Goal: Task Accomplishment & Management: Complete application form

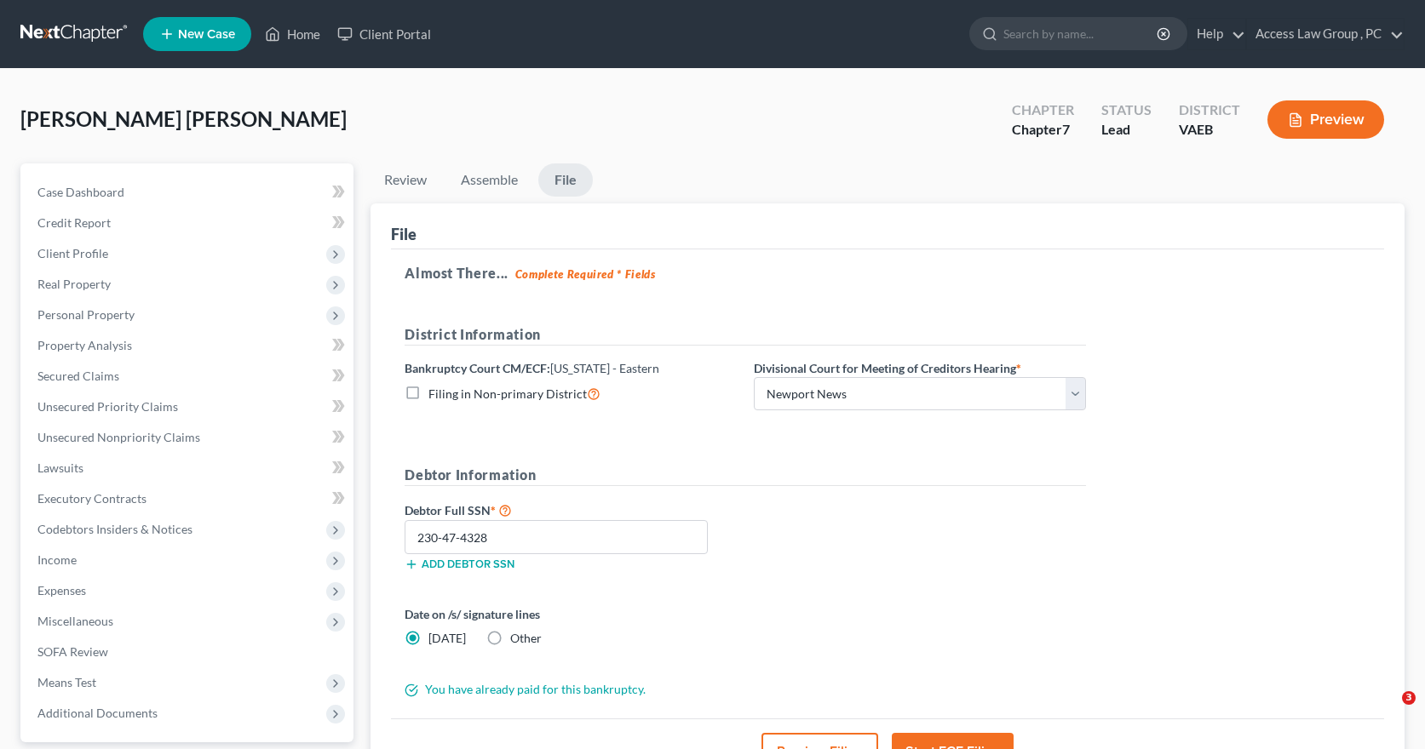
select select "1"
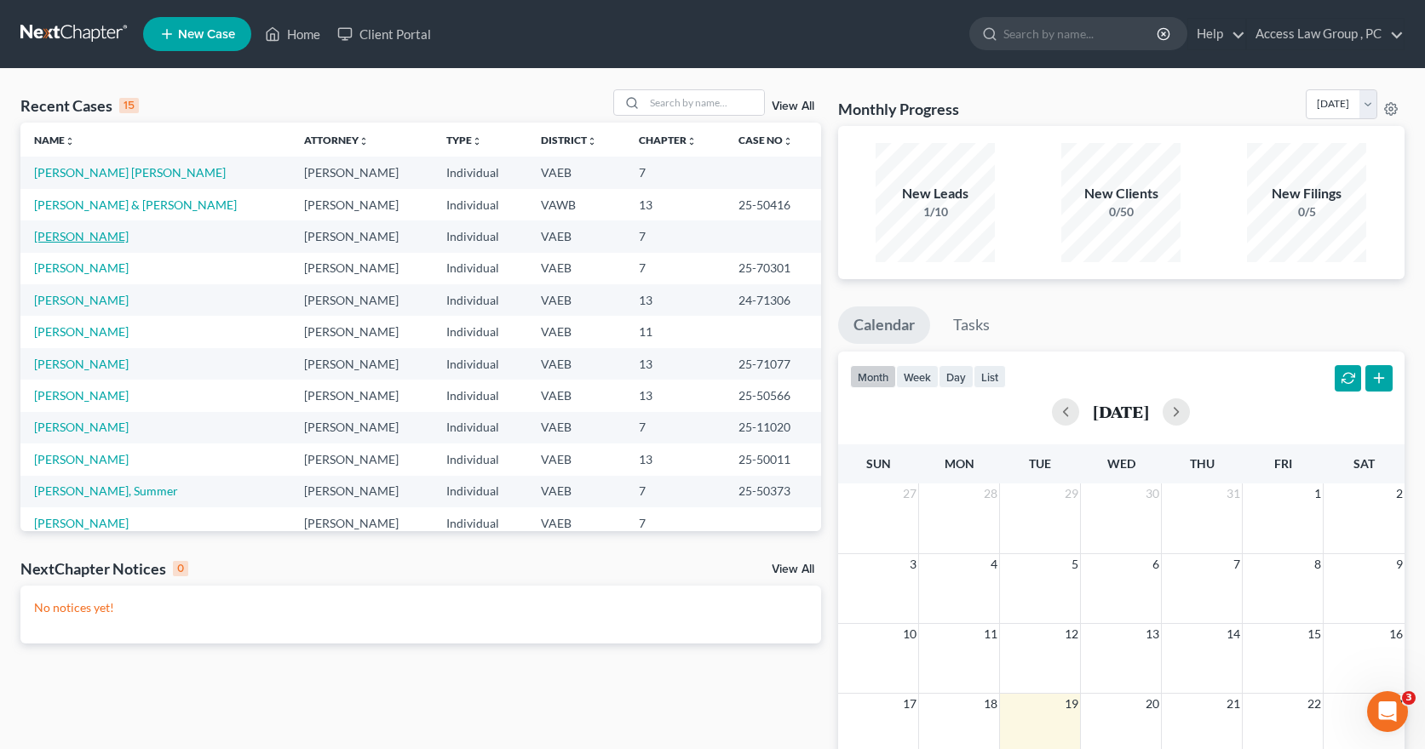
click at [91, 239] on link "Moody, Cashona" at bounding box center [81, 236] width 95 height 14
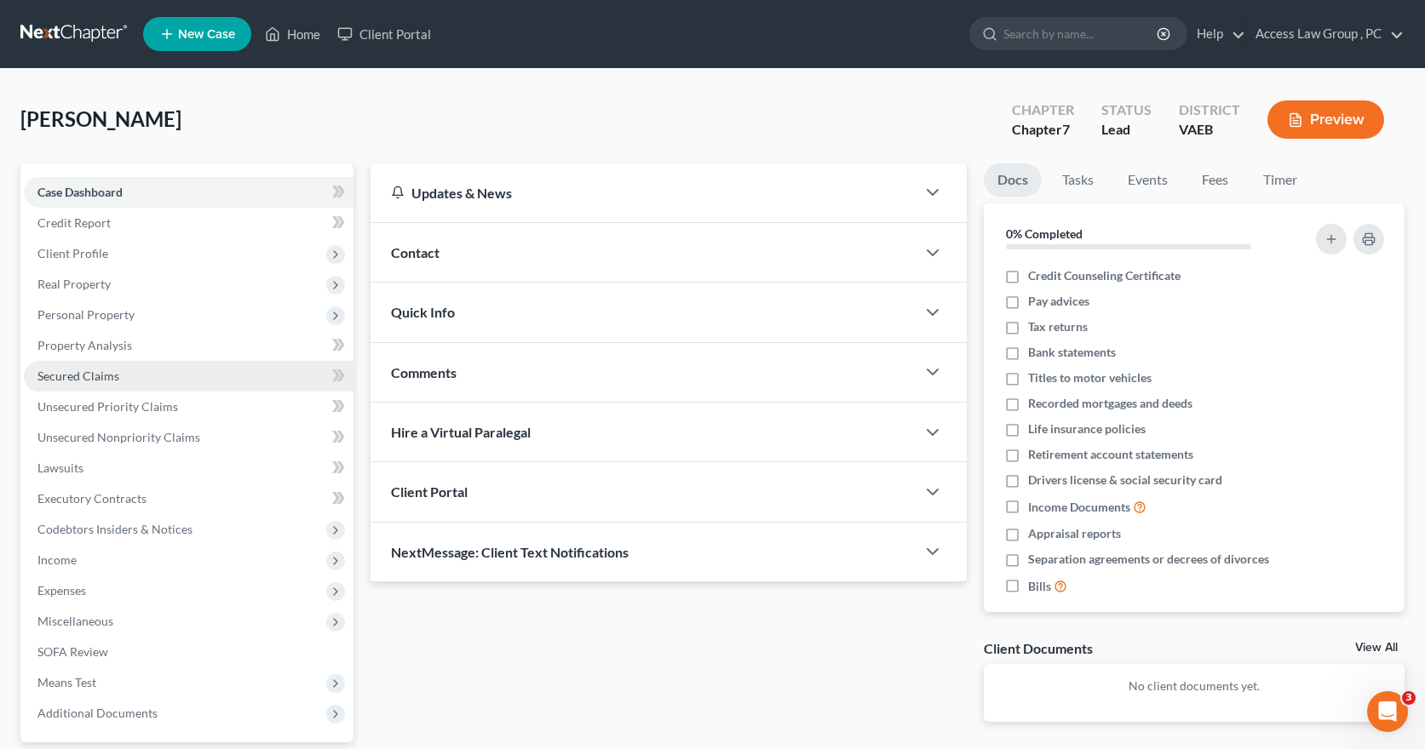
click at [94, 380] on span "Secured Claims" at bounding box center [78, 376] width 82 height 14
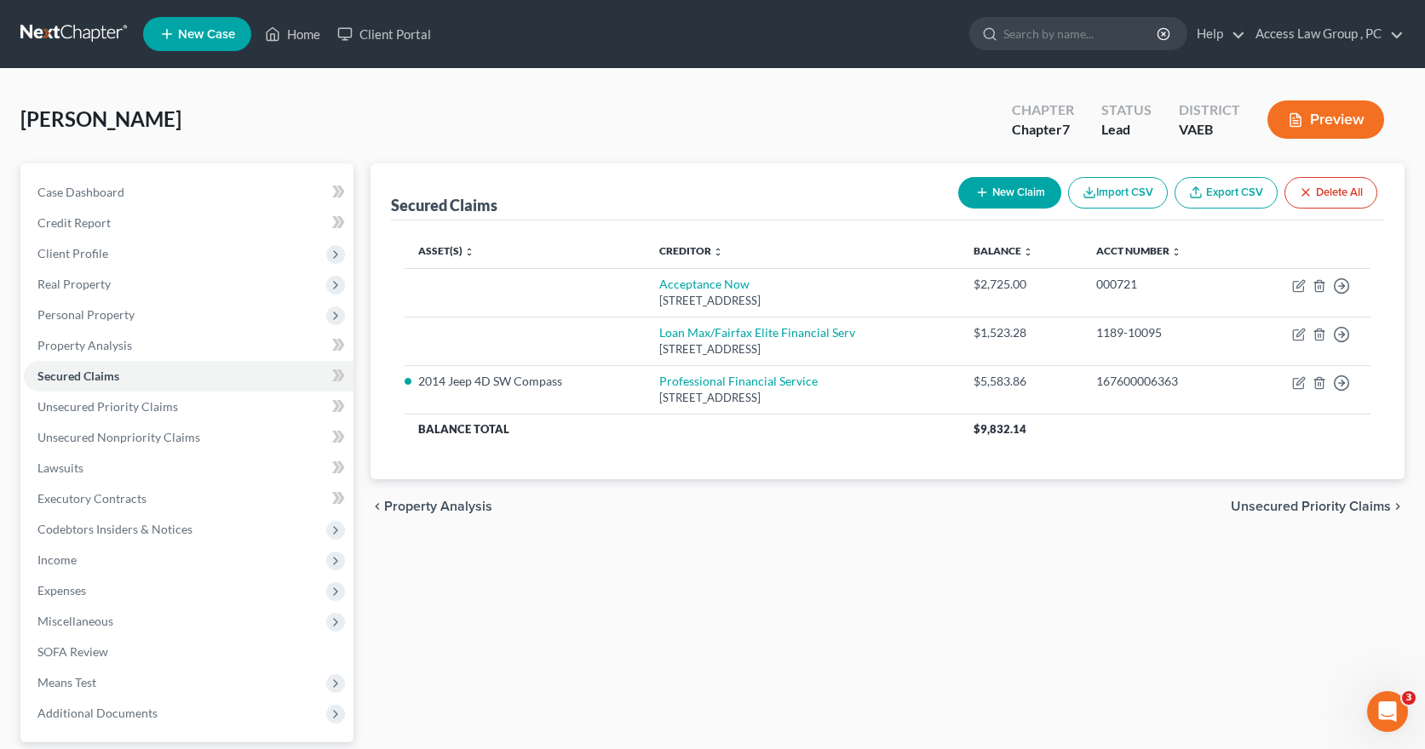
click at [1018, 190] on button "New Claim" at bounding box center [1009, 193] width 103 height 32
select select "0"
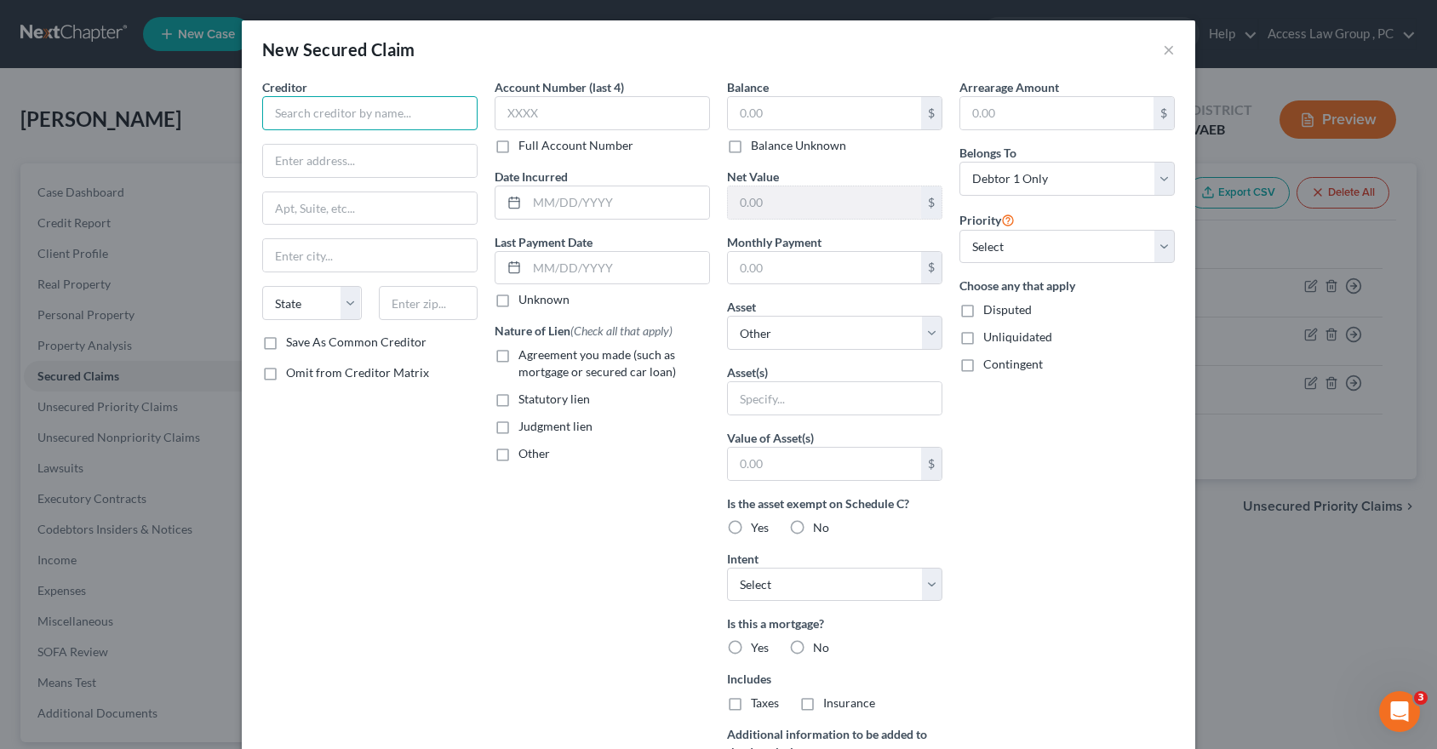
click at [287, 103] on input "text" at bounding box center [369, 113] width 215 height 34
type input "Express Furniture & Mattress"
type input "471 Denbigh Blvd"
type input "Newport News"
select select "48"
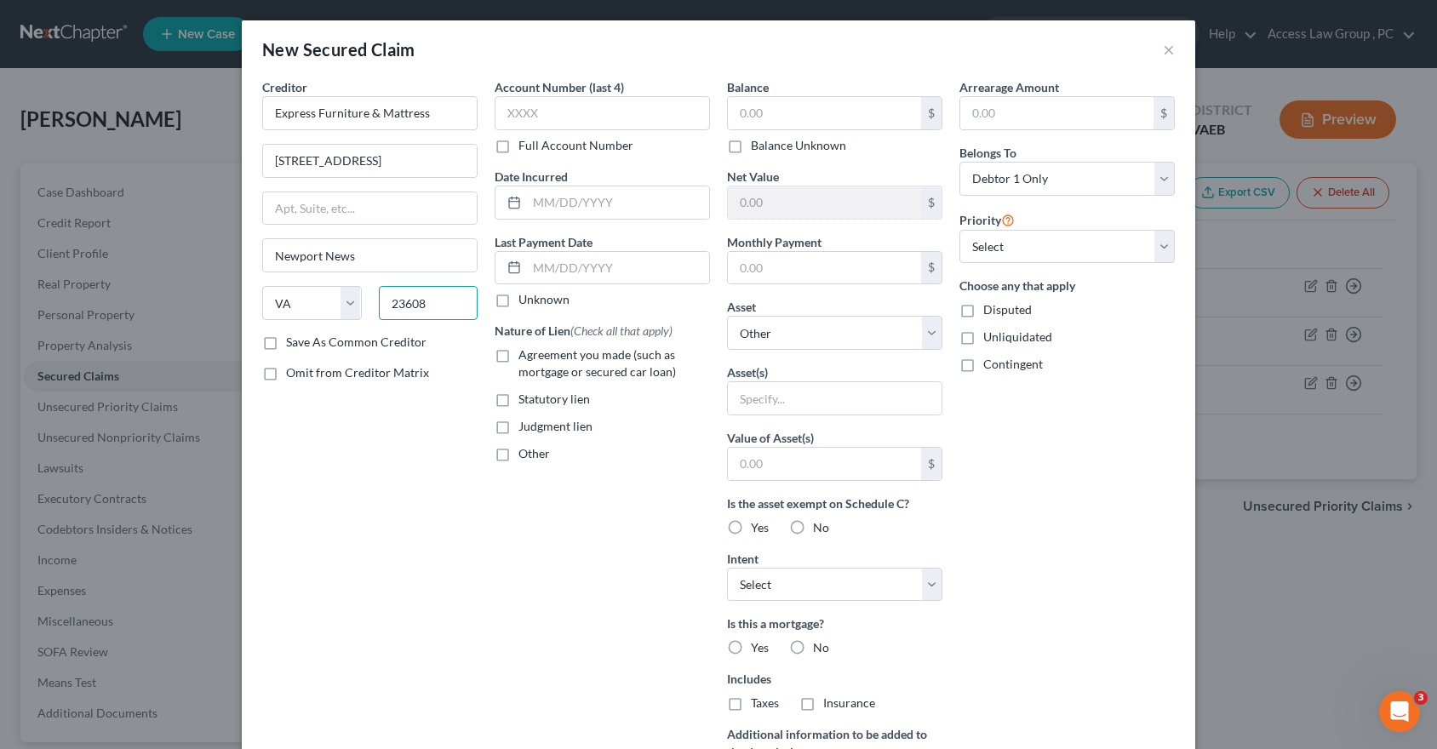
type input "23608"
click at [519, 148] on label "Full Account Number" at bounding box center [576, 145] width 115 height 17
click at [525, 148] on input "Full Account Number" at bounding box center [530, 142] width 11 height 11
click at [511, 116] on input "text" at bounding box center [602, 113] width 215 height 34
type input "44404948"
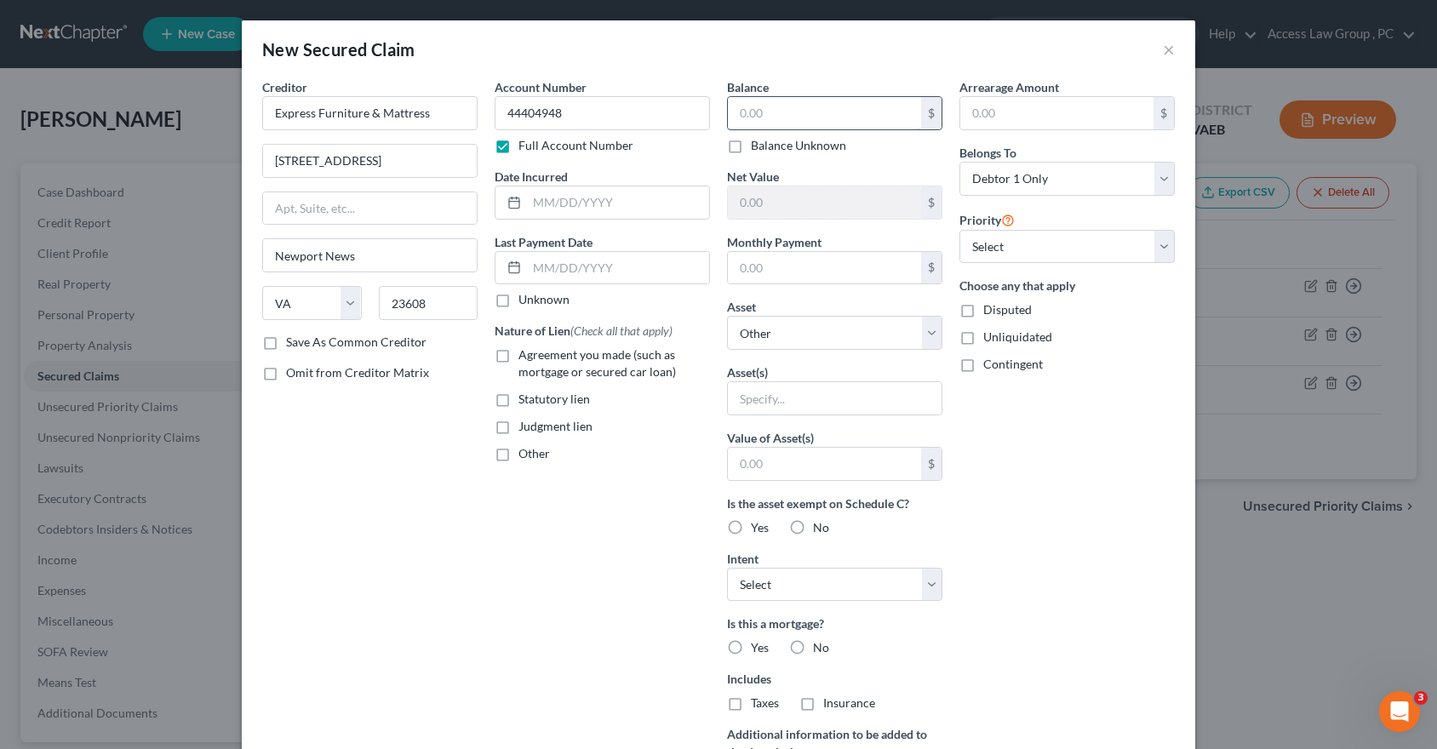
click at [734, 113] on input "text" at bounding box center [824, 113] width 193 height 32
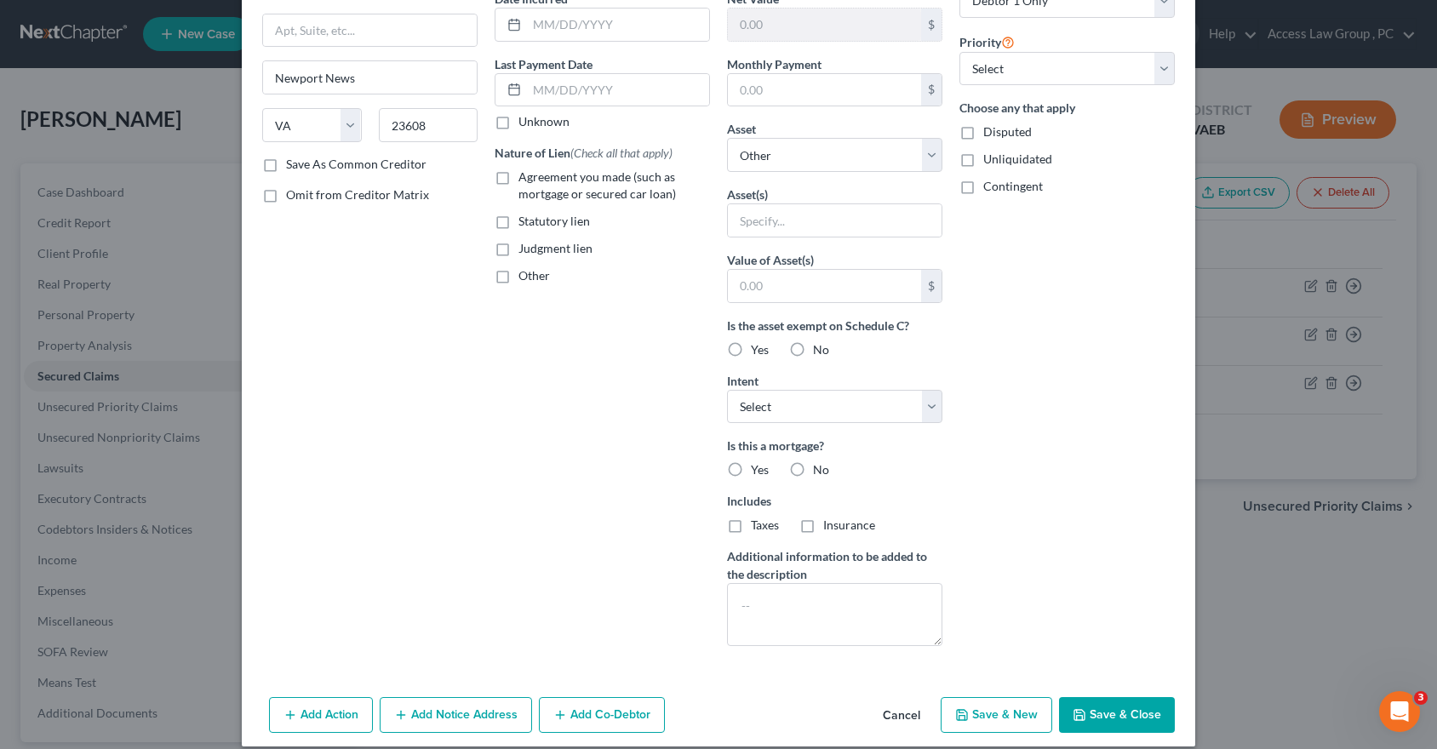
scroll to position [196, 0]
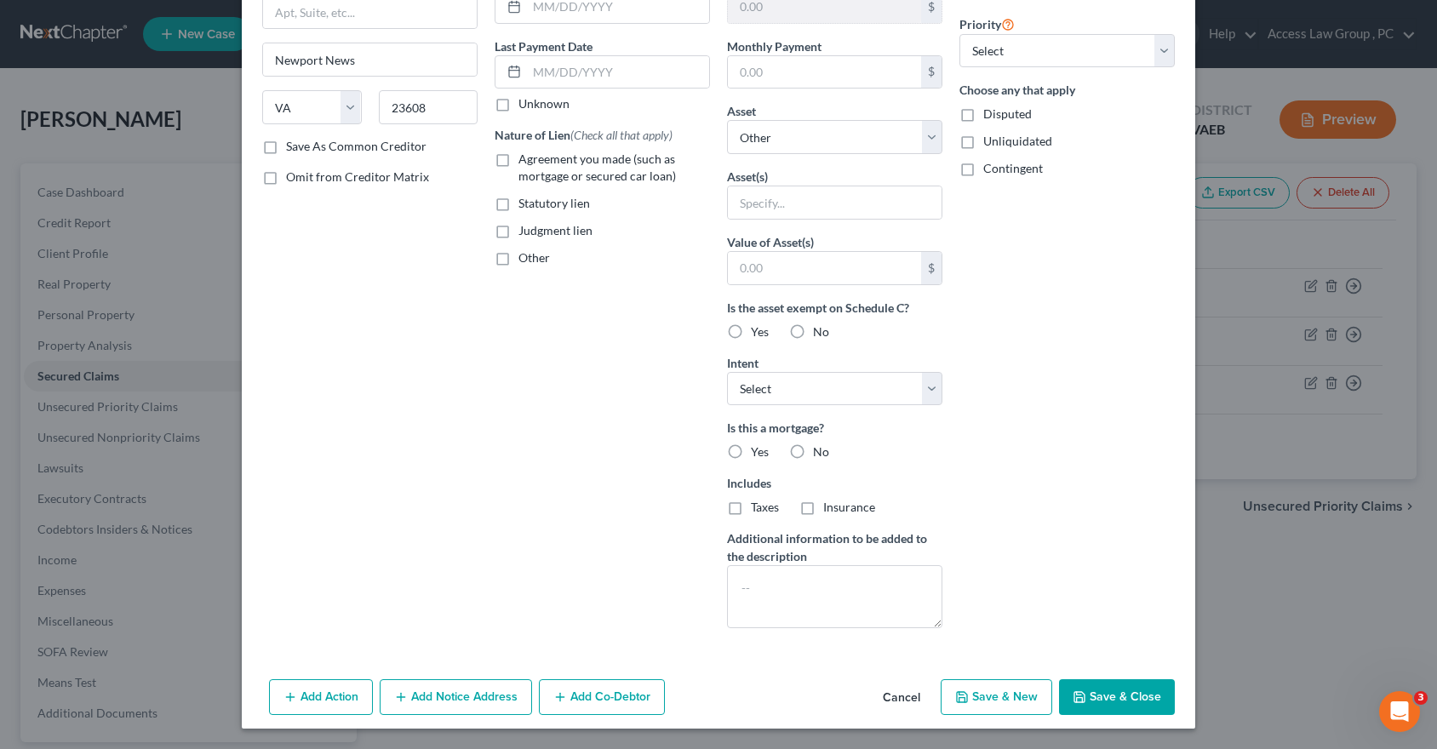
type input "2,868.65"
click at [433, 699] on button "Add Notice Address" at bounding box center [456, 698] width 152 height 36
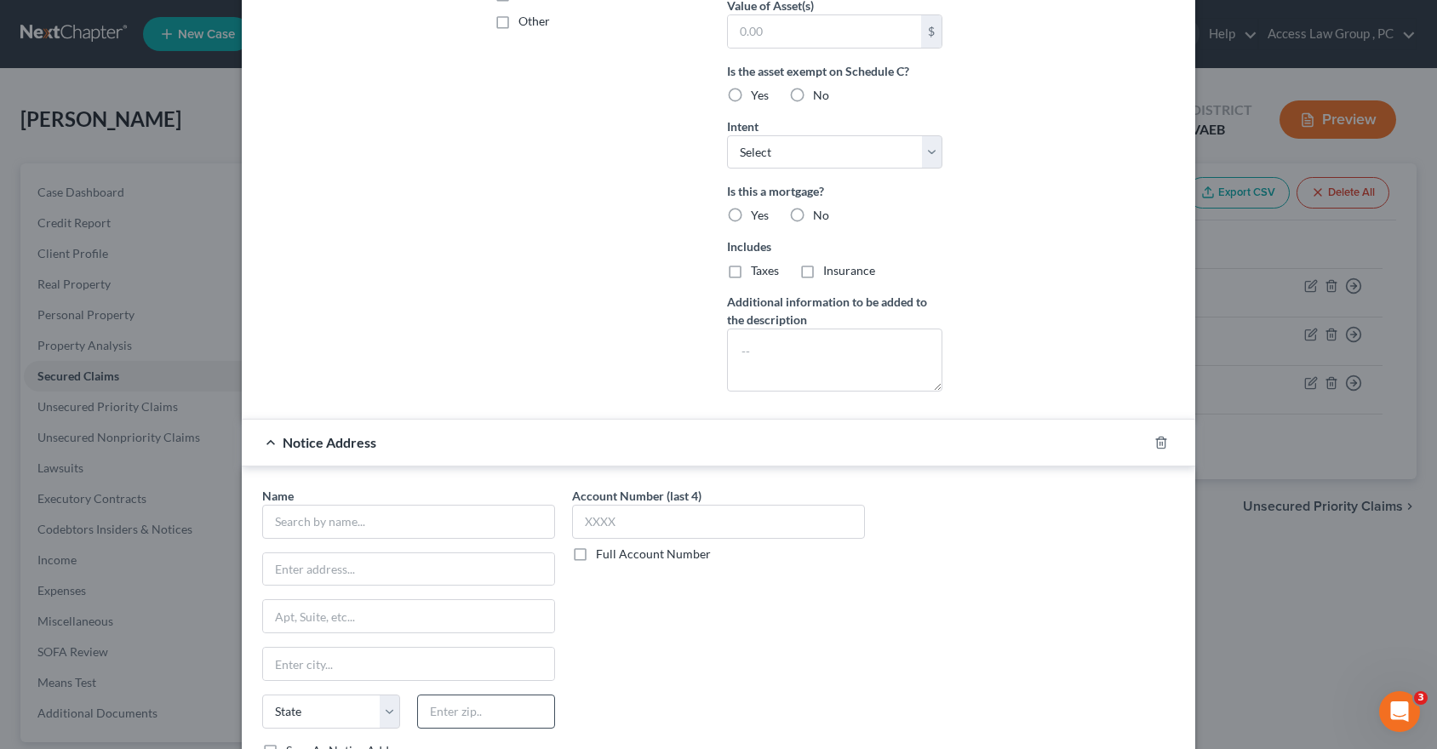
scroll to position [451, 0]
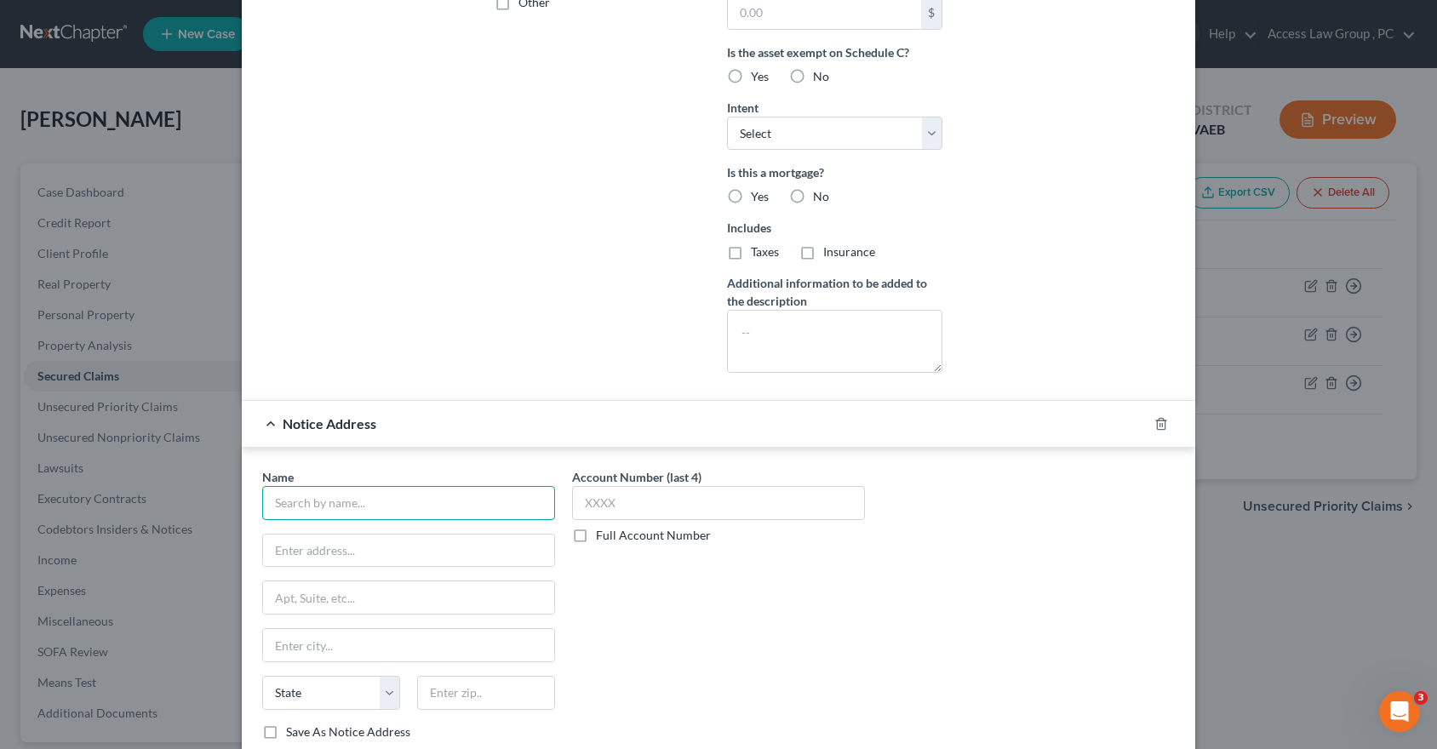
click at [314, 503] on input "text" at bounding box center [408, 503] width 293 height 34
type input "Progressive Leasing"
type input "256 West Data Dive"
type input "Draper"
select select "46"
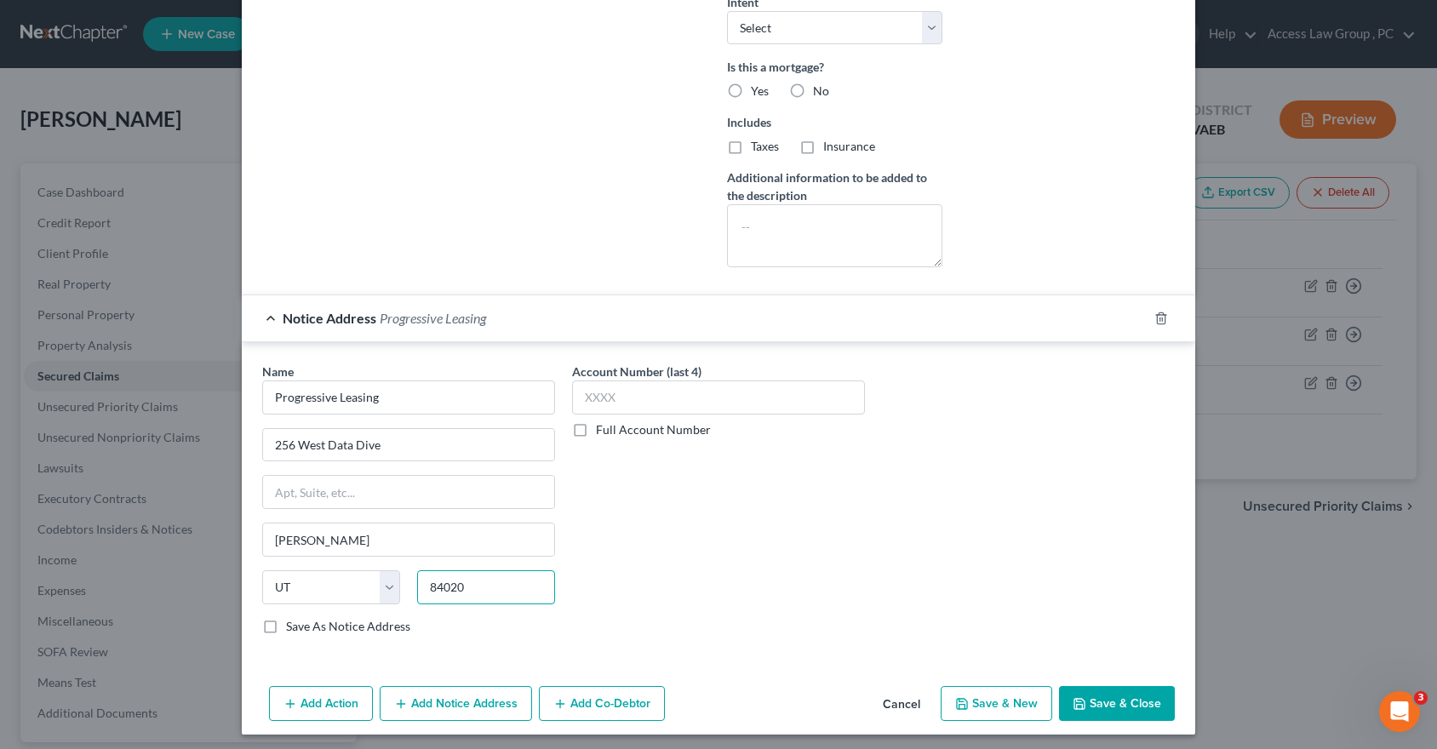
scroll to position [563, 0]
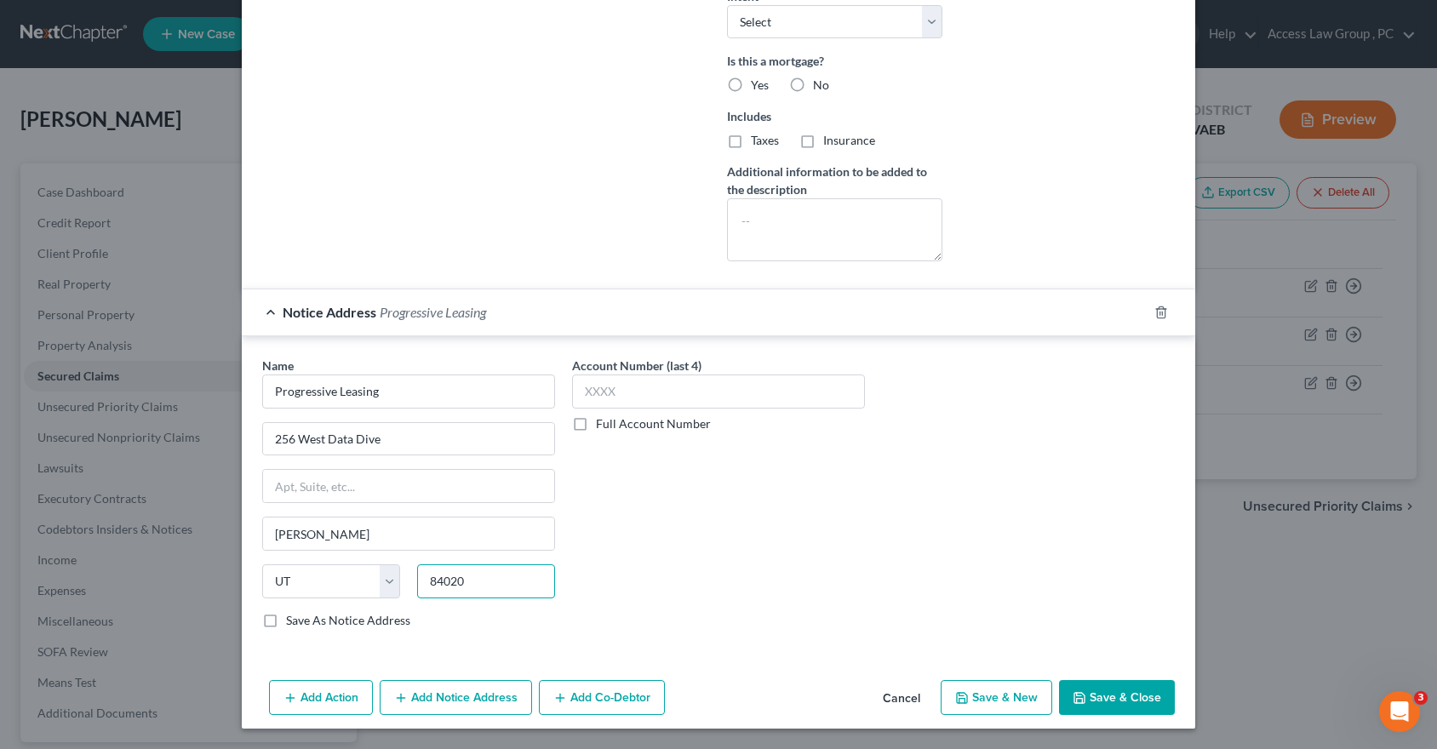
type input "84020"
click at [1118, 694] on button "Save & Close" at bounding box center [1117, 698] width 116 height 36
select select
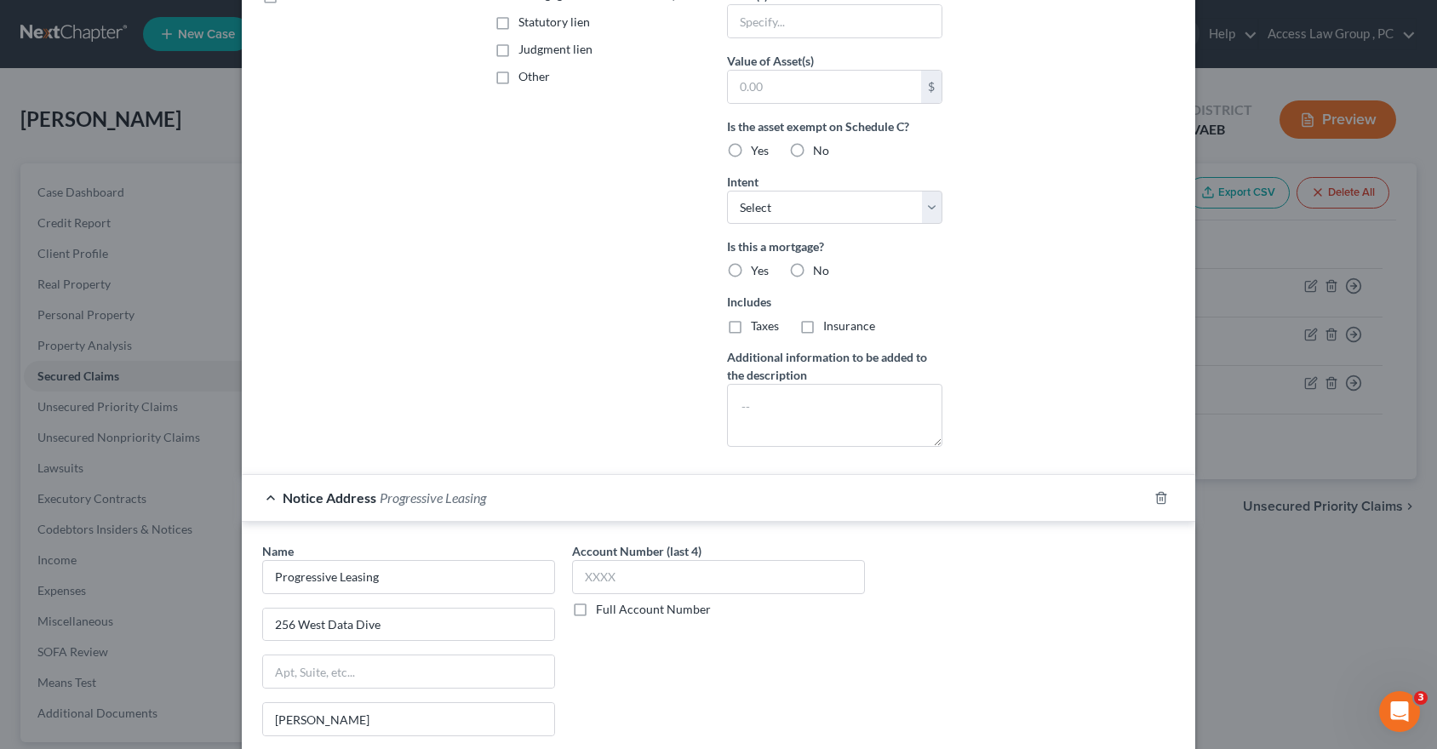
type input "0"
type input "0.00"
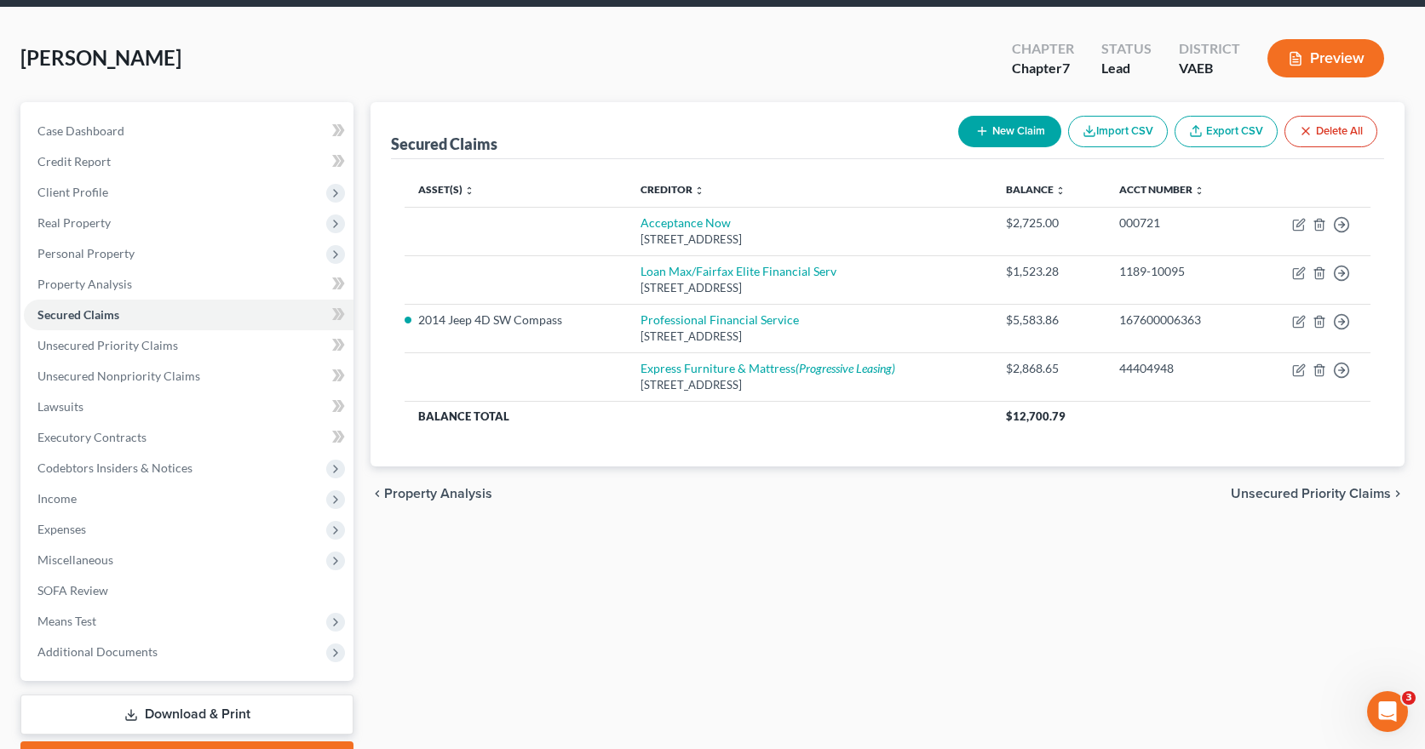
scroll to position [156, 0]
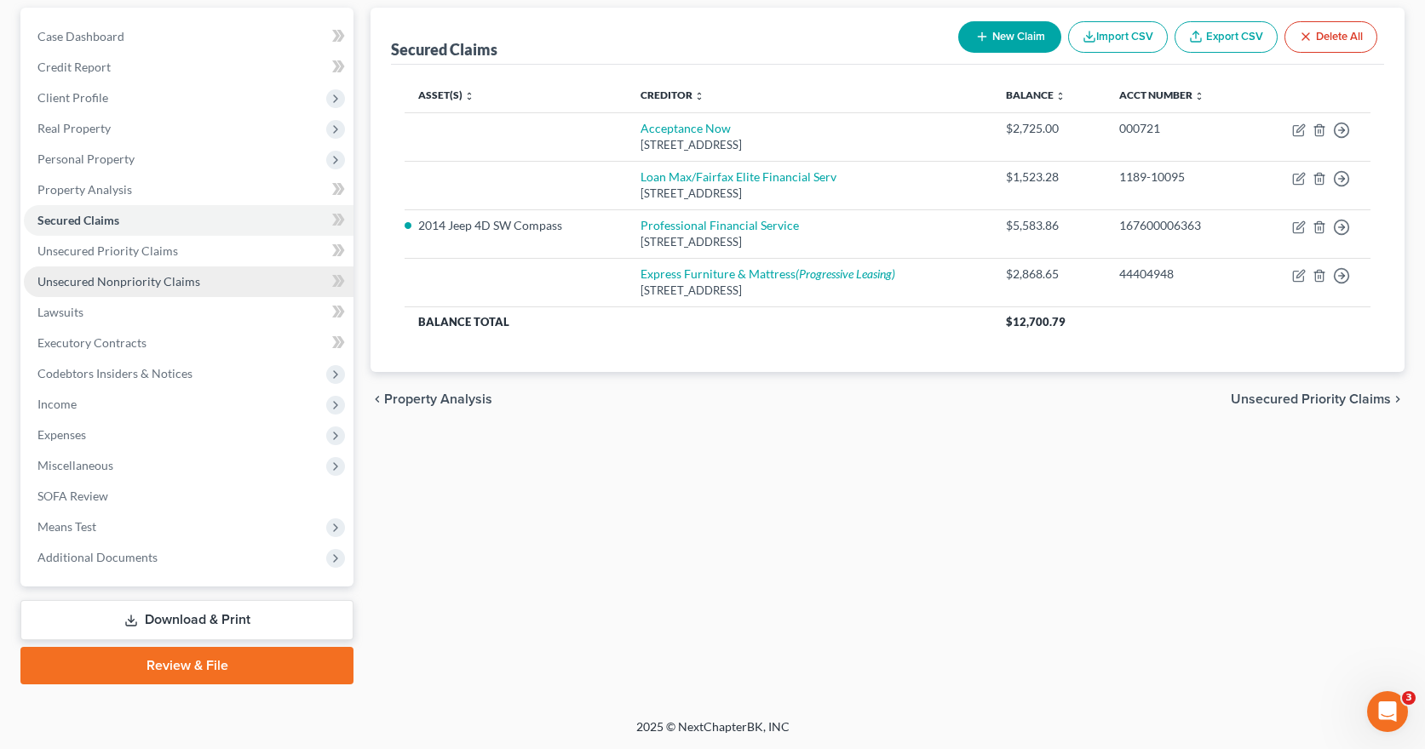
click at [100, 284] on span "Unsecured Nonpriority Claims" at bounding box center [118, 281] width 163 height 14
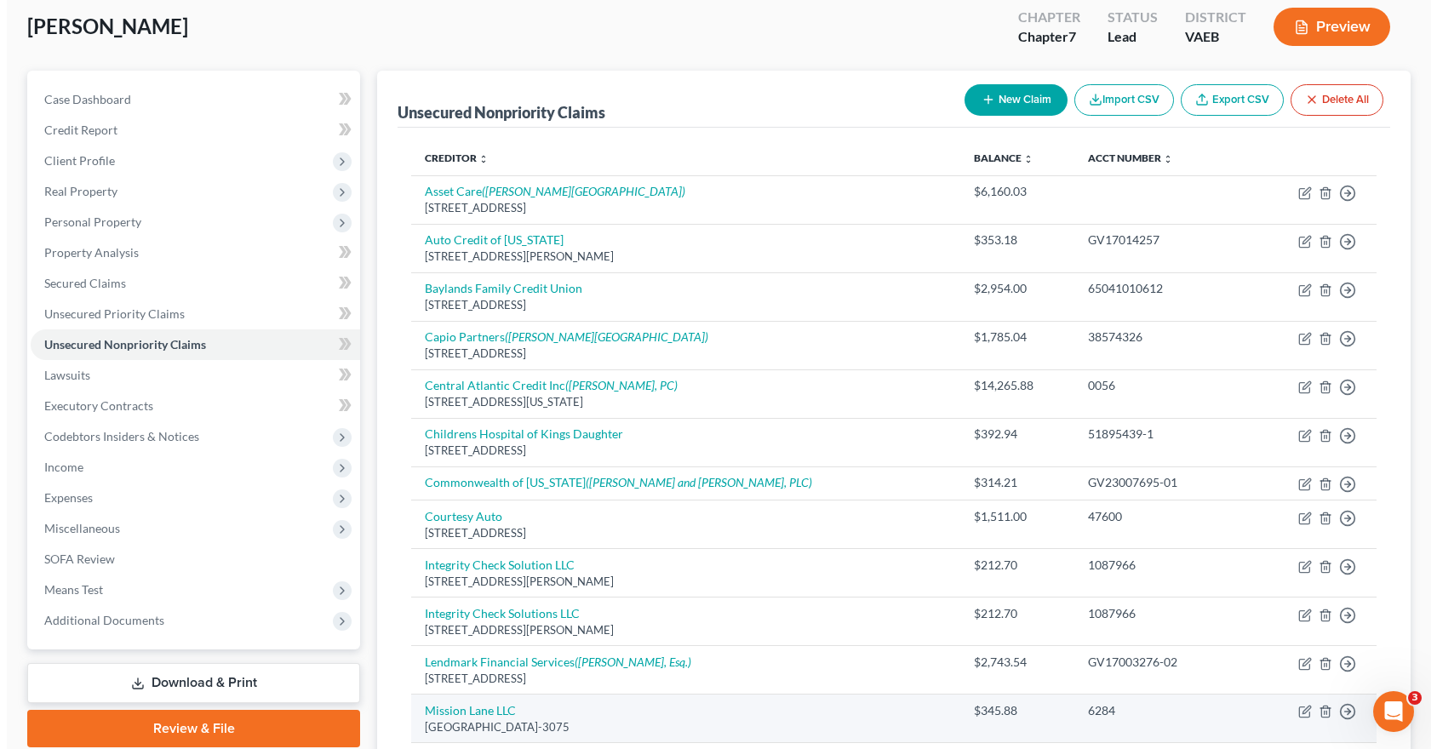
scroll to position [49, 0]
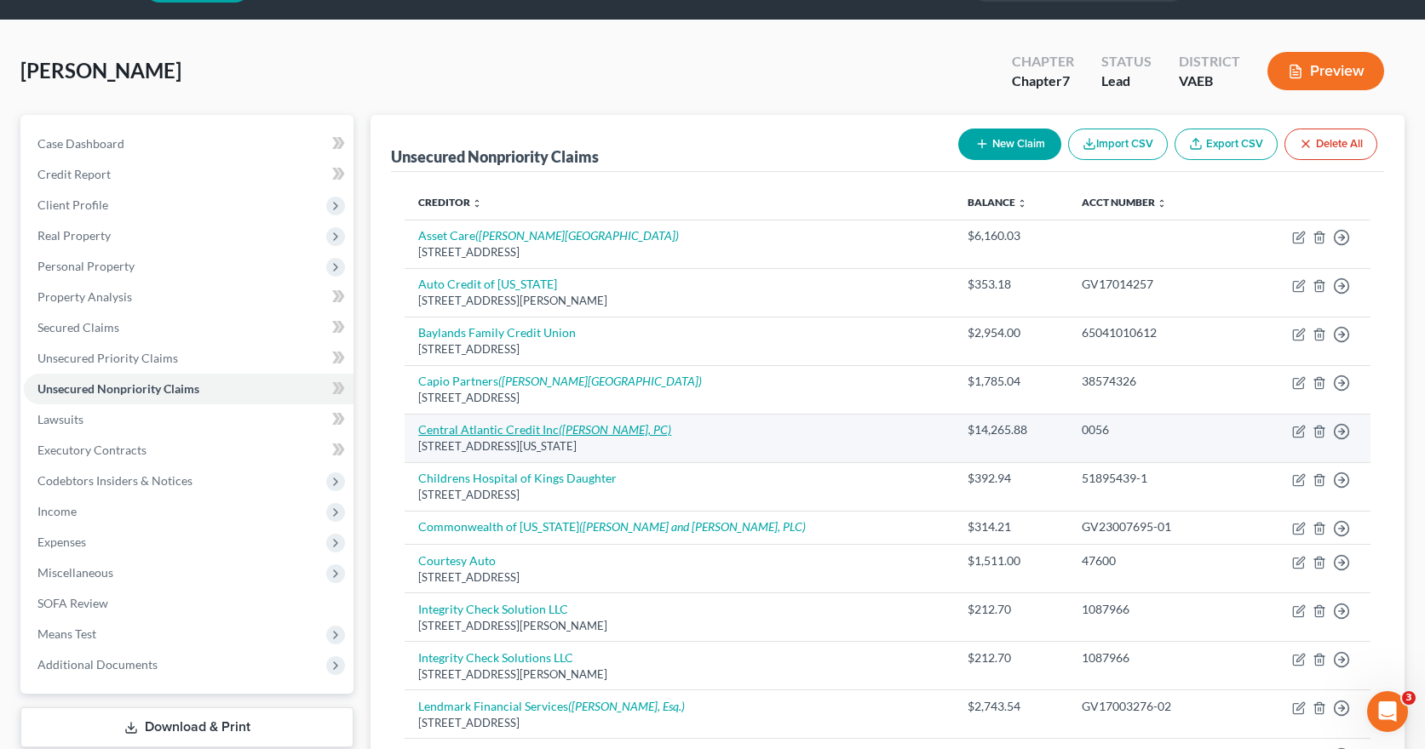
click at [521, 429] on link "Central Atlantic Credit Inc (M Richard Epps, PC)" at bounding box center [544, 429] width 253 height 14
select select "48"
select select "14"
select select "0"
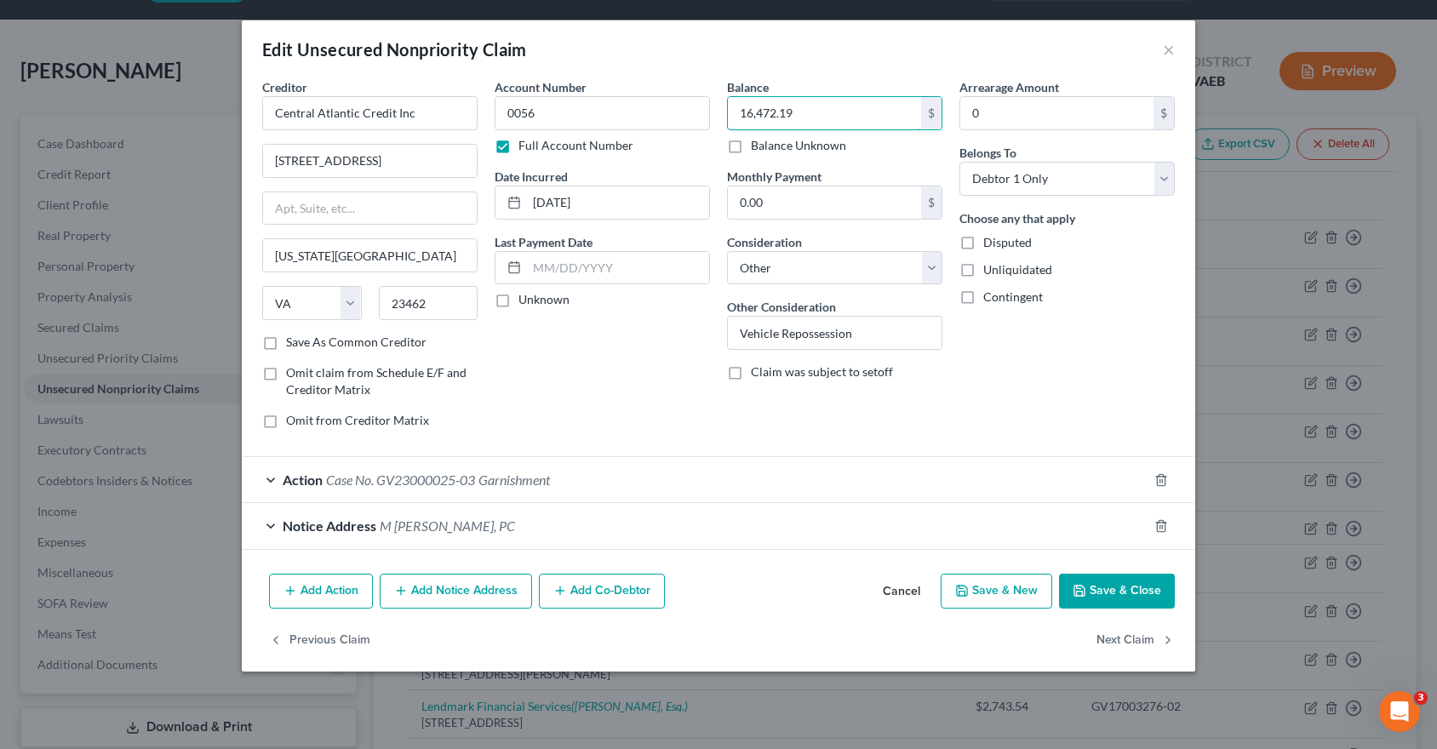
type input "16,472.19"
click at [1120, 594] on button "Save & Close" at bounding box center [1117, 592] width 116 height 36
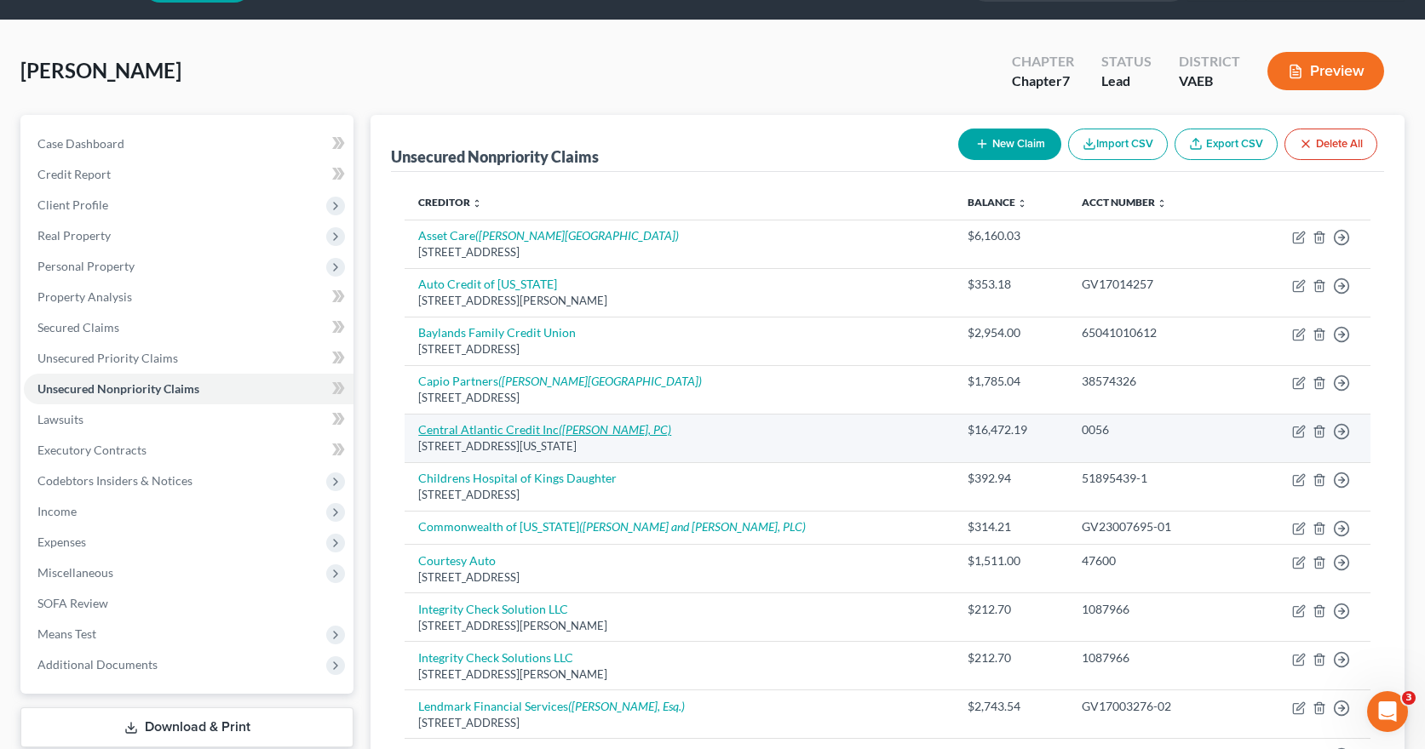
click at [499, 431] on link "Central Atlantic Credit Inc (M Richard Epps, PC)" at bounding box center [544, 429] width 253 height 14
select select "48"
select select "14"
select select "0"
select select "1"
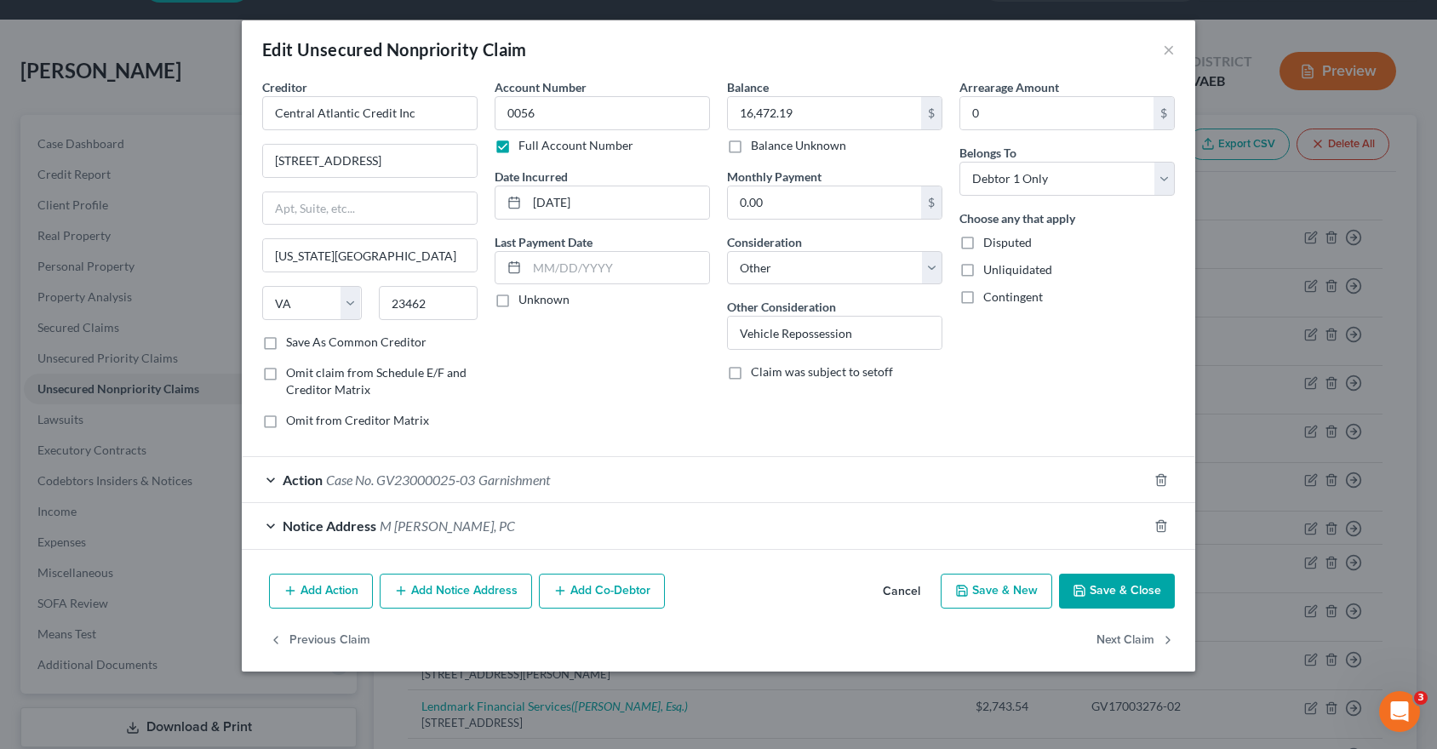
click at [528, 480] on span "Garnishment" at bounding box center [515, 480] width 72 height 16
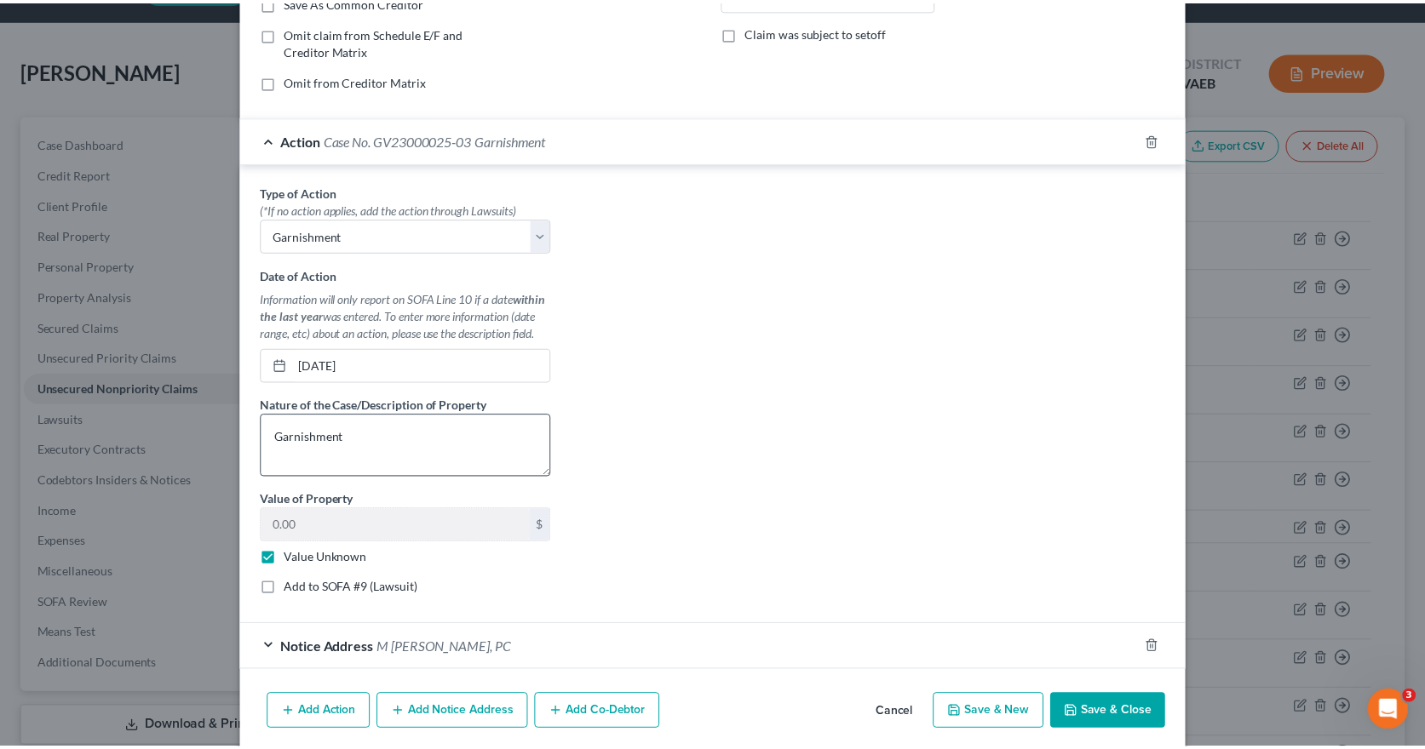
scroll to position [404, 0]
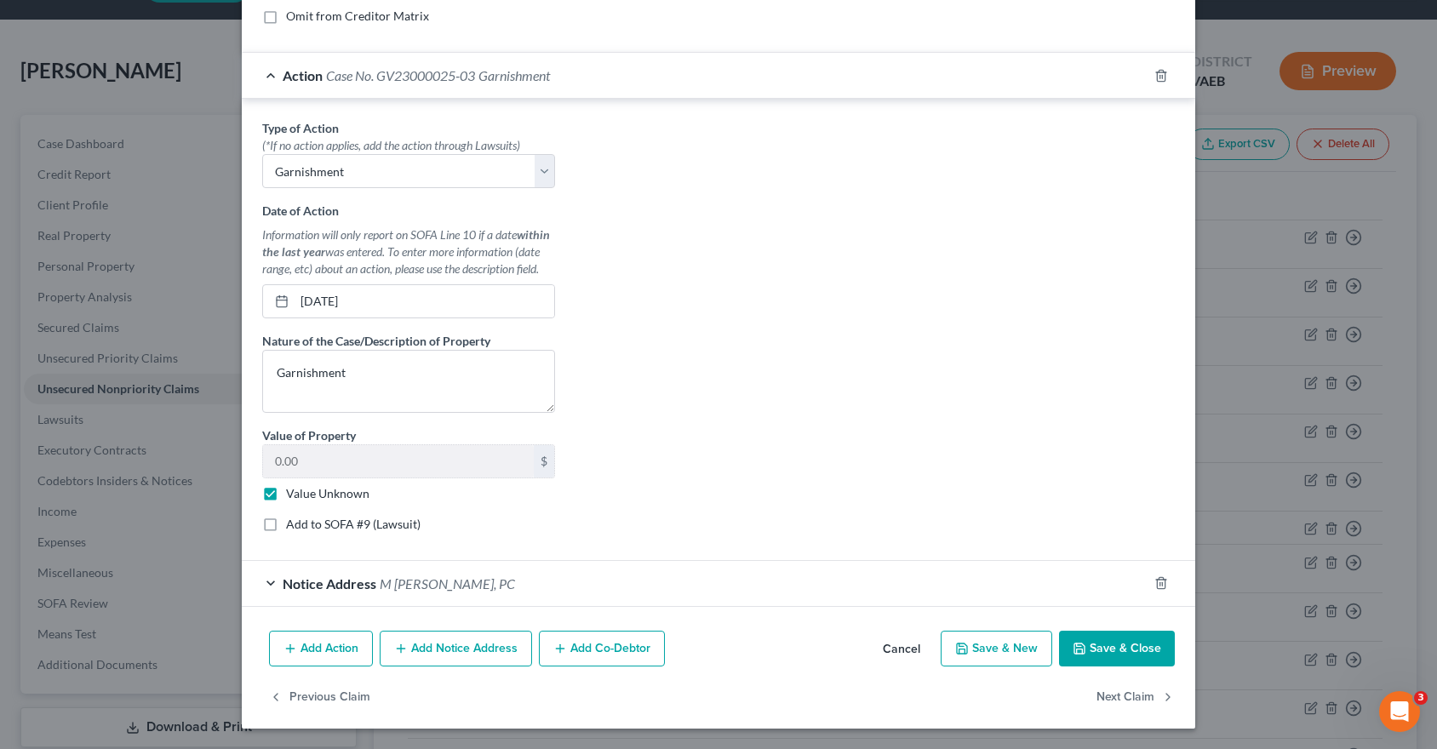
click at [1117, 651] on button "Save & Close" at bounding box center [1117, 649] width 116 height 36
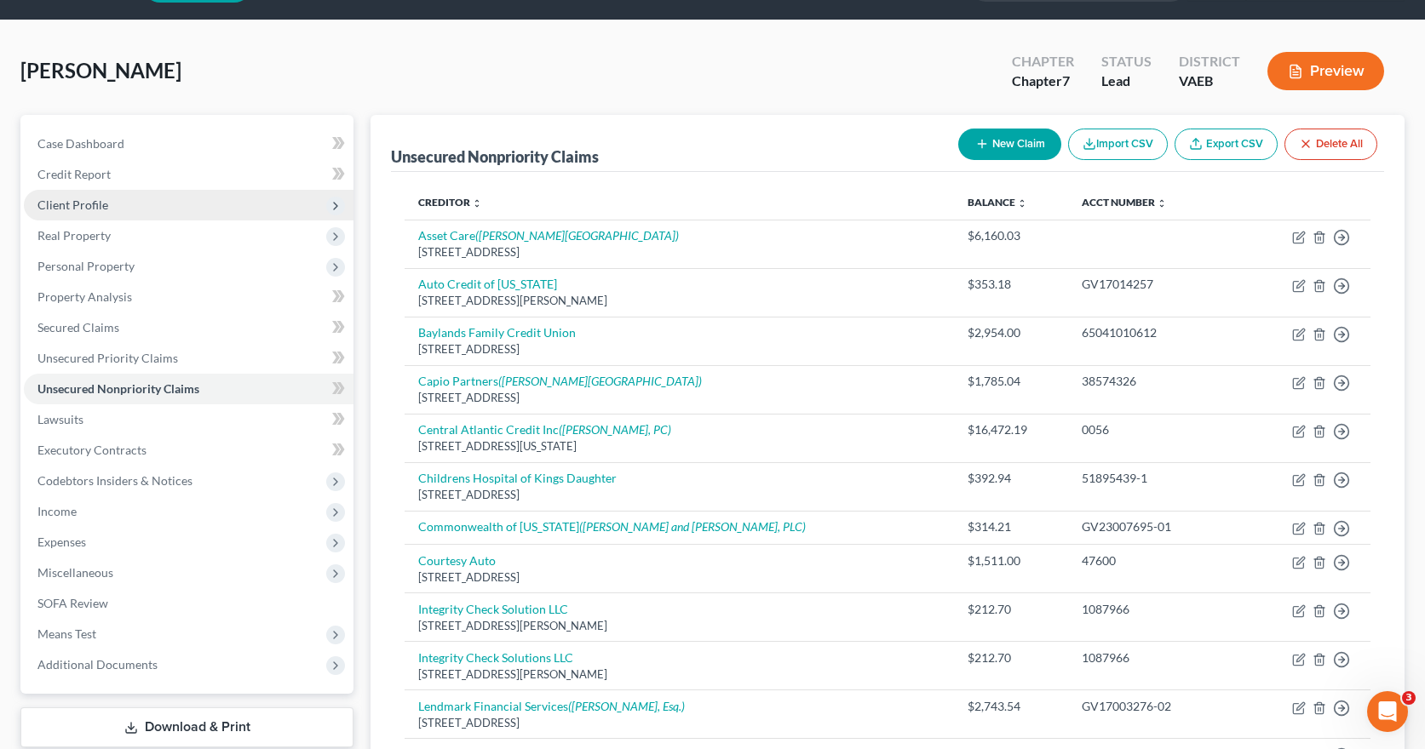
click at [100, 206] on span "Client Profile" at bounding box center [72, 205] width 71 height 14
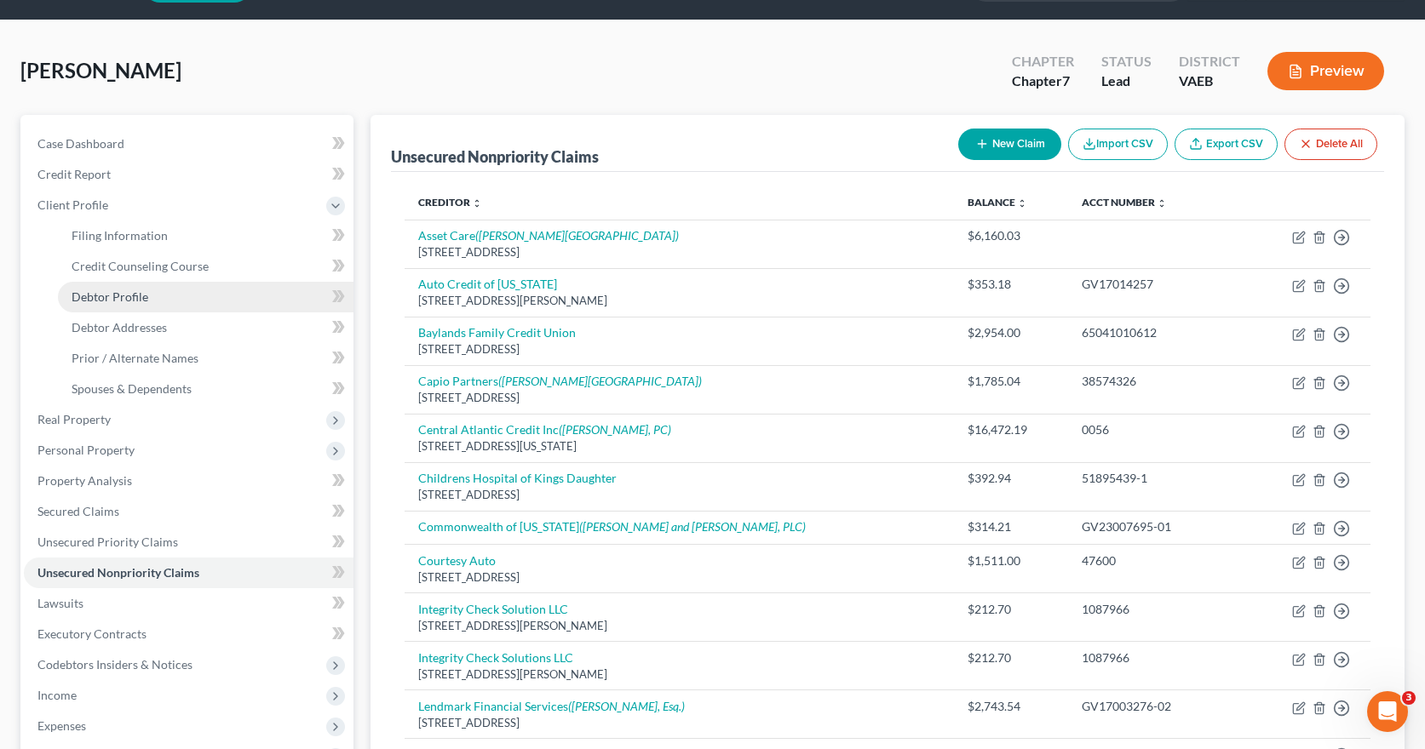
click at [107, 295] on span "Debtor Profile" at bounding box center [110, 297] width 77 height 14
select select "0"
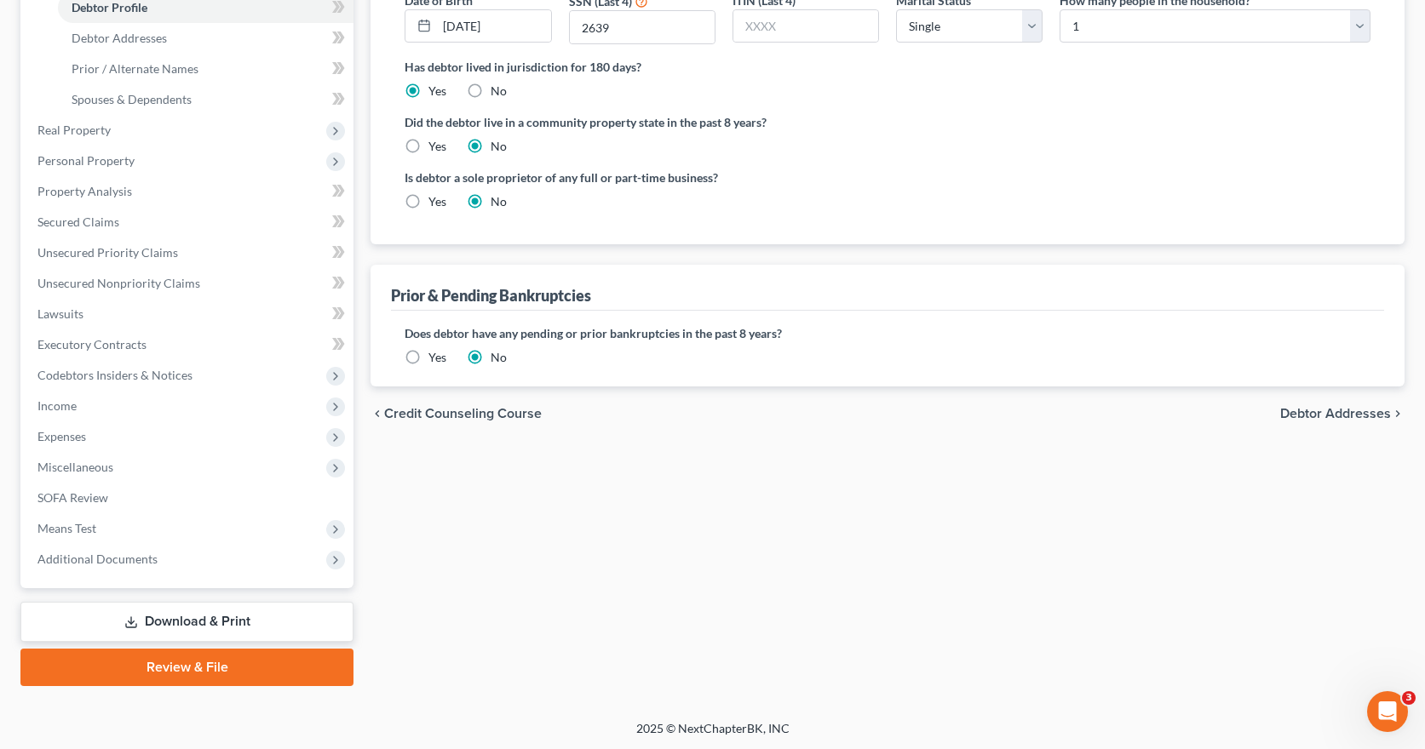
scroll to position [340, 0]
click at [1344, 409] on span "Debtor Addresses" at bounding box center [1335, 412] width 111 height 14
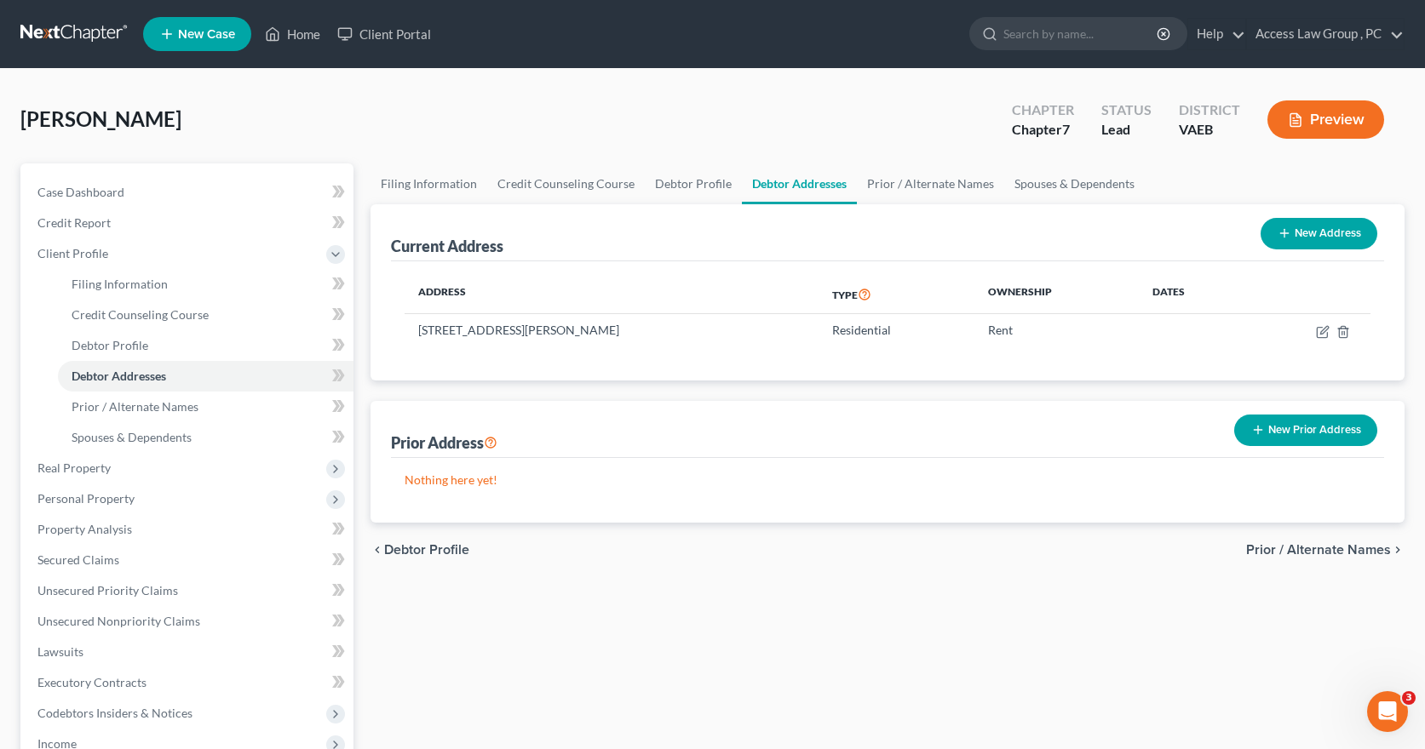
click at [1337, 549] on span "Prior / Alternate Names" at bounding box center [1318, 550] width 145 height 14
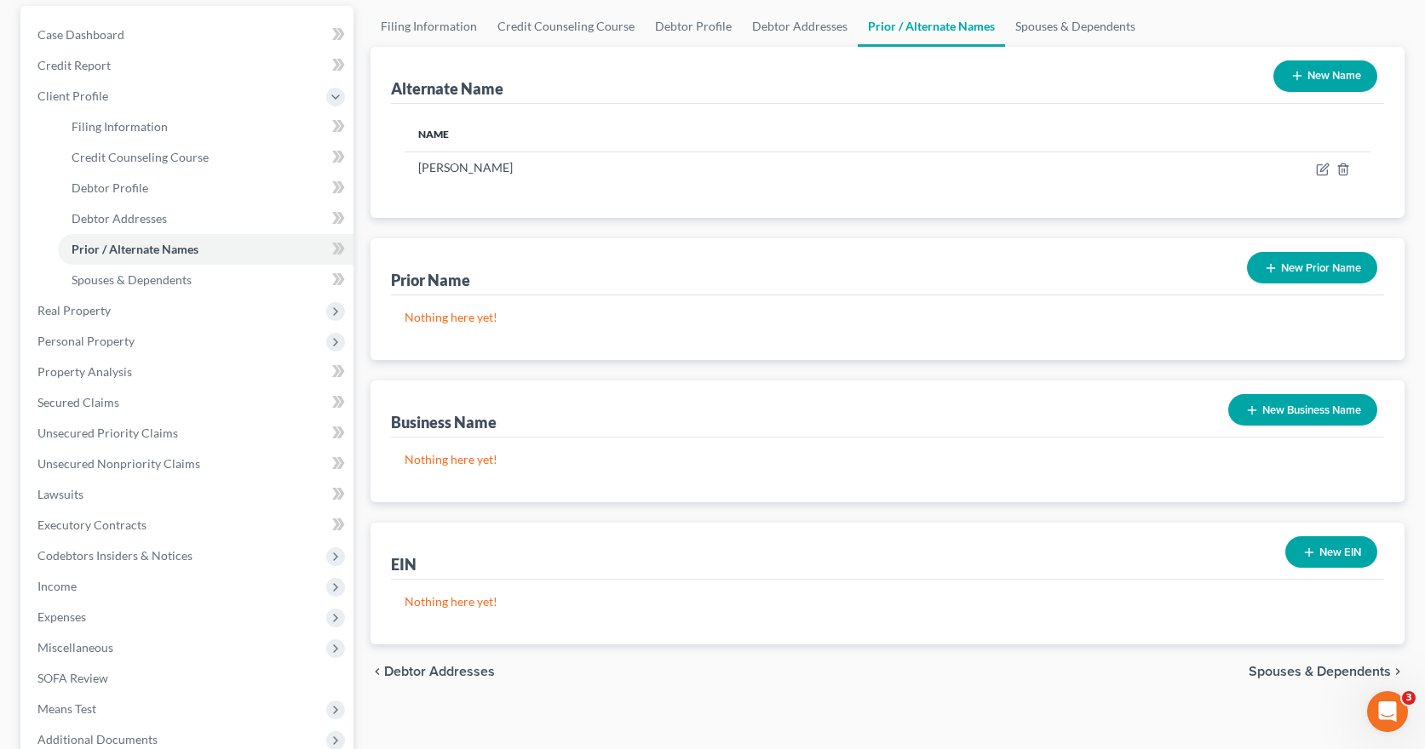
scroll to position [170, 0]
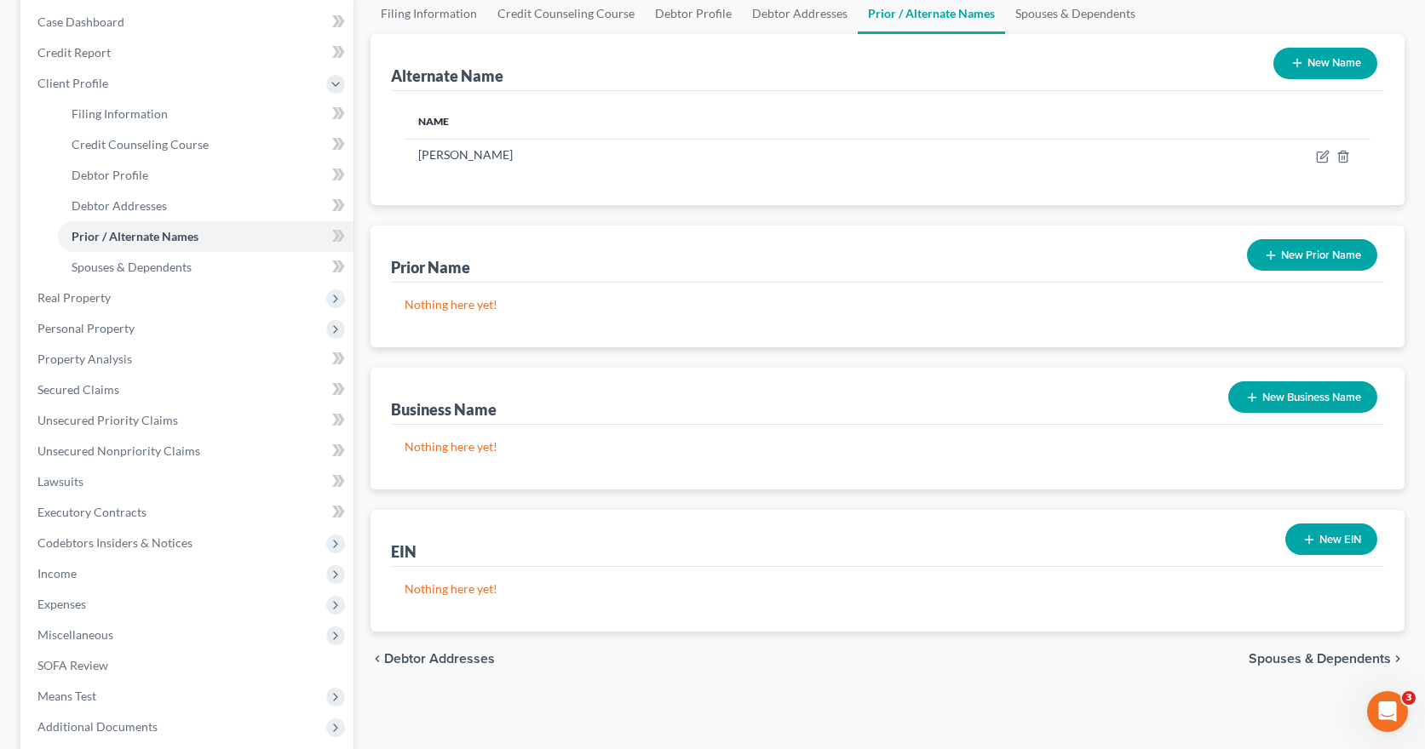
click at [1299, 659] on span "Spouses & Dependents" at bounding box center [1319, 659] width 142 height 14
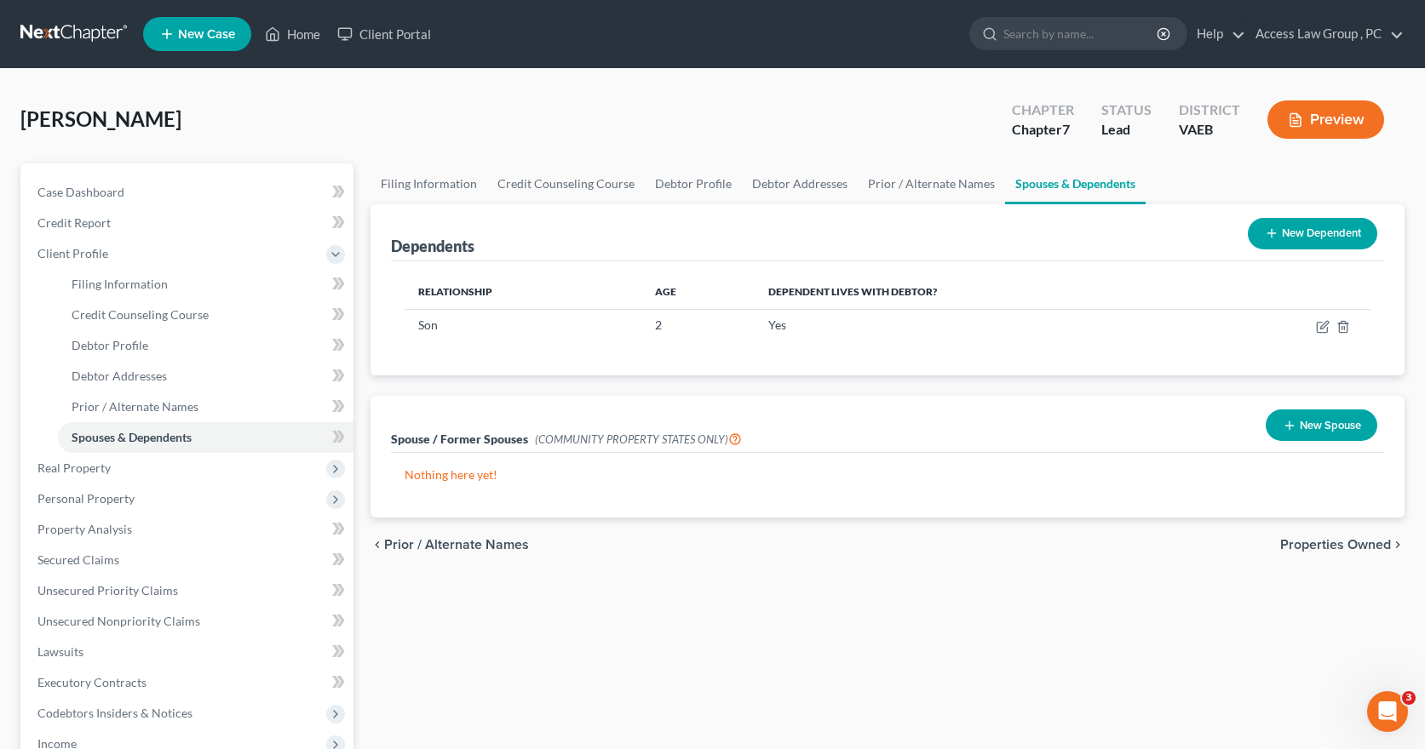
click at [1340, 546] on span "Properties Owned" at bounding box center [1335, 545] width 111 height 14
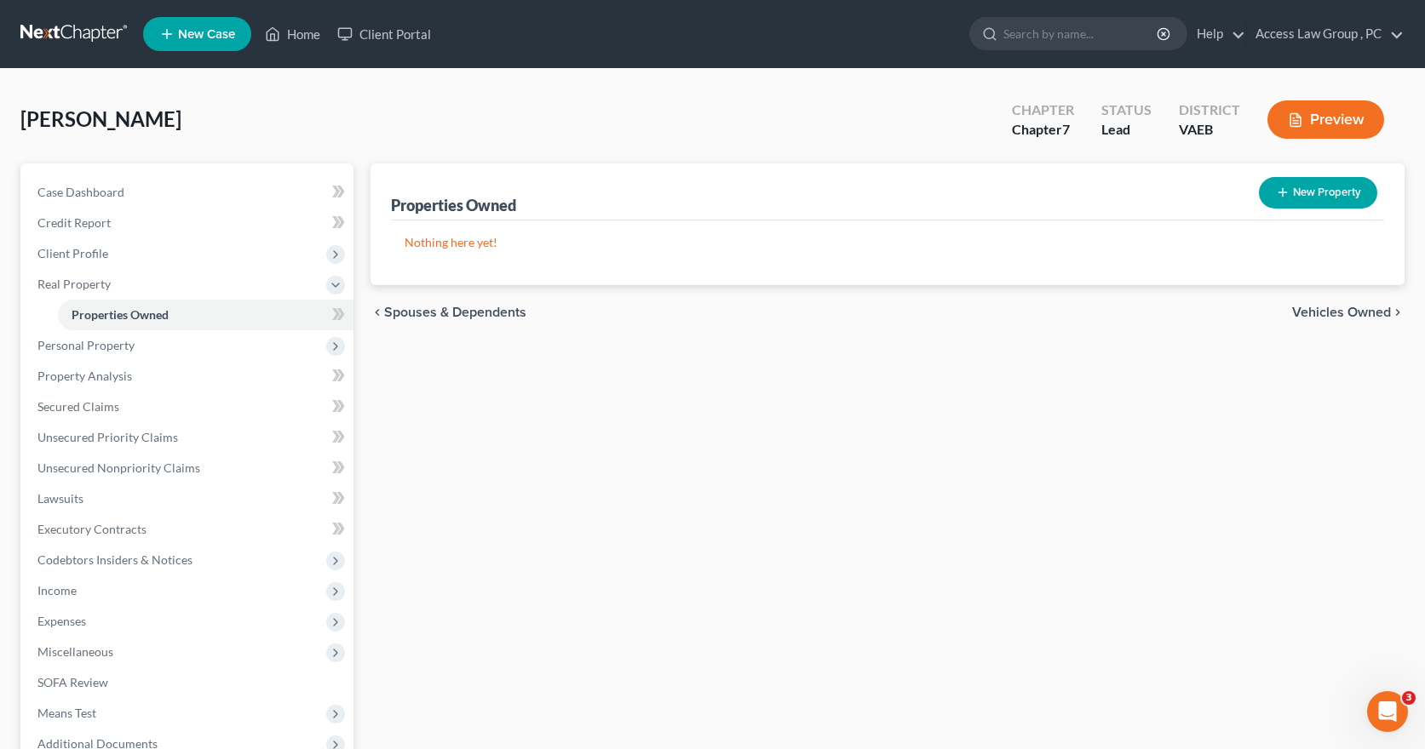
click at [1340, 313] on span "Vehicles Owned" at bounding box center [1341, 313] width 99 height 14
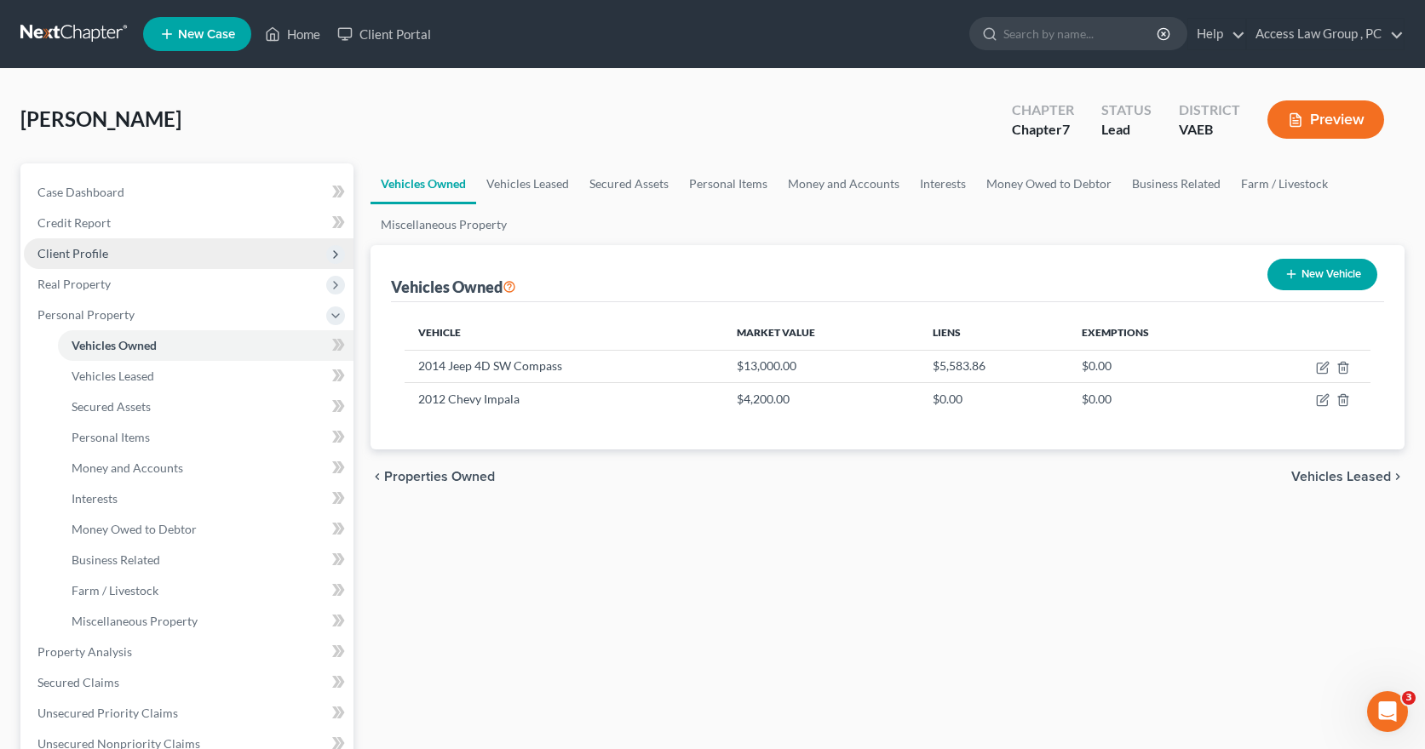
click at [67, 248] on span "Client Profile" at bounding box center [72, 253] width 71 height 14
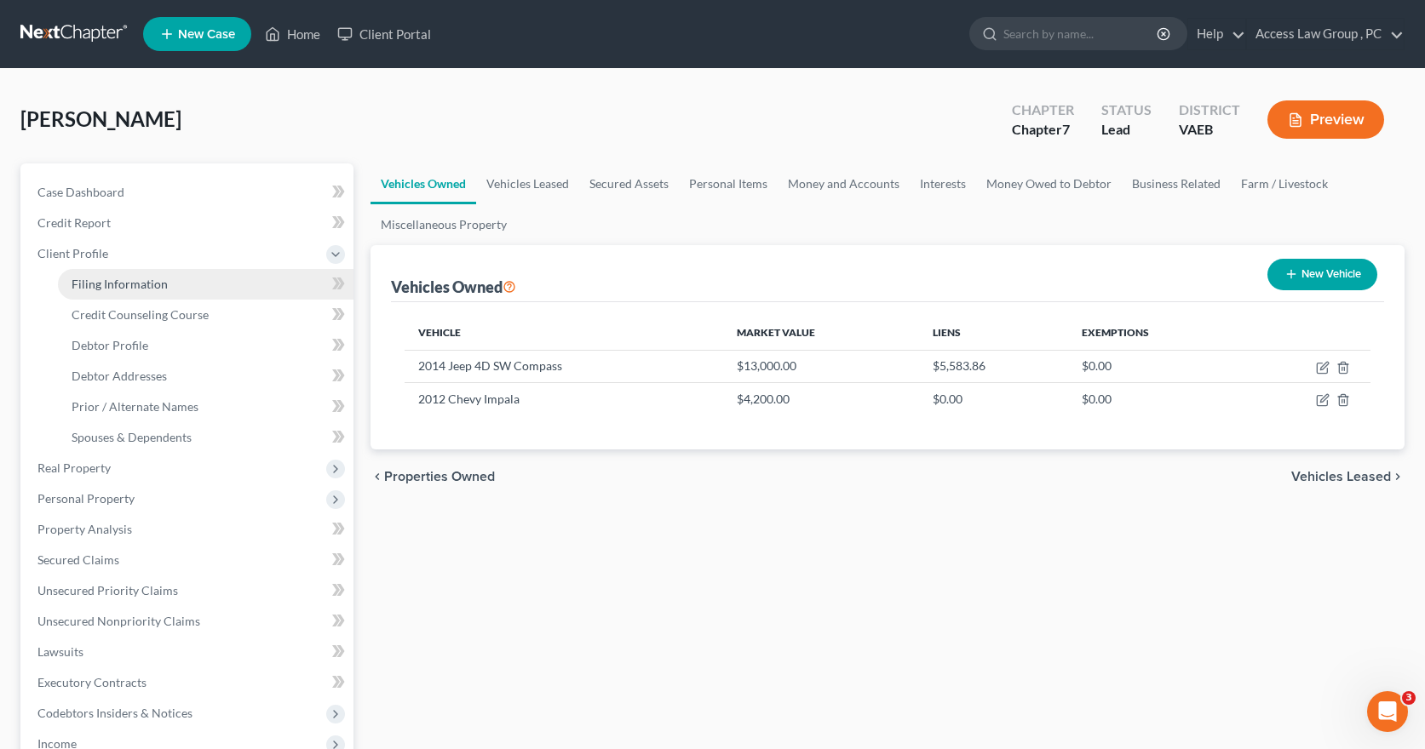
click at [89, 288] on span "Filing Information" at bounding box center [120, 284] width 96 height 14
select select "1"
select select "0"
select select "48"
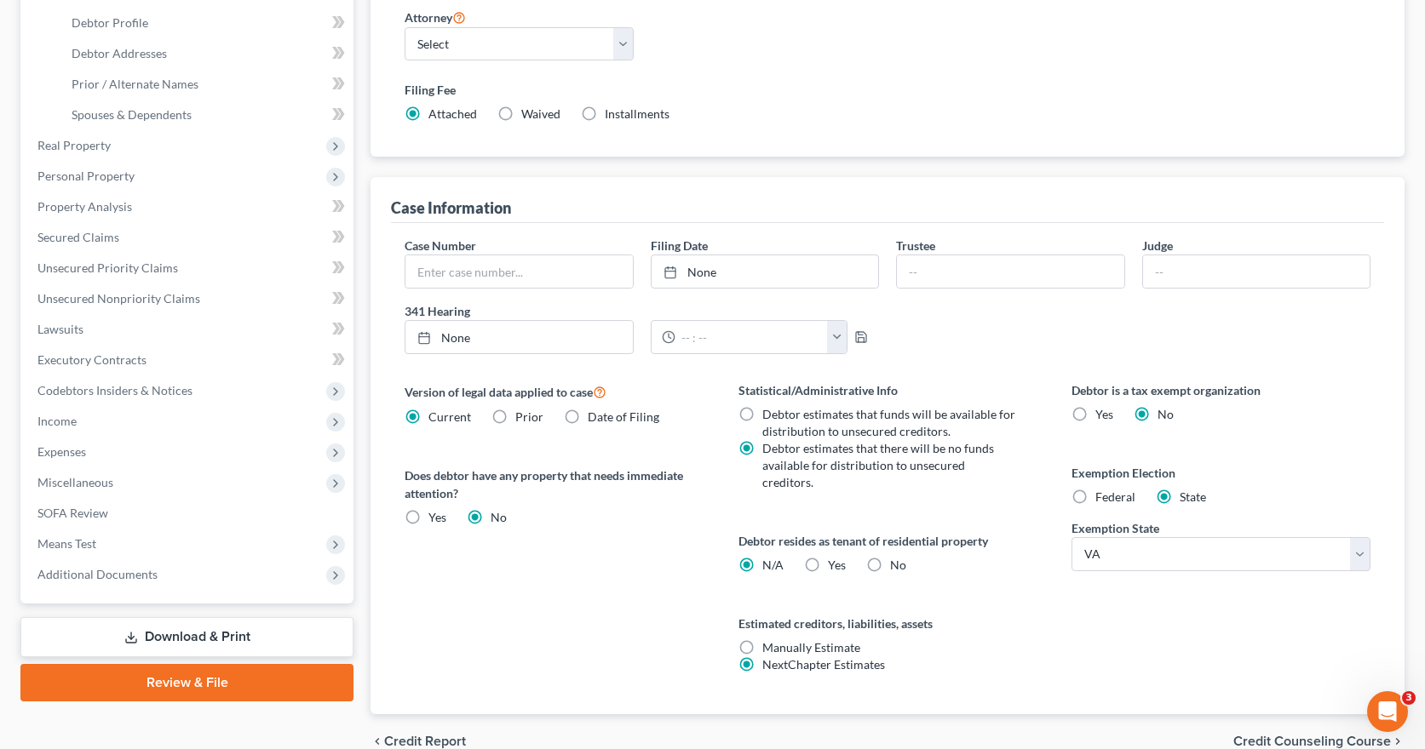
scroll to position [341, 0]
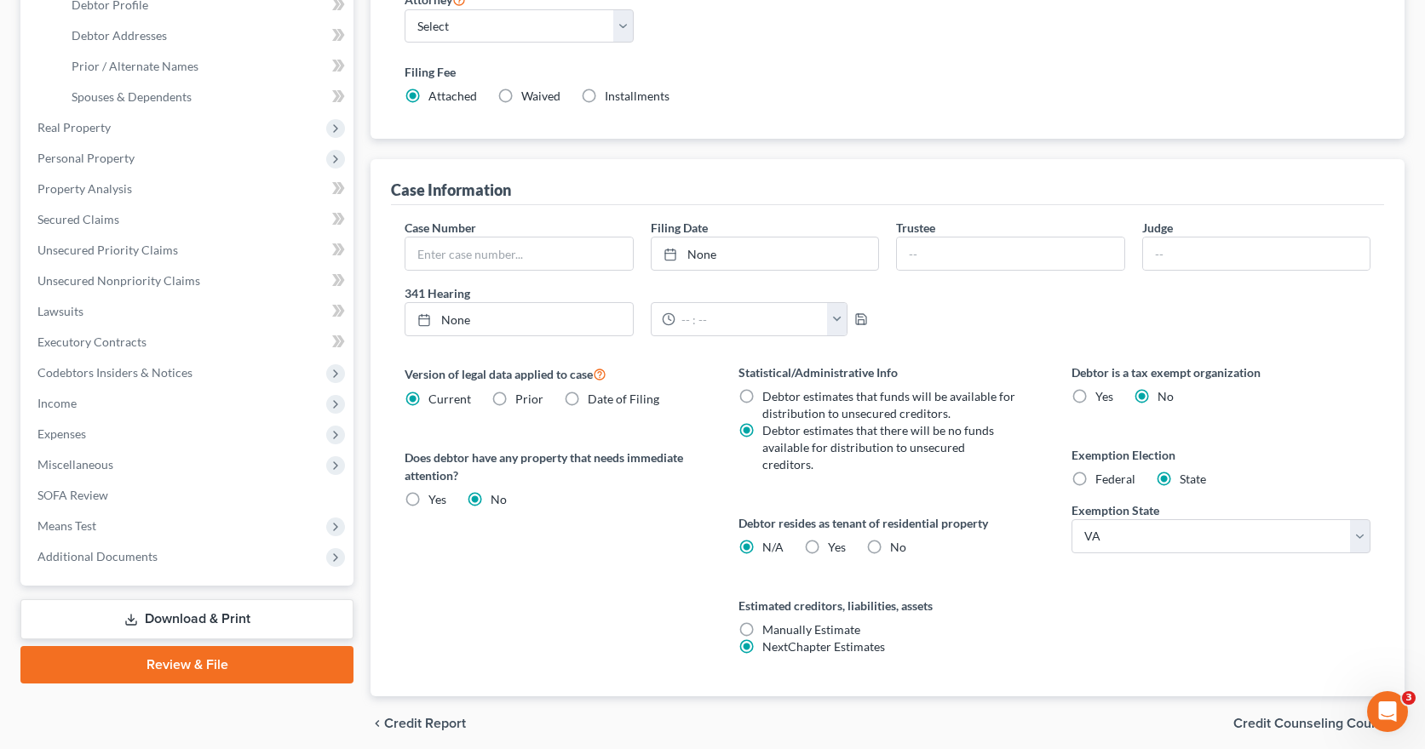
click at [1274, 717] on span "Credit Counseling Course" at bounding box center [1312, 724] width 158 height 14
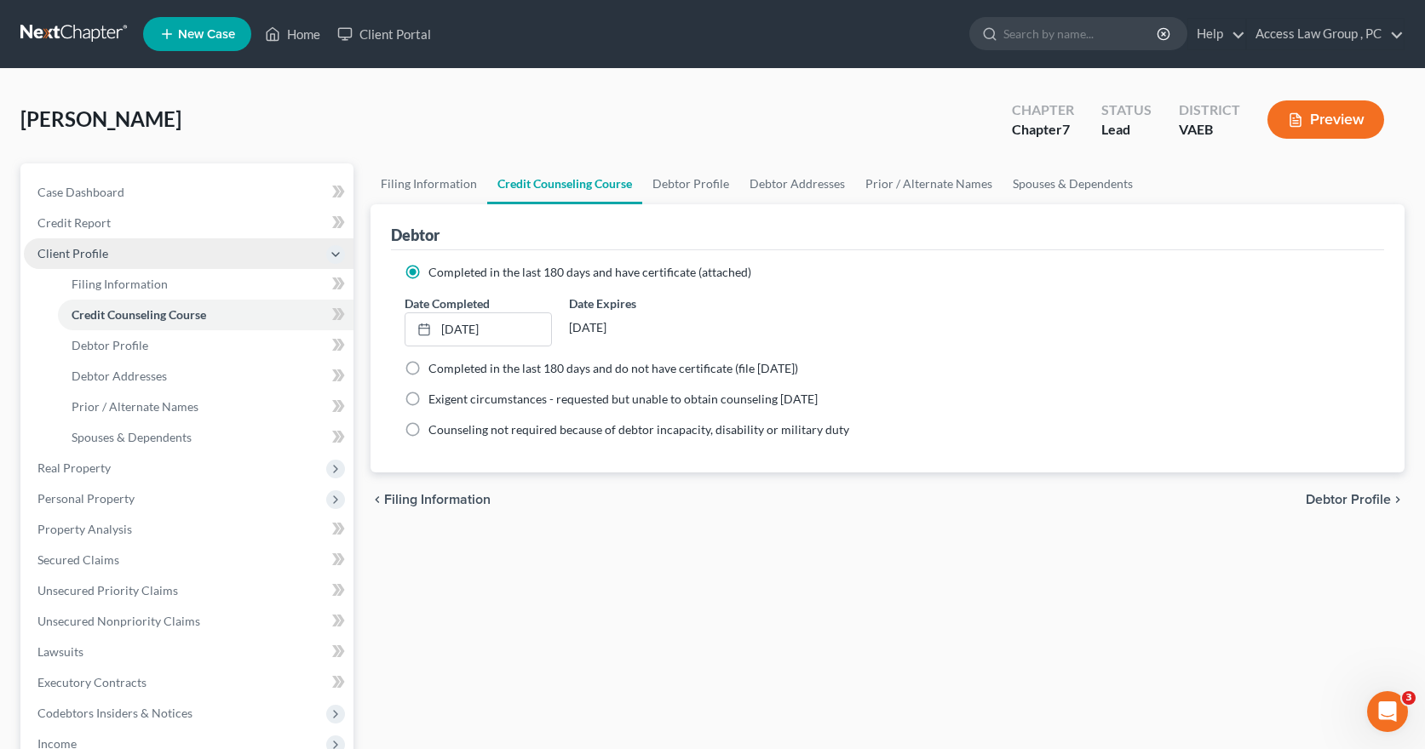
click at [84, 255] on span "Client Profile" at bounding box center [72, 253] width 71 height 14
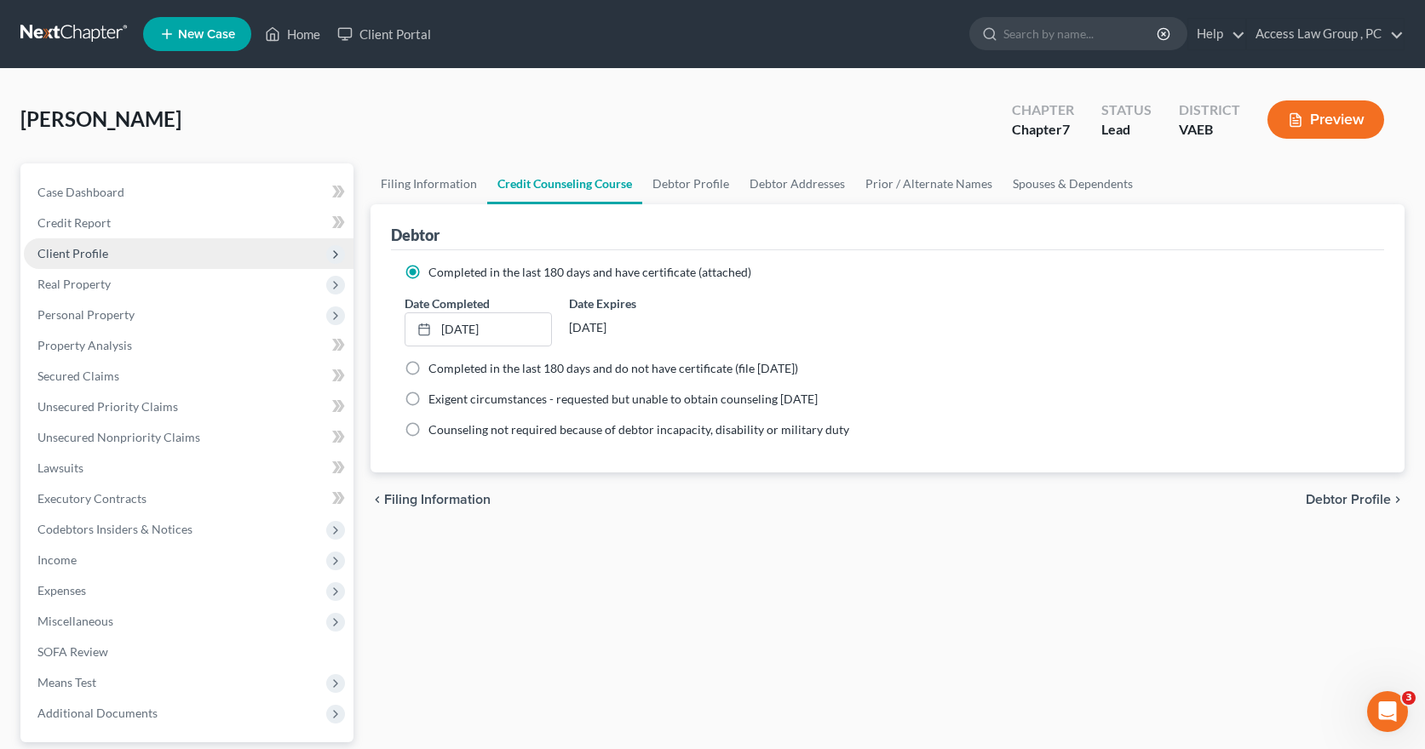
click at [74, 249] on span "Client Profile" at bounding box center [72, 253] width 71 height 14
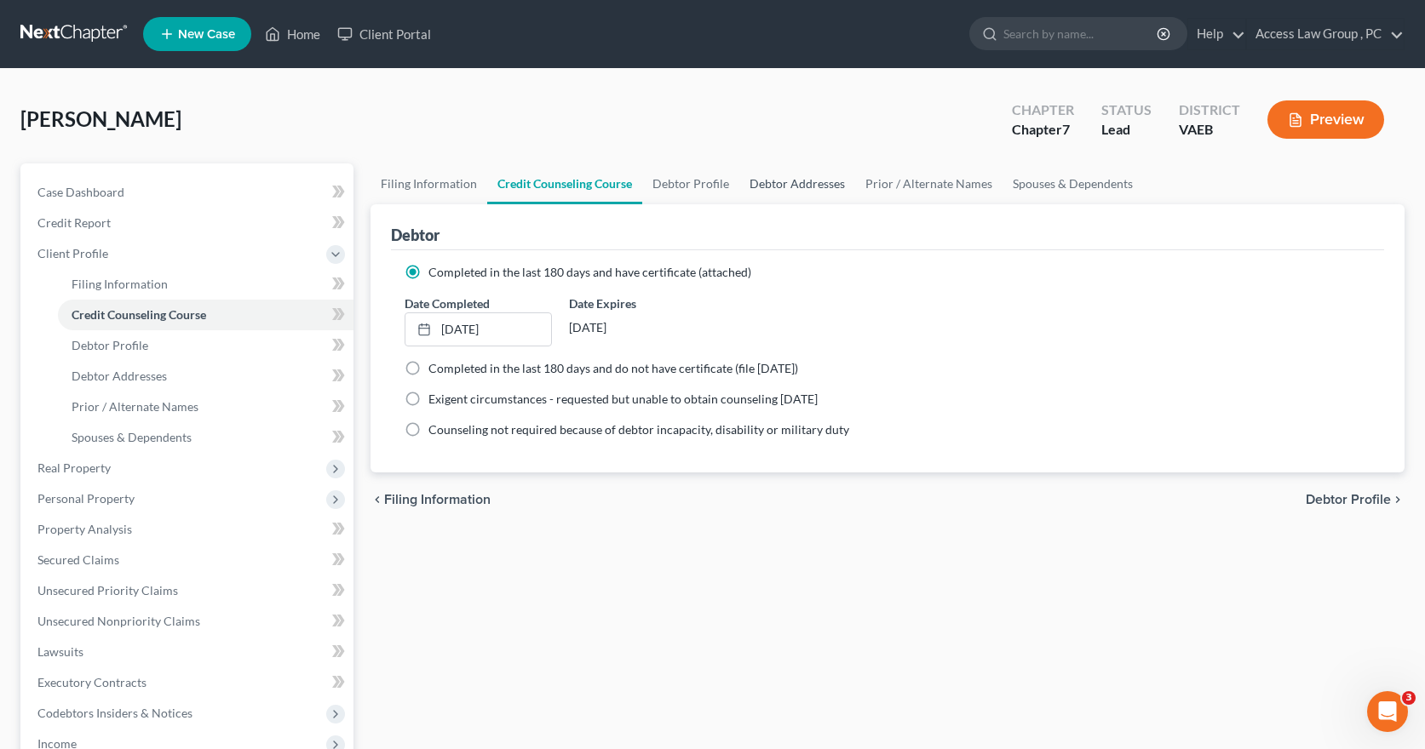
click at [797, 182] on link "Debtor Addresses" at bounding box center [797, 184] width 116 height 41
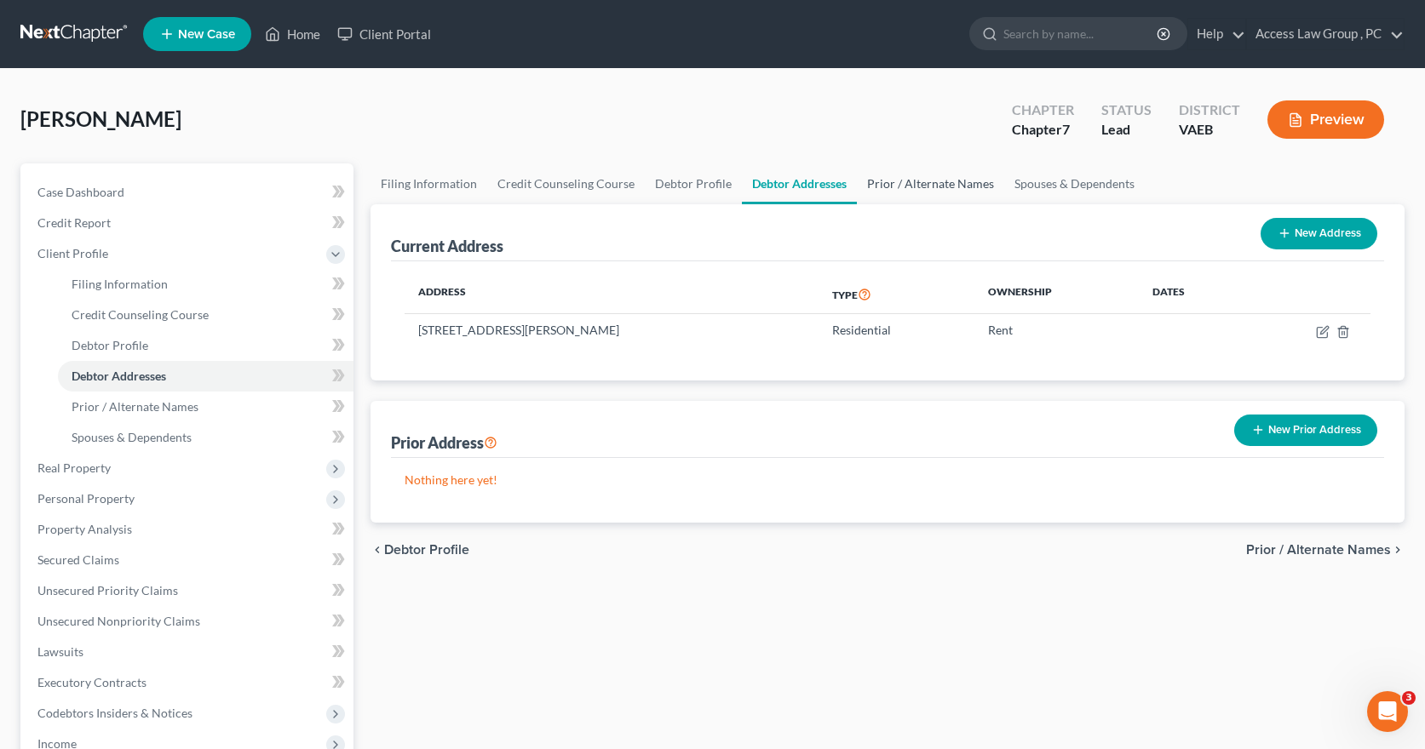
click at [915, 187] on link "Prior / Alternate Names" at bounding box center [930, 184] width 147 height 41
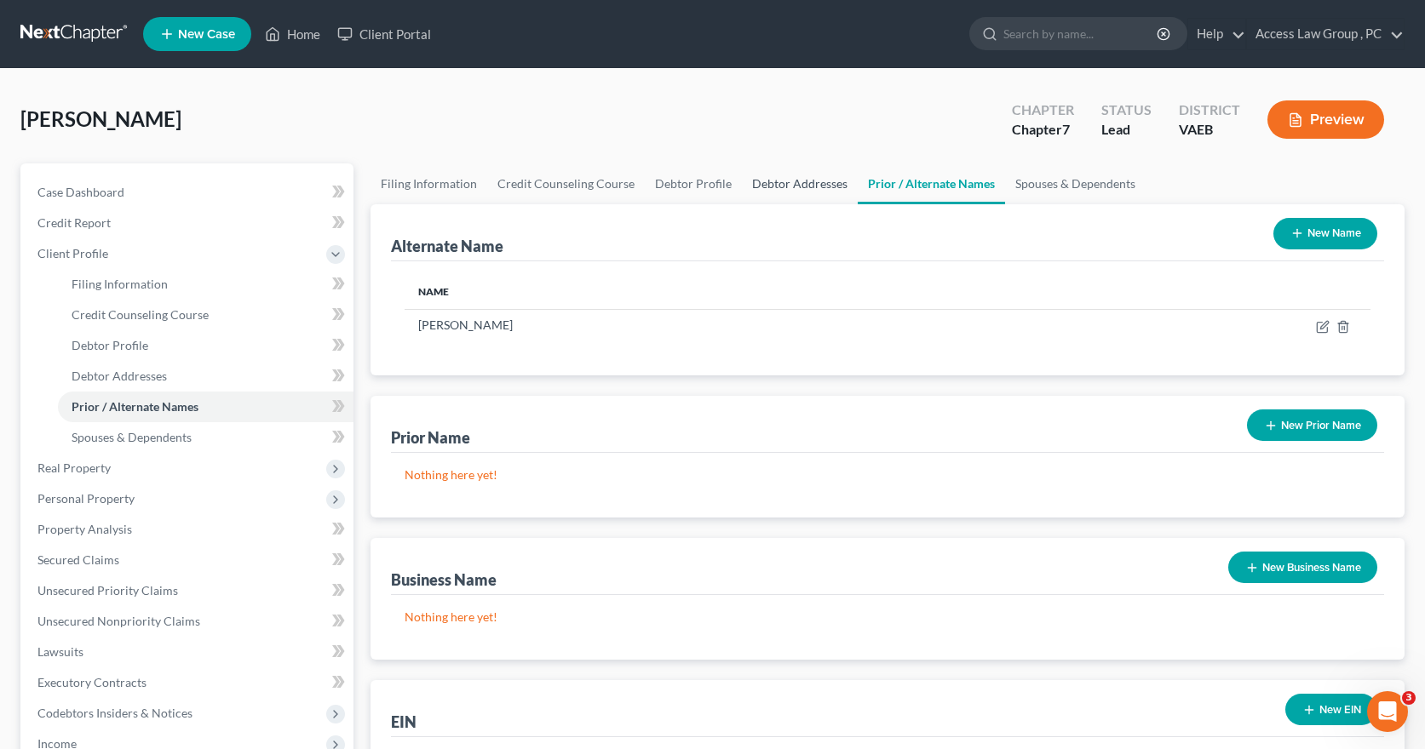
click at [817, 181] on link "Debtor Addresses" at bounding box center [800, 184] width 116 height 41
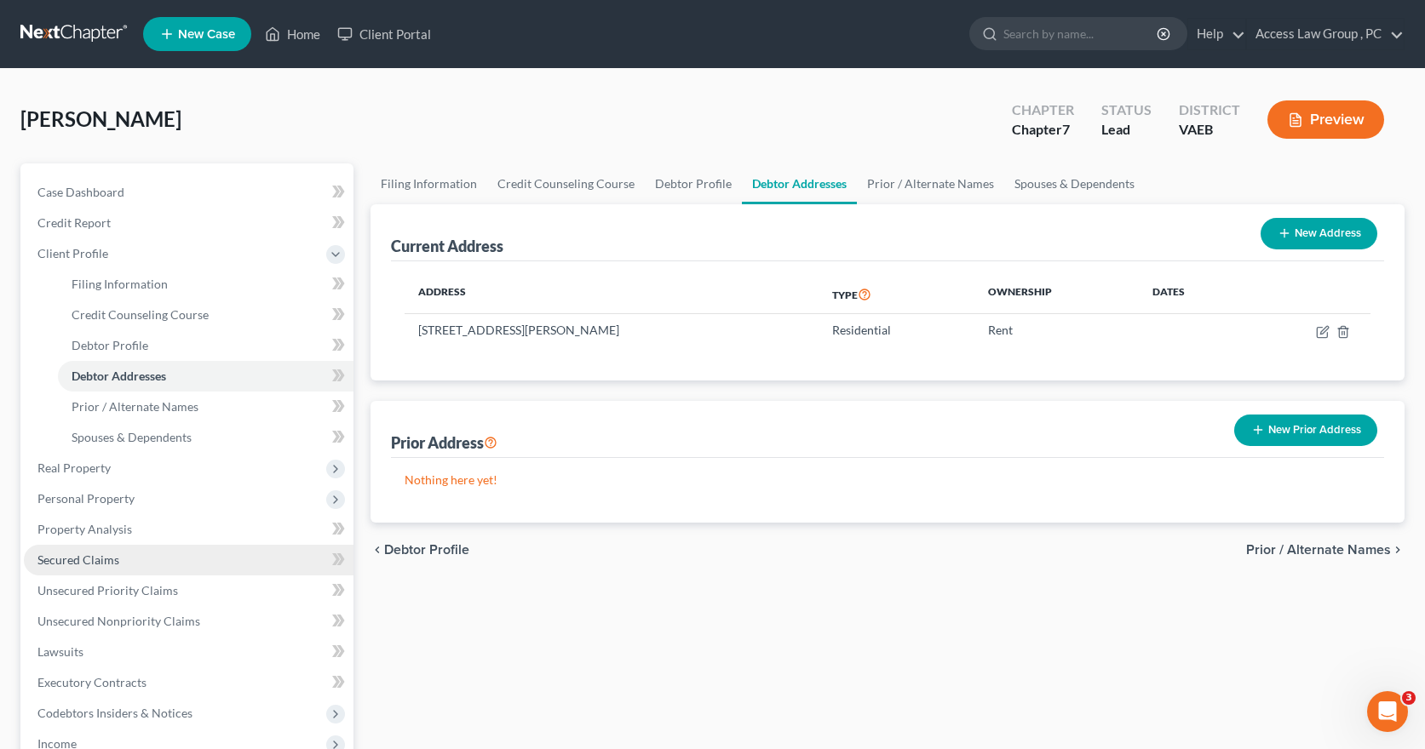
scroll to position [85, 0]
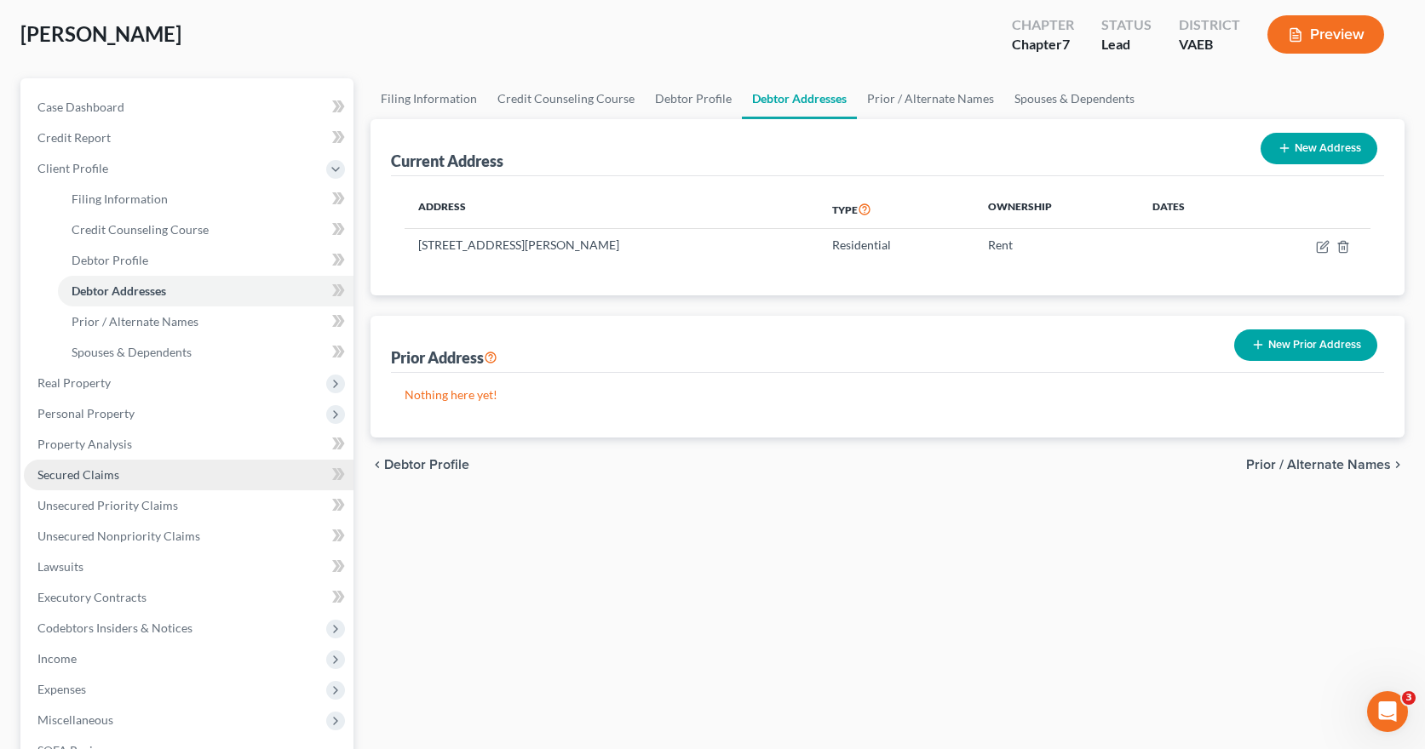
click at [97, 470] on span "Secured Claims" at bounding box center [78, 475] width 82 height 14
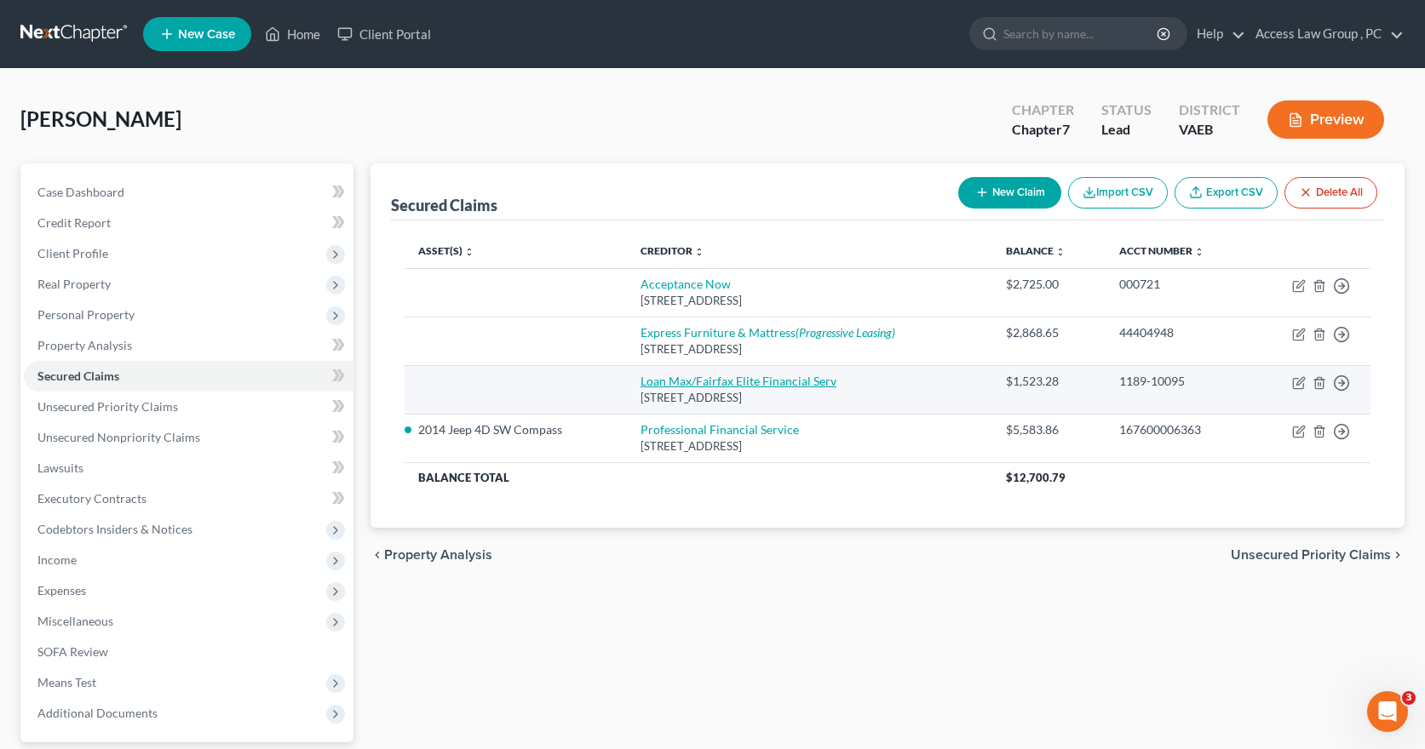
click at [684, 382] on link "Loan Max/Fairfax Elite Financial Serv" at bounding box center [738, 381] width 196 height 14
select select "48"
select select "0"
select select "2"
select select "0"
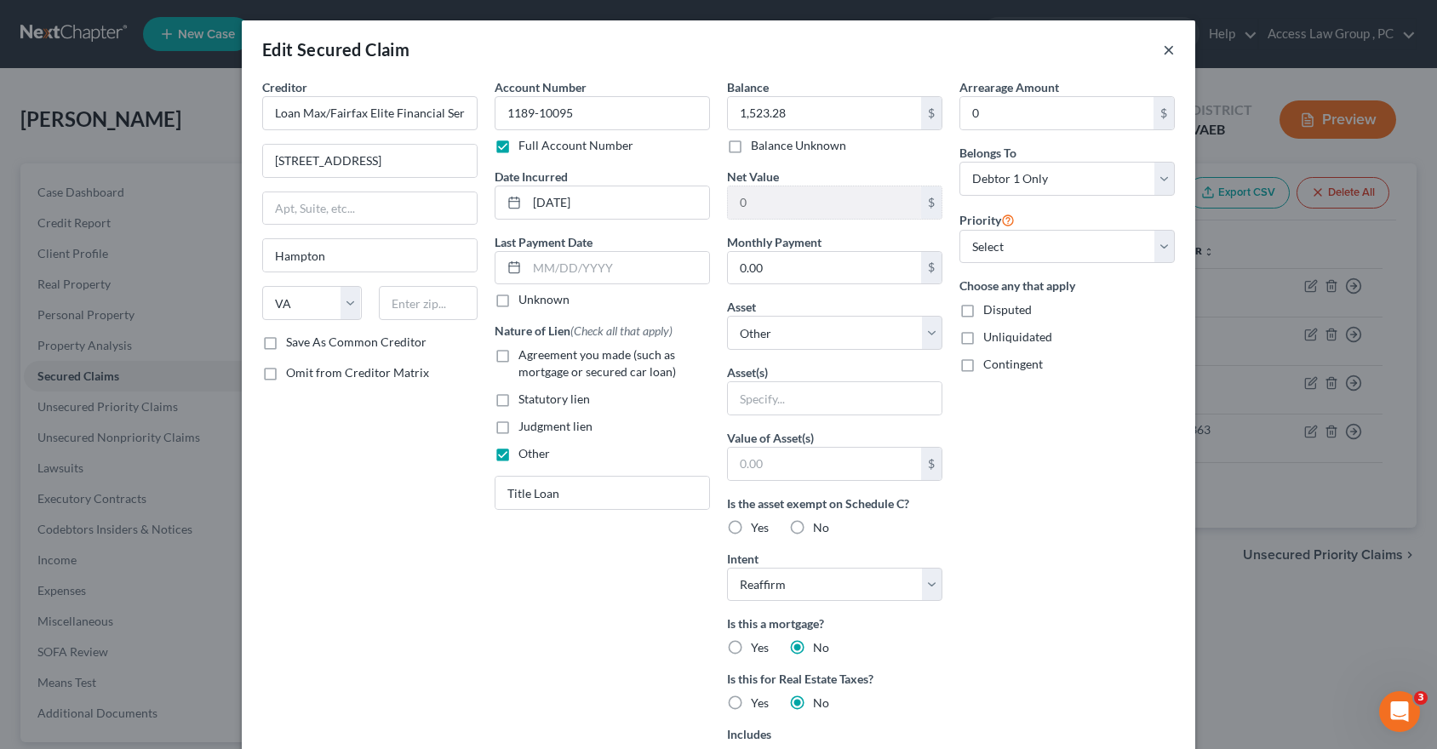
click at [1163, 45] on button "×" at bounding box center [1169, 49] width 12 height 20
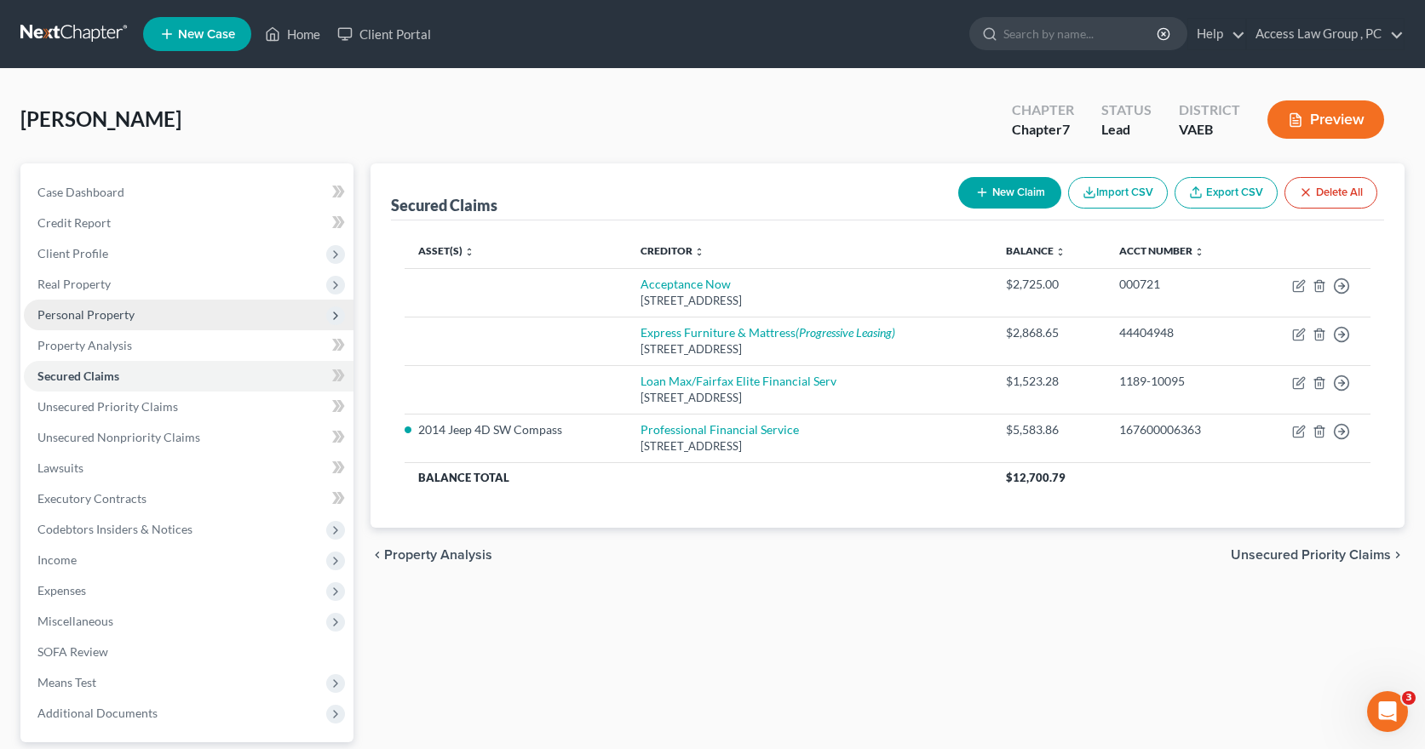
click at [62, 313] on span "Personal Property" at bounding box center [85, 314] width 97 height 14
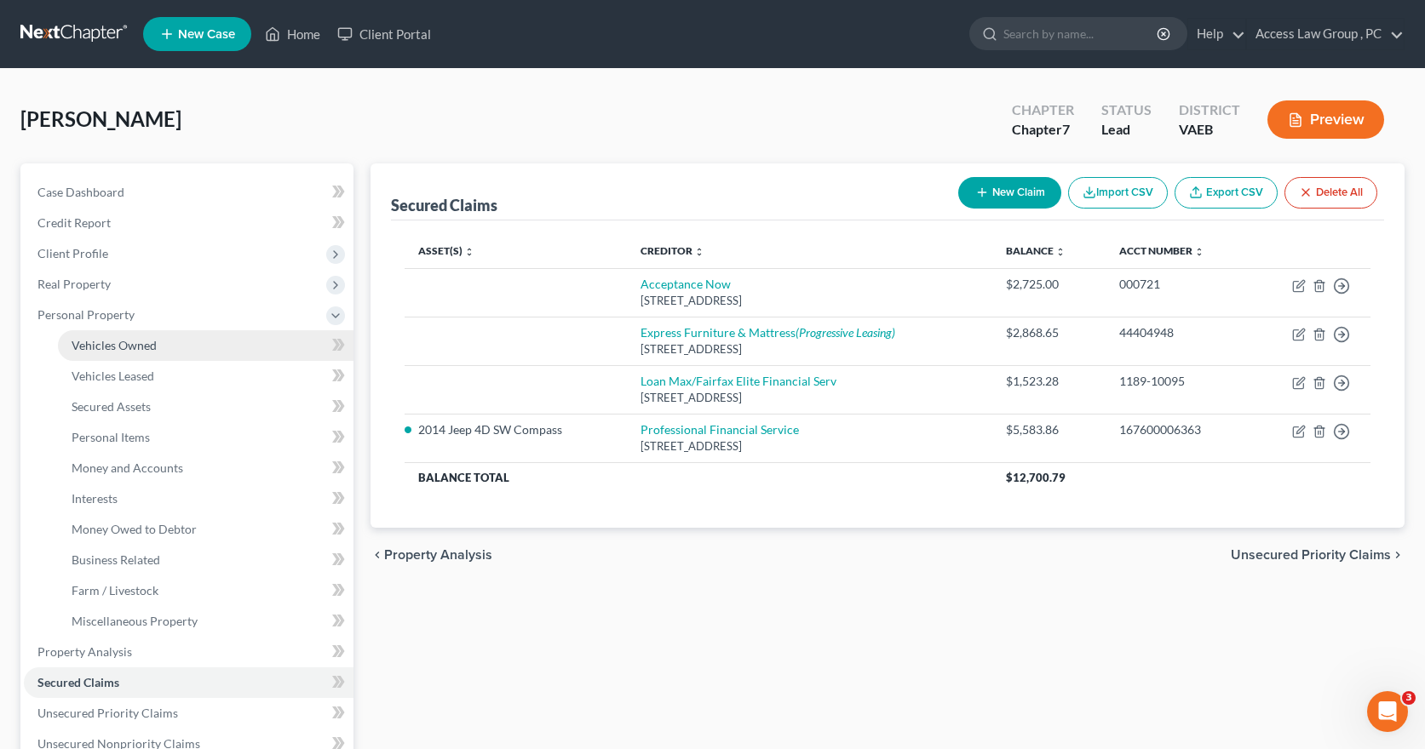
click at [80, 345] on span "Vehicles Owned" at bounding box center [114, 345] width 85 height 14
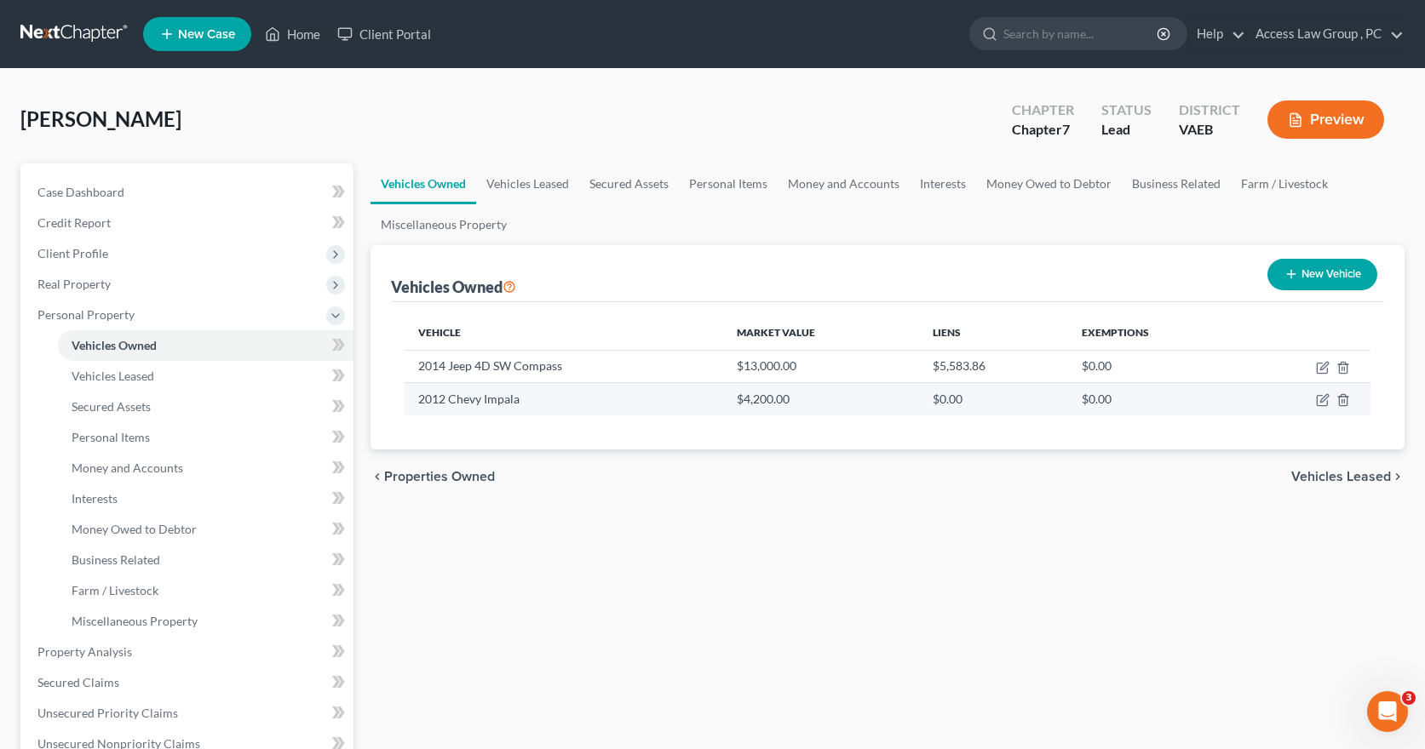
click at [488, 402] on td "2012 Chevy Impala" at bounding box center [563, 399] width 318 height 32
click at [1326, 401] on icon "button" at bounding box center [1323, 400] width 14 height 14
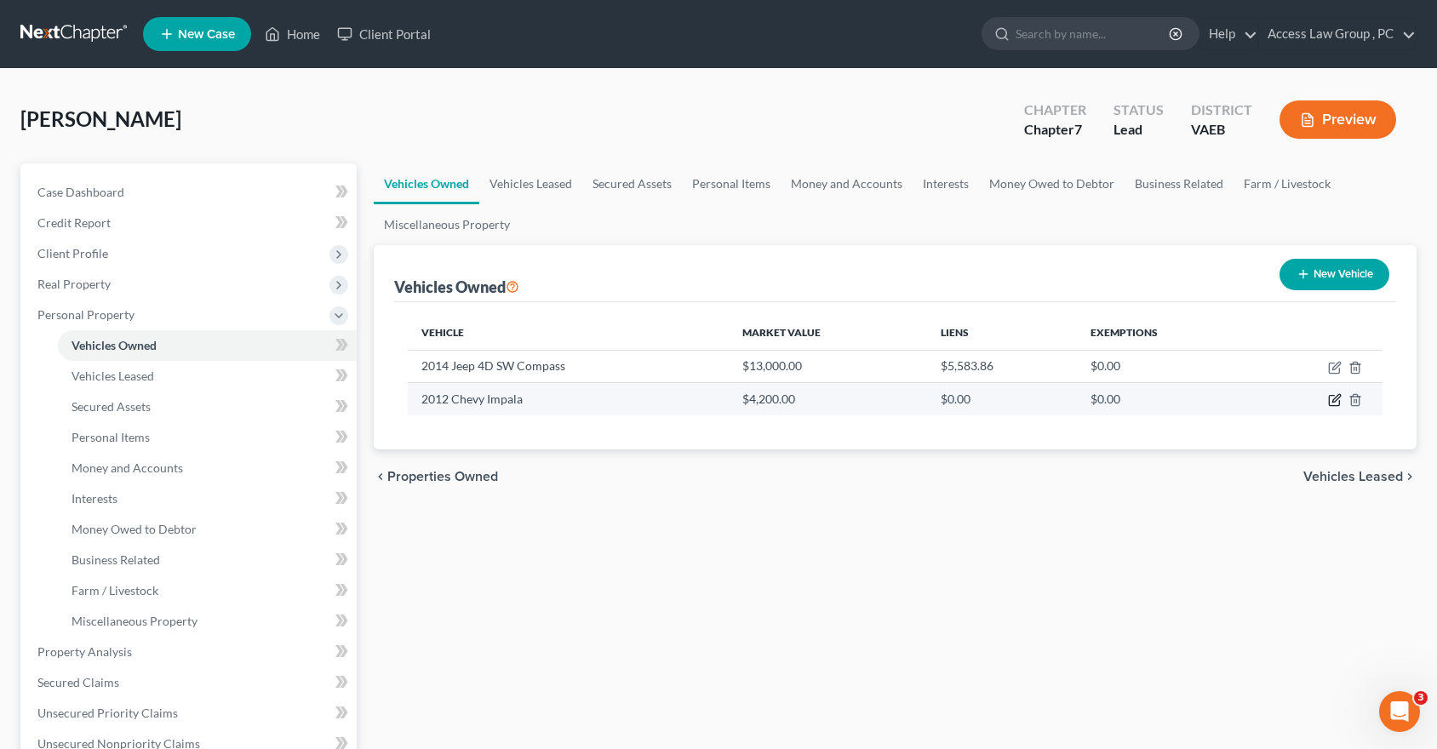
select select "0"
select select "14"
select select "3"
select select "0"
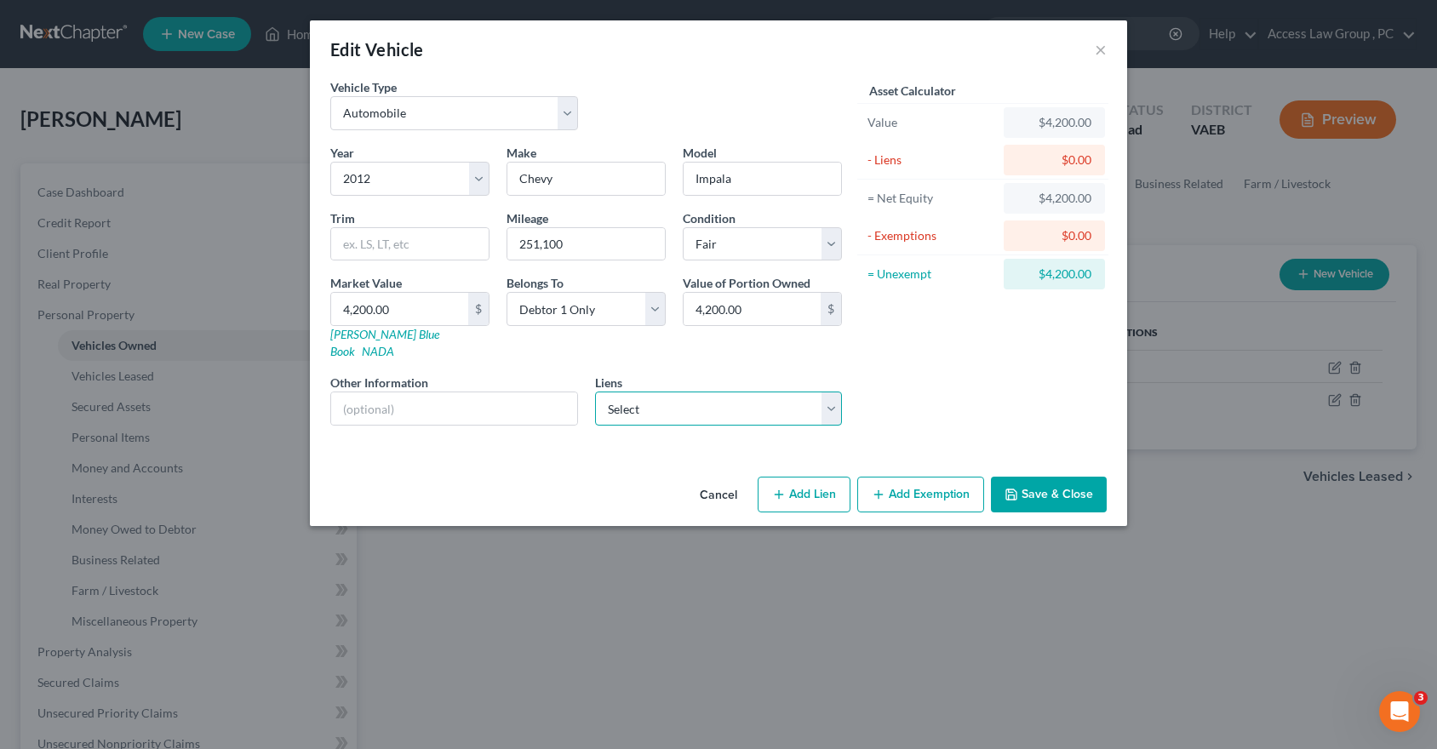
click at [837, 393] on select "Select Loan Max/Fairfax Elite Financial Serv - $1,523.28 Acceptance Now - $2,72…" at bounding box center [719, 409] width 248 height 34
select select "0"
click at [595, 392] on select "Select Loan Max/Fairfax Elite Financial Serv - $1,523.28 Acceptance Now - $2,72…" at bounding box center [719, 409] width 248 height 34
select select
select select "48"
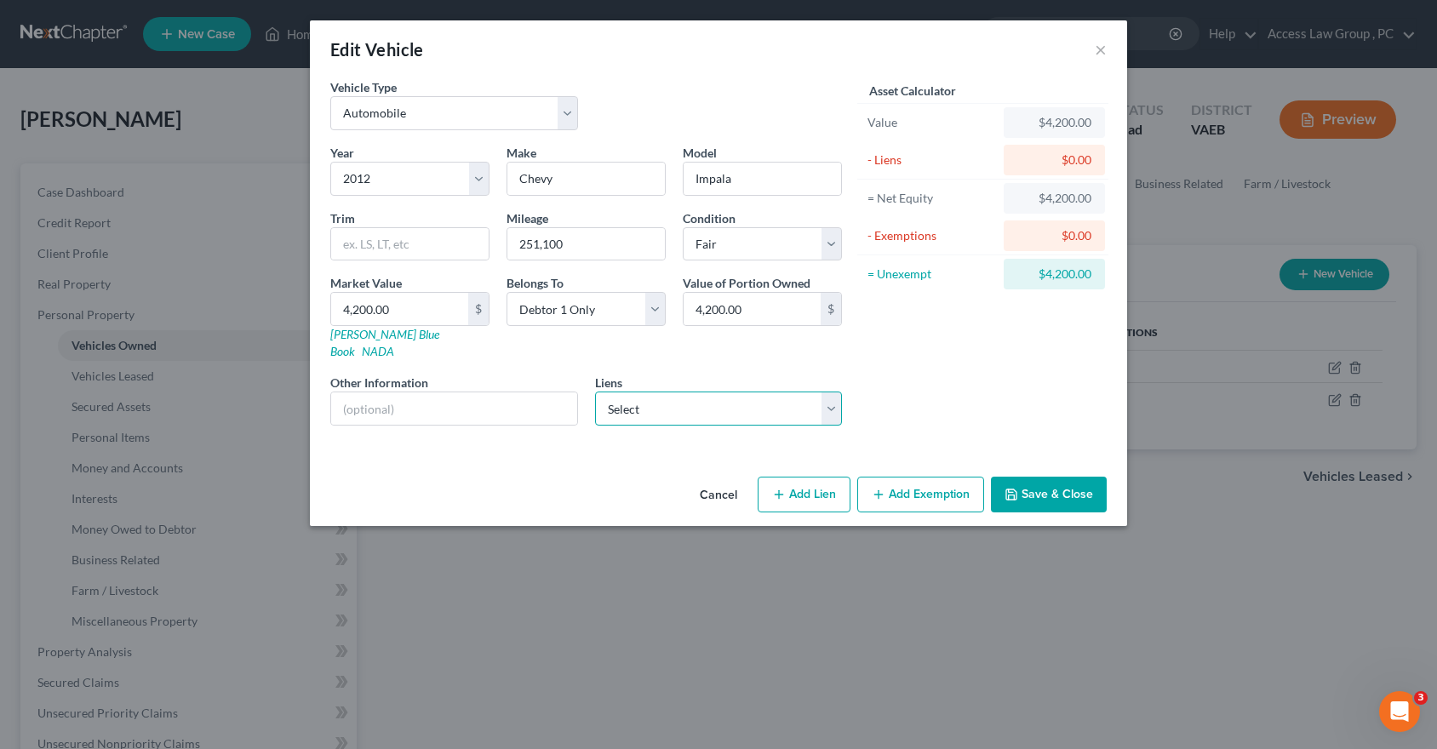
select select "0"
select select "2"
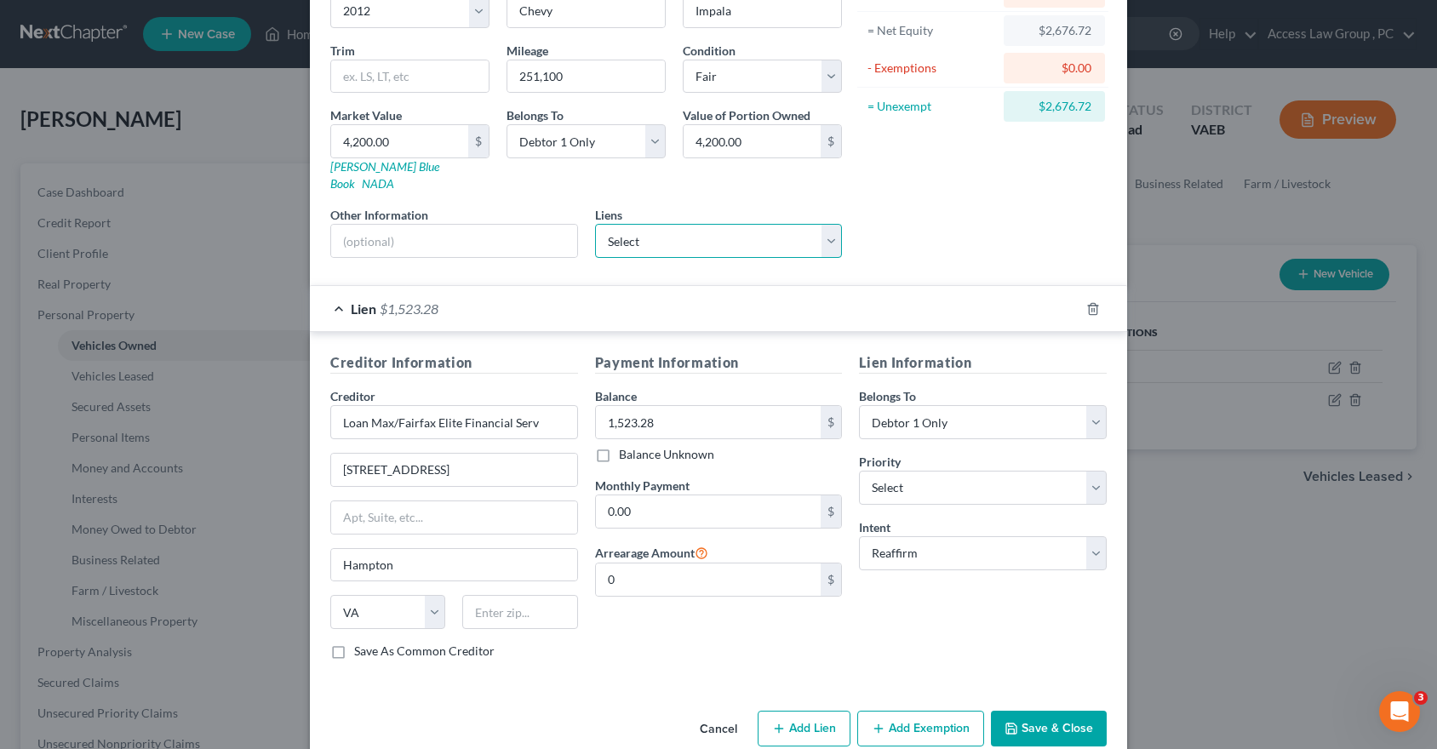
scroll to position [182, 0]
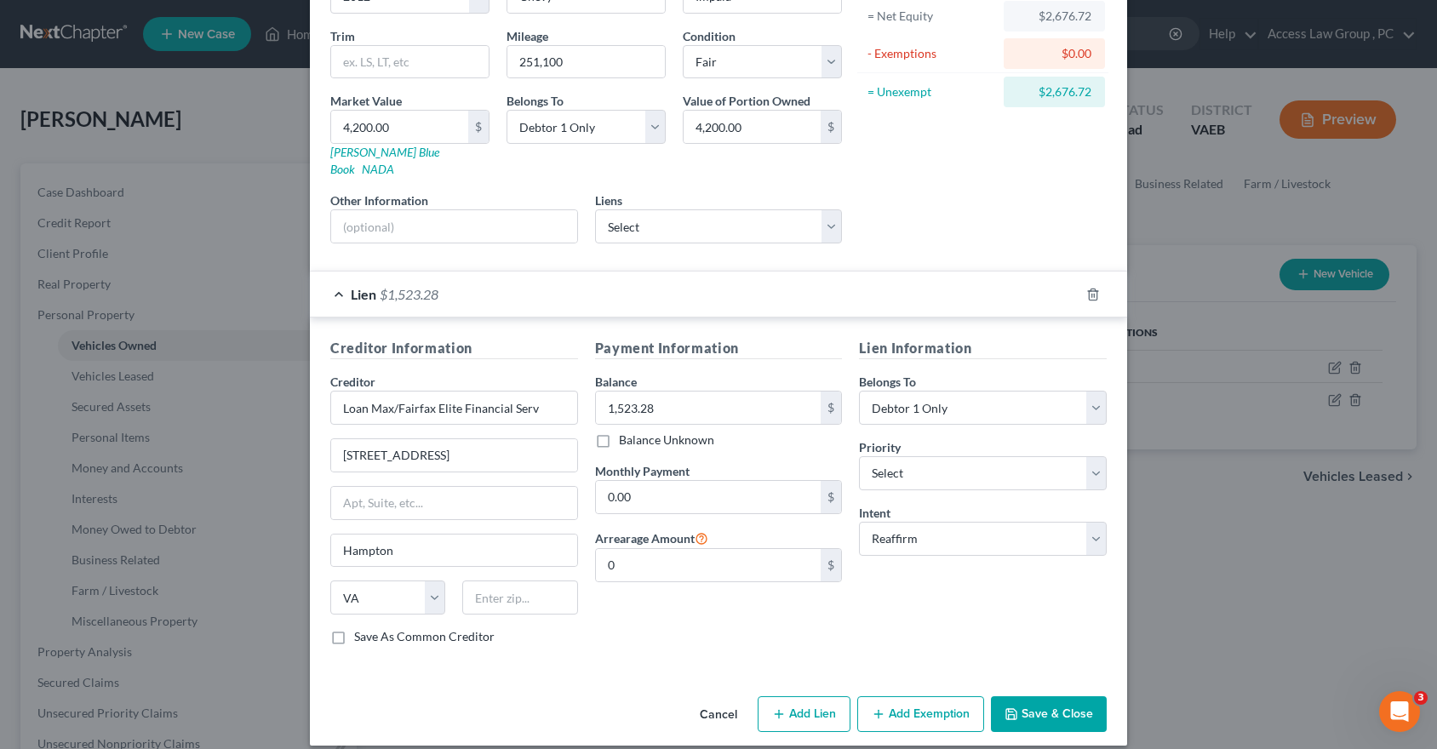
click at [920, 697] on button "Add Exemption" at bounding box center [921, 715] width 127 height 36
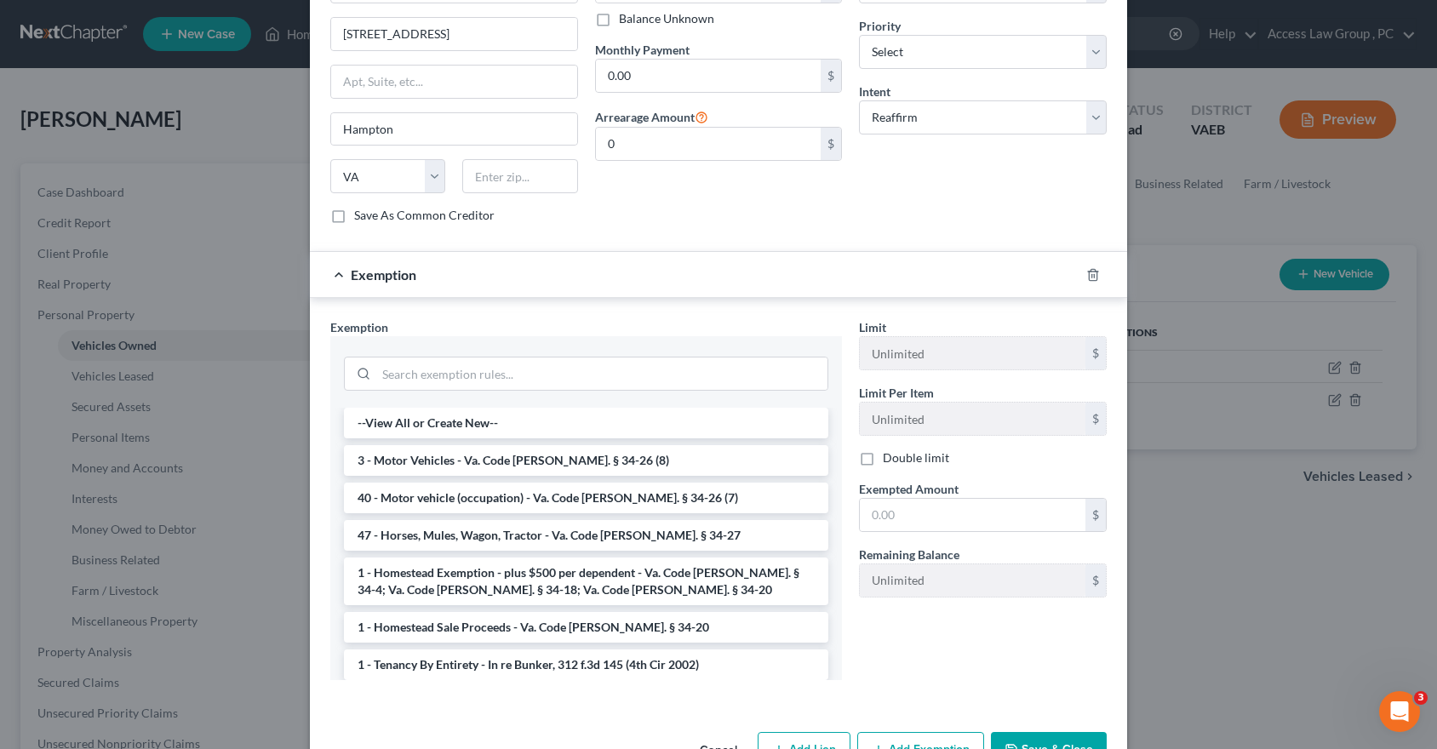
scroll to position [608, 0]
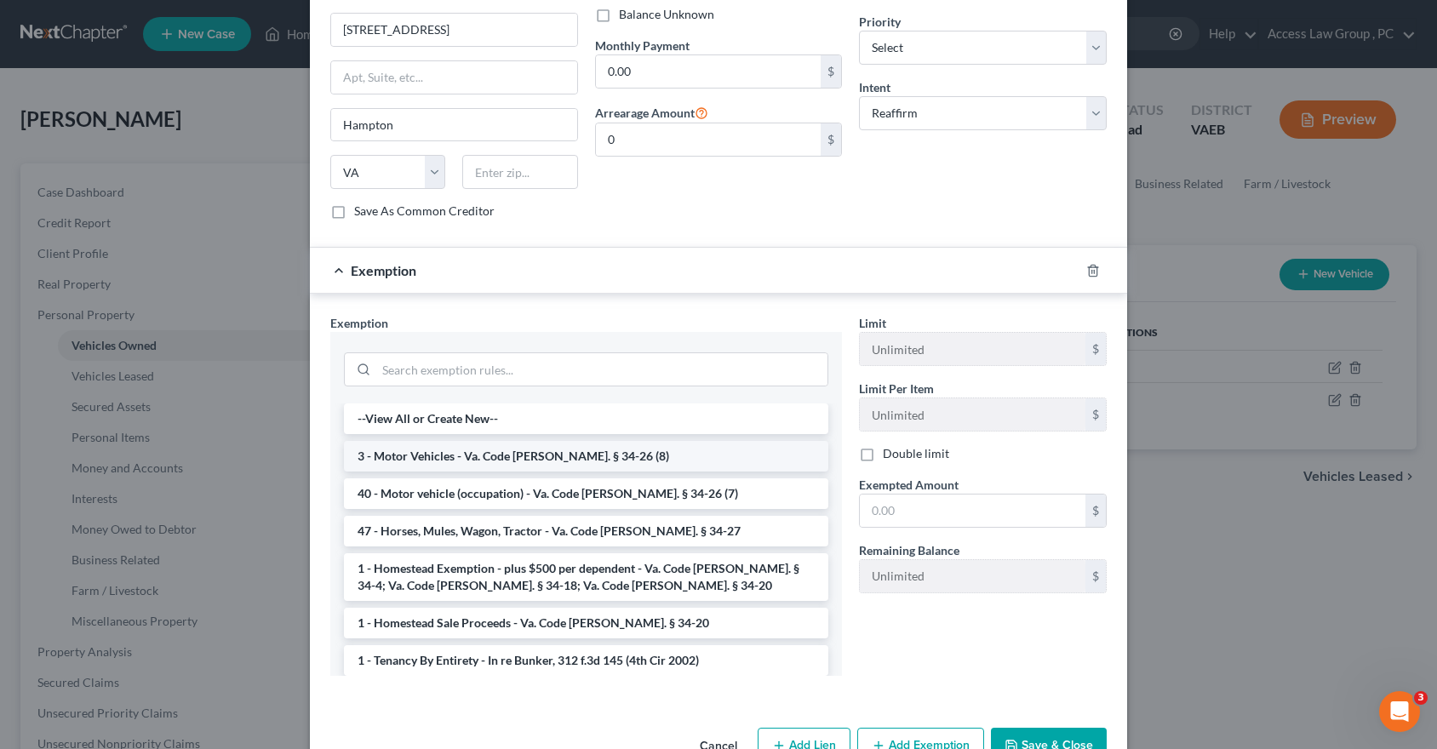
click at [463, 441] on li "3 - Motor Vehicles - Va. Code Ann. § 34-26 (8)" at bounding box center [586, 456] width 485 height 31
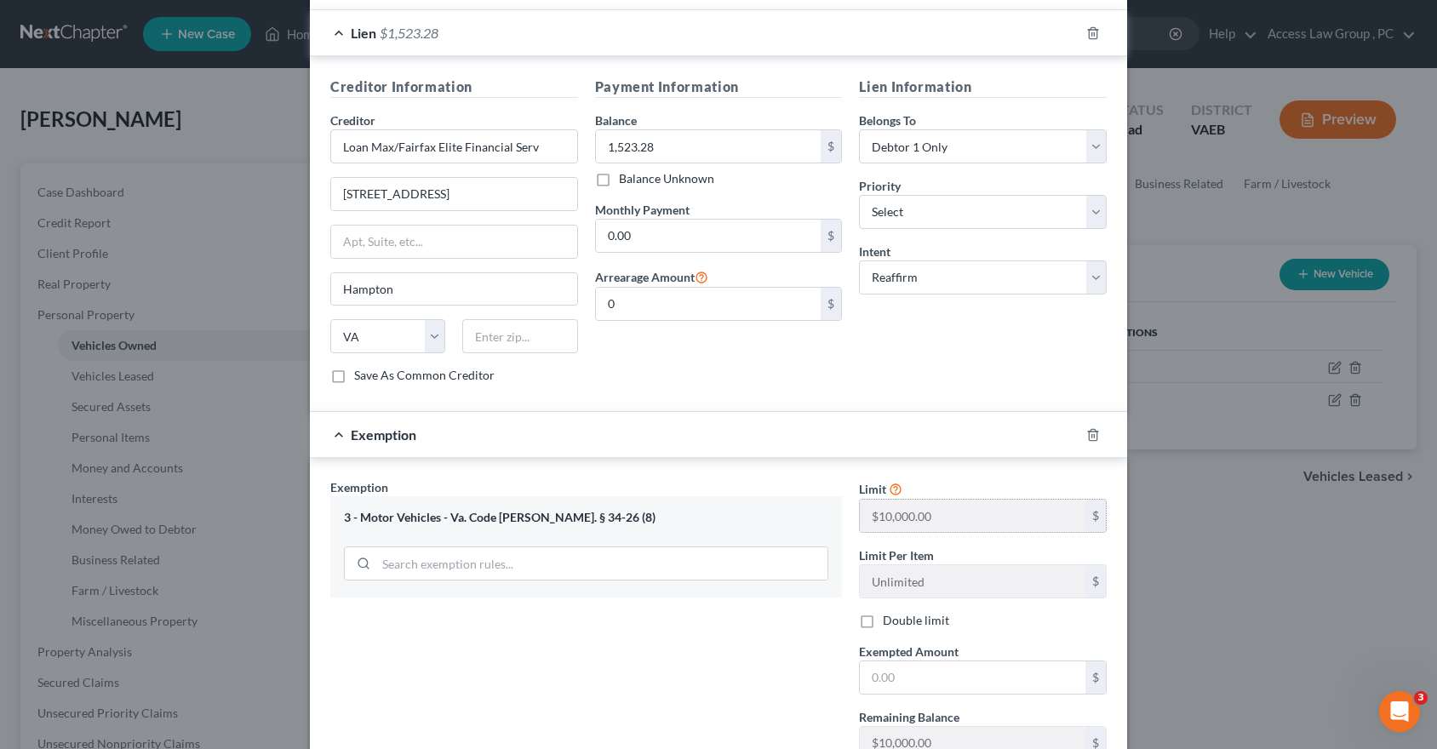
scroll to position [473, 0]
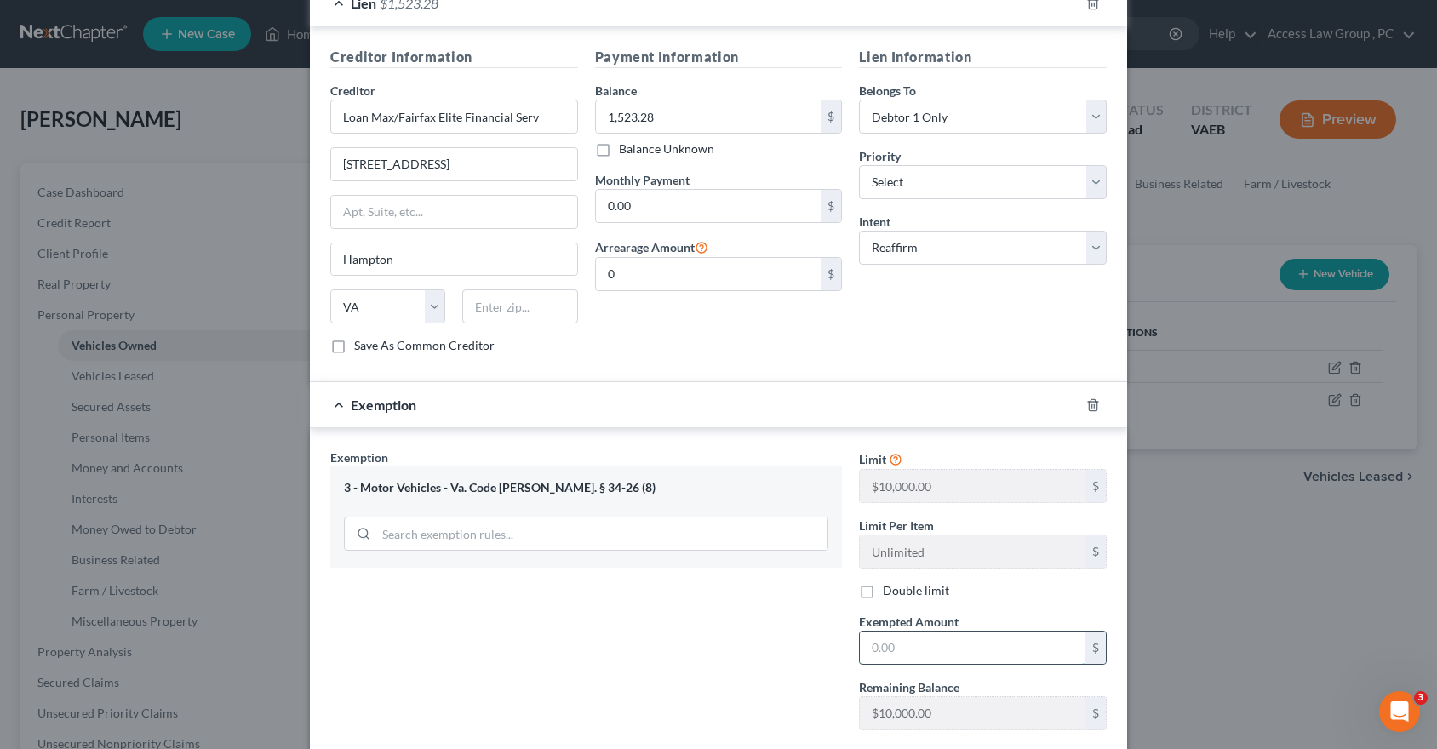
click at [899, 634] on input "text" at bounding box center [973, 648] width 226 height 32
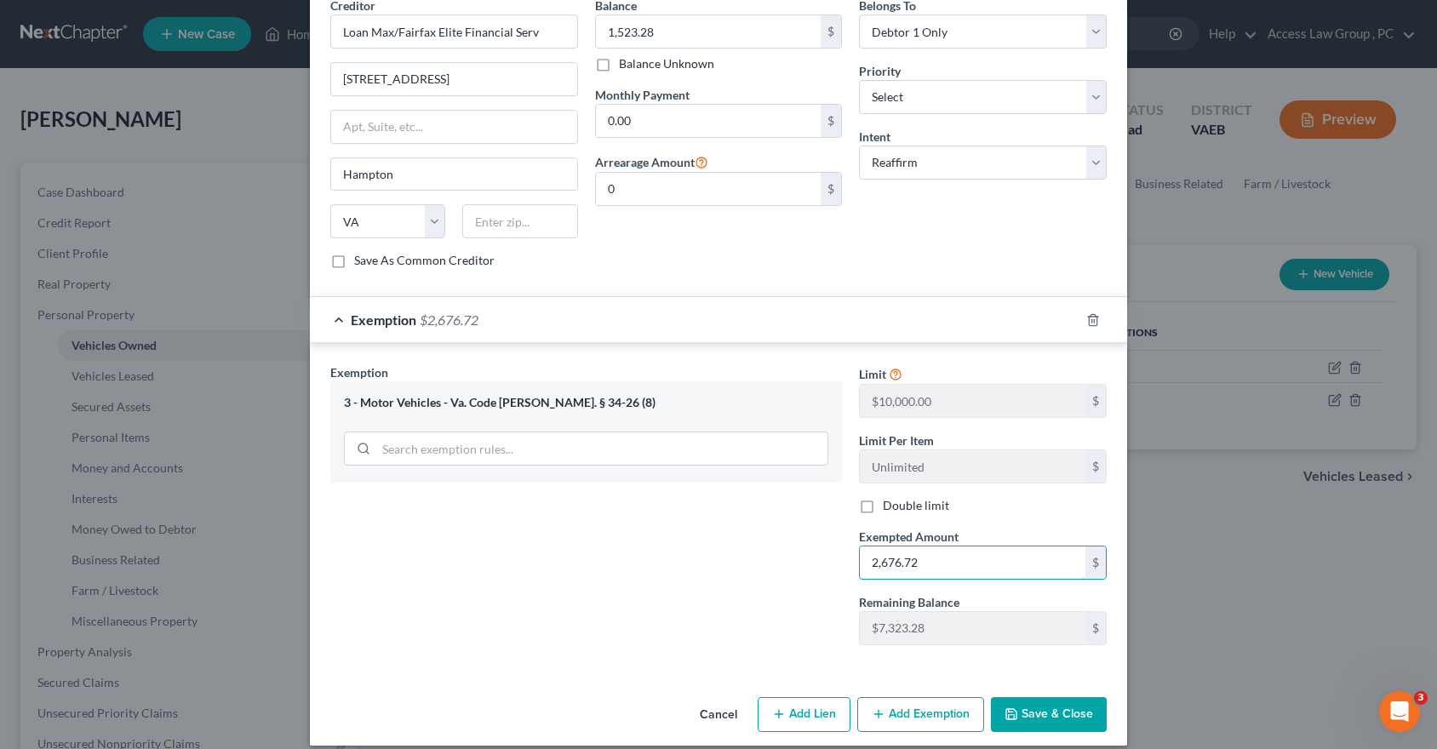
type input "2,676.72"
click at [1060, 697] on button "Save & Close" at bounding box center [1049, 715] width 116 height 36
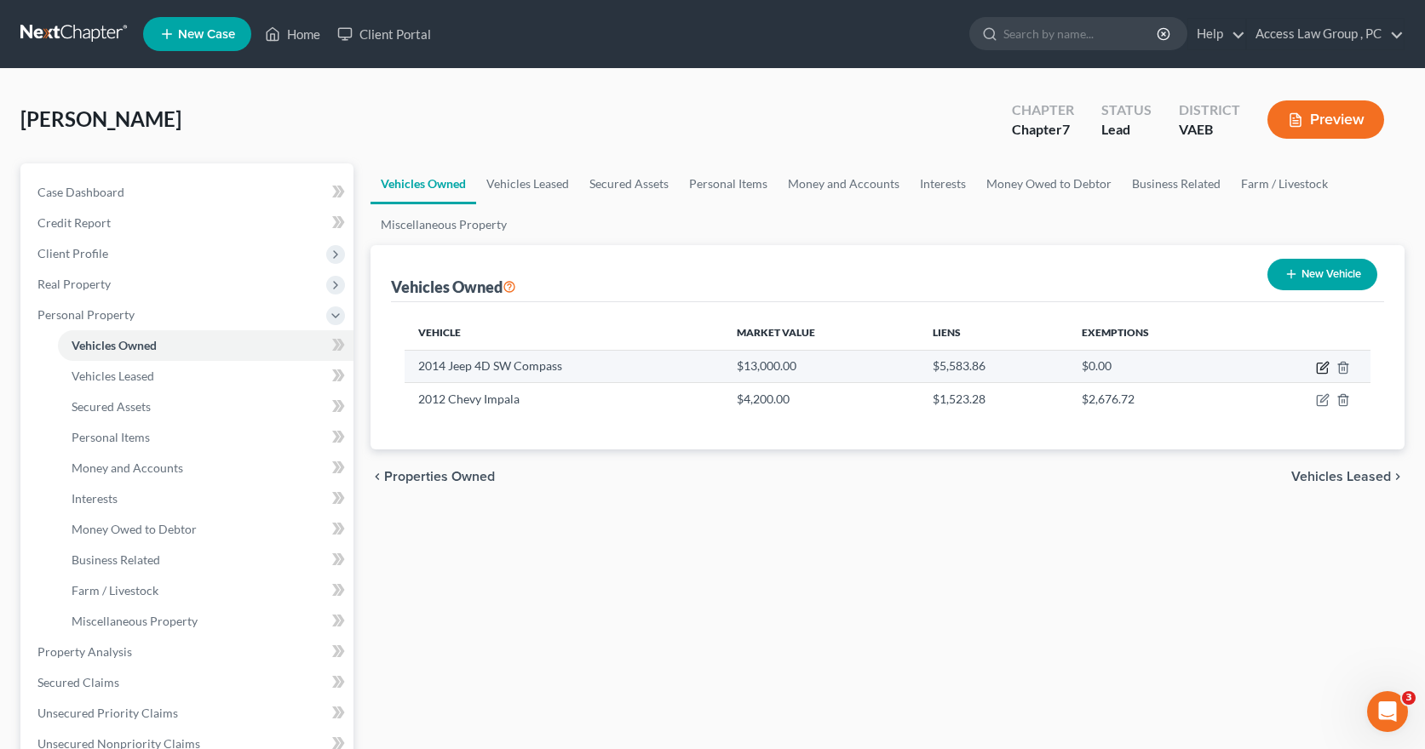
click at [1322, 365] on icon "button" at bounding box center [1323, 368] width 14 height 14
select select "0"
select select "12"
select select "2"
select select "0"
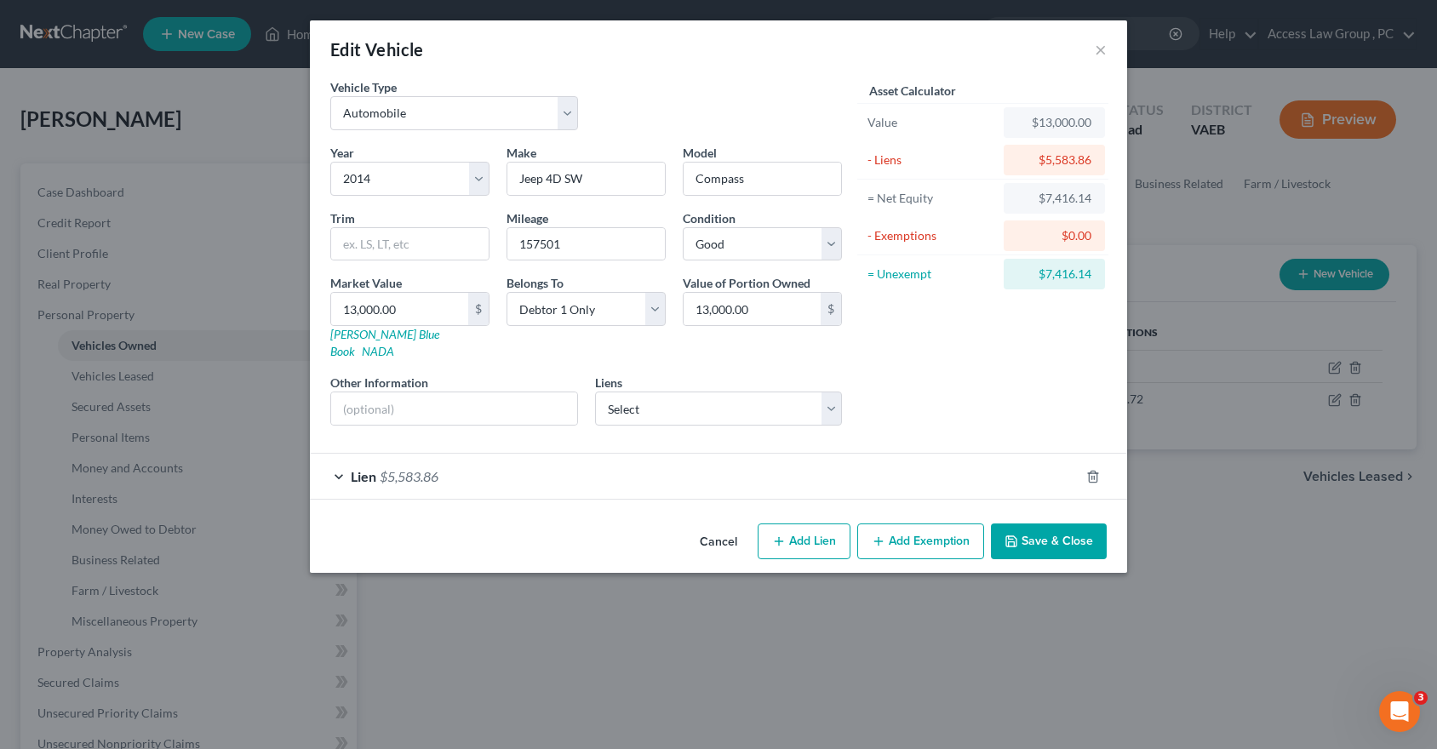
click at [944, 524] on button "Add Exemption" at bounding box center [921, 542] width 127 height 36
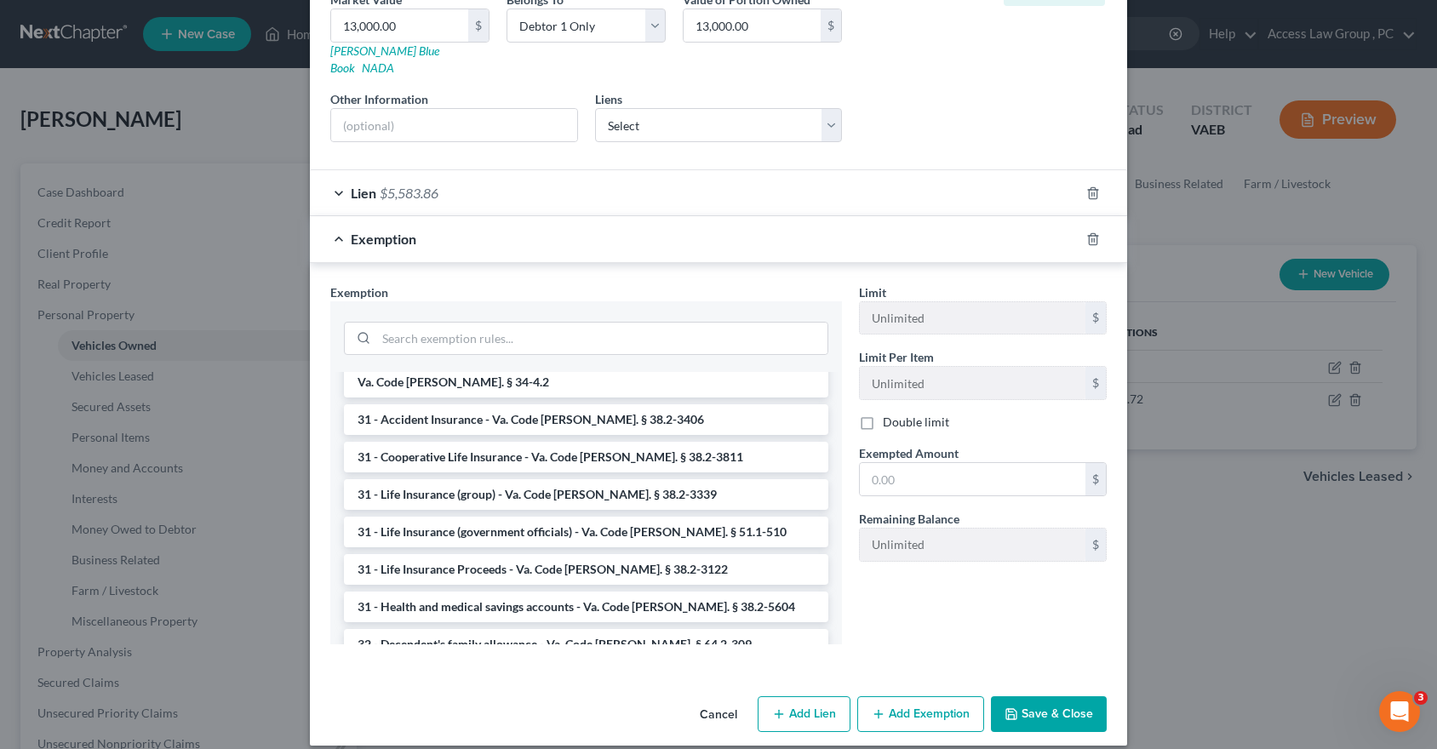
scroll to position [2105, 0]
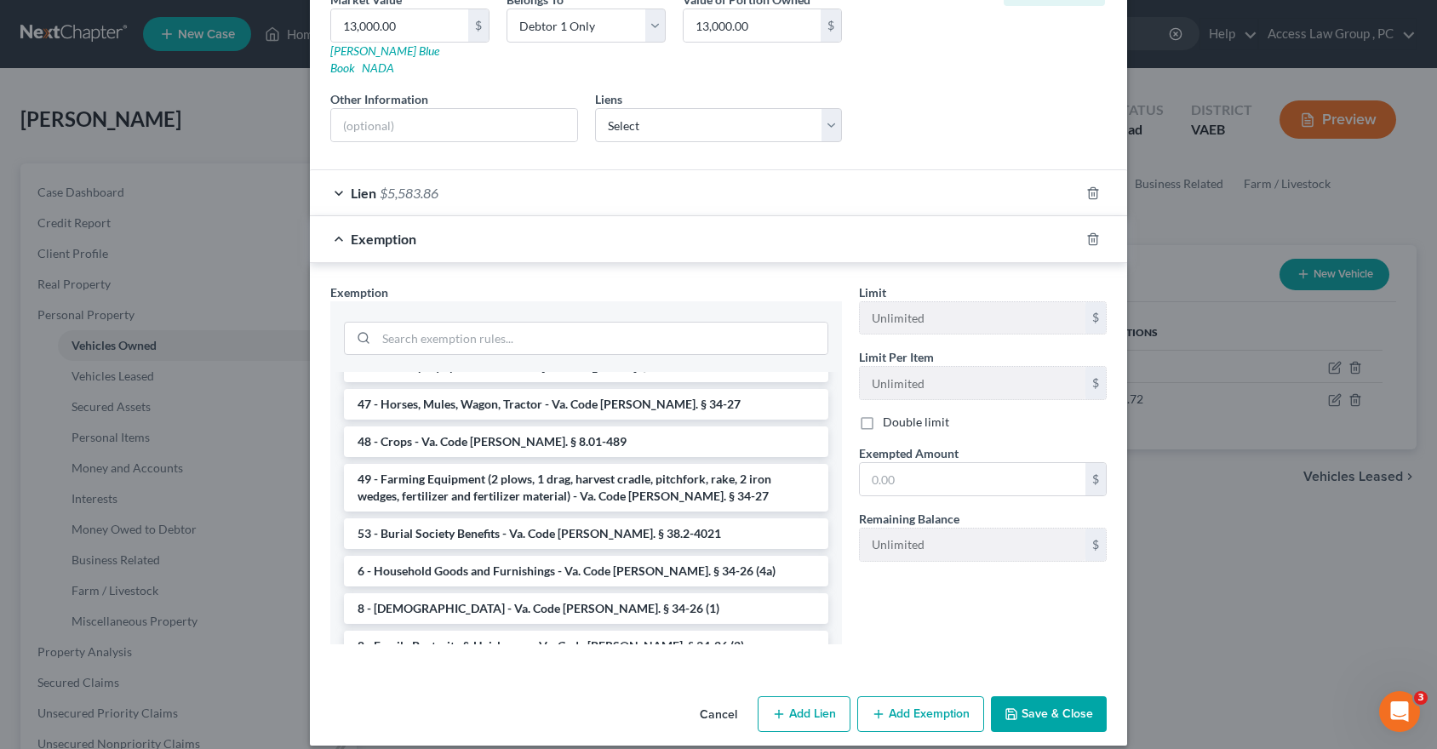
click at [680, 668] on li "Firm Created - Real and or personal property - Va. Code Ann § 34-4" at bounding box center [586, 683] width 485 height 31
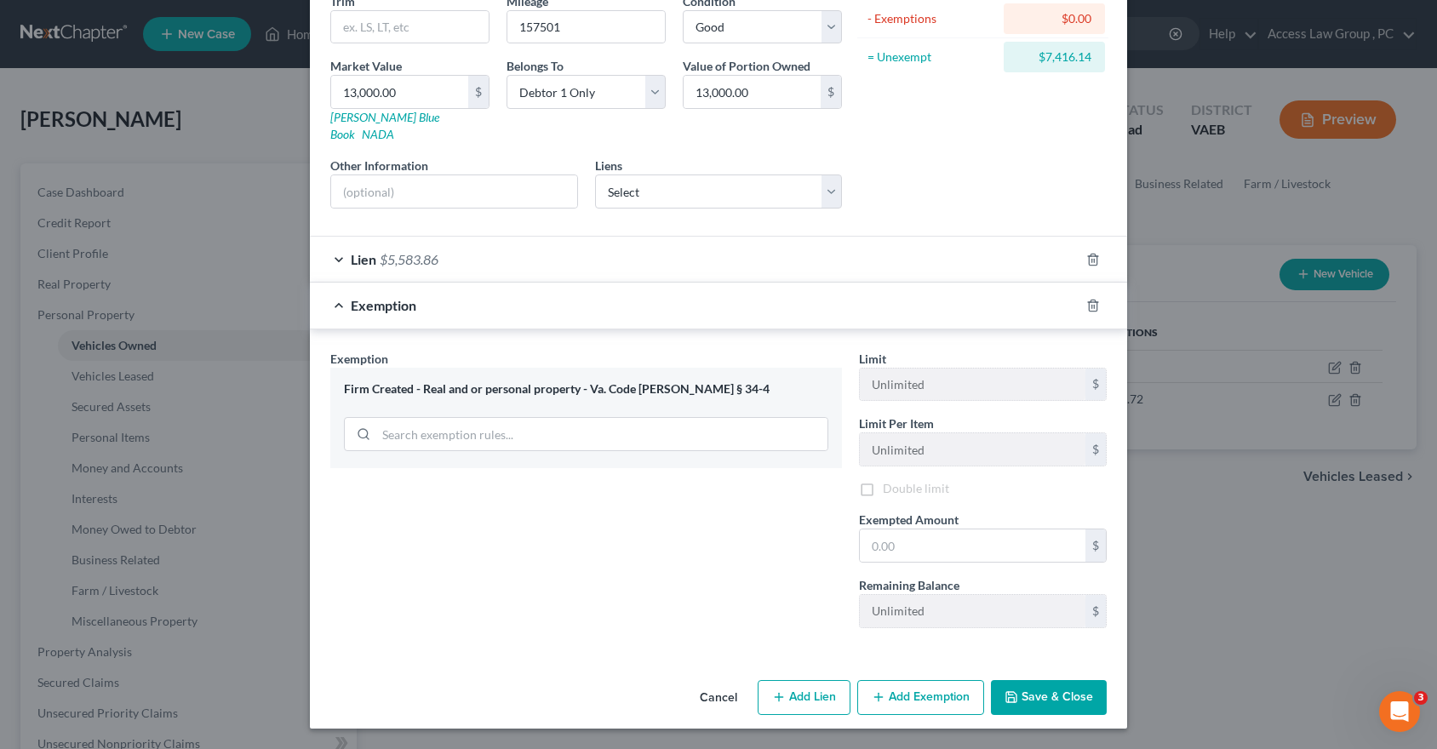
scroll to position [203, 0]
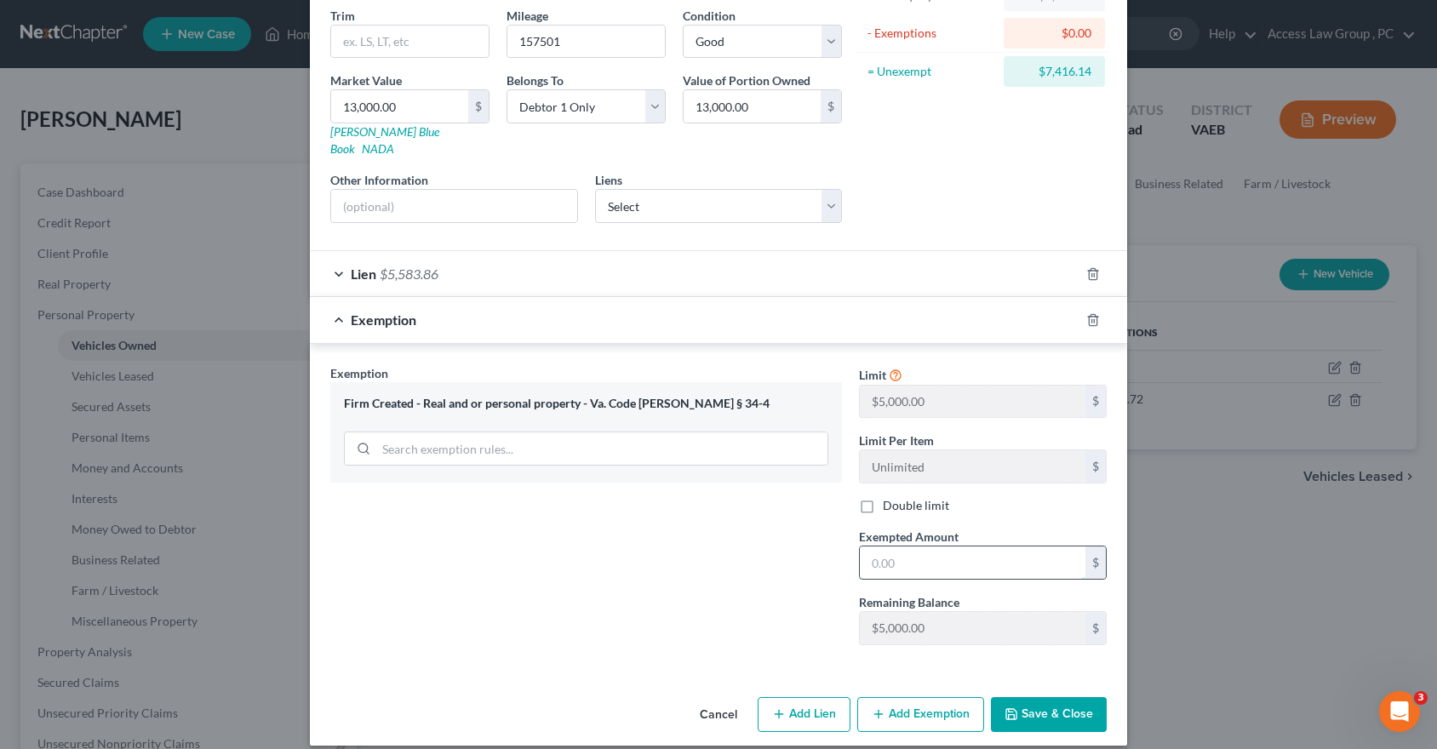
click at [898, 547] on input "text" at bounding box center [973, 563] width 226 height 32
type input "1.00"
click at [1049, 697] on button "Save & Close" at bounding box center [1049, 715] width 116 height 36
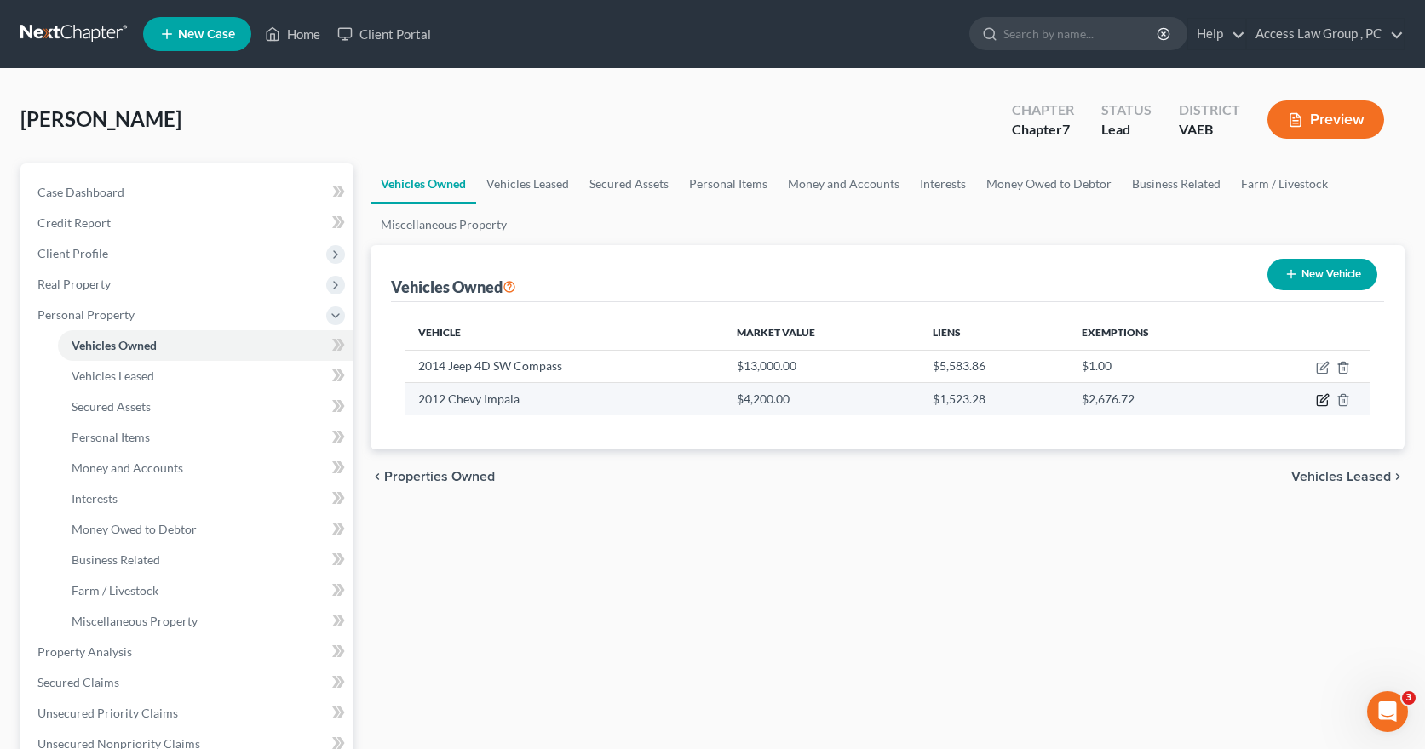
click at [1326, 399] on icon "button" at bounding box center [1324, 399] width 8 height 8
select select "0"
select select "14"
select select "3"
select select "0"
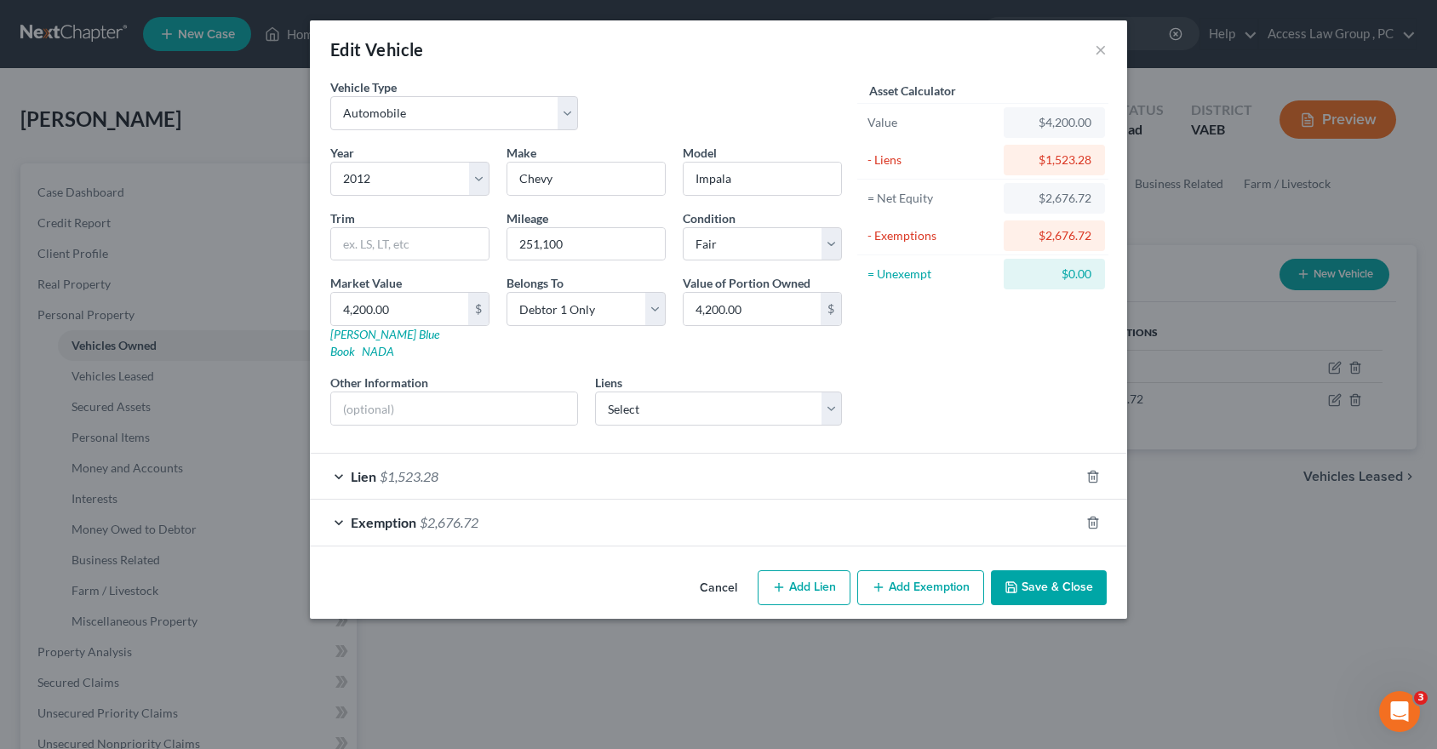
click at [1057, 571] on button "Save & Close" at bounding box center [1049, 589] width 116 height 36
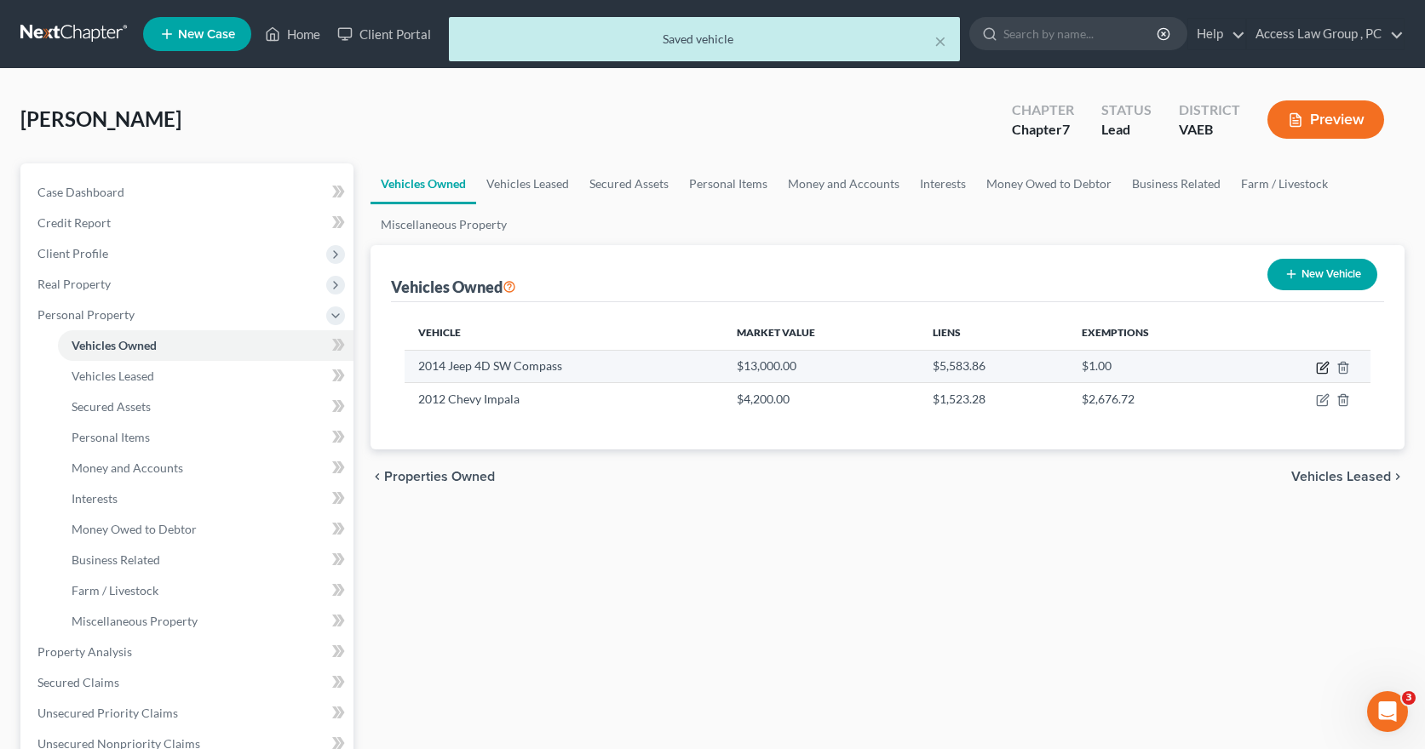
click at [1325, 364] on icon "button" at bounding box center [1323, 368] width 14 height 14
select select "0"
select select "12"
select select "2"
select select "0"
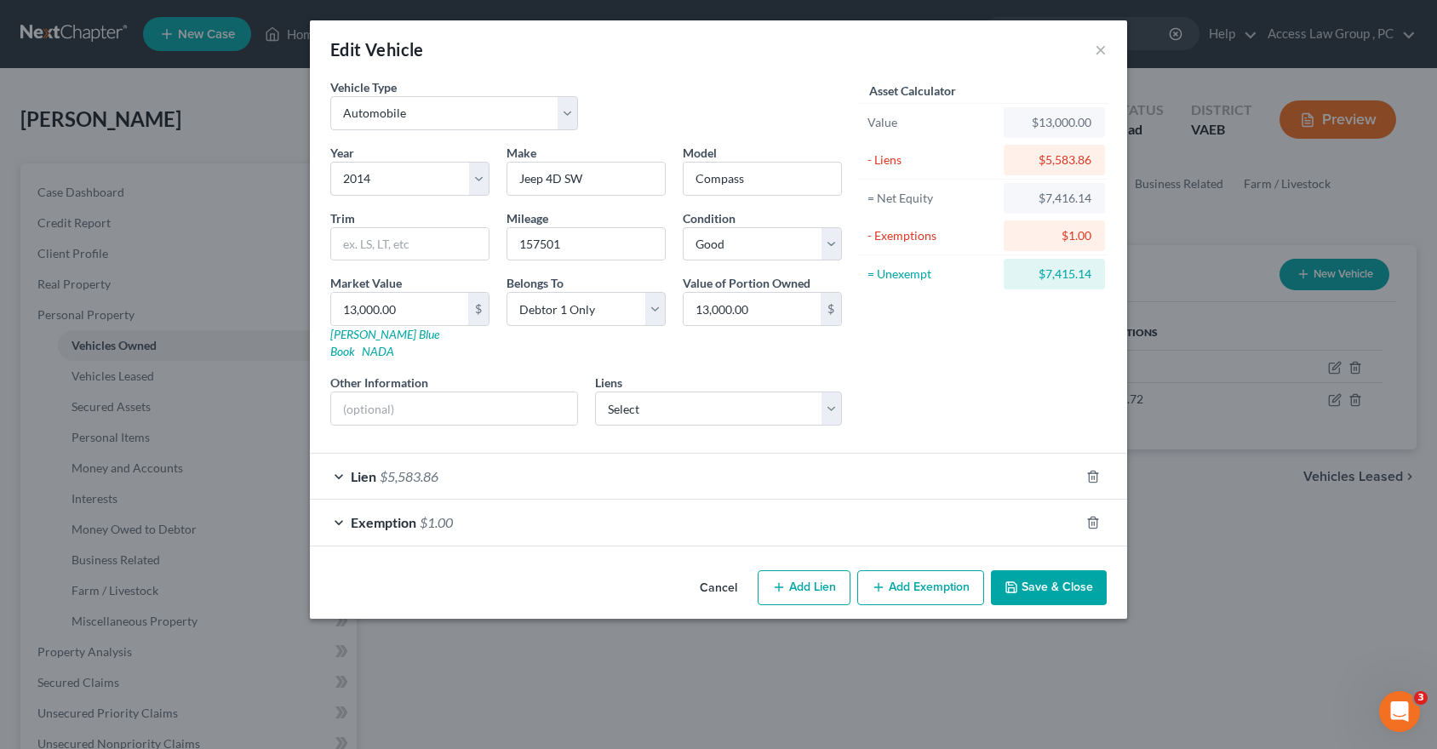
click at [353, 468] on span "Lien" at bounding box center [364, 476] width 26 height 16
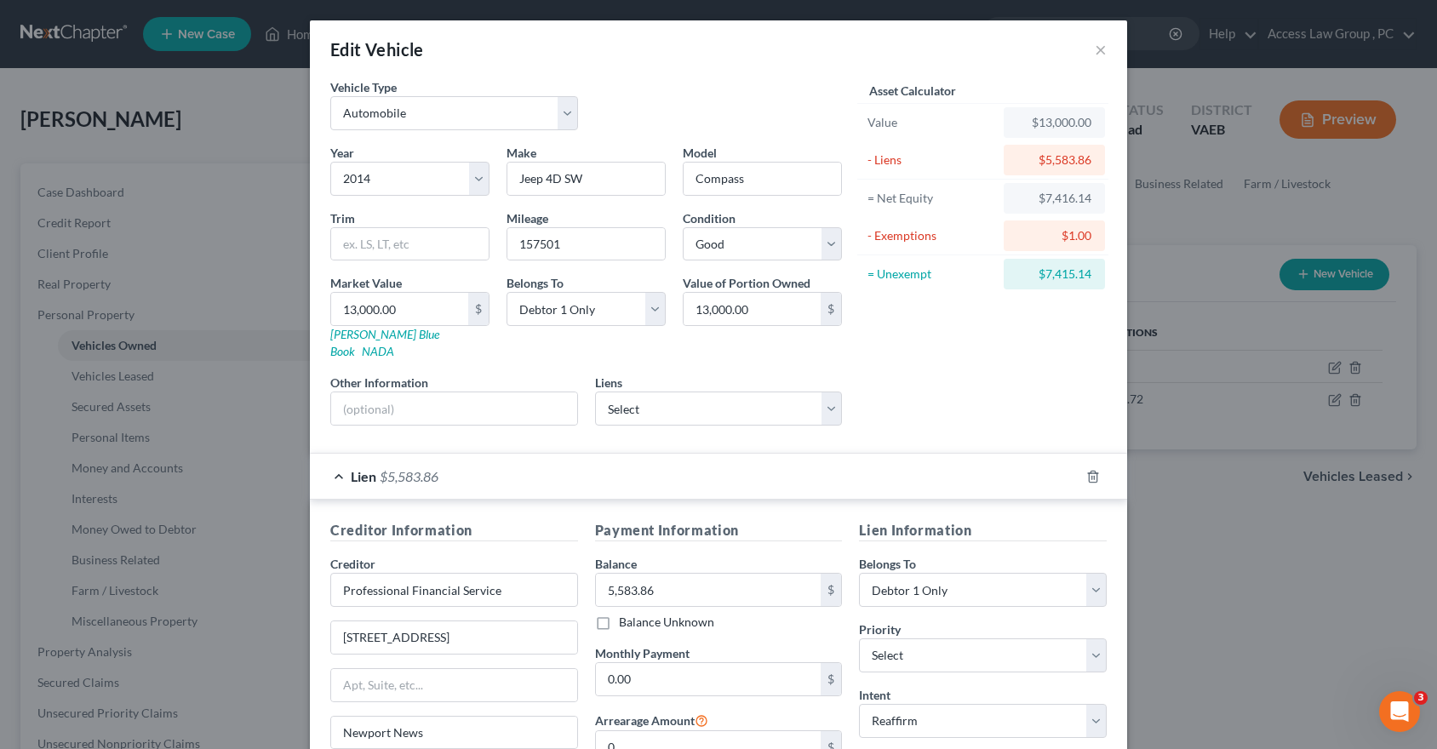
click at [879, 457] on div "Lien $5,583.86" at bounding box center [695, 476] width 770 height 45
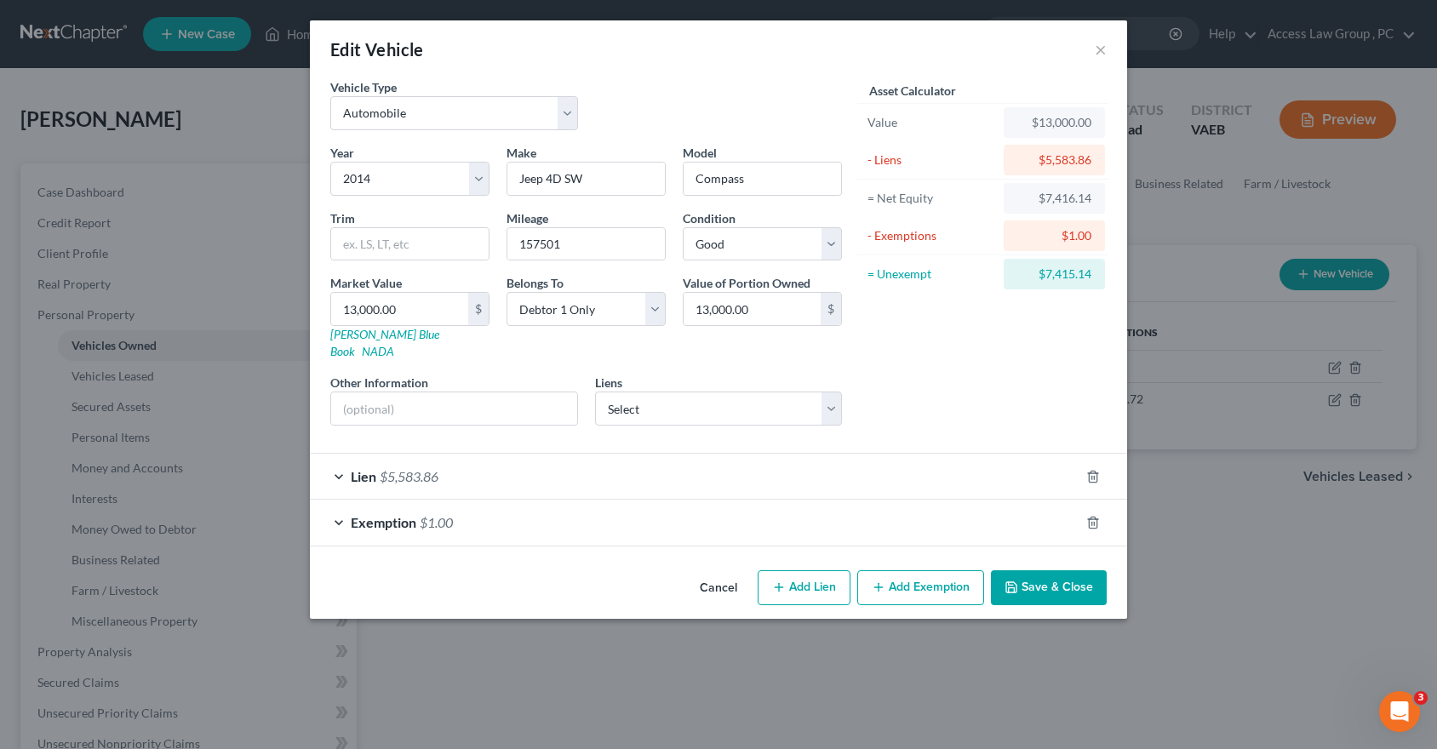
click at [1076, 576] on button "Save & Close" at bounding box center [1049, 589] width 116 height 36
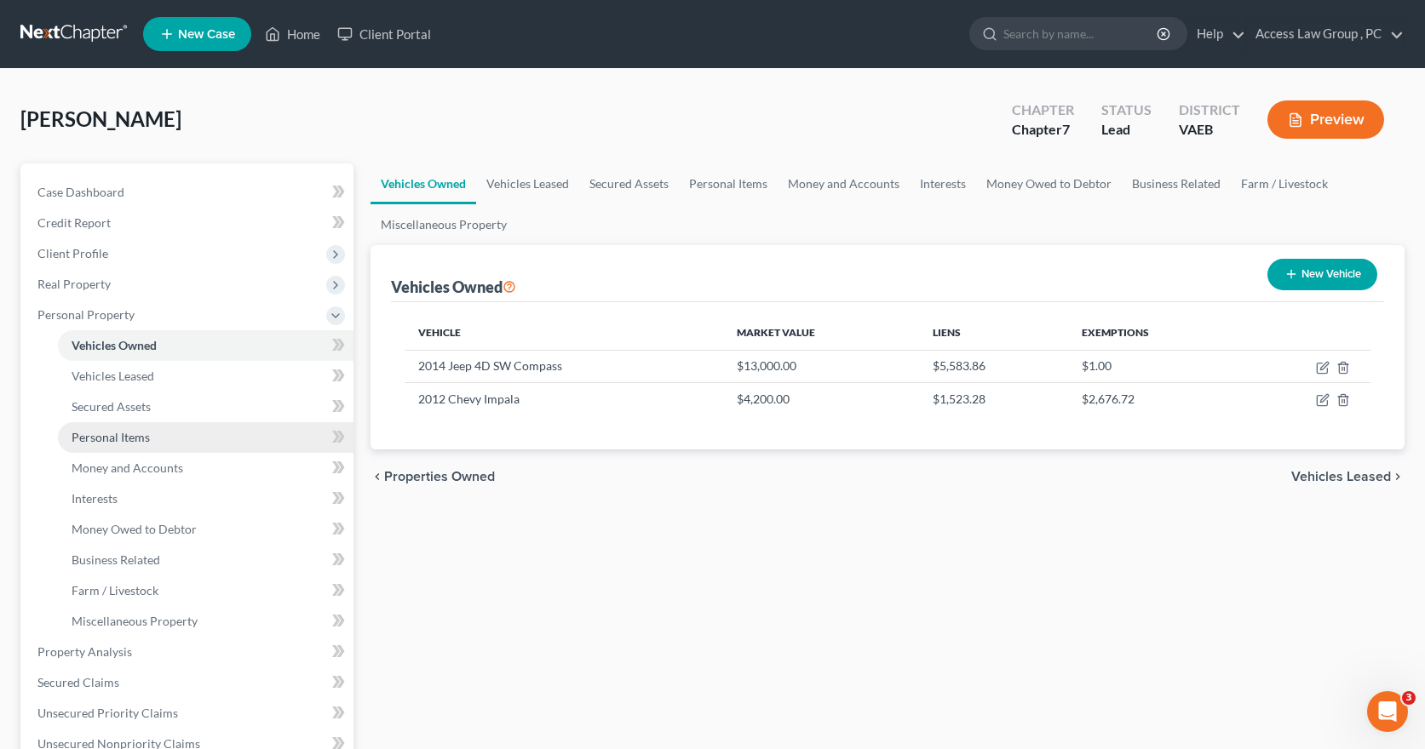
click at [119, 437] on span "Personal Items" at bounding box center [111, 437] width 78 height 14
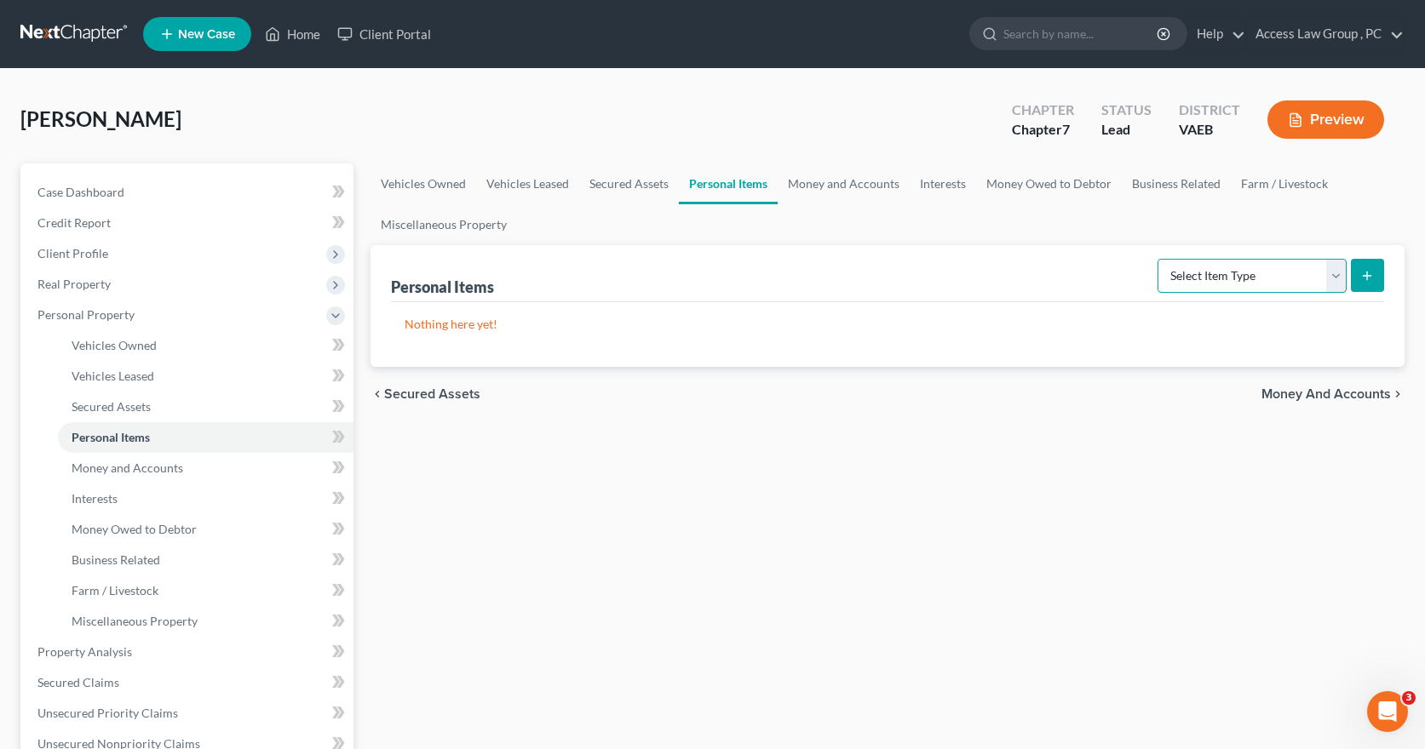
click at [1339, 275] on select "Select Item Type Clothing Collectibles Of Value Electronics Firearms Household …" at bounding box center [1251, 276] width 189 height 34
select select "clothing"
click at [1159, 259] on select "Select Item Type Clothing Collectibles Of Value Electronics Firearms Household …" at bounding box center [1251, 276] width 189 height 34
click at [1372, 278] on icon "submit" at bounding box center [1367, 276] width 14 height 14
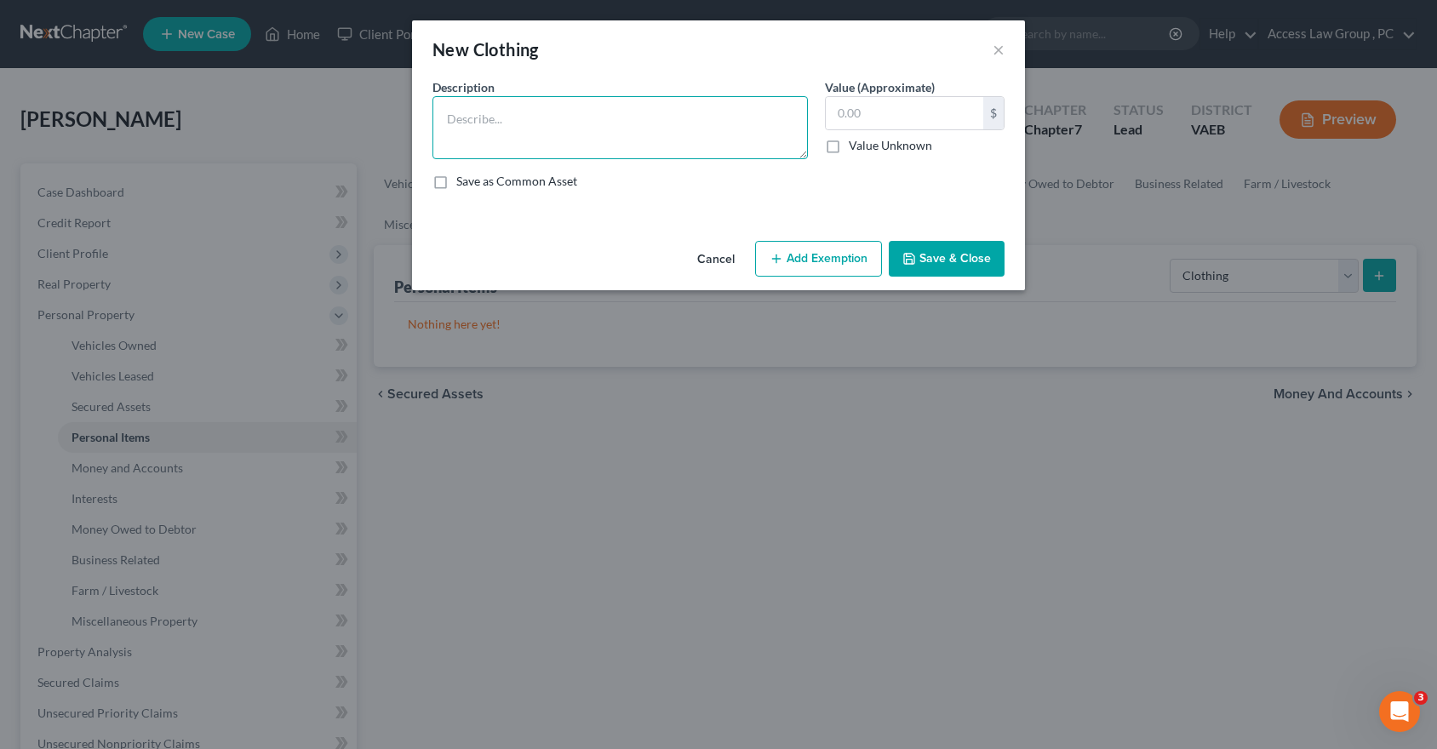
click at [615, 142] on textarea at bounding box center [621, 127] width 376 height 63
type textarea "Clothing"
click at [864, 112] on input "text" at bounding box center [905, 113] width 158 height 32
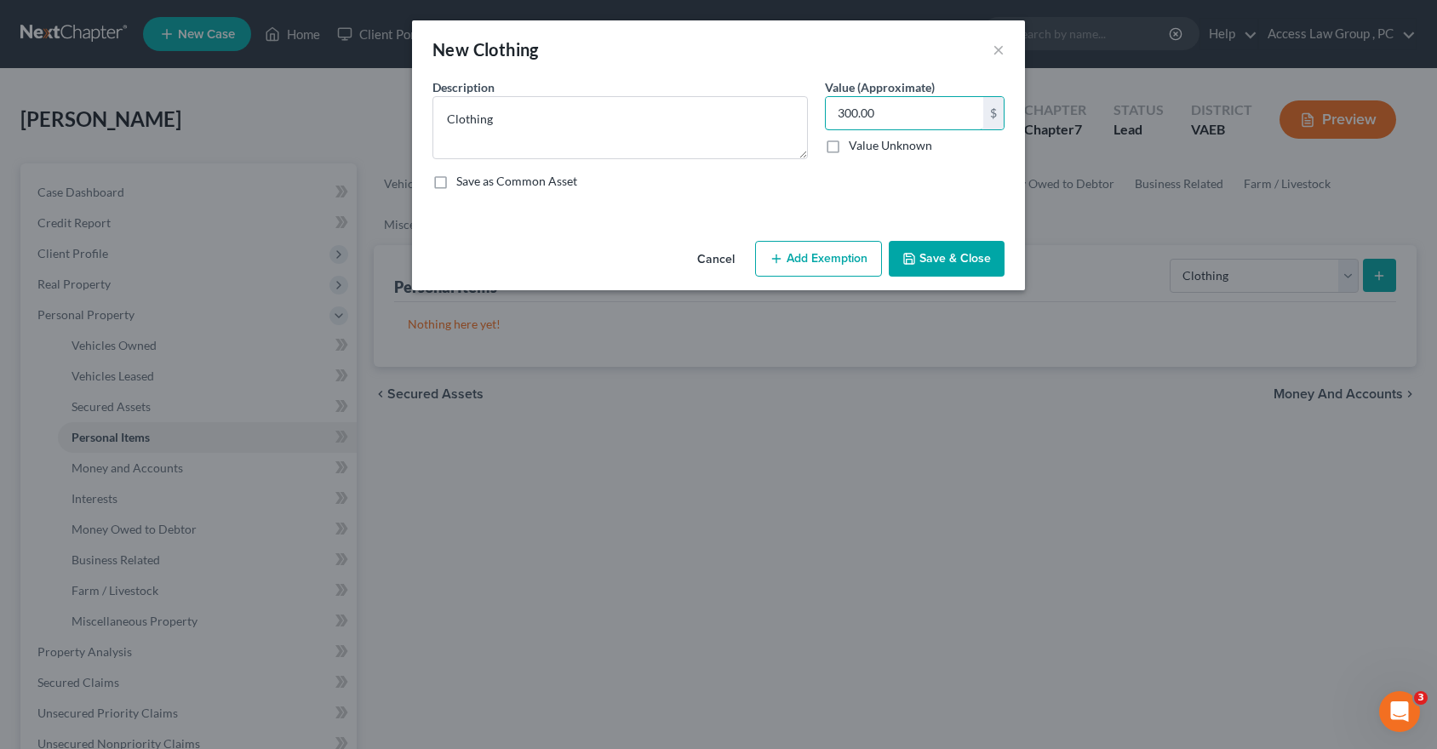
type input "300.00"
click at [845, 260] on button "Add Exemption" at bounding box center [818, 259] width 127 height 36
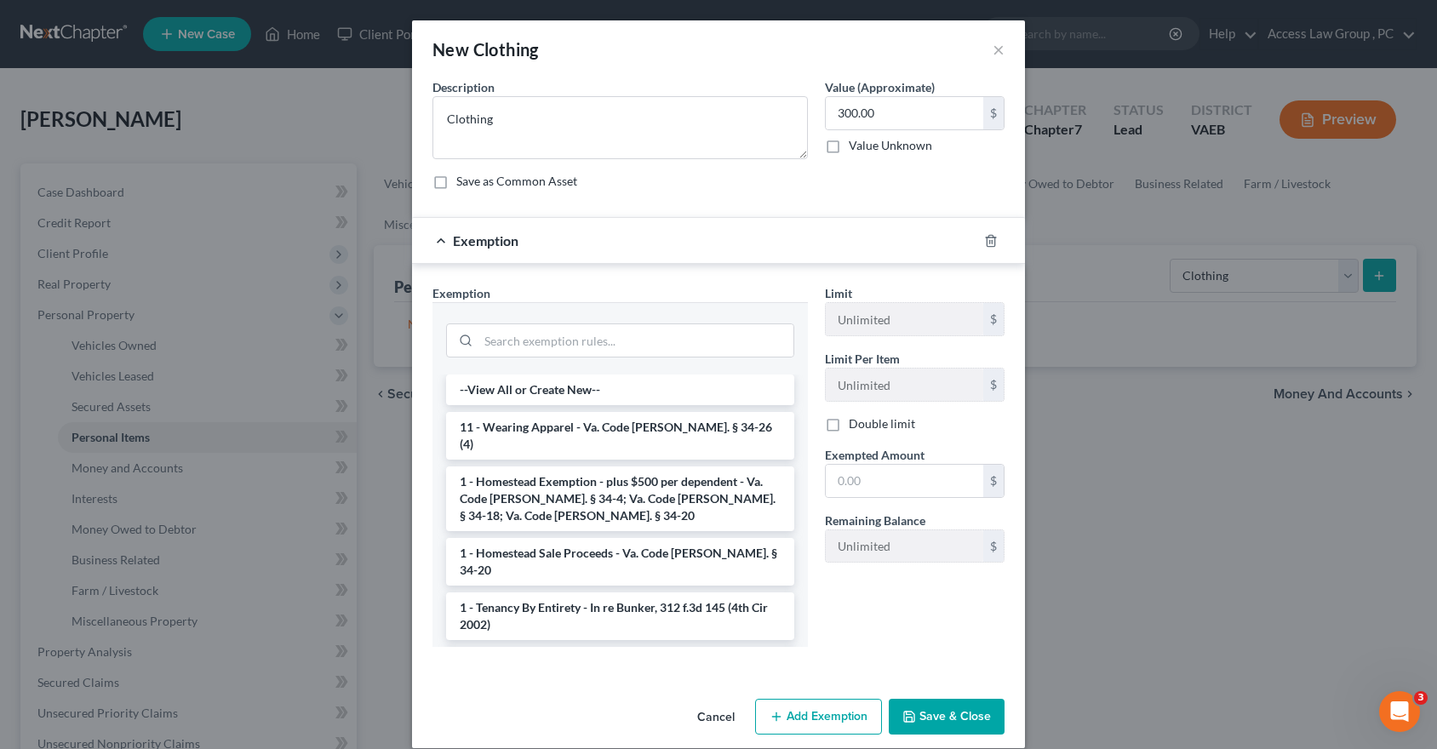
click at [680, 427] on li "11 - Wearing Apparel - Va. Code Ann. § 34-26 (4)" at bounding box center [620, 436] width 348 height 48
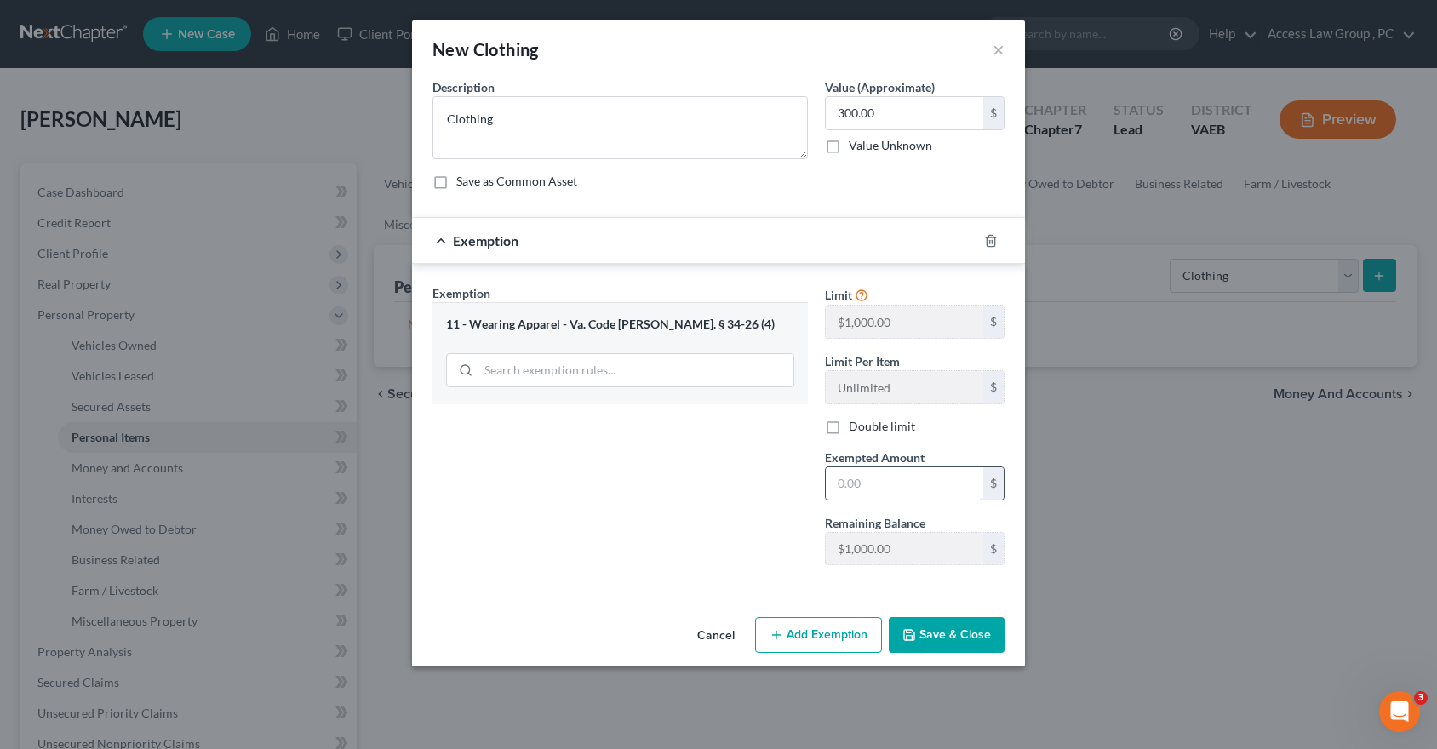
click at [869, 492] on input "text" at bounding box center [905, 484] width 158 height 32
type input "300.00"
click at [962, 635] on button "Save & Close" at bounding box center [947, 635] width 116 height 36
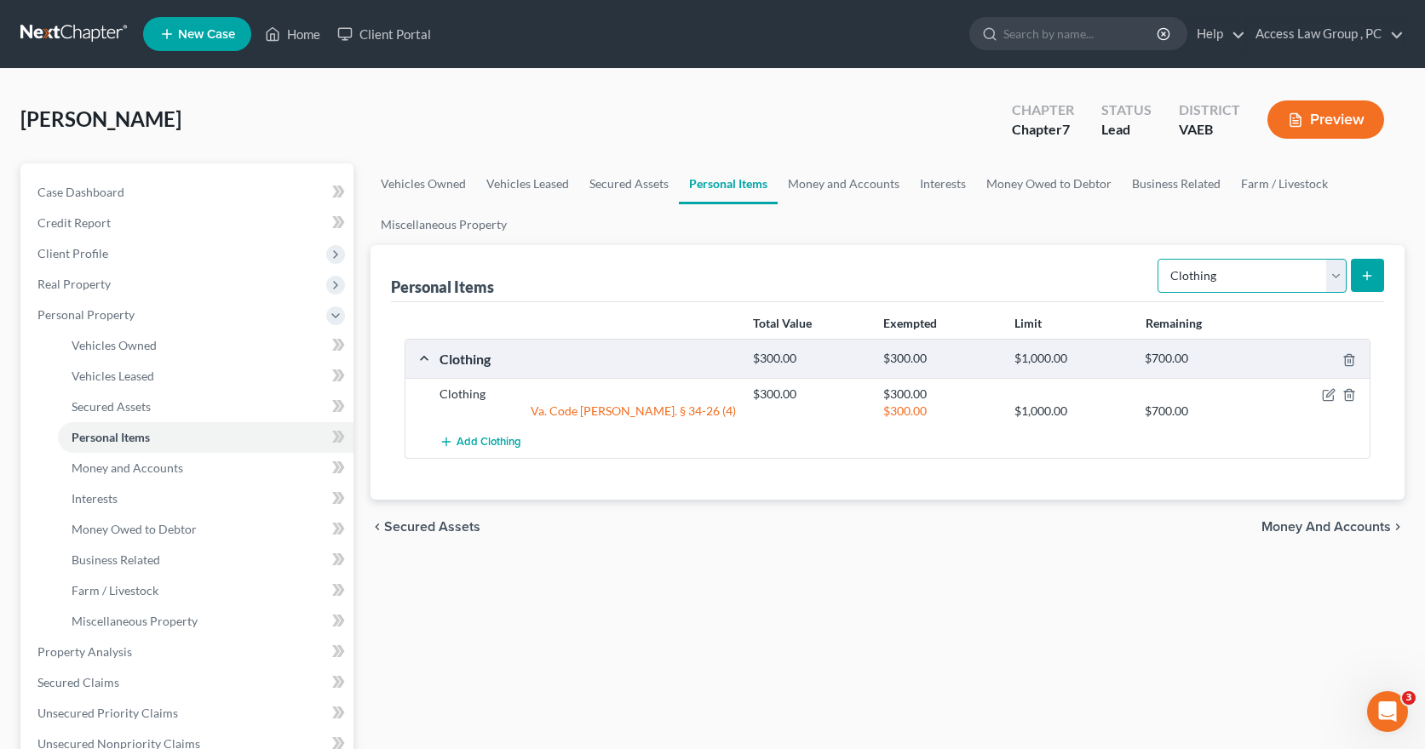
click at [1338, 278] on select "Select Item Type Clothing Collectibles Of Value Electronics Firearms Household …" at bounding box center [1251, 276] width 189 height 34
select select "electronics"
click at [1159, 259] on select "Select Item Type Clothing Collectibles Of Value Electronics Firearms Household …" at bounding box center [1251, 276] width 189 height 34
click at [1371, 278] on icon "submit" at bounding box center [1367, 276] width 14 height 14
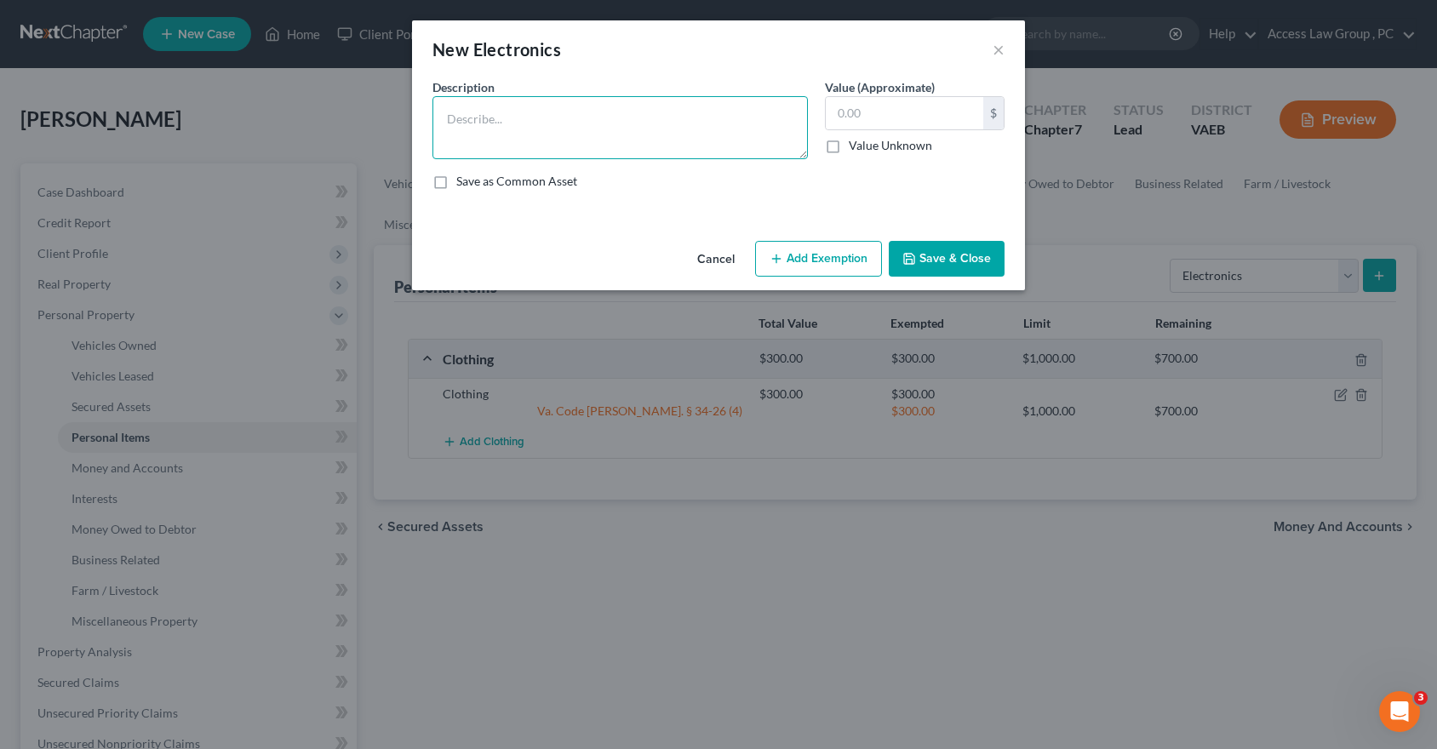
click at [467, 134] on textarea at bounding box center [621, 127] width 376 height 63
type textarea "3 Televisions, Alexa, Iphone 13, HP Laptop"
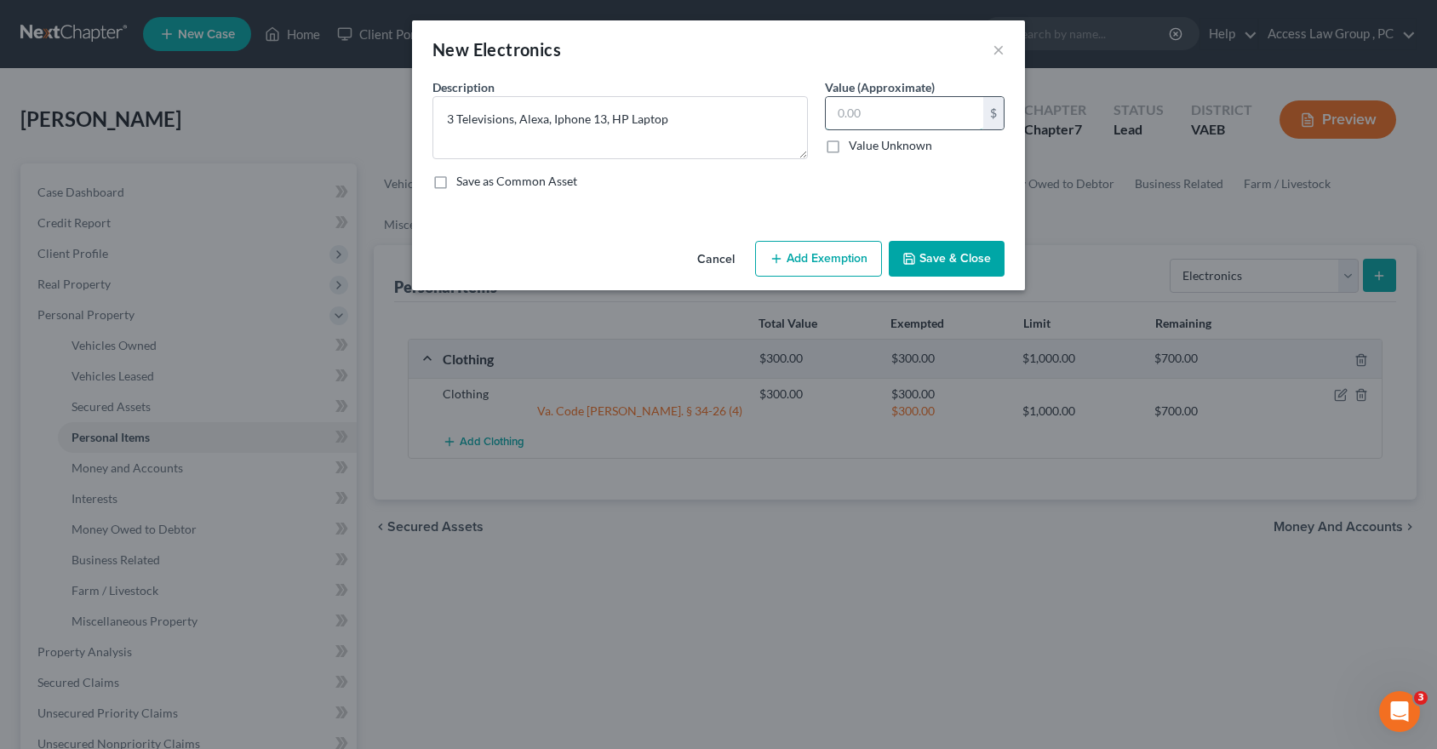
click at [839, 112] on input "text" at bounding box center [905, 113] width 158 height 32
type input "1,090.00"
click at [807, 260] on button "Add Exemption" at bounding box center [818, 259] width 127 height 36
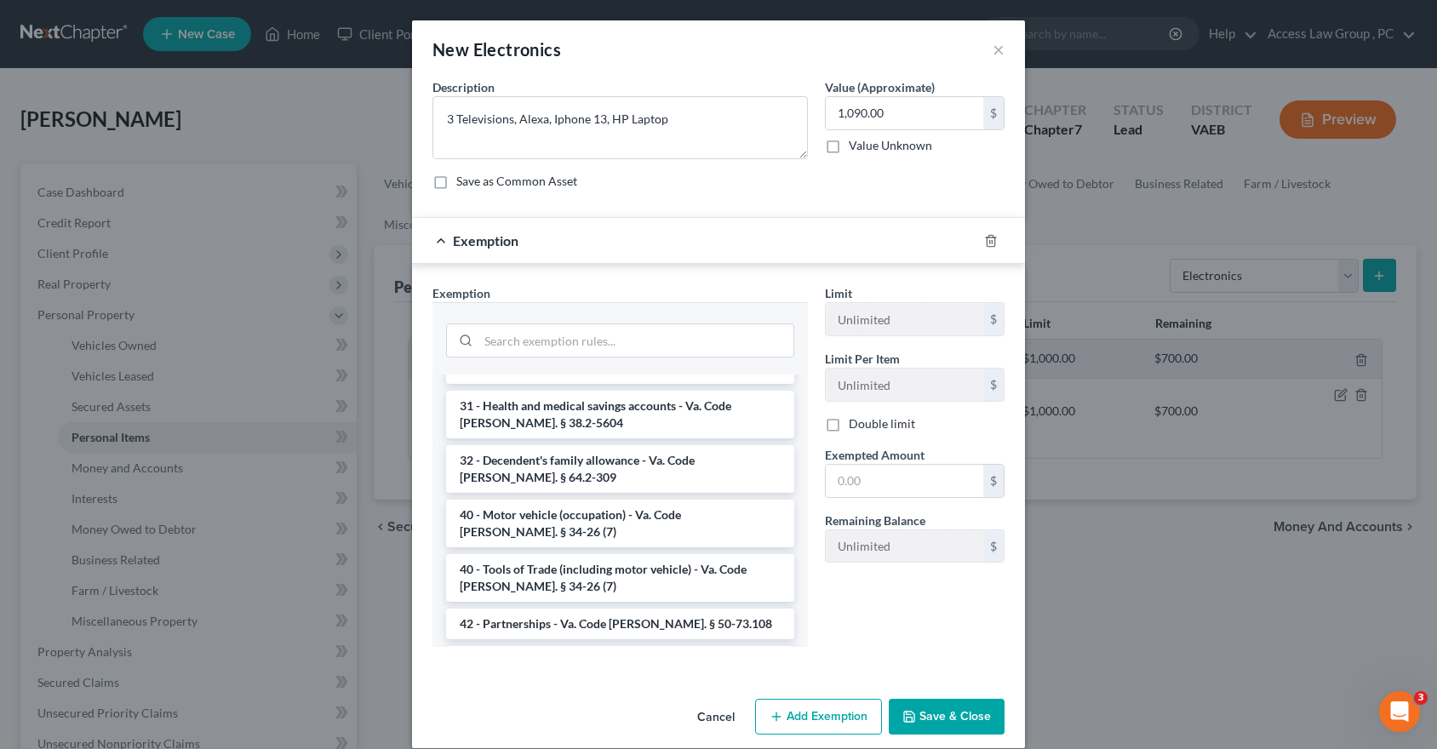
scroll to position [2422, 0]
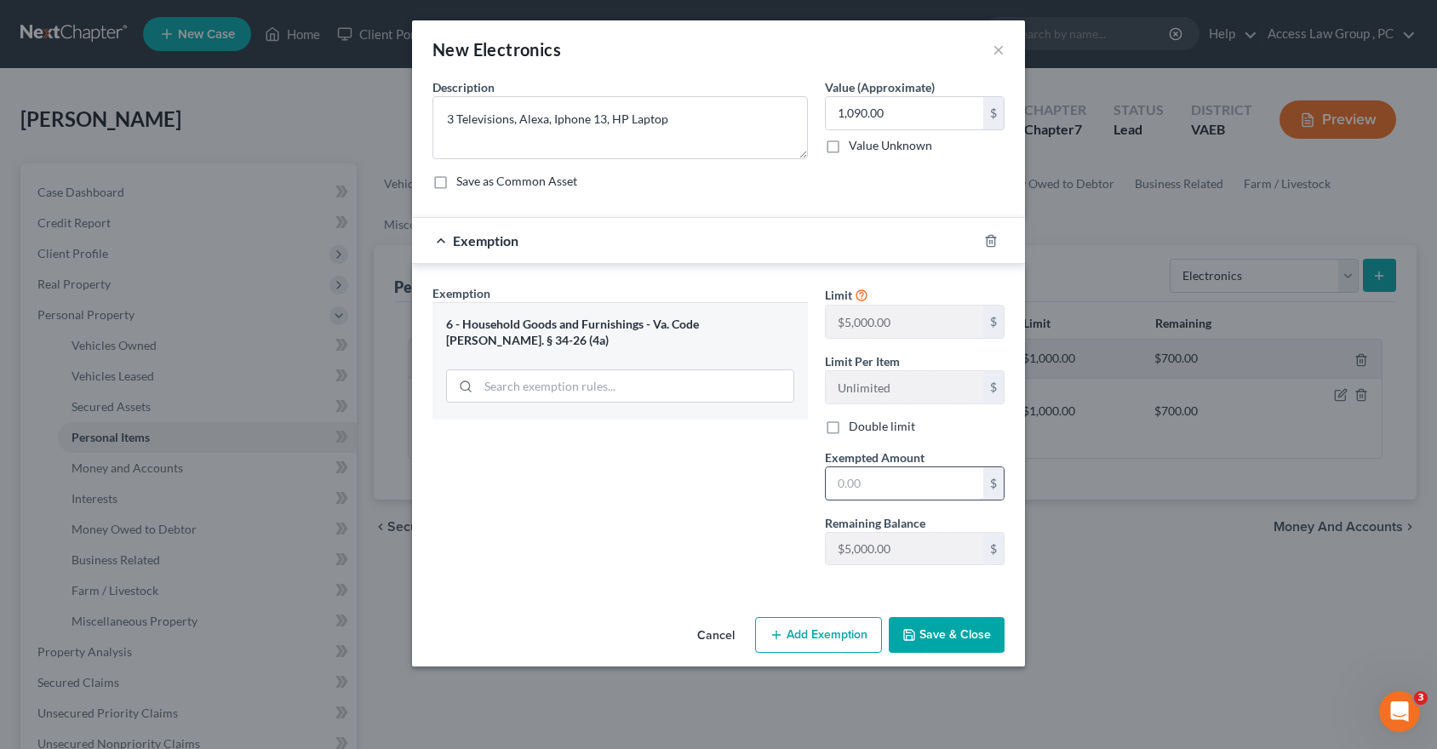
click at [844, 482] on input "text" at bounding box center [905, 484] width 158 height 32
type input "1,090.00"
click at [980, 633] on button "Save & Close" at bounding box center [947, 635] width 116 height 36
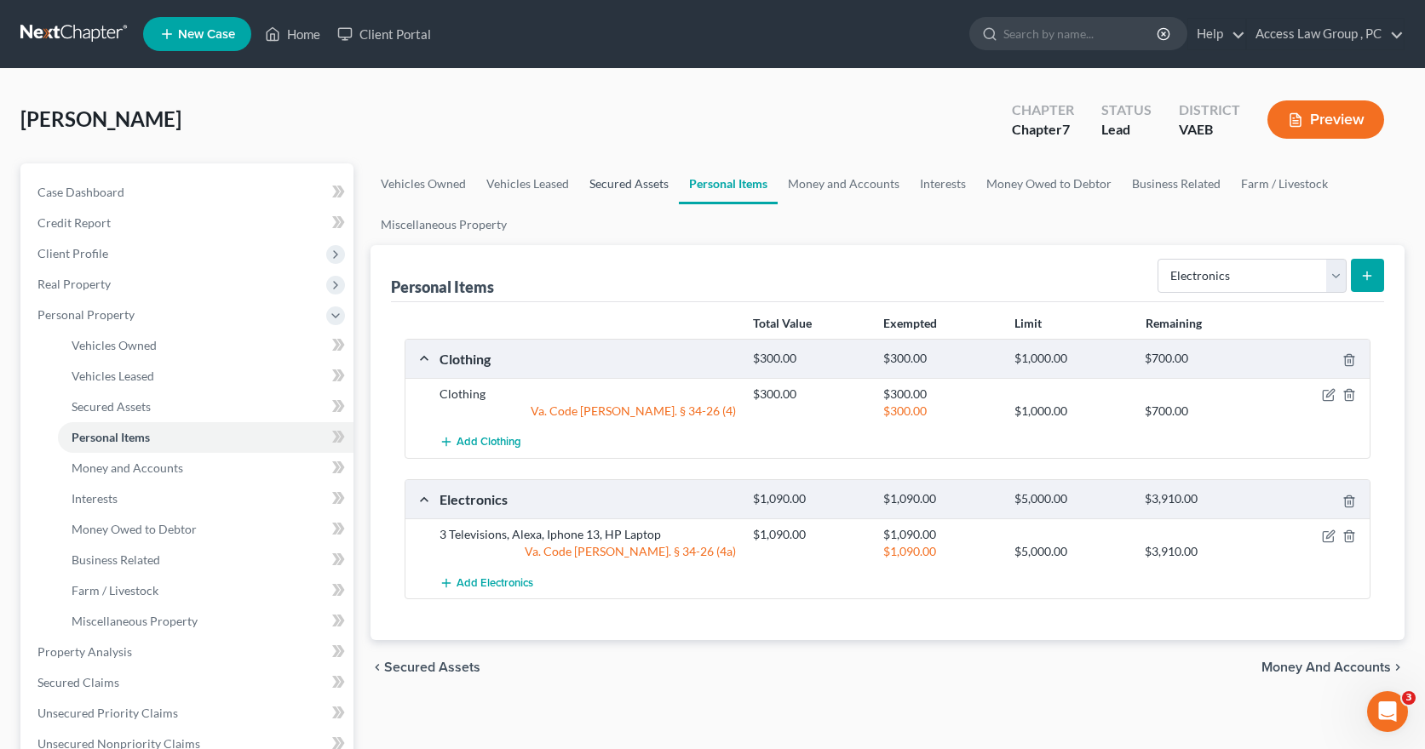
click at [611, 182] on link "Secured Assets" at bounding box center [629, 184] width 100 height 41
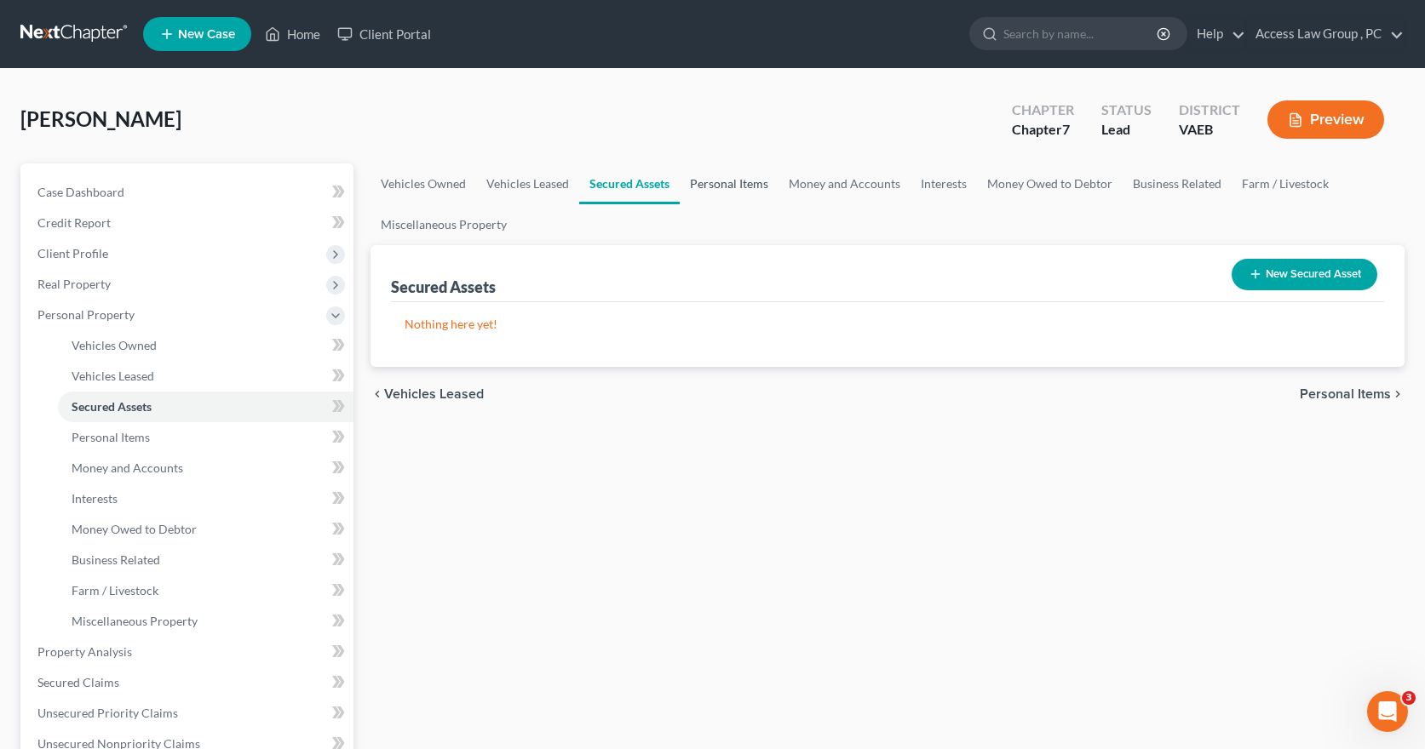
click at [709, 188] on link "Personal Items" at bounding box center [729, 184] width 99 height 41
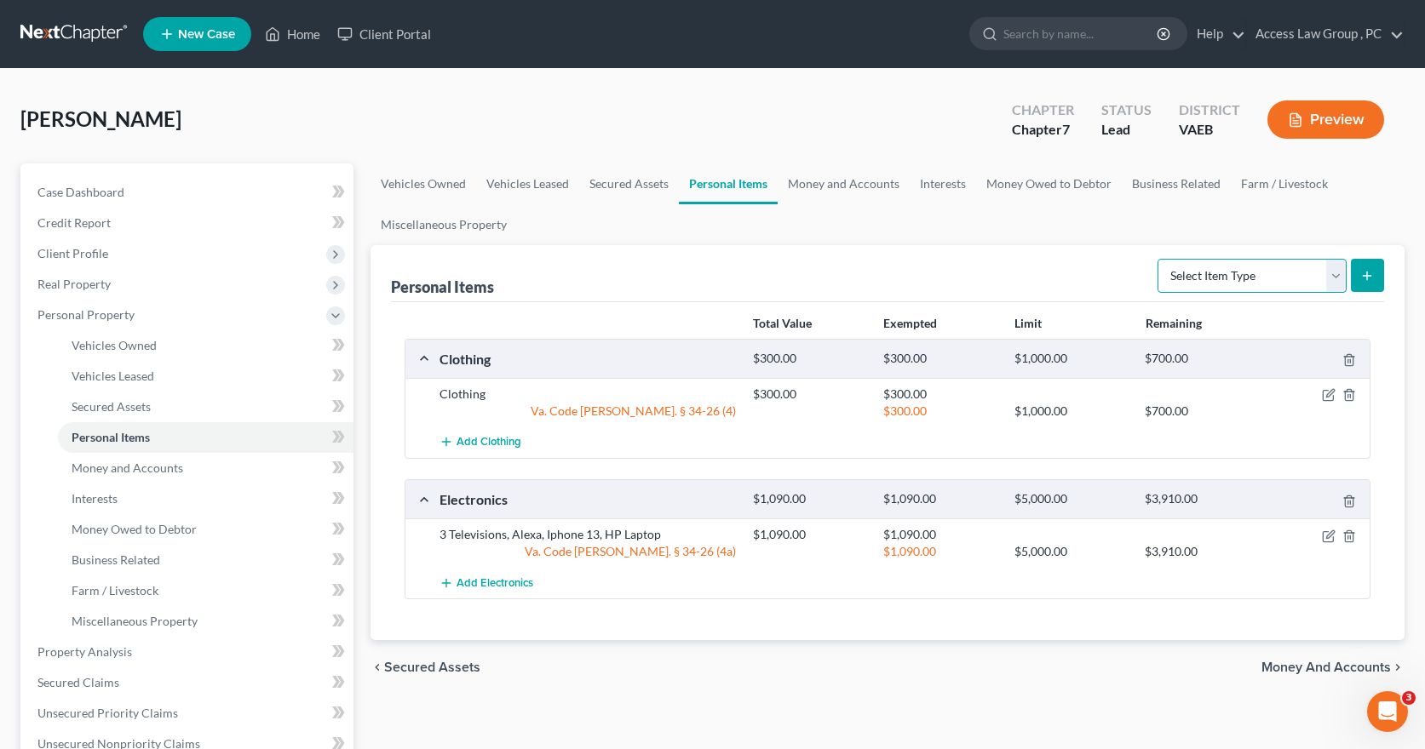
click at [1344, 273] on select "Select Item Type Clothing Collectibles Of Value Electronics Firearms Household …" at bounding box center [1251, 276] width 189 height 34
select select "household_goods"
click at [1159, 259] on select "Select Item Type Clothing Collectibles Of Value Electronics Firearms Household …" at bounding box center [1251, 276] width 189 height 34
click at [1374, 274] on button "submit" at bounding box center [1367, 275] width 33 height 33
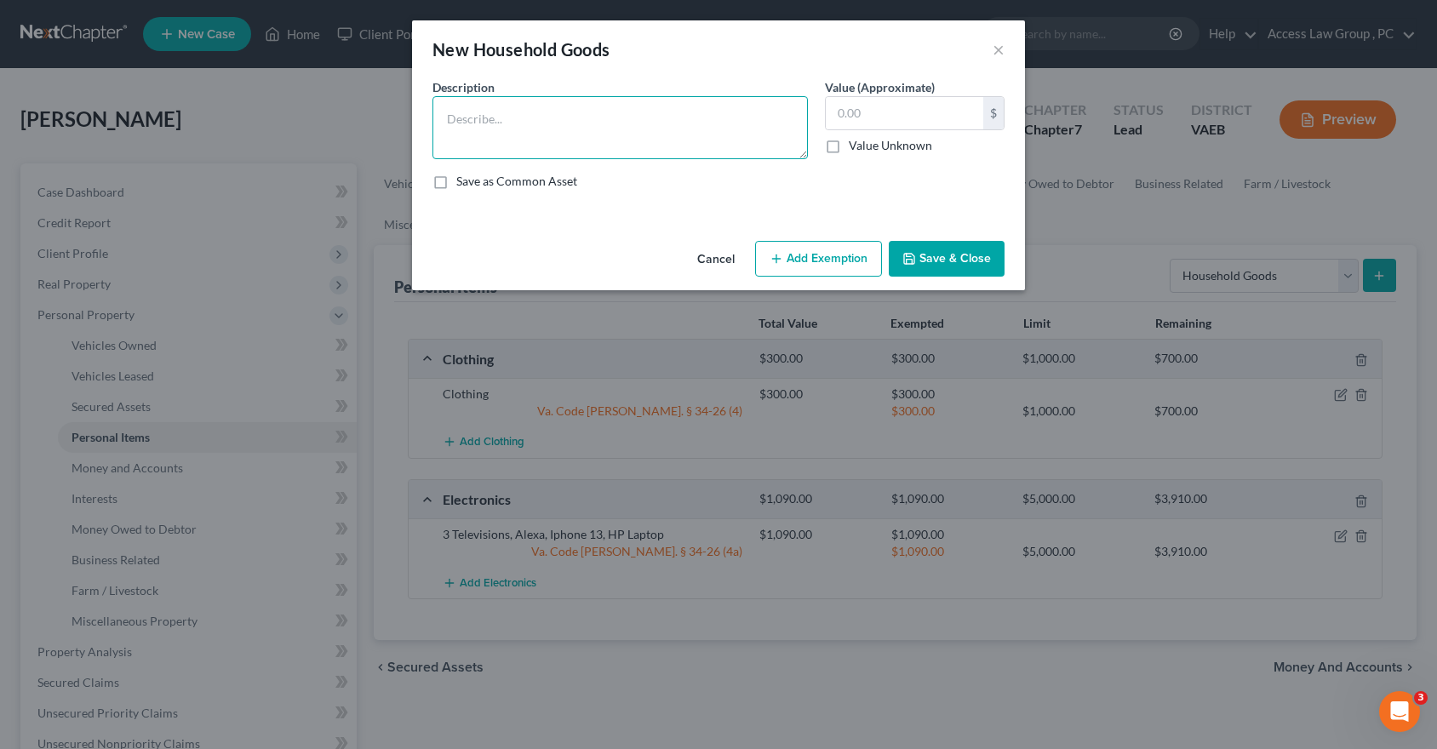
click at [445, 123] on textarea at bounding box center [621, 127] width 376 height 63
type textarea "Bedroom Set $400.00; Kid Bed Set $200.00; Living Room Set $900.00"
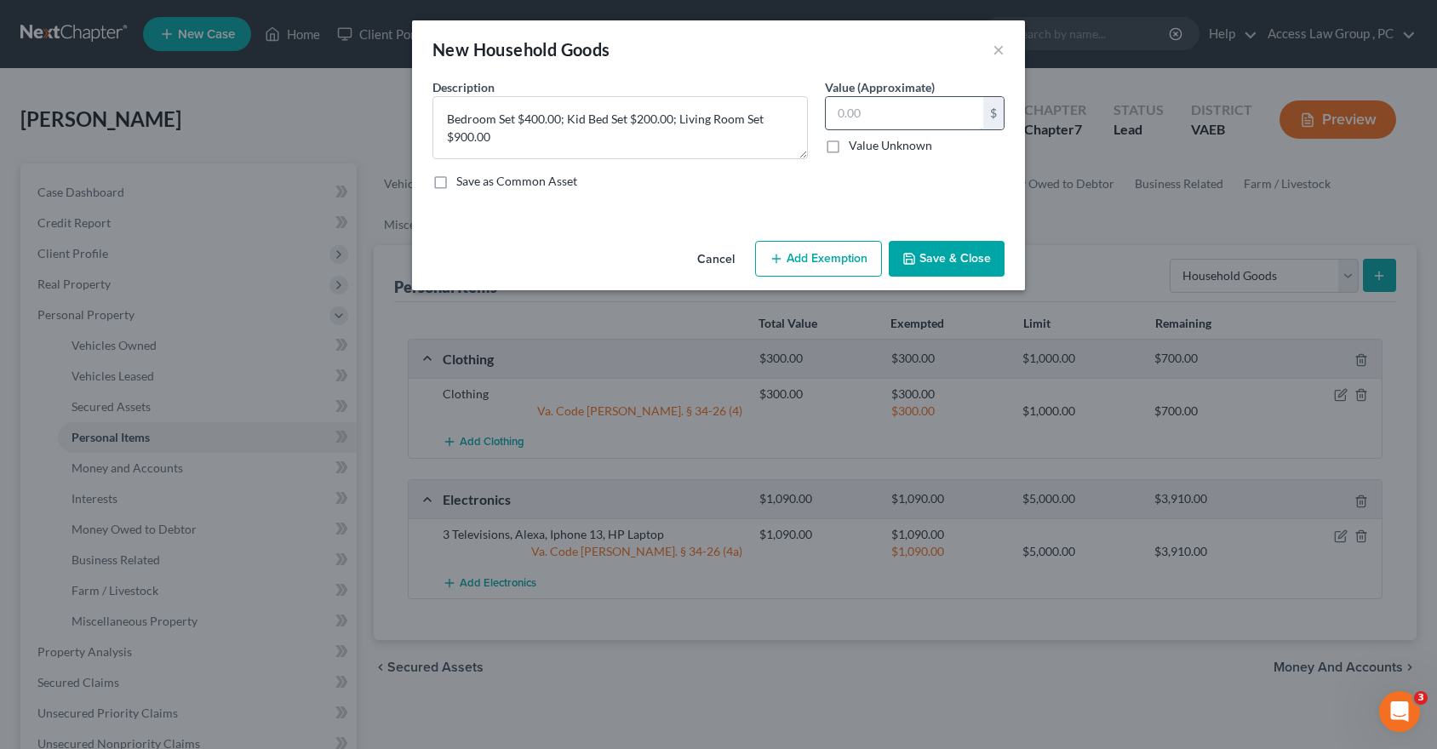
click at [860, 113] on input "text" at bounding box center [905, 113] width 158 height 32
type input "1,500.00"
click at [822, 257] on button "Add Exemption" at bounding box center [818, 259] width 127 height 36
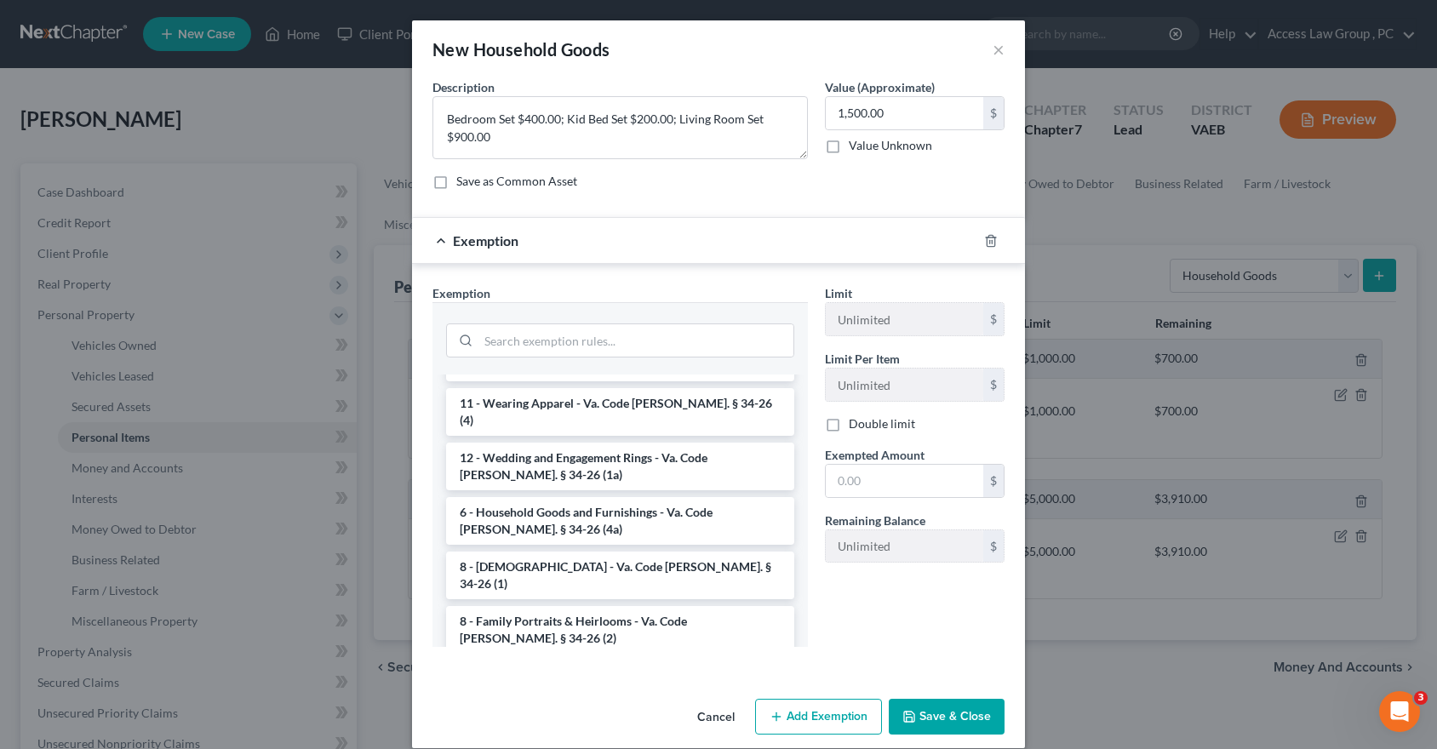
scroll to position [4, 0]
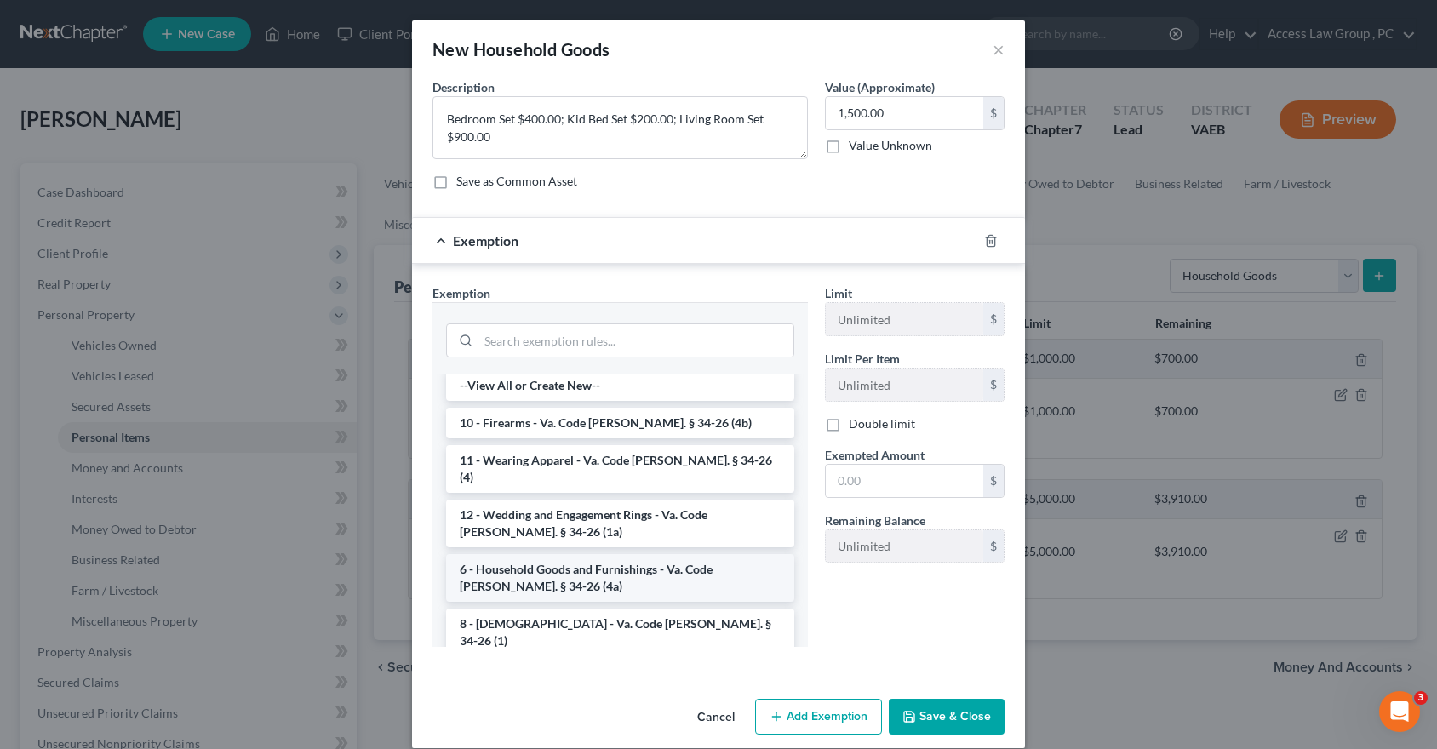
click at [603, 554] on li "6 - Household Goods and Furnishings - Va. Code Ann. § 34-26 (4a)" at bounding box center [620, 578] width 348 height 48
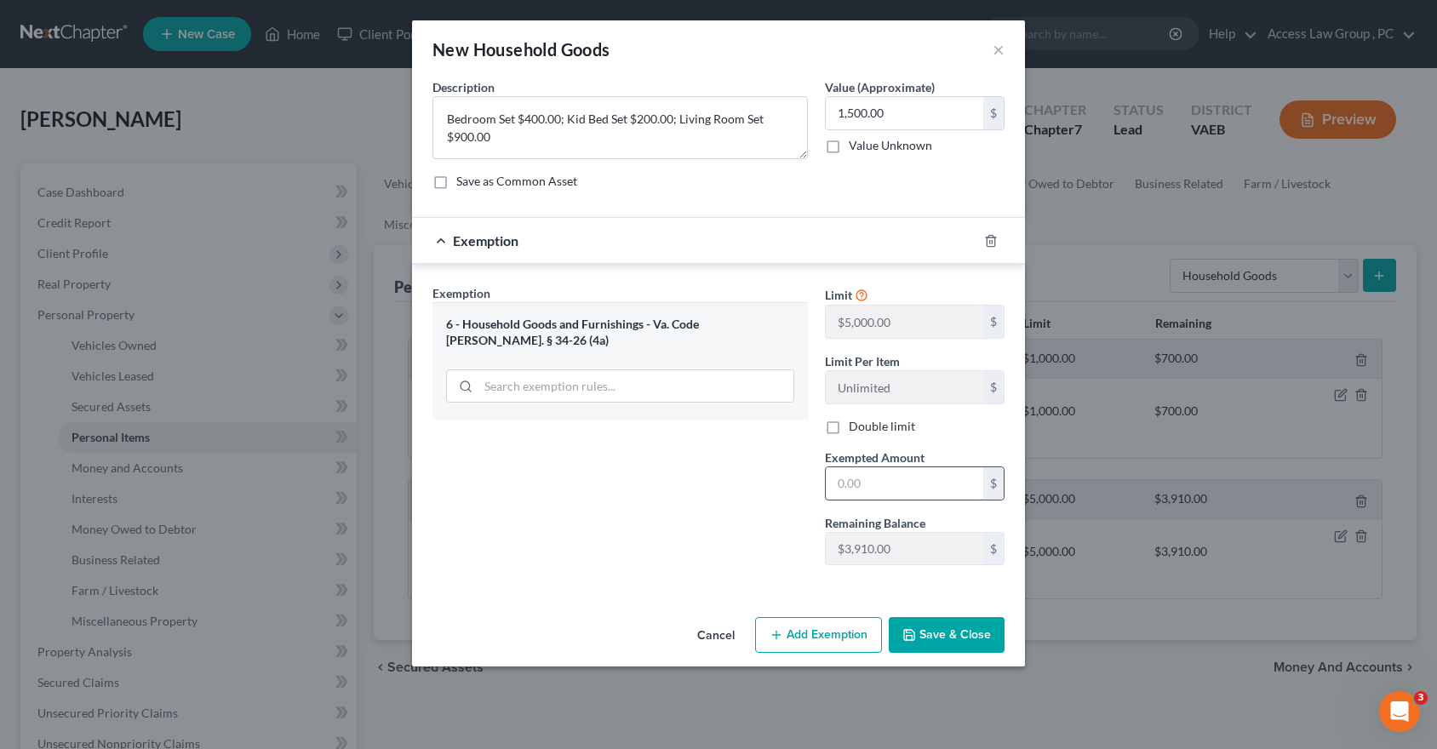
click at [857, 476] on input "text" at bounding box center [905, 484] width 158 height 32
type input "1,500.00"
click at [944, 637] on button "Save & Close" at bounding box center [947, 635] width 116 height 36
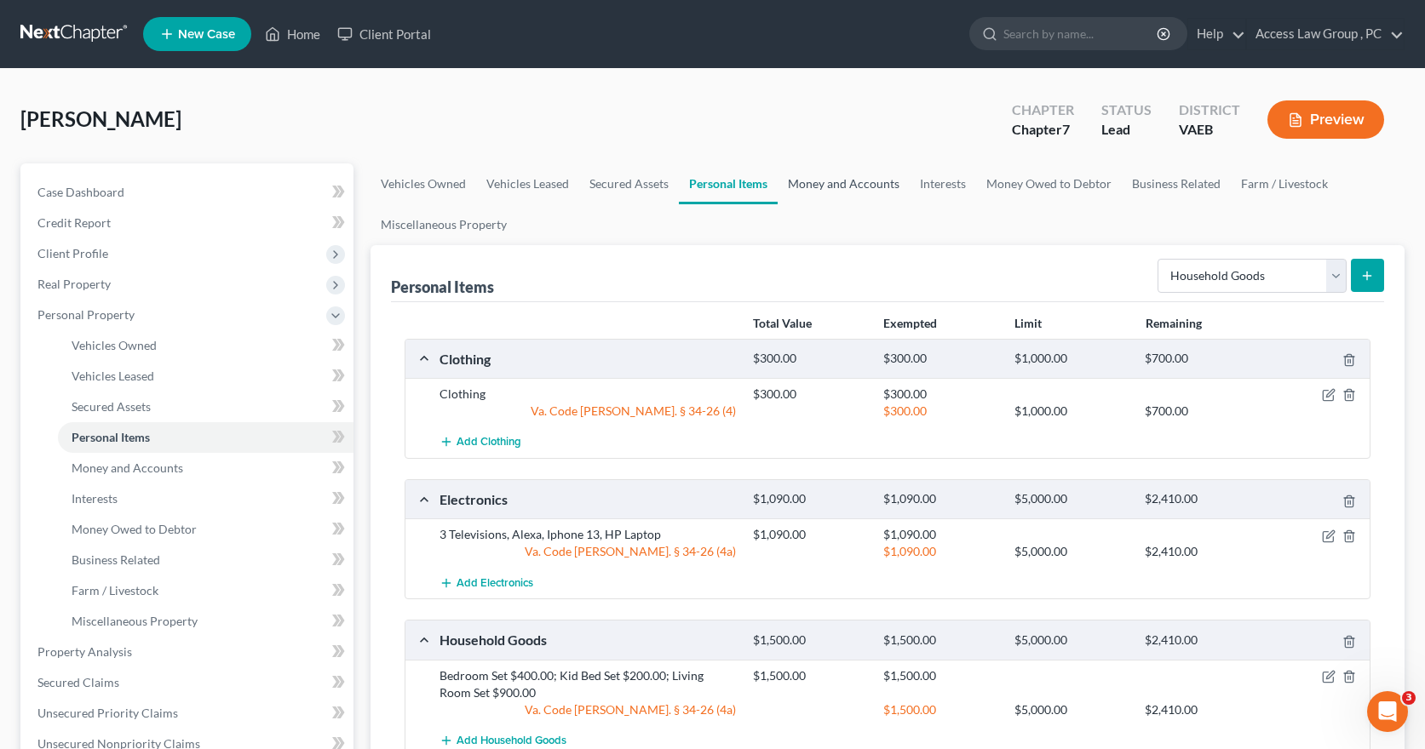
click at [829, 184] on link "Money and Accounts" at bounding box center [843, 184] width 132 height 41
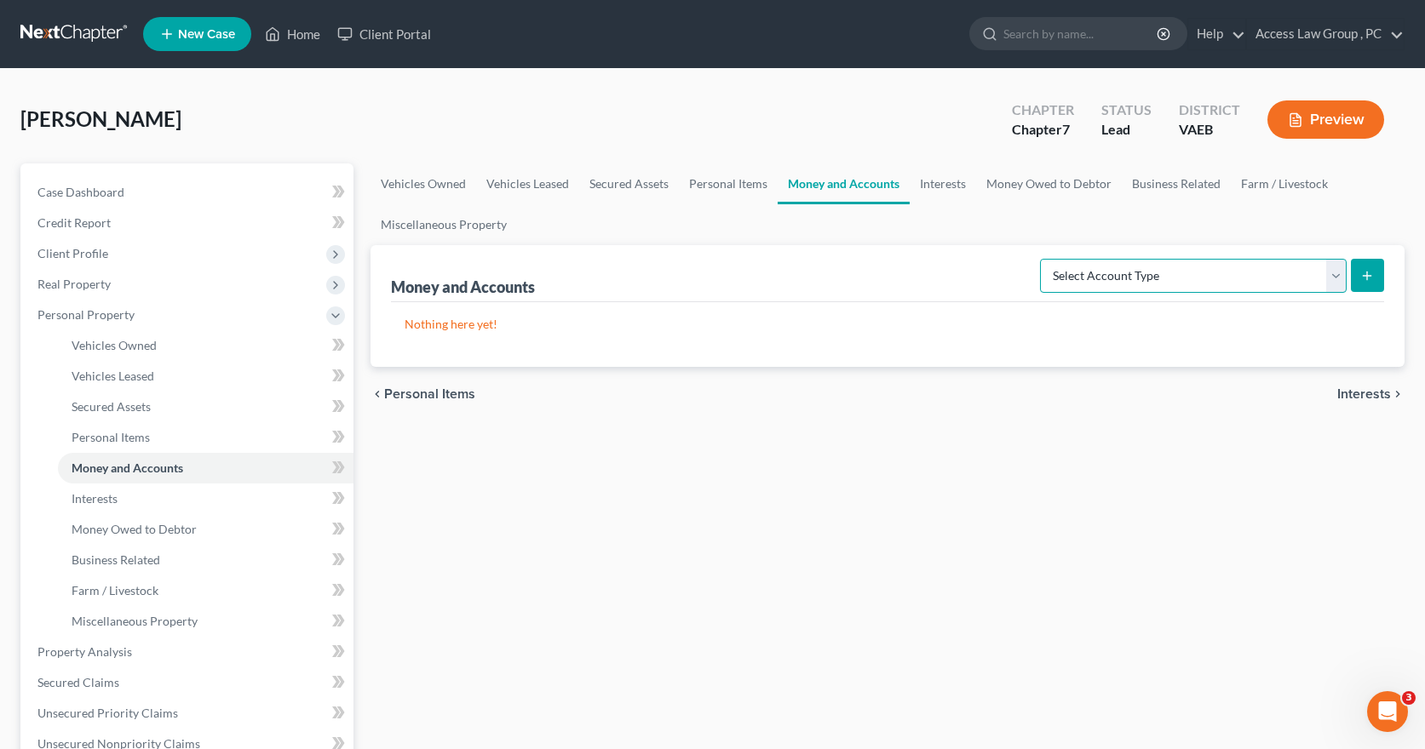
click at [1345, 277] on select "Select Account Type Brokerage Cash on Hand Certificates of Deposit Checking Acc…" at bounding box center [1193, 276] width 307 height 34
select select "checking"
click at [1043, 259] on select "Select Account Type Brokerage Cash on Hand Certificates of Deposit Checking Acc…" at bounding box center [1193, 276] width 307 height 34
click at [1374, 273] on button "submit" at bounding box center [1367, 275] width 33 height 33
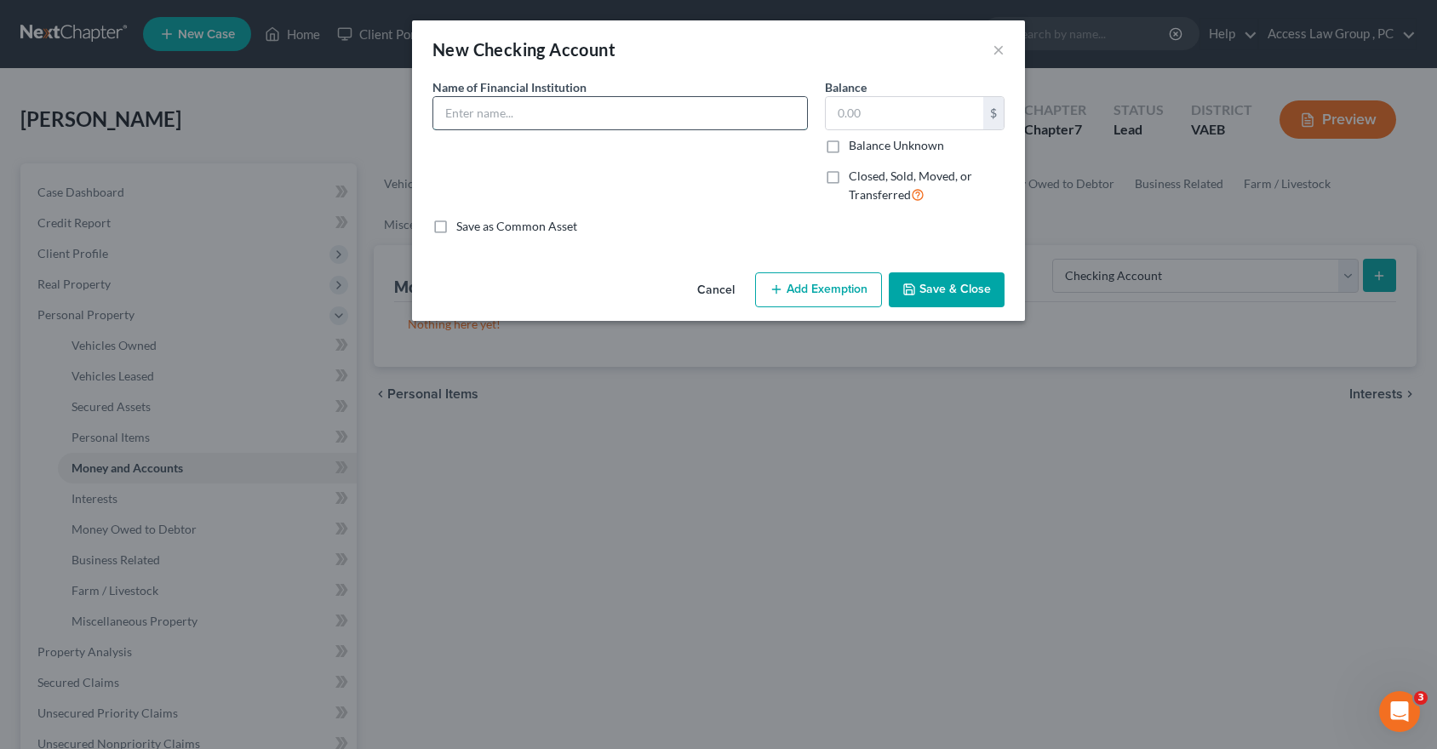
click at [478, 116] on input "text" at bounding box center [620, 113] width 374 height 32
type input "Chase Bank #0411"
click at [839, 110] on input "text" at bounding box center [905, 113] width 158 height 32
type input "32.00"
click at [807, 294] on button "Add Exemption" at bounding box center [818, 291] width 127 height 36
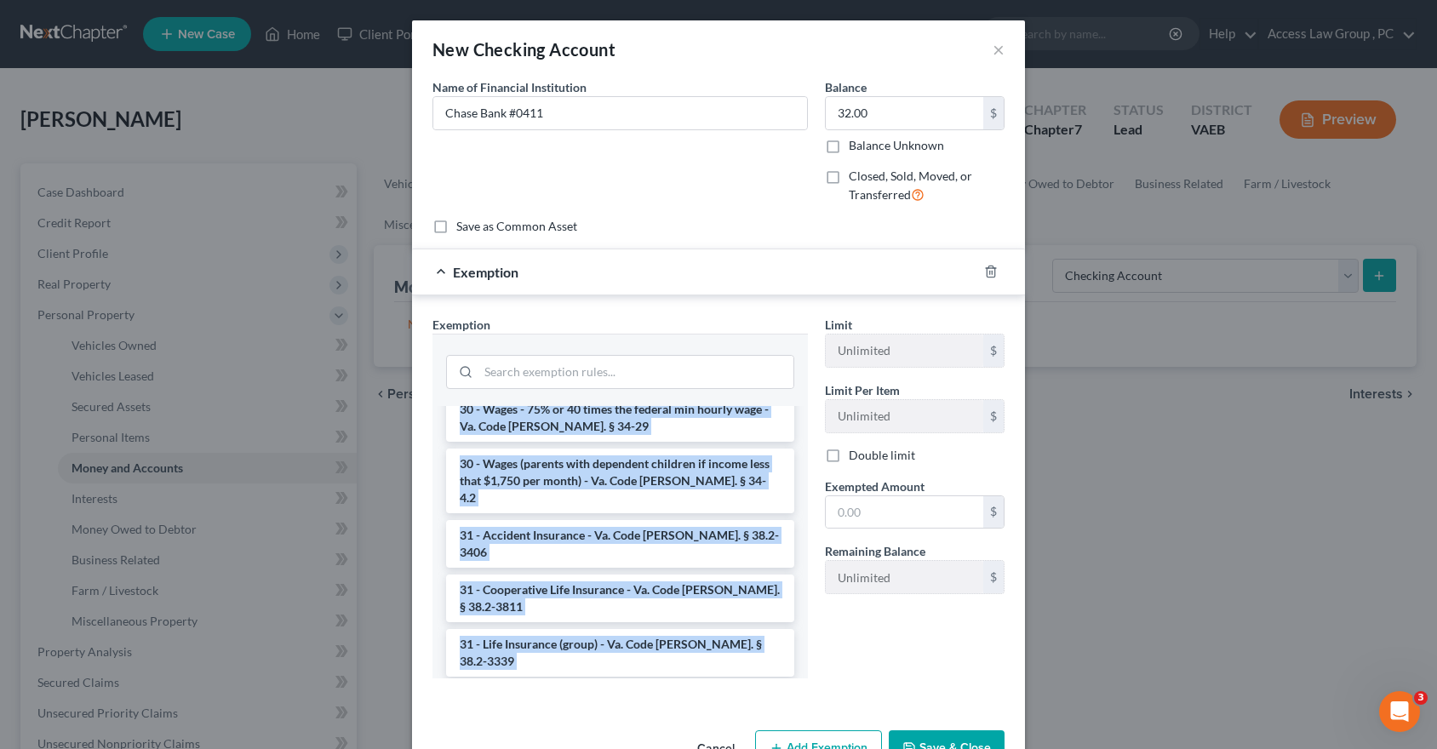
scroll to position [2422, 0]
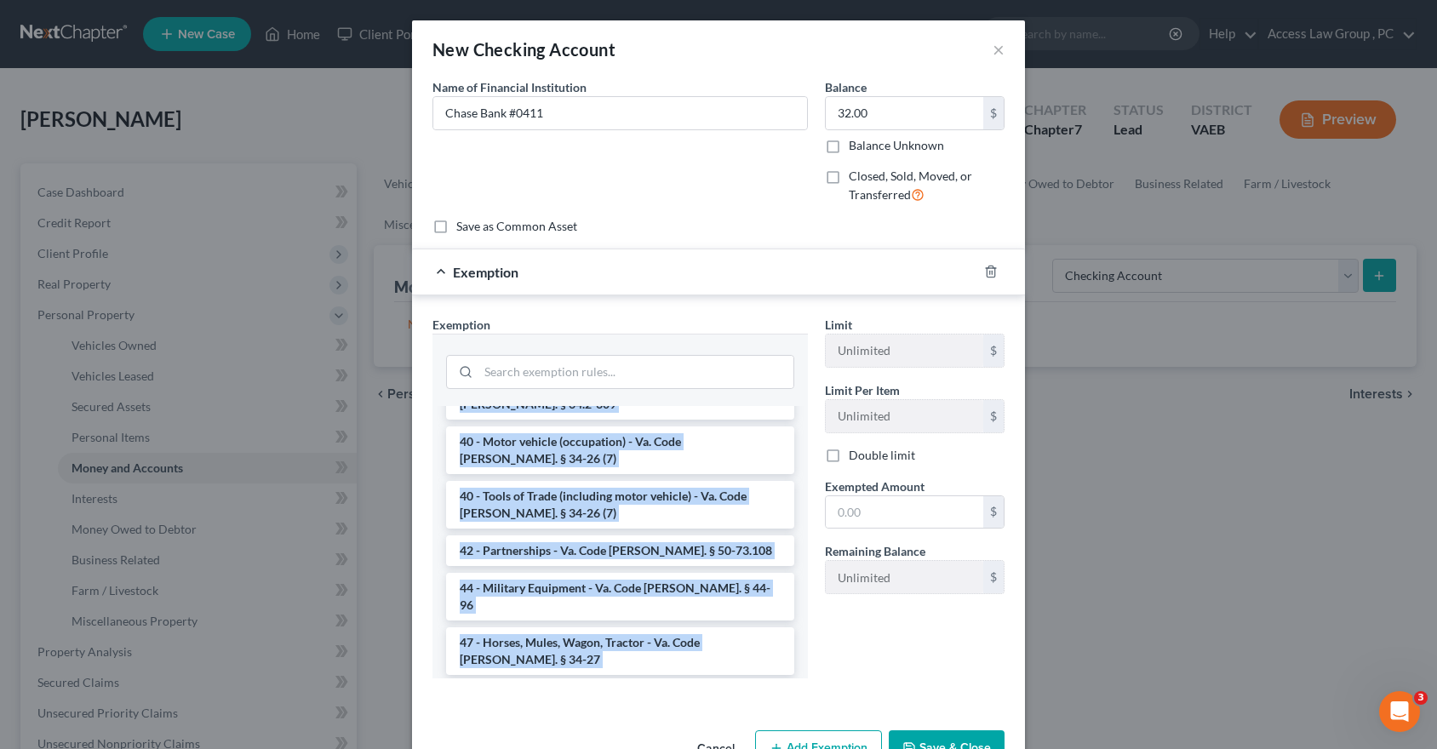
drag, startPoint x: 801, startPoint y: 436, endPoint x: 797, endPoint y: 675, distance: 239.3
click at [797, 675] on div "--View All or Create New-- 1 - Homestead Exemption - plus $500 per dependent - …" at bounding box center [621, 542] width 376 height 273
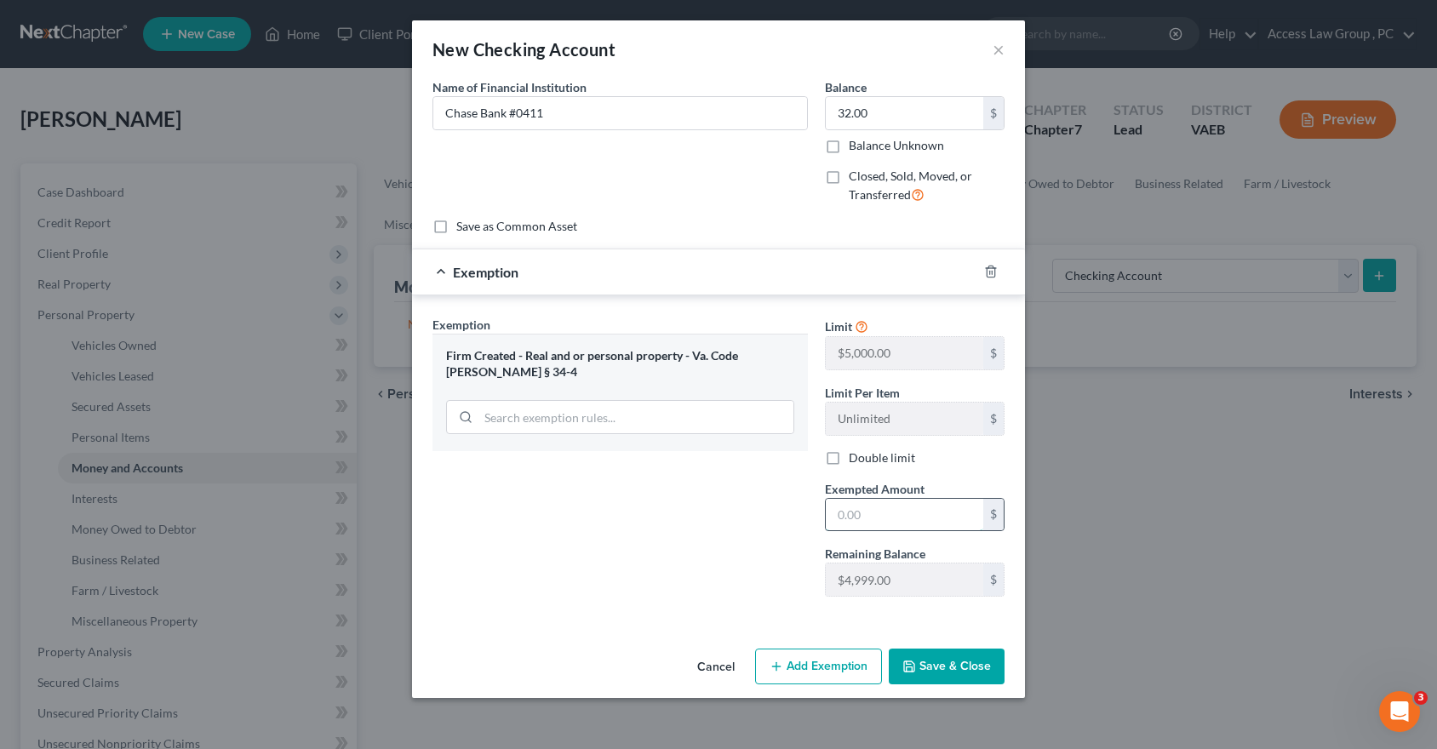
click at [840, 514] on input "text" at bounding box center [905, 515] width 158 height 32
type input "32.00"
click at [931, 664] on button "Save & Close" at bounding box center [947, 667] width 116 height 36
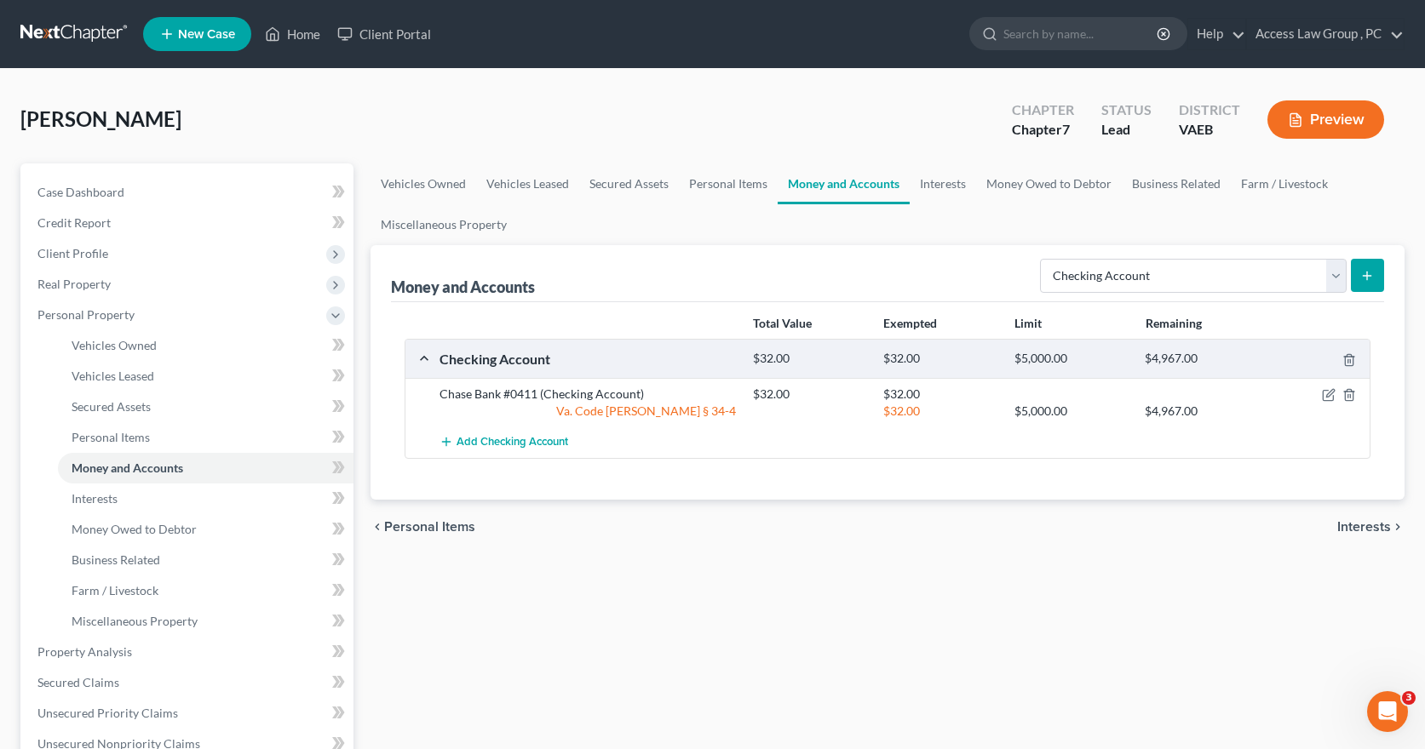
click at [1364, 273] on icon "submit" at bounding box center [1367, 276] width 14 height 14
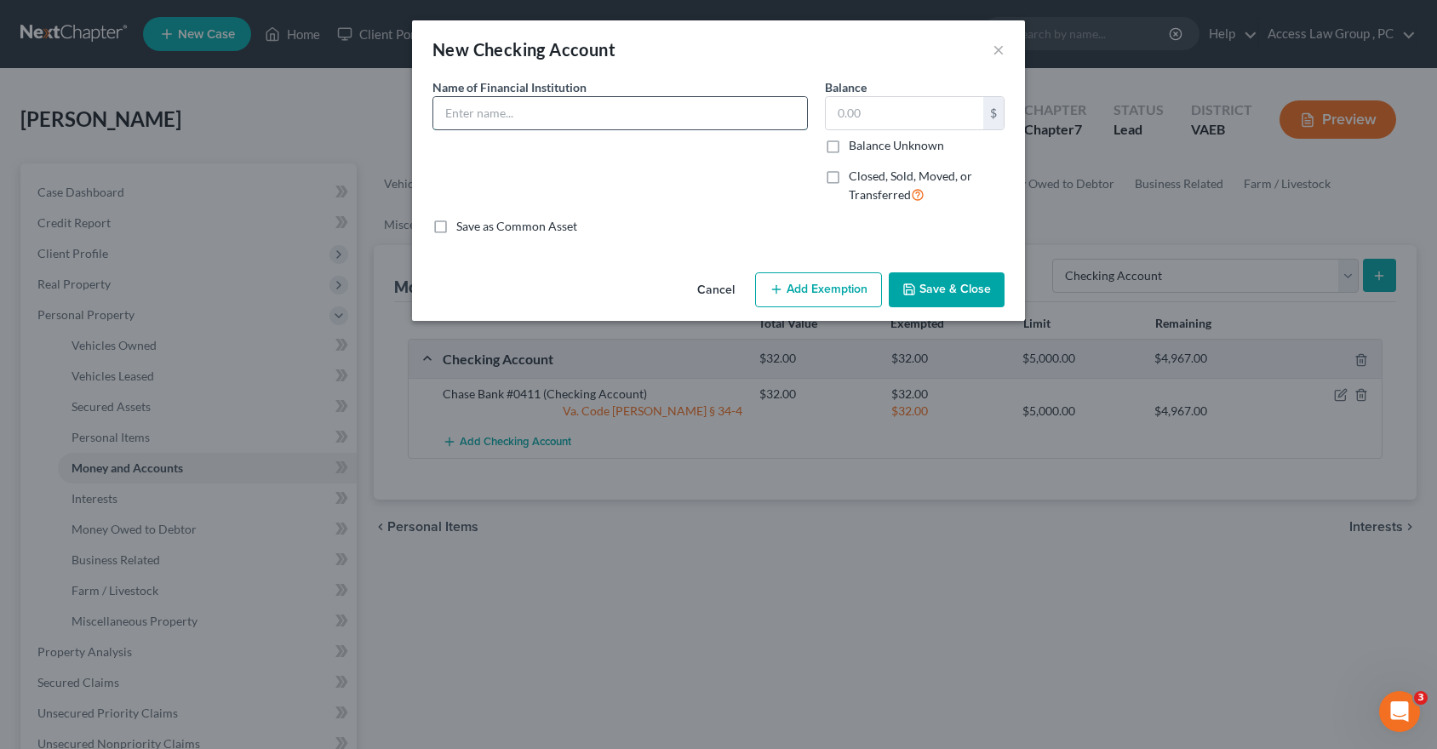
click at [511, 112] on input "text" at bounding box center [620, 113] width 374 height 32
type input "NN Municipal Credit Union #5096"
click at [947, 284] on button "Save & Close" at bounding box center [947, 291] width 116 height 36
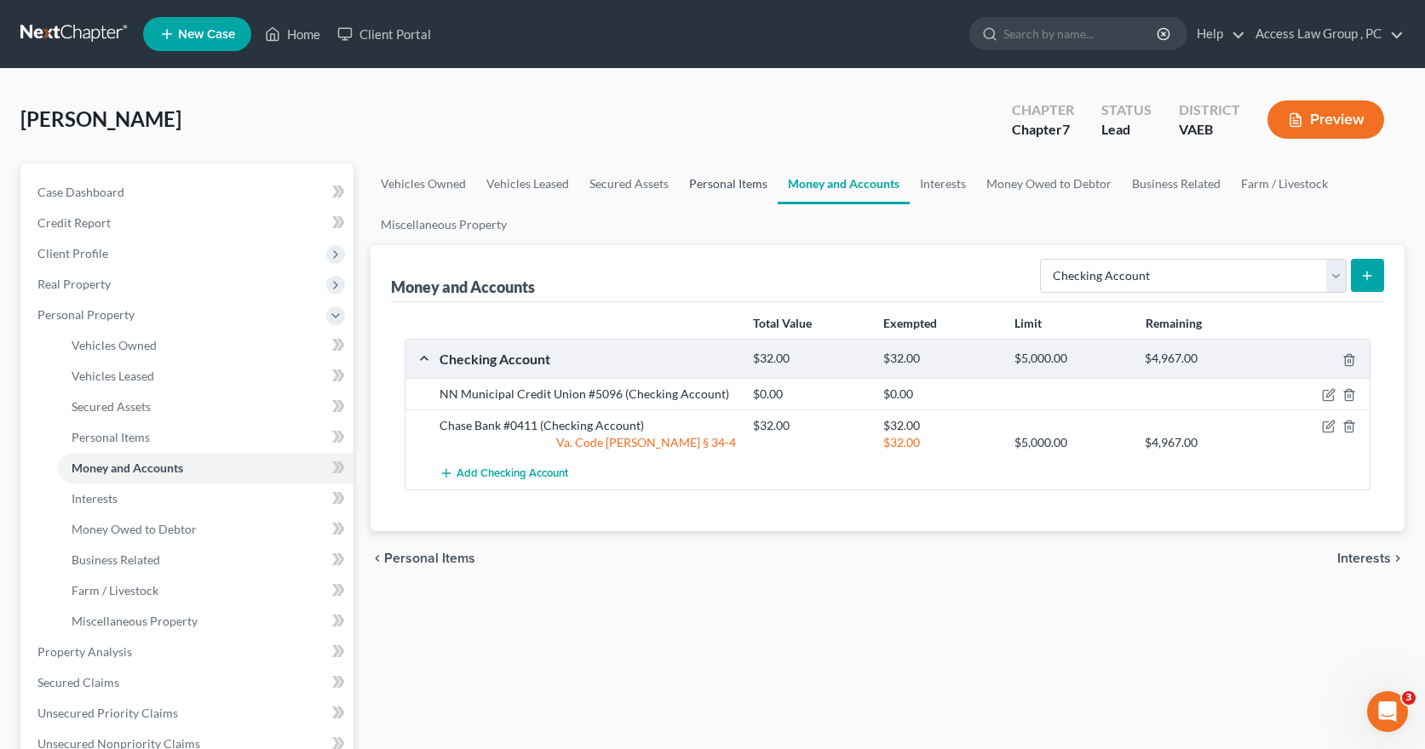
click at [713, 188] on link "Personal Items" at bounding box center [728, 184] width 99 height 41
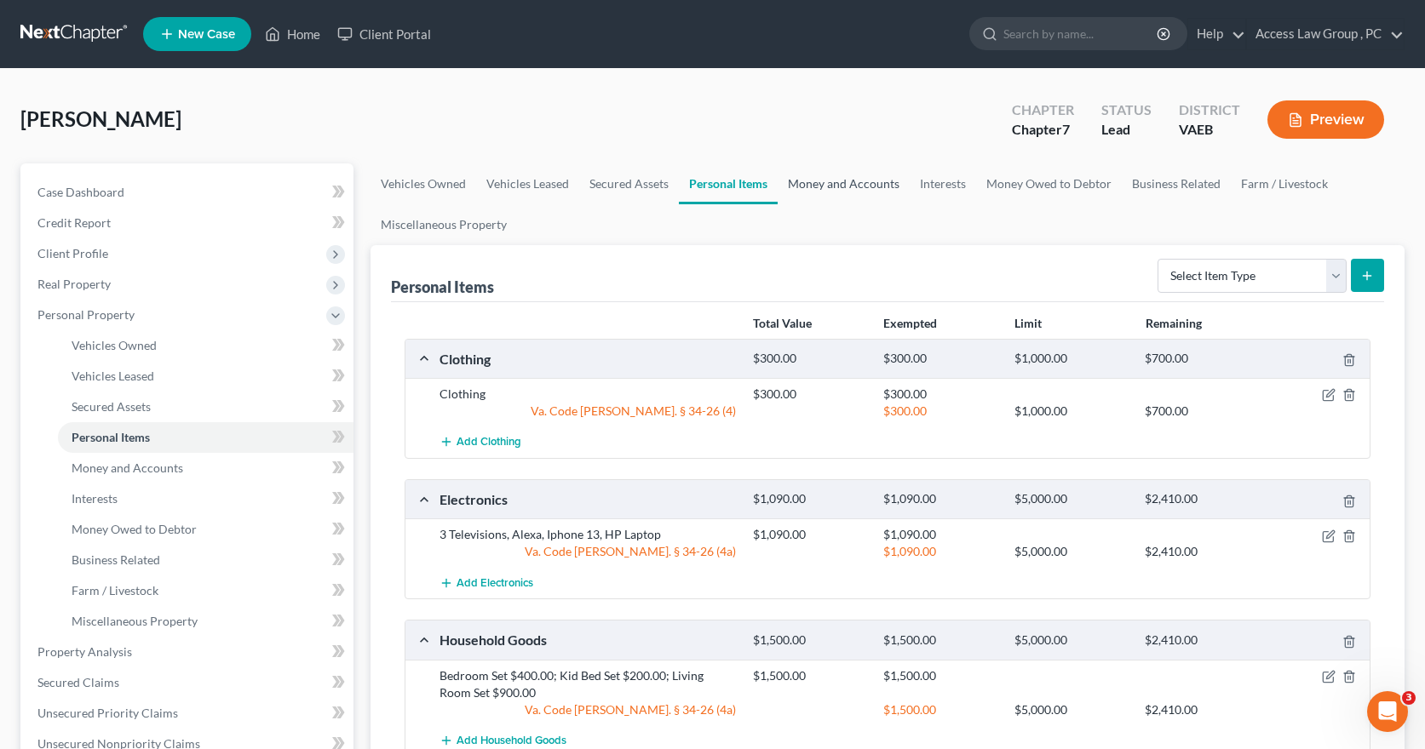
click at [817, 181] on link "Money and Accounts" at bounding box center [843, 184] width 132 height 41
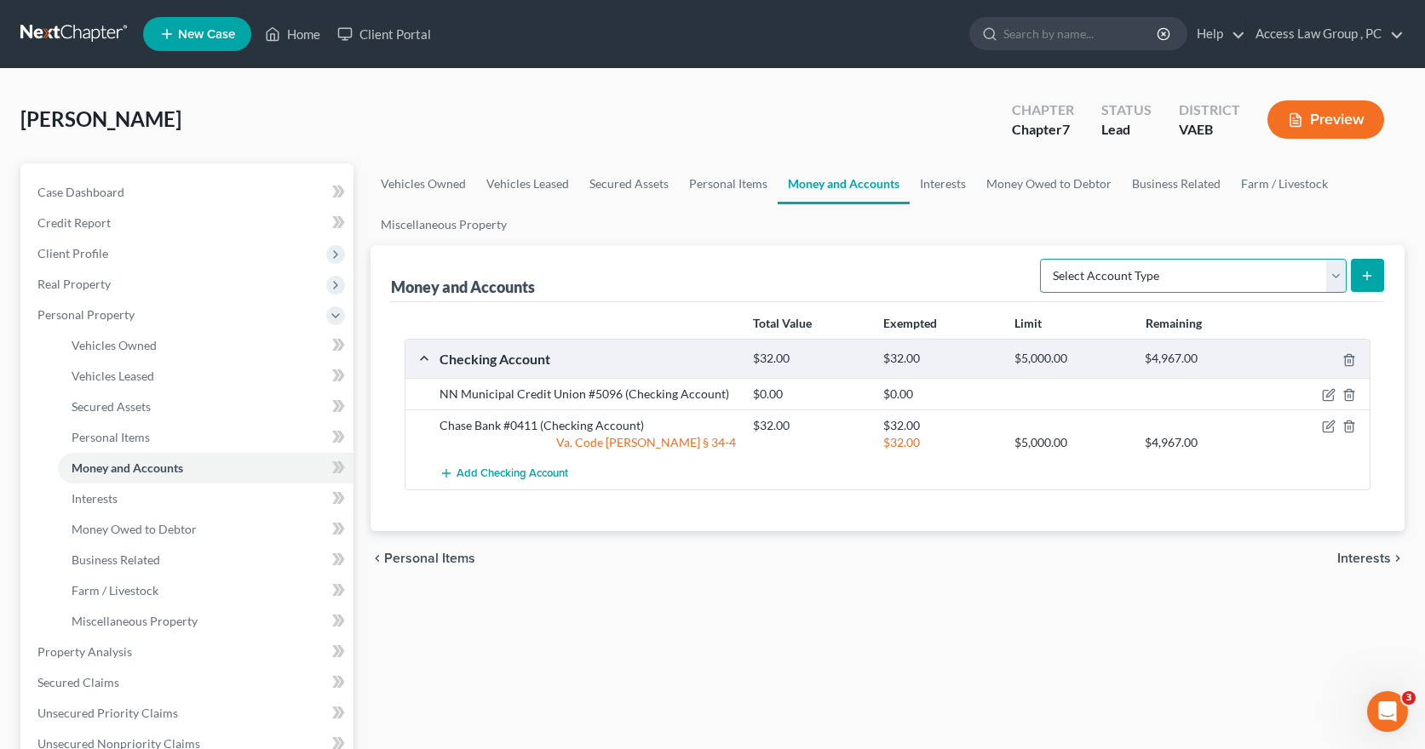
click at [1335, 273] on select "Select Account Type Brokerage Cash on Hand Certificates of Deposit Checking Acc…" at bounding box center [1193, 276] width 307 height 34
select select "savings"
click at [1043, 259] on select "Select Account Type Brokerage Cash on Hand Certificates of Deposit Checking Acc…" at bounding box center [1193, 276] width 307 height 34
click at [1371, 276] on line "submit" at bounding box center [1367, 276] width 8 height 0
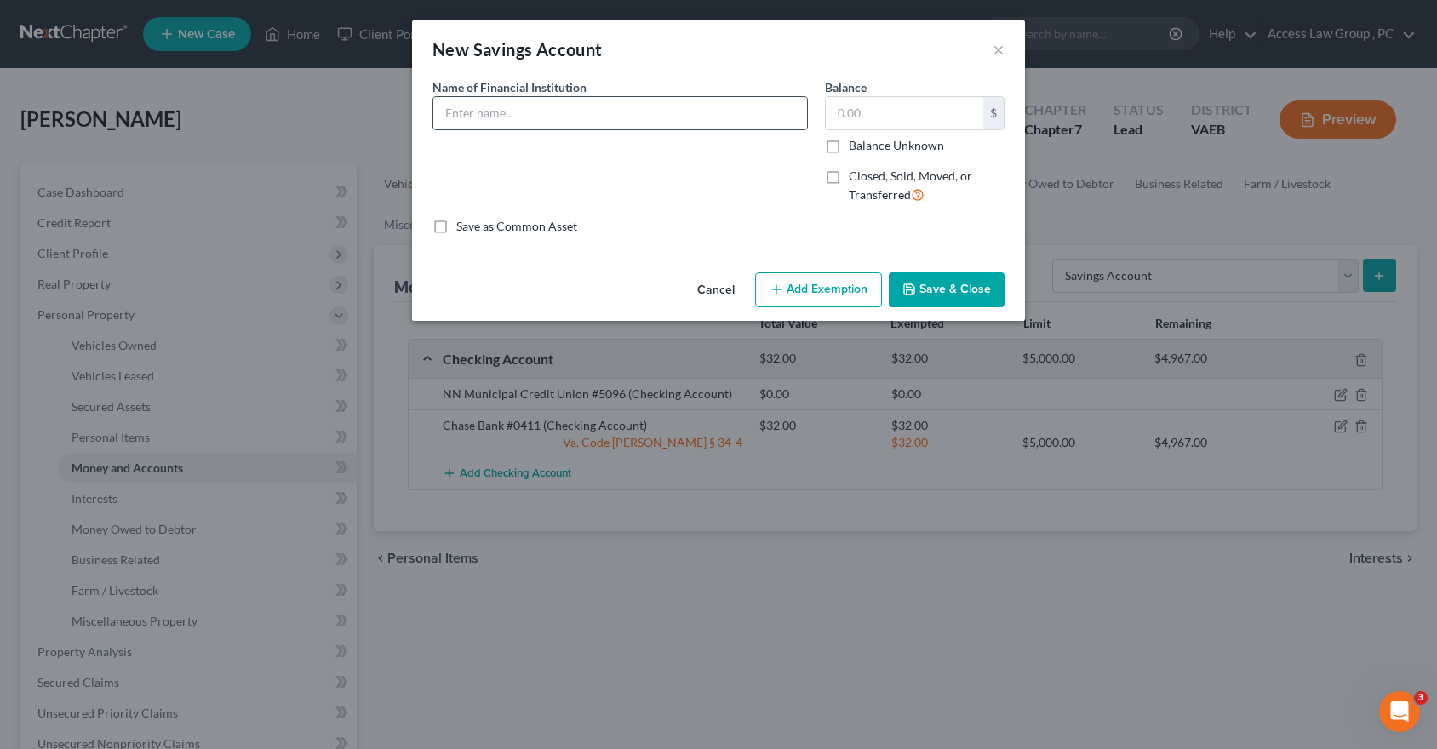
click at [497, 115] on input "text" at bounding box center [620, 113] width 374 height 32
type input "Baylands Credit Union #1599"
click at [850, 118] on input "text" at bounding box center [905, 113] width 158 height 32
type input "70.00"
click at [817, 290] on button "Add Exemption" at bounding box center [818, 291] width 127 height 36
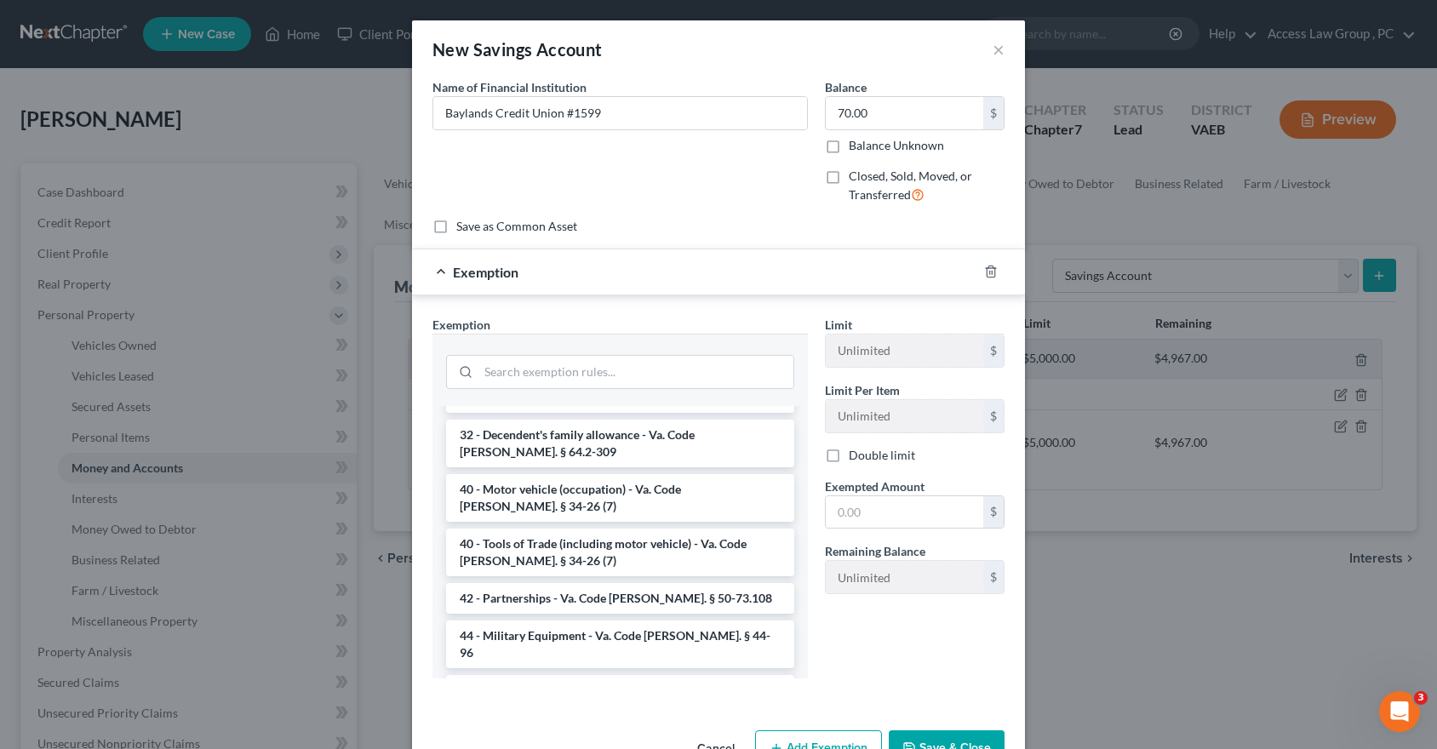
scroll to position [2422, 0]
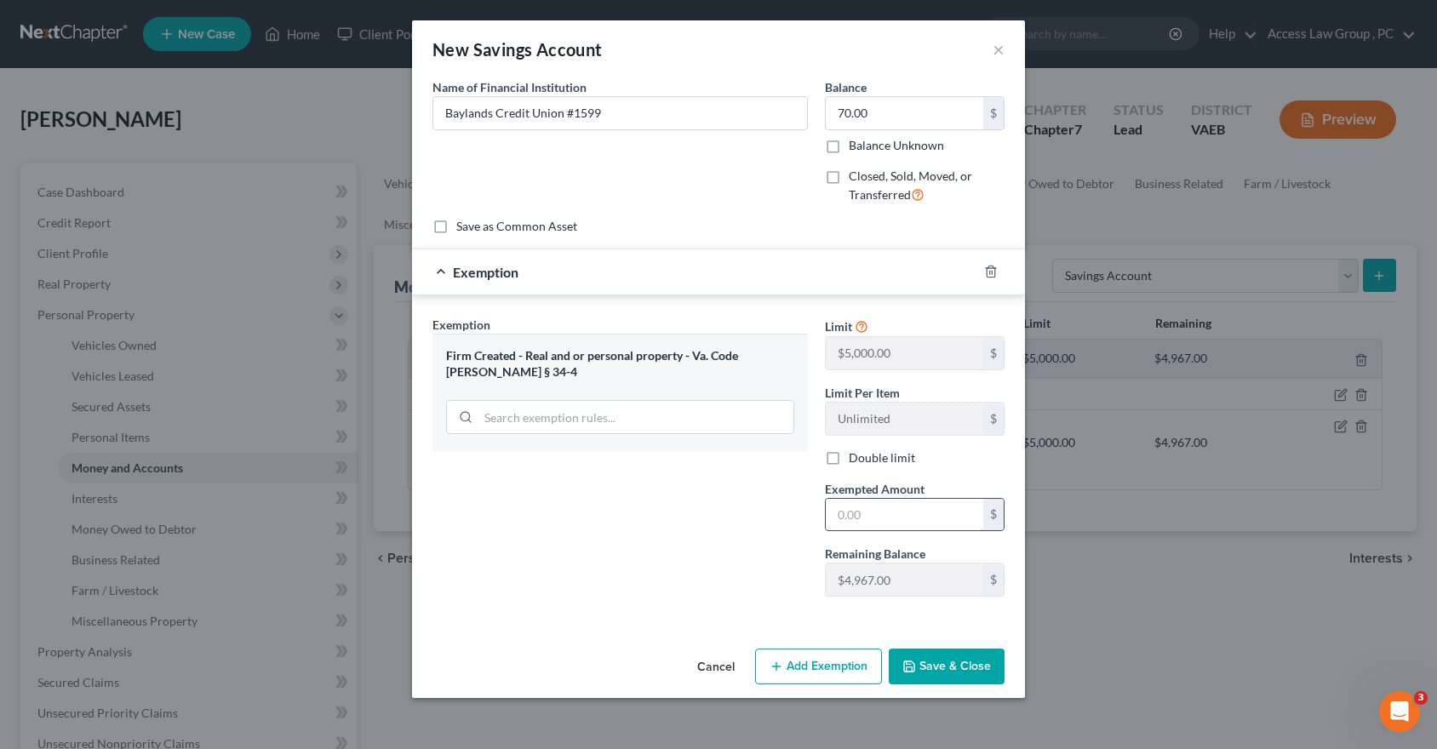
click at [851, 526] on input "text" at bounding box center [905, 515] width 158 height 32
type input "70.00"
click at [960, 665] on button "Save & Close" at bounding box center [947, 667] width 116 height 36
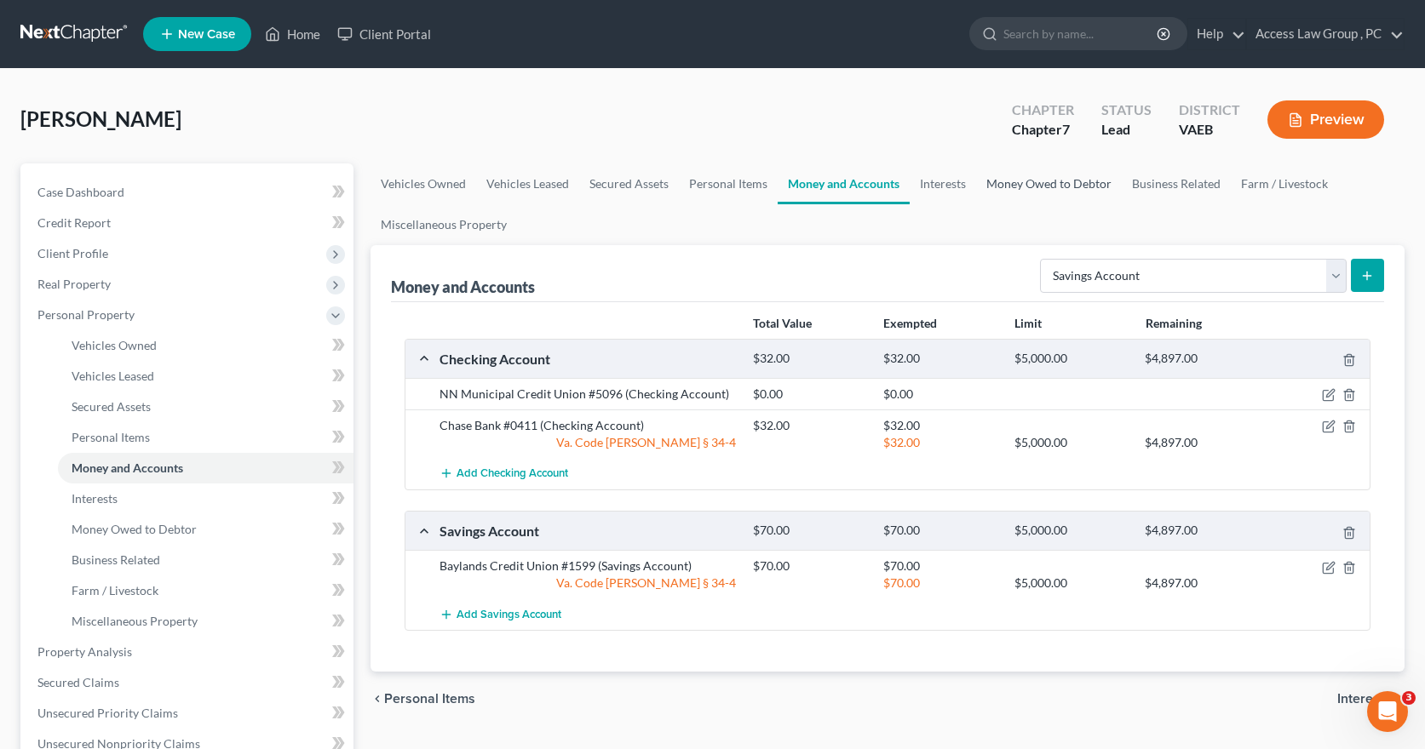
click at [1015, 181] on link "Money Owed to Debtor" at bounding box center [1049, 184] width 146 height 41
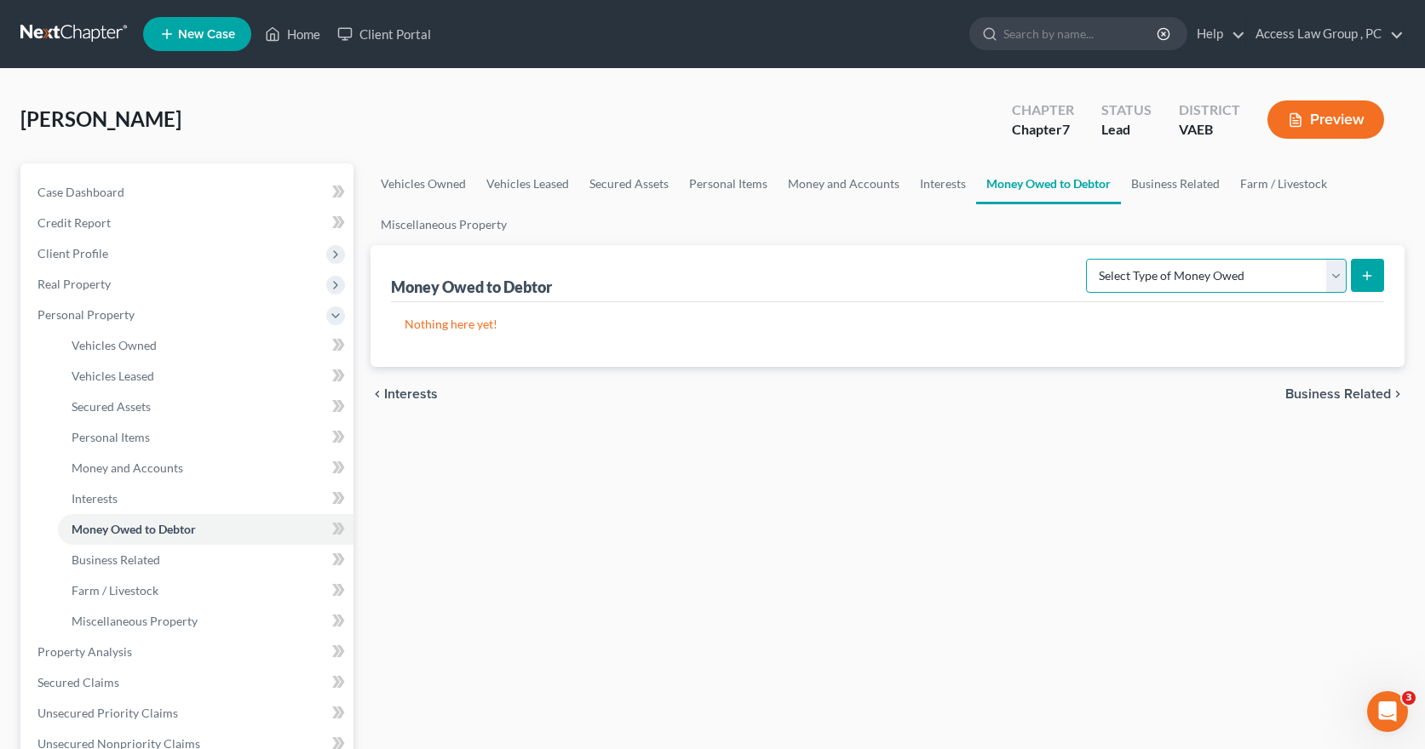
click at [1331, 277] on select "Select Type of Money Owed Accounts Receivable Alimony Child Support Claims Agai…" at bounding box center [1216, 276] width 261 height 34
click at [926, 183] on link "Interests" at bounding box center [942, 184] width 66 height 41
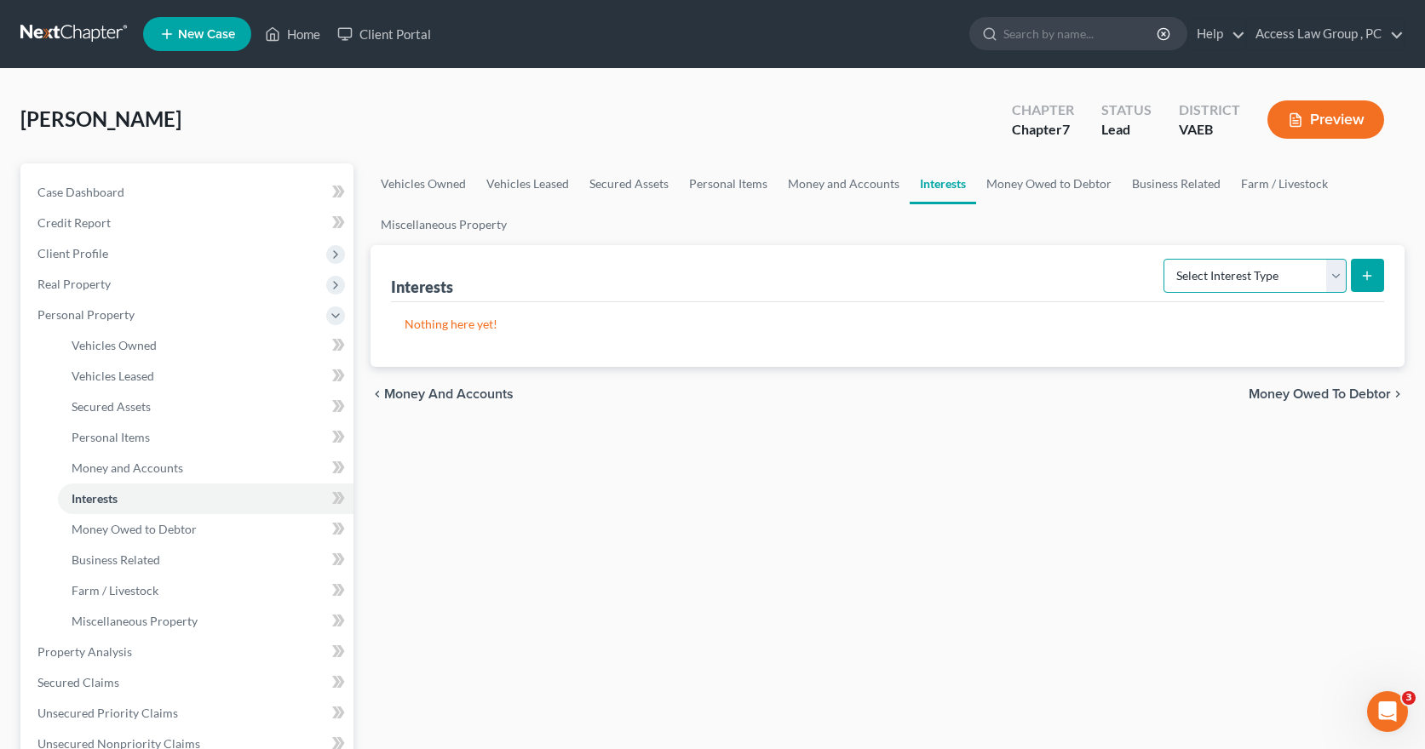
click at [1336, 275] on select "Select Interest Type 401K Annuity Bond Education IRA Government Bond Government…" at bounding box center [1254, 276] width 183 height 34
select select "401k"
click at [1165, 259] on select "Select Interest Type 401K Annuity Bond Education IRA Government Bond Government…" at bounding box center [1254, 276] width 183 height 34
click at [1370, 276] on line "submit" at bounding box center [1367, 276] width 8 height 0
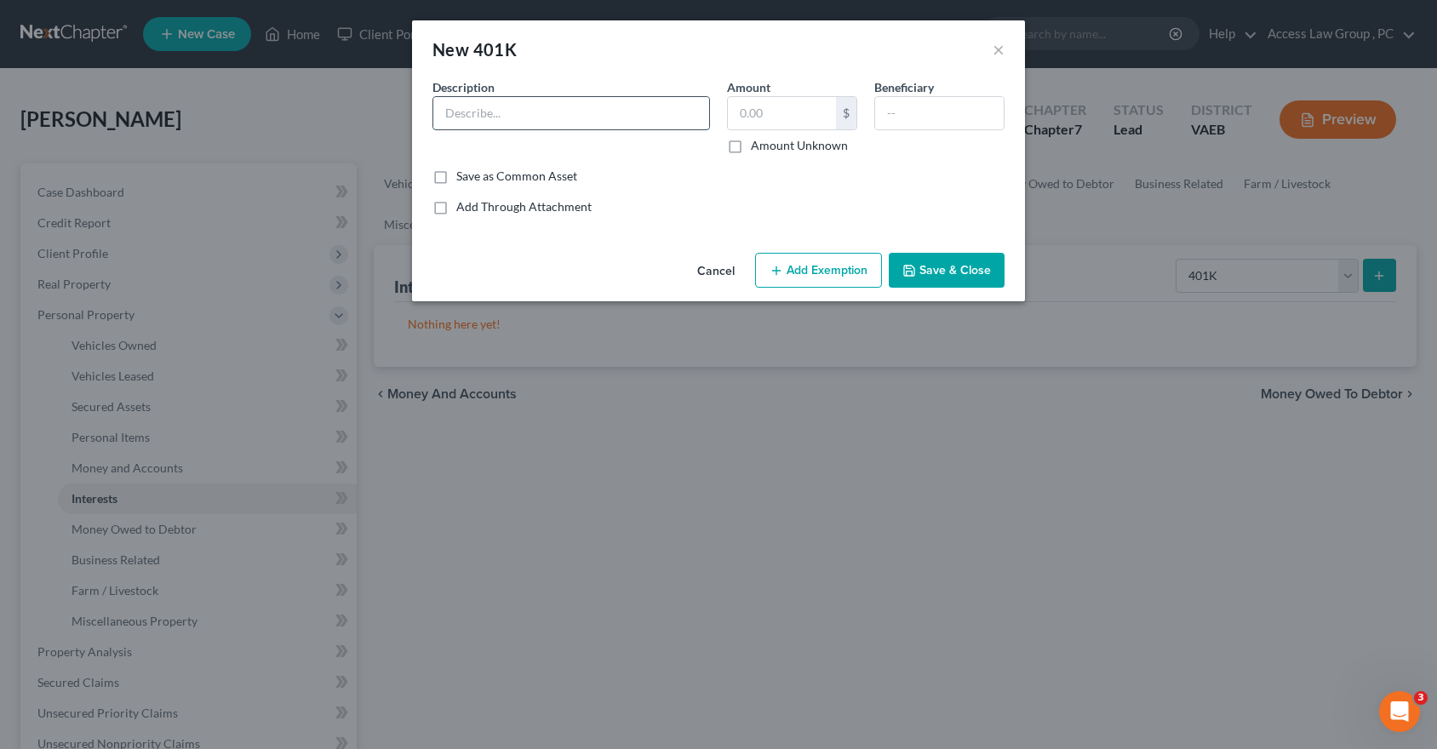
click at [456, 112] on input "text" at bounding box center [571, 113] width 276 height 32
type input "Huntington Ingalls 401(k)"
click at [743, 120] on input "text" at bounding box center [782, 113] width 108 height 32
type input "5,638.19"
click at [844, 267] on button "Add Exemption" at bounding box center [818, 271] width 127 height 36
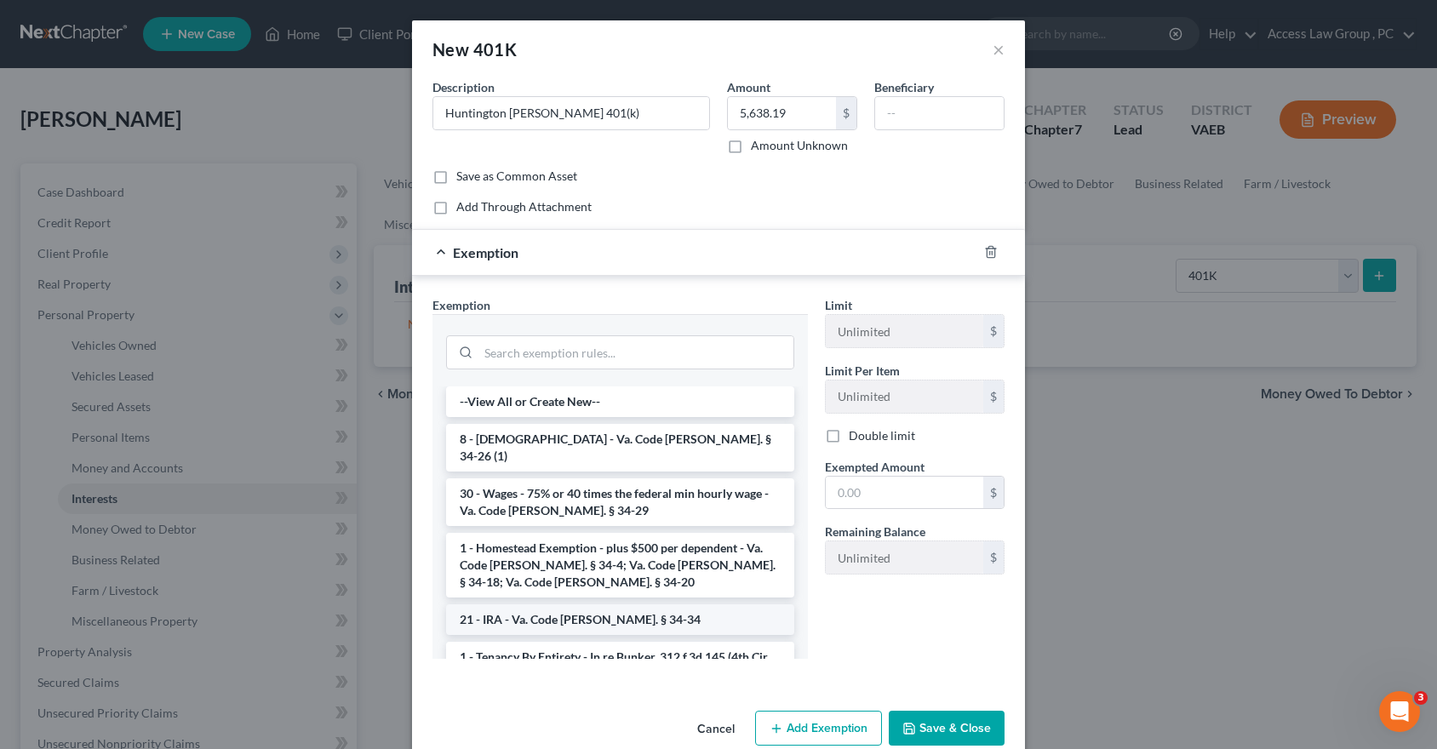
click at [600, 605] on li "21 - IRA - Va. Code Ann. § 34-34" at bounding box center [620, 620] width 348 height 31
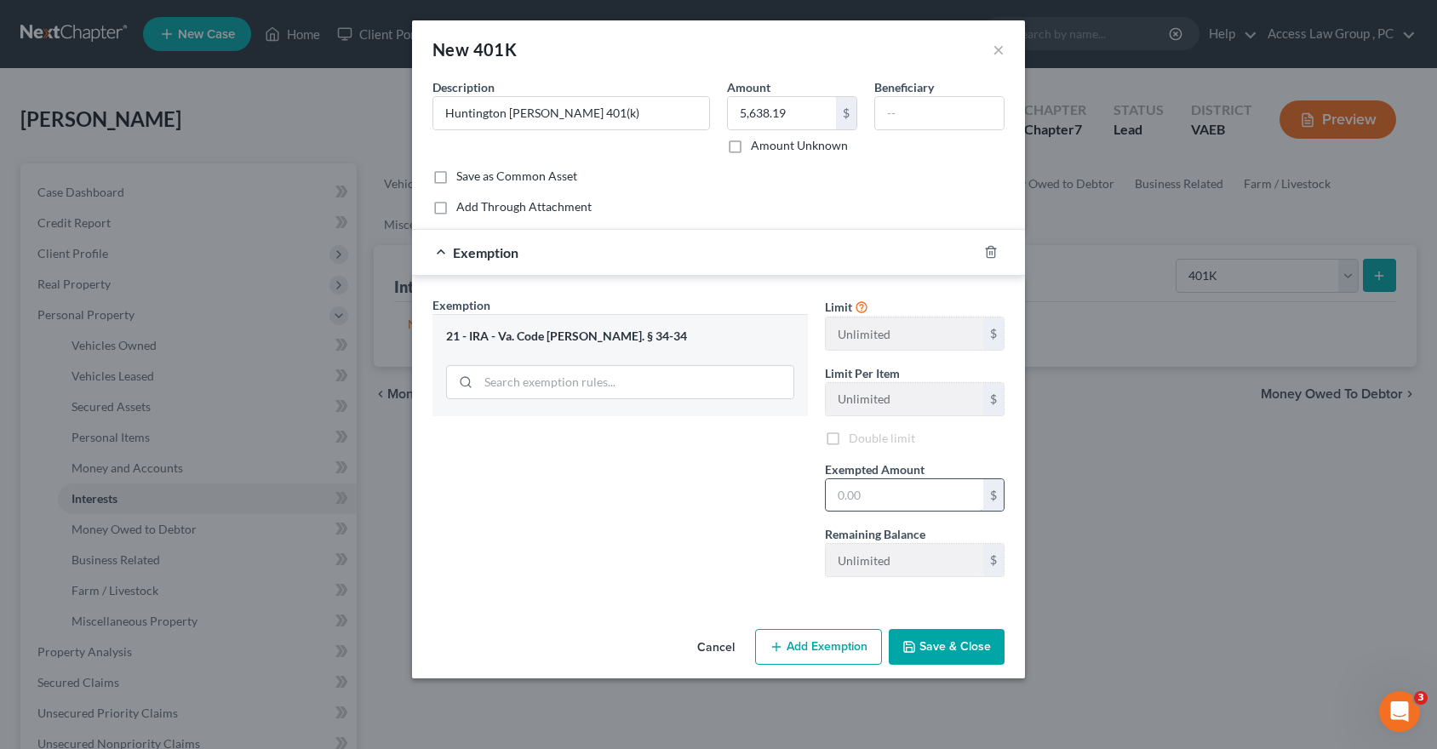
click at [861, 488] on input "text" at bounding box center [905, 495] width 158 height 32
type input "5,638.19"
click at [967, 640] on button "Save & Close" at bounding box center [947, 647] width 116 height 36
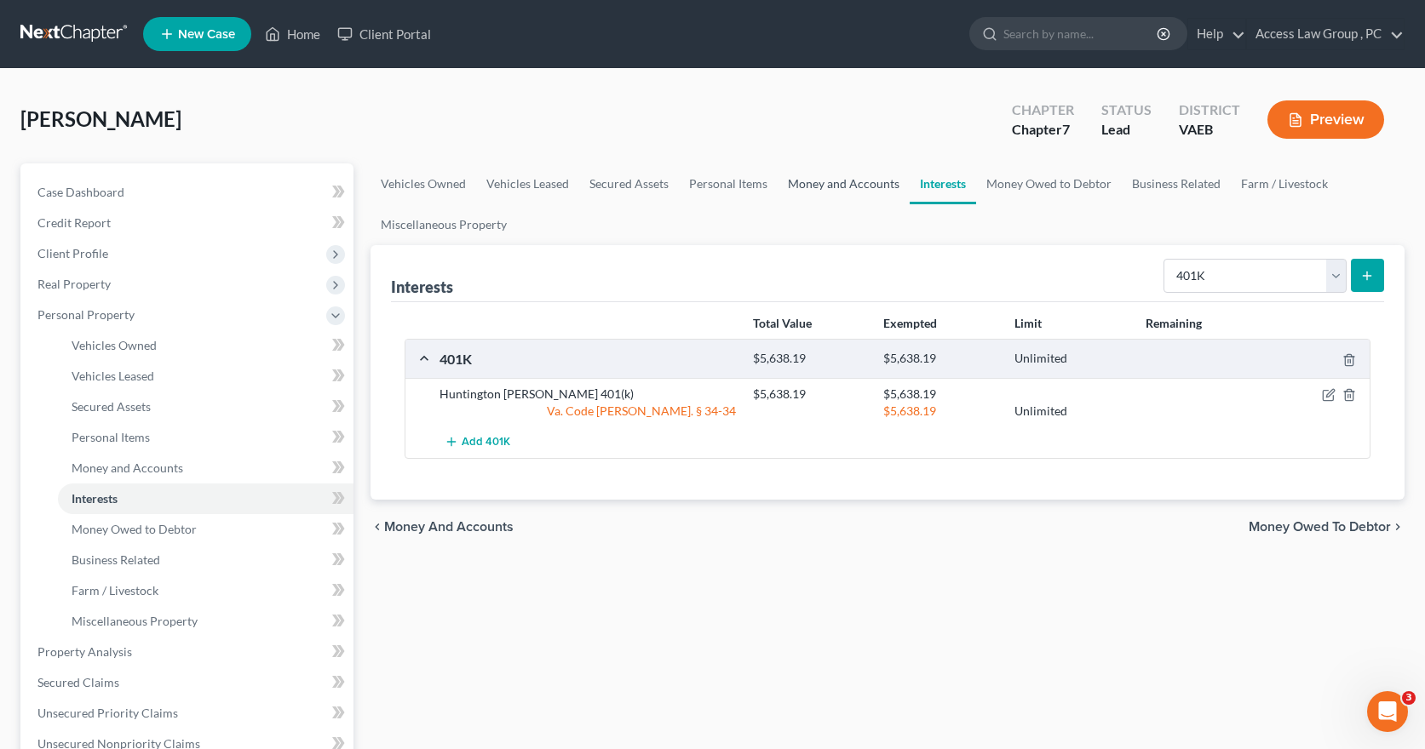
click at [862, 184] on link "Money and Accounts" at bounding box center [843, 184] width 132 height 41
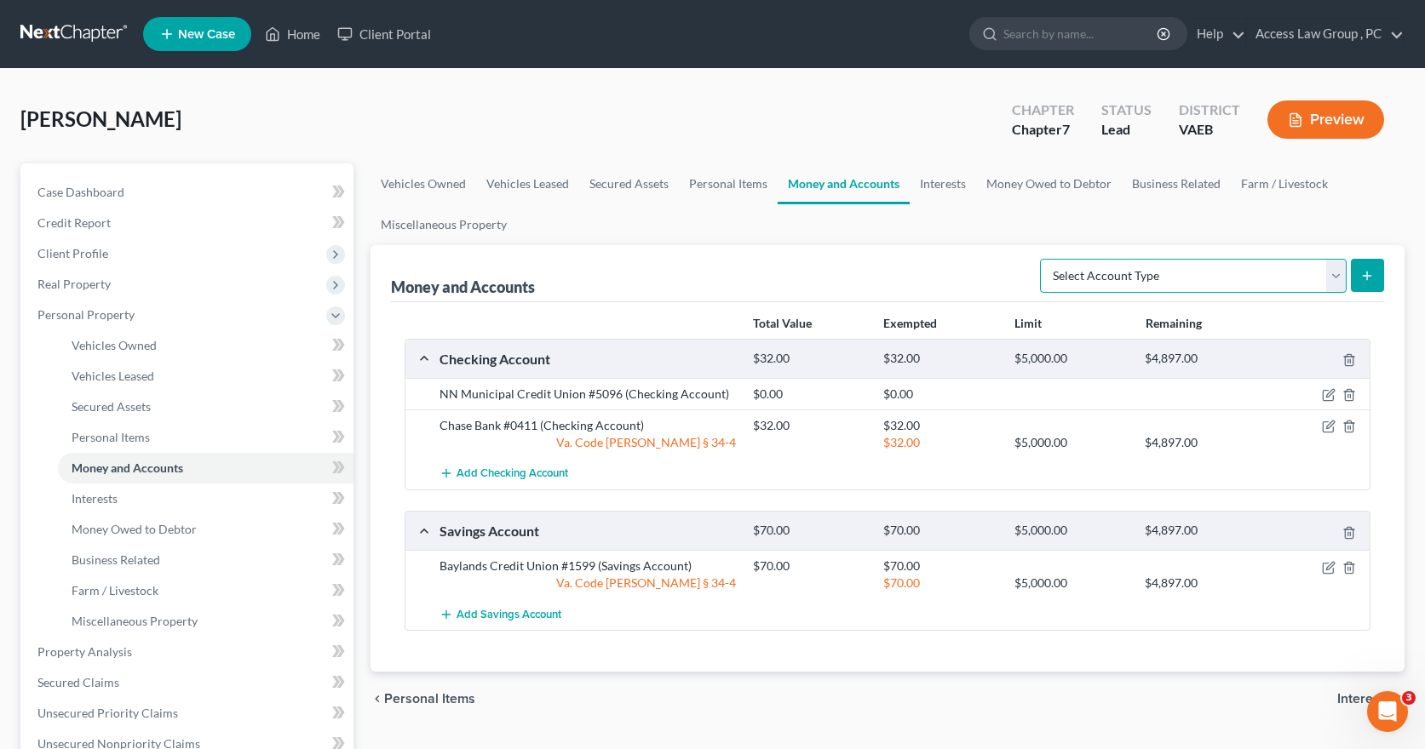
click at [1334, 278] on select "Select Account Type Brokerage Cash on Hand Certificates of Deposit Checking Acc…" at bounding box center [1193, 276] width 307 height 34
click at [943, 186] on link "Interests" at bounding box center [942, 184] width 66 height 41
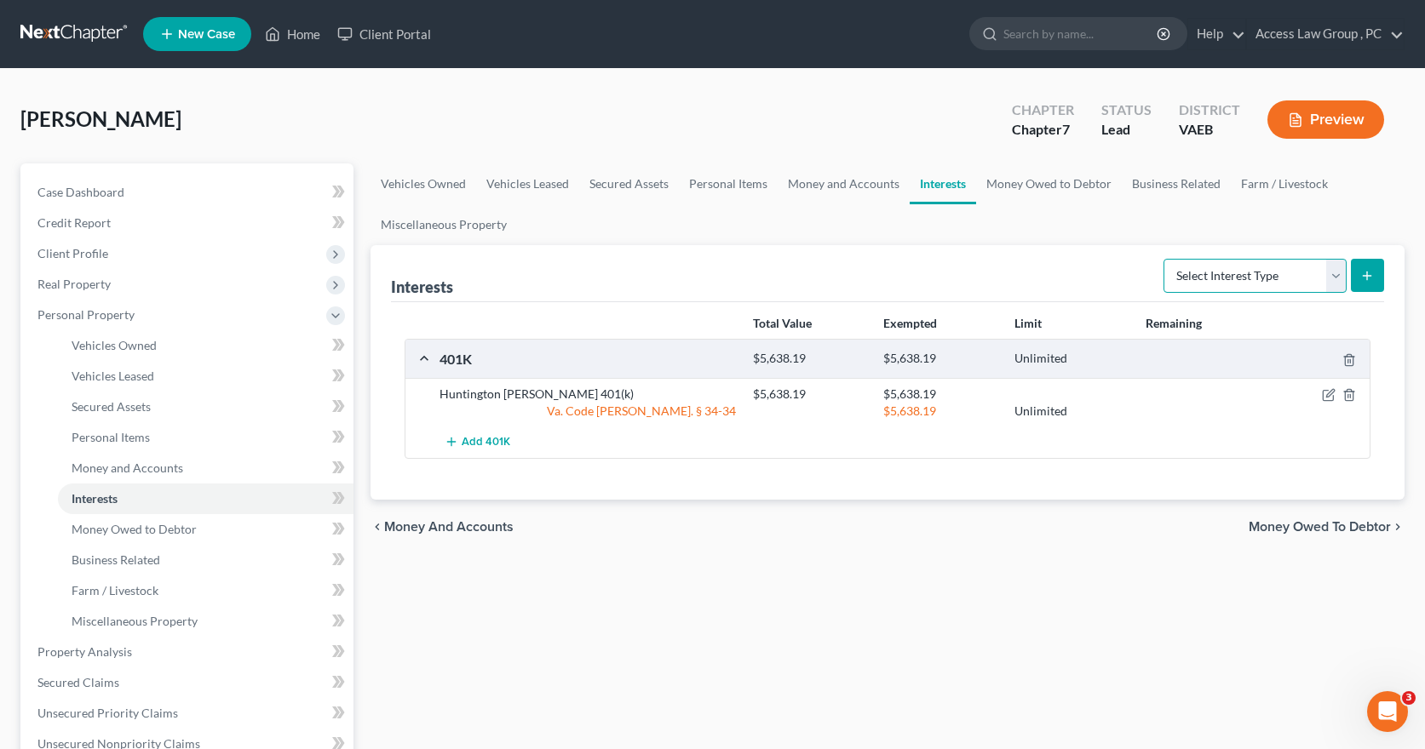
click at [1329, 278] on select "Select Interest Type 401K Annuity Bond Education IRA Government Bond Government…" at bounding box center [1254, 276] width 183 height 34
click at [1047, 186] on link "Money Owed to Debtor" at bounding box center [1049, 184] width 146 height 41
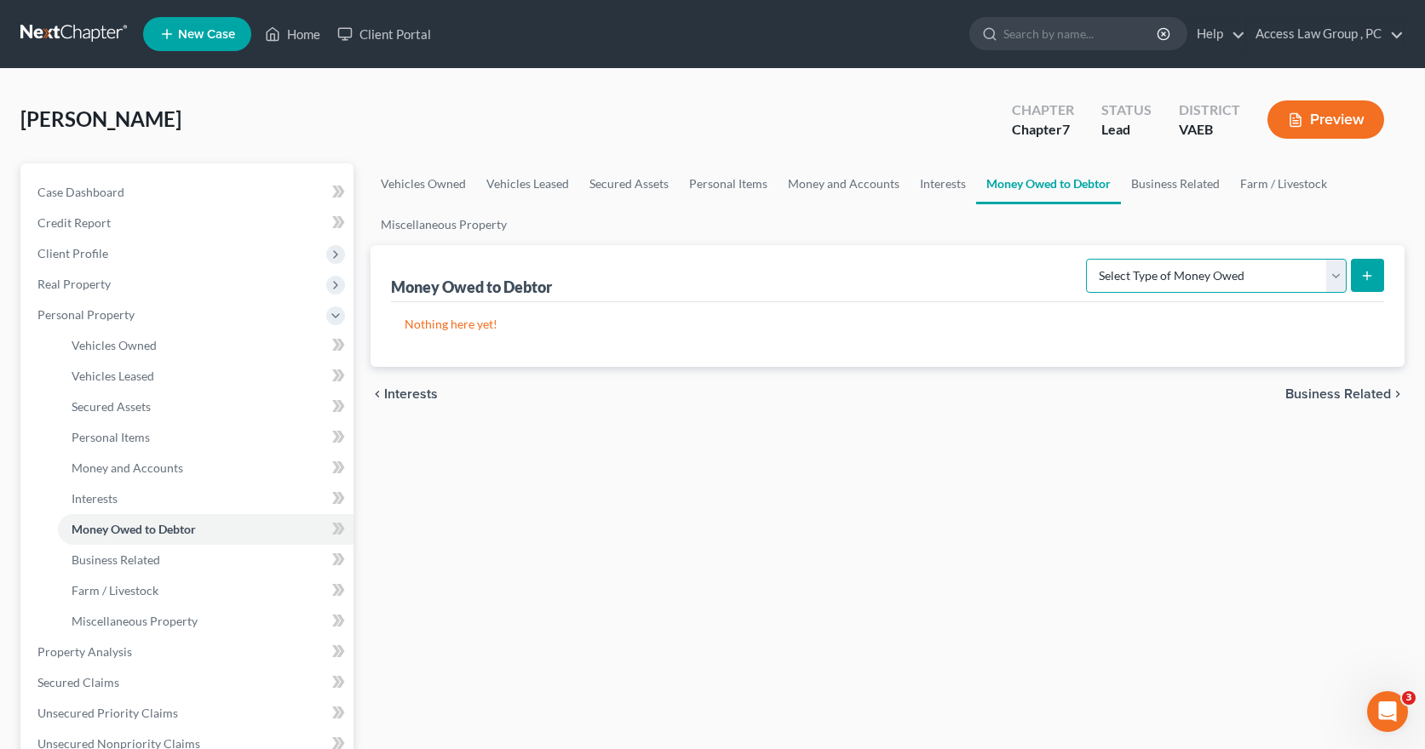
click at [1338, 273] on select "Select Type of Money Owed Accounts Receivable Alimony Child Support Claims Agai…" at bounding box center [1216, 276] width 261 height 34
click at [739, 184] on link "Personal Items" at bounding box center [728, 184] width 99 height 41
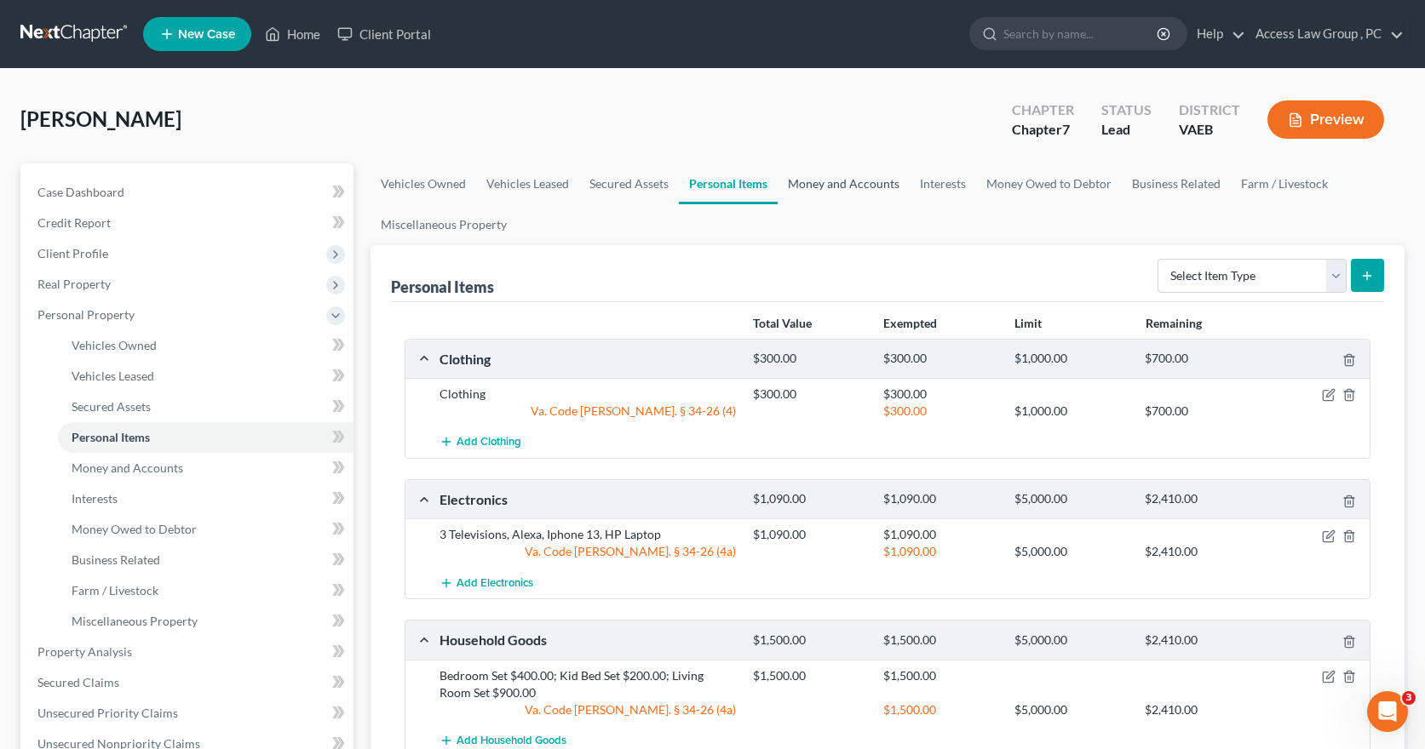
click at [837, 187] on link "Money and Accounts" at bounding box center [843, 184] width 132 height 41
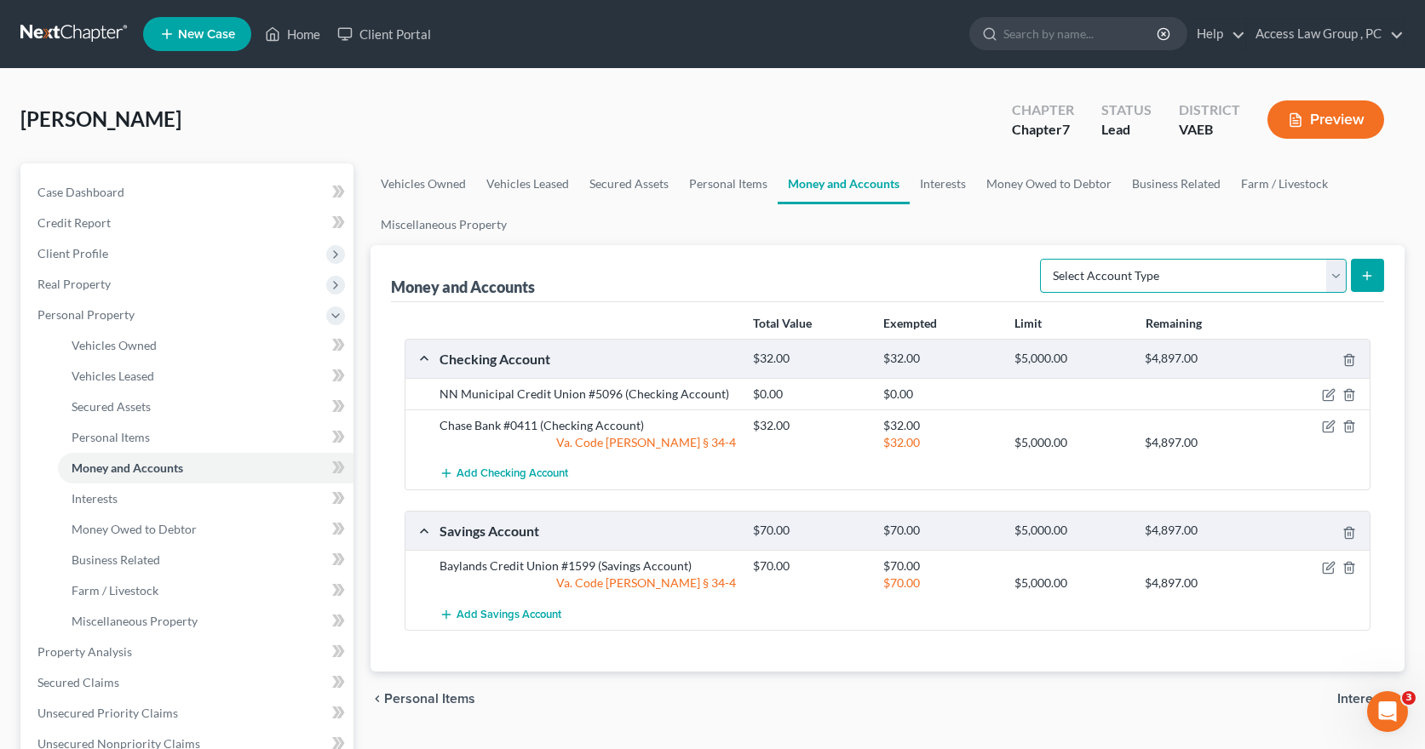
click at [1337, 272] on select "Select Account Type Brokerage Cash on Hand Certificates of Deposit Checking Acc…" at bounding box center [1193, 276] width 307 height 34
select select "security_deposits"
click at [1043, 259] on select "Select Account Type Brokerage Cash on Hand Certificates of Deposit Checking Acc…" at bounding box center [1193, 276] width 307 height 34
click at [1366, 273] on icon "submit" at bounding box center [1367, 276] width 14 height 14
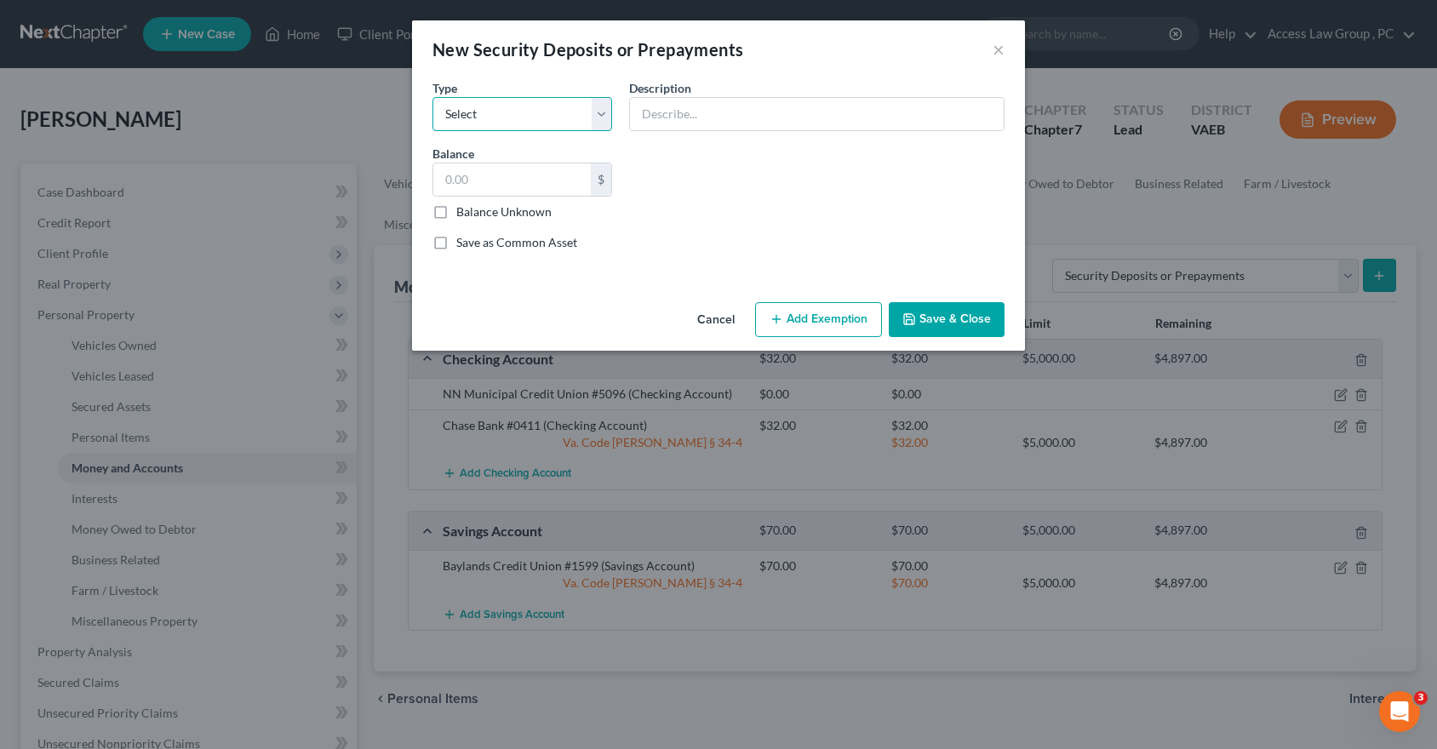
click at [604, 112] on select "Select Electric Gas Heating Oil Security Deposit On Rental Unit Prepaid Rent Te…" at bounding box center [523, 114] width 180 height 34
select select "3"
click at [433, 97] on select "Select Electric Gas Heating Oil Security Deposit On Rental Unit Prepaid Rent Te…" at bounding box center [523, 114] width 180 height 34
click at [559, 180] on input "text" at bounding box center [512, 180] width 158 height 32
type input "500.00"
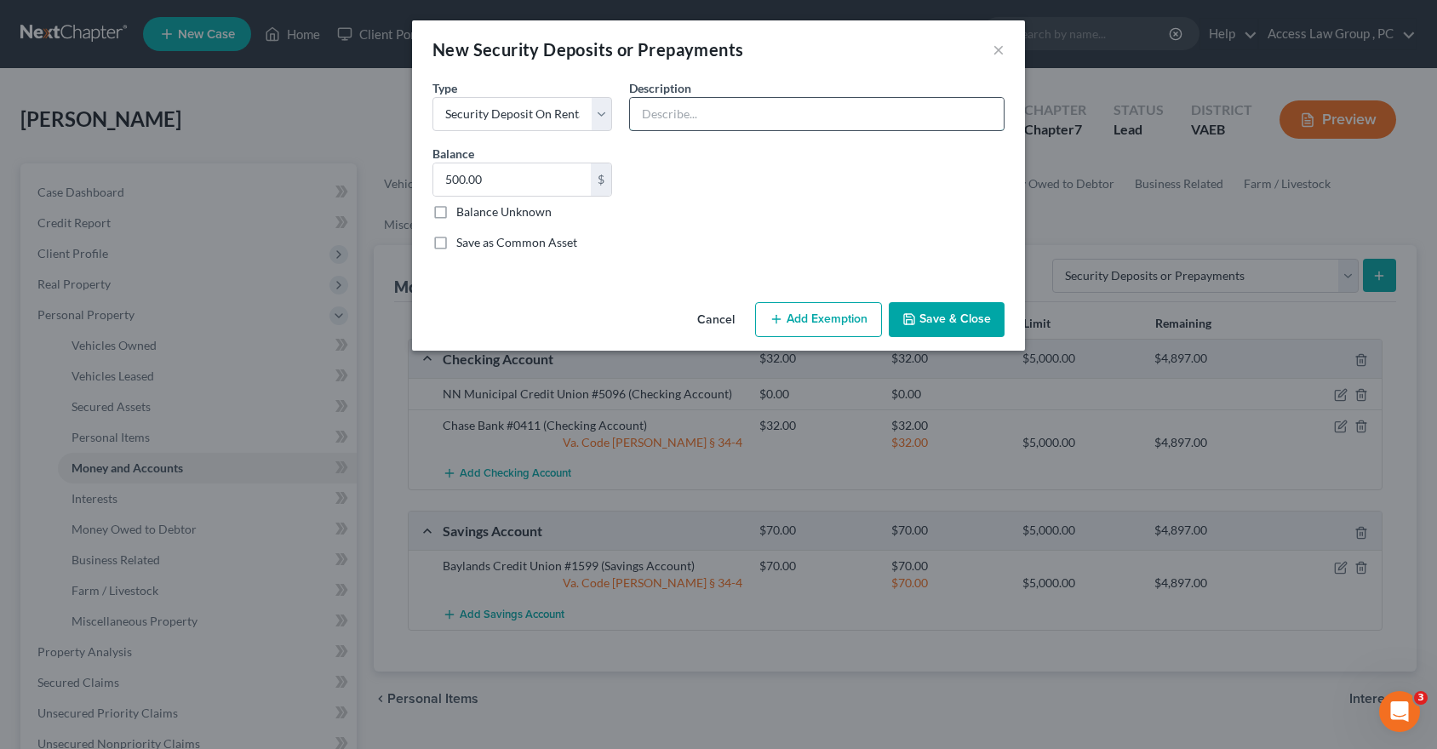
click at [652, 101] on input "text" at bounding box center [817, 114] width 374 height 32
type input "Residential Lease Security Deposit"
click at [793, 313] on button "Add Exemption" at bounding box center [818, 320] width 127 height 36
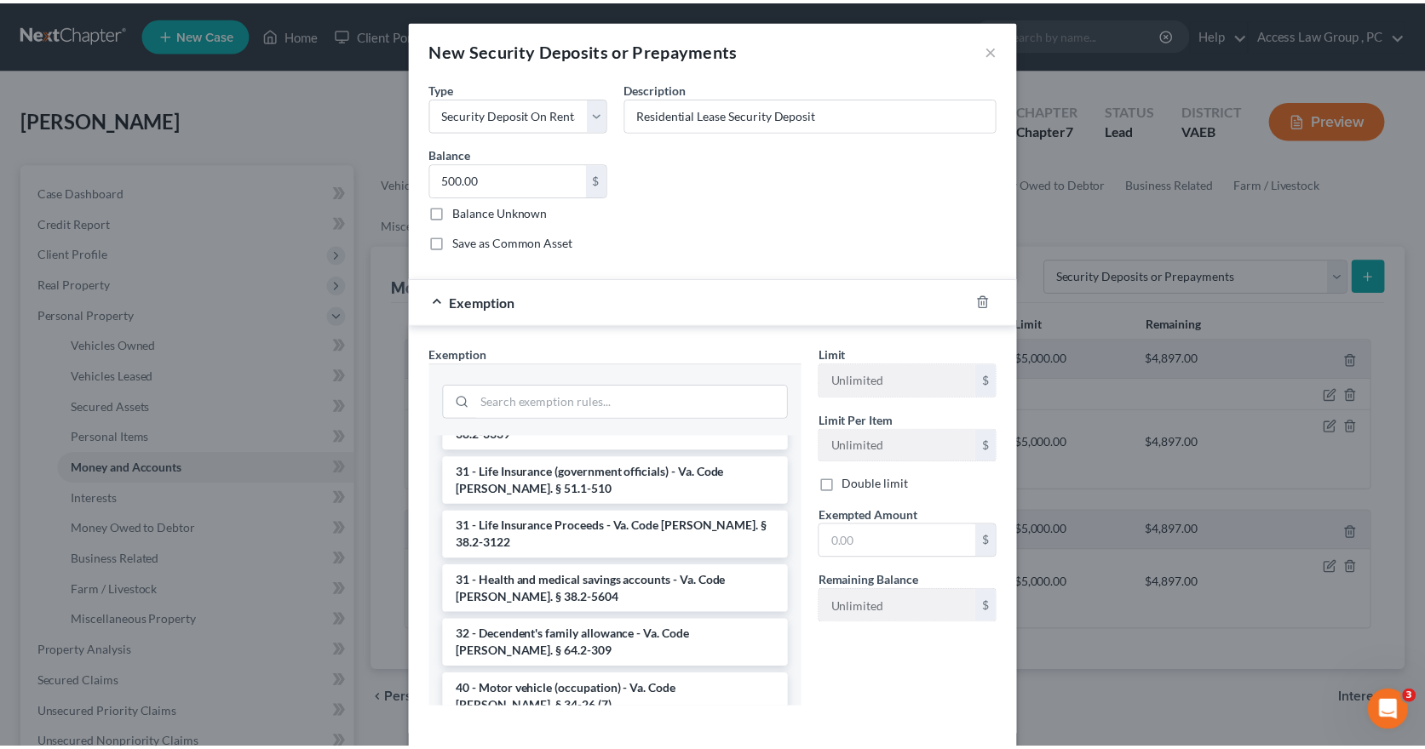
scroll to position [2422, 0]
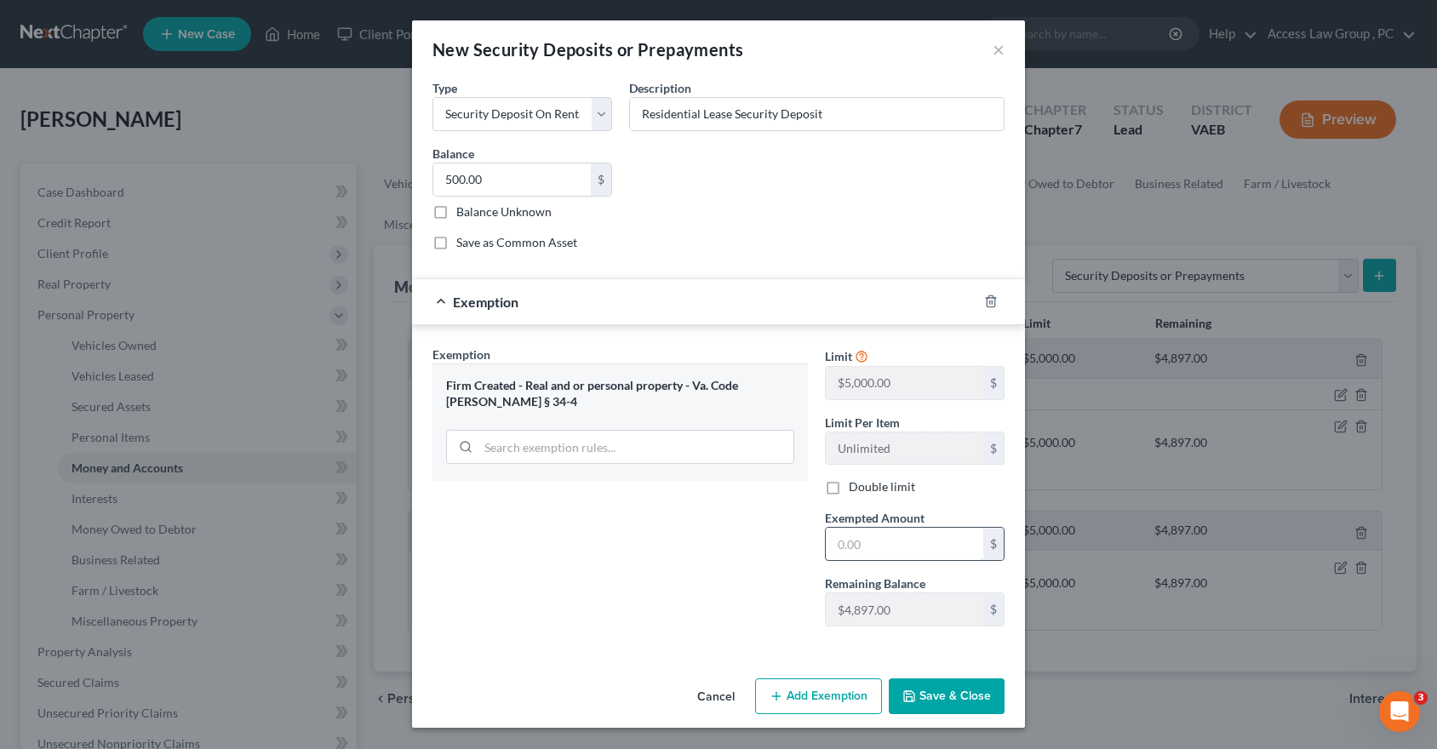
click at [856, 544] on input "text" at bounding box center [905, 544] width 158 height 32
type input "500.00"
click at [978, 703] on button "Save & Close" at bounding box center [947, 697] width 116 height 36
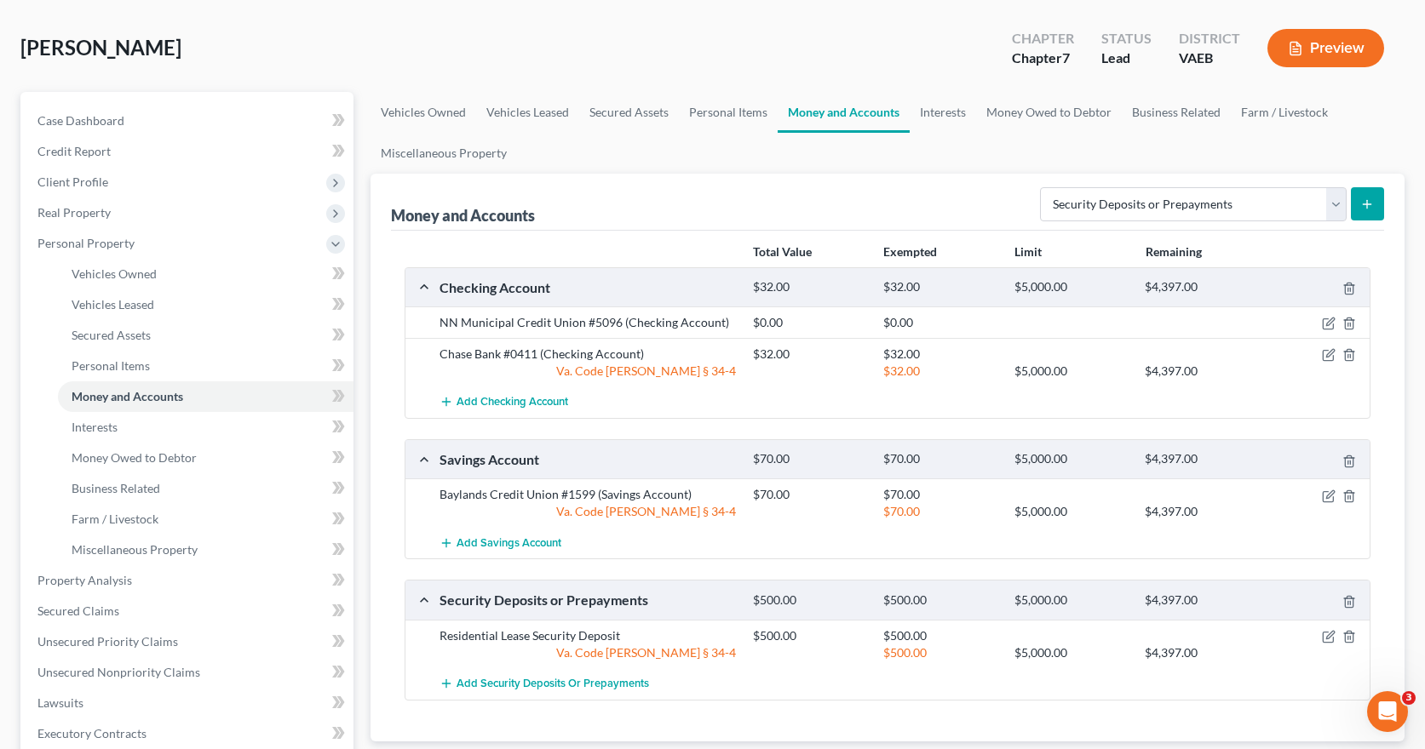
scroll to position [255, 0]
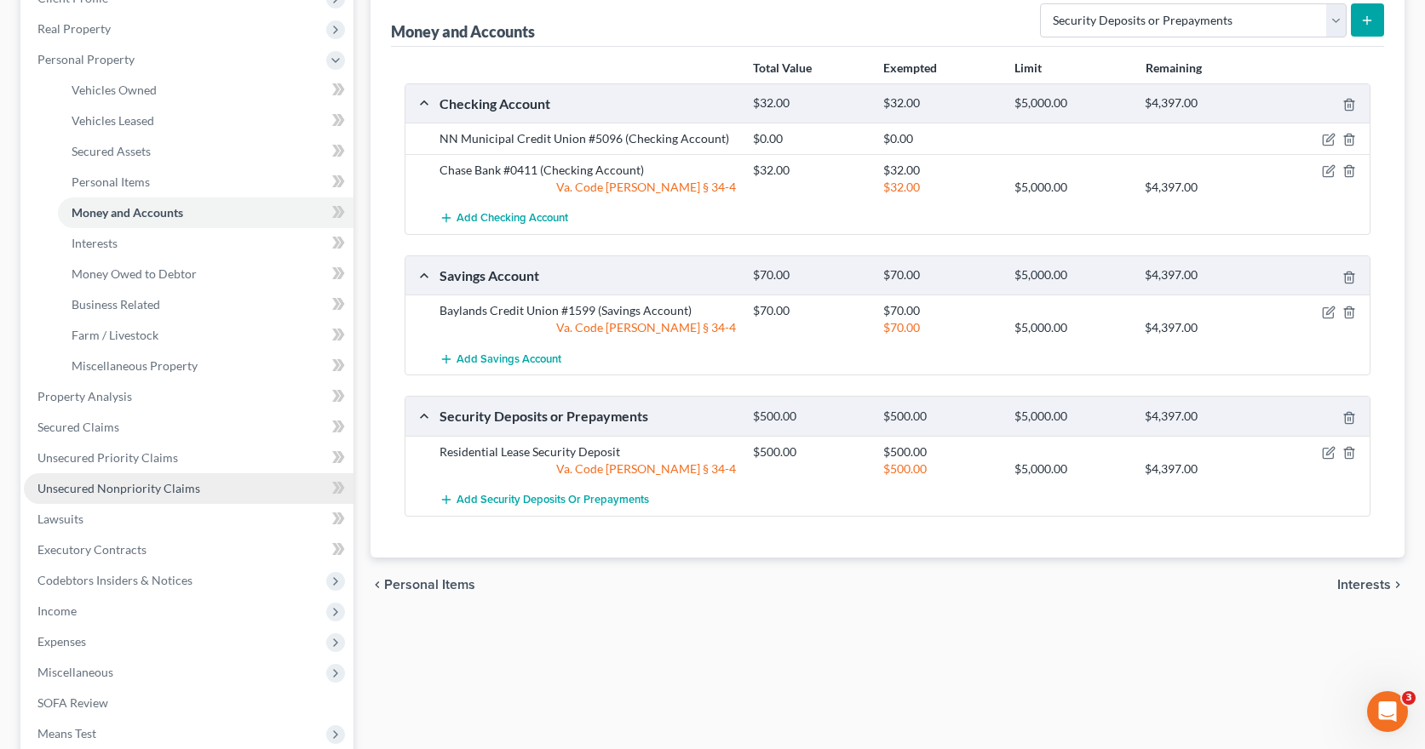
click at [110, 489] on span "Unsecured Nonpriority Claims" at bounding box center [118, 488] width 163 height 14
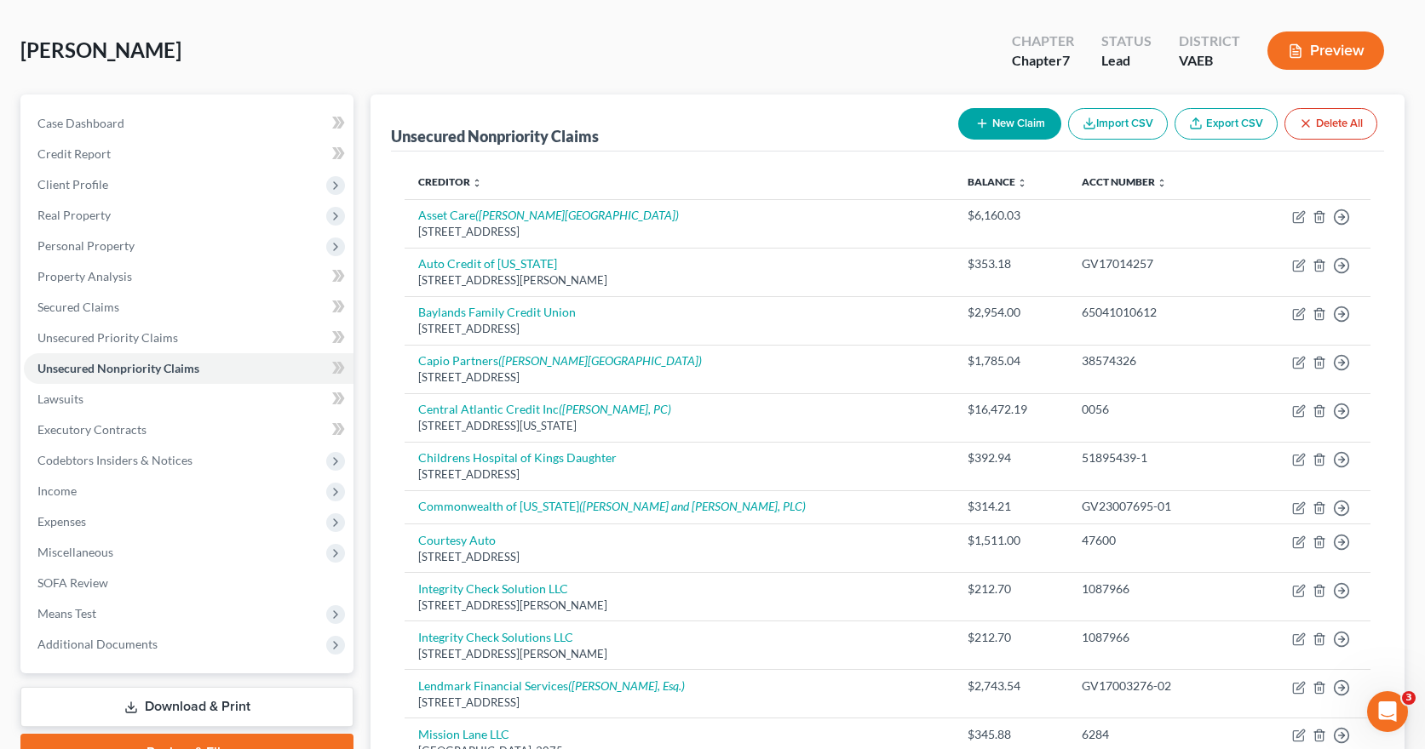
scroll to position [49, 0]
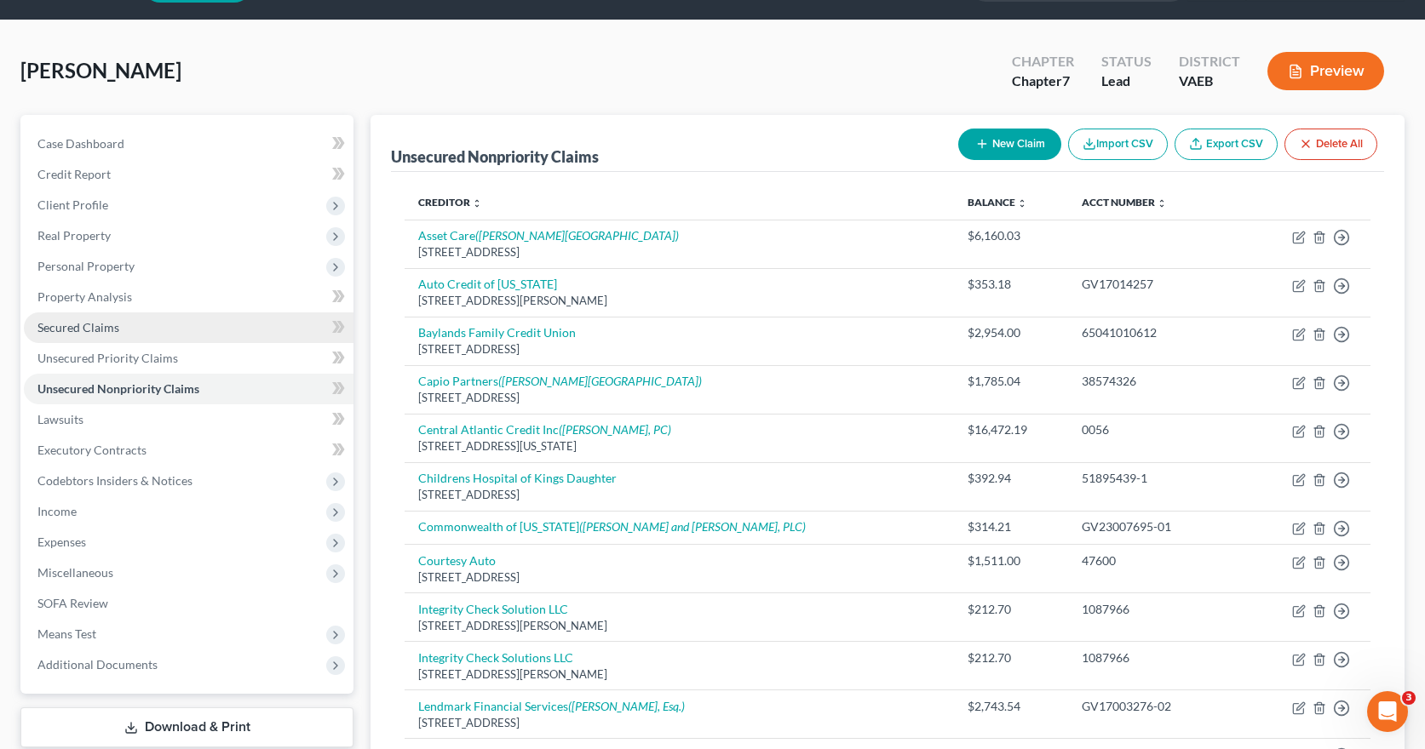
click at [68, 331] on span "Secured Claims" at bounding box center [78, 327] width 82 height 14
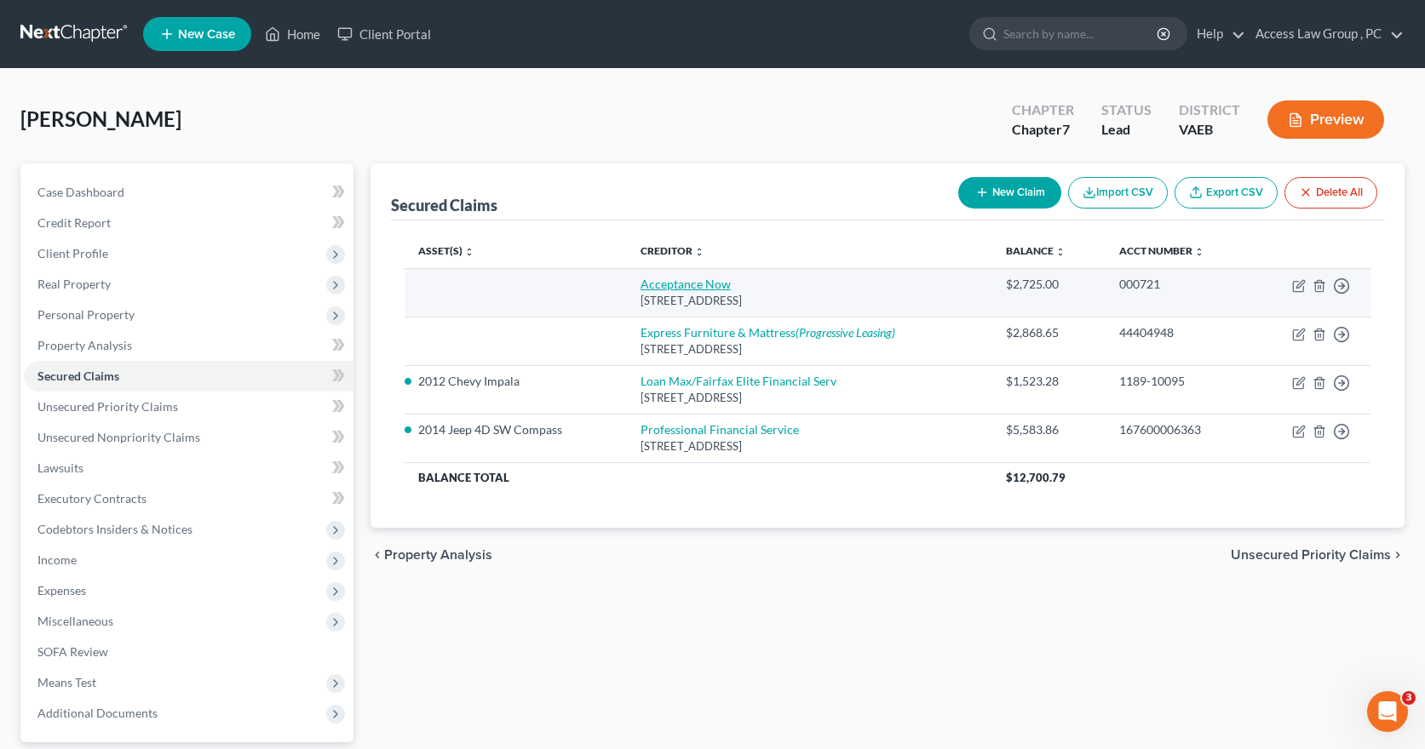
click at [700, 287] on link "Acceptance Now" at bounding box center [685, 284] width 90 height 14
select select "45"
select select "0"
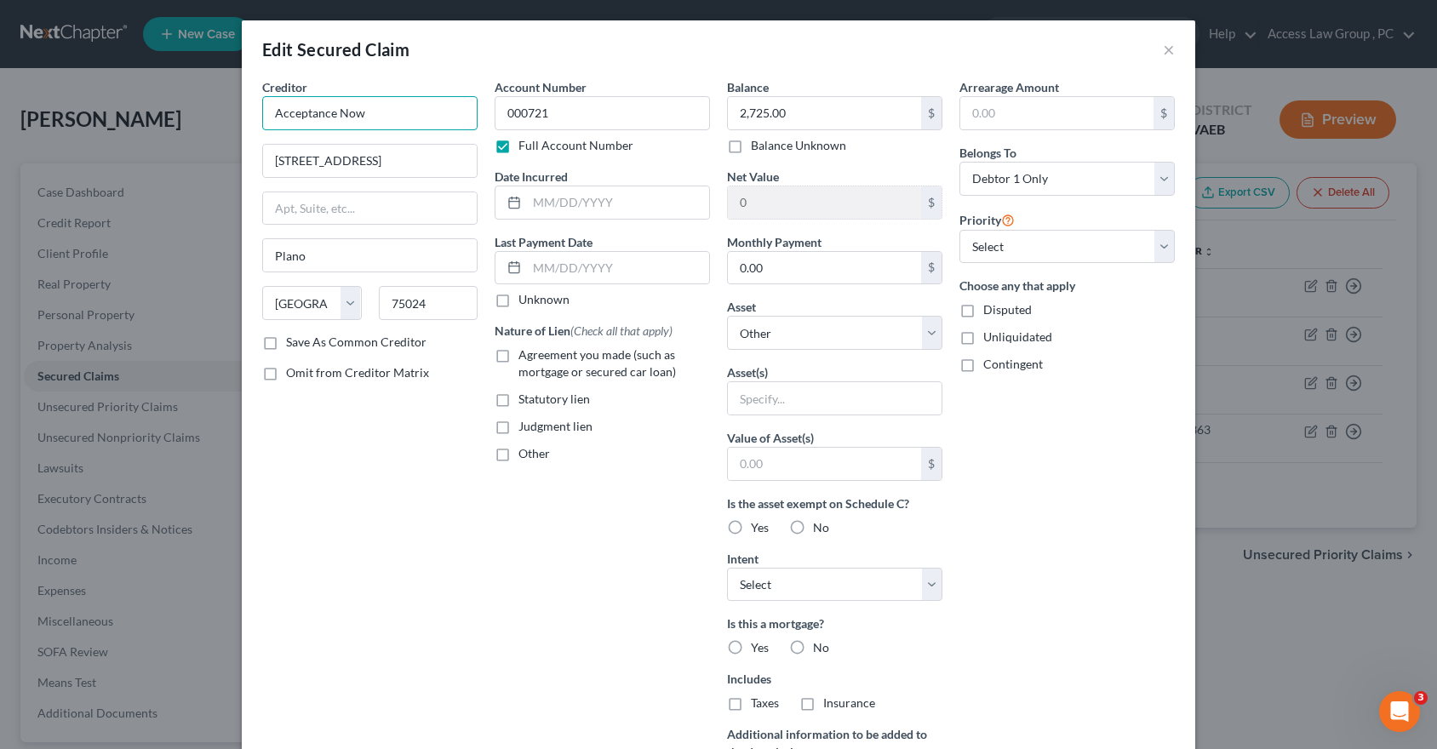
click at [344, 113] on input "Acceptance Now" at bounding box center [369, 113] width 215 height 34
type input "Acceptance New"
click at [554, 199] on input "text" at bounding box center [618, 202] width 182 height 32
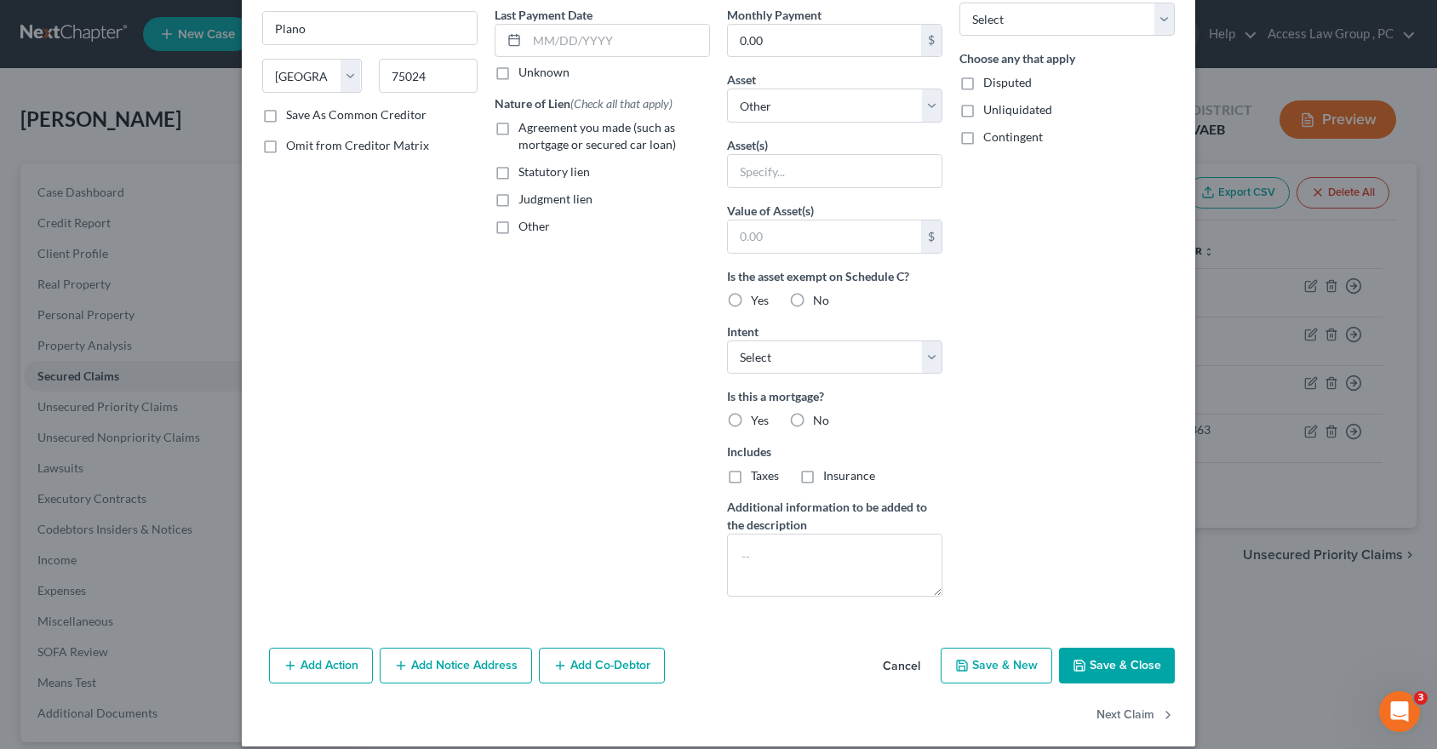
scroll to position [245, 0]
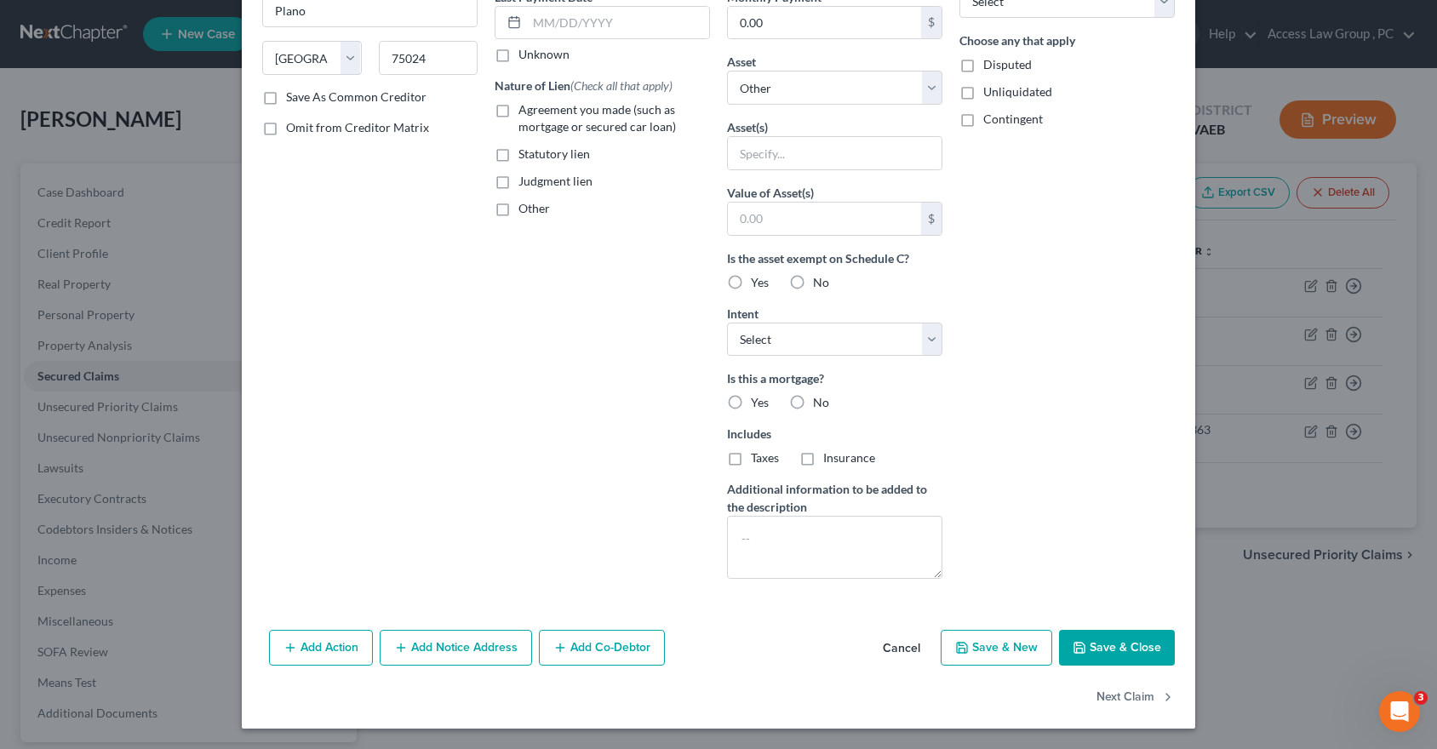
type input "12/17/2016"
click at [1122, 645] on button "Save & Close" at bounding box center [1117, 648] width 116 height 36
select select
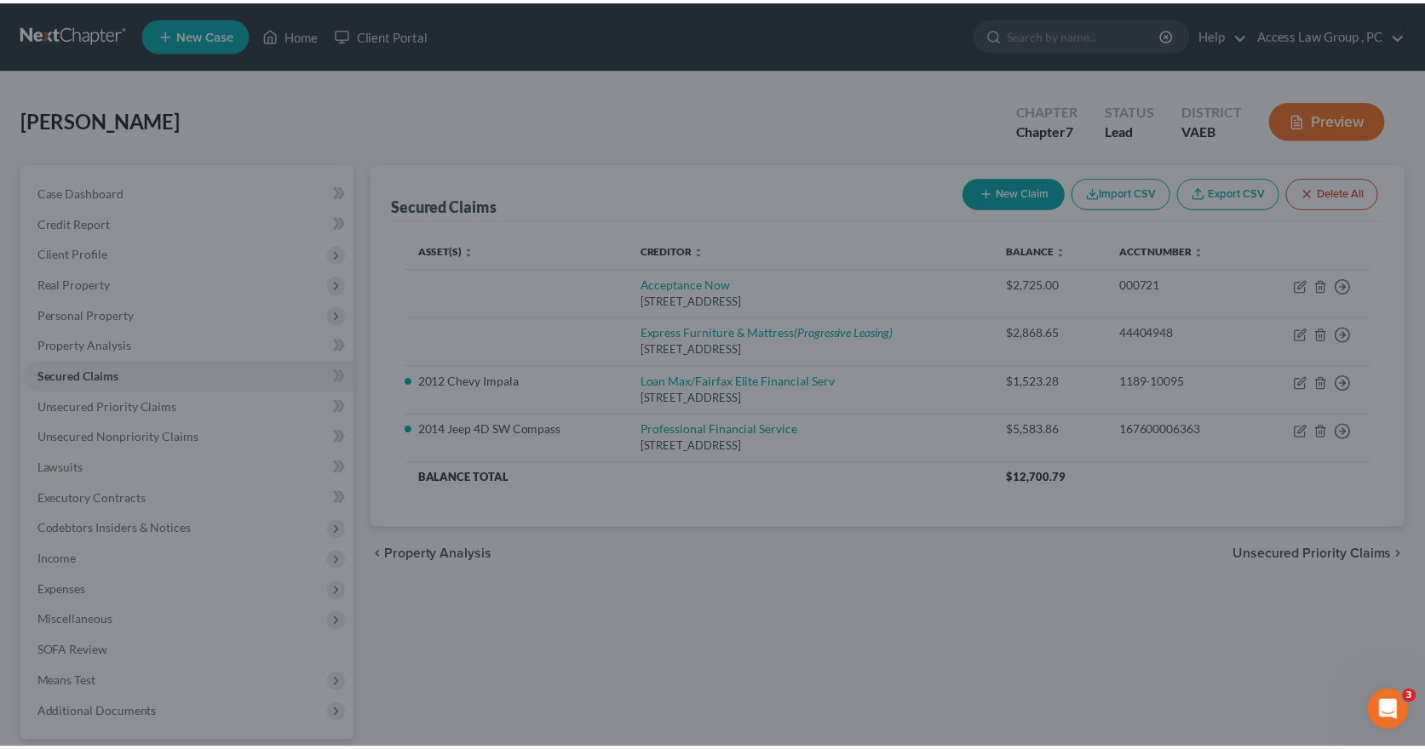
scroll to position [59, 0]
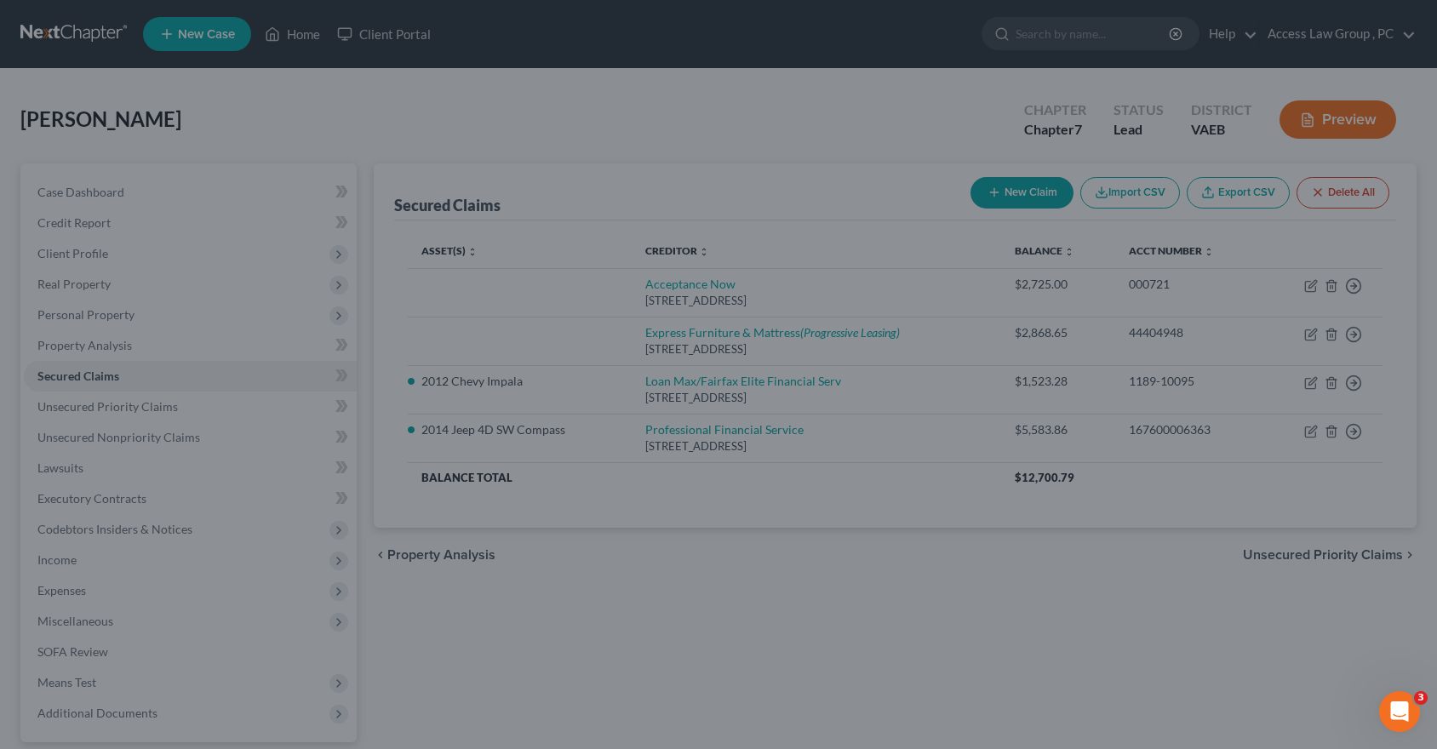
type input "0"
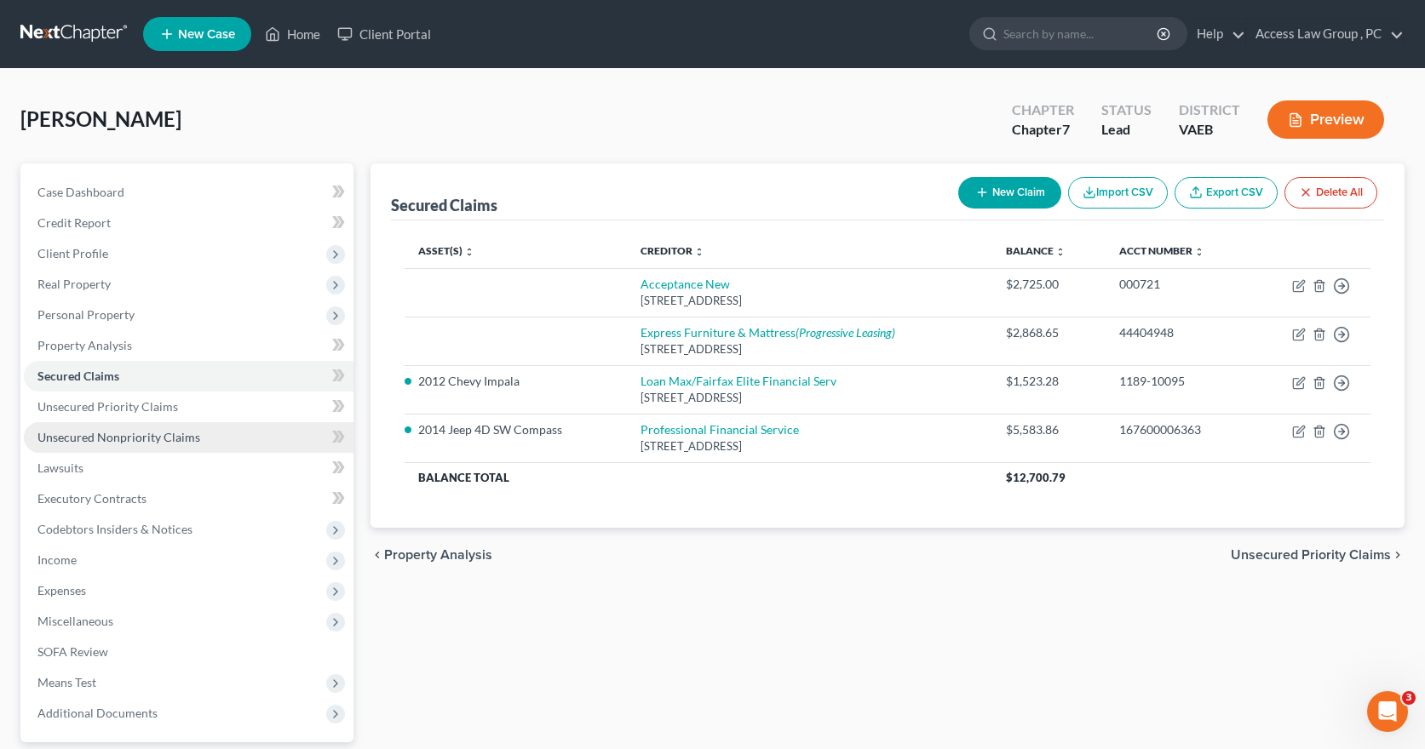
click at [87, 436] on span "Unsecured Nonpriority Claims" at bounding box center [118, 437] width 163 height 14
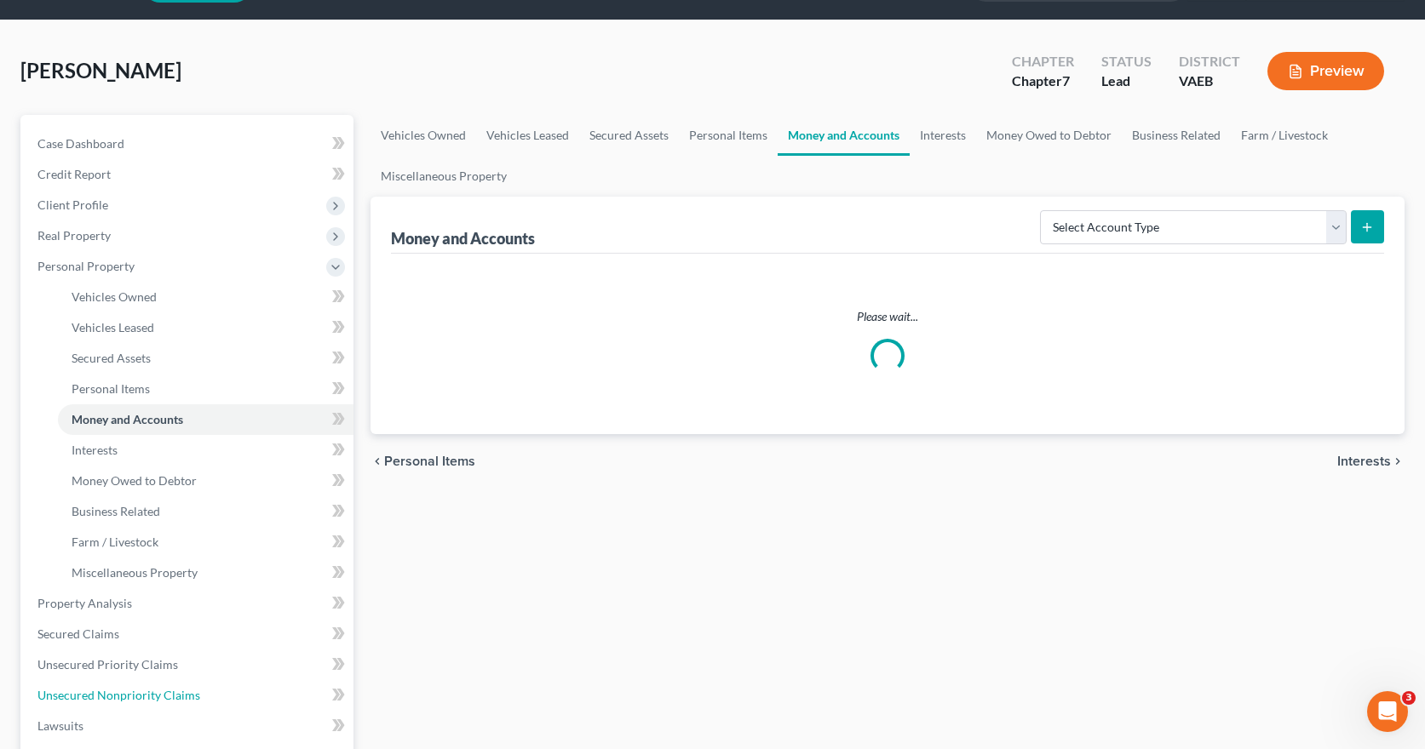
scroll to position [156, 0]
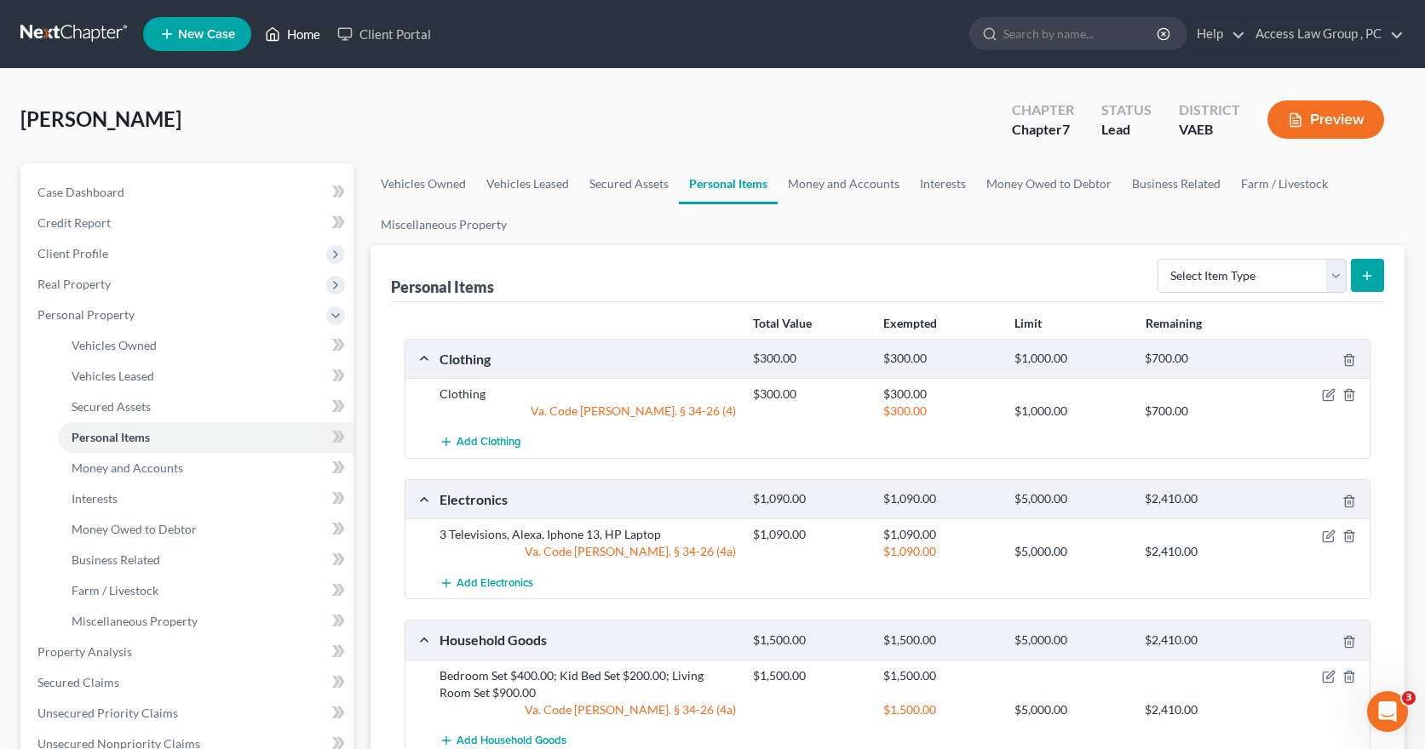
click at [300, 38] on link "Home" at bounding box center [292, 34] width 72 height 31
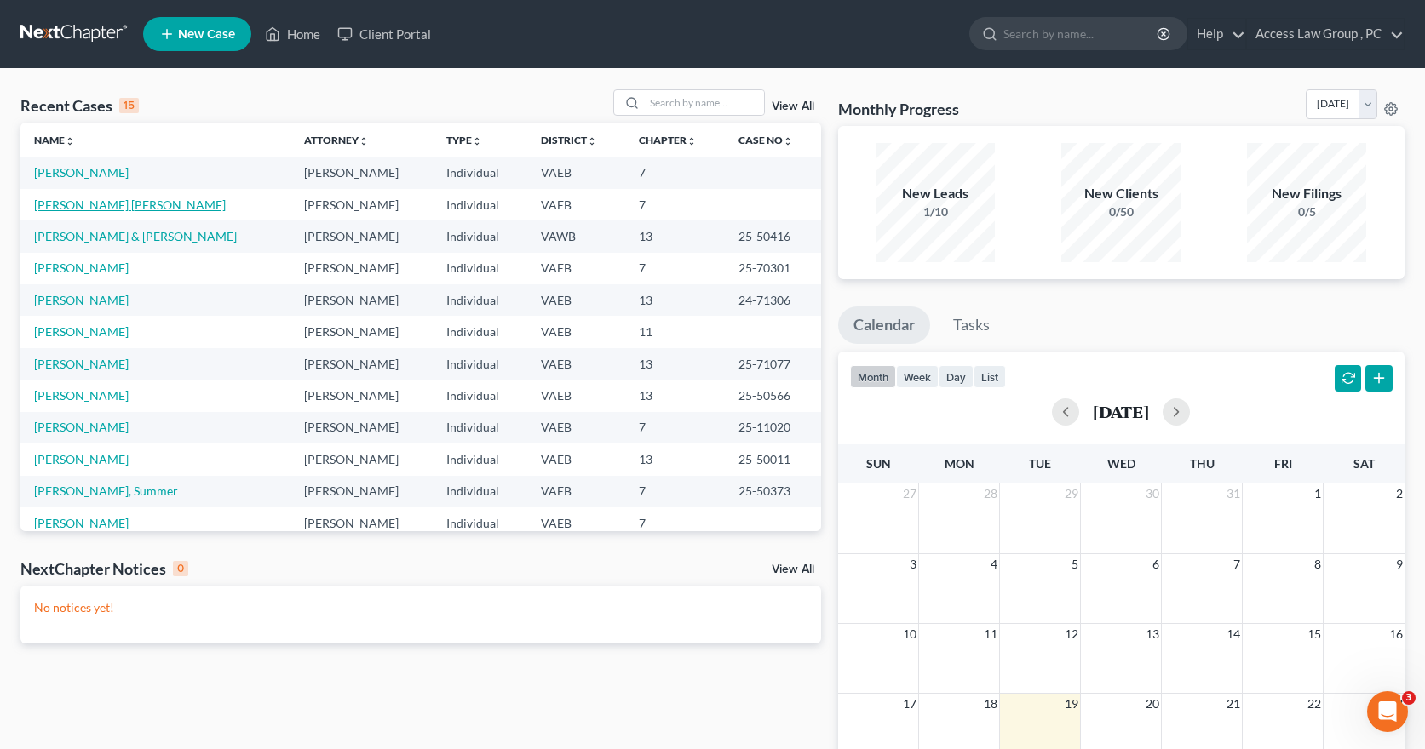
click at [124, 204] on link "[PERSON_NAME] [PERSON_NAME]" at bounding box center [130, 205] width 192 height 14
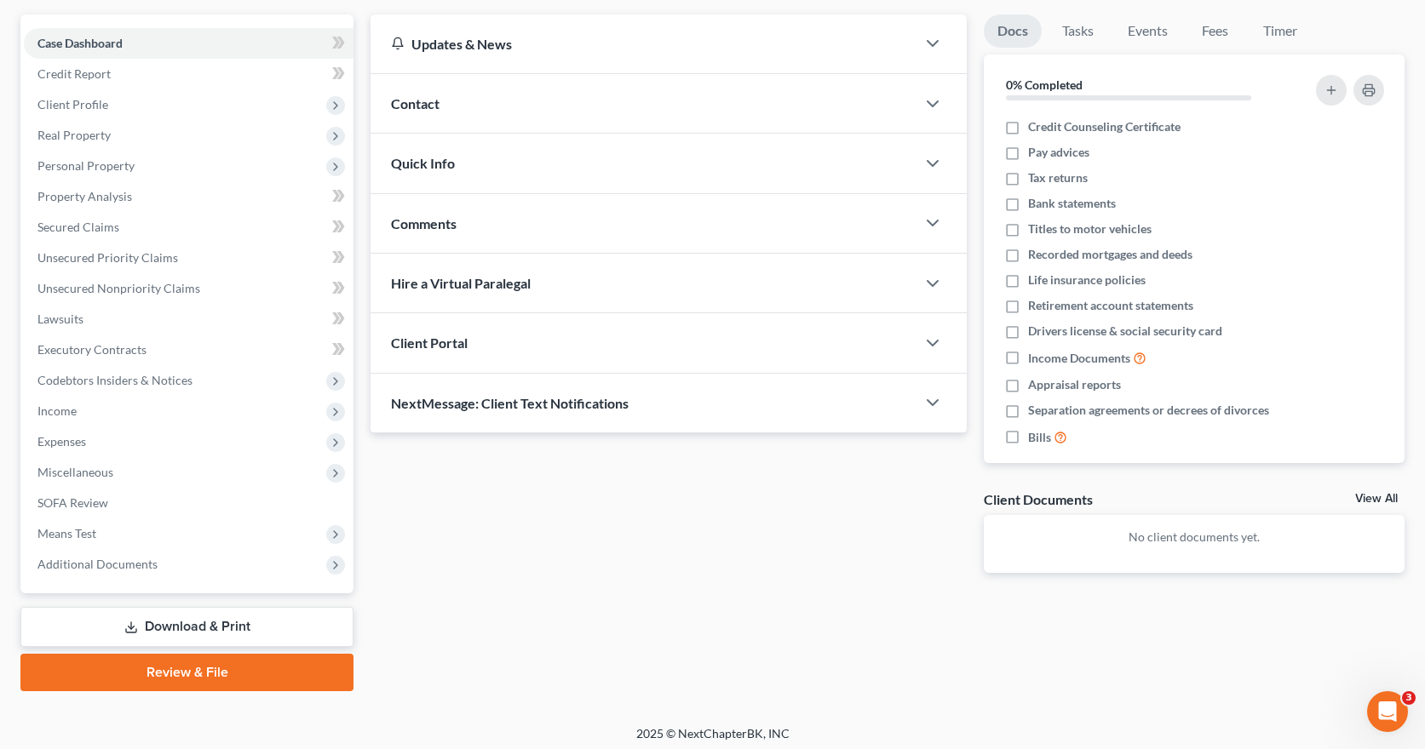
scroll to position [156, 0]
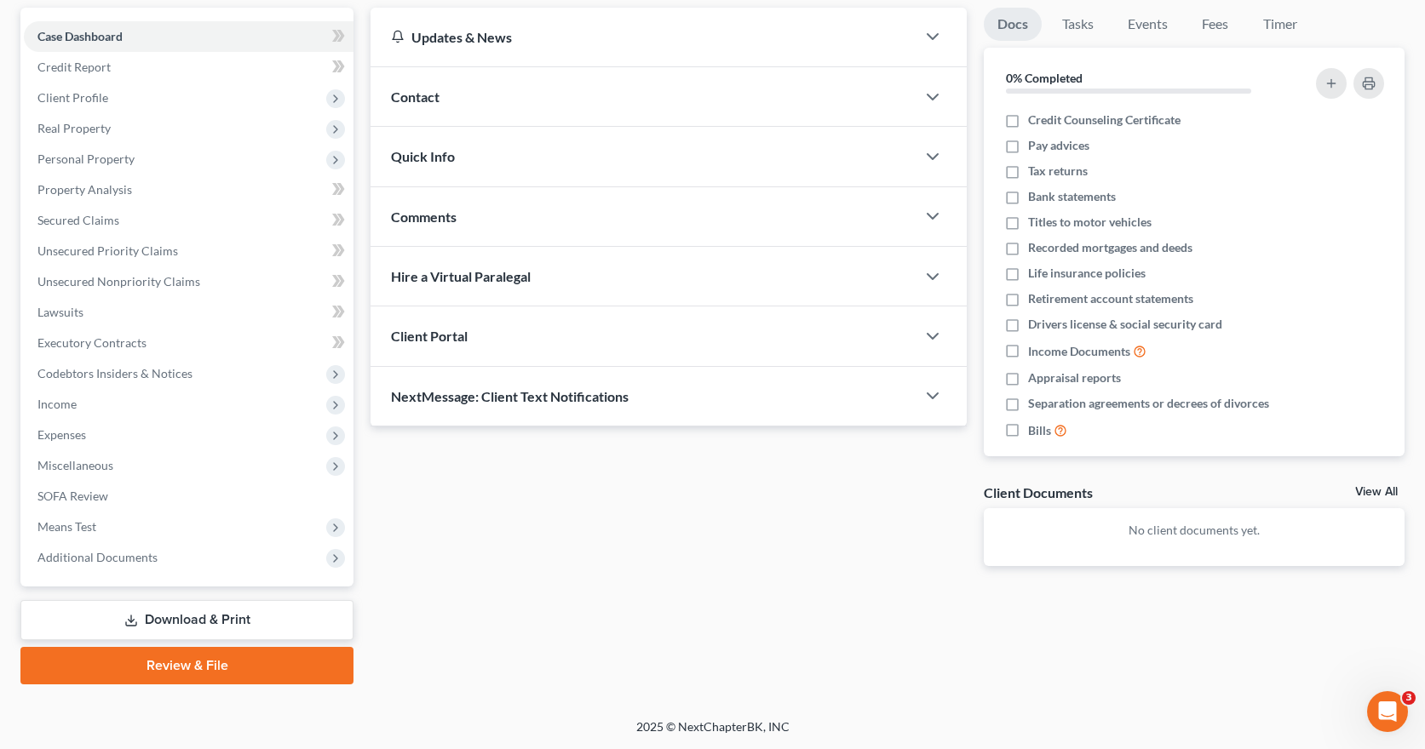
click at [220, 620] on link "Download & Print" at bounding box center [186, 620] width 333 height 40
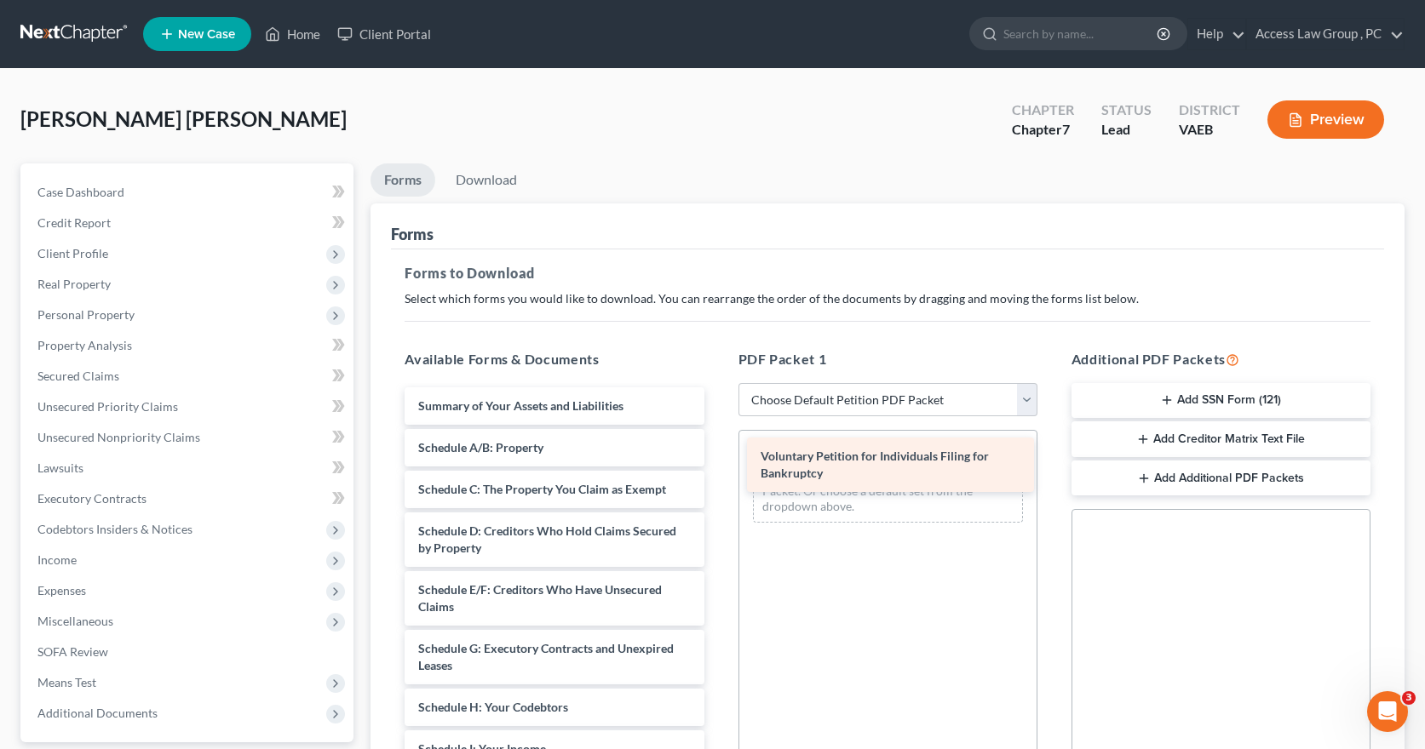
drag, startPoint x: 525, startPoint y: 405, endPoint x: 868, endPoint y: 456, distance: 346.0
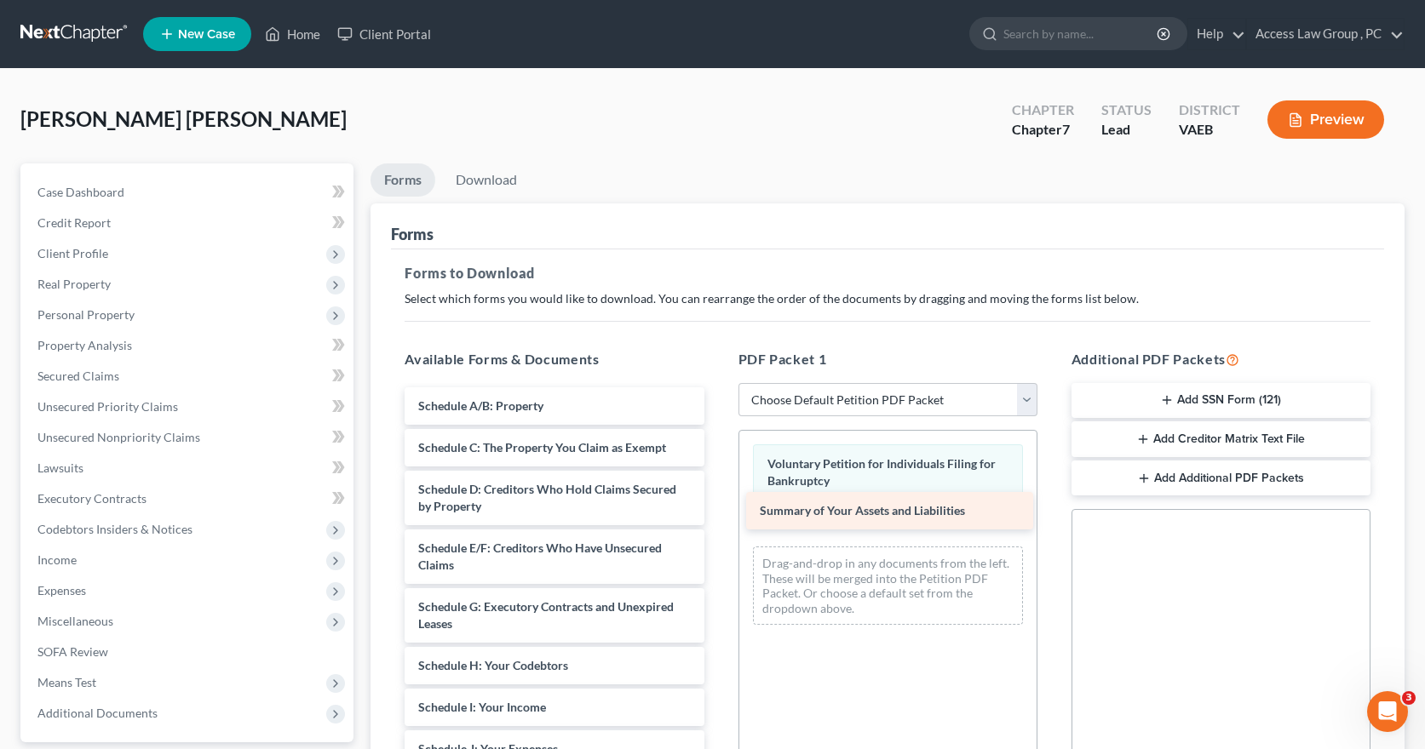
drag, startPoint x: 568, startPoint y: 399, endPoint x: 909, endPoint y: 504, distance: 357.2
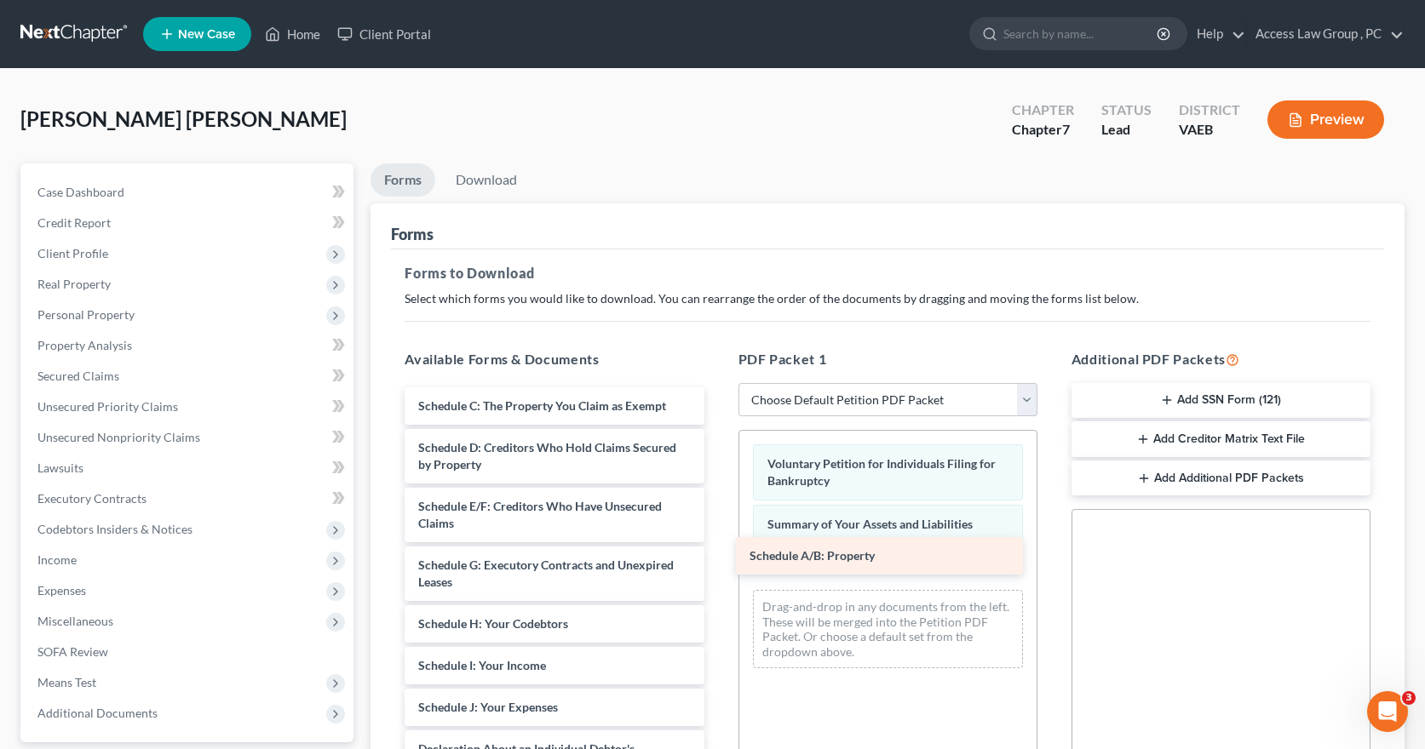
drag, startPoint x: 587, startPoint y: 406, endPoint x: 918, endPoint y: 556, distance: 363.6
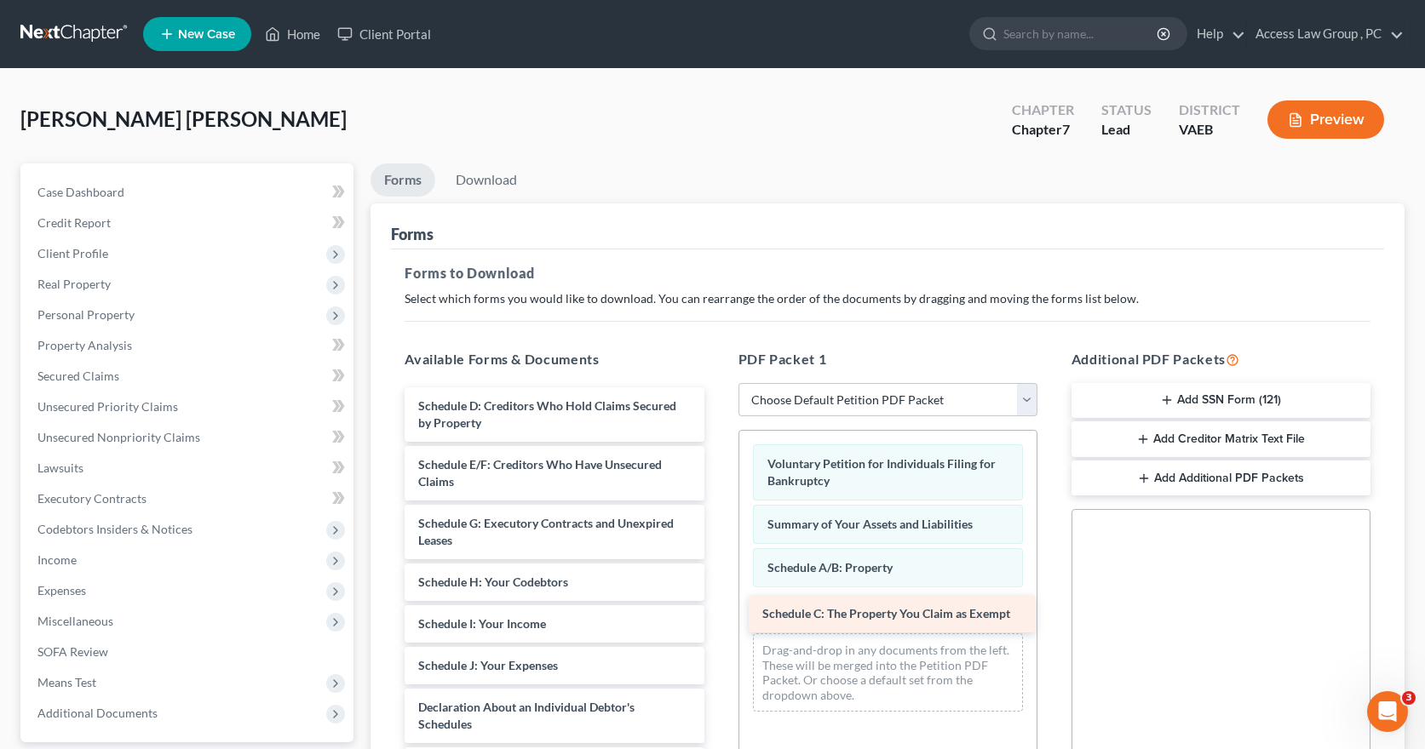
drag, startPoint x: 548, startPoint y: 402, endPoint x: 892, endPoint y: 610, distance: 401.9
click at [717, 610] on div "Schedule C: The Property You Claim as Exempt Schedule C: The Property You Claim…" at bounding box center [554, 745] width 326 height 716
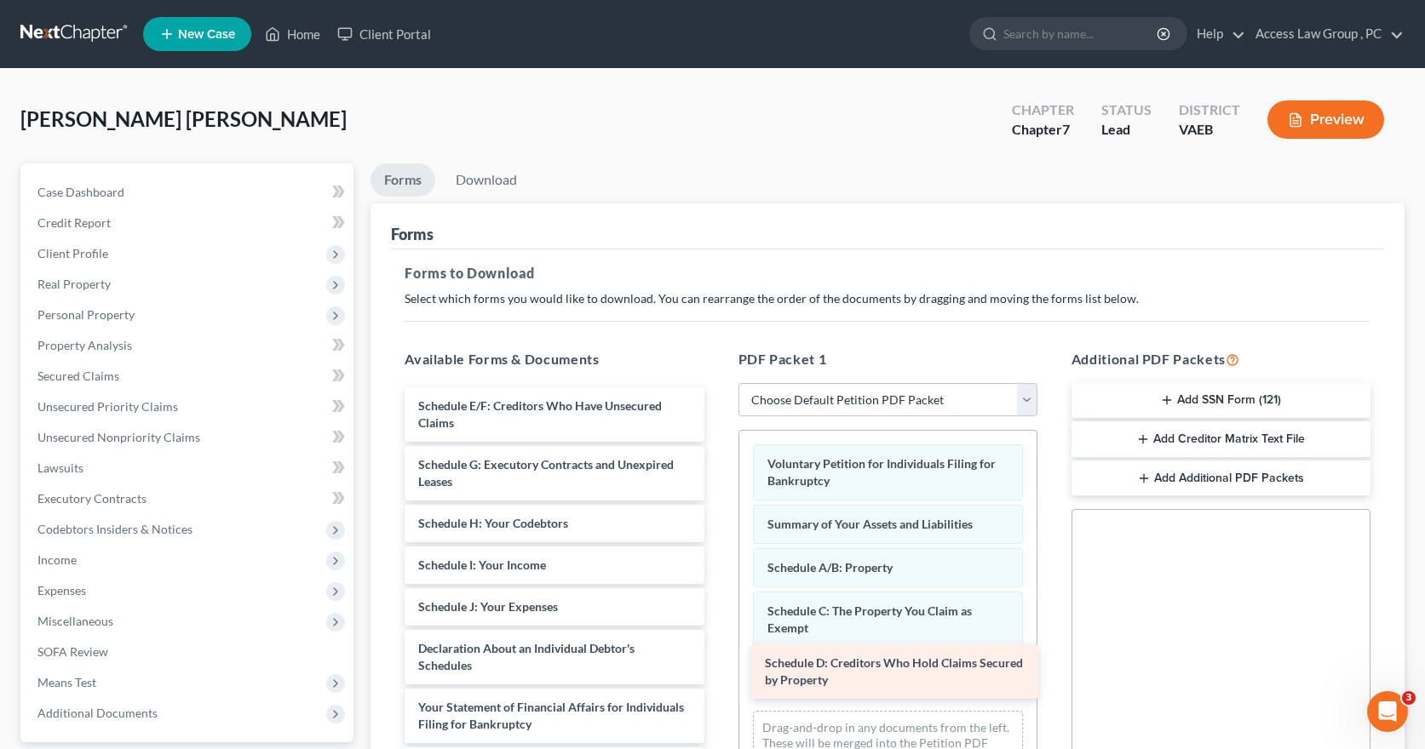
drag, startPoint x: 540, startPoint y: 405, endPoint x: 886, endPoint y: 663, distance: 430.9
click at [717, 663] on div "Schedule D: Creditors Who Hold Claims Secured by Property Schedule D: Creditors…" at bounding box center [554, 715] width 326 height 657
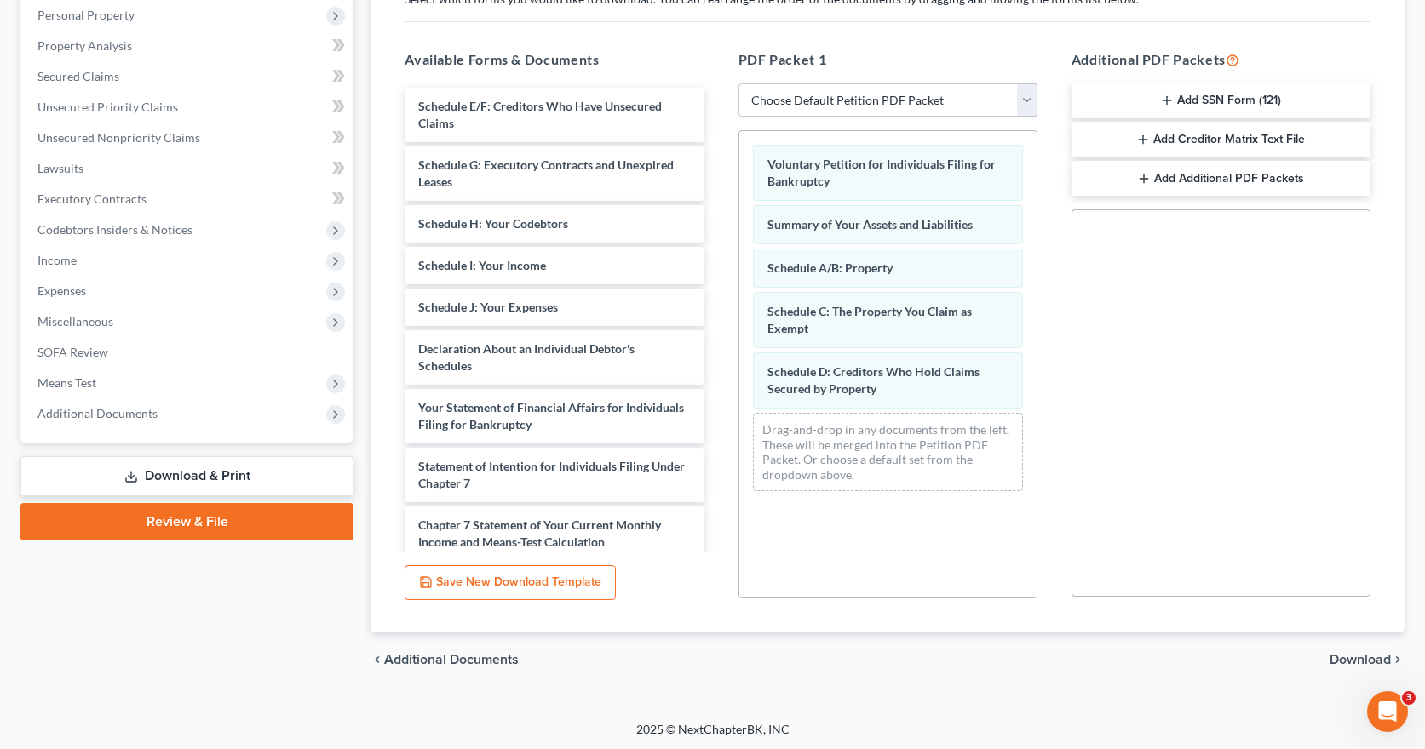
scroll to position [302, 0]
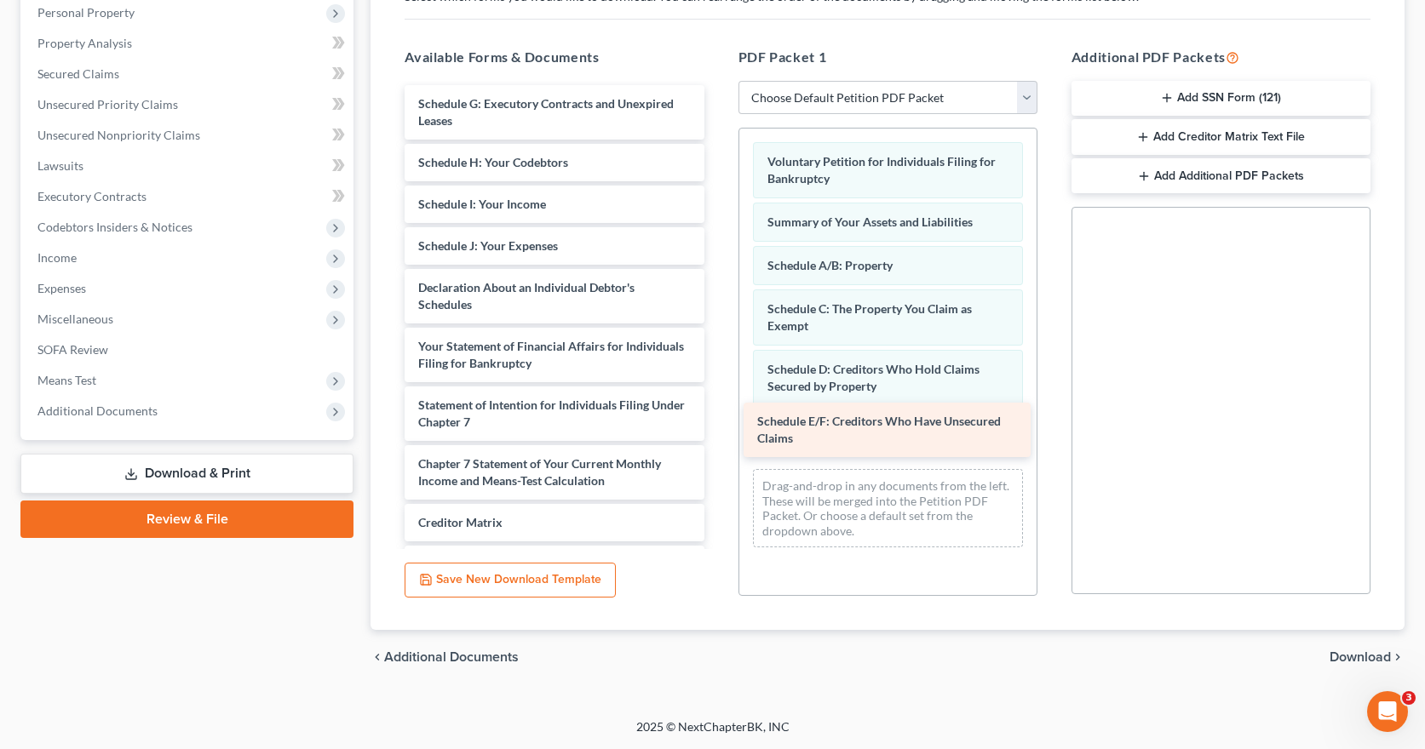
drag, startPoint x: 591, startPoint y: 106, endPoint x: 930, endPoint y: 423, distance: 464.5
click at [717, 423] on div "Schedule E/F: Creditors Who Have Unsecured Claims Schedule E/F: Creditors Who H…" at bounding box center [554, 384] width 326 height 599
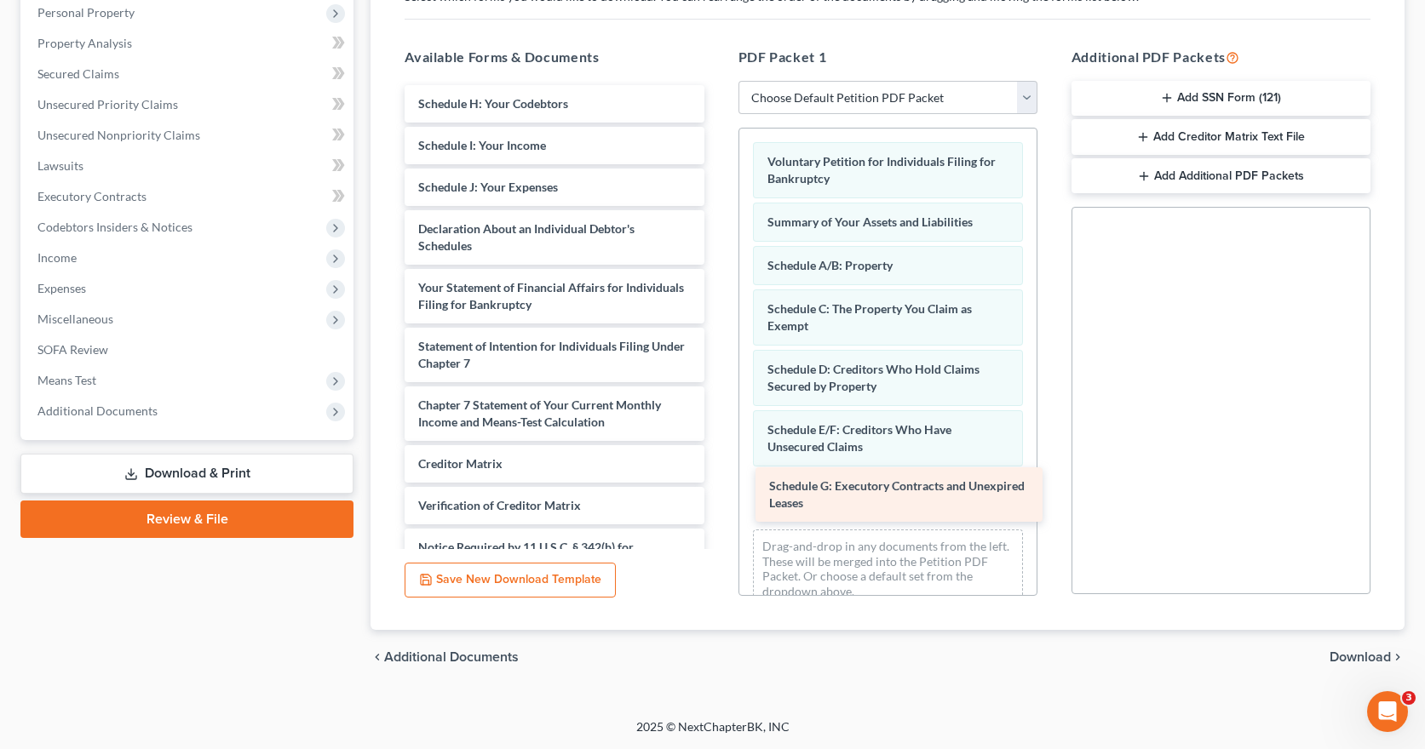
drag, startPoint x: 537, startPoint y: 100, endPoint x: 888, endPoint y: 483, distance: 518.9
click at [717, 483] on div "Schedule G: Executory Contracts and Unexpired Leases Schedule G: Executory Cont…" at bounding box center [554, 355] width 326 height 540
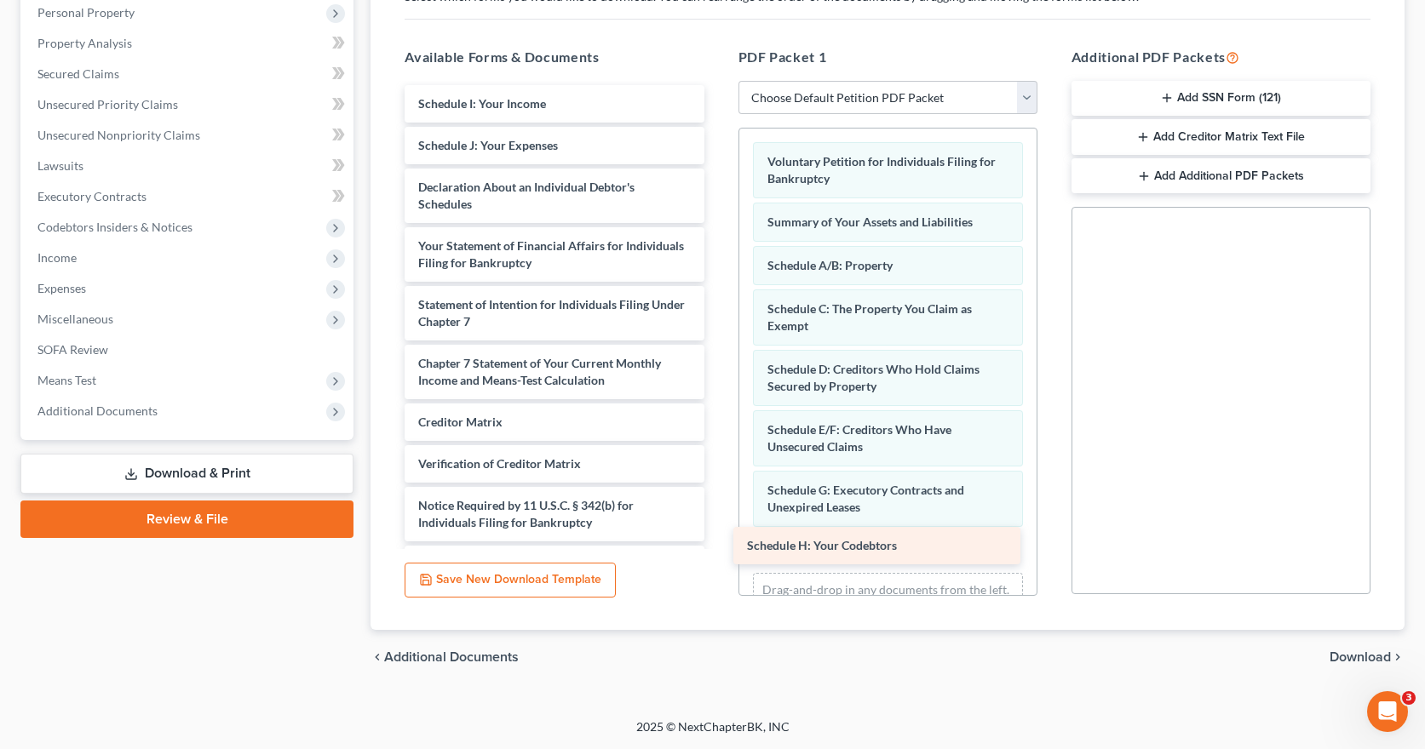
drag, startPoint x: 525, startPoint y: 100, endPoint x: 853, endPoint y: 542, distance: 550.8
click at [717, 542] on div "Schedule H: Your Codebtors Schedule H: Your Codebtors Schedule I: Your Income S…" at bounding box center [554, 334] width 326 height 498
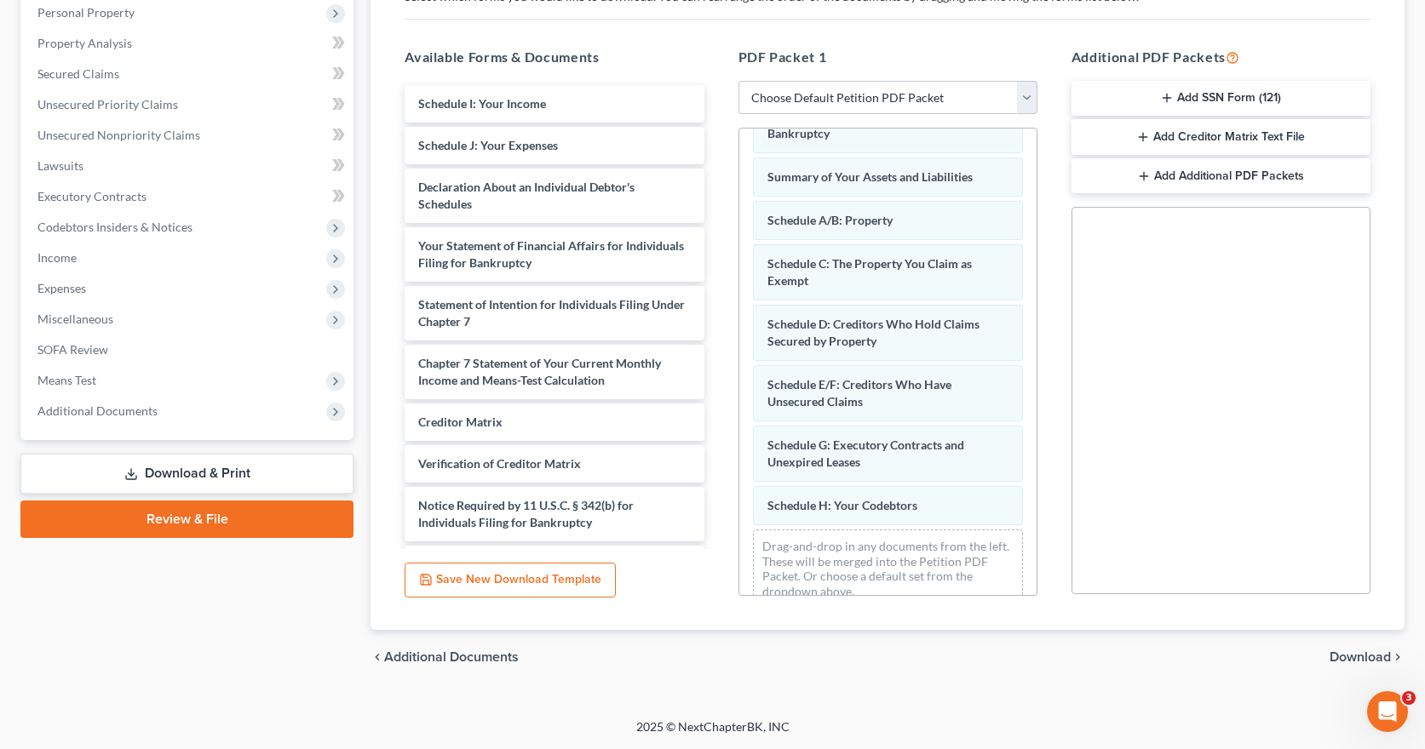
scroll to position [72, 0]
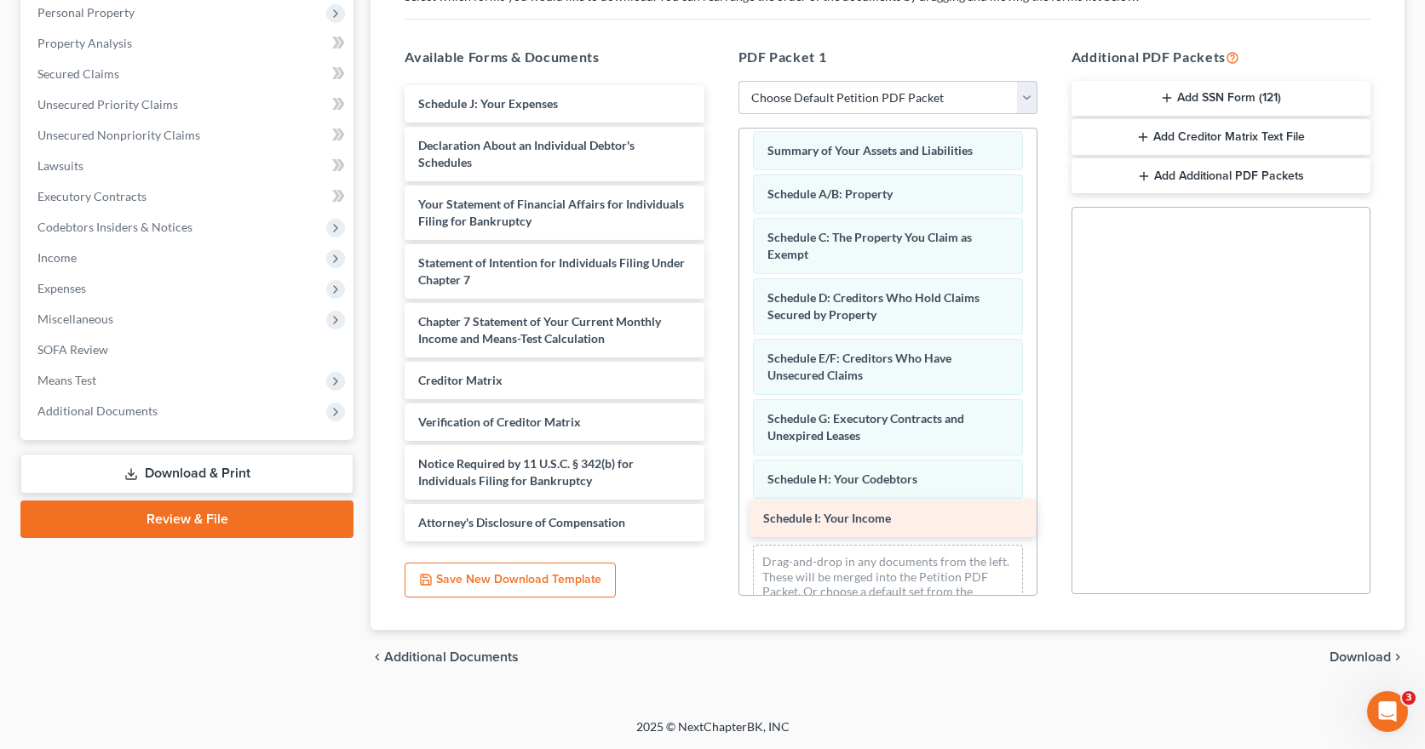
drag, startPoint x: 555, startPoint y: 102, endPoint x: 900, endPoint y: 517, distance: 539.4
click at [717, 517] on div "Schedule I: Your Income Schedule I: Your Income Schedule J: Your Expenses Decla…" at bounding box center [554, 313] width 326 height 456
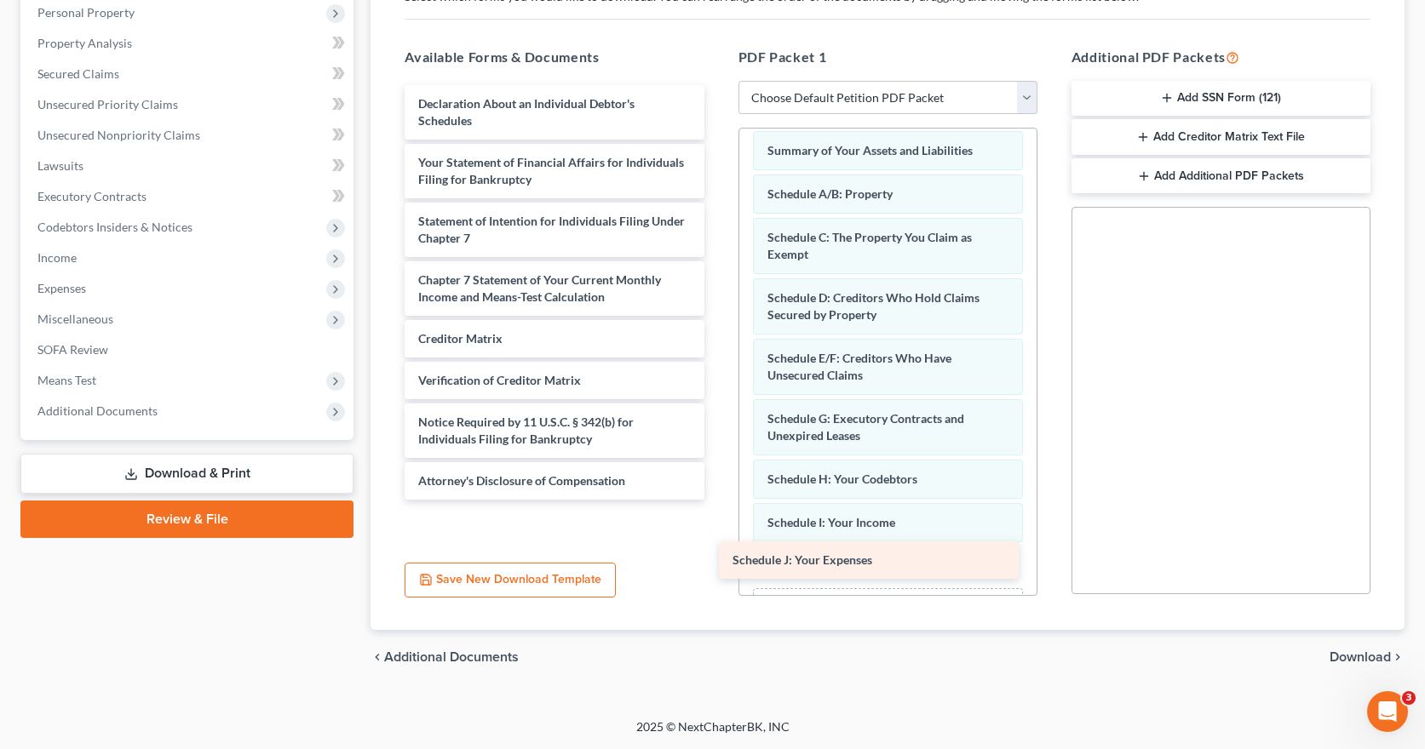
drag, startPoint x: 597, startPoint y: 105, endPoint x: 911, endPoint y: 561, distance: 554.2
click at [717, 500] on div "Schedule J: Your Expenses Schedule J: Your Expenses Declaration About an Indivi…" at bounding box center [554, 292] width 326 height 415
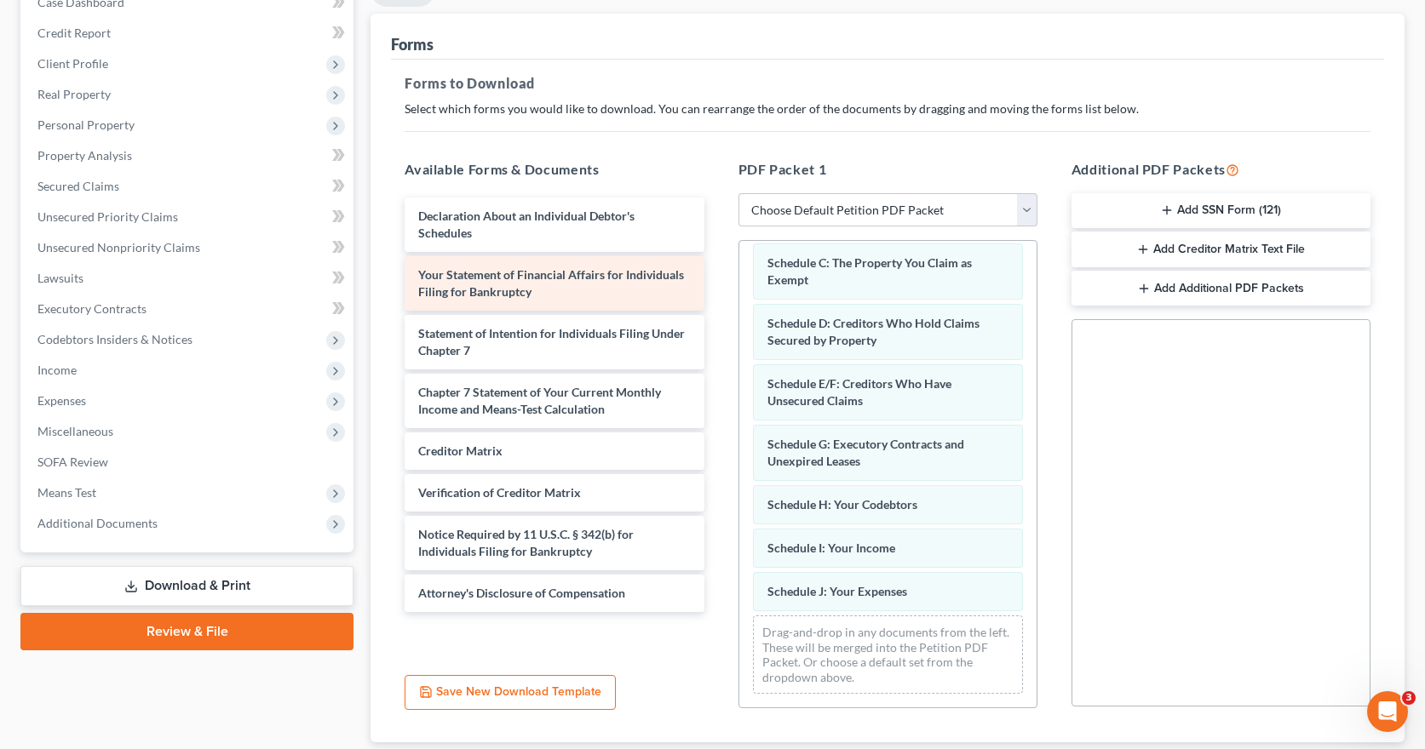
scroll to position [302, 0]
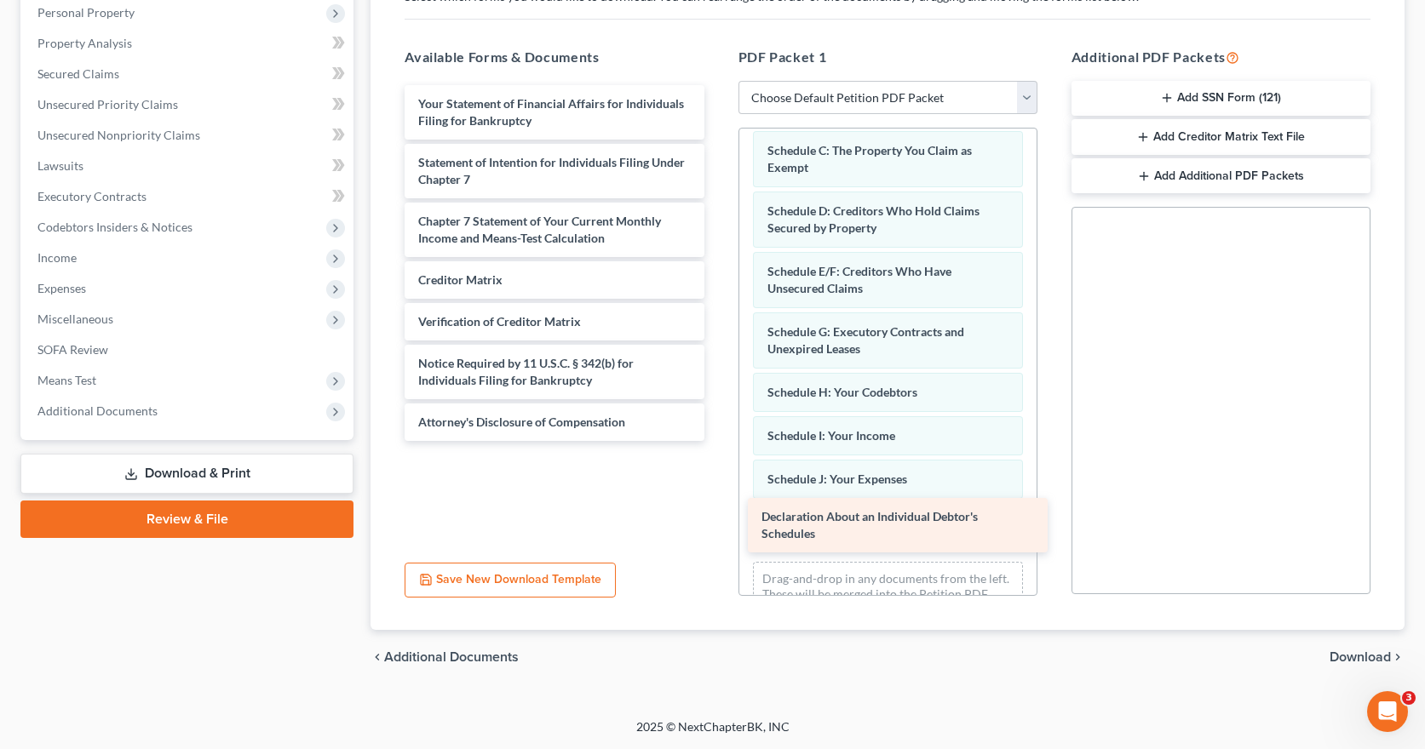
drag, startPoint x: 535, startPoint y: 102, endPoint x: 878, endPoint y: 514, distance: 536.3
click at [717, 441] on div "Declaration About an Individual Debtor's Schedules Declaration About an Individ…" at bounding box center [554, 263] width 326 height 356
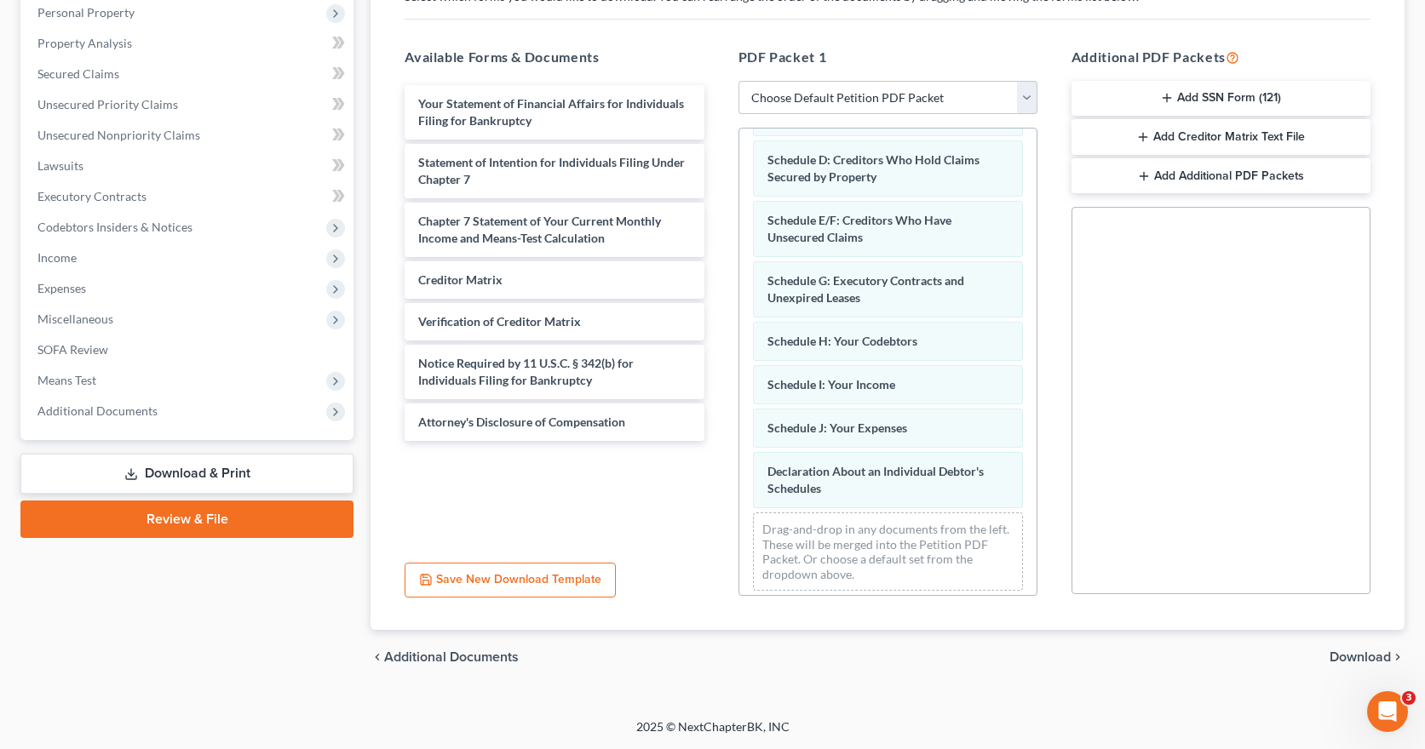
scroll to position [219, 0]
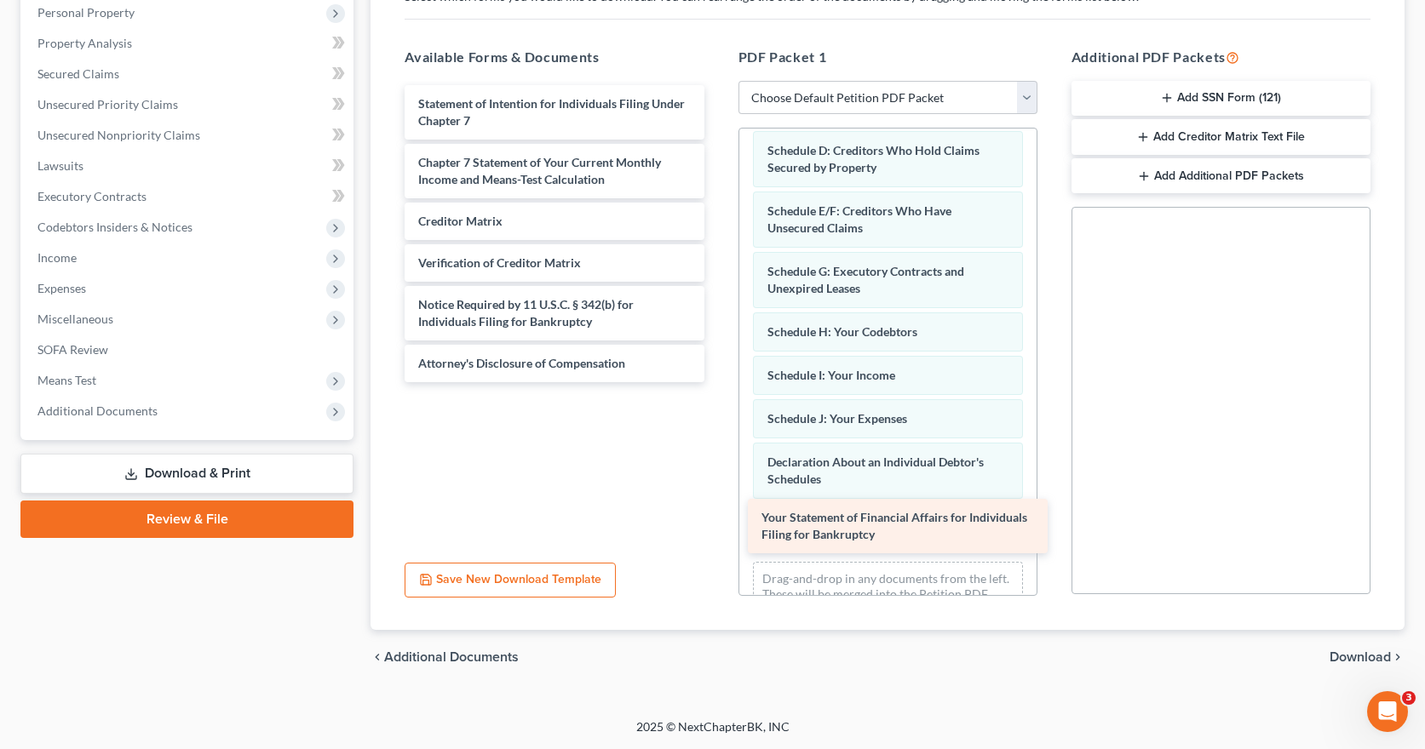
drag, startPoint x: 532, startPoint y: 99, endPoint x: 875, endPoint y: 513, distance: 537.6
click at [717, 382] on div "Your Statement of Financial Affairs for Individuals Filing for Bankruptcy Your …" at bounding box center [554, 233] width 326 height 297
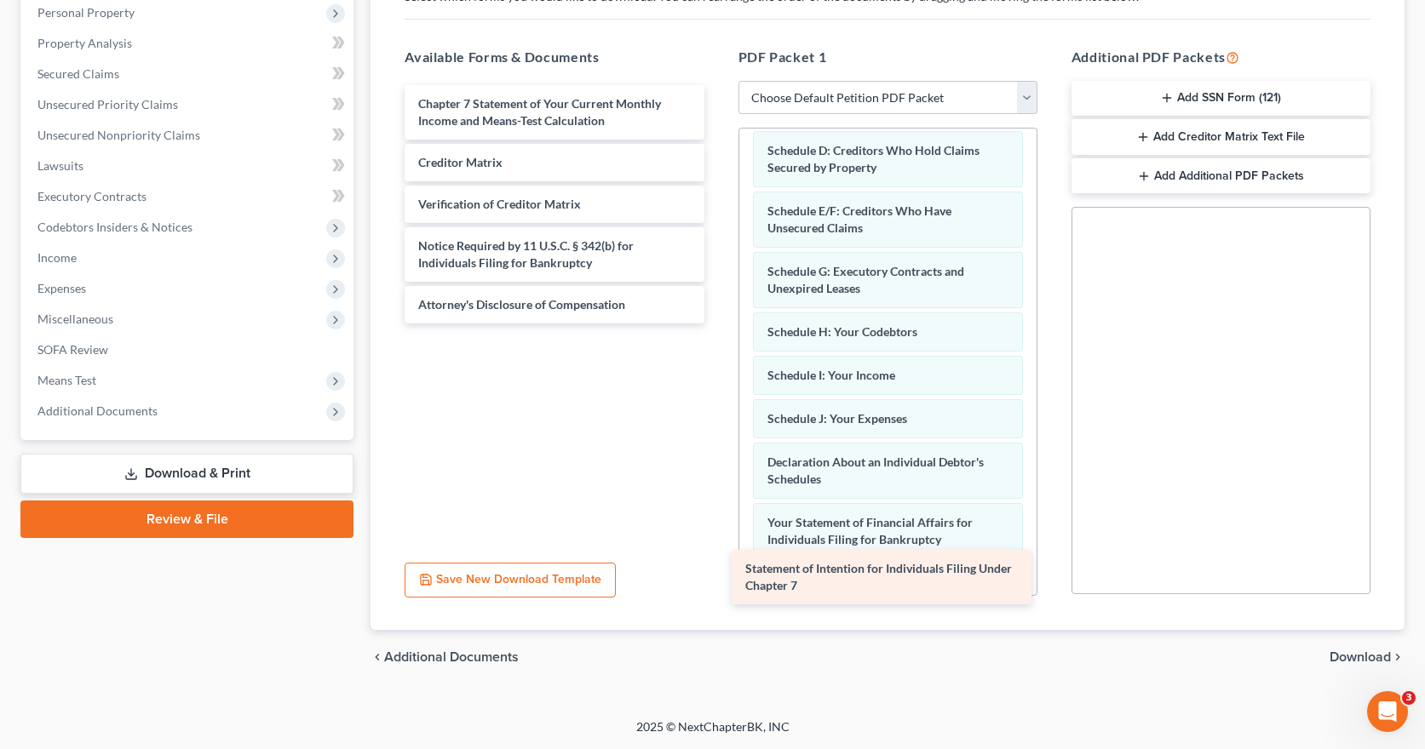
drag, startPoint x: 621, startPoint y: 100, endPoint x: 955, endPoint y: 559, distance: 568.1
click at [717, 324] on div "Statement of Intention for Individuals Filing Under Chapter 7 Statement of Inte…" at bounding box center [554, 204] width 326 height 238
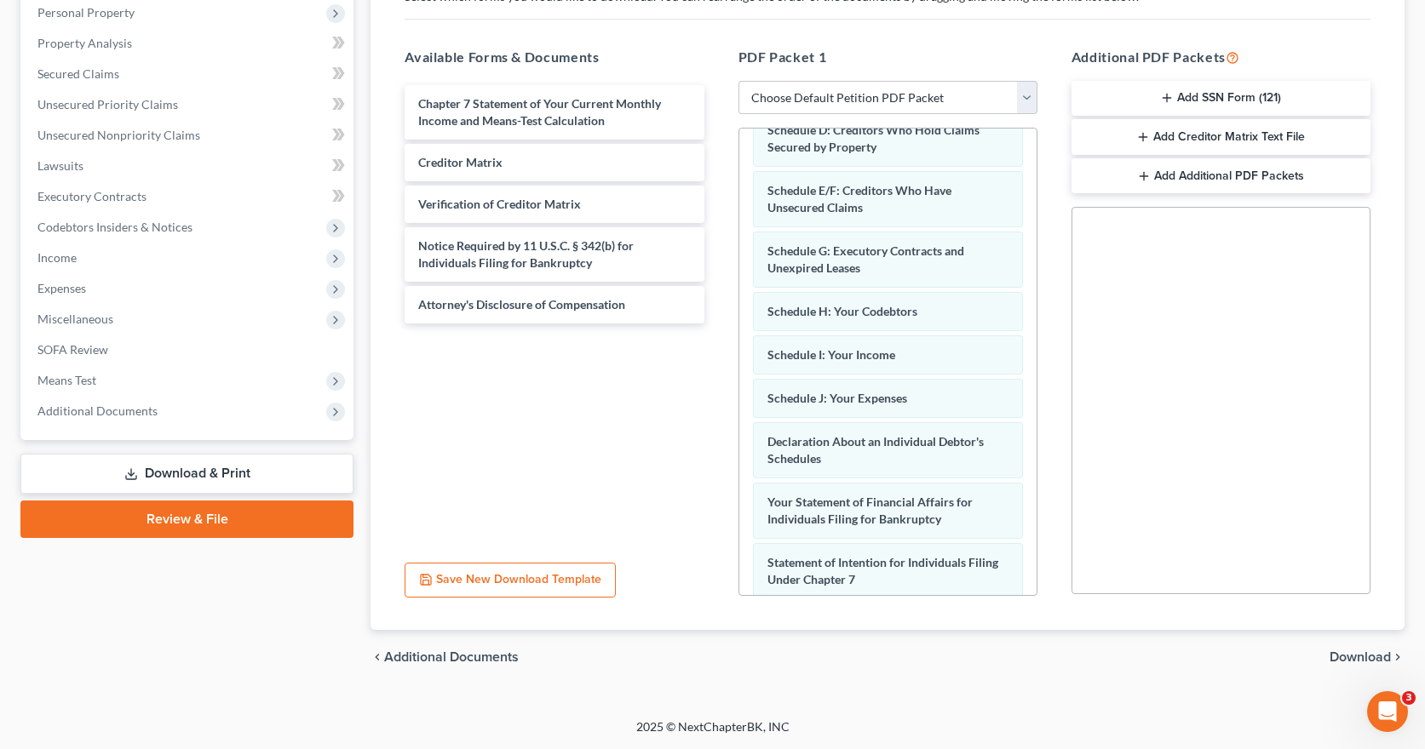
scroll to position [340, 0]
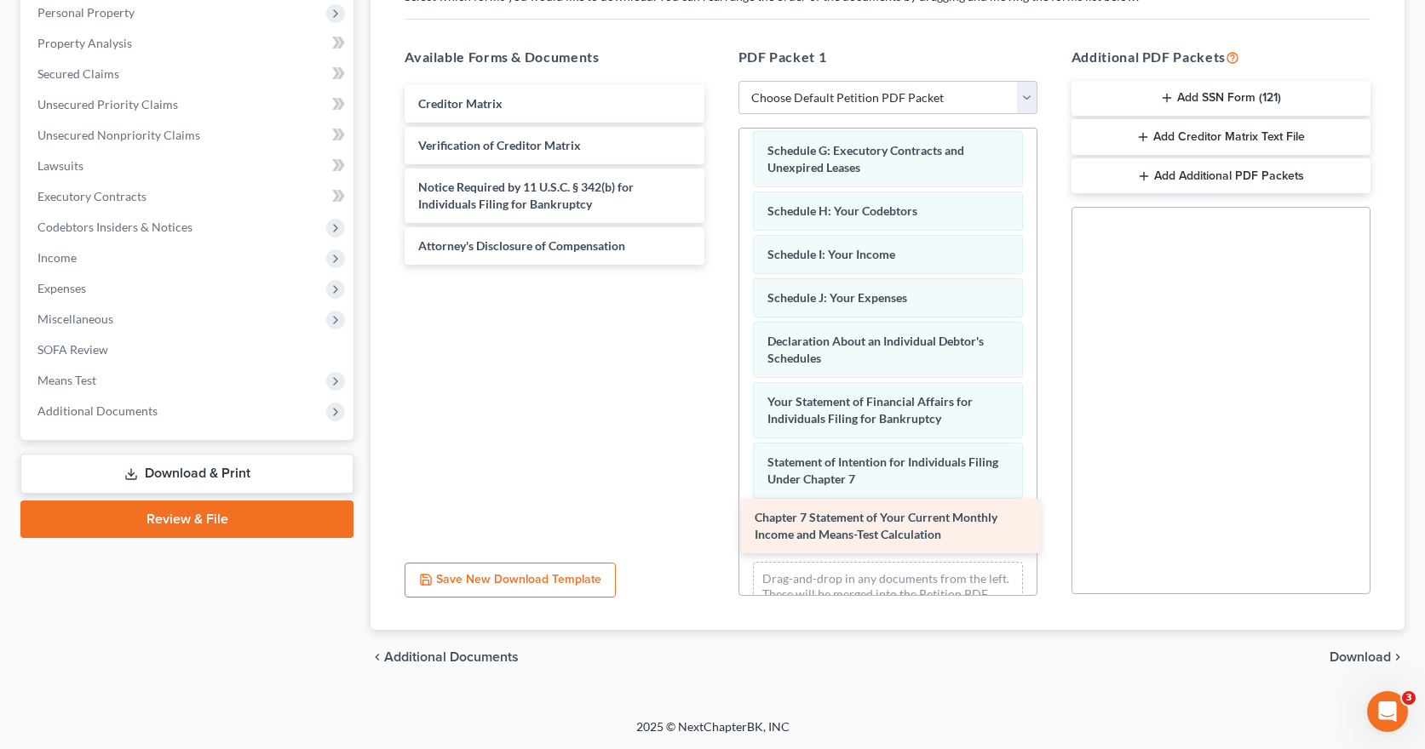
drag, startPoint x: 606, startPoint y: 105, endPoint x: 943, endPoint y: 519, distance: 533.3
click at [717, 265] on div "Chapter 7 Statement of Your Current Monthly Income and Means-Test Calculation C…" at bounding box center [554, 175] width 326 height 180
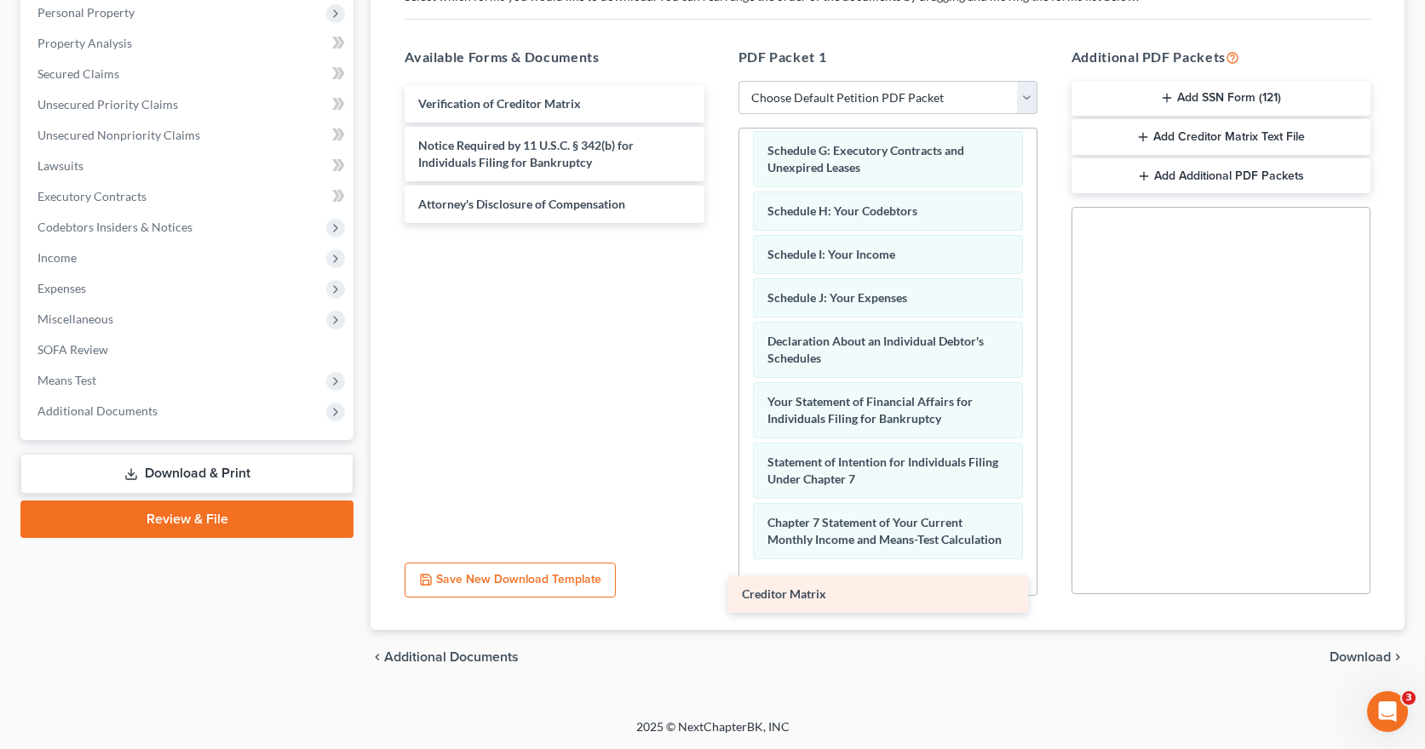
drag, startPoint x: 632, startPoint y: 106, endPoint x: 955, endPoint y: 597, distance: 587.6
click at [717, 223] on div "Creditor Matrix Creditor Matrix Verification of Creditor Matrix Notice Required…" at bounding box center [554, 154] width 326 height 138
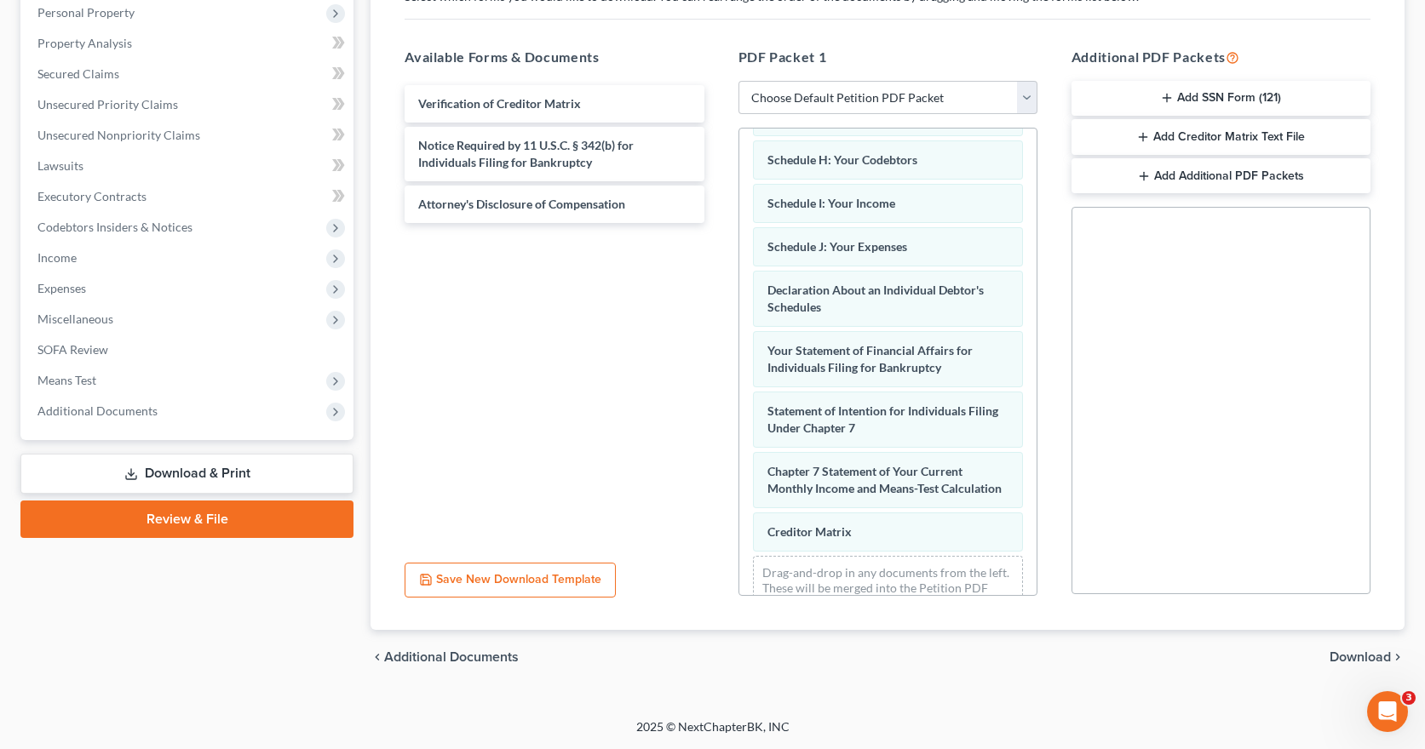
scroll to position [461, 0]
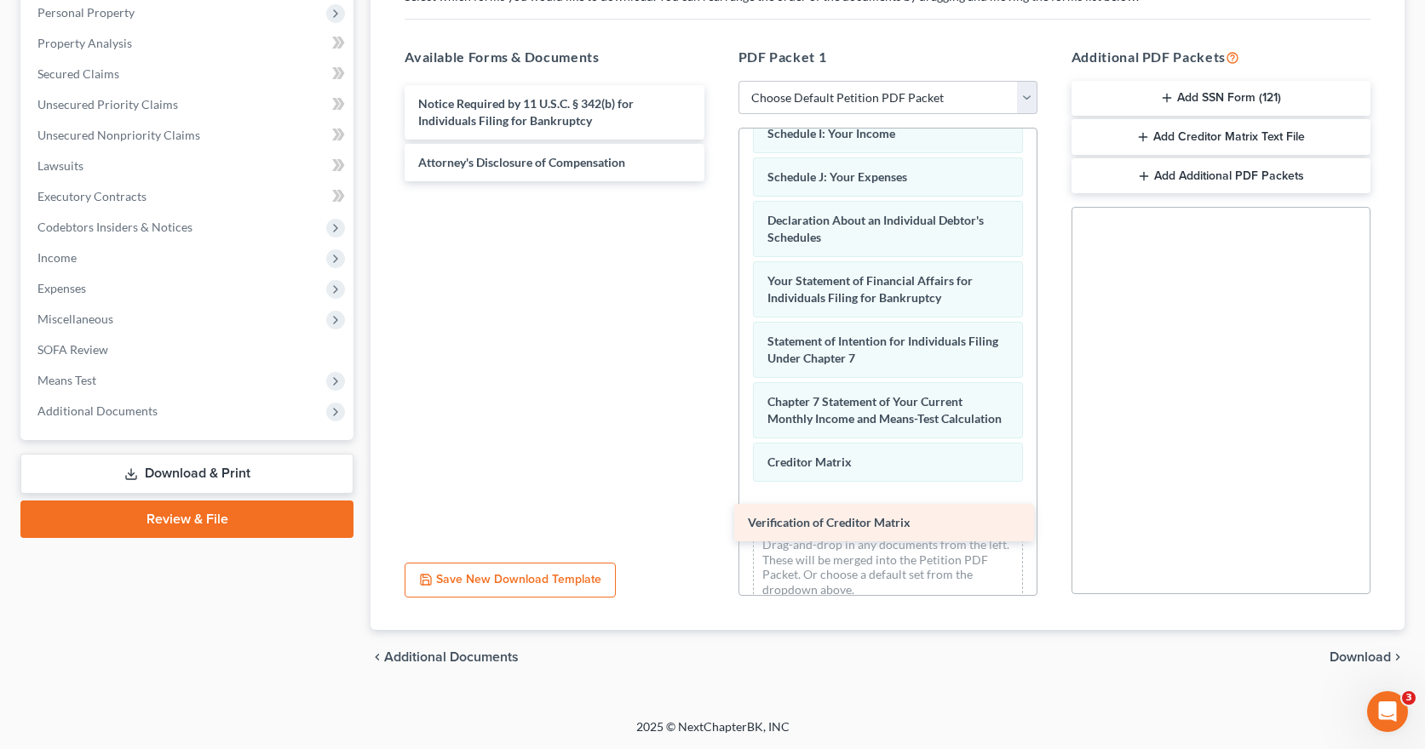
drag, startPoint x: 588, startPoint y: 98, endPoint x: 917, endPoint y: 517, distance: 533.1
click at [717, 181] on div "Verification of Creditor Matrix Verification of Creditor Matrix Notice Required…" at bounding box center [554, 133] width 326 height 96
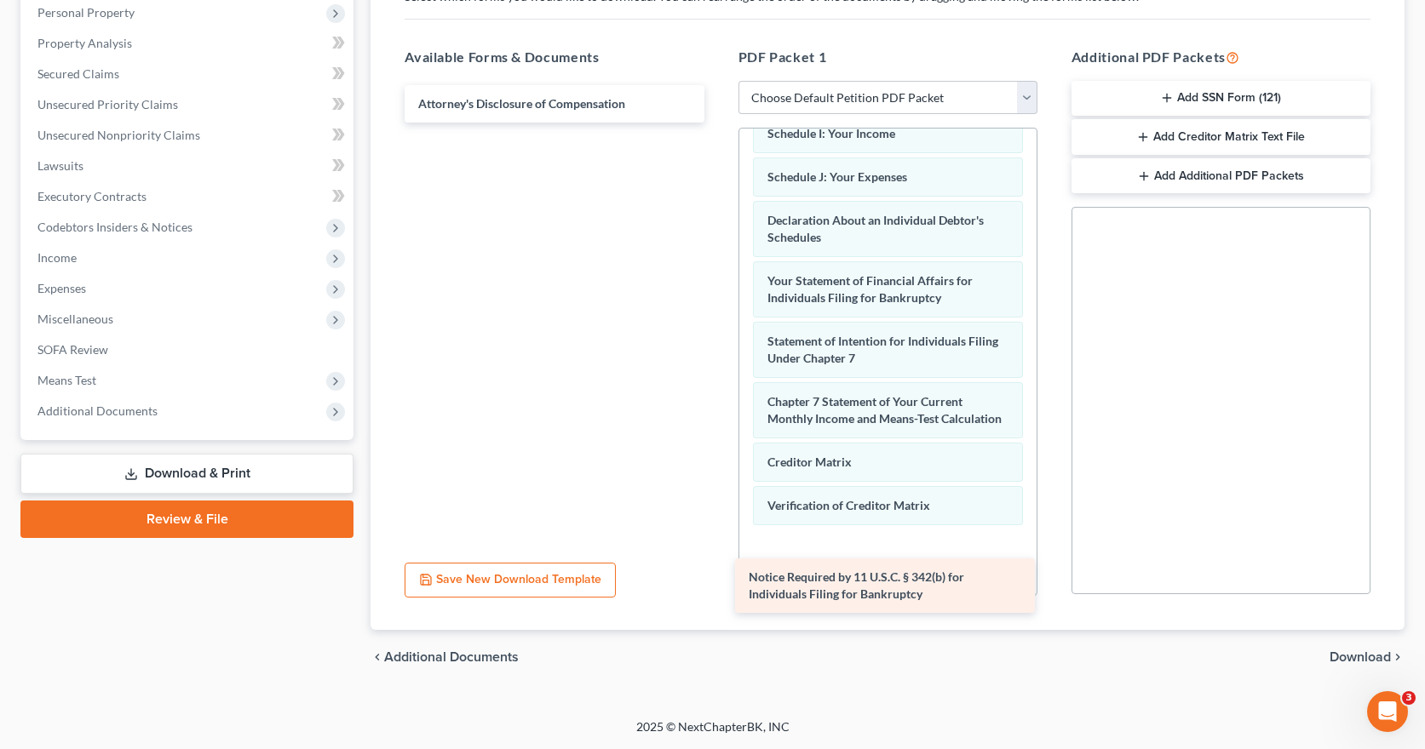
drag, startPoint x: 555, startPoint y: 99, endPoint x: 887, endPoint y: 565, distance: 572.8
click at [717, 123] on div "Notice Required by 11 U.S.C. § 342(b) for Individuals Filing for Bankruptcy Not…" at bounding box center [554, 103] width 326 height 37
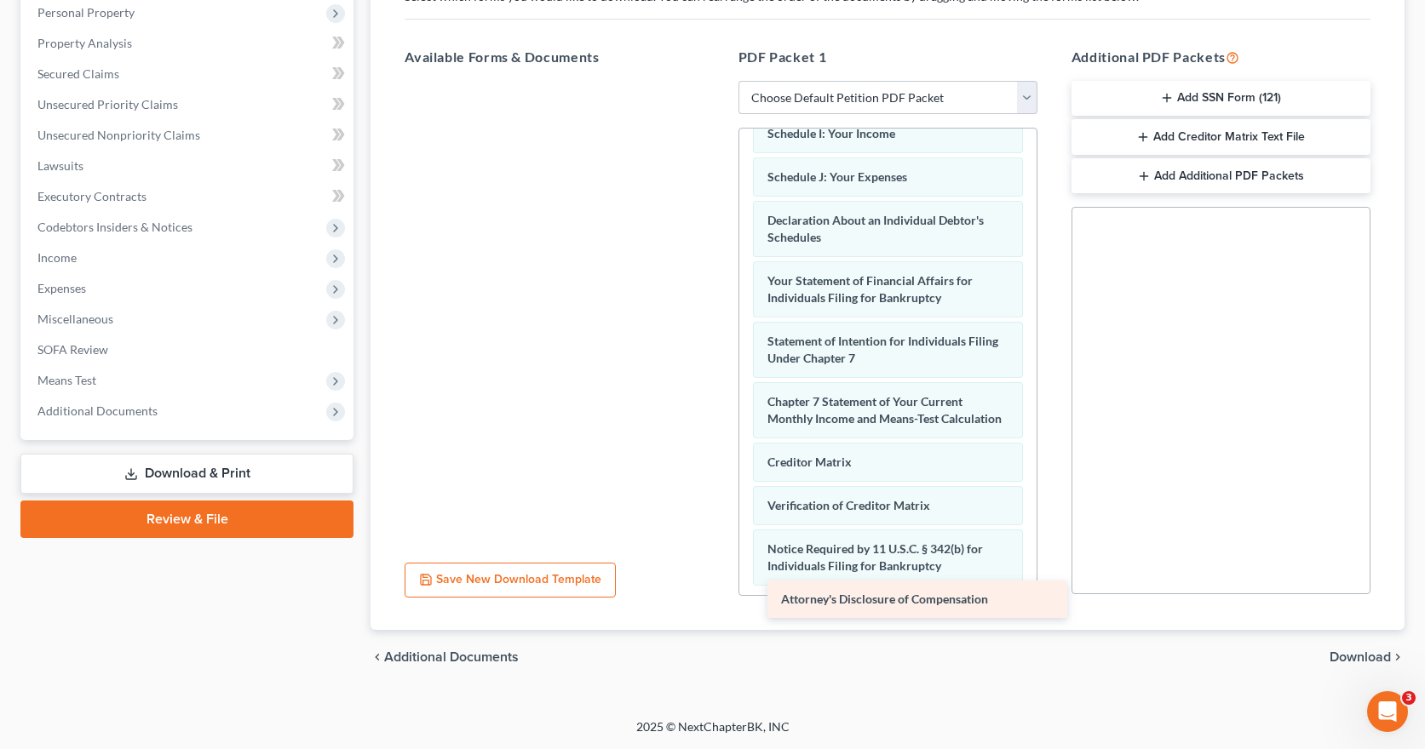
drag, startPoint x: 513, startPoint y: 101, endPoint x: 875, endPoint y: 597, distance: 614.2
click at [717, 81] on div "Attorney's Disclosure of Compensation Attorney's Disclosure of Compensation" at bounding box center [554, 81] width 326 height 0
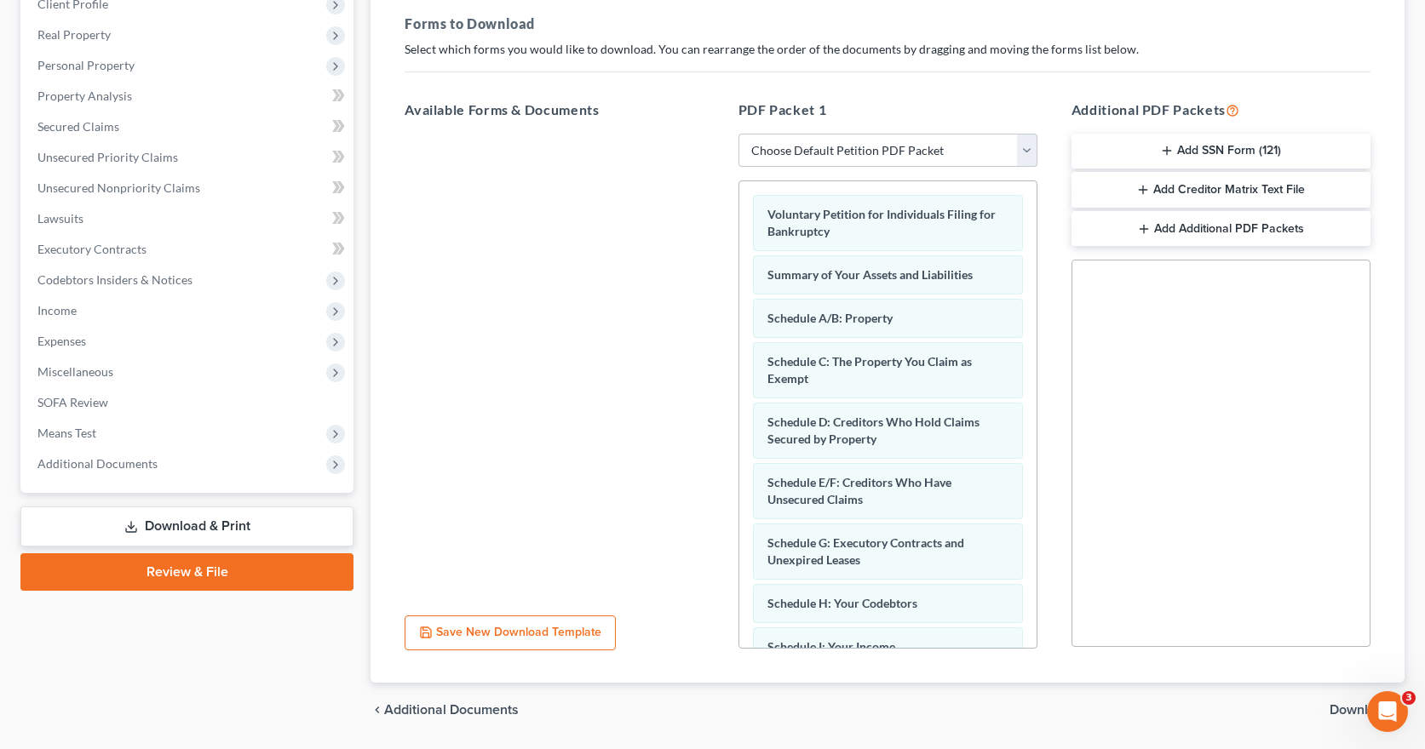
scroll to position [0, 0]
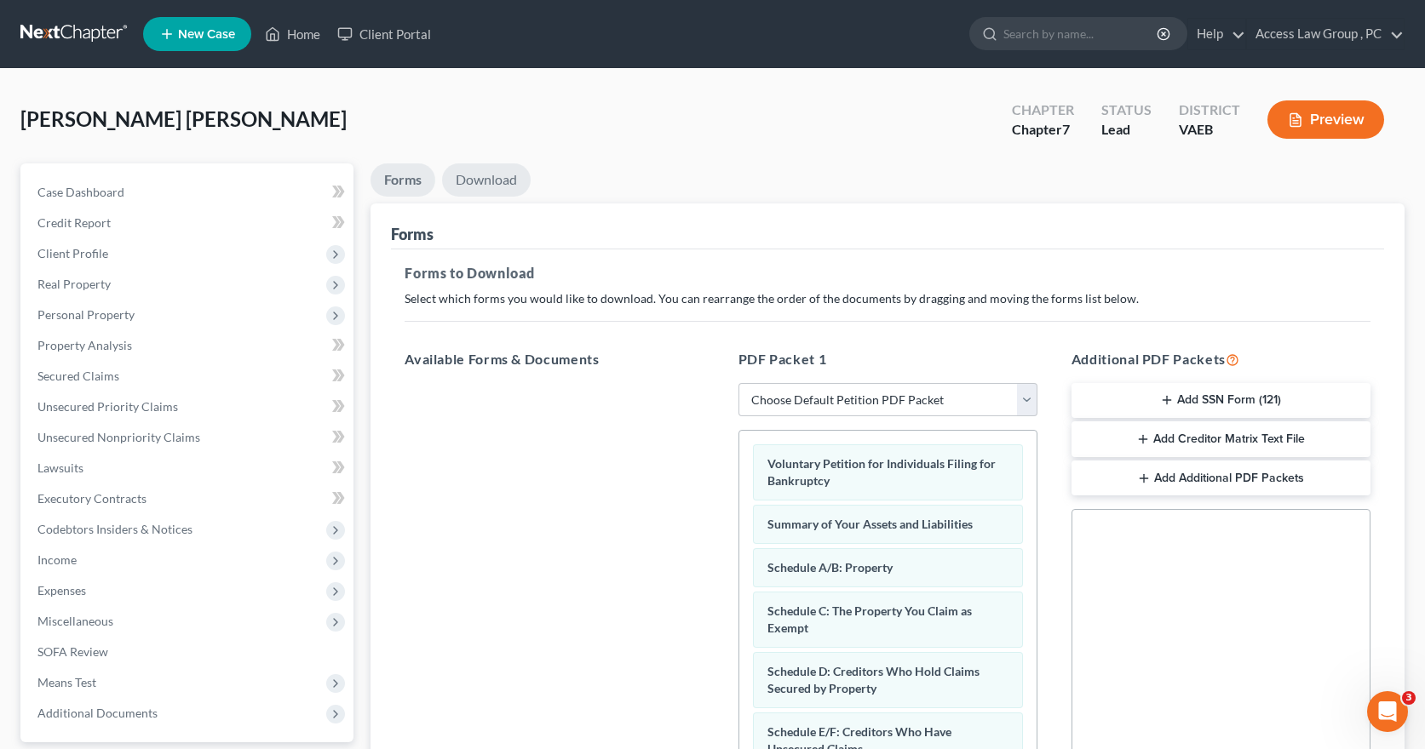
click at [506, 178] on link "Download" at bounding box center [486, 180] width 89 height 33
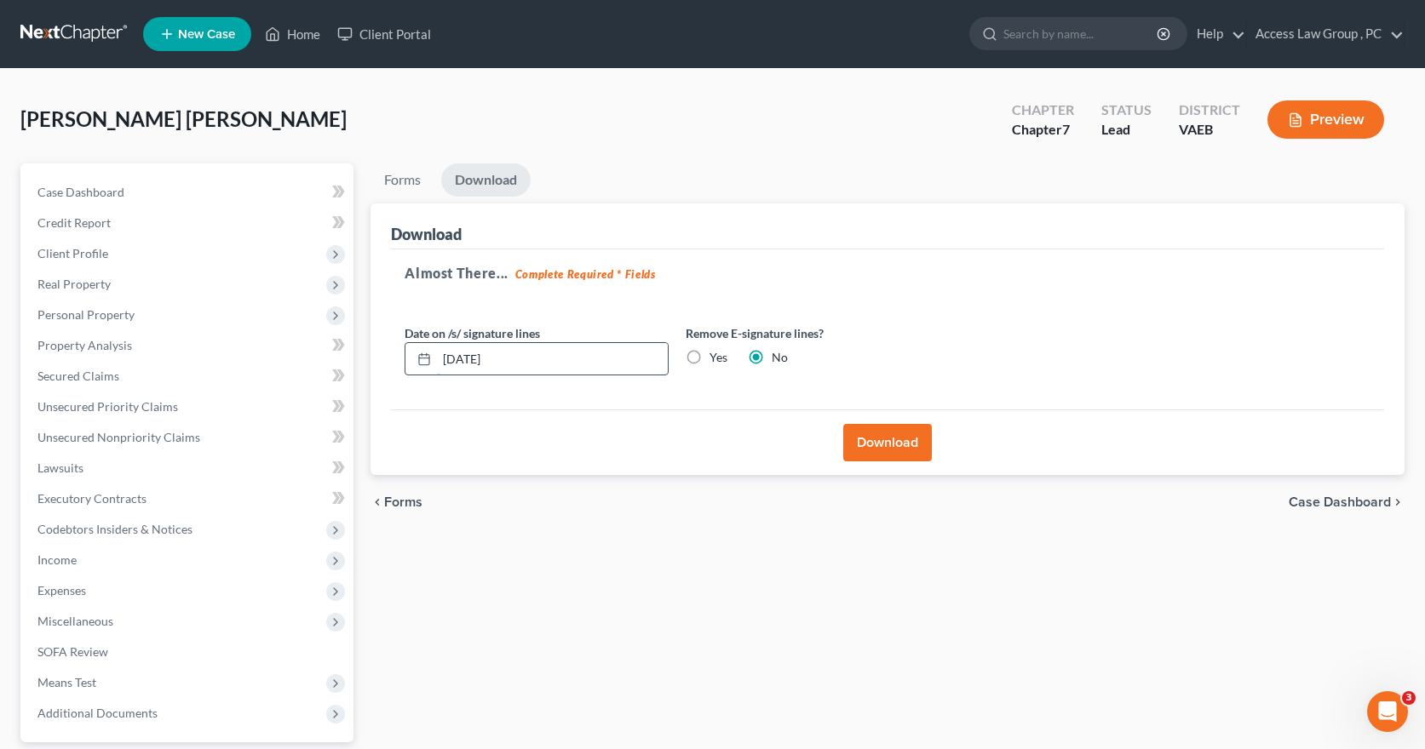
click at [462, 359] on input "08/19/2025" at bounding box center [552, 359] width 231 height 32
type input "08/20/2025"
click at [889, 442] on button "Download" at bounding box center [887, 442] width 89 height 37
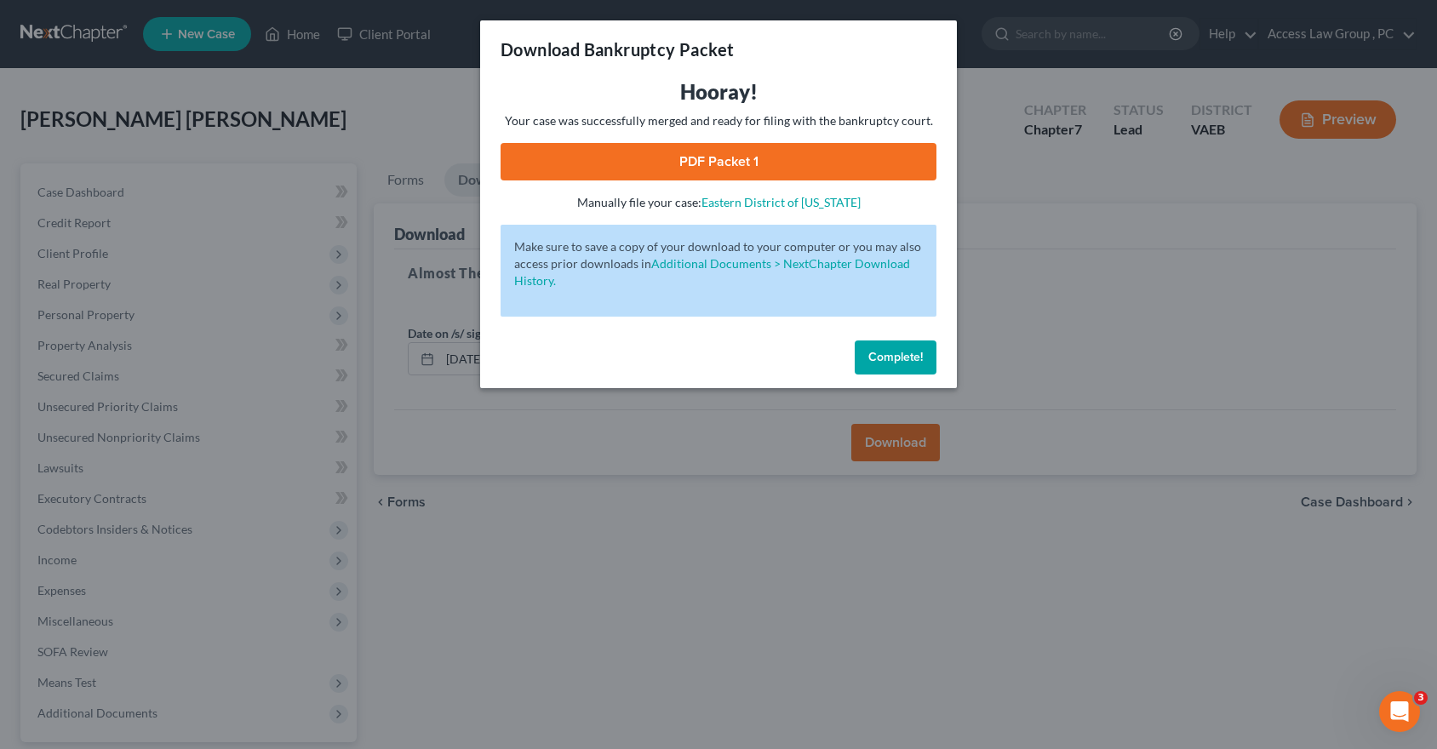
click at [903, 358] on span "Complete!" at bounding box center [896, 357] width 55 height 14
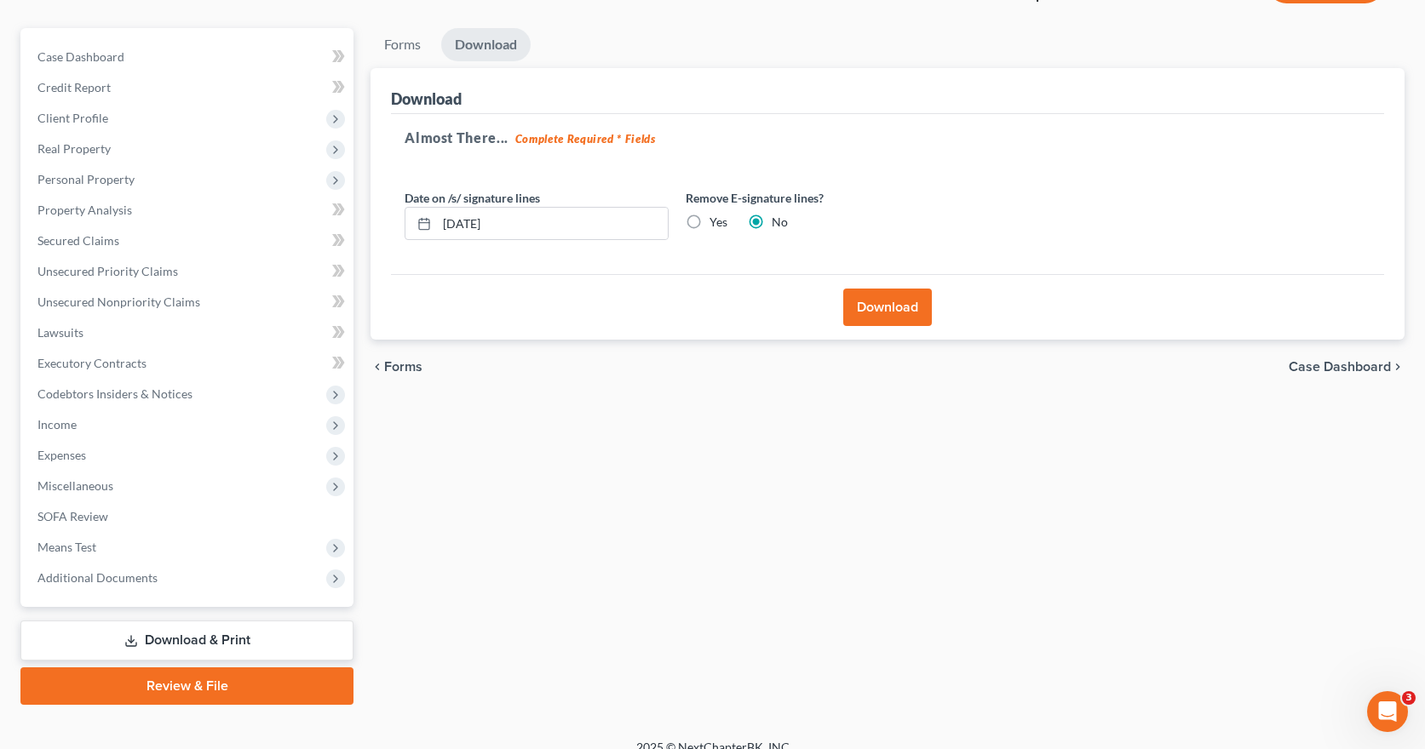
scroll to position [156, 0]
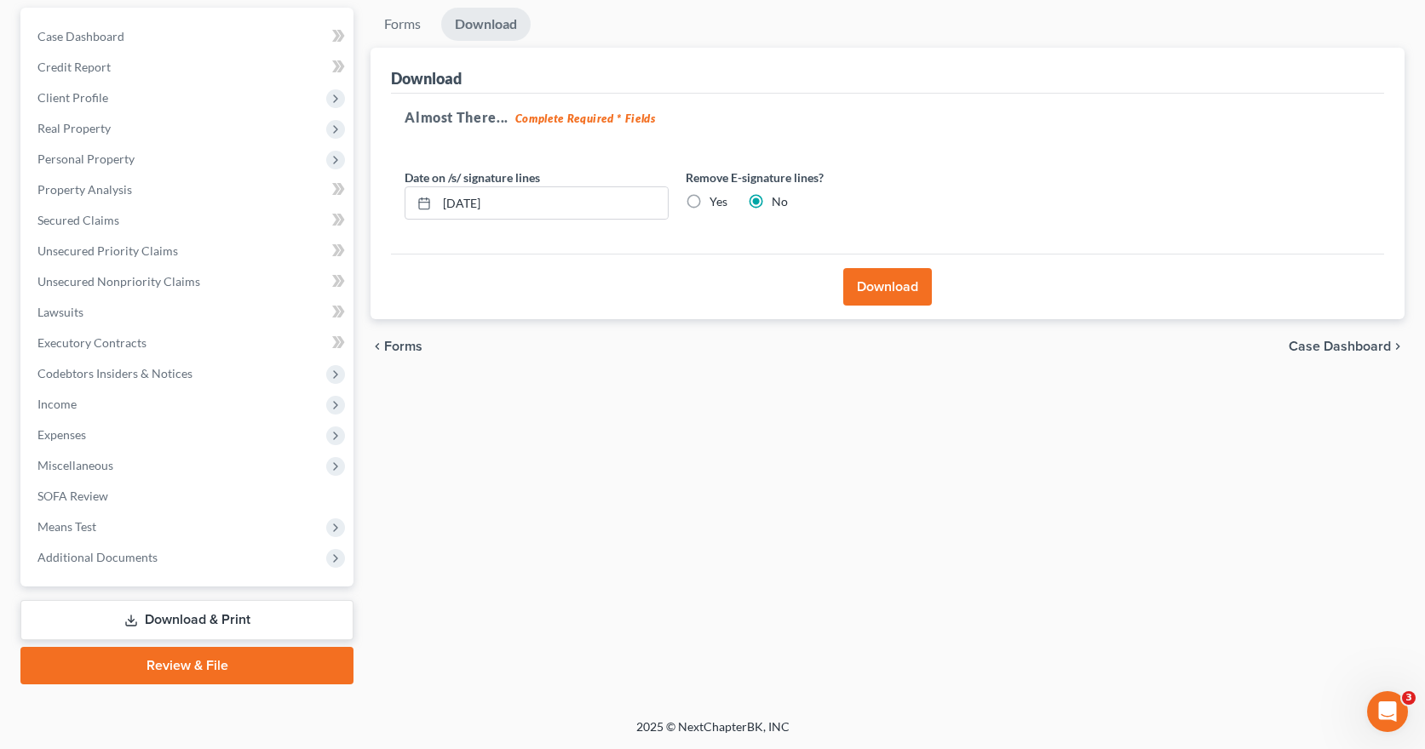
click at [161, 622] on link "Download & Print" at bounding box center [186, 620] width 333 height 40
click at [132, 559] on span "Additional Documents" at bounding box center [97, 557] width 120 height 14
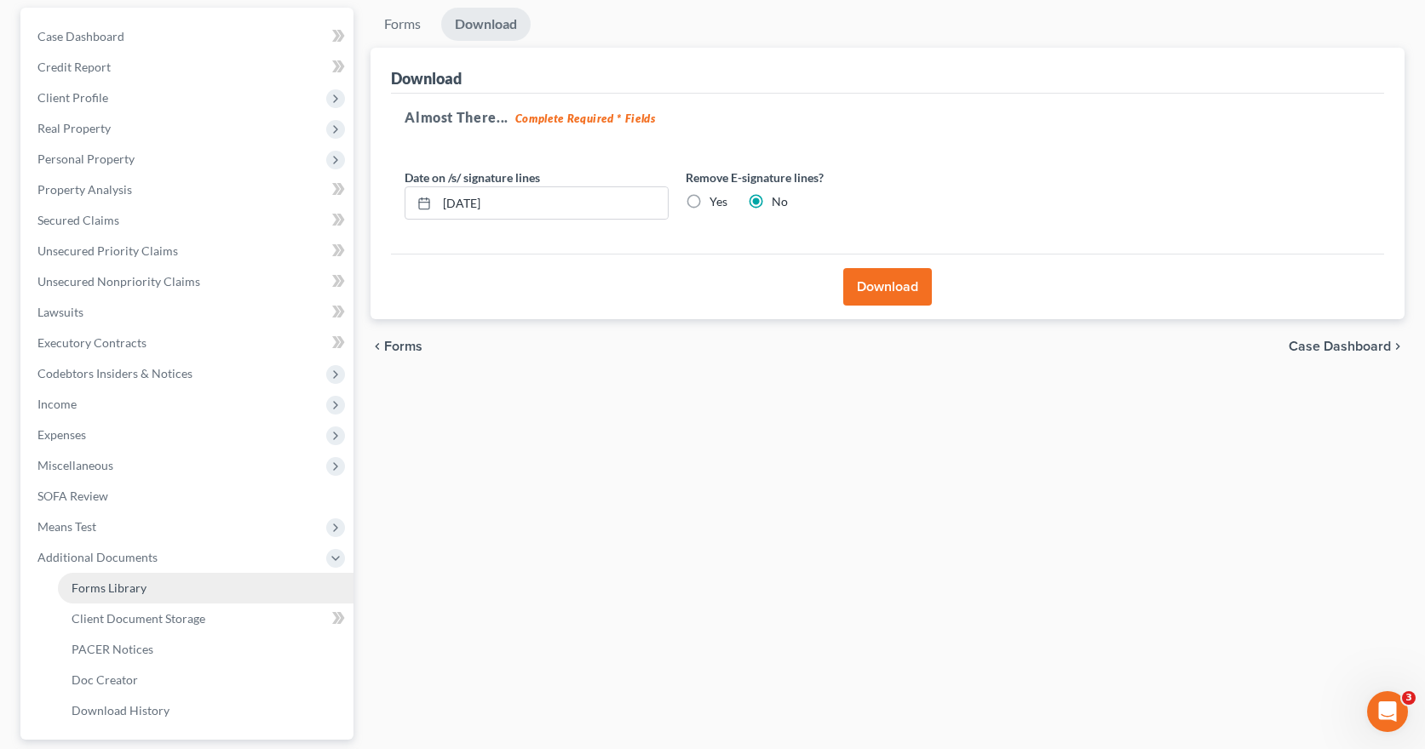
click at [116, 585] on span "Forms Library" at bounding box center [109, 588] width 75 height 14
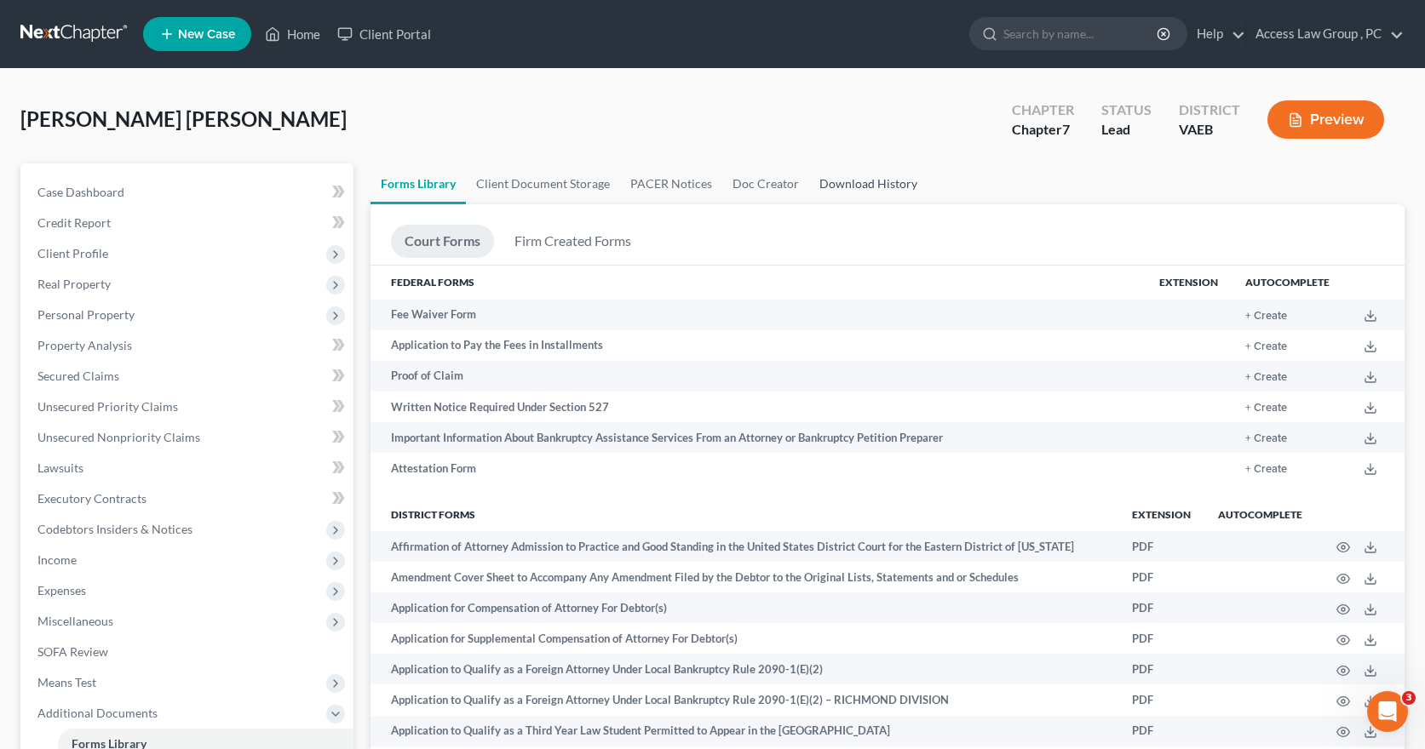
click at [871, 183] on link "Download History" at bounding box center [868, 184] width 118 height 41
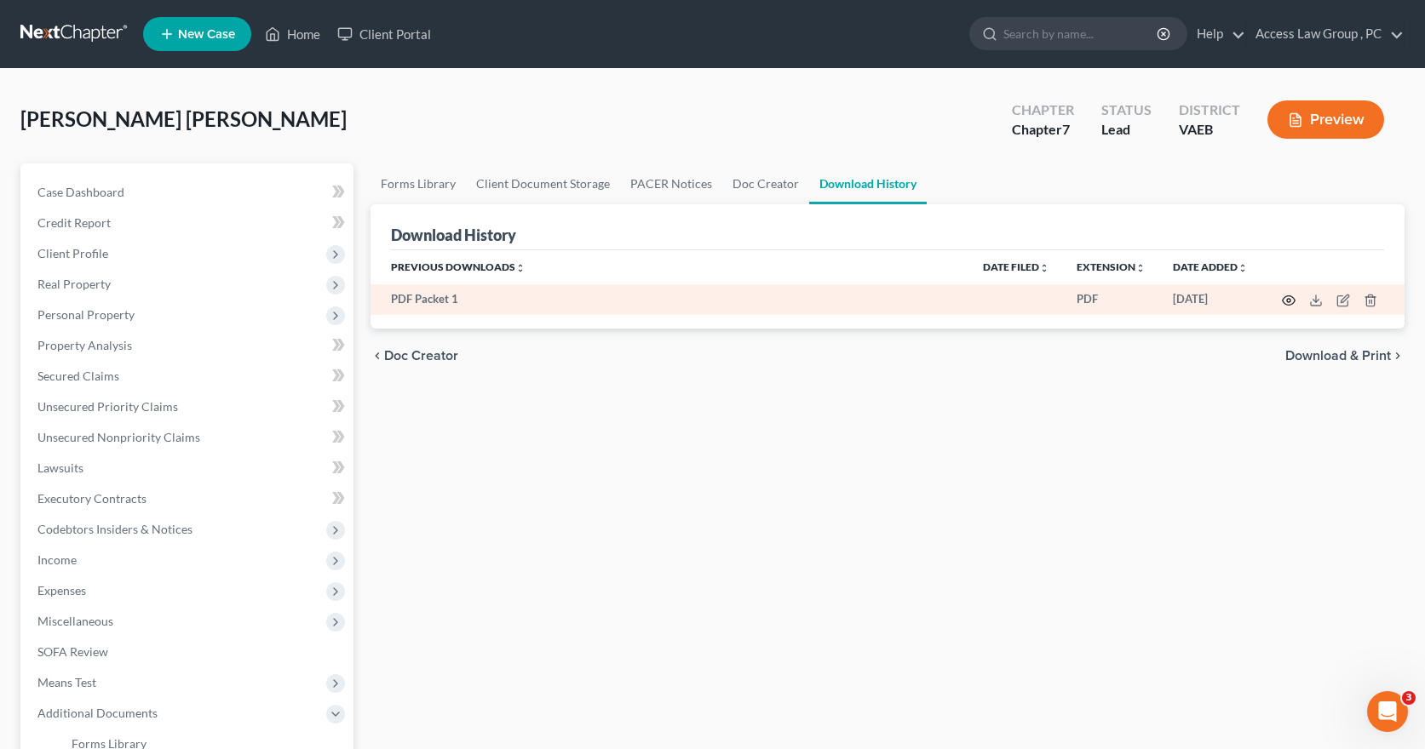
click at [1285, 301] on icon "button" at bounding box center [1289, 301] width 14 height 14
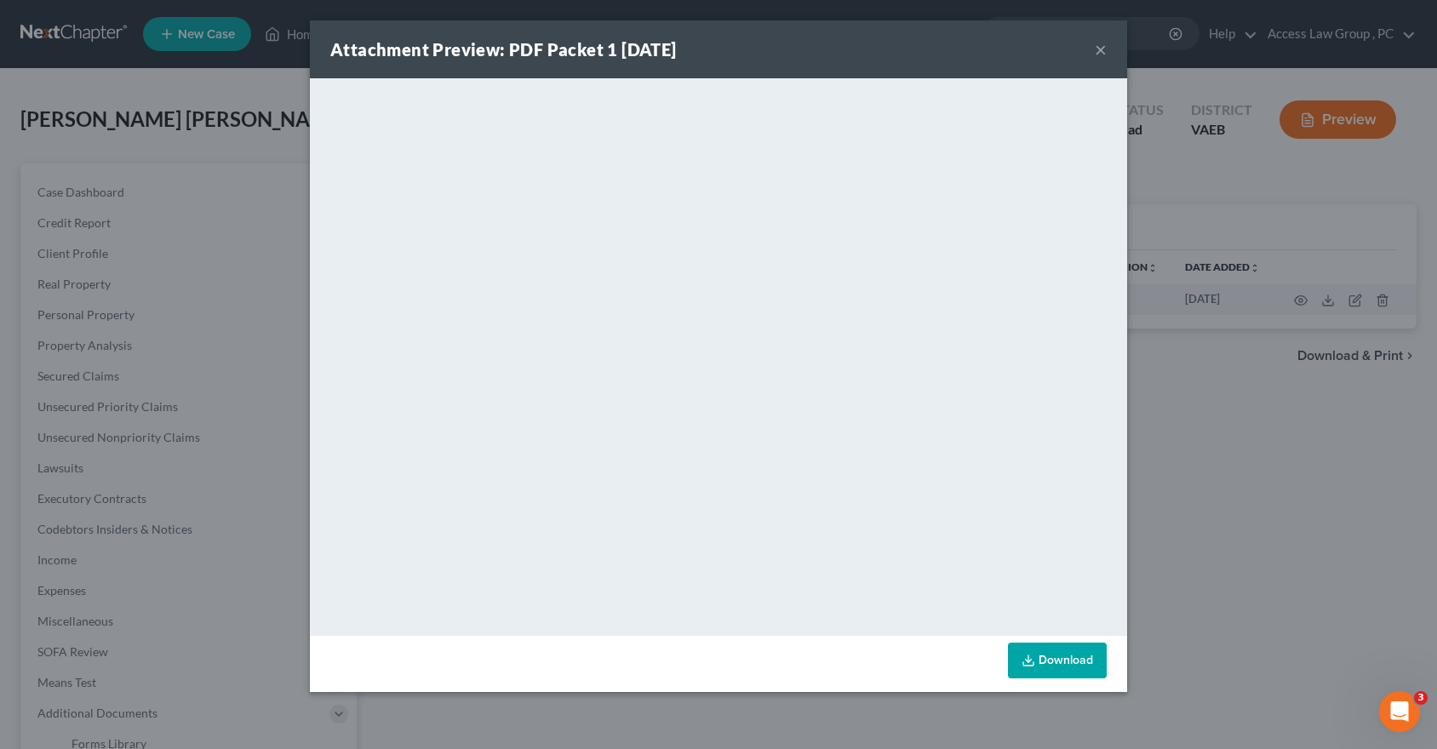
click at [1108, 47] on div "Attachment Preview: PDF Packet 1 08/19/2025 ×" at bounding box center [719, 49] width 818 height 58
click at [1101, 49] on button "×" at bounding box center [1101, 49] width 12 height 20
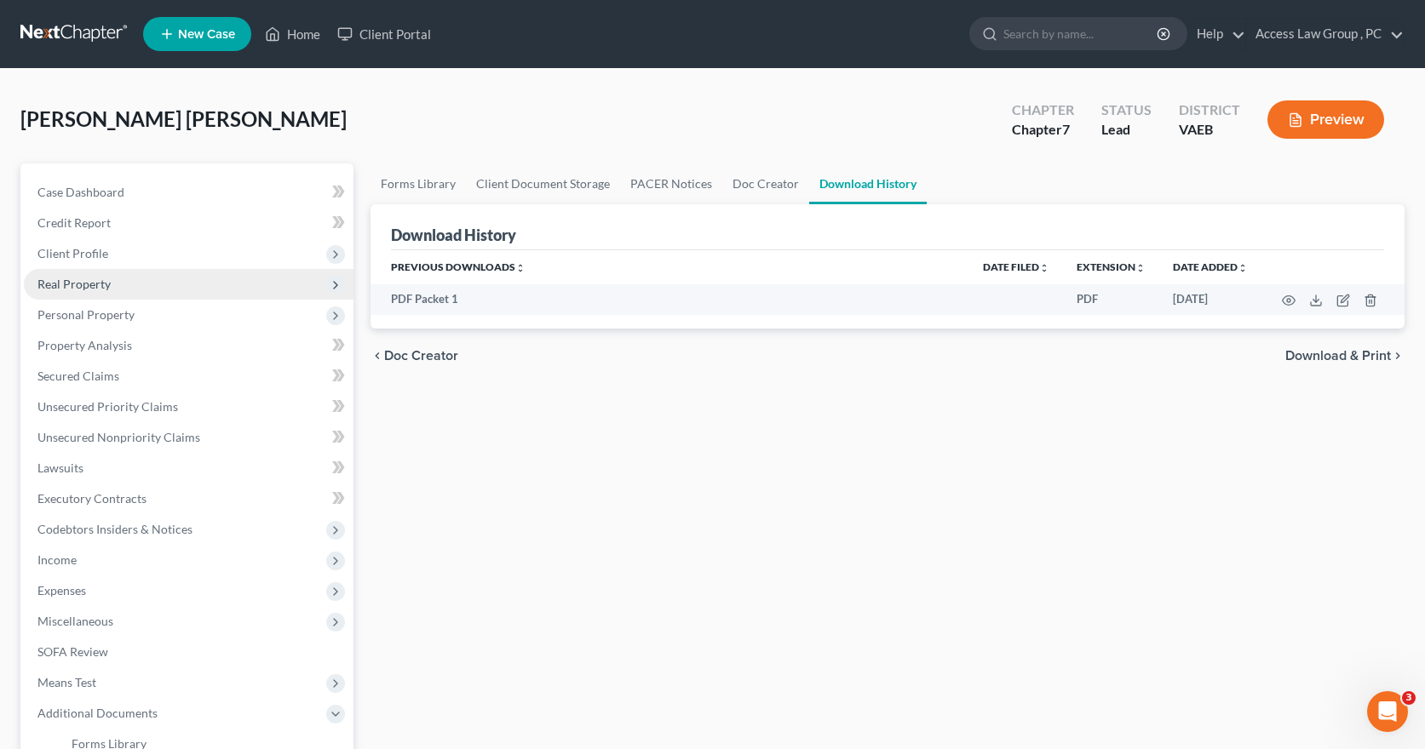
click at [80, 281] on span "Real Property" at bounding box center [73, 284] width 73 height 14
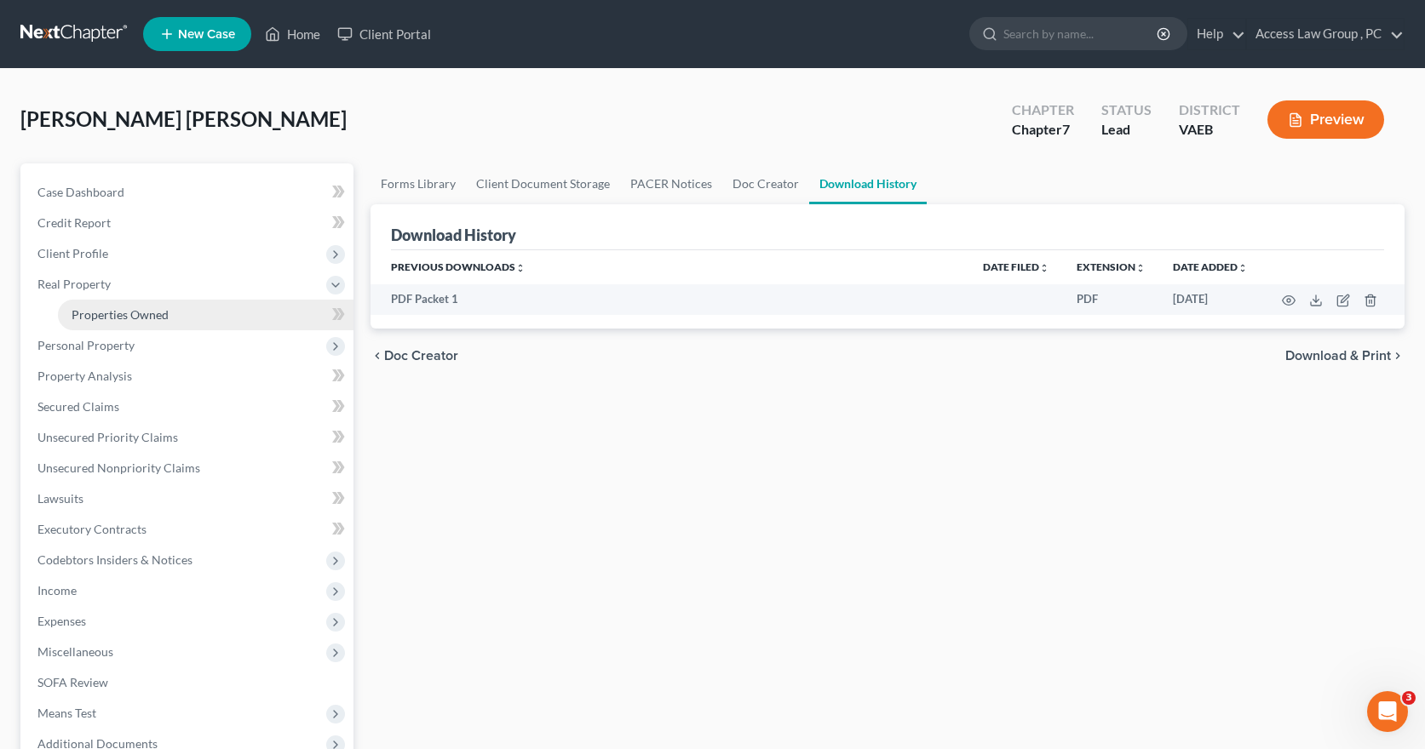
click at [113, 318] on span "Properties Owned" at bounding box center [120, 314] width 97 height 14
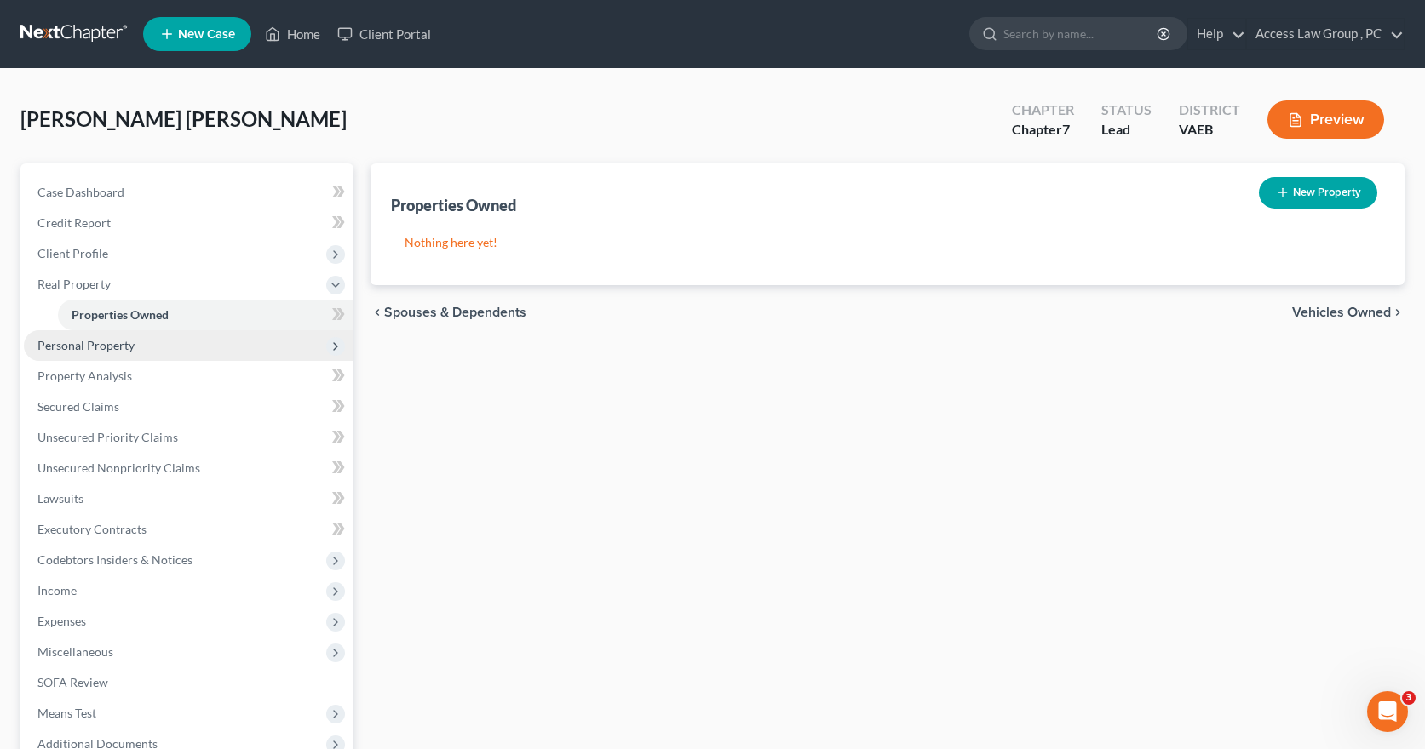
click at [95, 347] on span "Personal Property" at bounding box center [85, 345] width 97 height 14
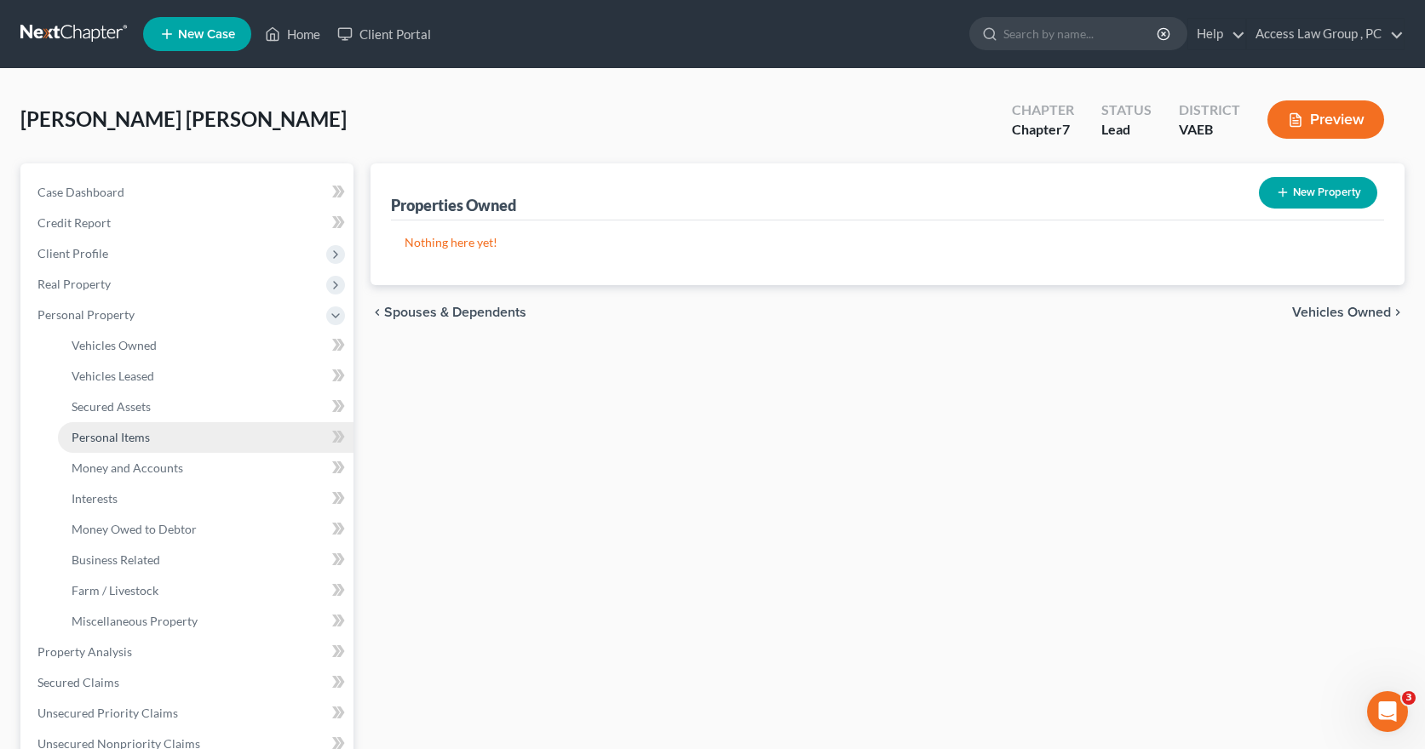
click at [90, 435] on span "Personal Items" at bounding box center [111, 437] width 78 height 14
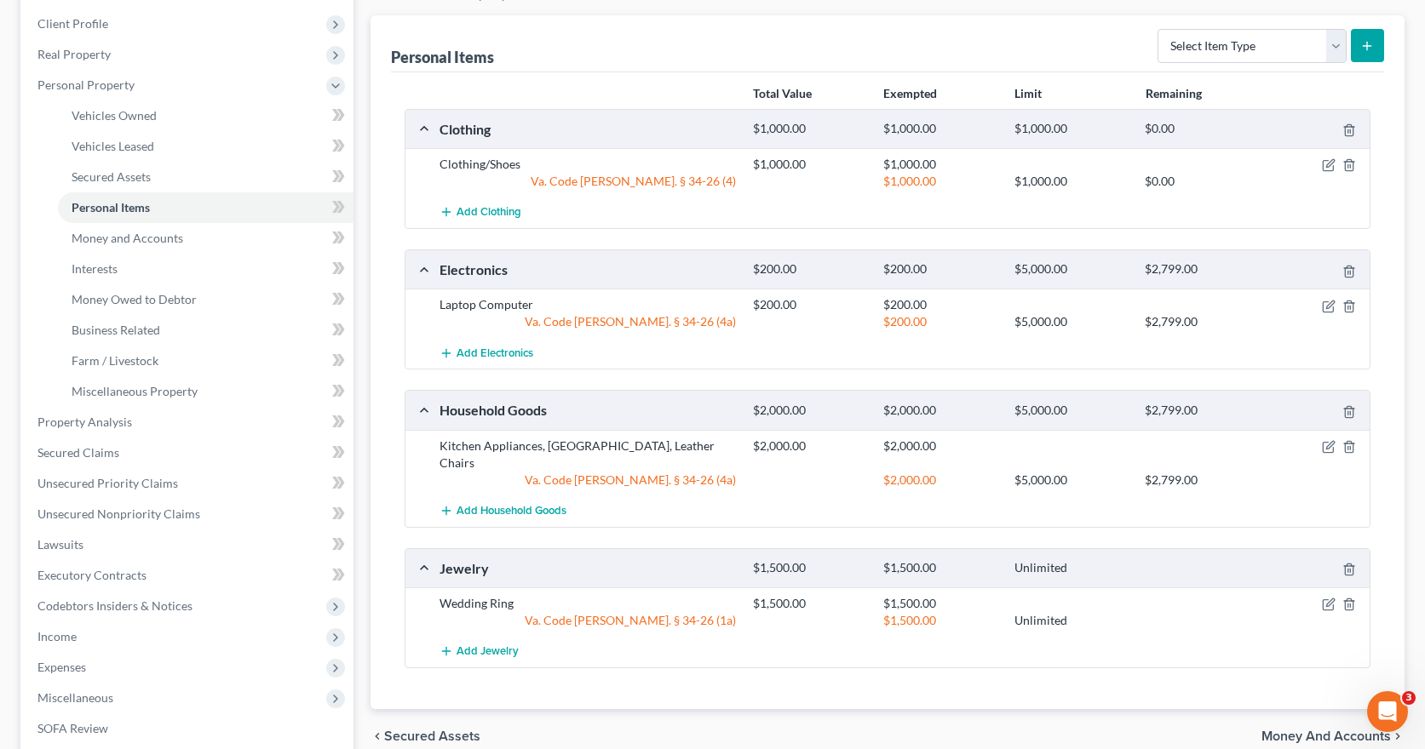
scroll to position [255, 0]
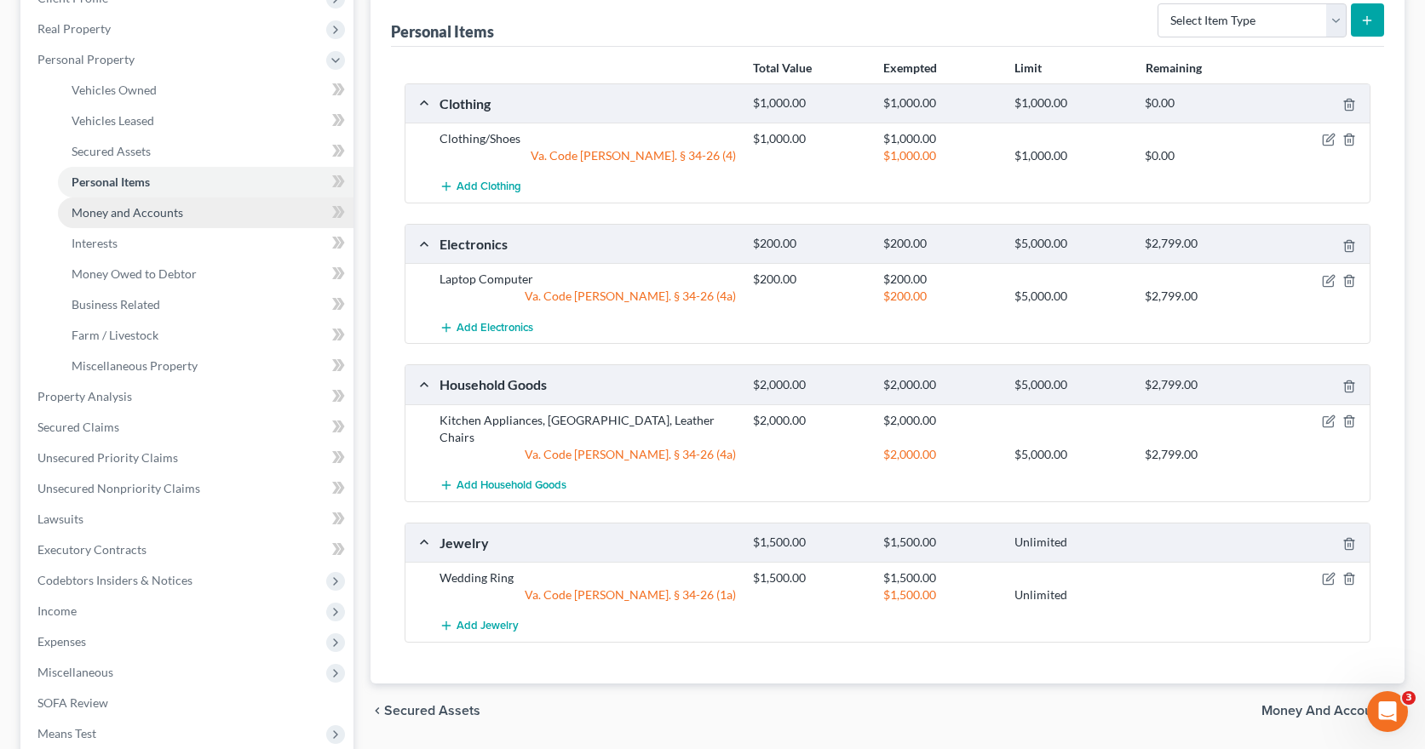
click at [149, 215] on span "Money and Accounts" at bounding box center [128, 212] width 112 height 14
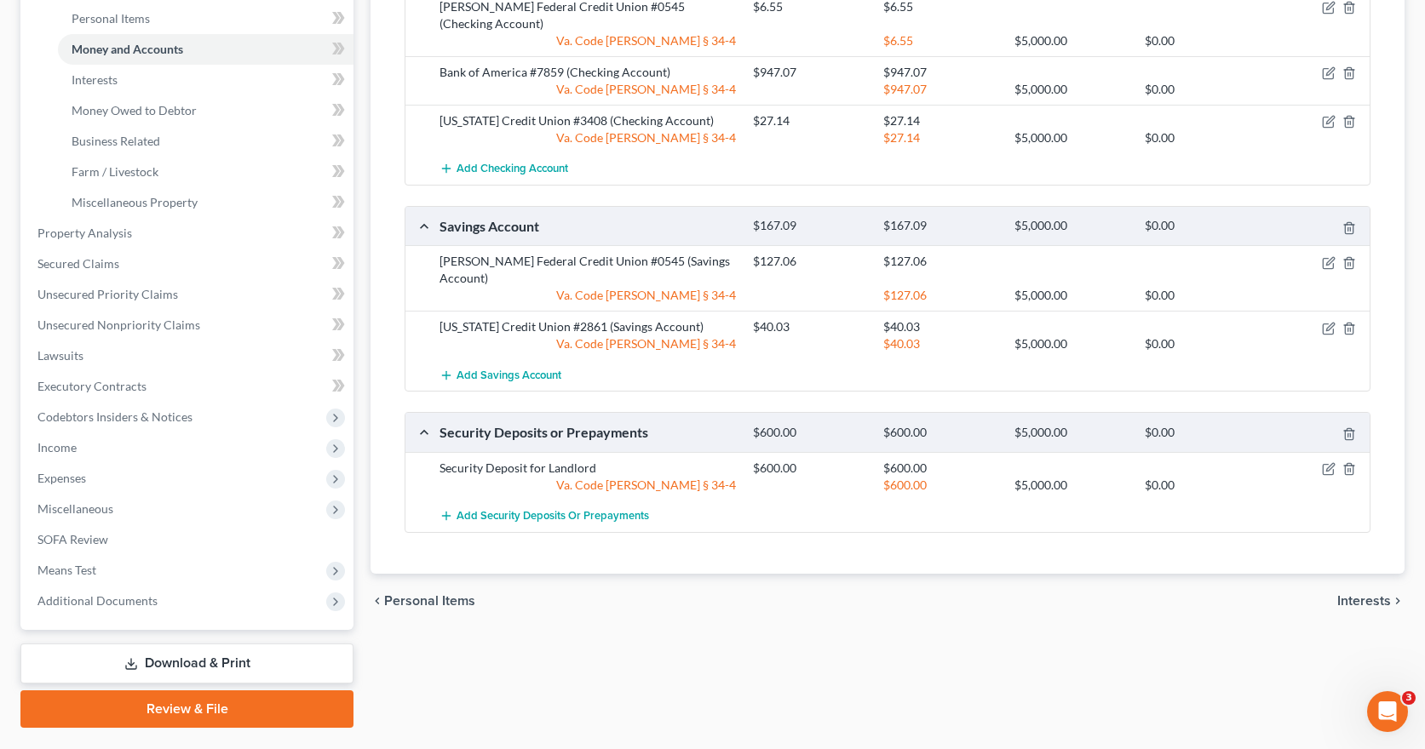
scroll to position [426, 0]
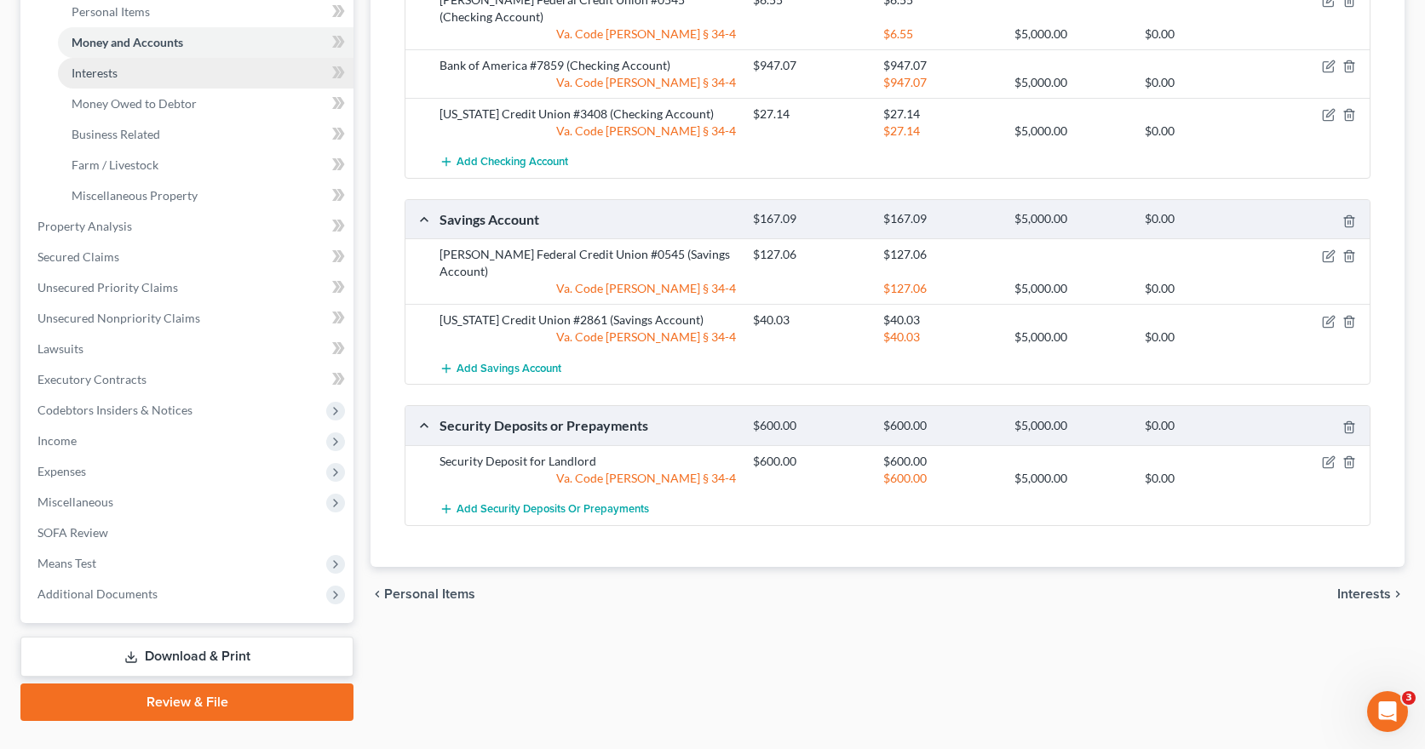
click at [111, 68] on span "Interests" at bounding box center [95, 73] width 46 height 14
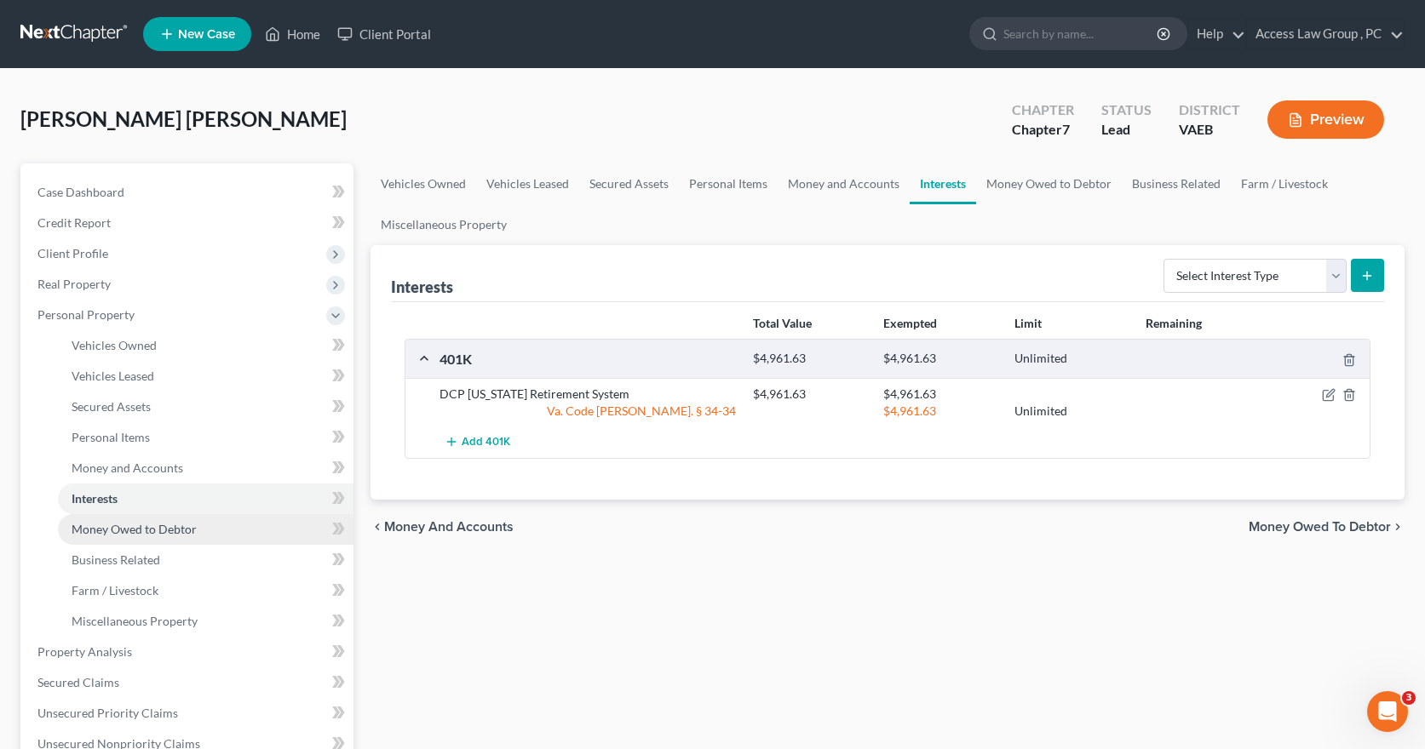
click at [76, 531] on span "Money Owed to Debtor" at bounding box center [134, 529] width 125 height 14
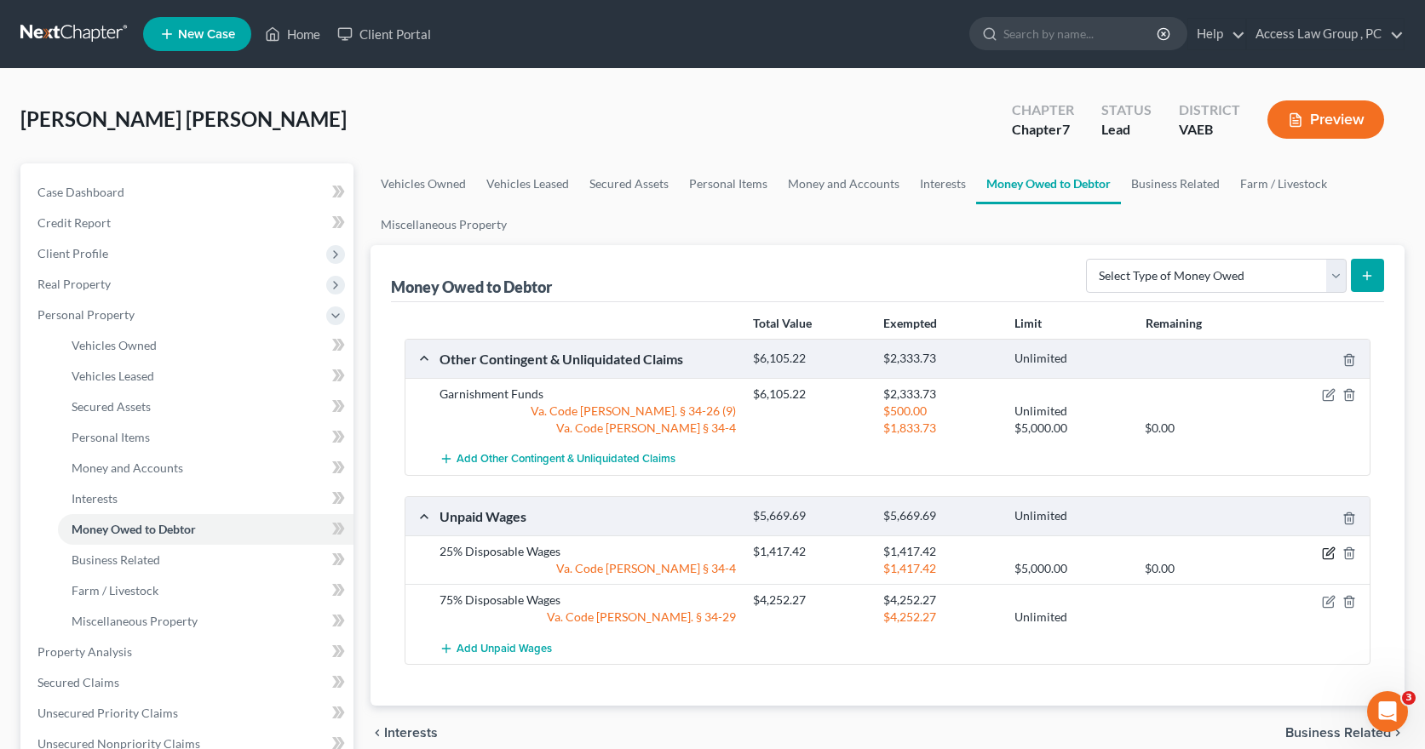
click at [1329, 549] on icon "button" at bounding box center [1329, 554] width 14 height 14
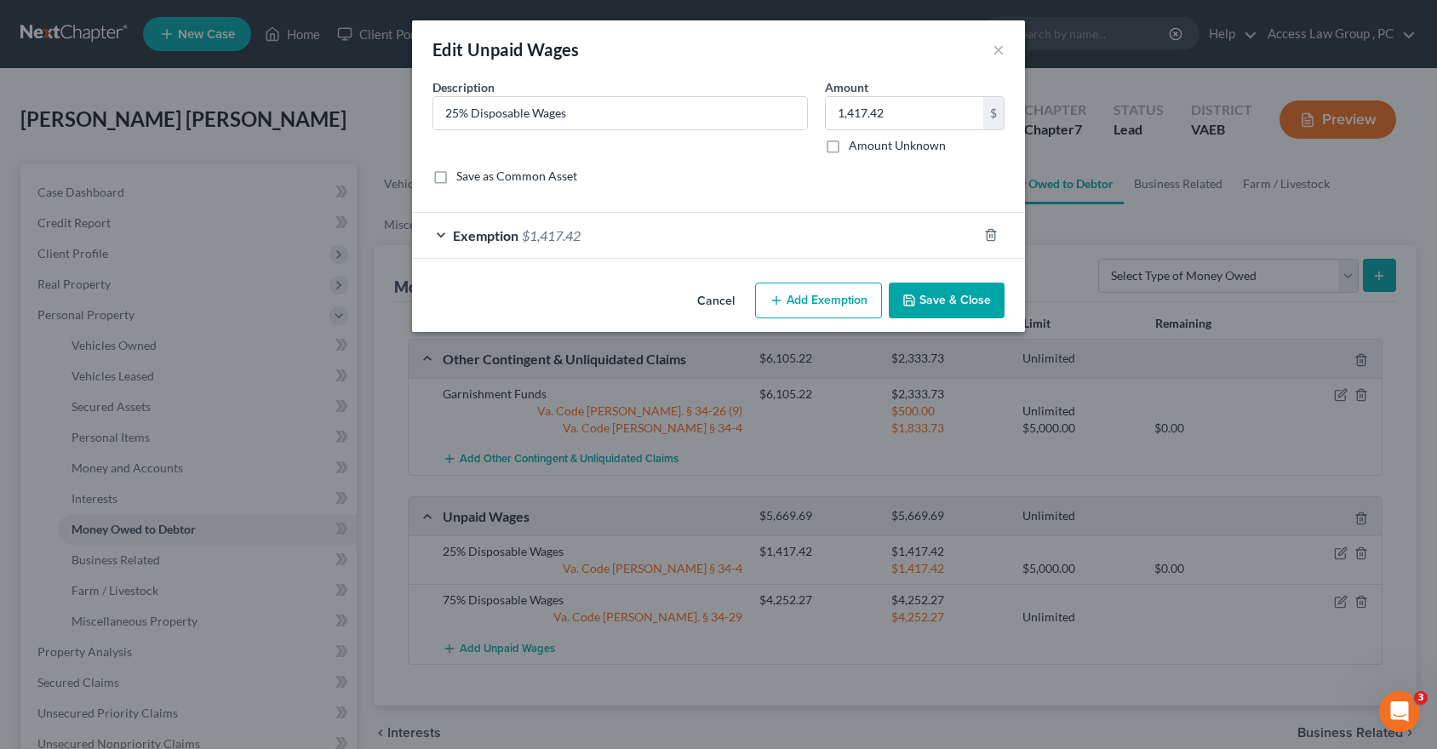
click at [550, 249] on div "Exemption $1,417.42" at bounding box center [694, 235] width 565 height 45
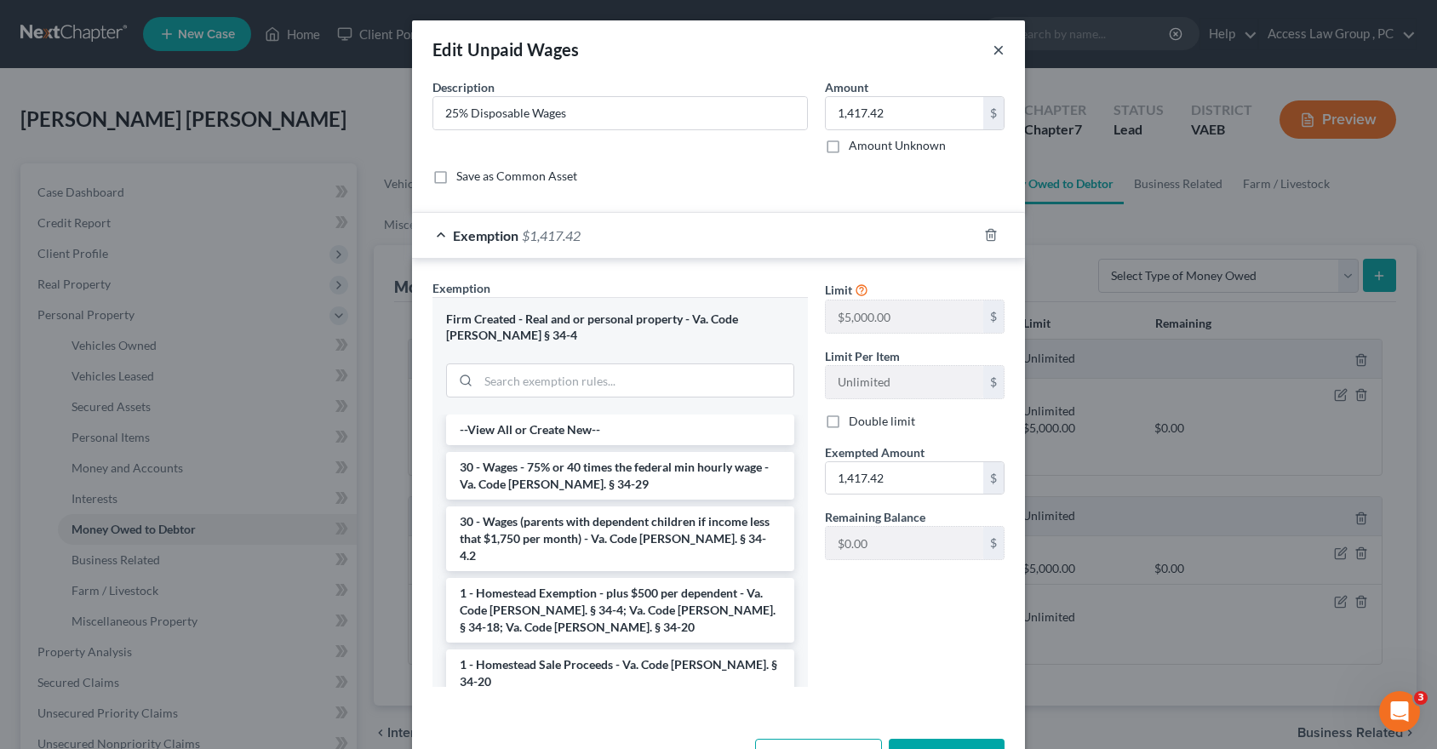
click at [996, 52] on button "×" at bounding box center [999, 49] width 12 height 20
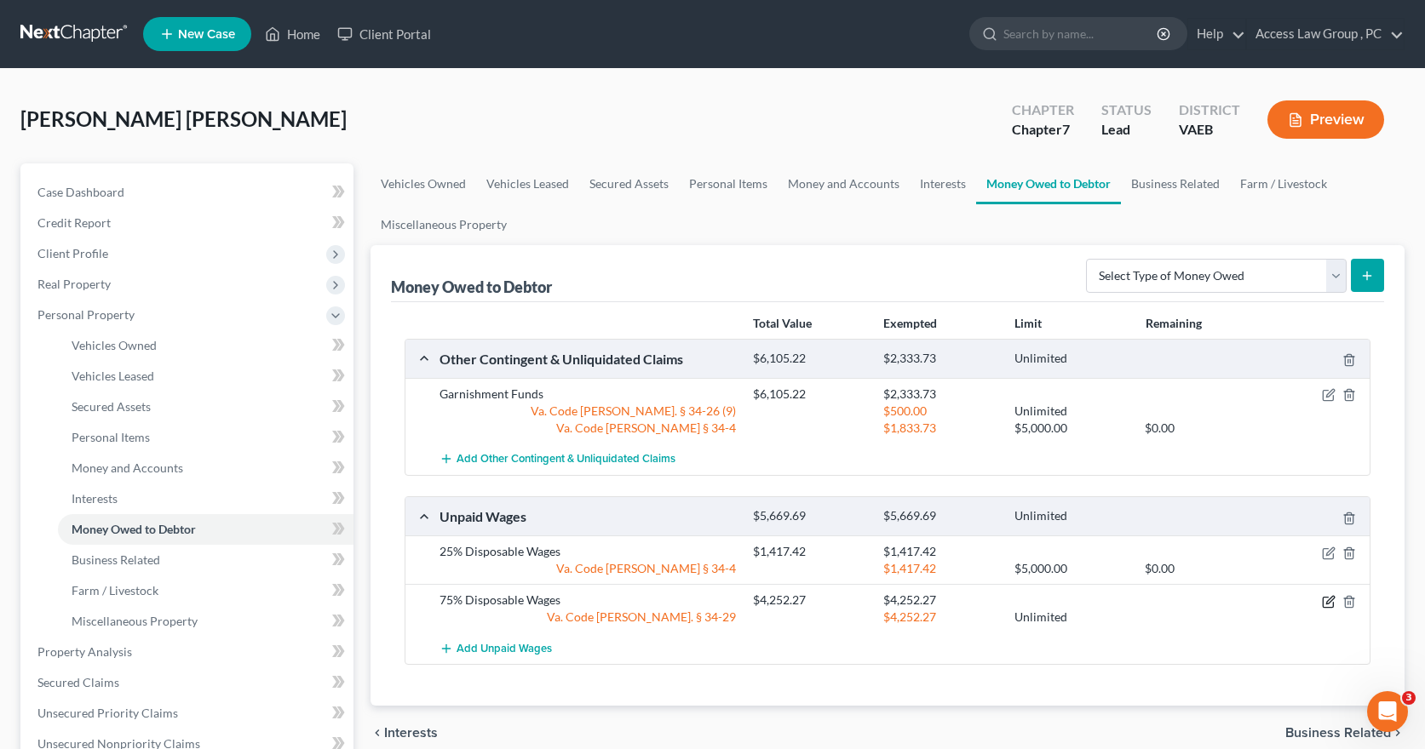
click at [1332, 600] on icon "button" at bounding box center [1330, 600] width 8 height 8
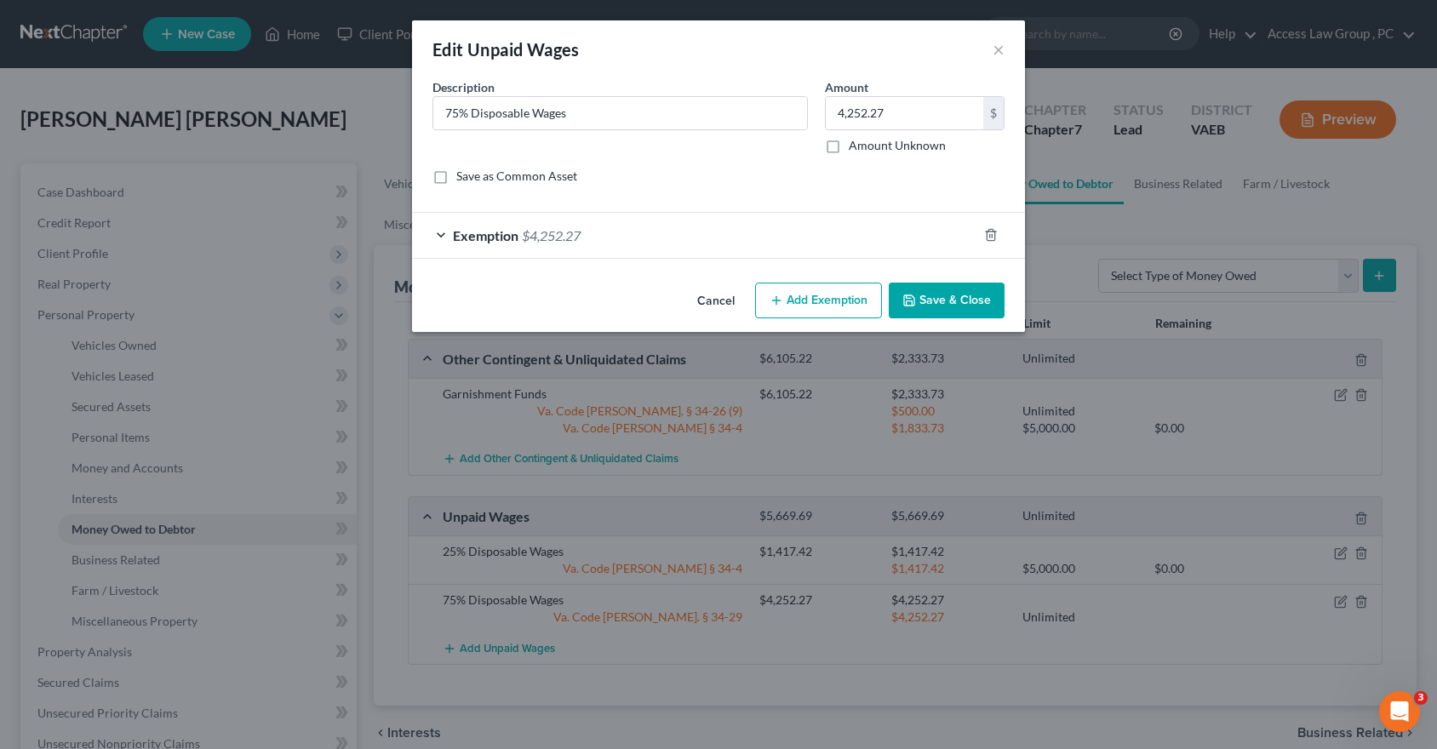
click at [961, 302] on button "Save & Close" at bounding box center [947, 301] width 116 height 36
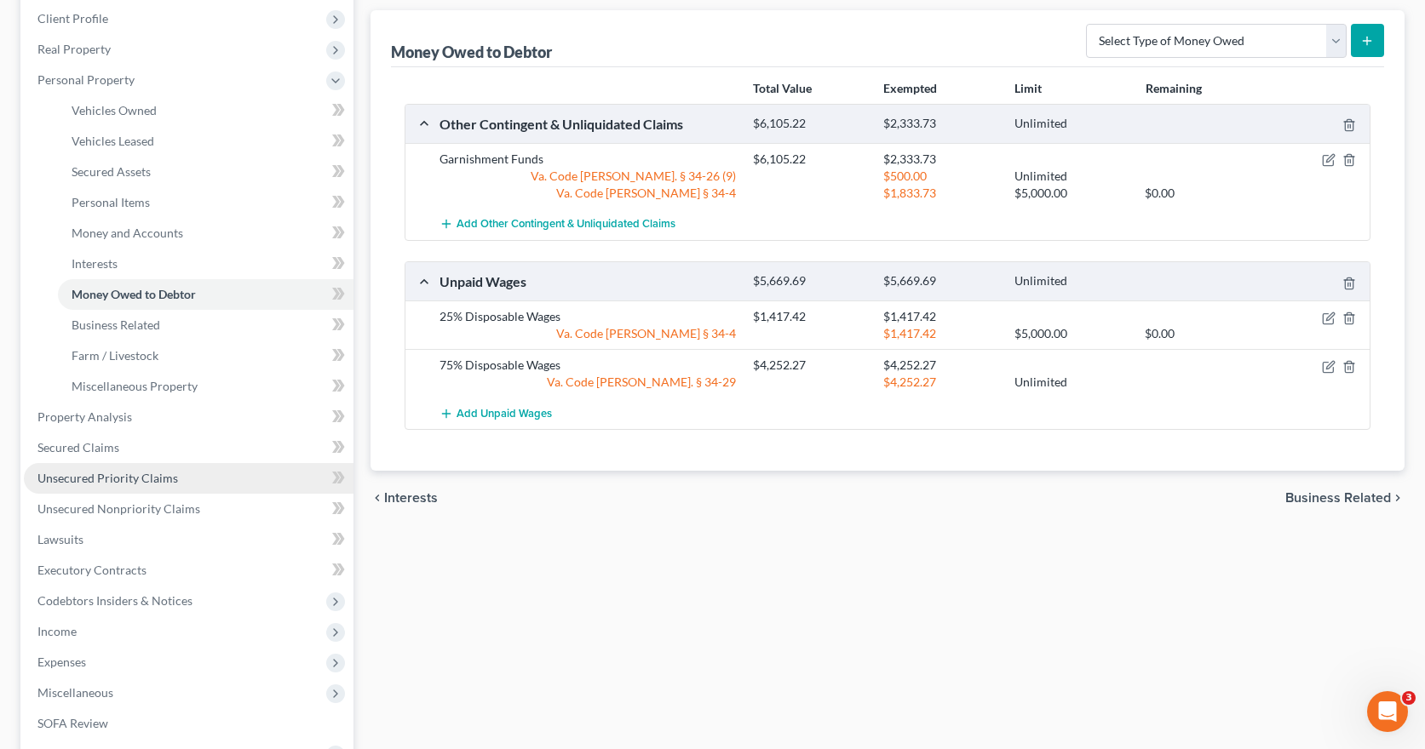
scroll to position [255, 0]
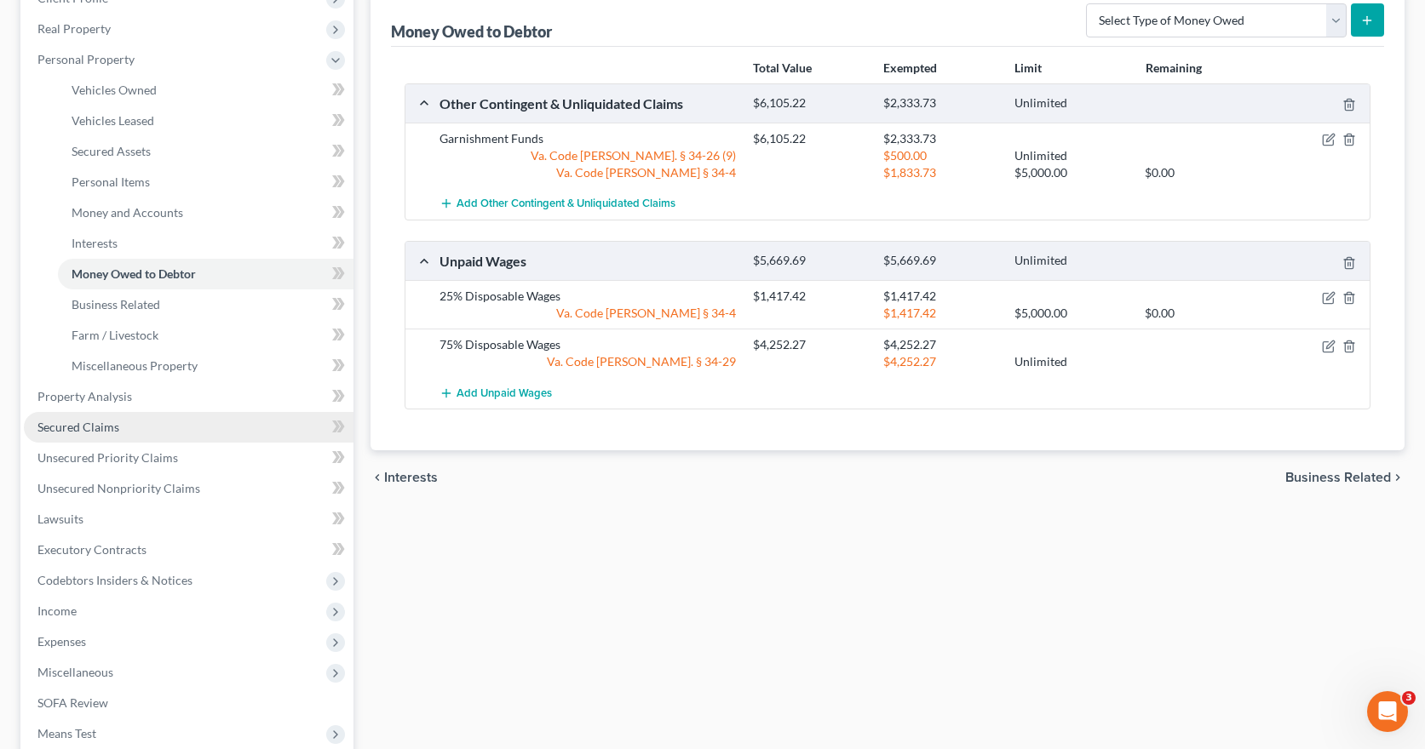
click at [106, 426] on span "Secured Claims" at bounding box center [78, 427] width 82 height 14
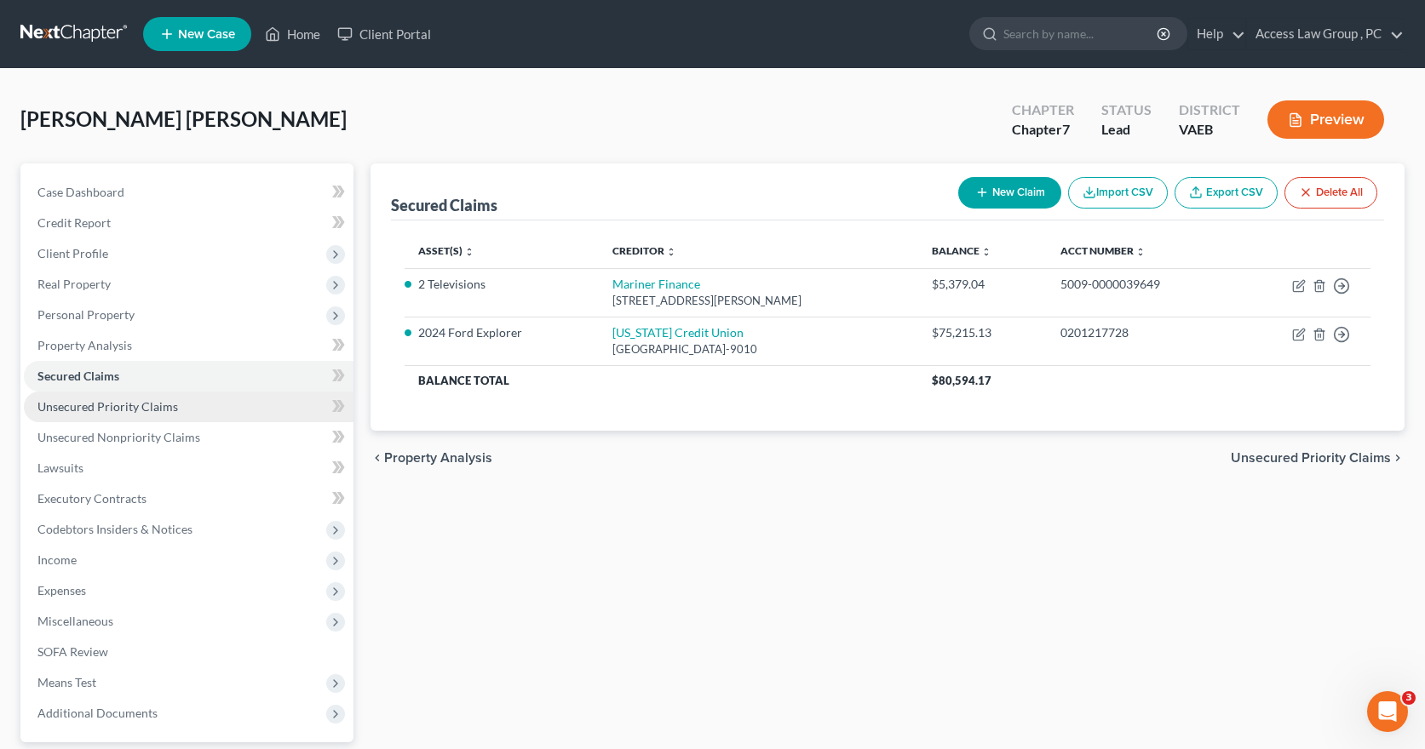
click at [72, 408] on span "Unsecured Priority Claims" at bounding box center [107, 406] width 141 height 14
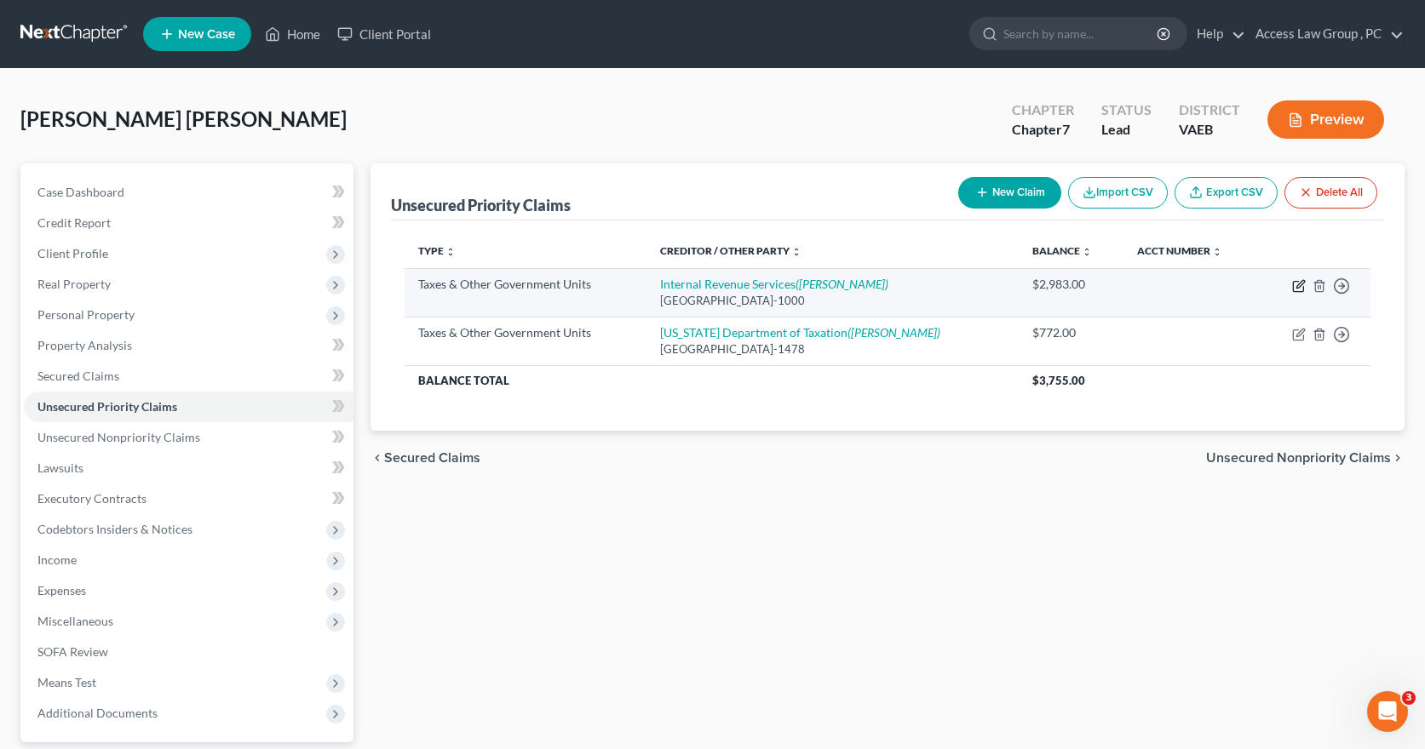
click at [1298, 284] on icon "button" at bounding box center [1299, 286] width 14 height 14
select select "0"
select select "18"
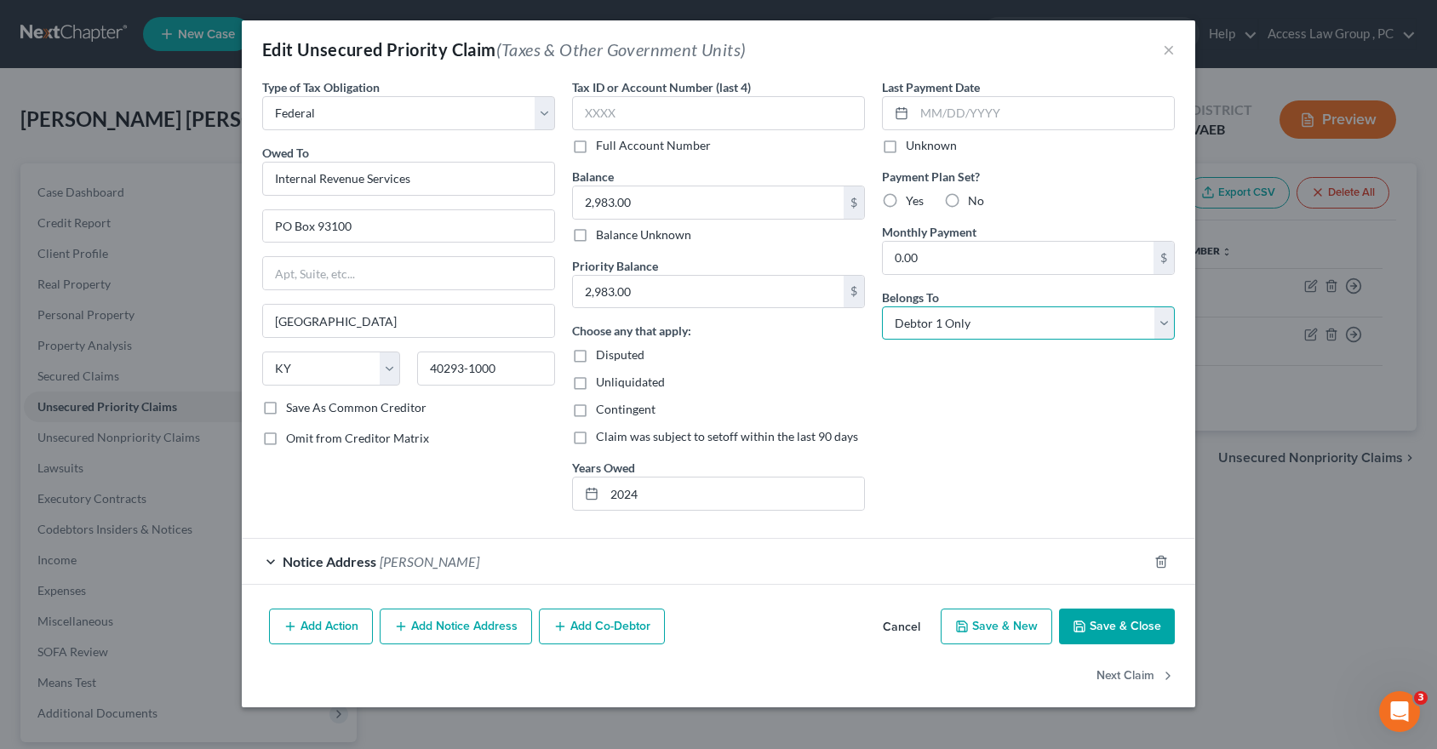
click at [1168, 330] on select "Select Debtor 1 Only Debtor 2 Only Debtor 1 And Debtor 2 Only At Least One Of T…" at bounding box center [1028, 324] width 293 height 34
select select "3"
click at [882, 307] on select "Select Debtor 1 Only Debtor 2 Only Debtor 1 And Debtor 2 Only At Least One Of T…" at bounding box center [1028, 324] width 293 height 34
click at [1125, 625] on button "Save & Close" at bounding box center [1117, 627] width 116 height 36
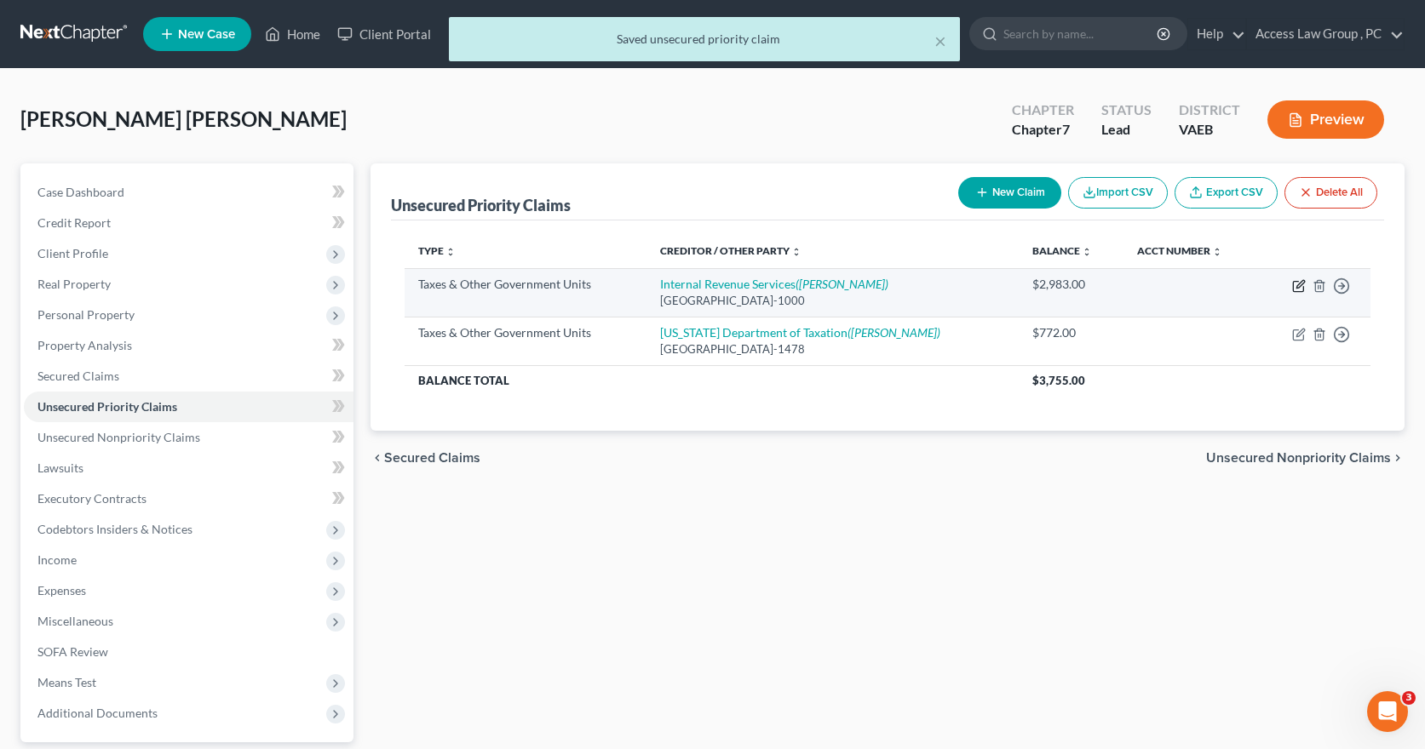
click at [1298, 285] on icon "button" at bounding box center [1299, 286] width 14 height 14
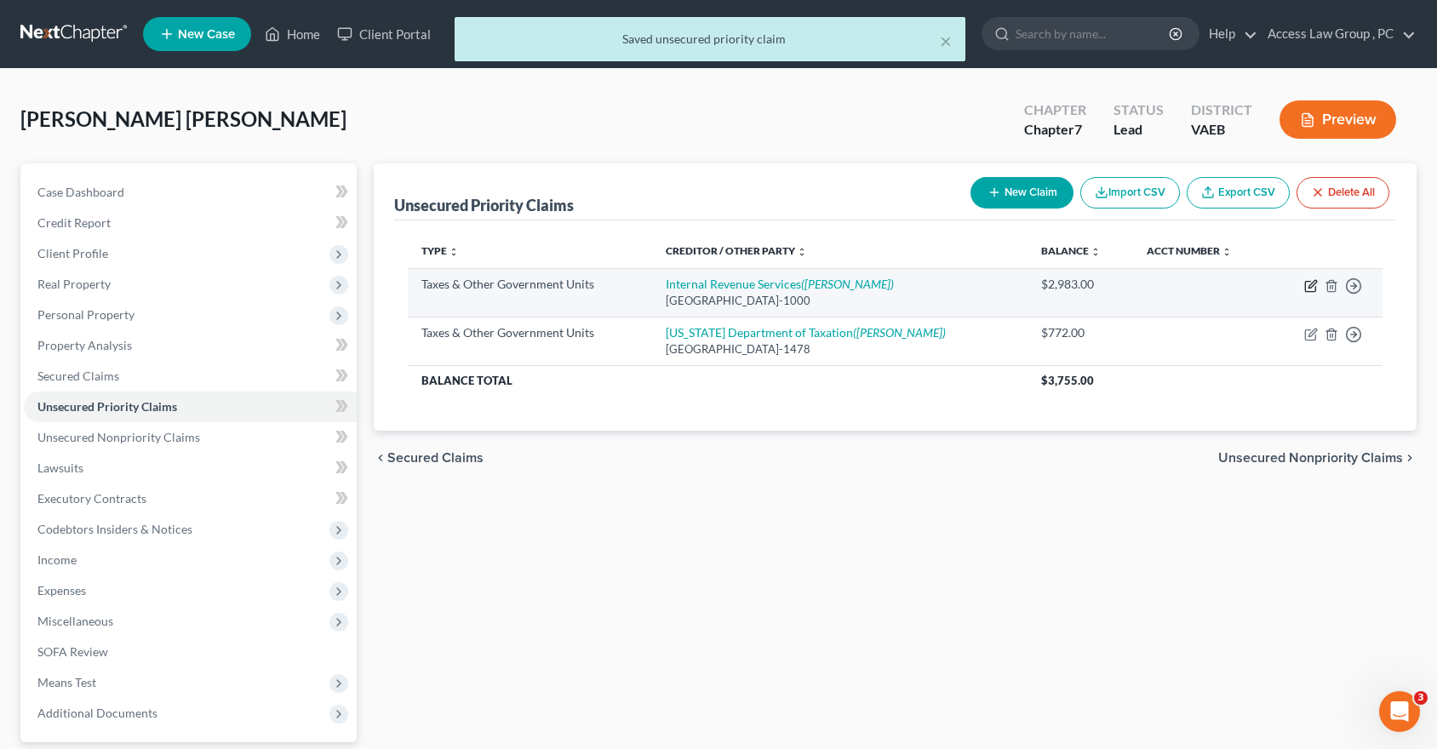
select select "0"
select select "18"
select select "3"
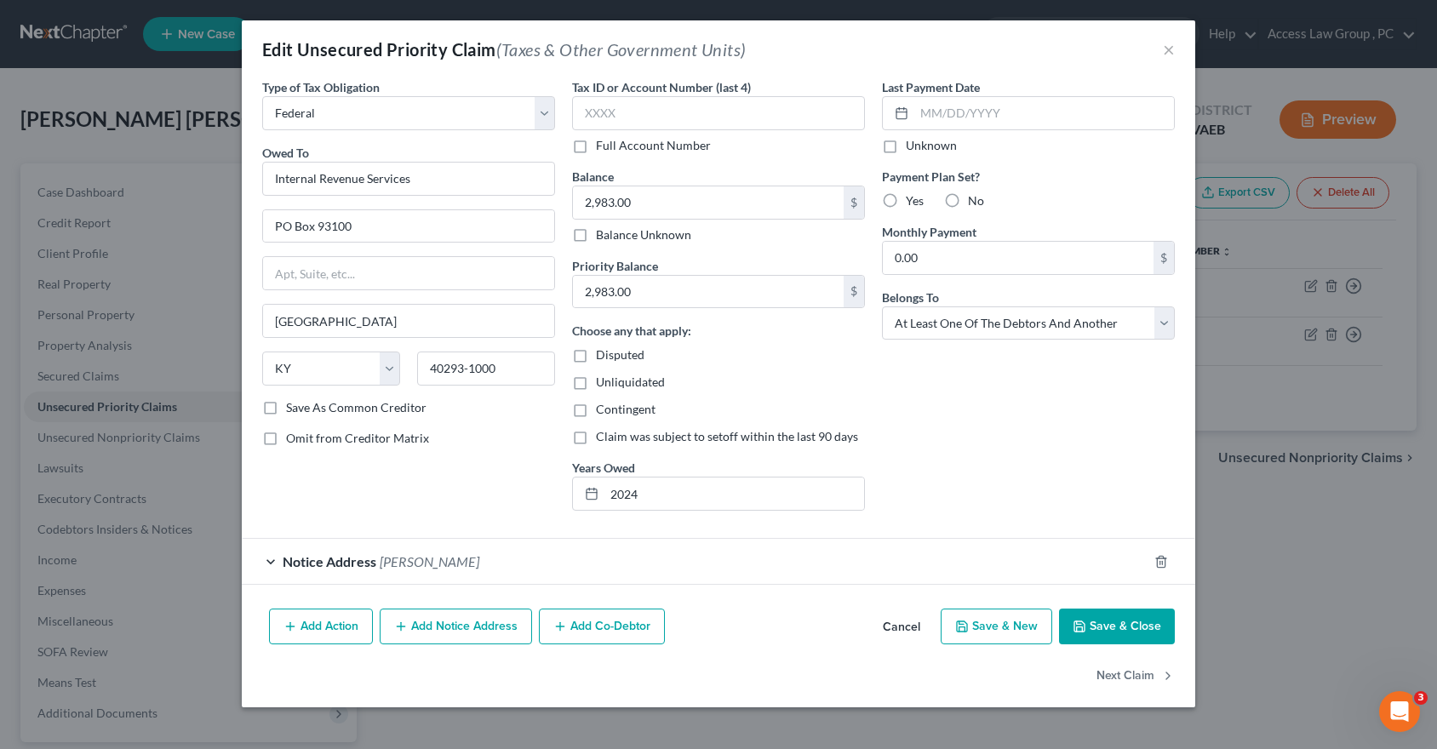
click at [1139, 624] on button "Save & Close" at bounding box center [1117, 627] width 116 height 36
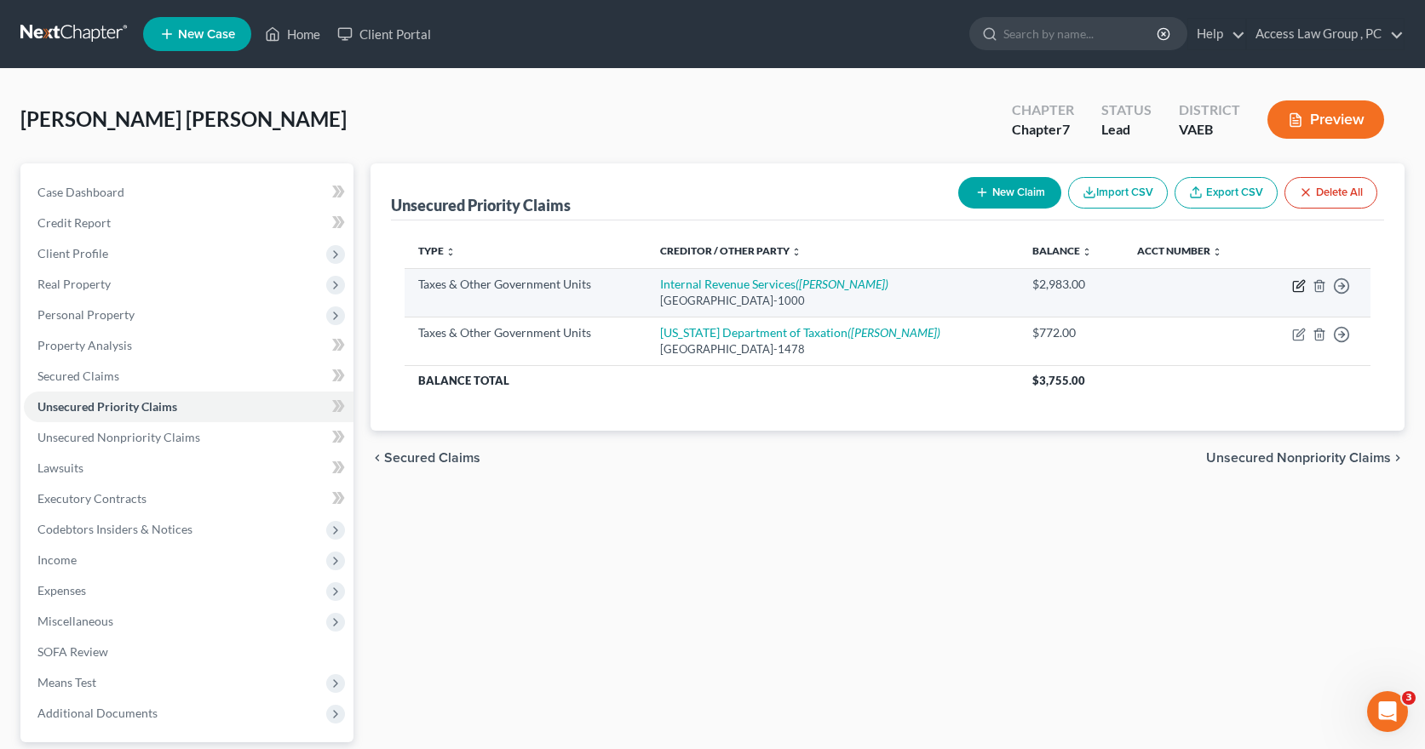
click at [1296, 284] on icon "button" at bounding box center [1299, 286] width 14 height 14
select select "0"
select select "18"
select select "3"
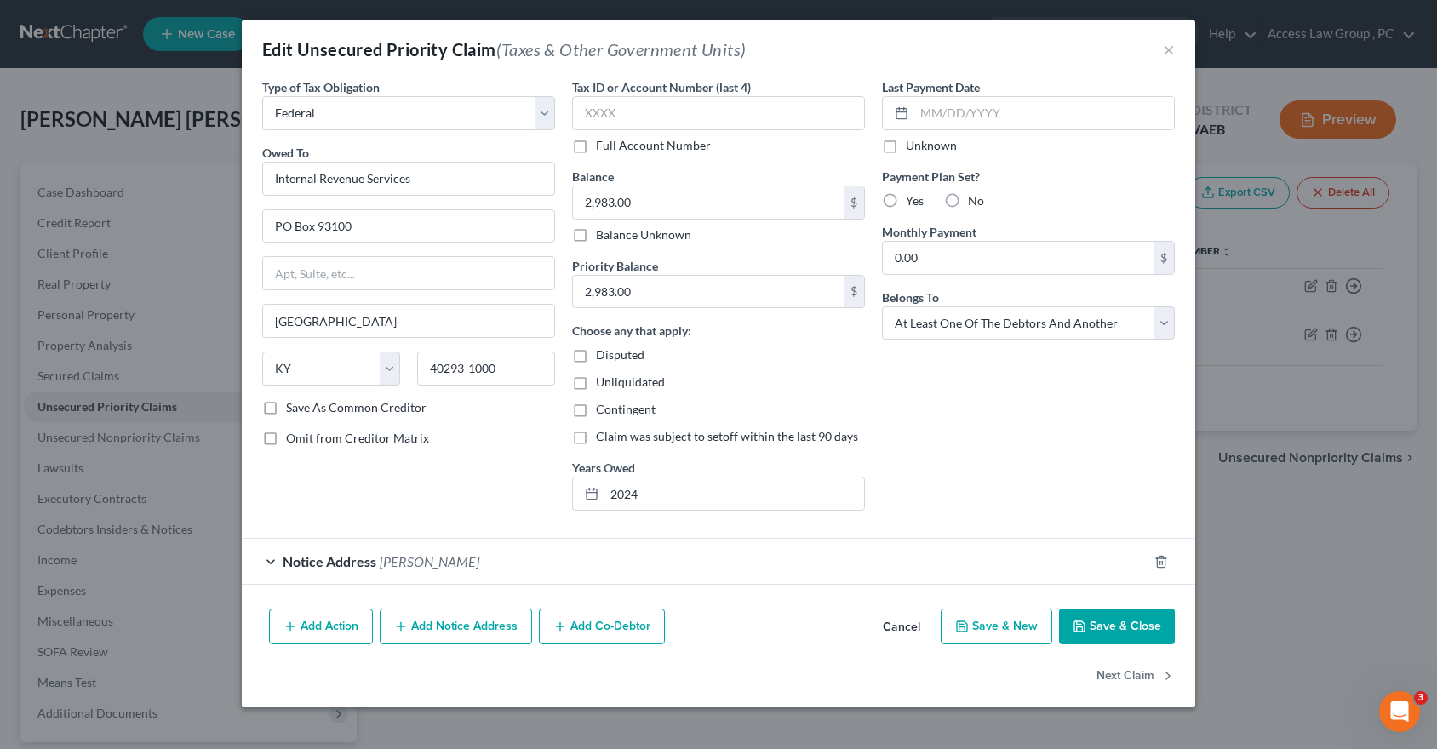
click at [1118, 626] on button "Save & Close" at bounding box center [1117, 627] width 116 height 36
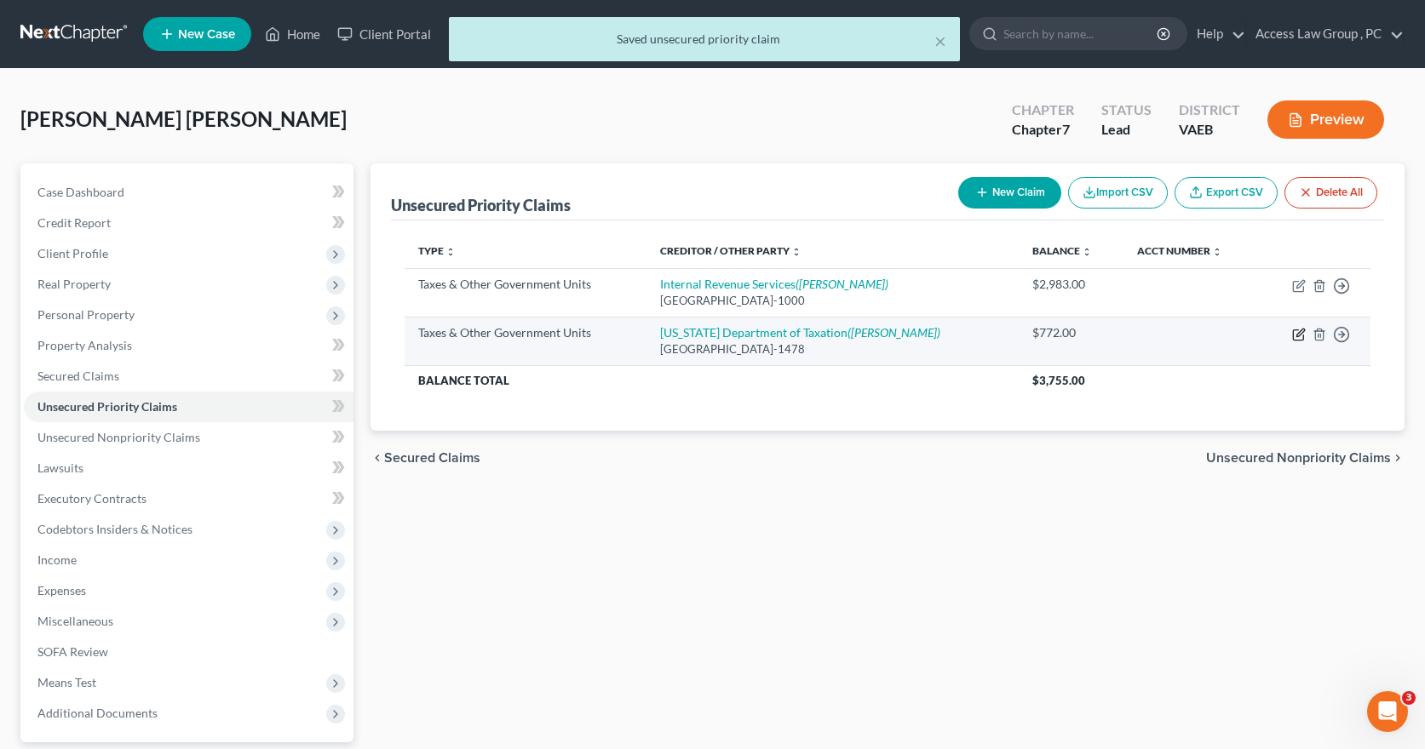
click at [1300, 332] on icon "button" at bounding box center [1299, 335] width 14 height 14
select select "2"
select select "48"
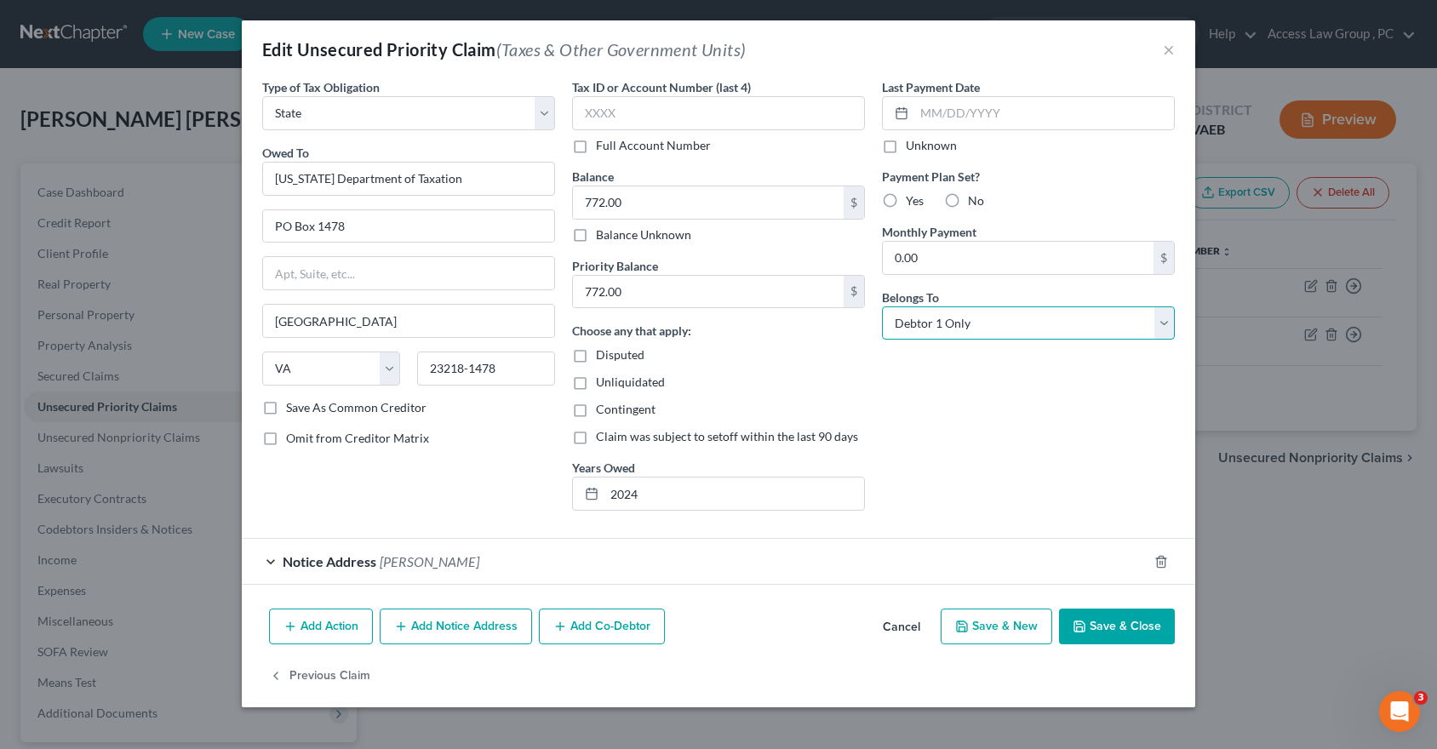
click at [1163, 317] on select "Select Debtor 1 Only Debtor 2 Only Debtor 1 And Debtor 2 Only At Least One Of T…" at bounding box center [1028, 324] width 293 height 34
select select "3"
click at [882, 307] on select "Select Debtor 1 Only Debtor 2 Only Debtor 1 And Debtor 2 Only At Least One Of T…" at bounding box center [1028, 324] width 293 height 34
click at [1135, 624] on button "Save & Close" at bounding box center [1117, 627] width 116 height 36
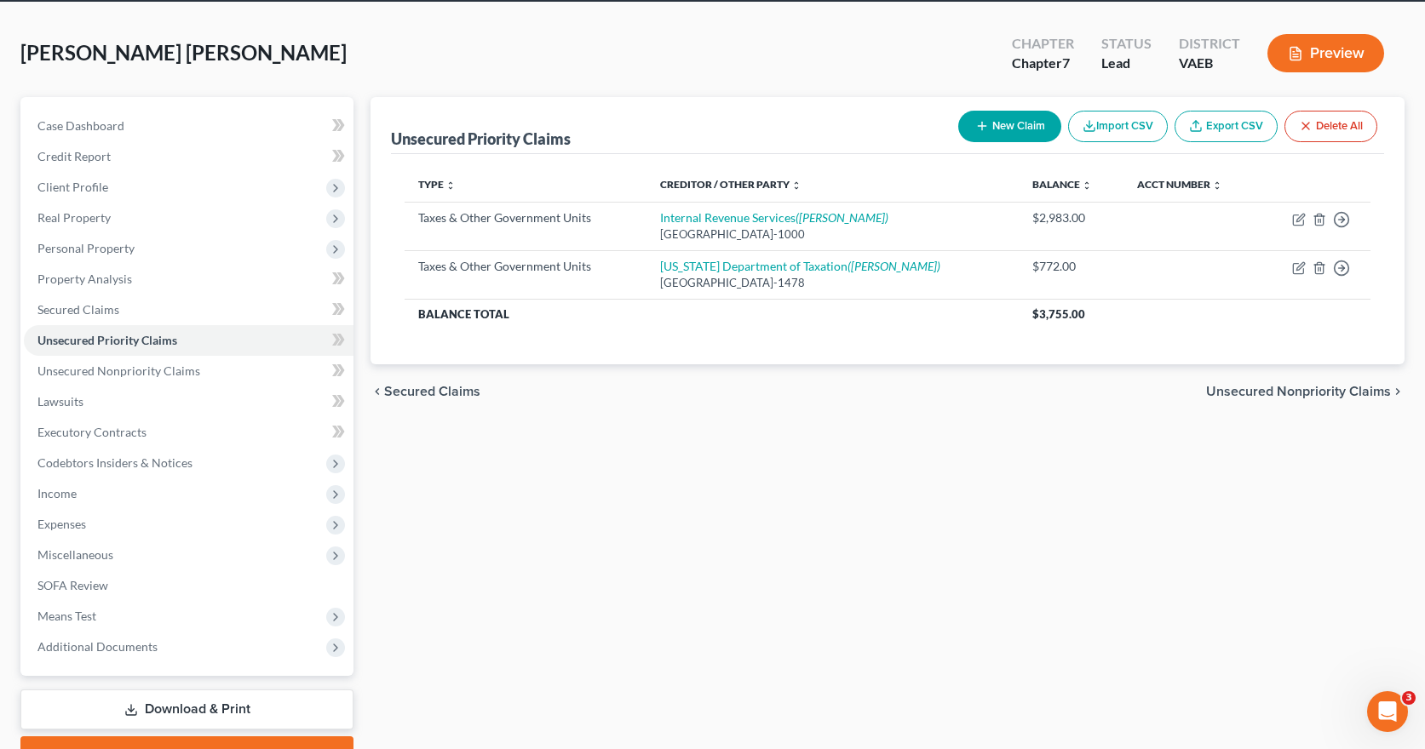
scroll to position [156, 0]
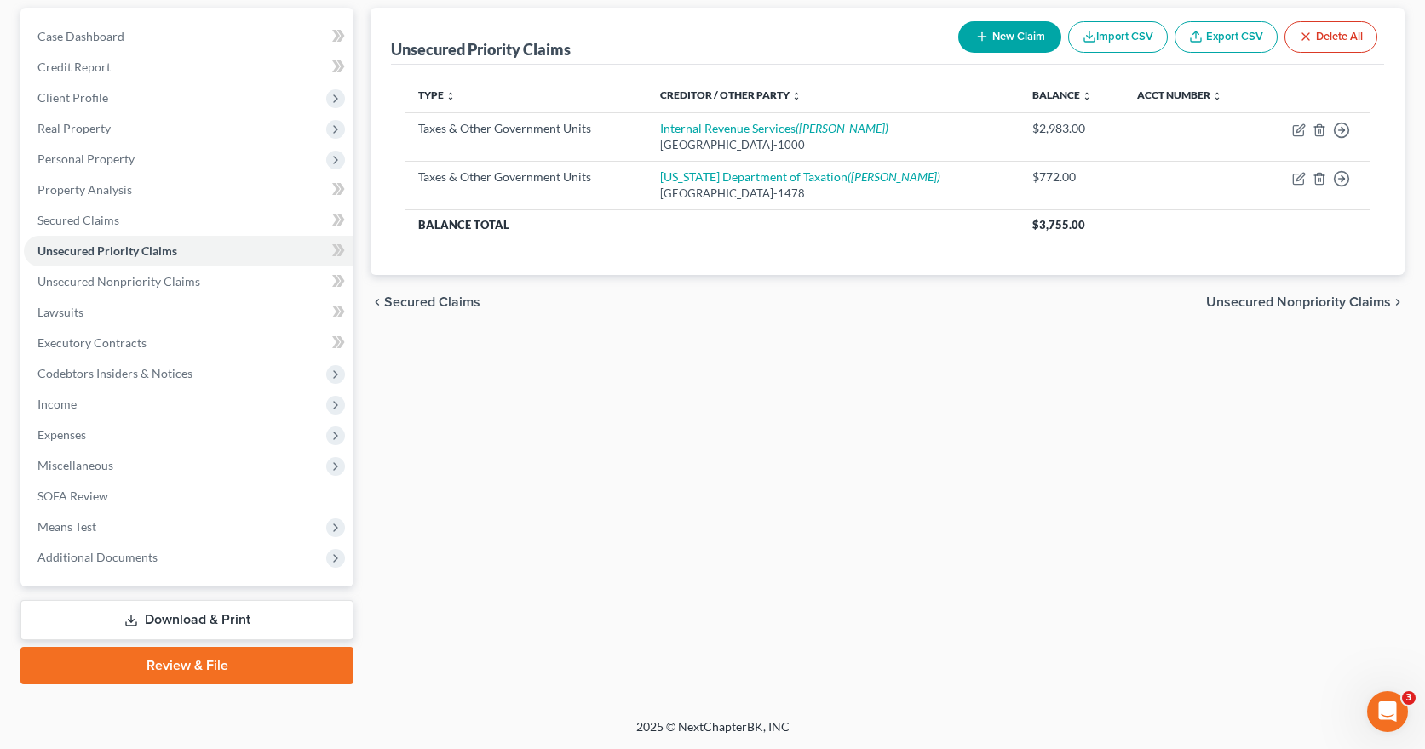
click at [225, 618] on link "Download & Print" at bounding box center [186, 620] width 333 height 40
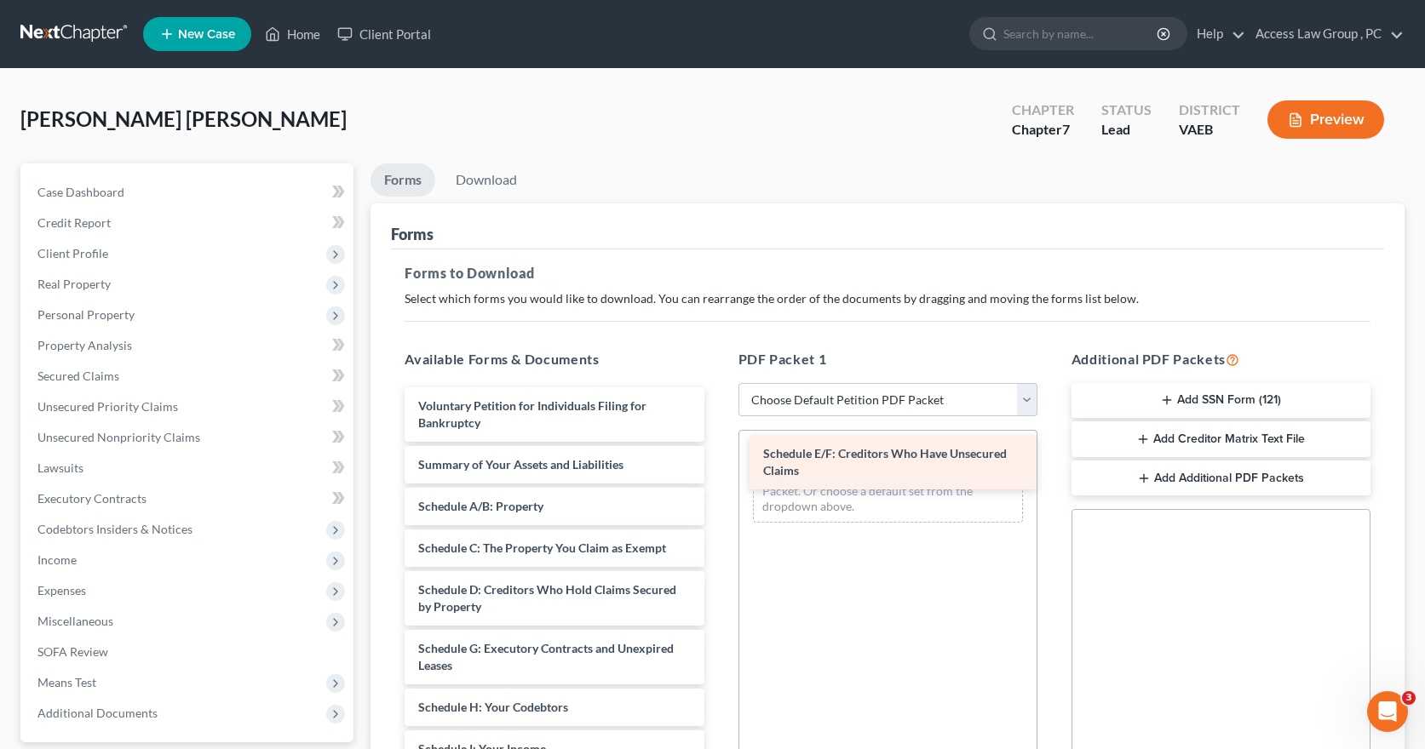
drag, startPoint x: 521, startPoint y: 649, endPoint x: 866, endPoint y: 454, distance: 396.2
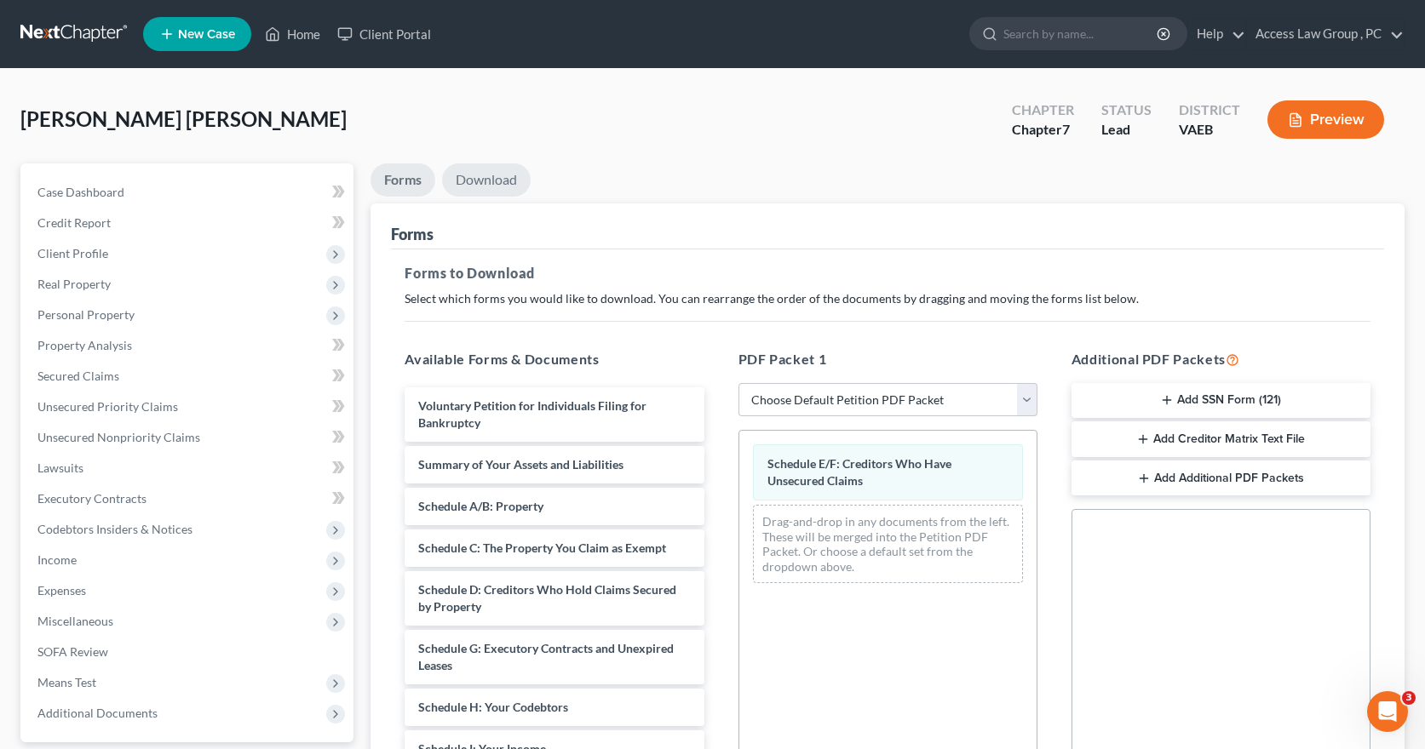
click at [496, 177] on link "Download" at bounding box center [486, 180] width 89 height 33
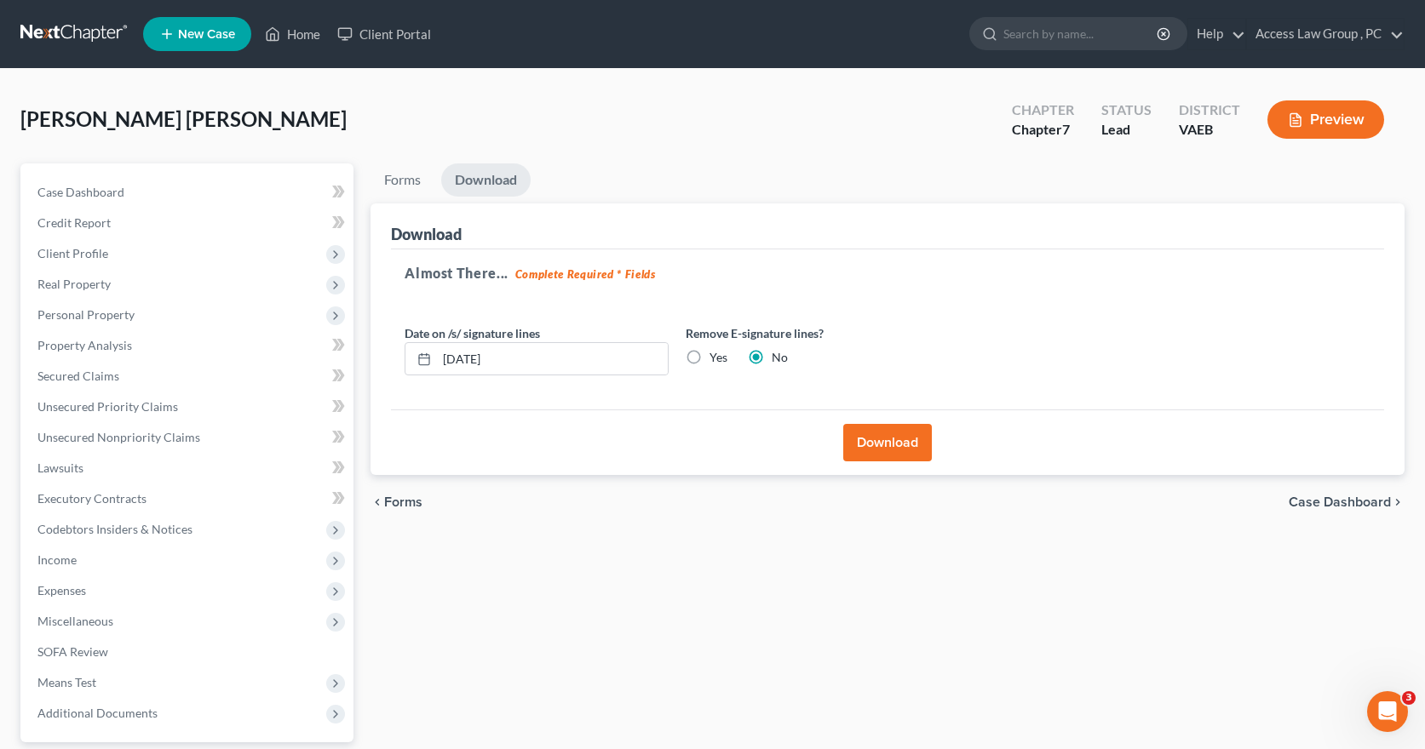
click at [894, 440] on button "Download" at bounding box center [887, 442] width 89 height 37
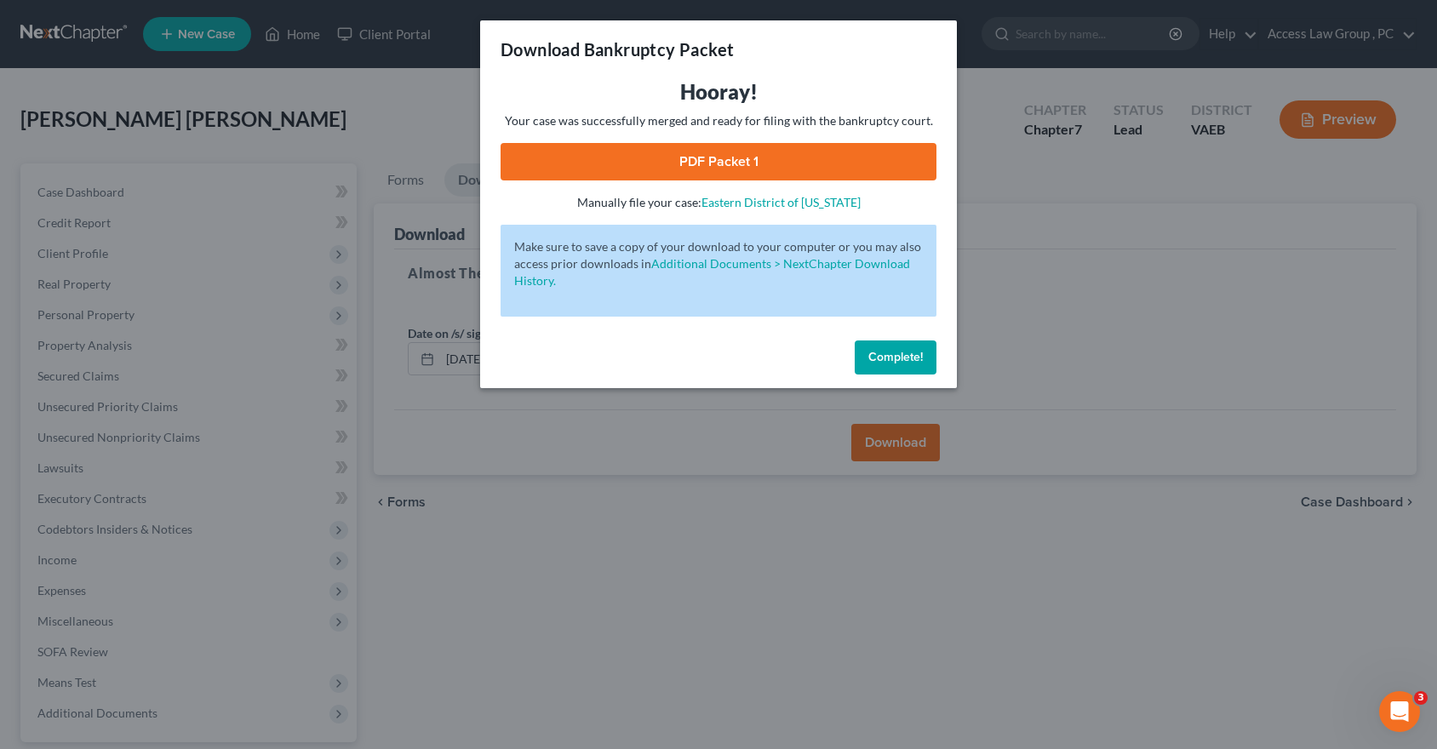
click at [909, 355] on span "Complete!" at bounding box center [896, 357] width 55 height 14
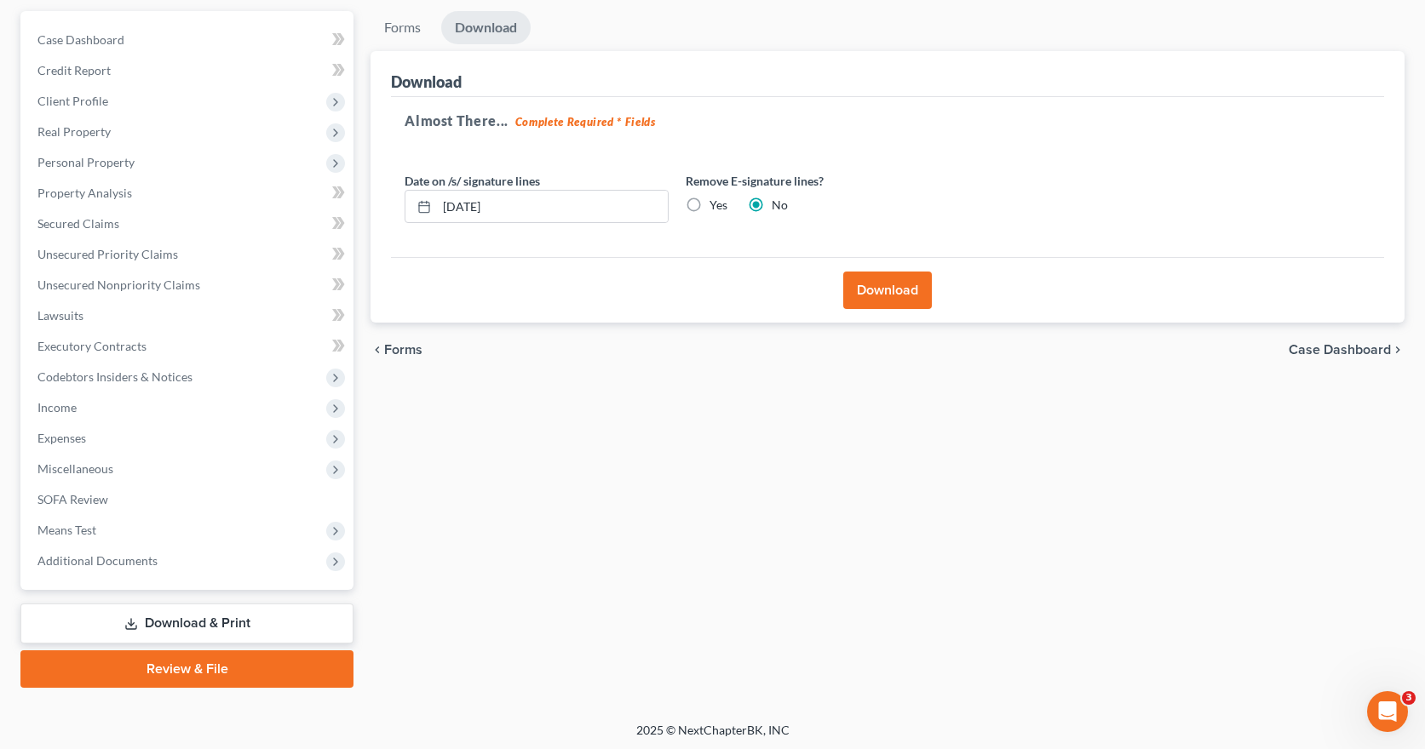
scroll to position [156, 0]
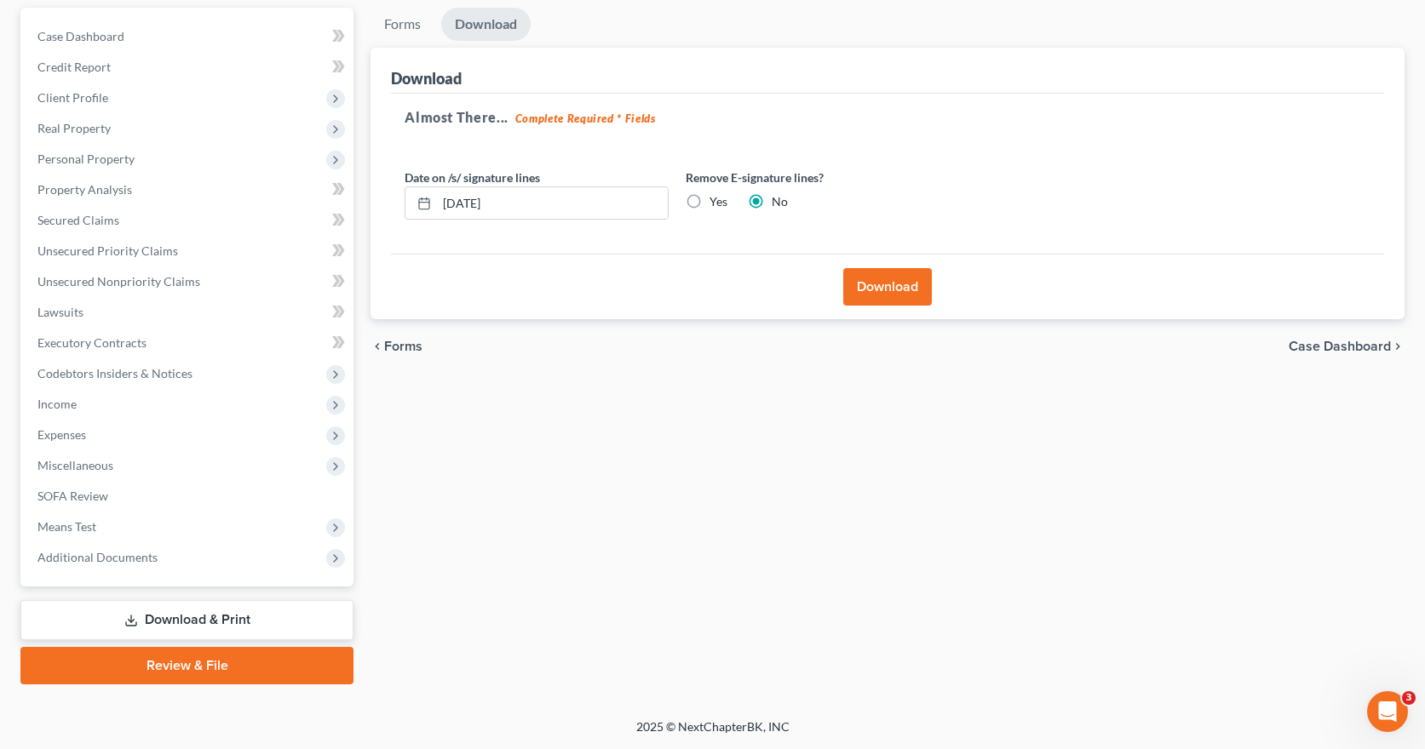
click at [206, 668] on link "Review & File" at bounding box center [186, 665] width 333 height 37
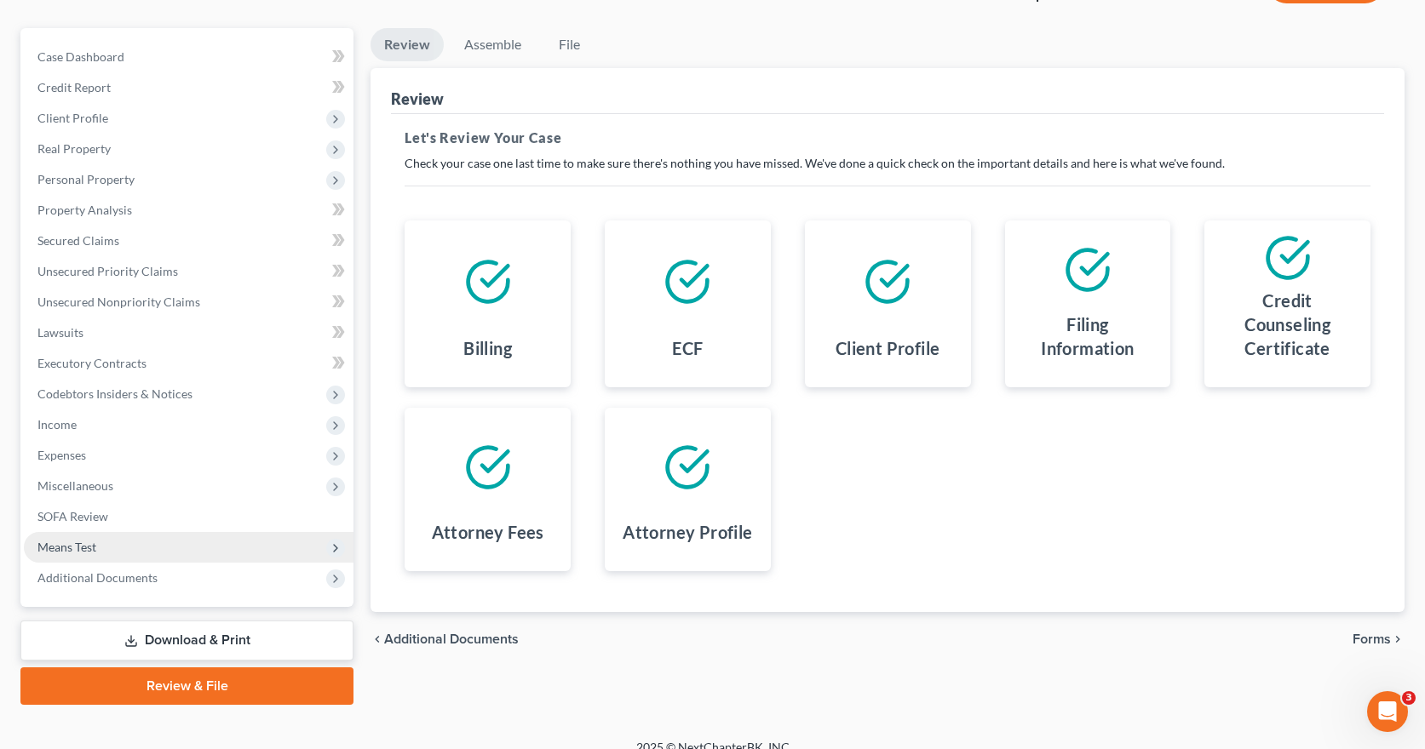
scroll to position [156, 0]
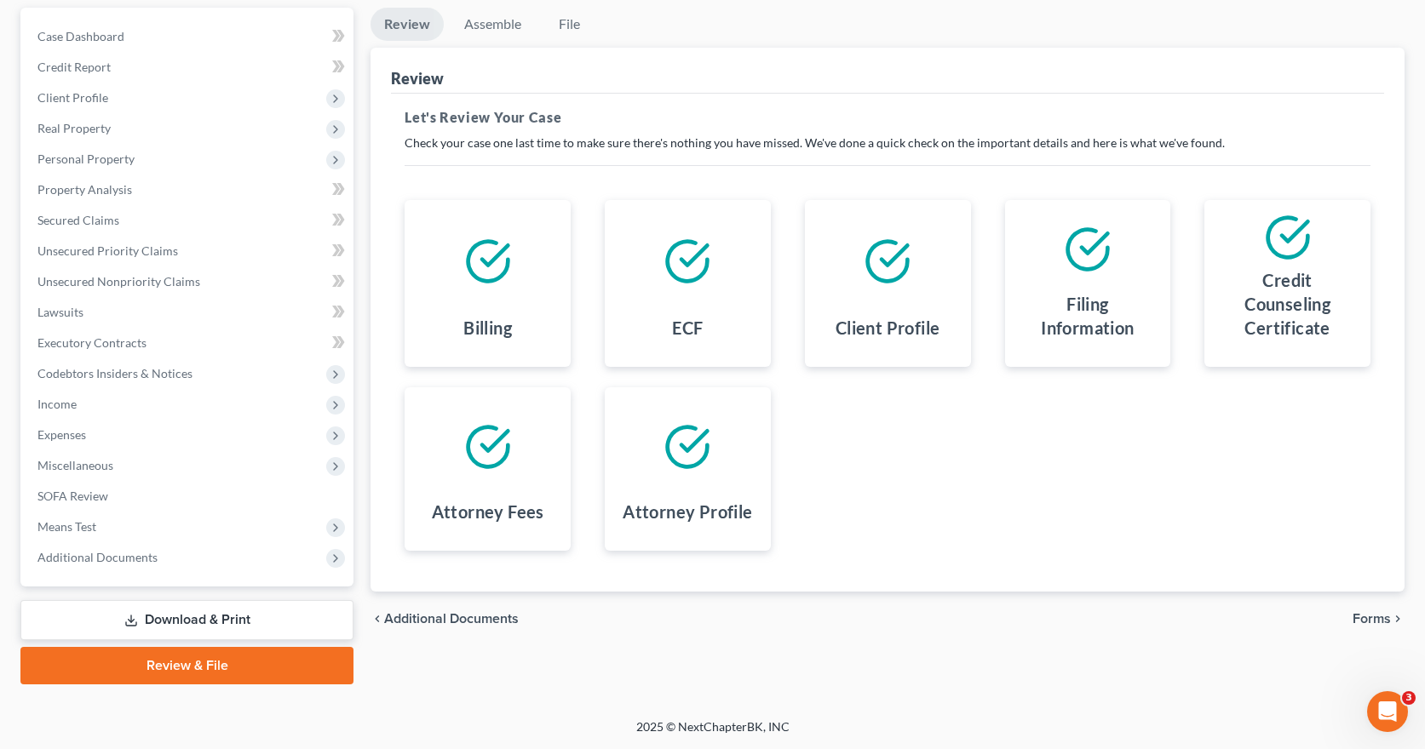
click at [185, 617] on link "Download & Print" at bounding box center [186, 620] width 333 height 40
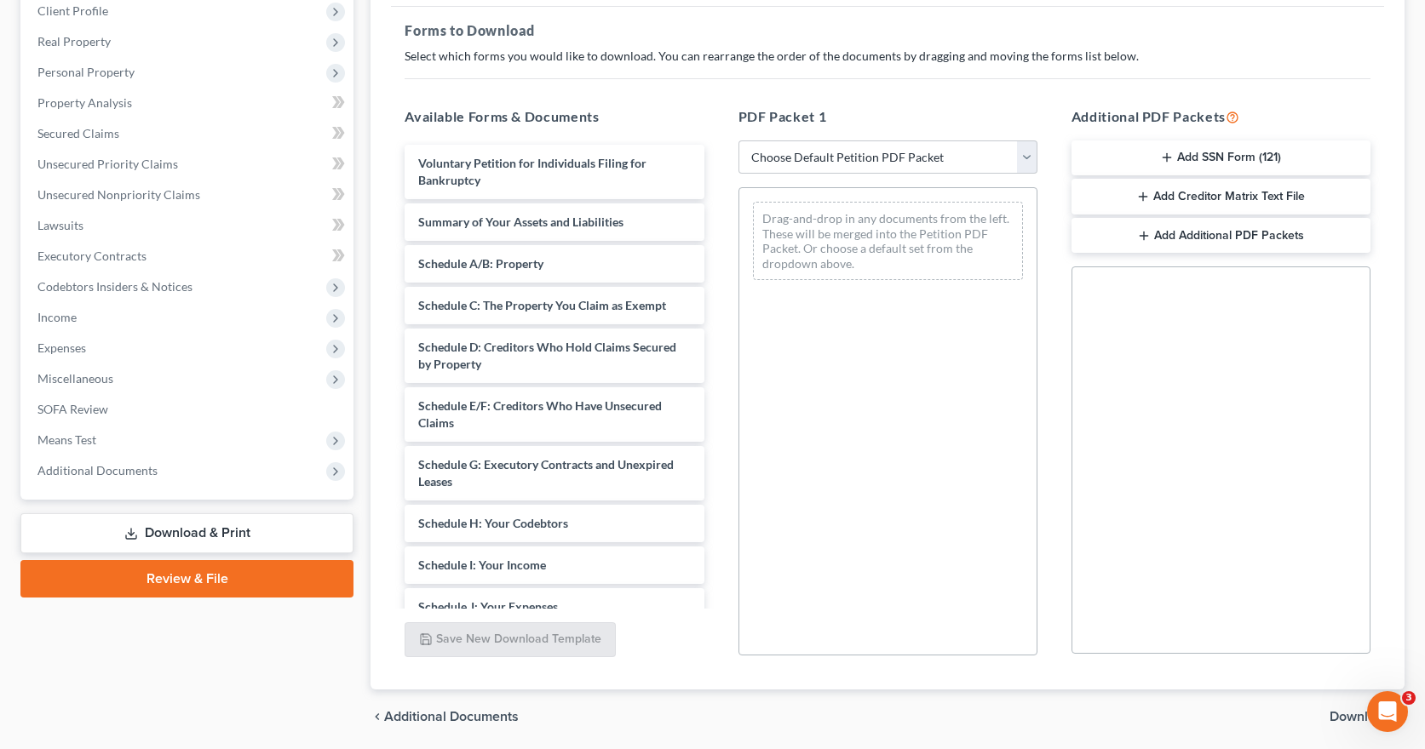
scroll to position [255, 0]
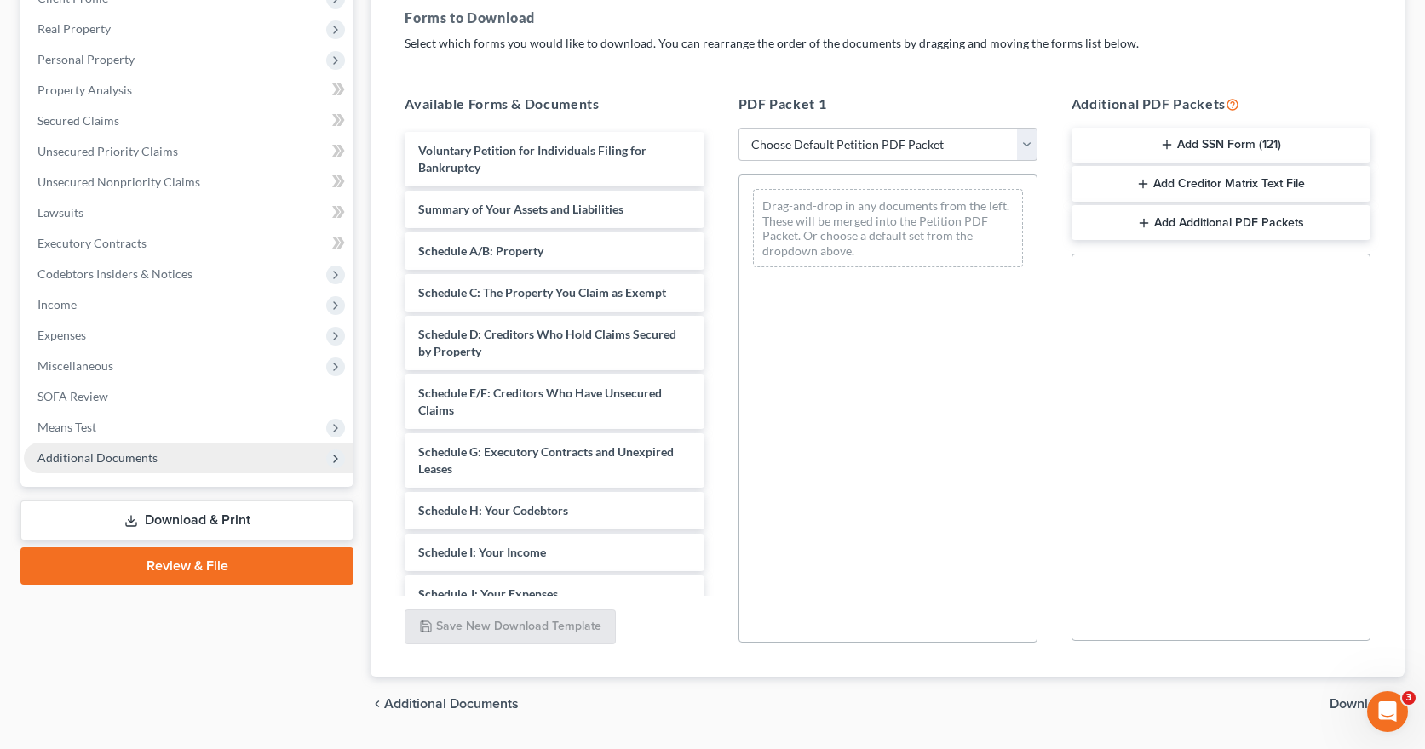
click at [118, 447] on span "Additional Documents" at bounding box center [189, 458] width 330 height 31
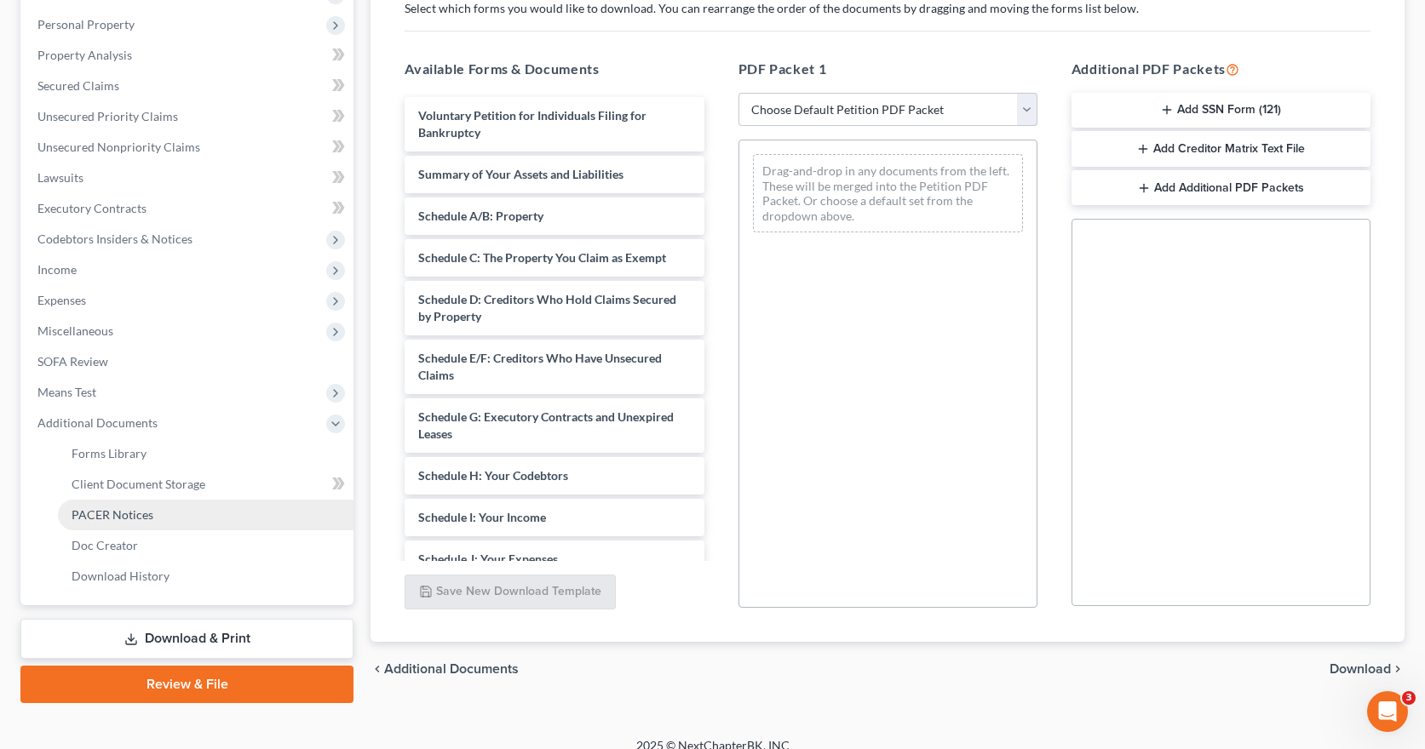
scroll to position [309, 0]
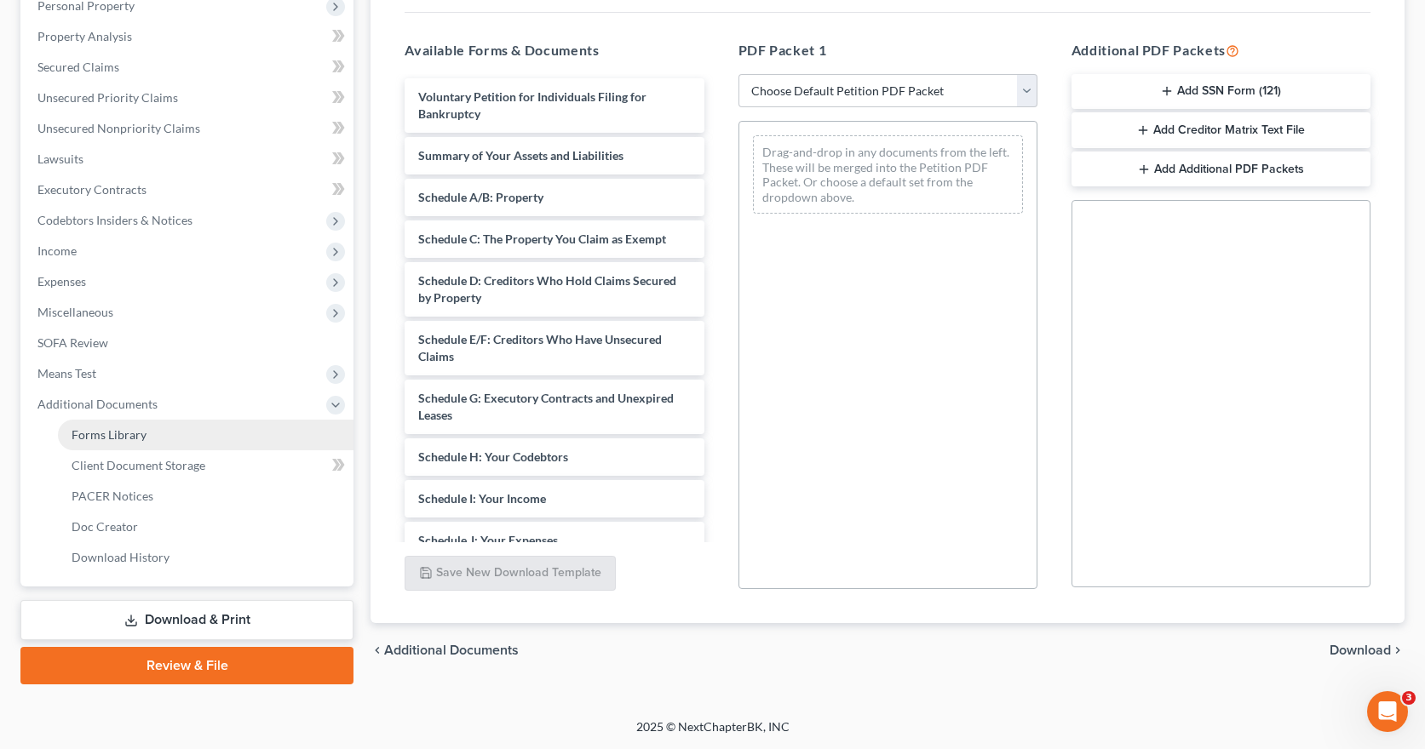
click at [124, 435] on span "Forms Library" at bounding box center [109, 434] width 75 height 14
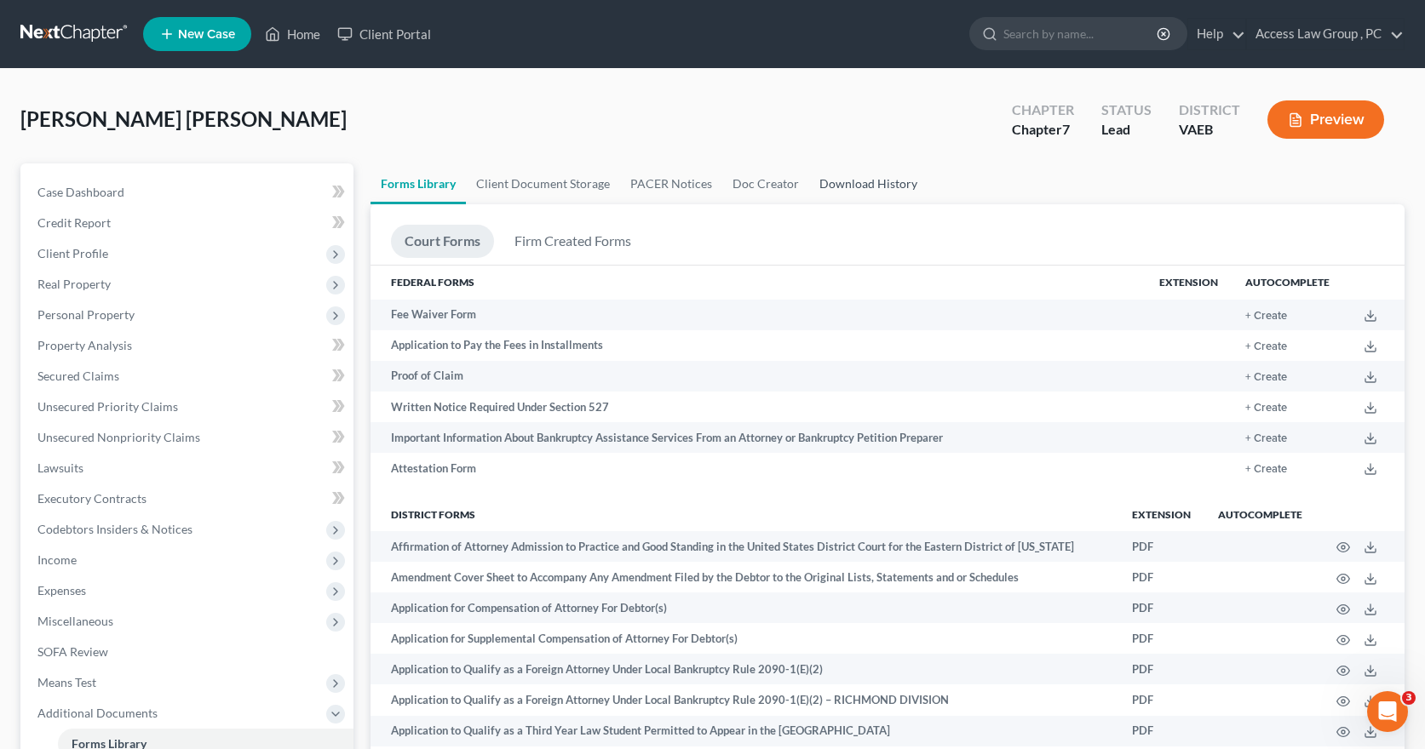
click at [836, 181] on link "Download History" at bounding box center [868, 184] width 118 height 41
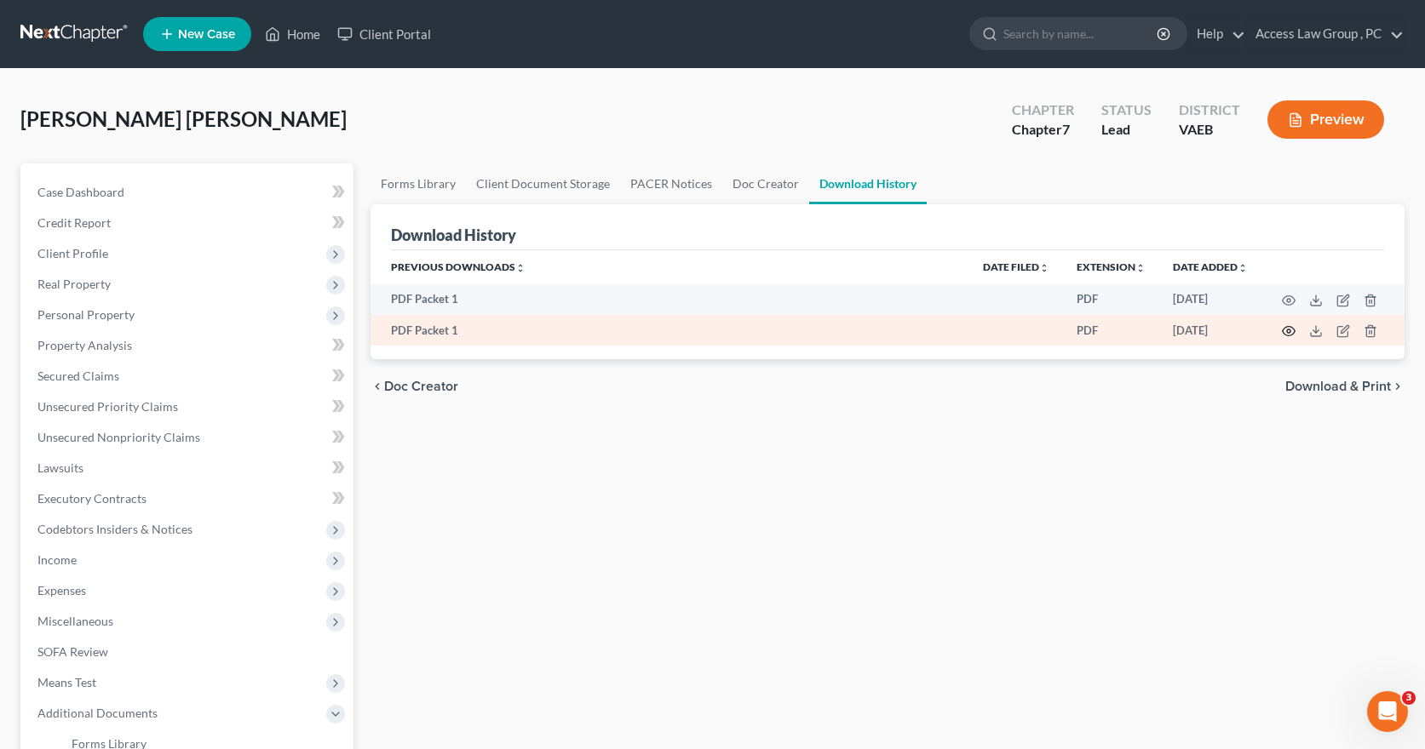
click at [1288, 330] on circle "button" at bounding box center [1288, 331] width 3 height 3
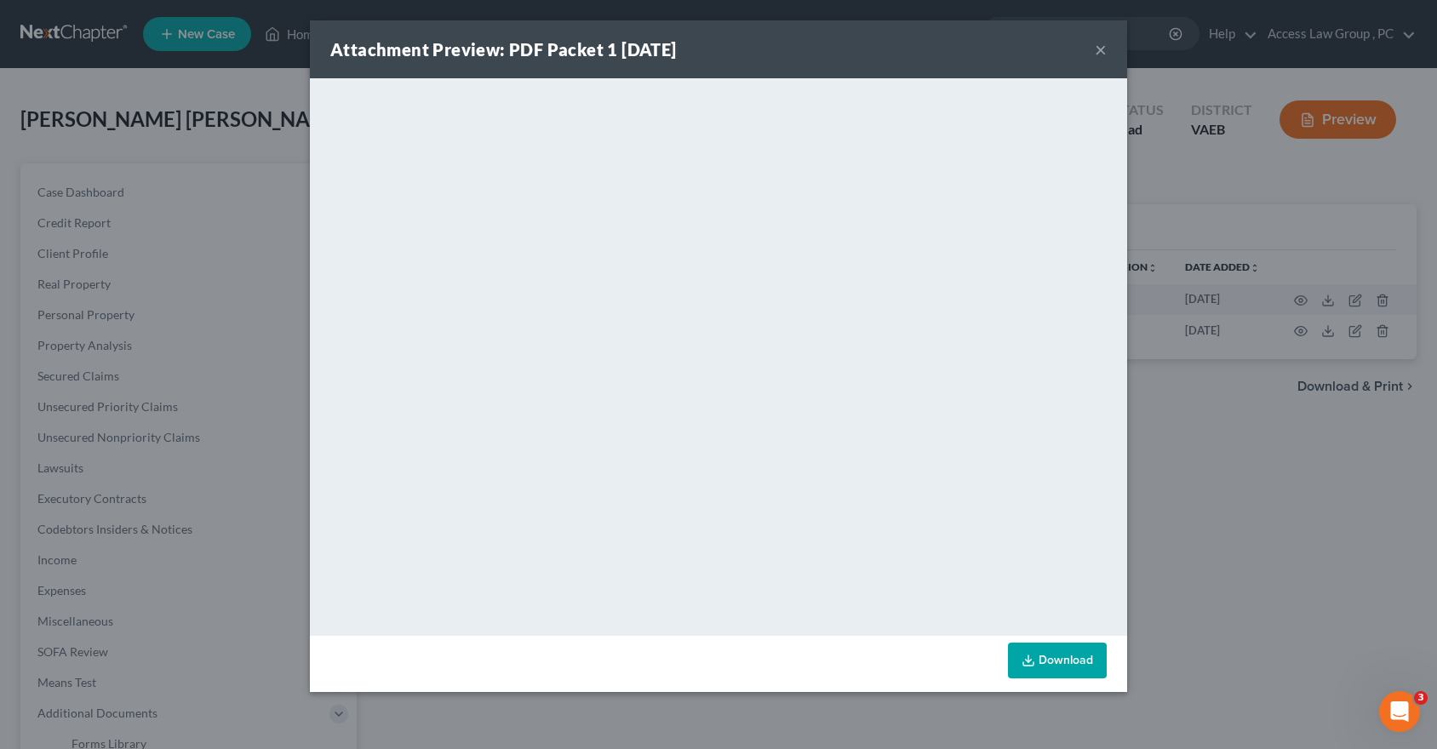
click at [1103, 50] on button "×" at bounding box center [1101, 49] width 12 height 20
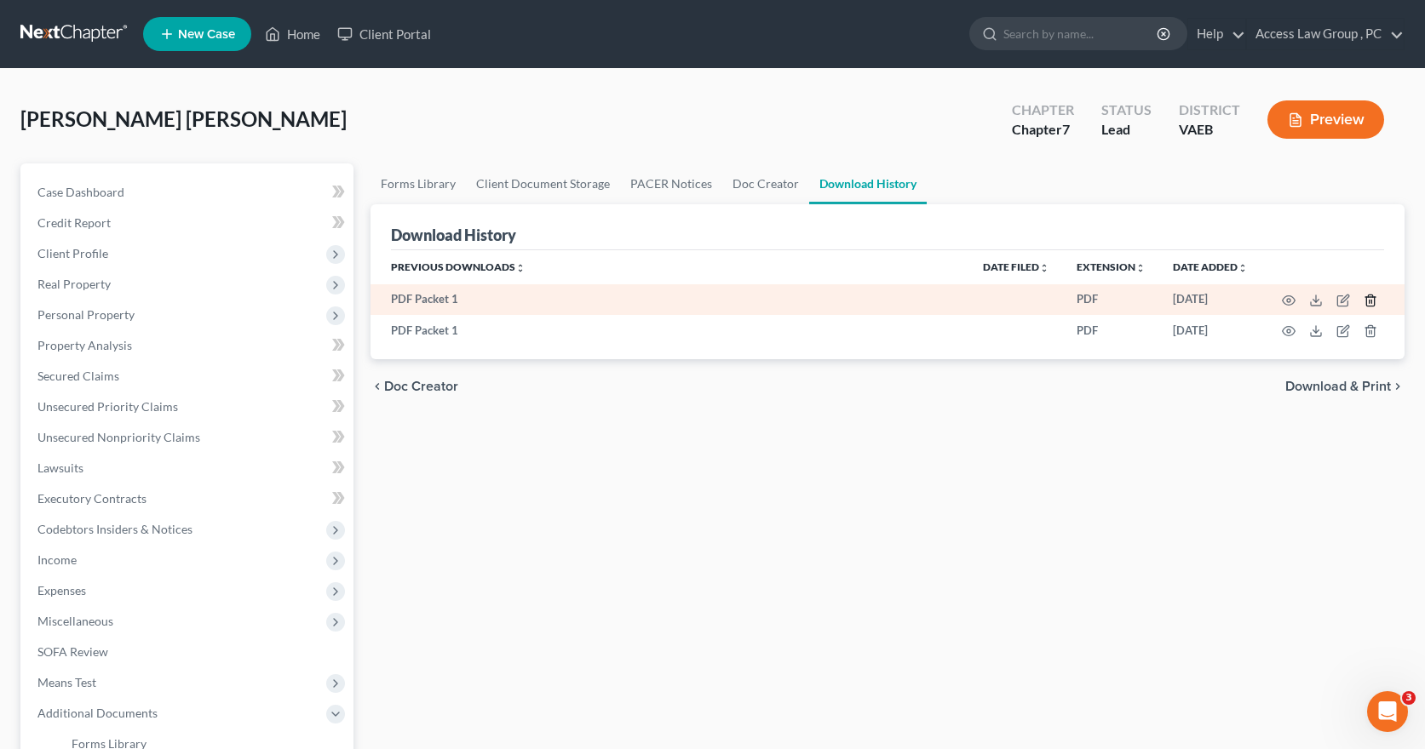
click at [1372, 300] on icon "button" at bounding box center [1370, 301] width 14 height 14
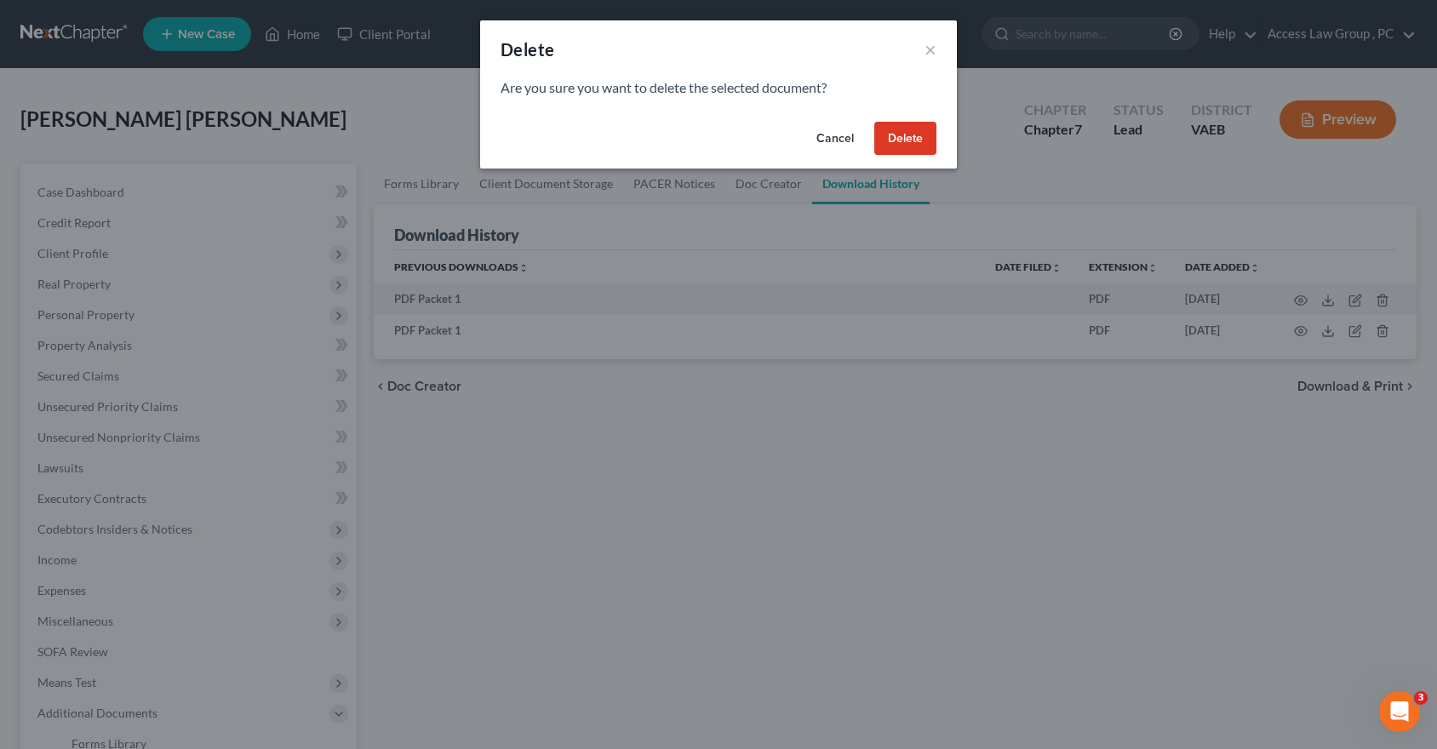
click at [910, 137] on button "Delete" at bounding box center [906, 139] width 62 height 34
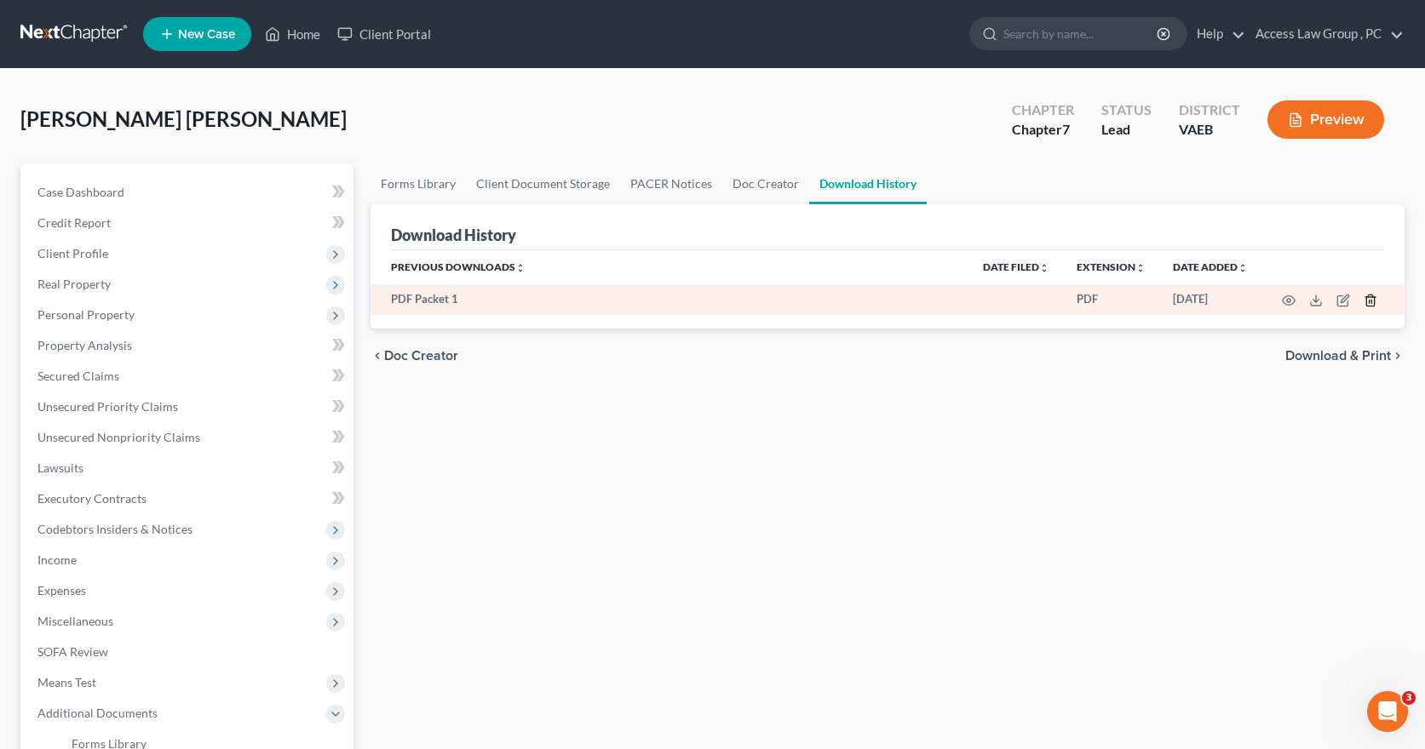
click at [1371, 301] on line "button" at bounding box center [1371, 301] width 0 height 3
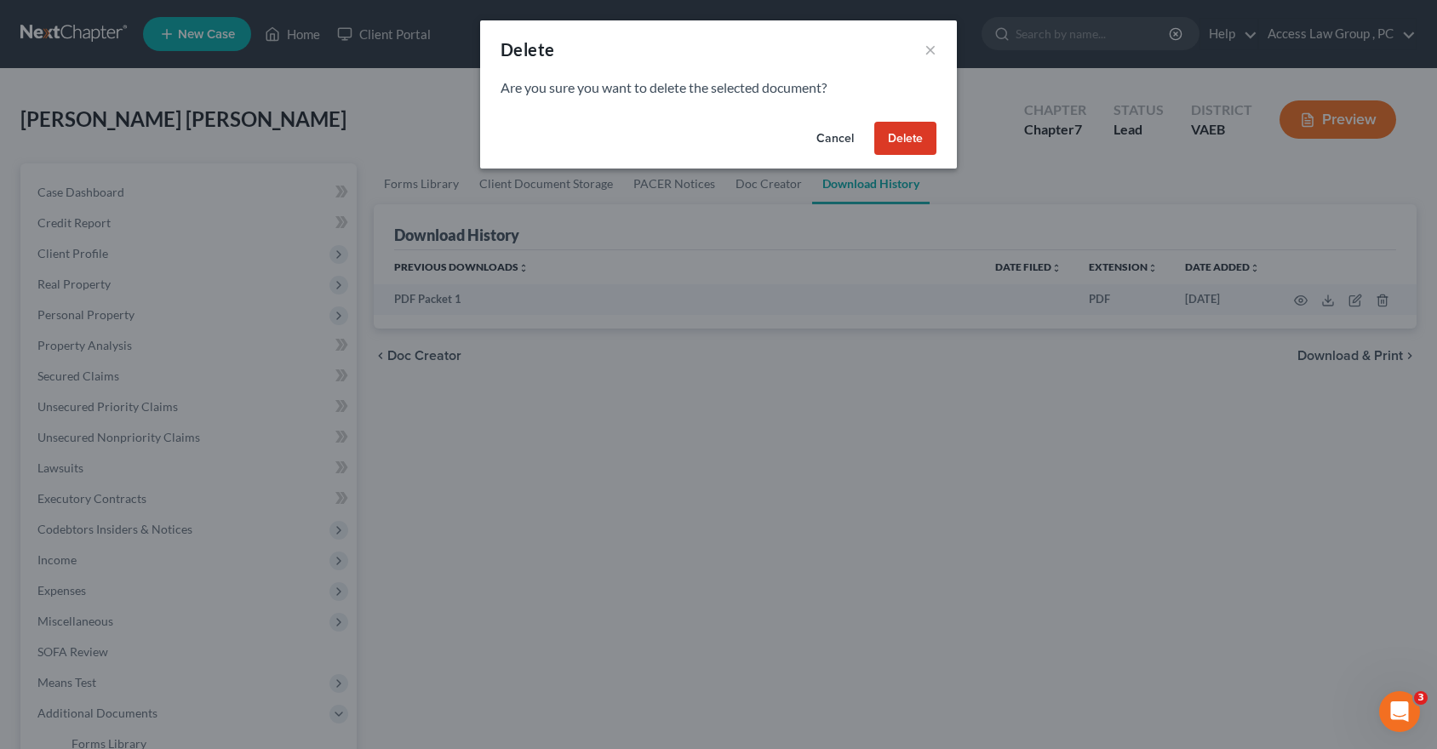
click at [921, 139] on button "Delete" at bounding box center [906, 139] width 62 height 34
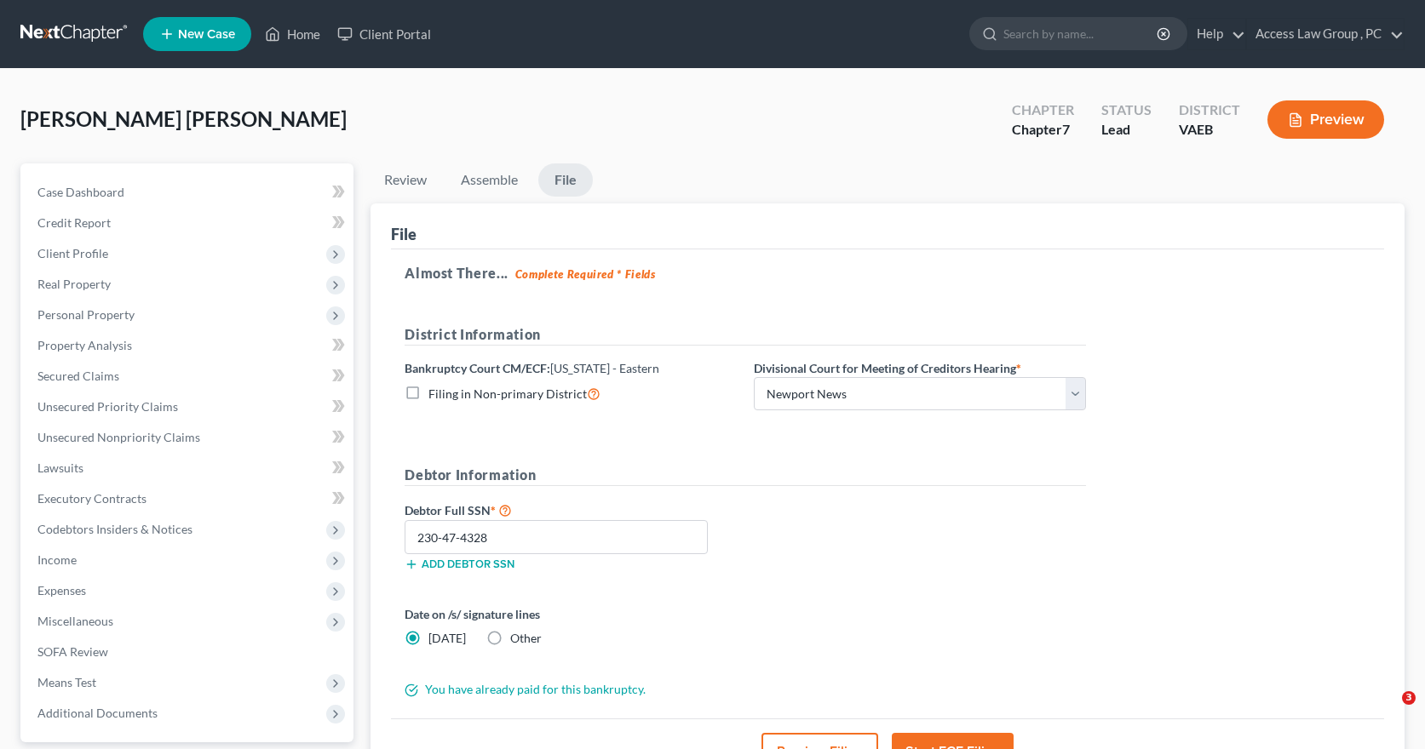
select select "1"
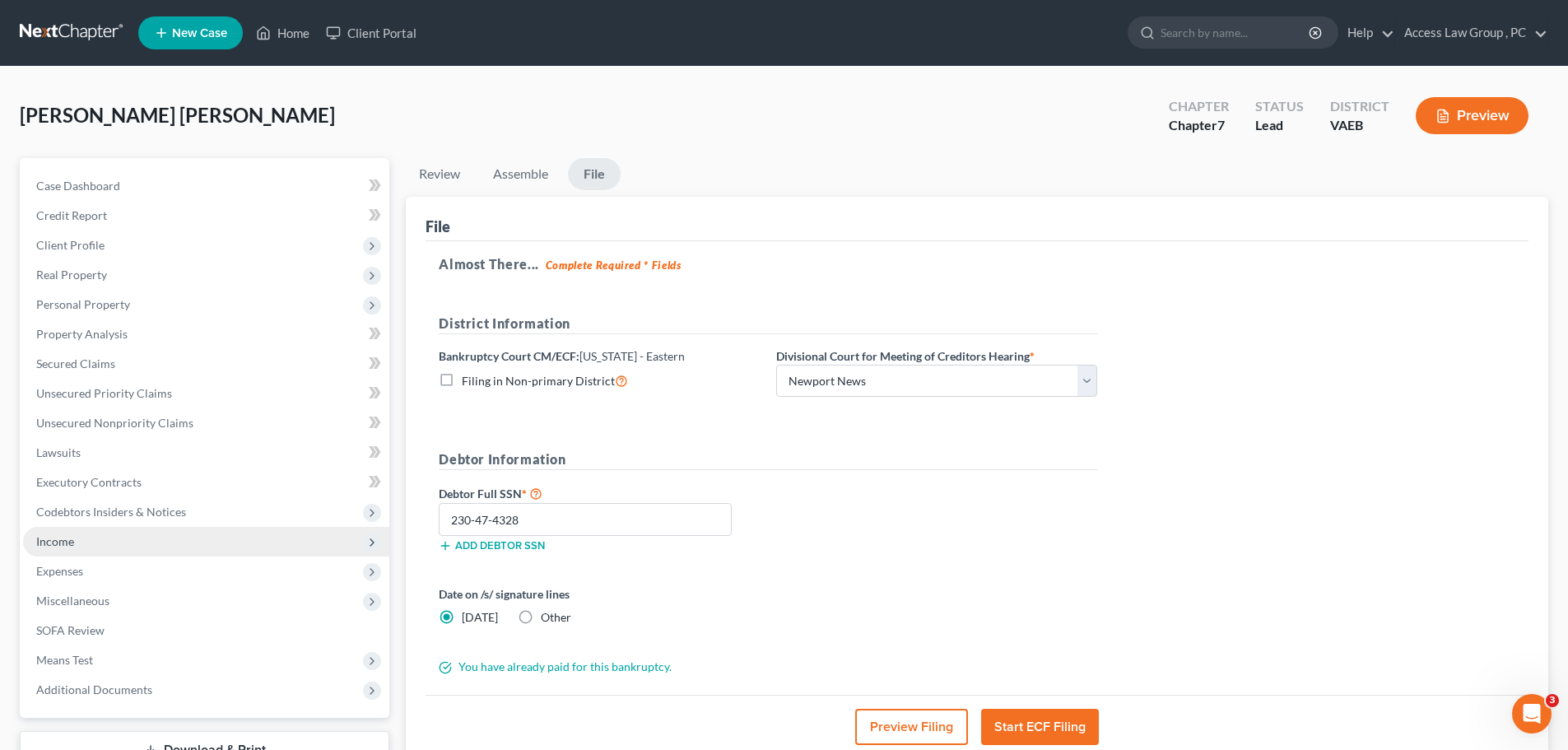
scroll to position [82, 0]
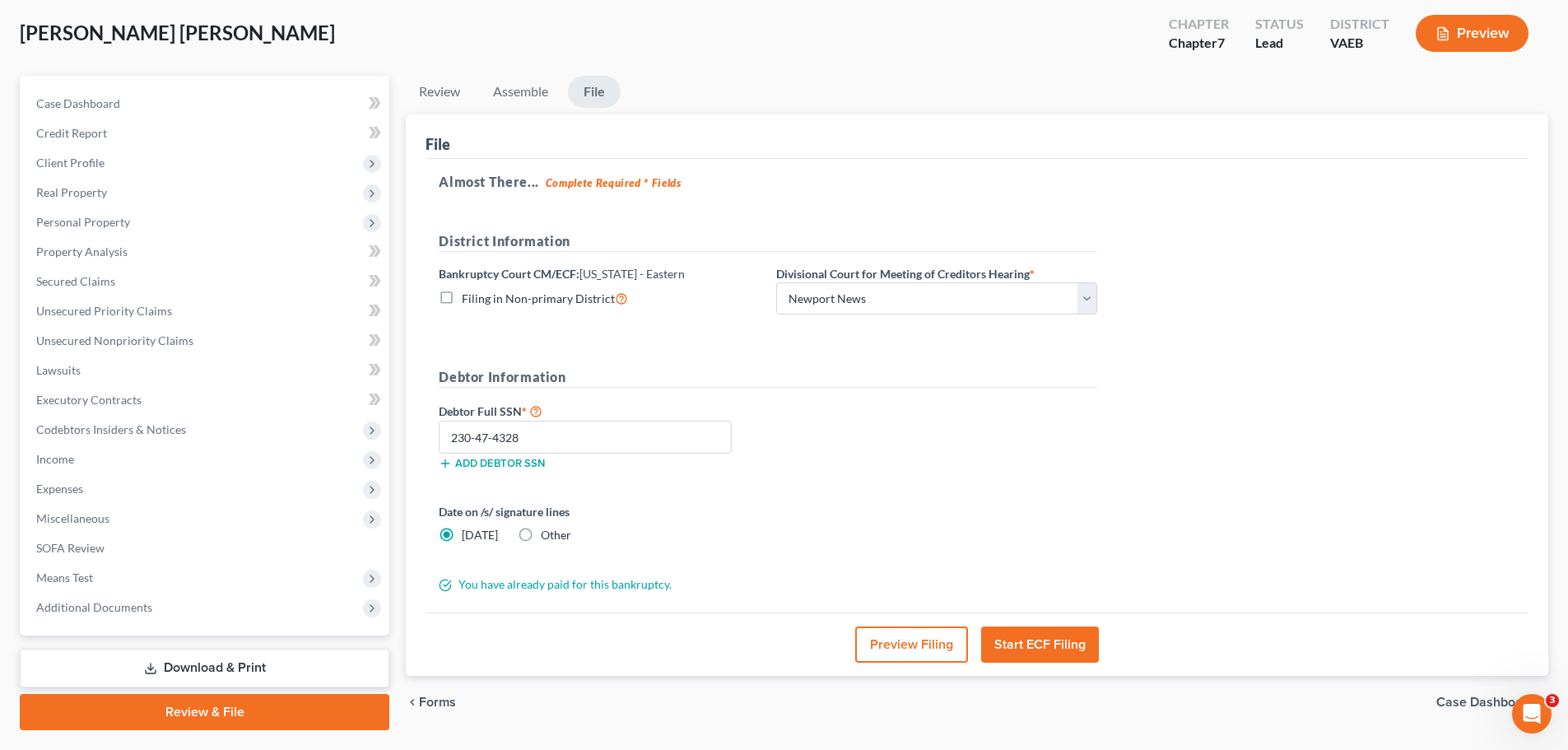
click at [224, 708] on link "Review & File" at bounding box center [204, 711] width 369 height 36
click at [223, 712] on link "Review & File" at bounding box center [204, 711] width 369 height 36
click at [525, 89] on link "Assemble" at bounding box center [520, 91] width 81 height 32
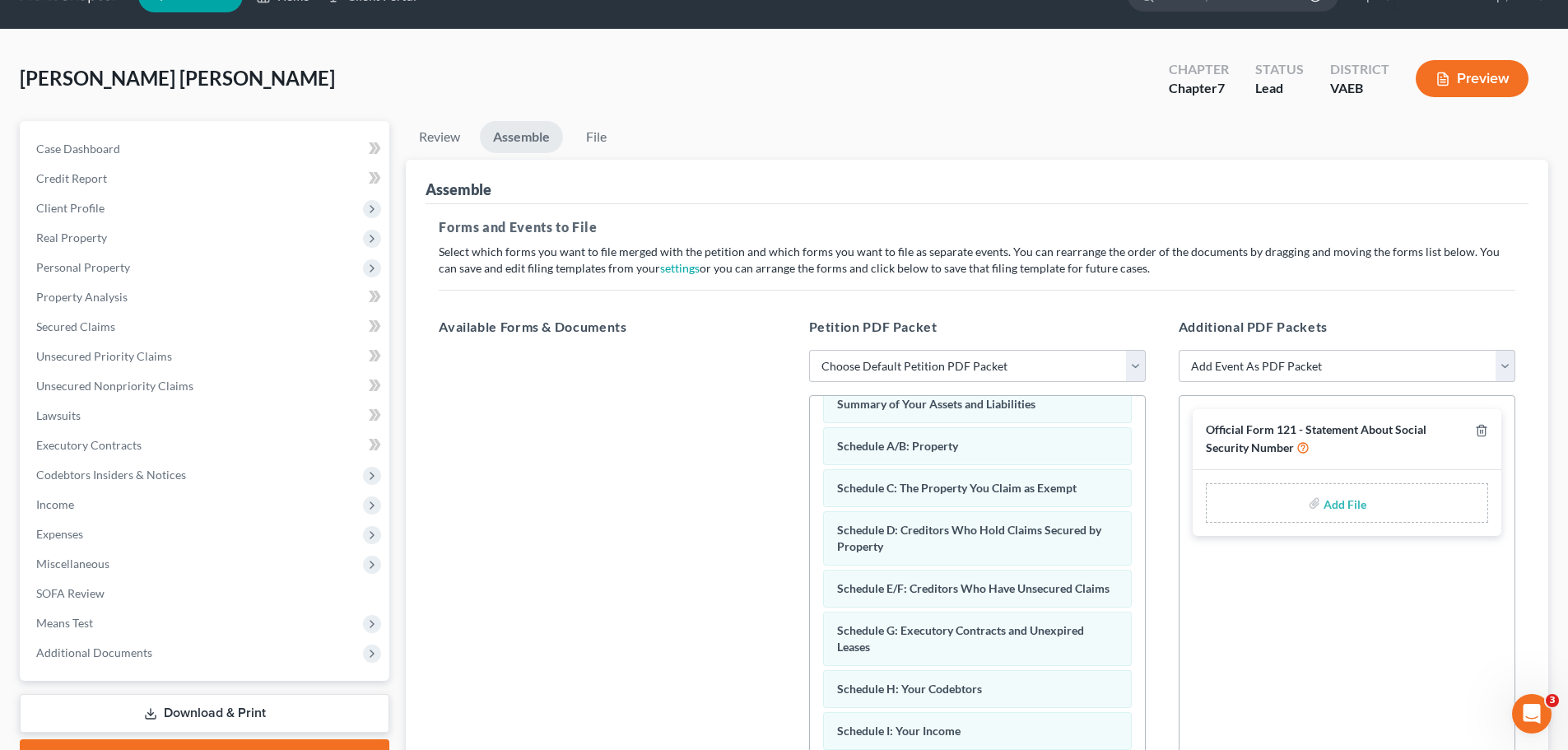
scroll to position [0, 0]
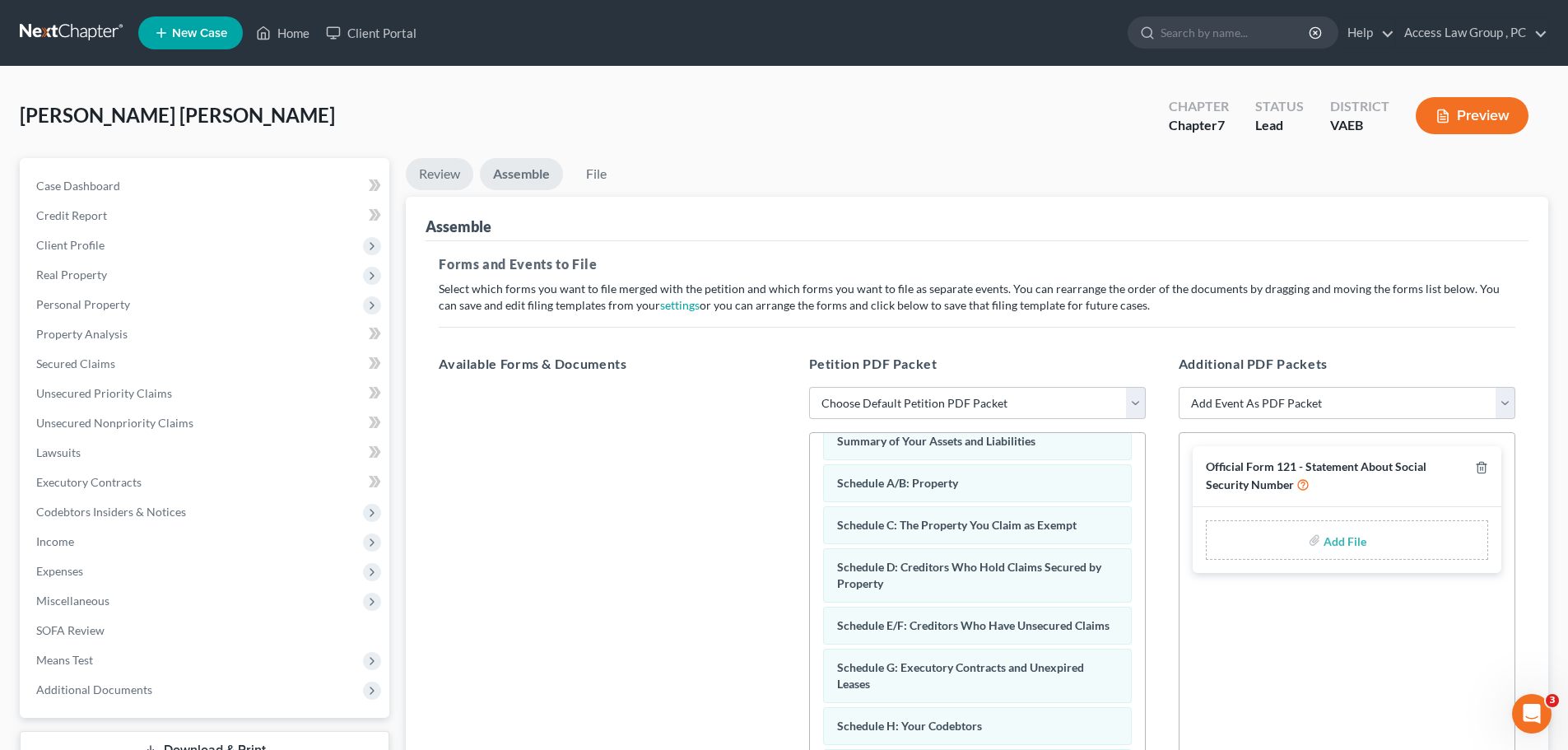
click at [448, 175] on link "Review" at bounding box center [440, 174] width 68 height 32
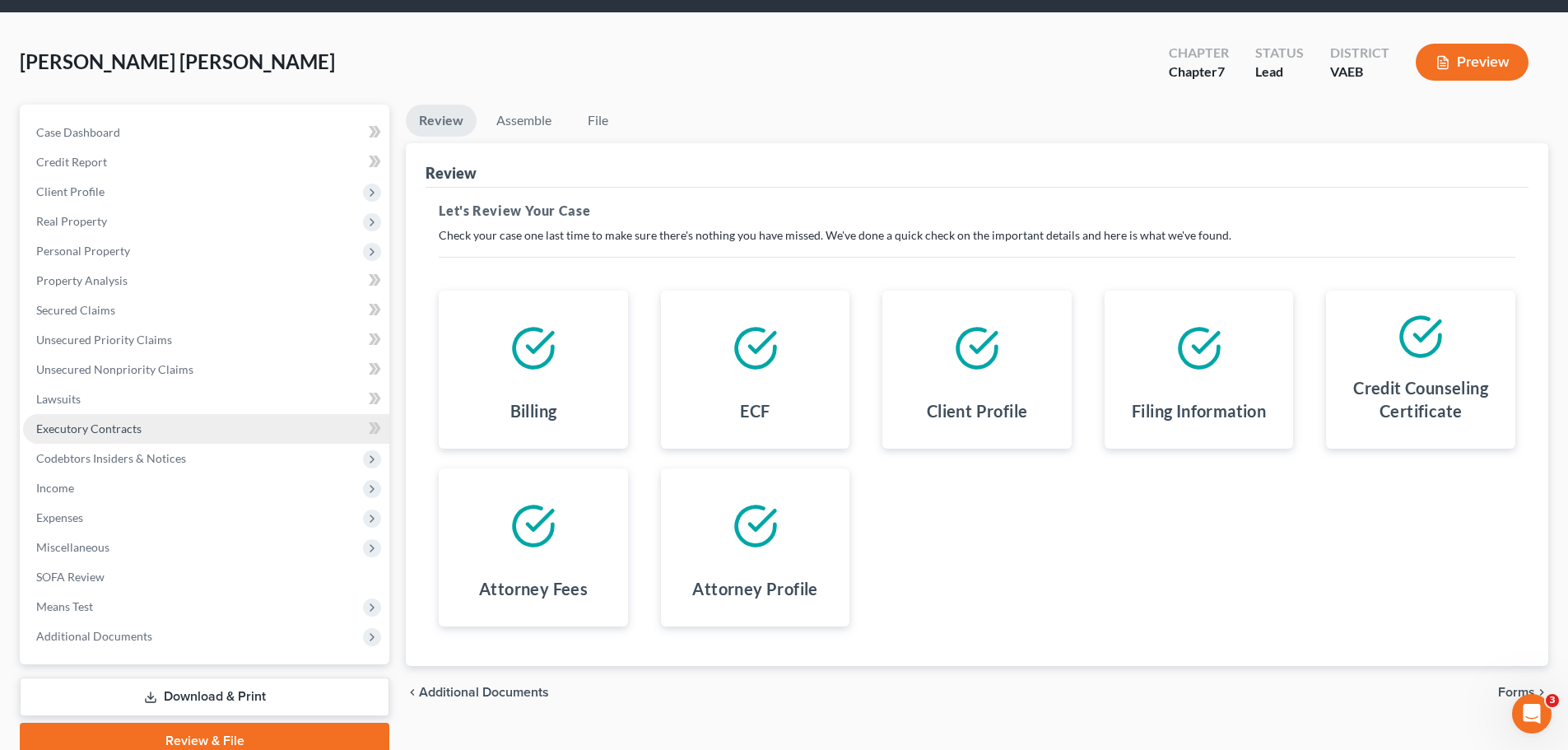
scroll to position [82, 0]
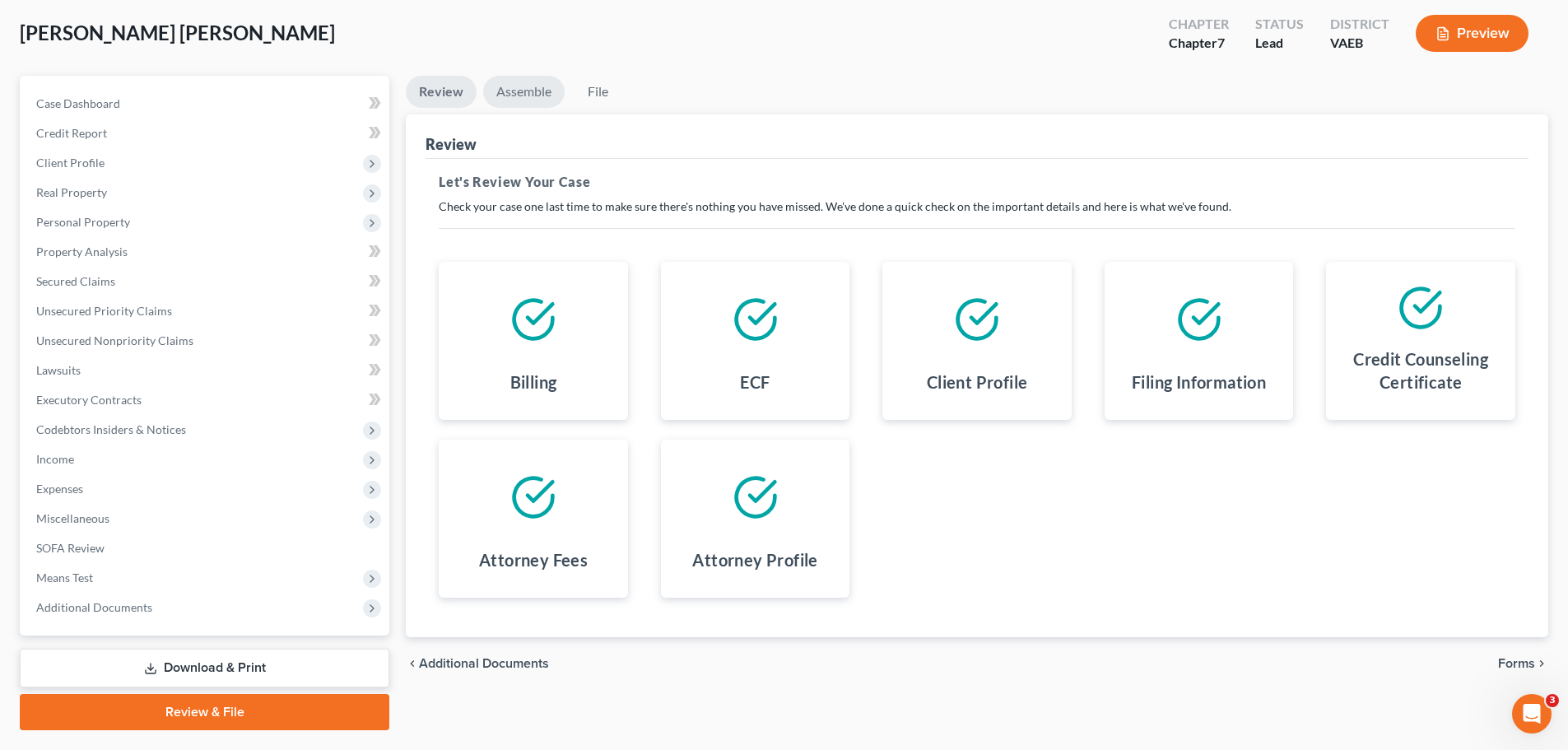
click at [518, 84] on link "Assemble" at bounding box center [524, 91] width 81 height 32
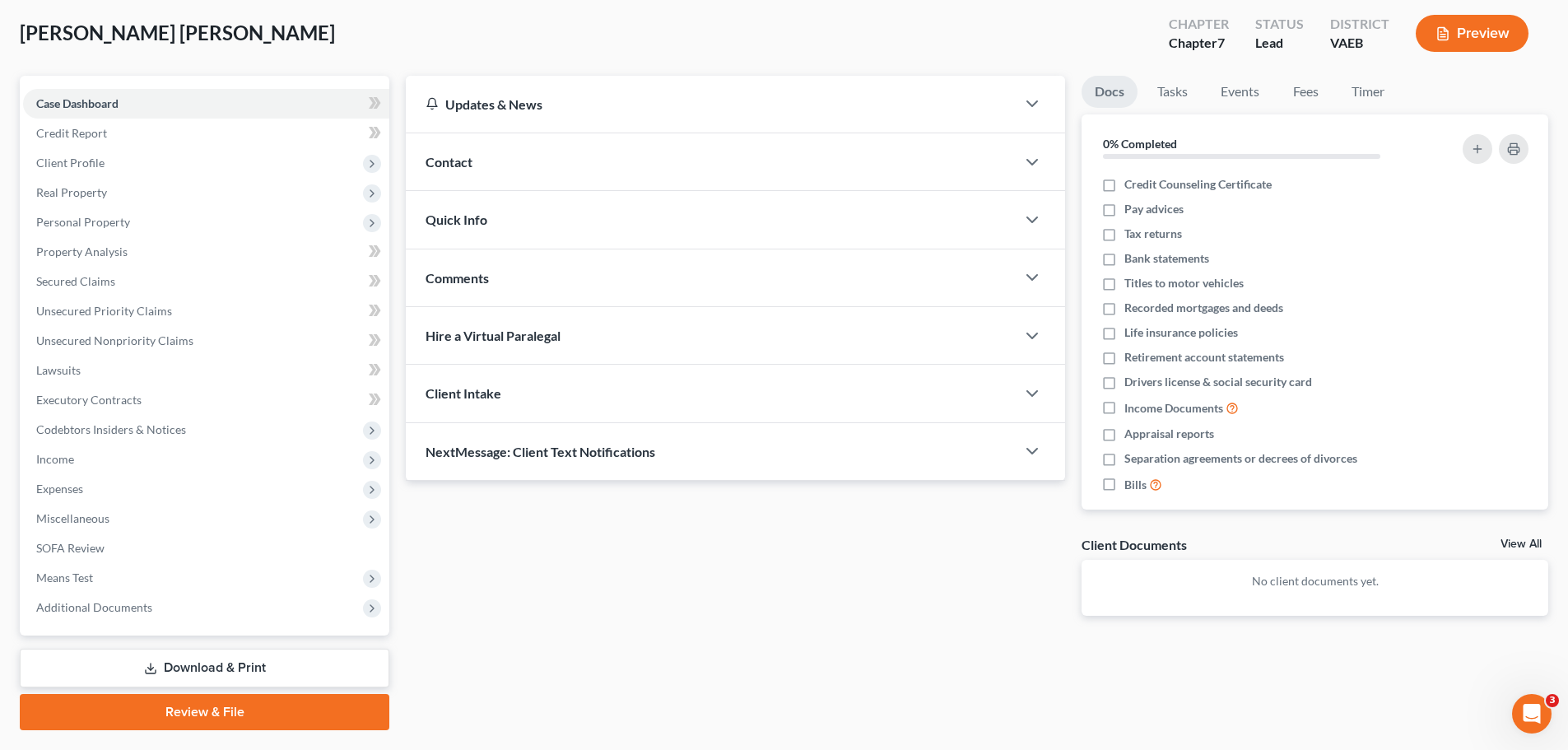
scroll to position [125, 0]
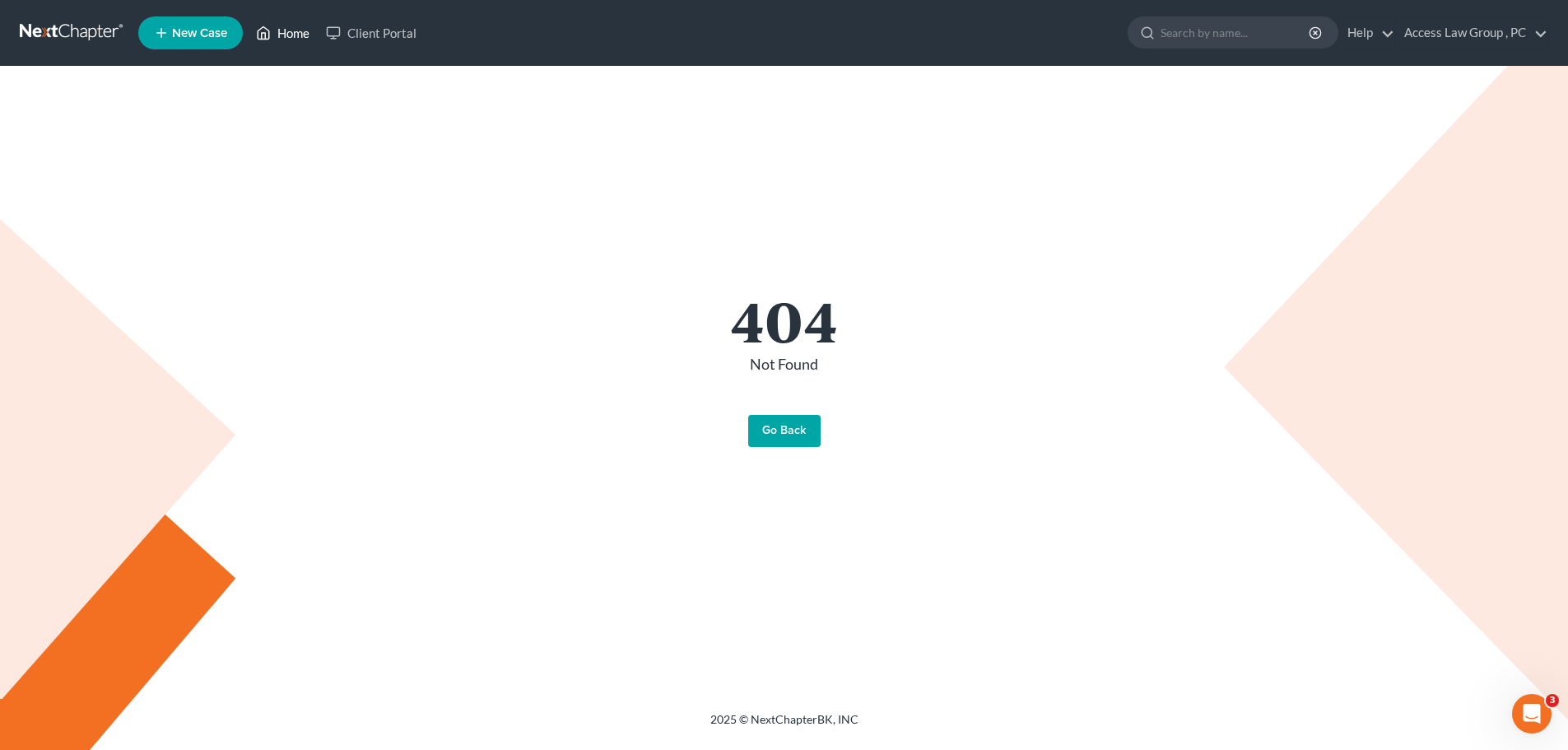
click at [295, 35] on link "Home" at bounding box center [282, 33] width 70 height 30
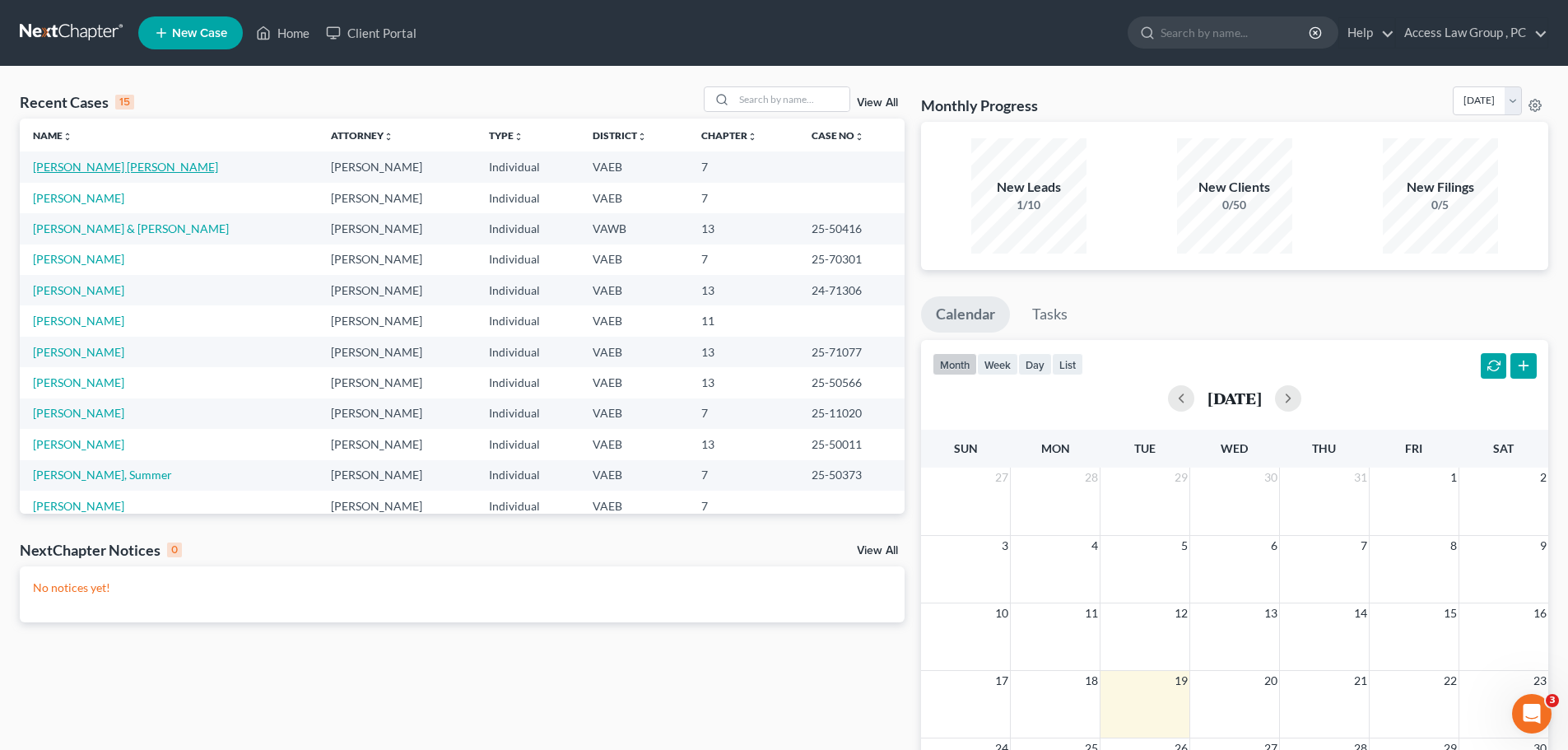
click at [93, 163] on link "[PERSON_NAME] [PERSON_NAME]" at bounding box center [126, 166] width 186 height 14
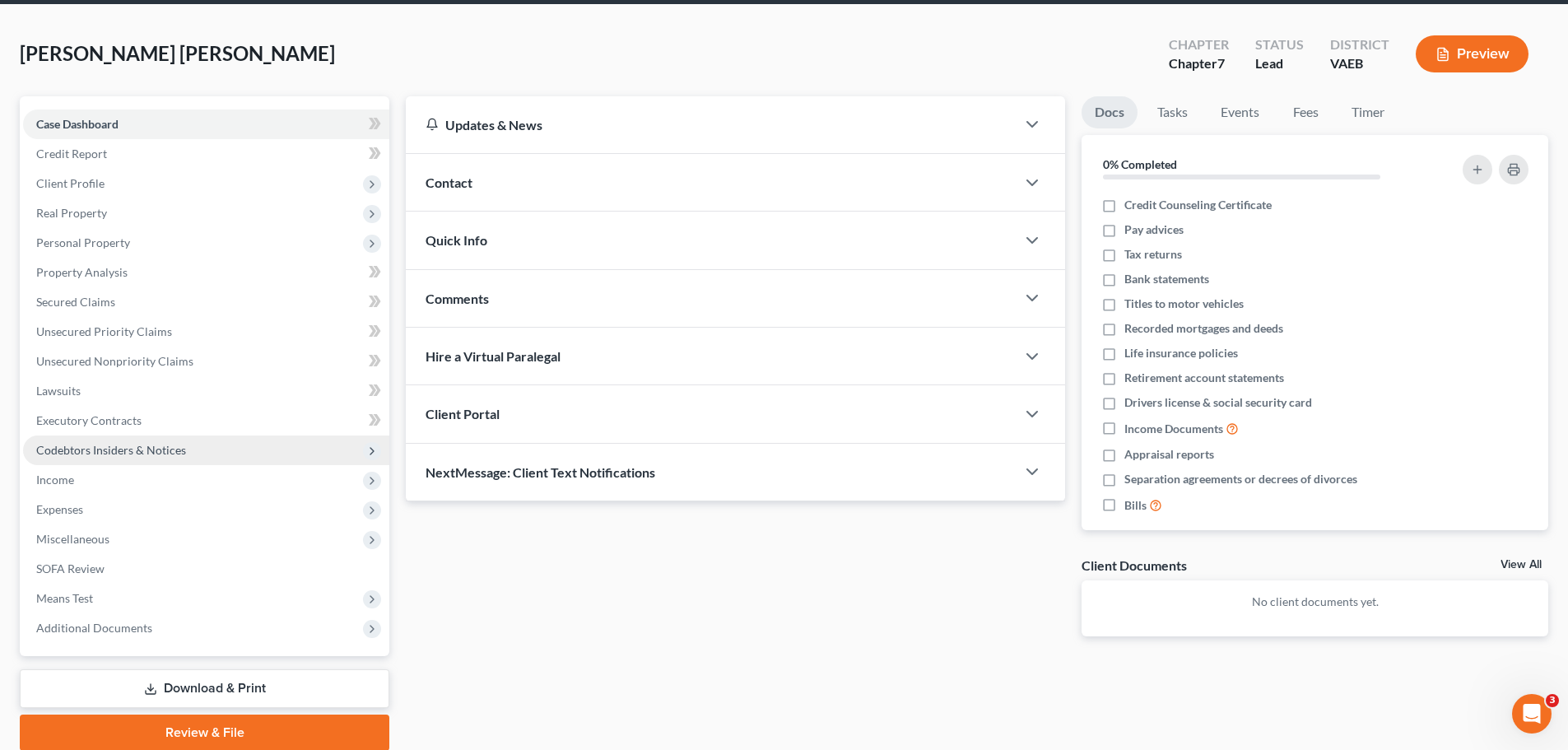
scroll to position [125, 0]
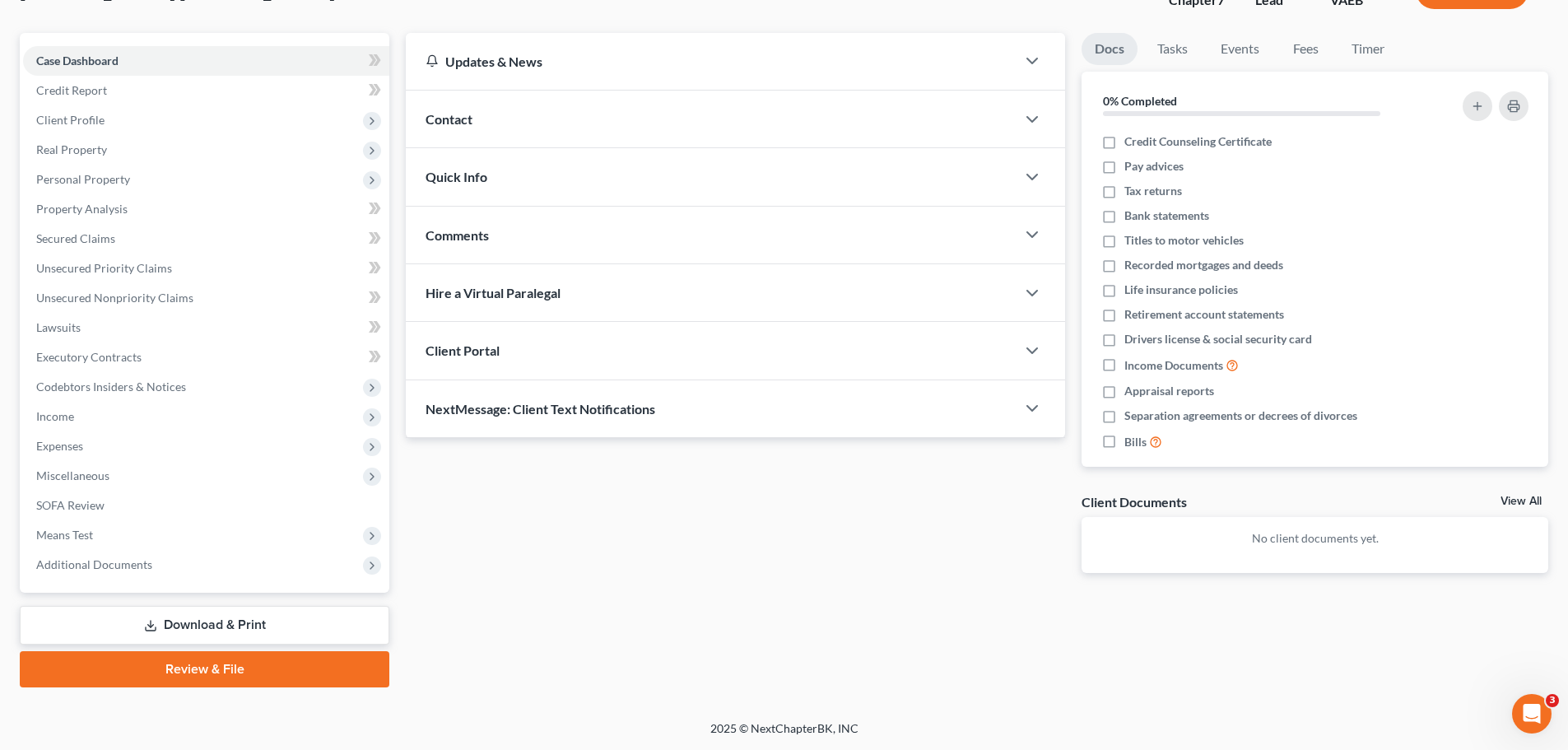
click at [192, 668] on link "Review & File" at bounding box center [204, 669] width 369 height 36
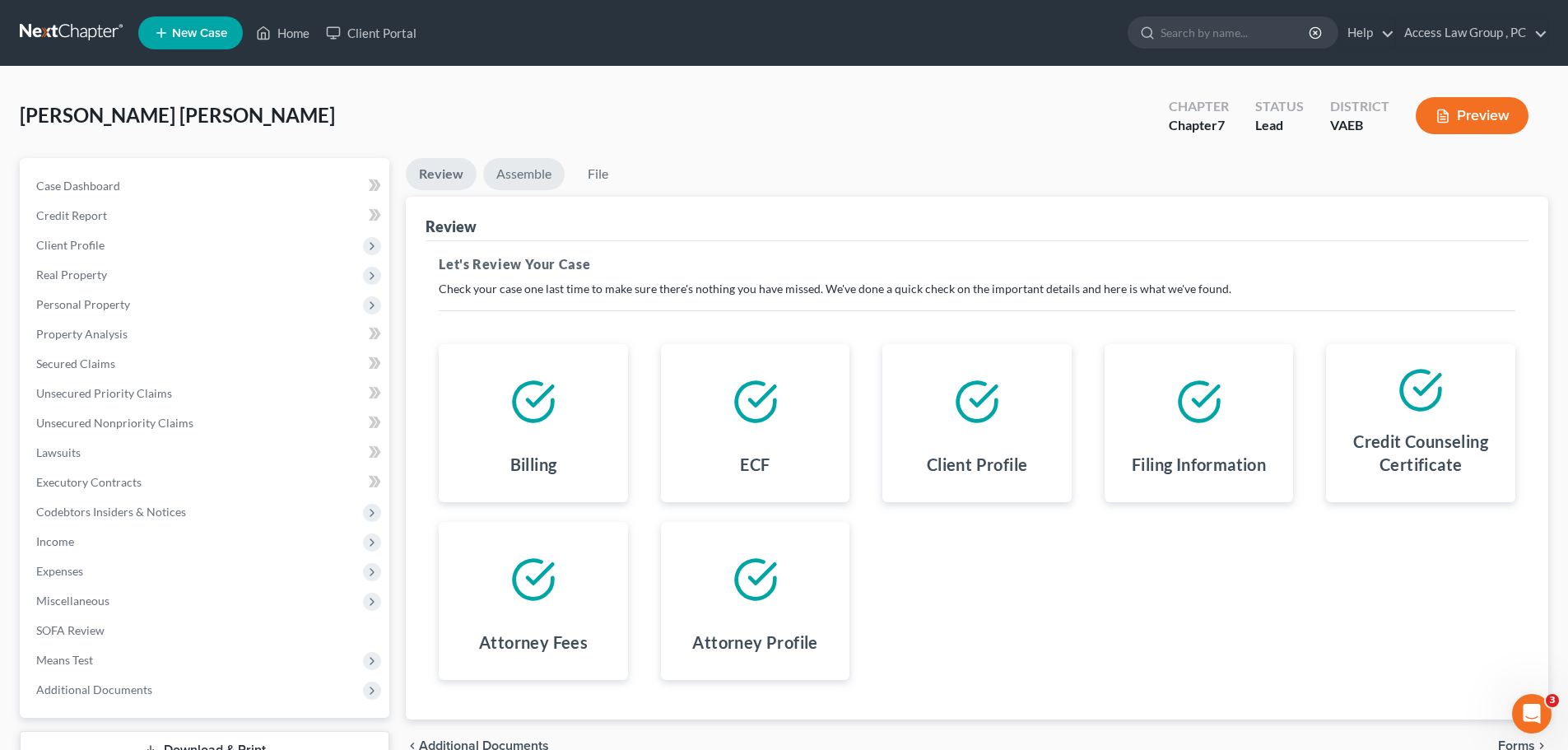
click at [514, 175] on link "Assemble" at bounding box center [524, 174] width 81 height 32
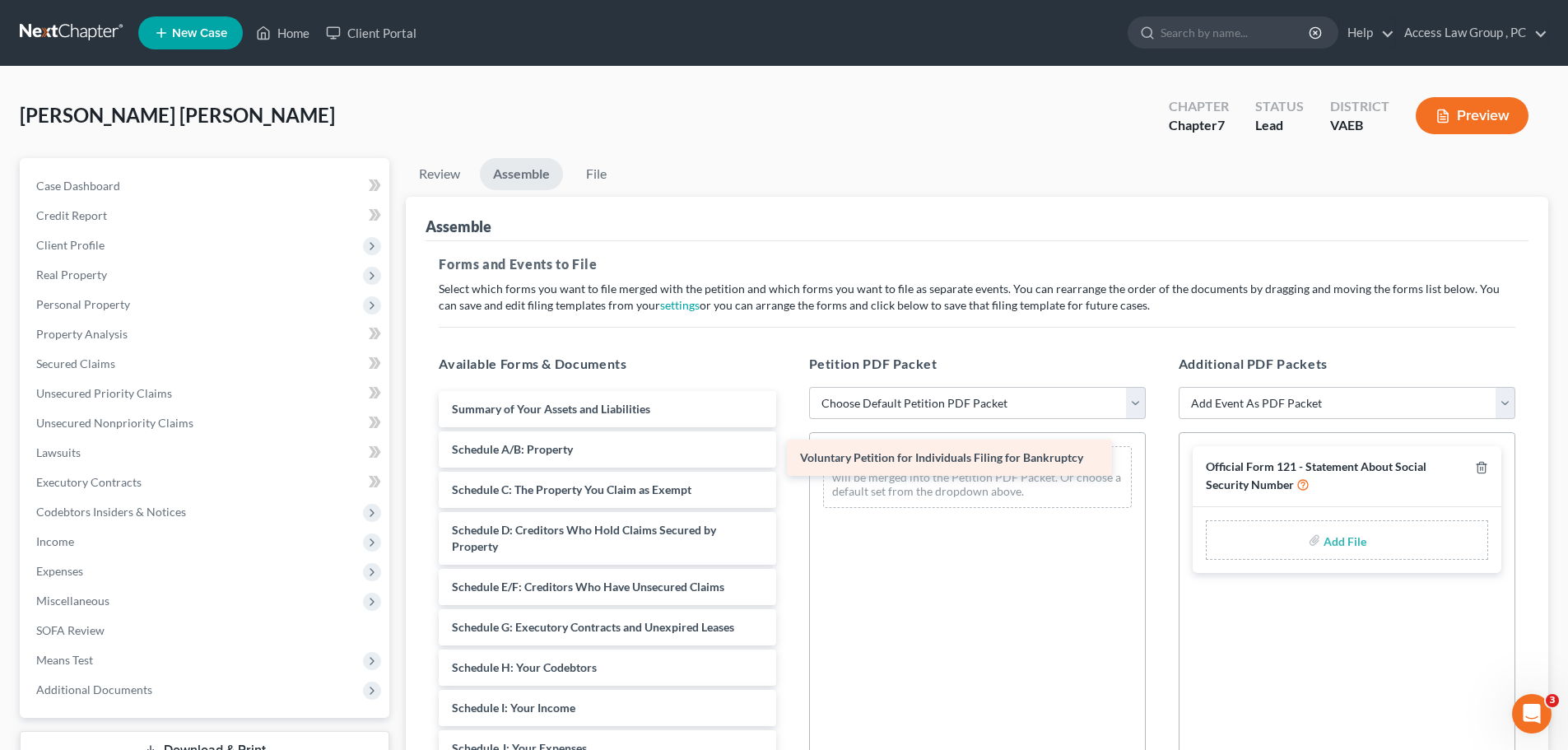
drag, startPoint x: 578, startPoint y: 404, endPoint x: 926, endPoint y: 452, distance: 351.3
click at [789, 452] on div "Voluntary Petition for Individuals Filing for Bankruptcy Voluntary Petition for…" at bounding box center [607, 764] width 363 height 747
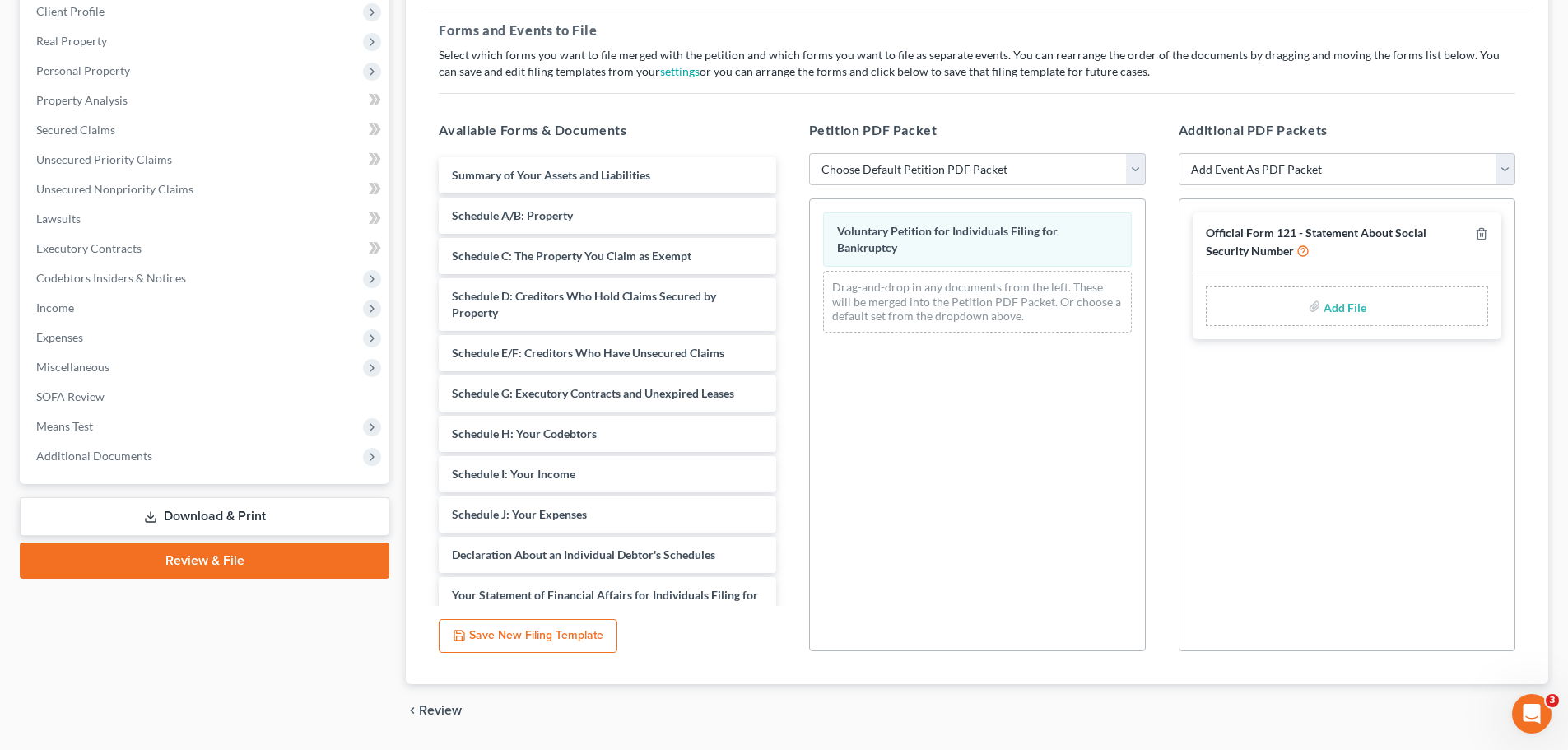
scroll to position [246, 0]
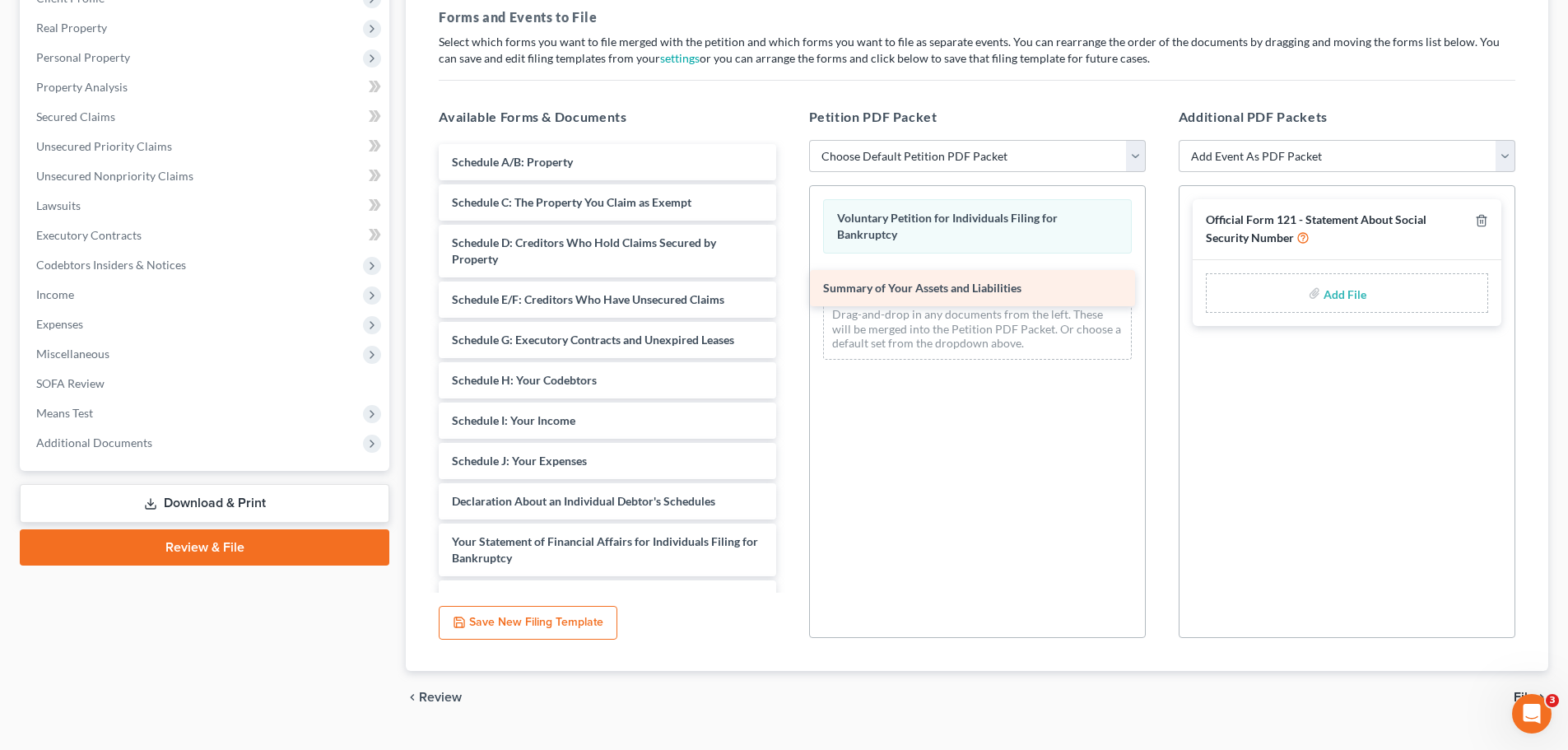
drag, startPoint x: 664, startPoint y: 165, endPoint x: 1035, endPoint y: 291, distance: 391.8
click at [789, 291] on div "Summary of Your Assets and Liabilities Summary of Your Assets and Liabilities S…" at bounding box center [607, 498] width 363 height 707
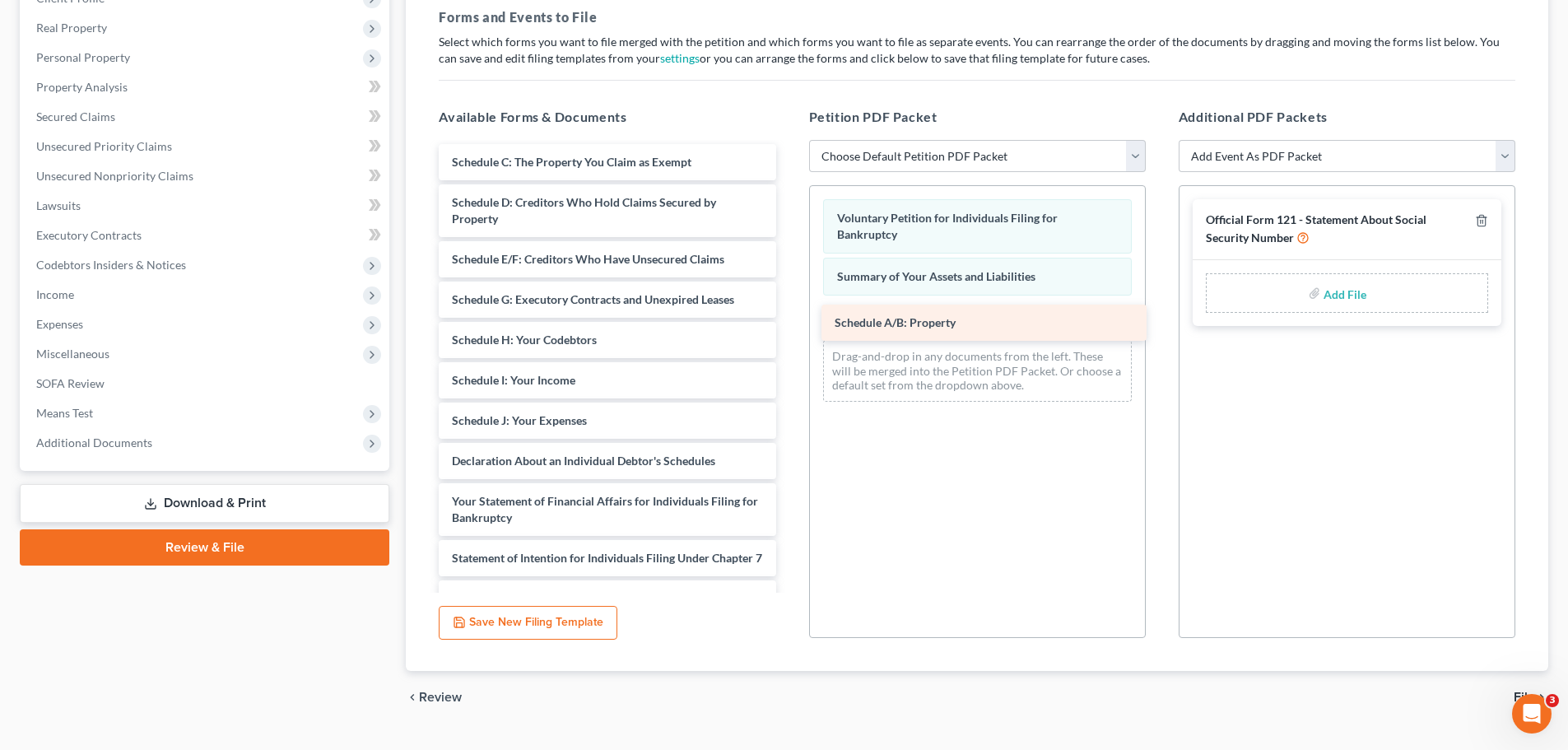
drag, startPoint x: 677, startPoint y: 169, endPoint x: 1059, endPoint y: 327, distance: 413.4
click at [789, 328] on div "Schedule A/B: Property Schedule A/B: Property Schedule C: The Property You Clai…" at bounding box center [607, 477] width 363 height 667
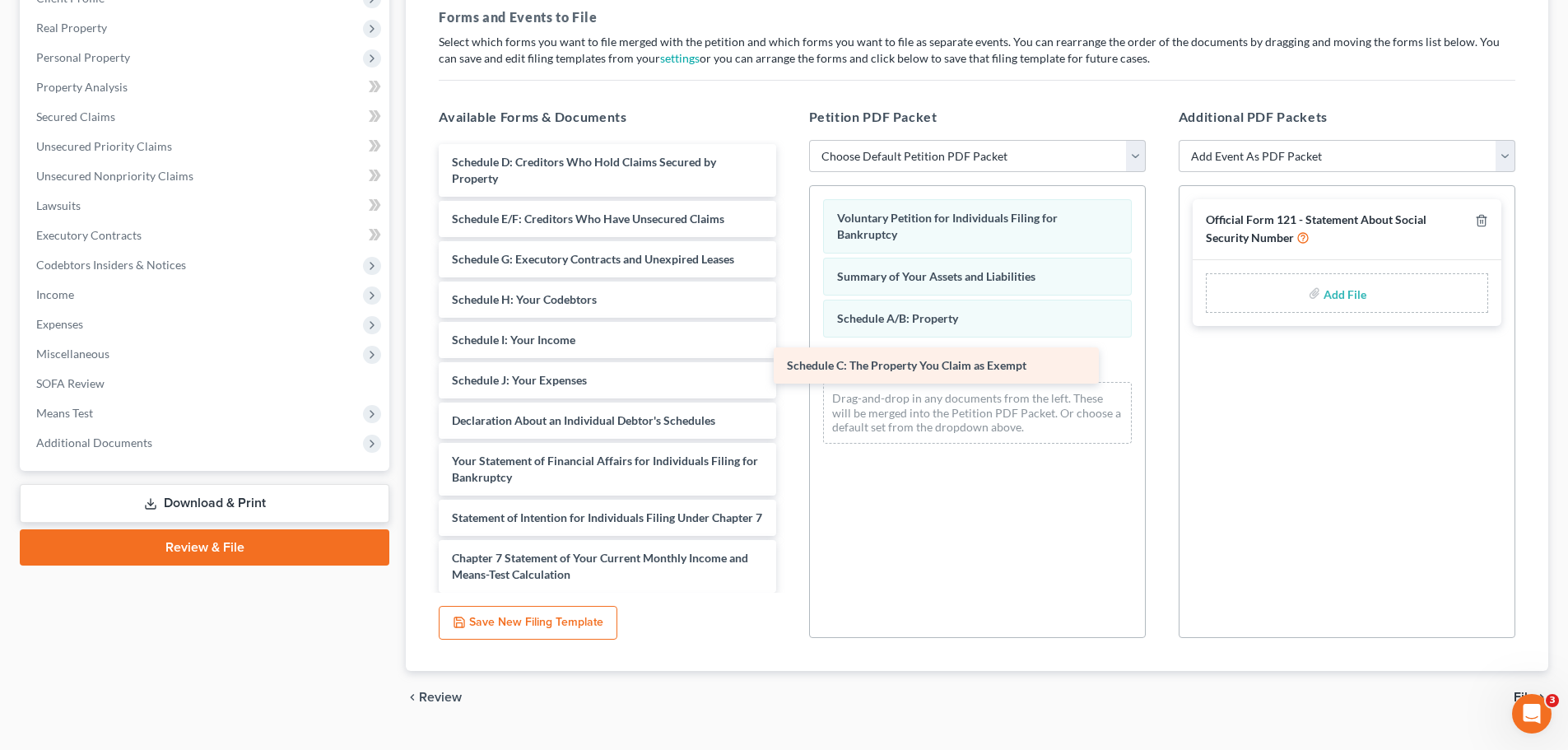
drag, startPoint x: 716, startPoint y: 165, endPoint x: 1061, endPoint y: 360, distance: 396.3
click at [789, 363] on div "Schedule C: The Property You Claim as Exempt Schedule C: The Property You Claim…" at bounding box center [607, 457] width 363 height 626
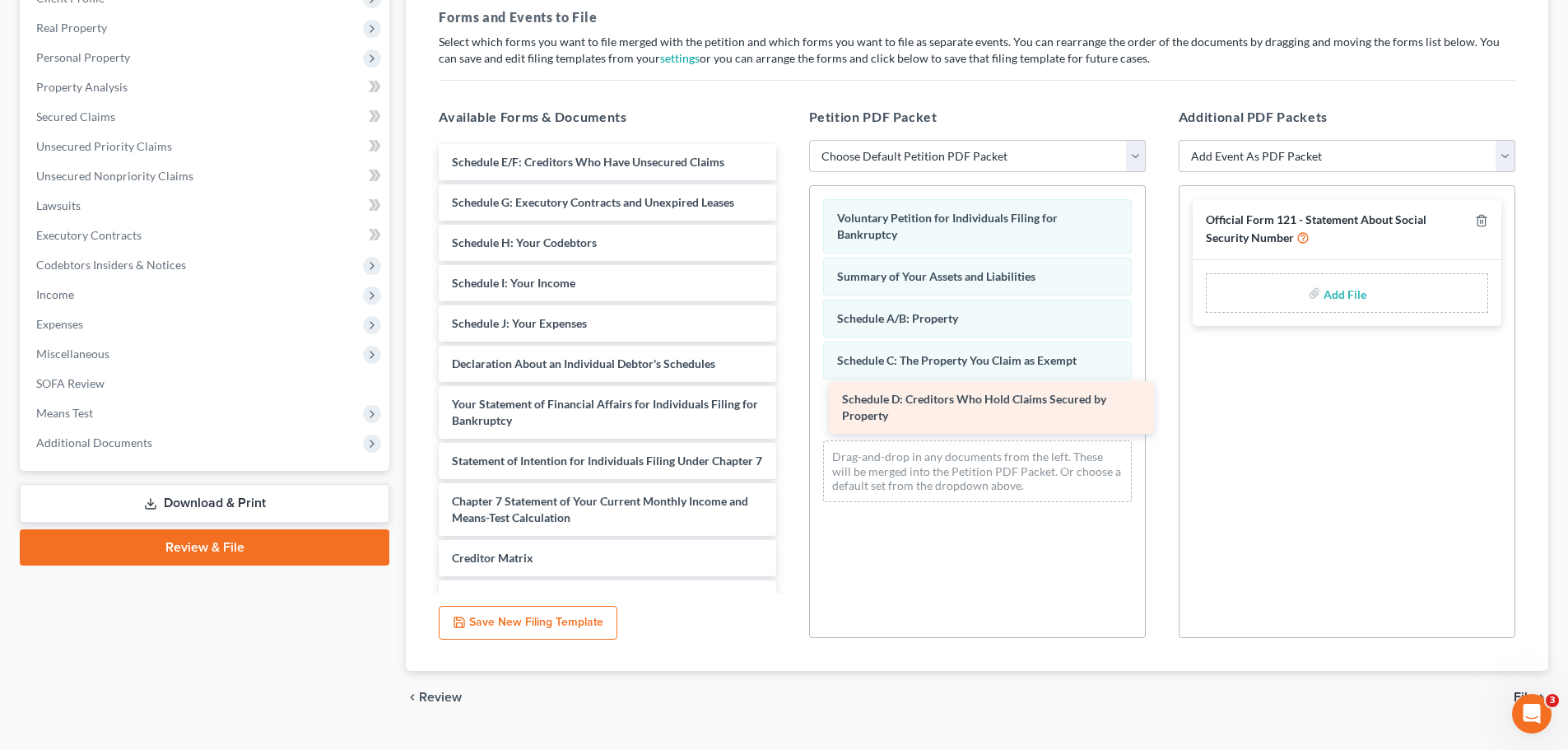
drag, startPoint x: 704, startPoint y: 167, endPoint x: 1094, endPoint y: 403, distance: 455.8
click at [789, 403] on div "Schedule D: Creditors Who Hold Claims Secured by Property Schedule D: Creditors…" at bounding box center [607, 428] width 363 height 569
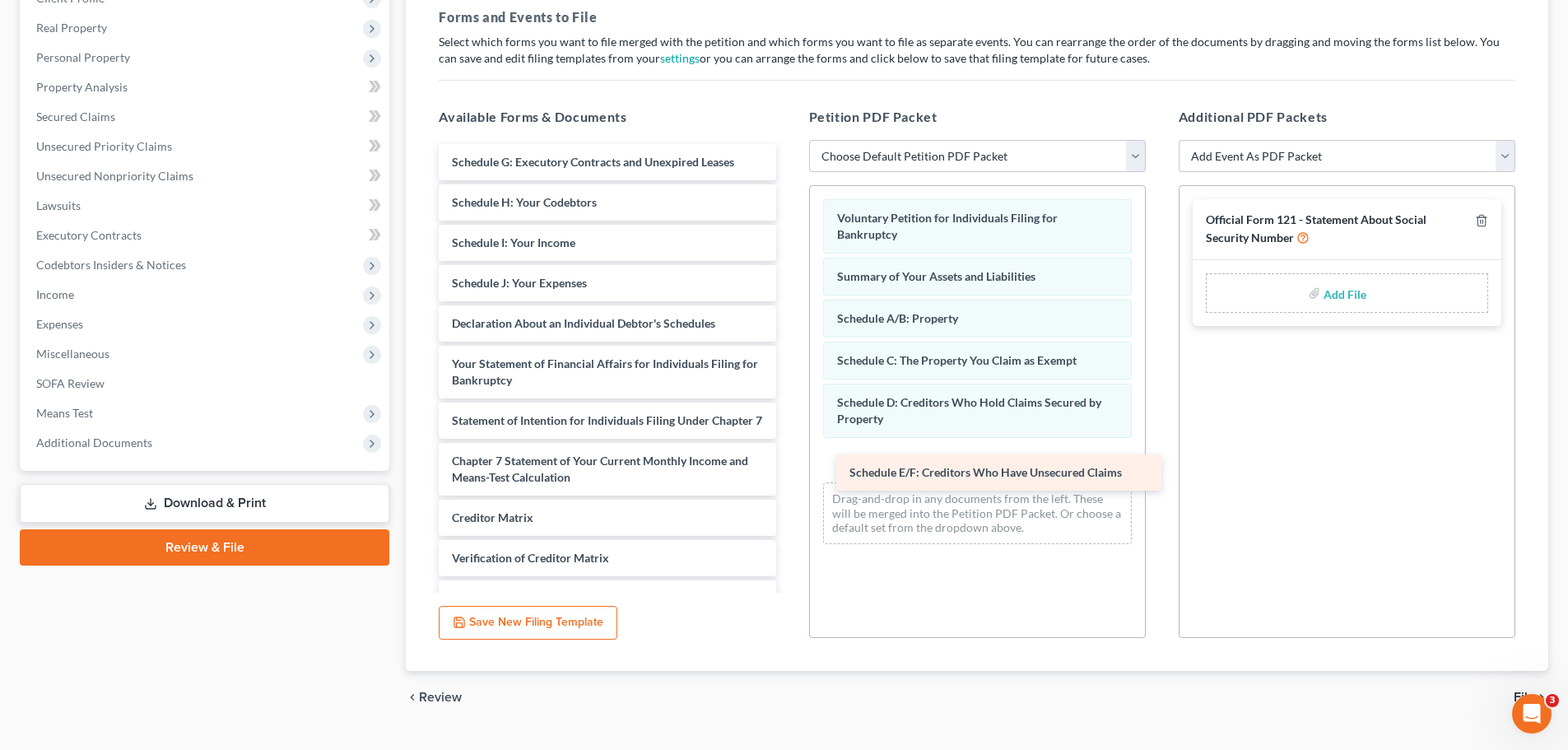
drag, startPoint x: 644, startPoint y: 163, endPoint x: 1041, endPoint y: 474, distance: 504.3
click at [789, 474] on div "Schedule E/F: Creditors Who Have Unsecured Claims Schedule E/F: Creditors Who H…" at bounding box center [607, 409] width 363 height 530
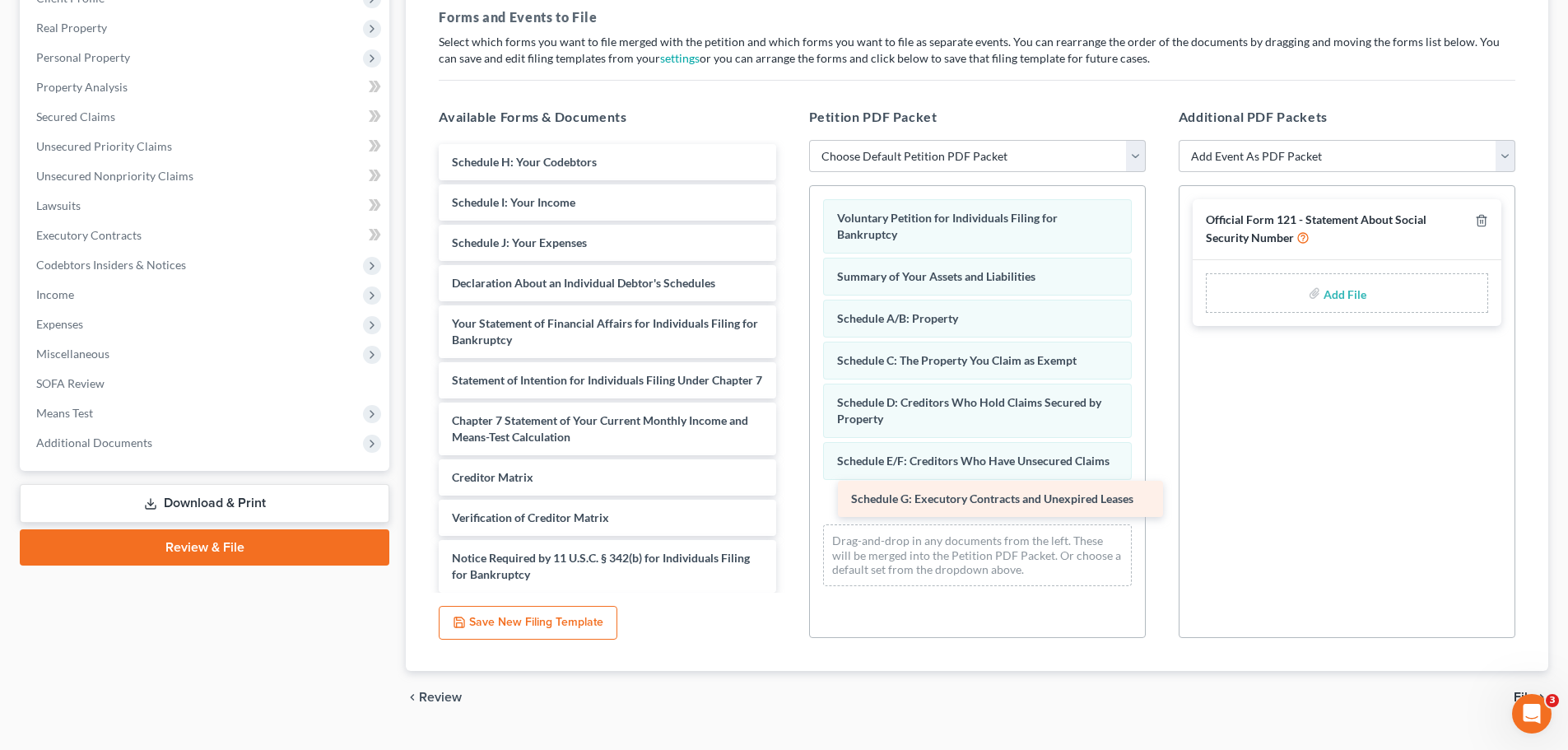
drag, startPoint x: 658, startPoint y: 158, endPoint x: 1058, endPoint y: 494, distance: 522.4
click at [789, 494] on div "Schedule G: Executory Contracts and Unexpired Leases Schedule G: Executory Cont…" at bounding box center [607, 389] width 363 height 489
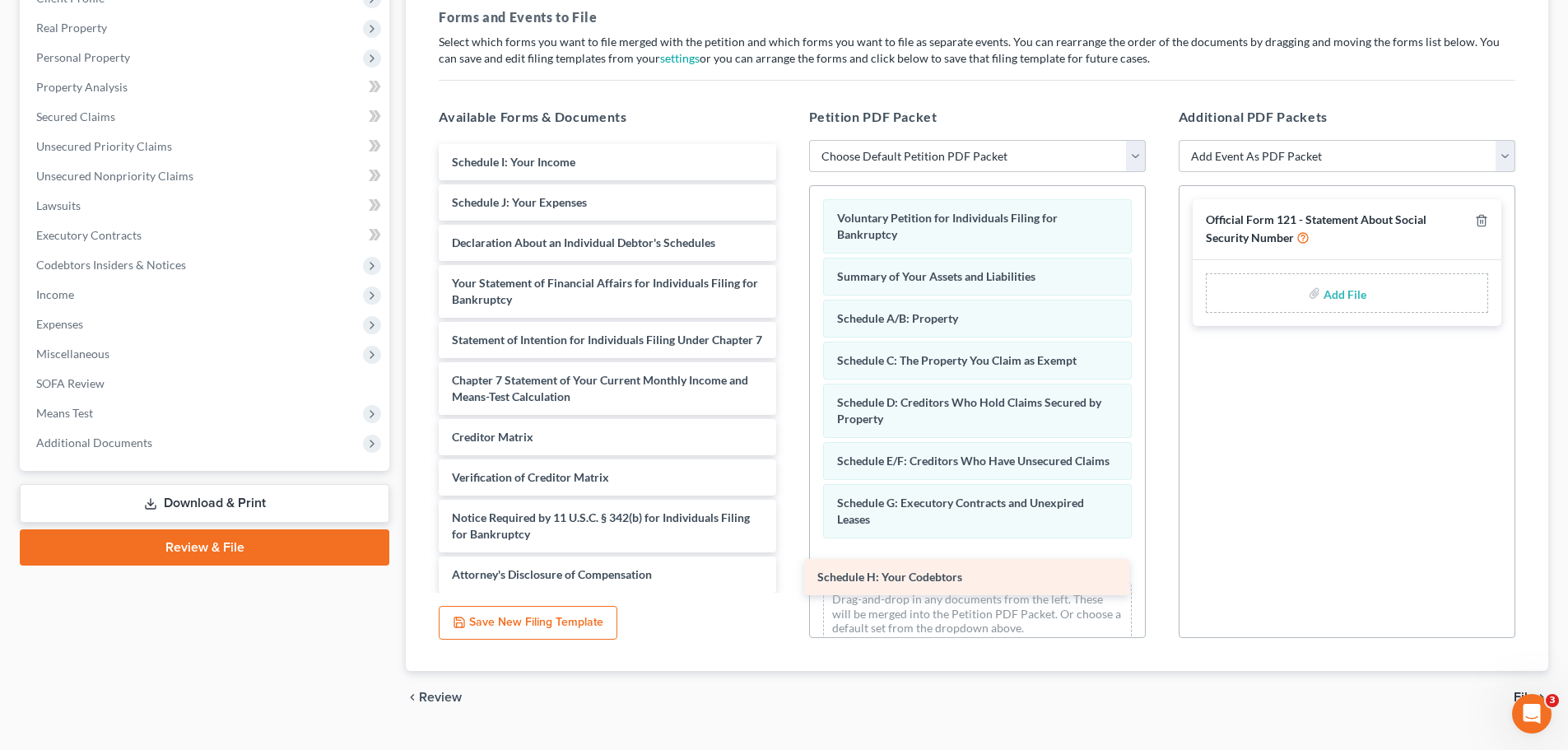
drag, startPoint x: 671, startPoint y: 165, endPoint x: 1036, endPoint y: 580, distance: 552.7
click at [789, 580] on div "Schedule H: Your Codebtors Schedule H: Your Codebtors Schedule I: Your Income S…" at bounding box center [607, 368] width 363 height 448
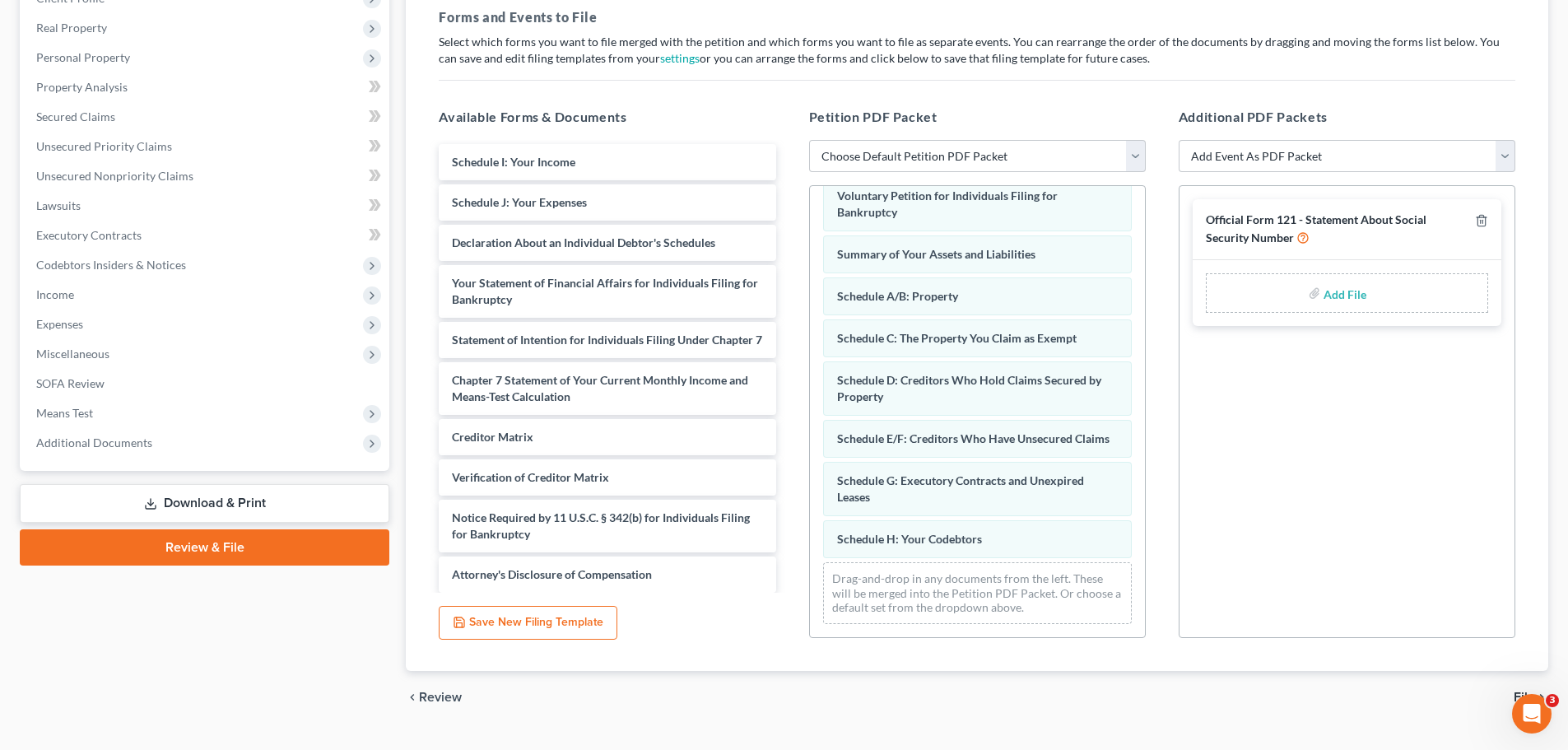
scroll to position [39, 0]
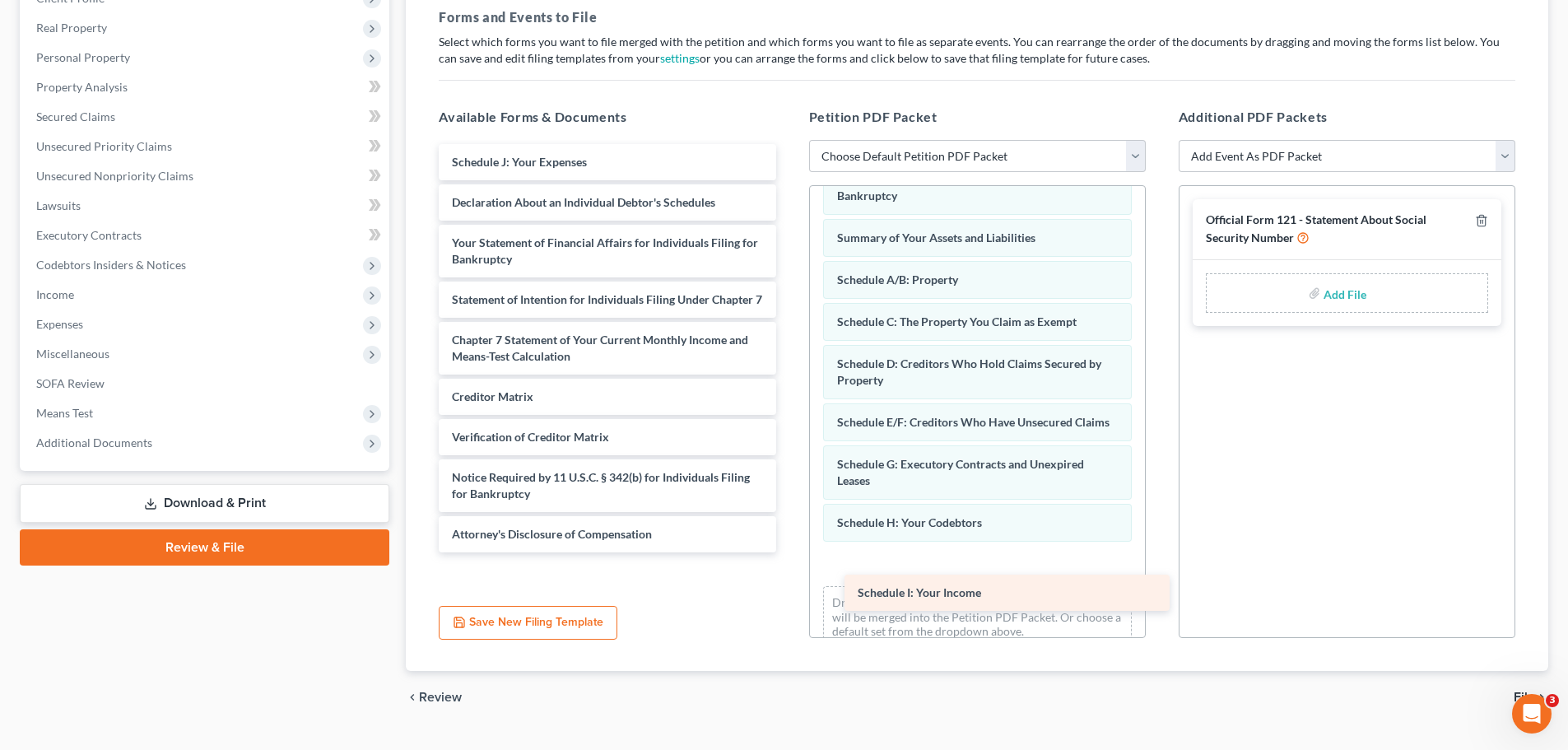
drag, startPoint x: 576, startPoint y: 161, endPoint x: 972, endPoint y: 579, distance: 575.8
click at [789, 552] on div "Schedule I: Your Income Schedule I: Your Income Schedule J: Your Expenses Decla…" at bounding box center [607, 348] width 363 height 408
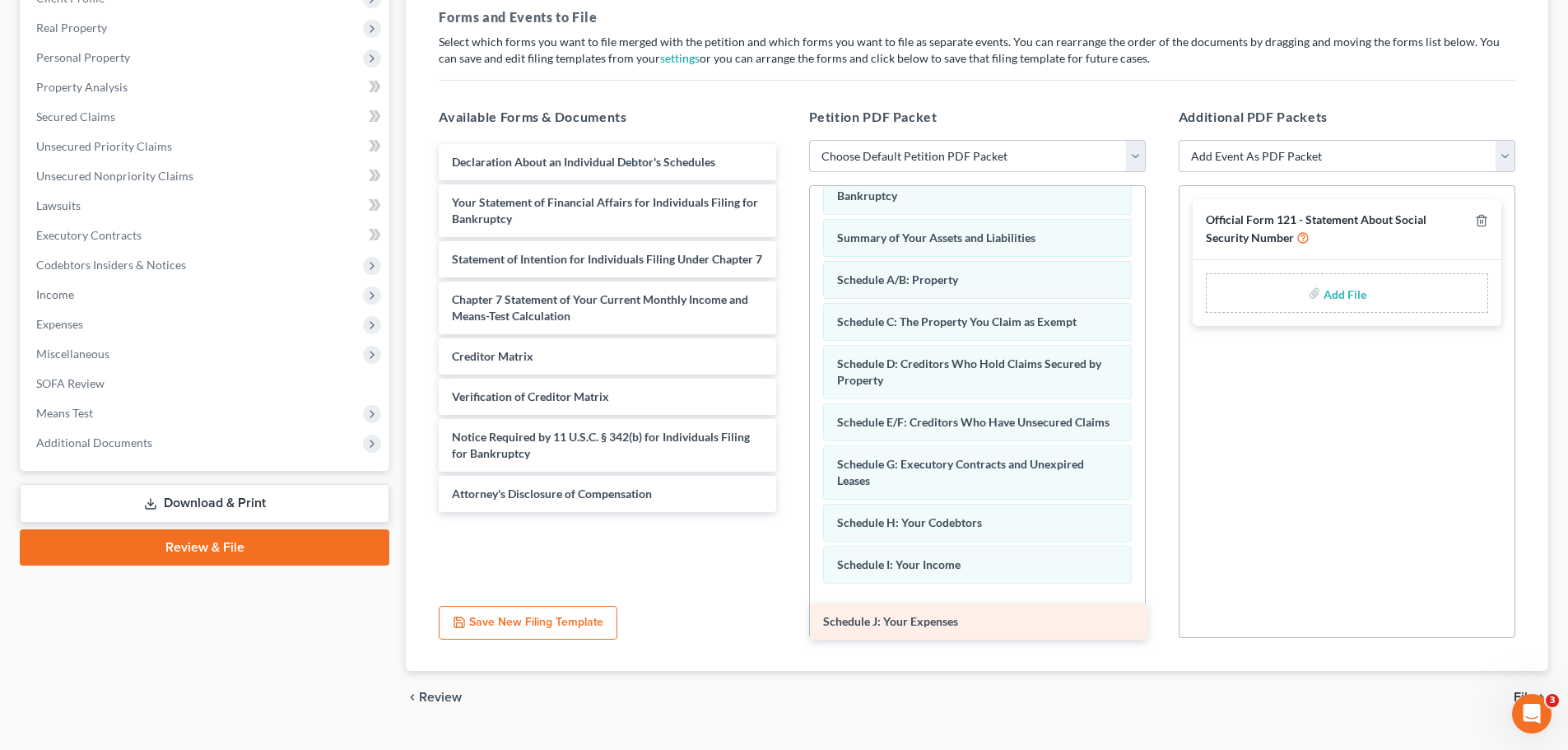
drag, startPoint x: 648, startPoint y: 161, endPoint x: 1019, endPoint y: 620, distance: 590.2
click at [789, 512] on div "Schedule J: Your Expenses Schedule J: Your Expenses Declaration About an Indivi…" at bounding box center [607, 328] width 363 height 368
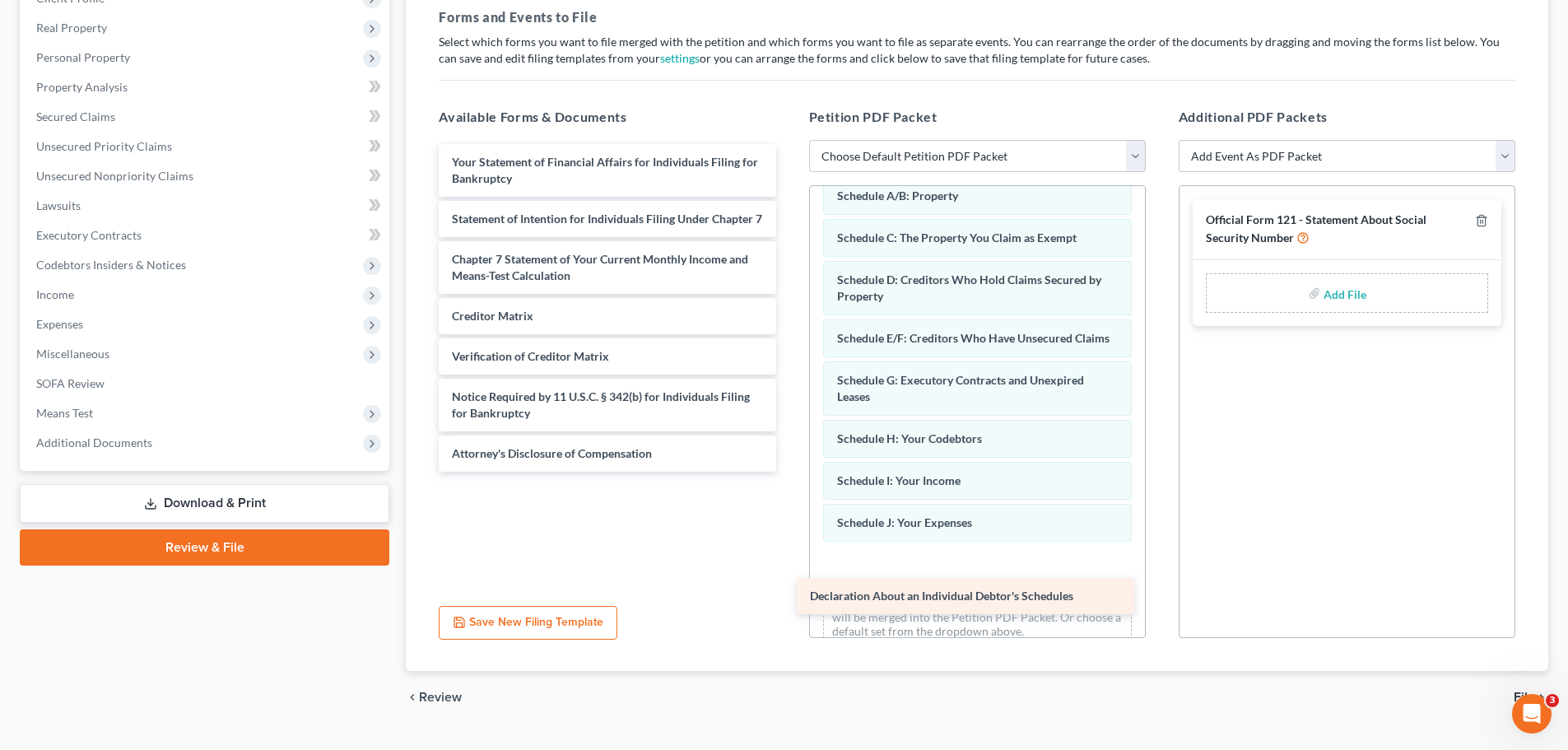
drag, startPoint x: 638, startPoint y: 168, endPoint x: 996, endPoint y: 602, distance: 562.6
click at [789, 472] on div "Declaration About an Individual Debtor's Schedules Declaration About an Individ…" at bounding box center [607, 307] width 363 height 328
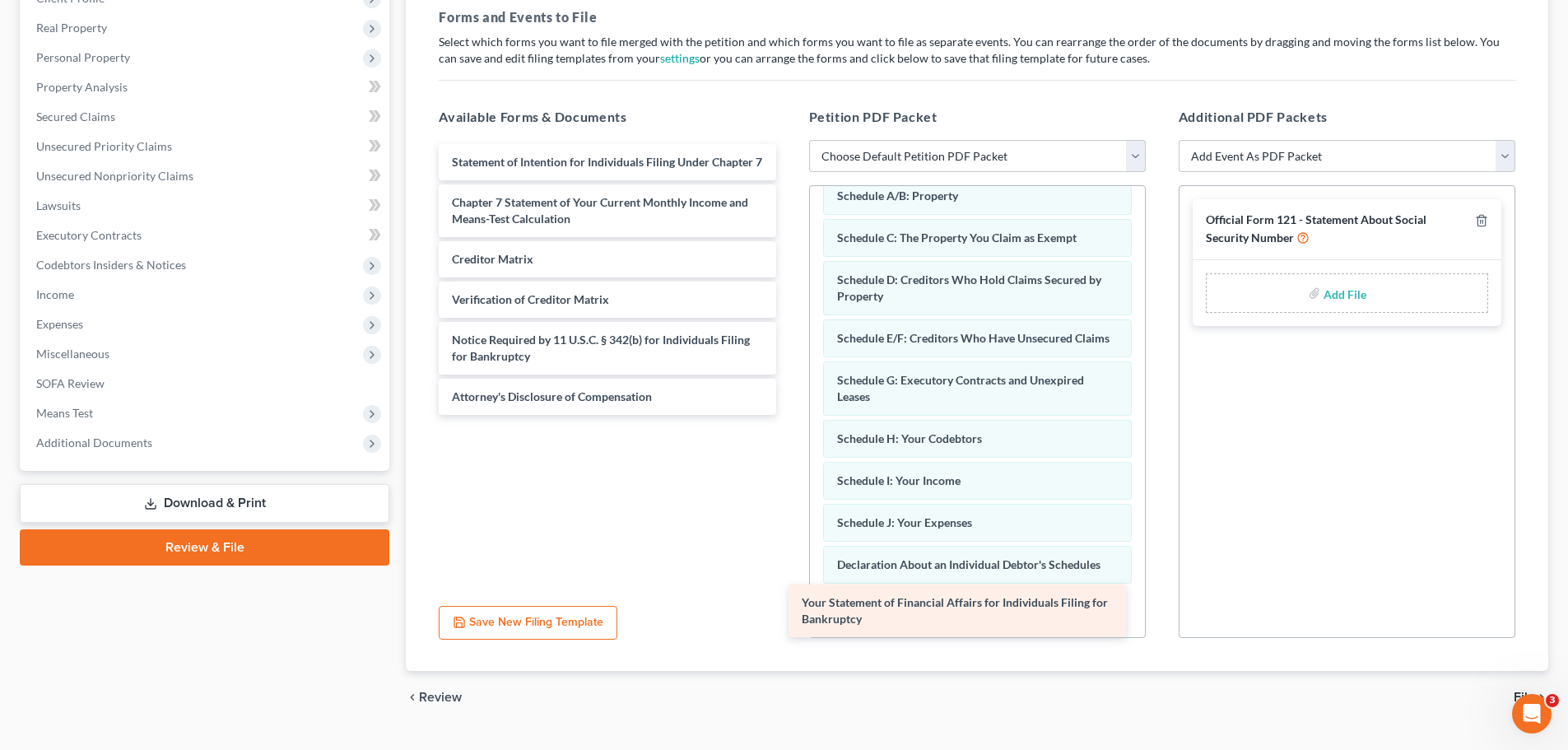
drag, startPoint x: 714, startPoint y: 162, endPoint x: 1064, endPoint y: 602, distance: 562.2
click at [789, 415] on div "Your Statement of Financial Affairs for Individuals Filing for Bankruptcy Your …" at bounding box center [607, 279] width 363 height 271
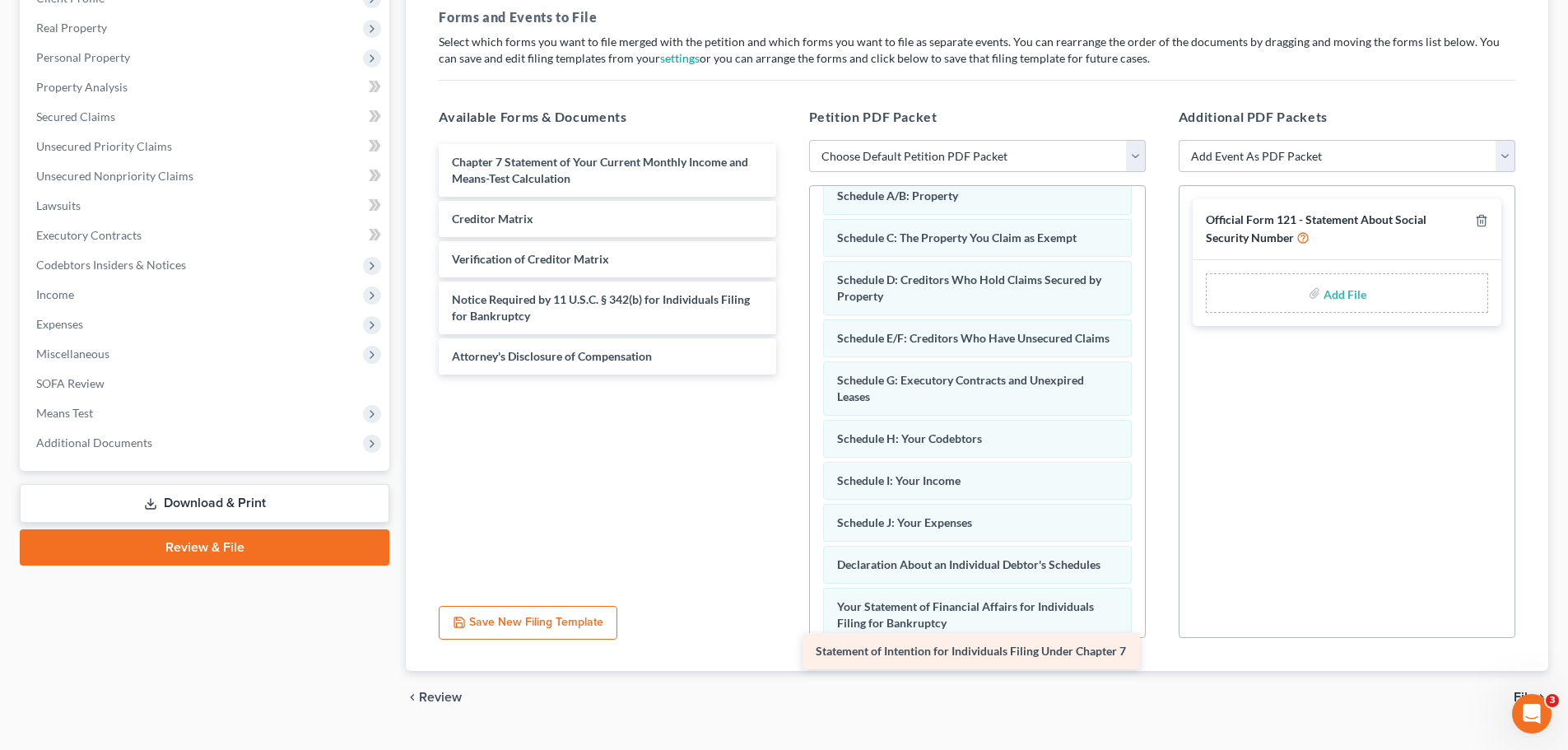
drag, startPoint x: 719, startPoint y: 165, endPoint x: 1084, endPoint y: 636, distance: 595.9
click at [789, 374] on div "Statement of Intention for Individuals Filing Under Chapter 7 Statement of Inte…" at bounding box center [607, 259] width 363 height 230
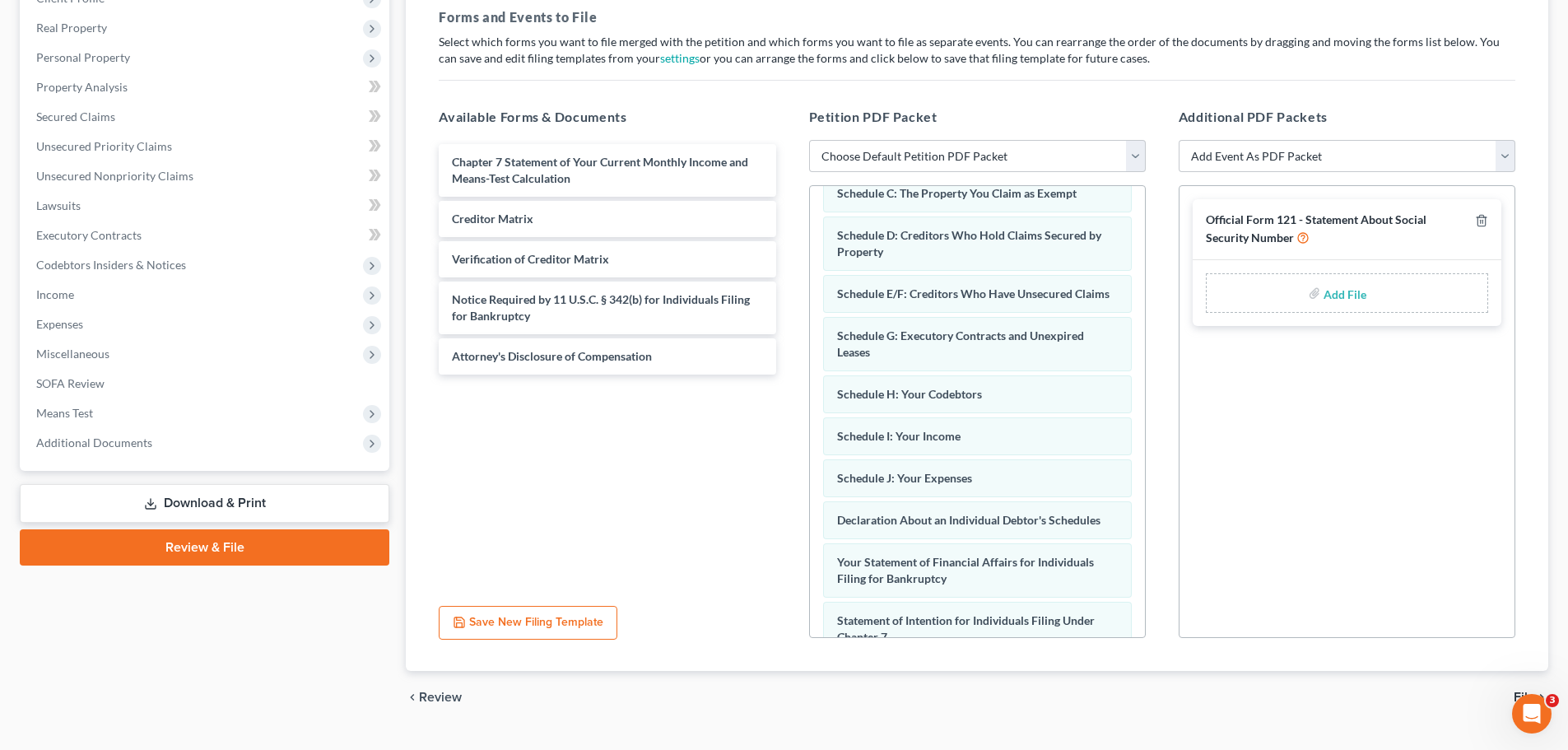
scroll to position [281, 0]
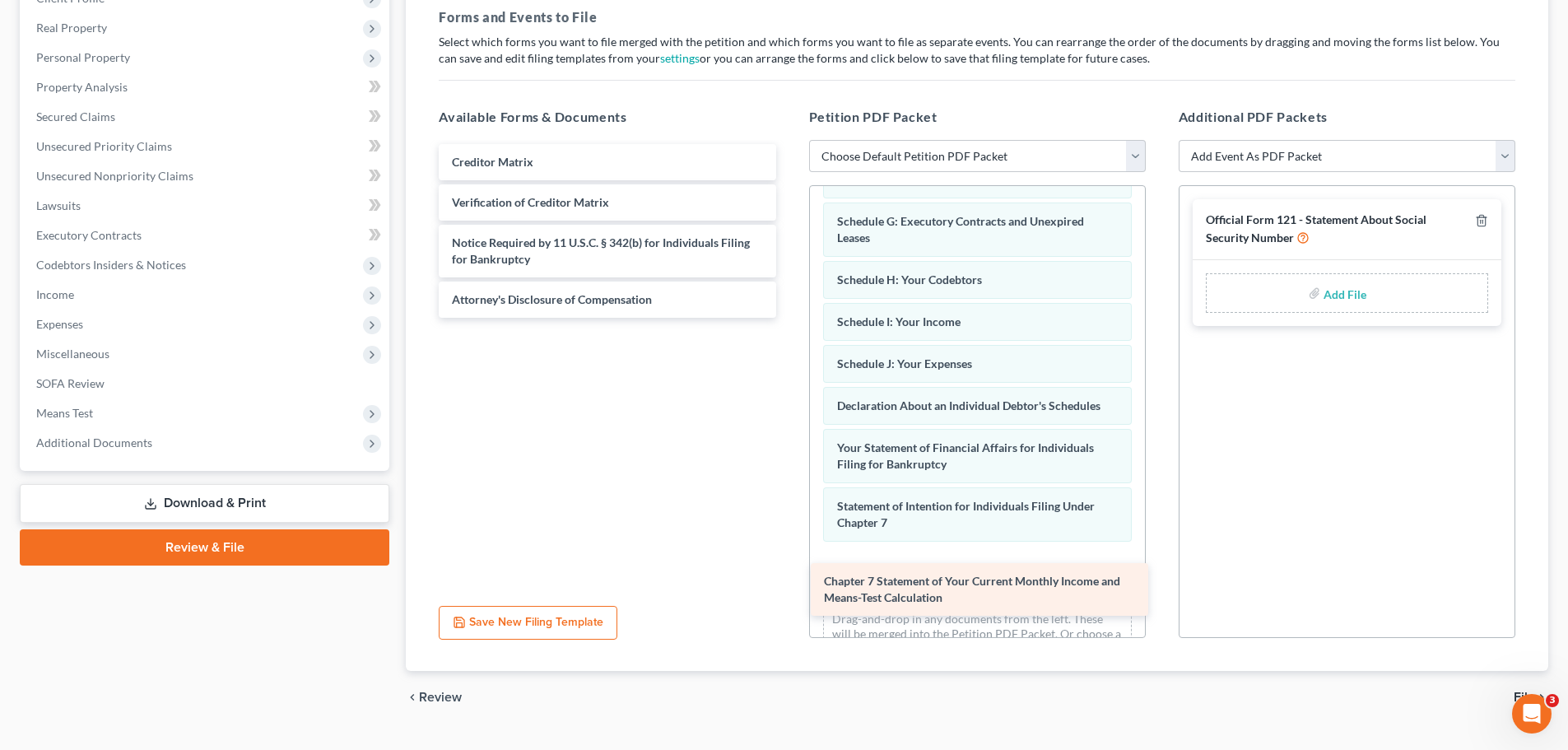
drag, startPoint x: 637, startPoint y: 169, endPoint x: 1009, endPoint y: 588, distance: 560.3
click at [789, 318] on div "Chapter 7 Statement of Your Current Monthly Income and Means-Test Calculation C…" at bounding box center [607, 231] width 363 height 174
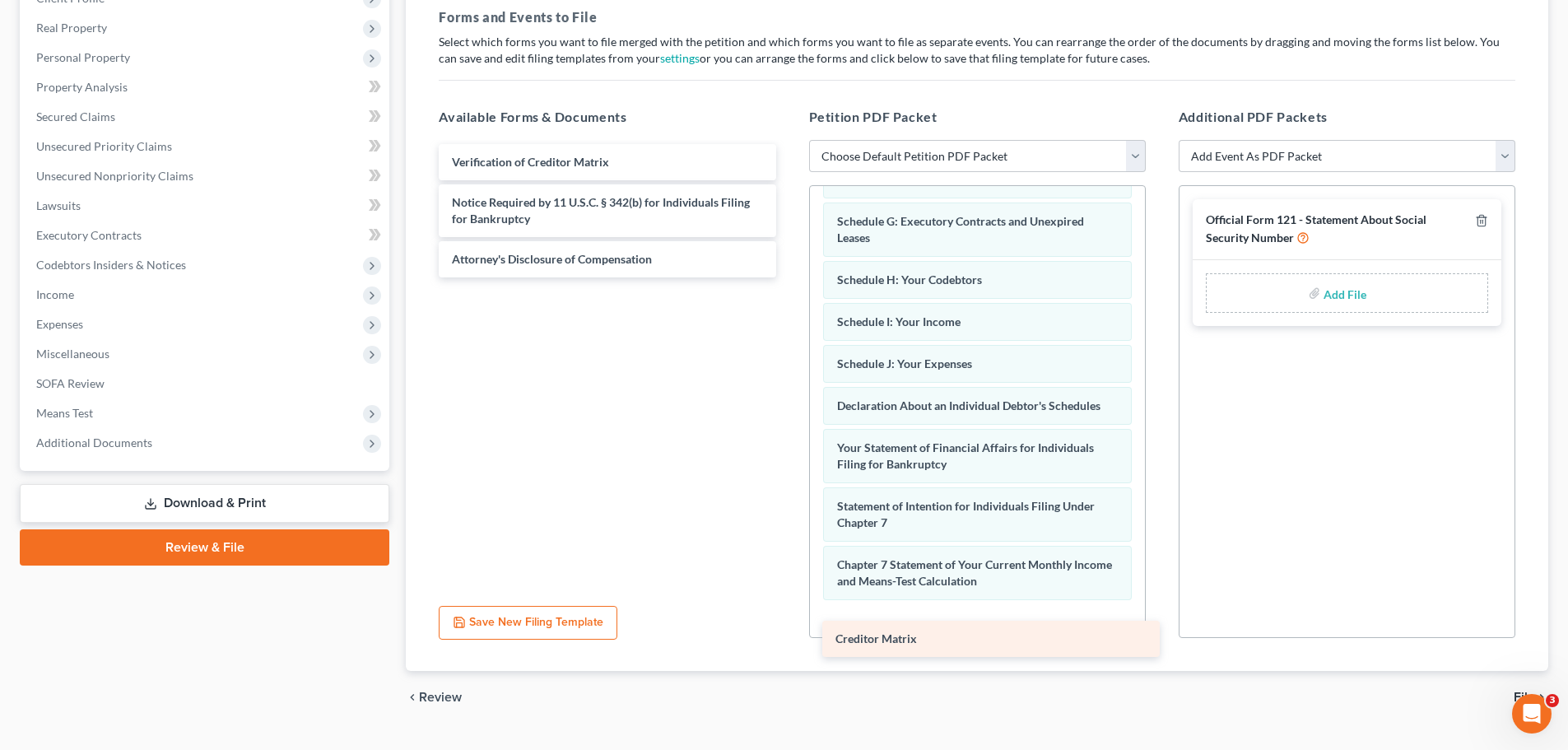
drag, startPoint x: 659, startPoint y: 159, endPoint x: 1043, endPoint y: 635, distance: 611.6
click at [789, 277] on div "Creditor Matrix Creditor Matrix Verification of Creditor Matrix Notice Required…" at bounding box center [607, 211] width 363 height 133
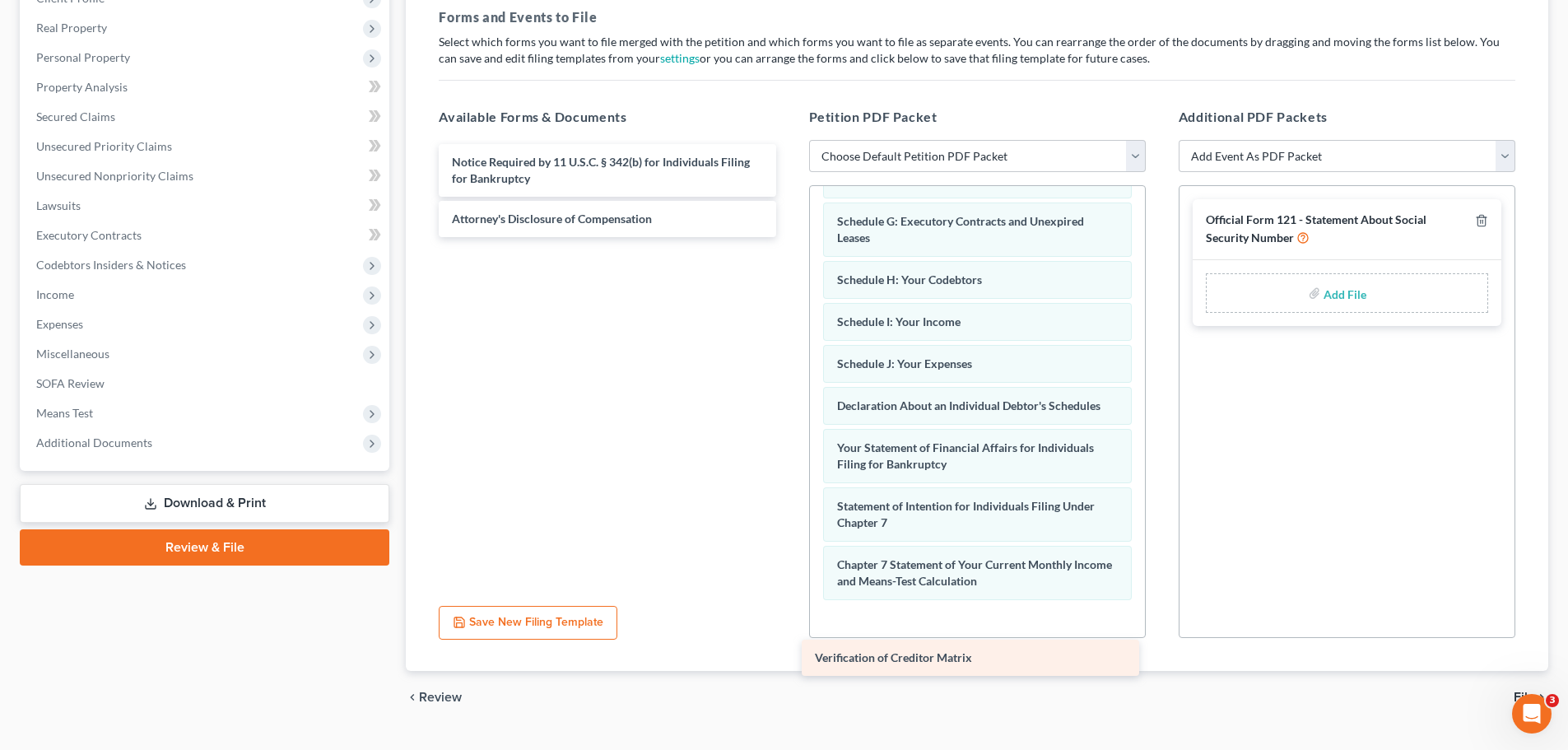
drag, startPoint x: 691, startPoint y: 160, endPoint x: 1056, endPoint y: 630, distance: 595.1
click at [789, 237] on div "Verification of Creditor Matrix Verification of Creditor Matrix Notice Required…" at bounding box center [607, 190] width 363 height 93
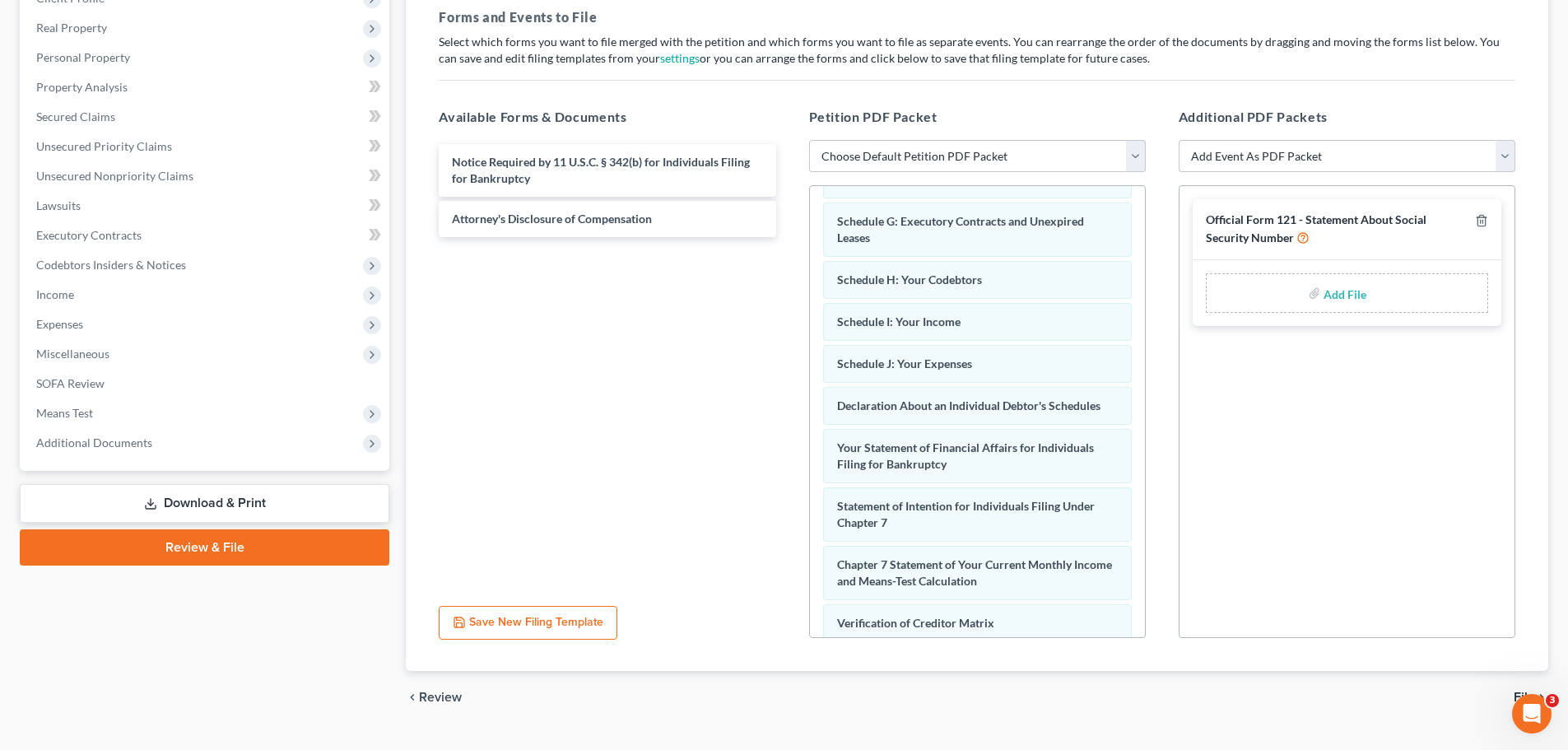
scroll to position [424, 0]
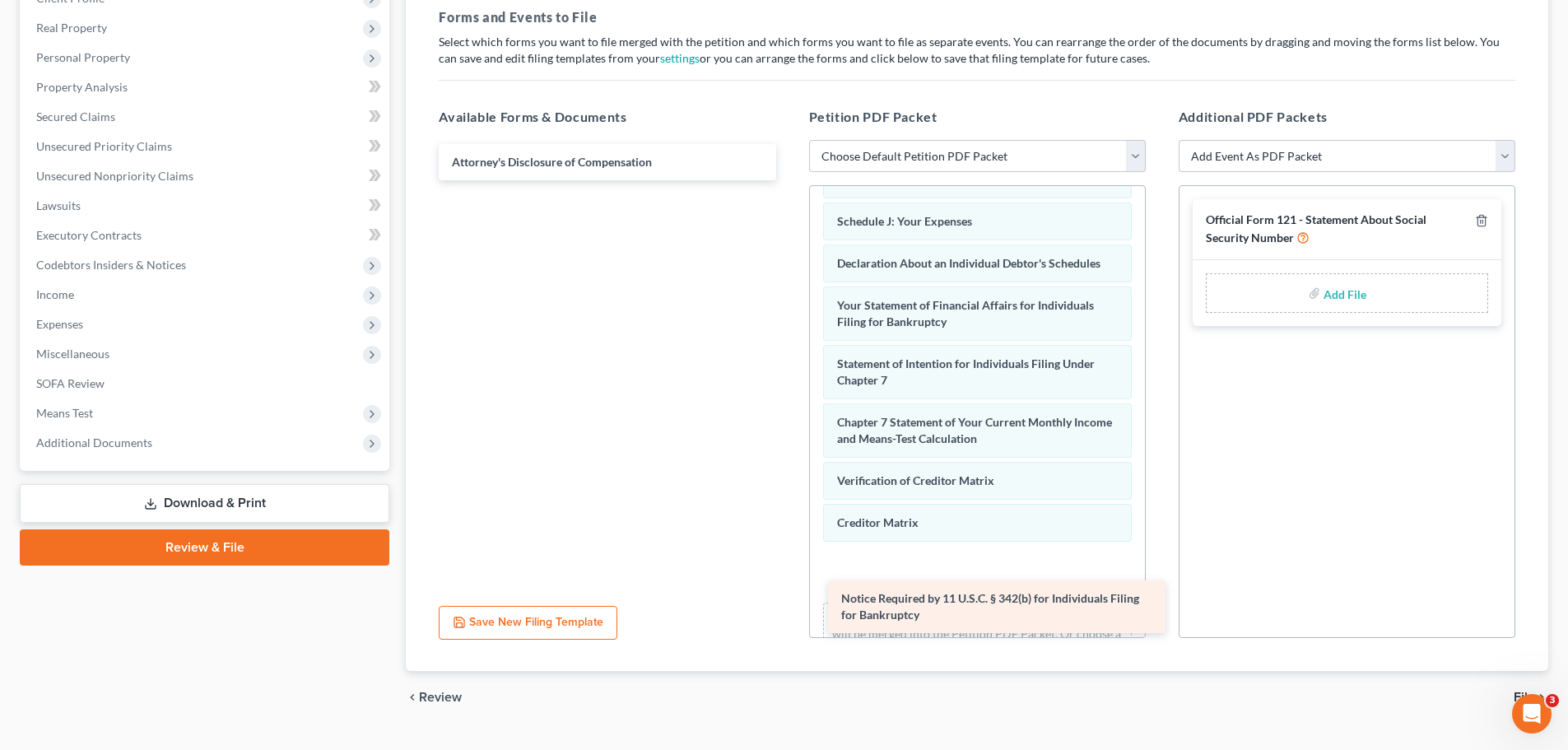
drag, startPoint x: 651, startPoint y: 162, endPoint x: 1040, endPoint y: 596, distance: 582.8
click at [789, 180] on div "Notice Required by 11 U.S.C. § 342(b) for Individuals Filing for Bankruptcy Not…" at bounding box center [607, 161] width 363 height 36
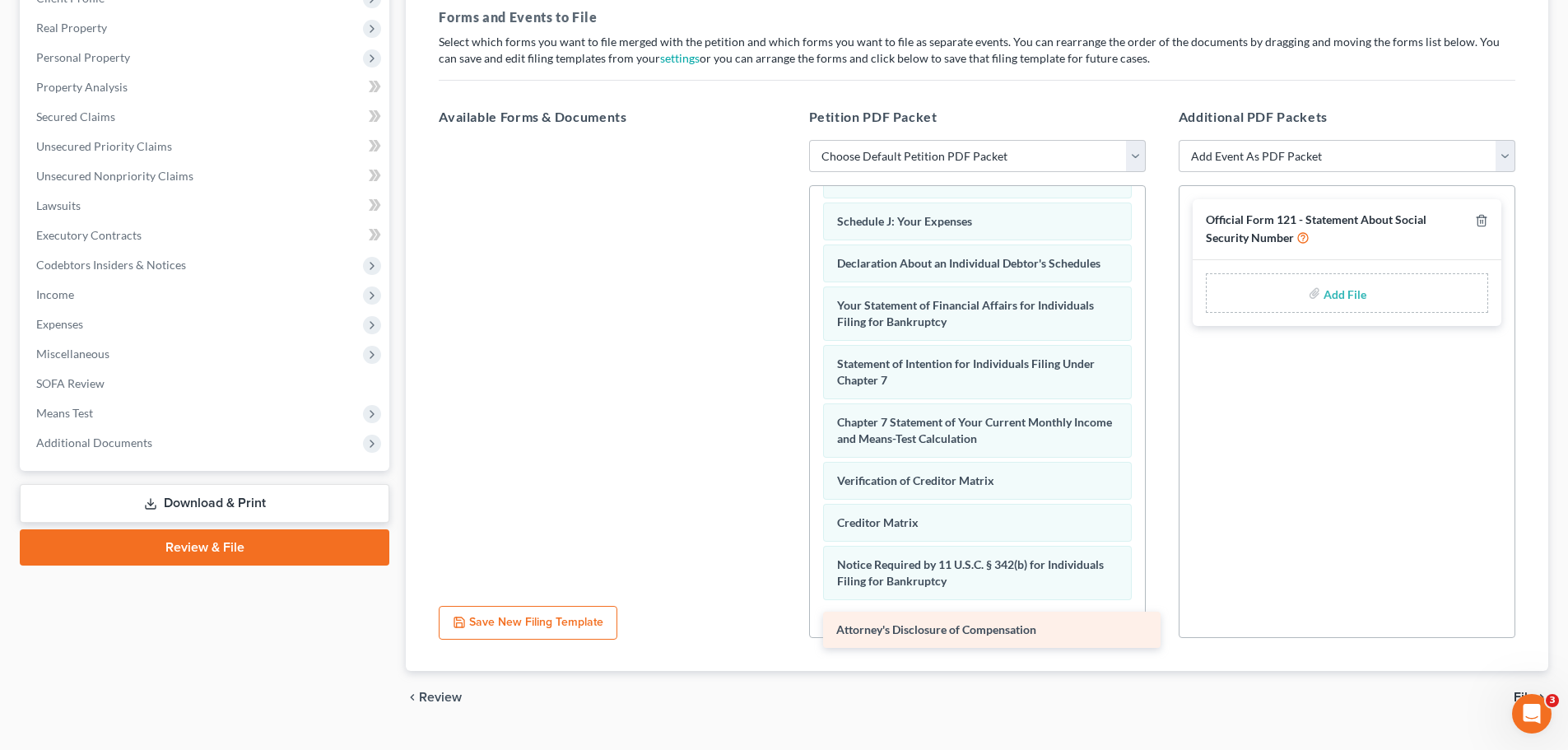
drag, startPoint x: 635, startPoint y: 168, endPoint x: 1019, endPoint y: 635, distance: 604.6
click at [789, 140] on div "Attorney's Disclosure of Compensation Attorney's Disclosure of Compensation" at bounding box center [607, 140] width 363 height 0
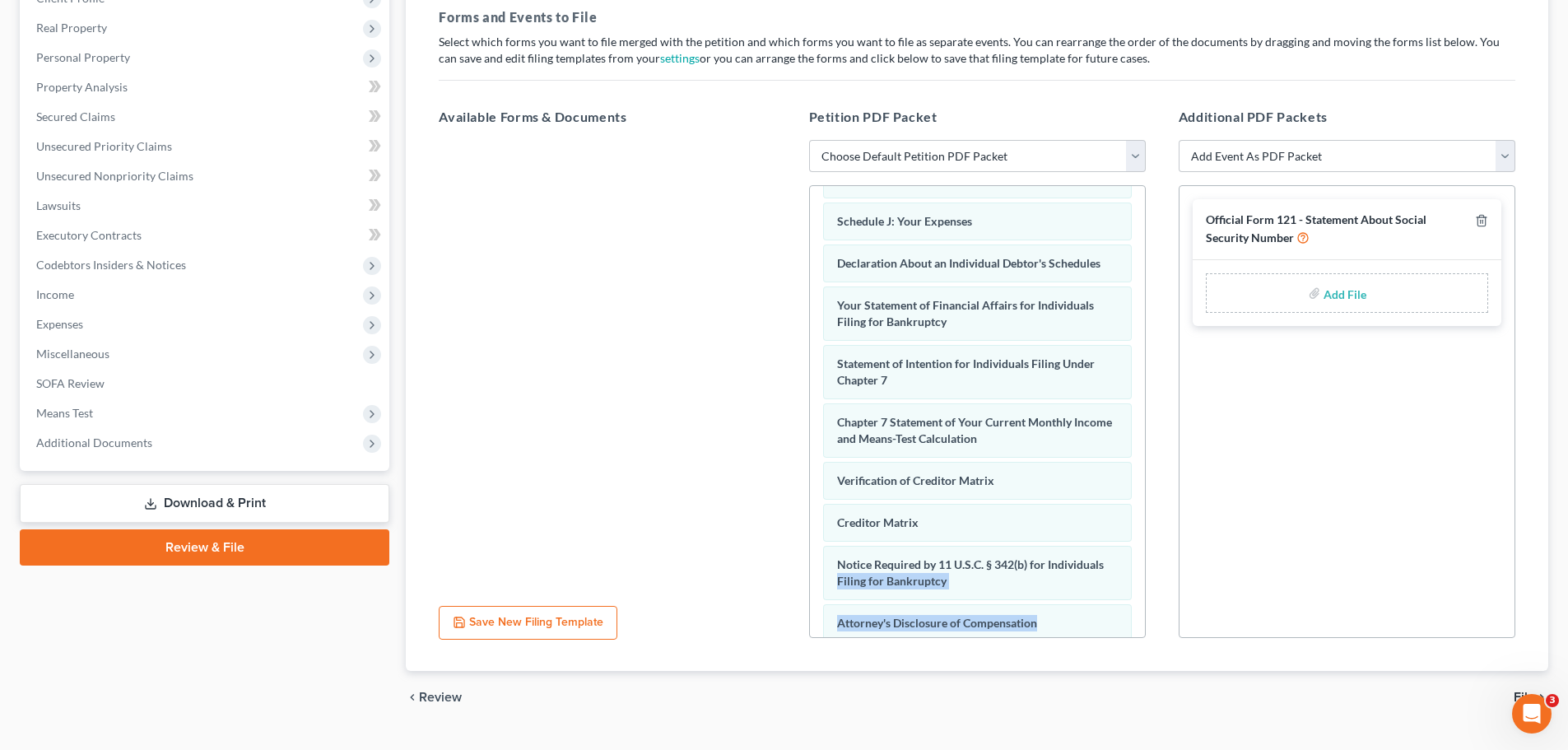
scroll to position [524, 0]
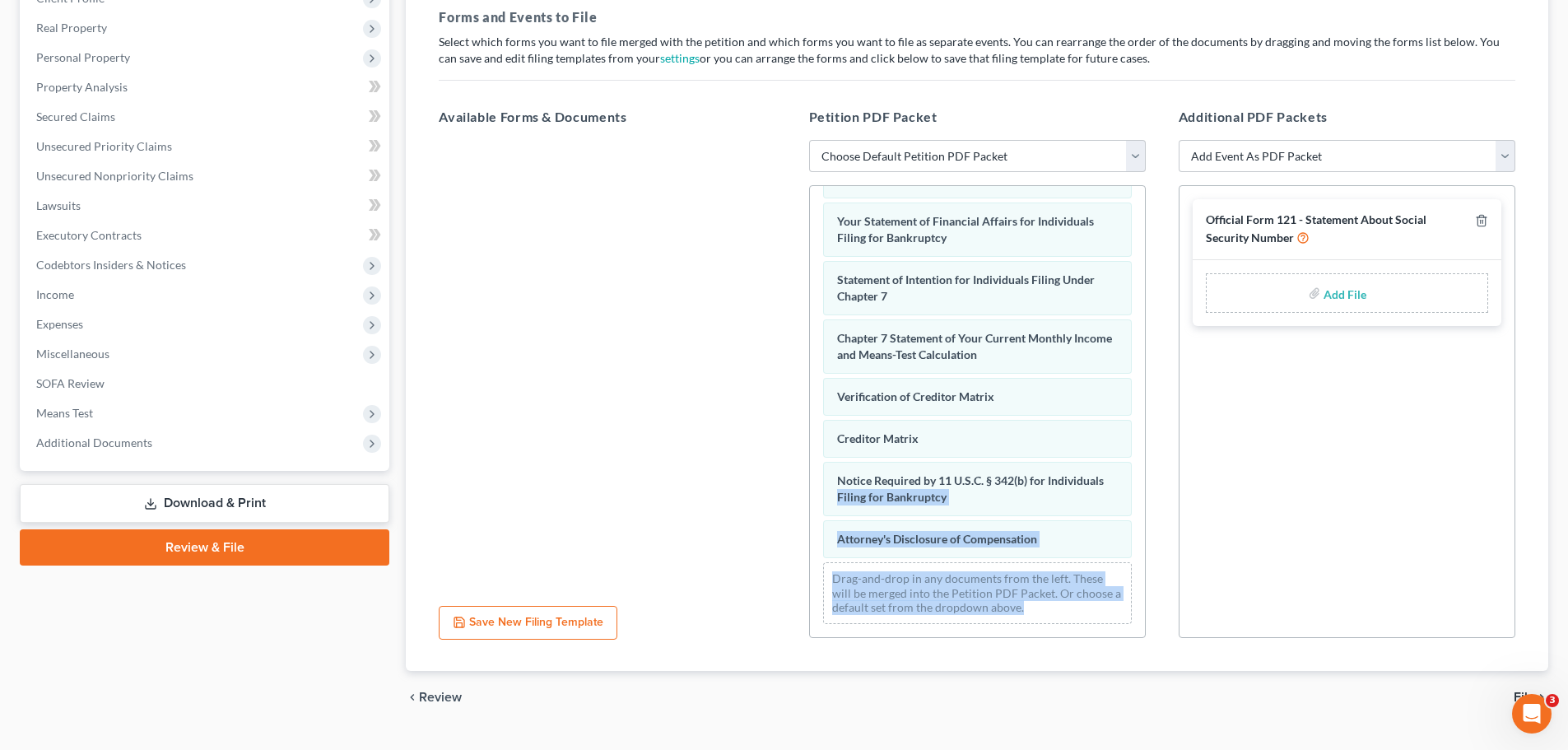
drag, startPoint x: 1131, startPoint y: 576, endPoint x: 1130, endPoint y: 663, distance: 87.0
click at [1130, 663] on div "Forms and Events to File Select which forms you want to file merged with the pe…" at bounding box center [976, 332] width 1103 height 678
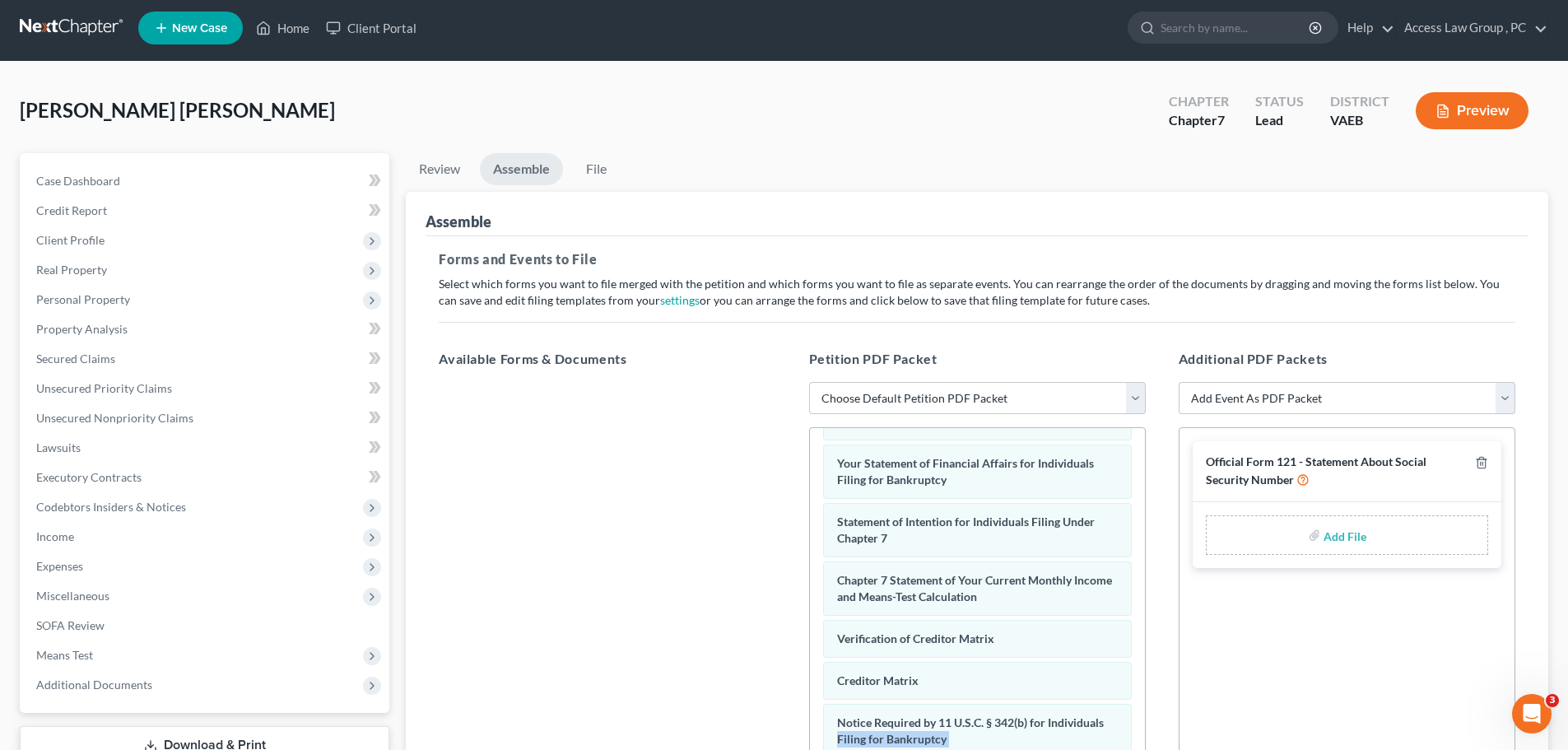
scroll to position [0, 0]
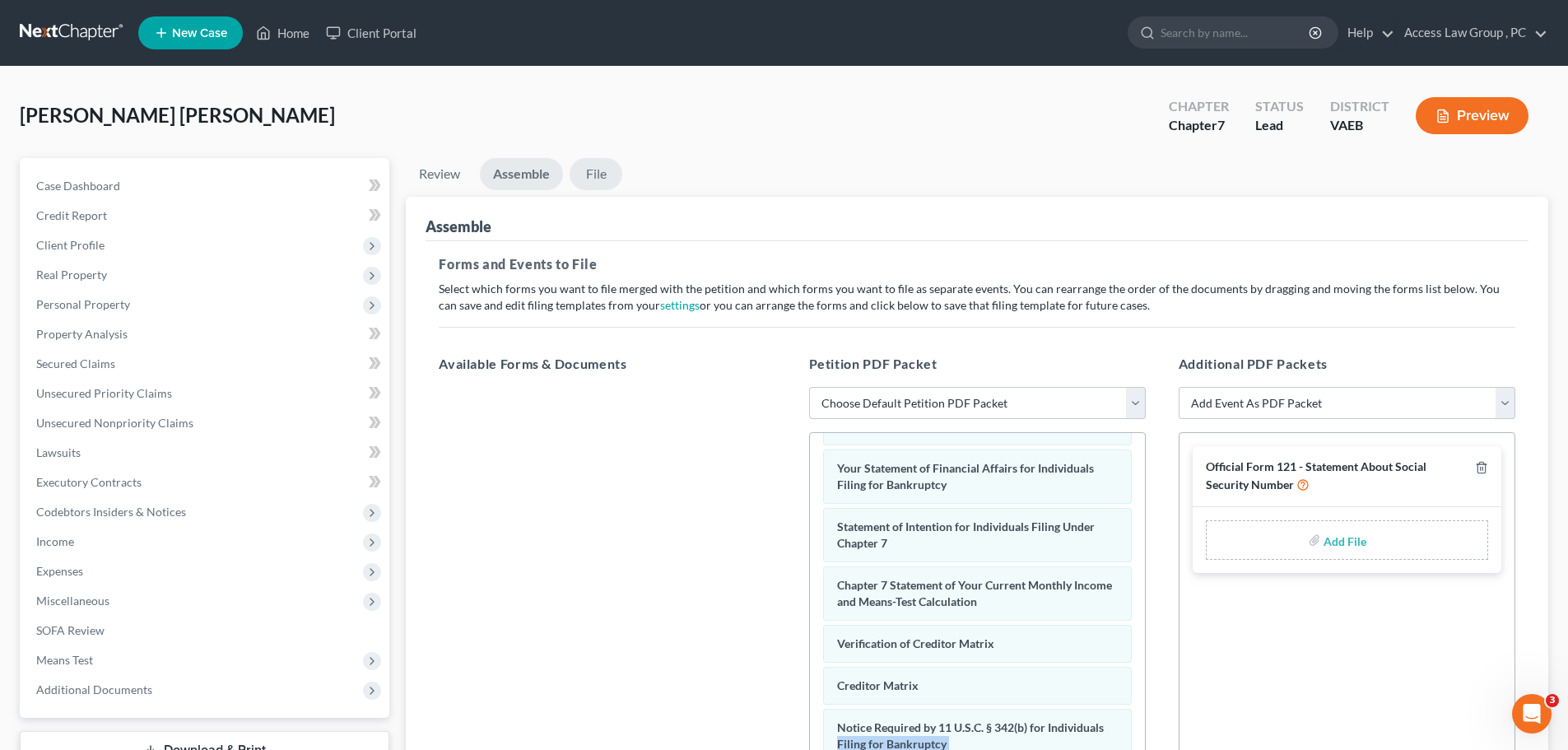
click at [595, 174] on link "File" at bounding box center [595, 174] width 53 height 32
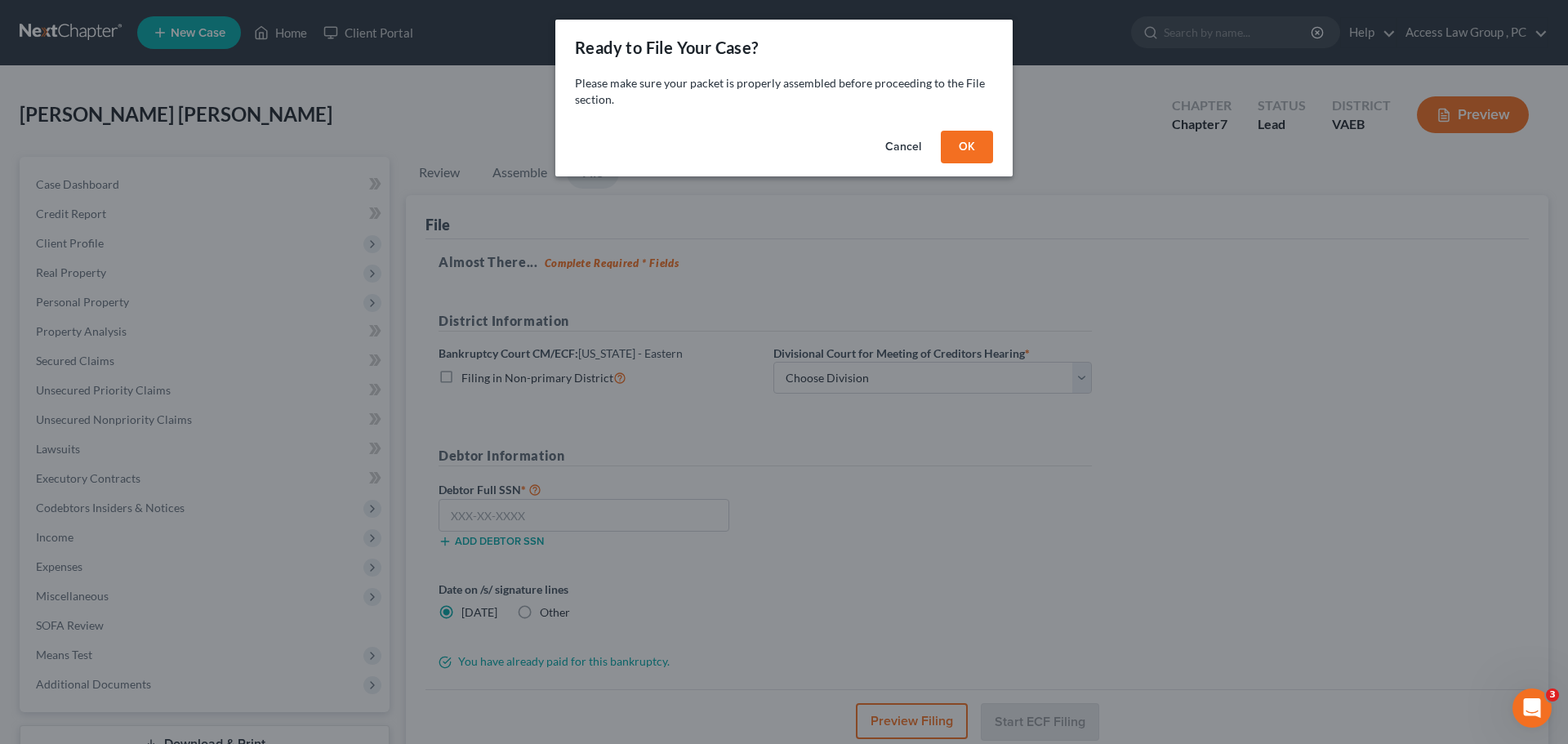
click at [983, 149] on button "OK" at bounding box center [967, 147] width 53 height 33
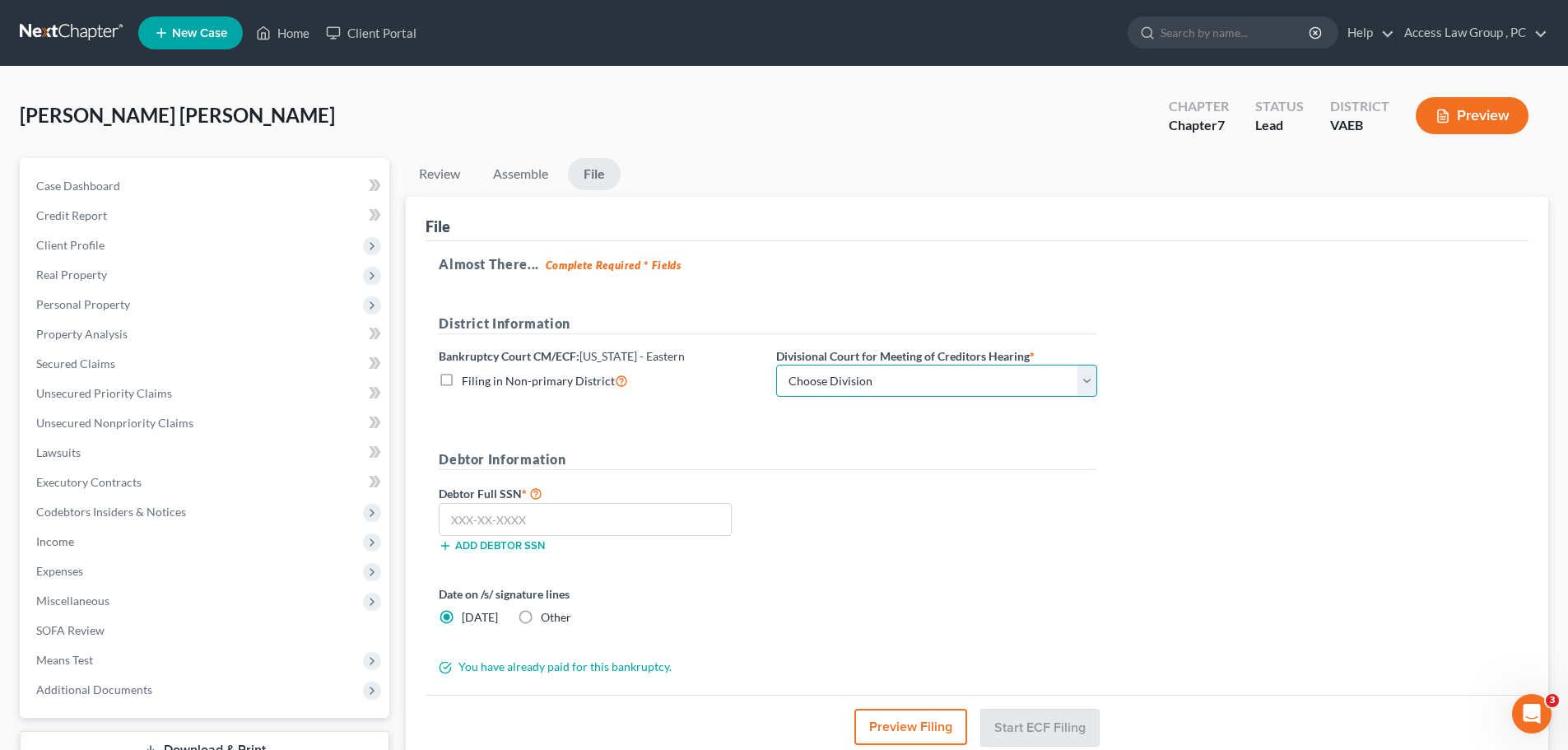
click at [1078, 379] on select "Choose Division Alexandria Newport News Norfolk Richmond" at bounding box center [937, 381] width 321 height 33
select select "1"
click at [776, 364] on select "Choose Division Alexandria Newport News Norfolk Richmond" at bounding box center [937, 381] width 321 height 33
click at [499, 522] on input "text" at bounding box center [585, 519] width 293 height 33
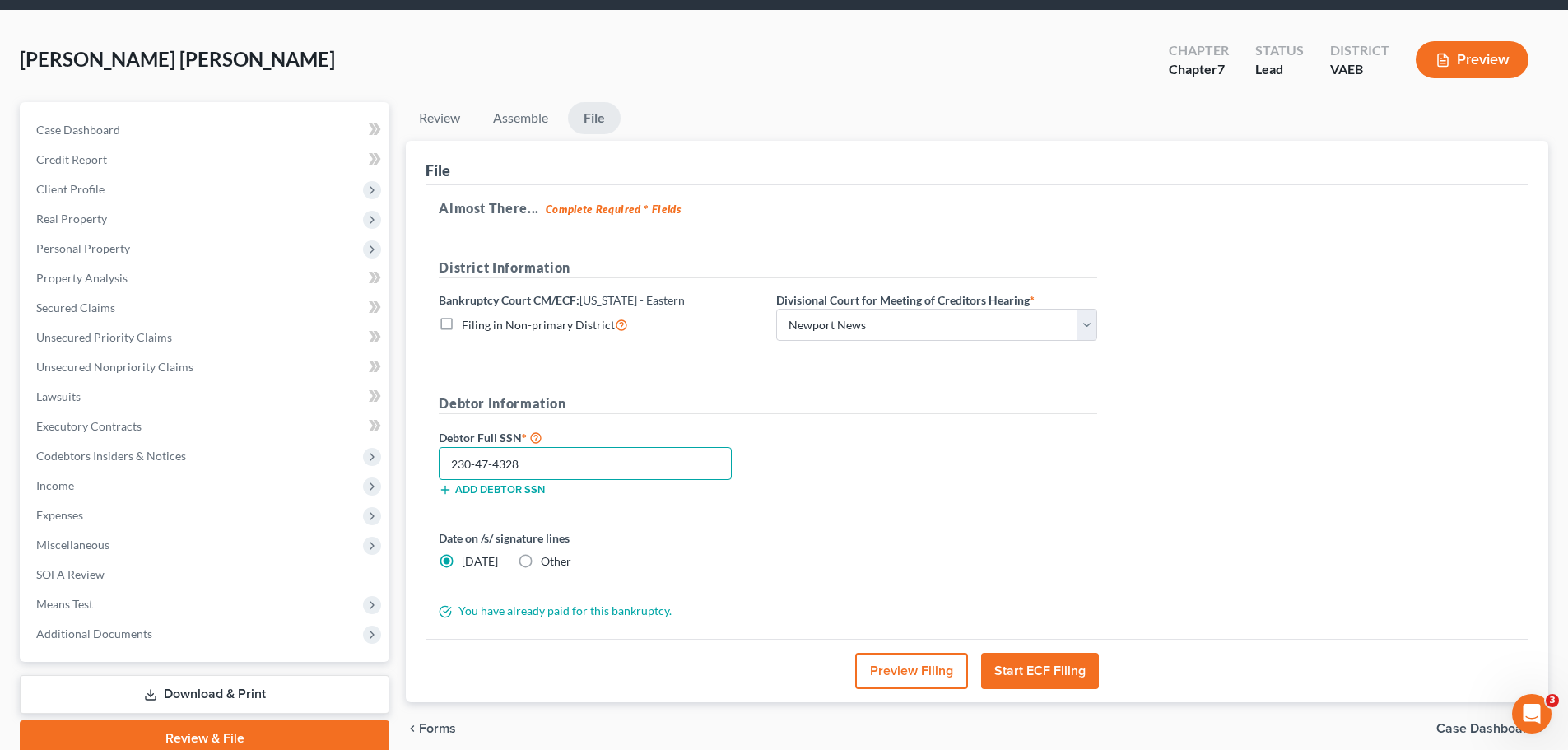
scroll to position [125, 0]
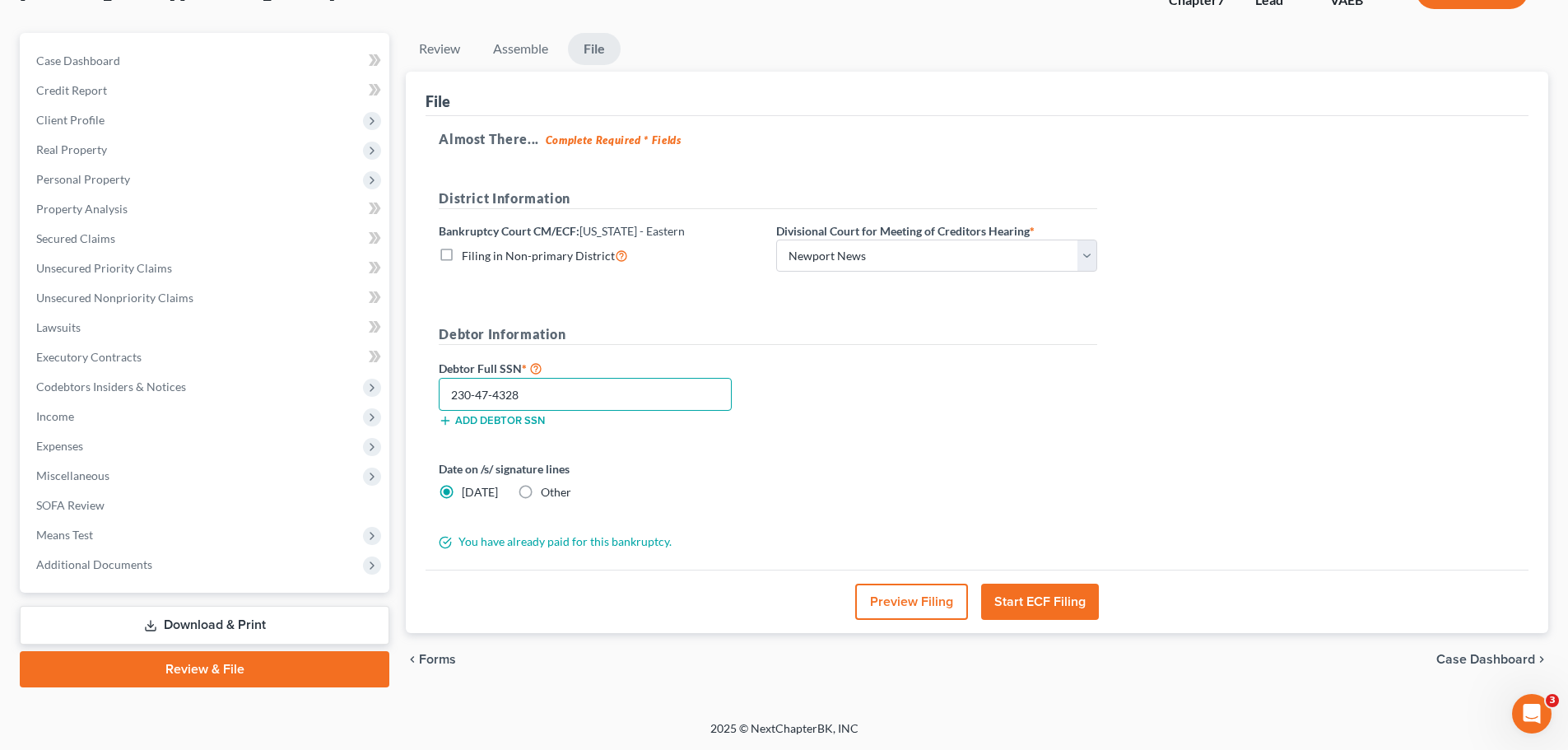
type input "230-47-4328"
click at [1048, 600] on button "Start ECF Filing" at bounding box center [1040, 601] width 118 height 36
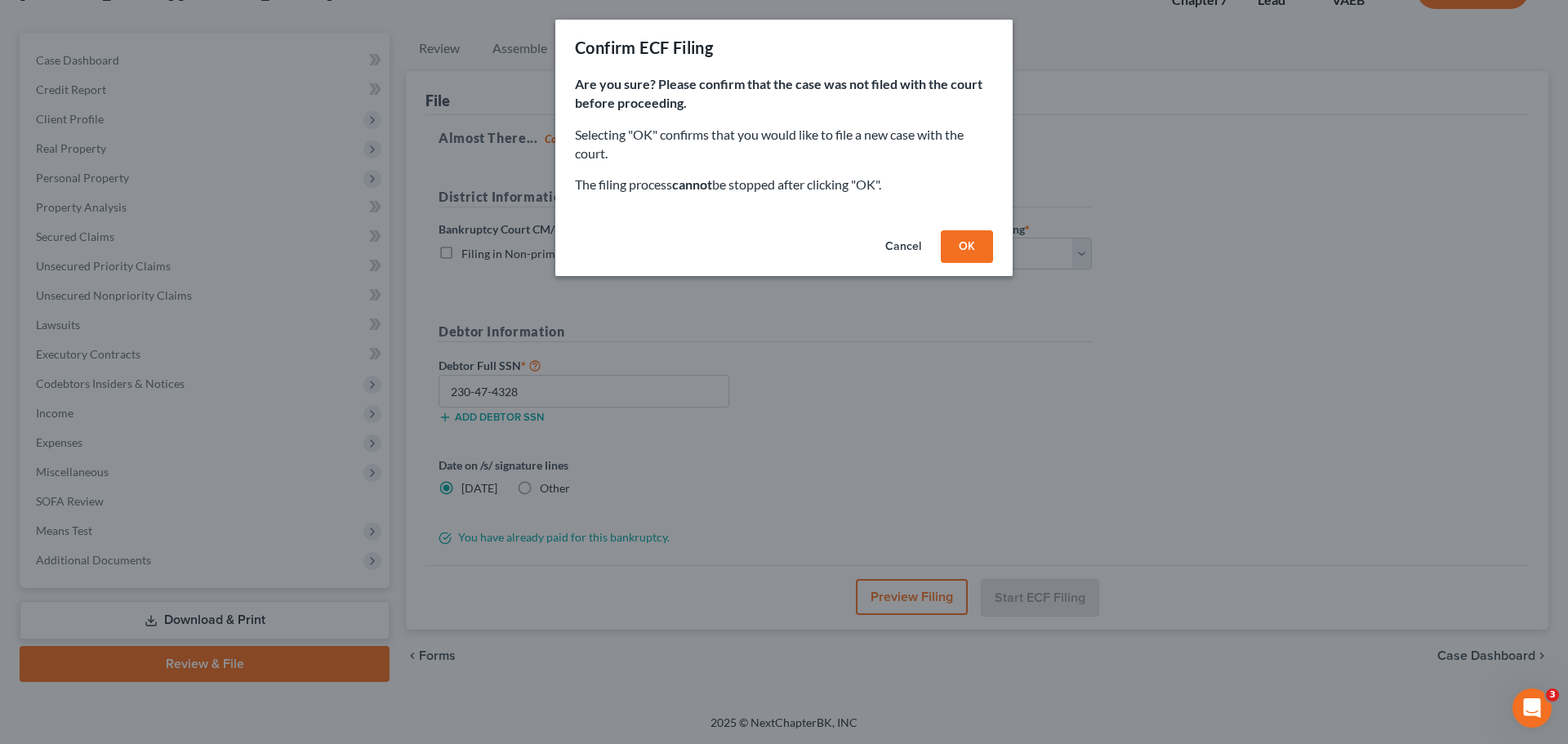
click at [980, 244] on button "OK" at bounding box center [967, 246] width 53 height 33
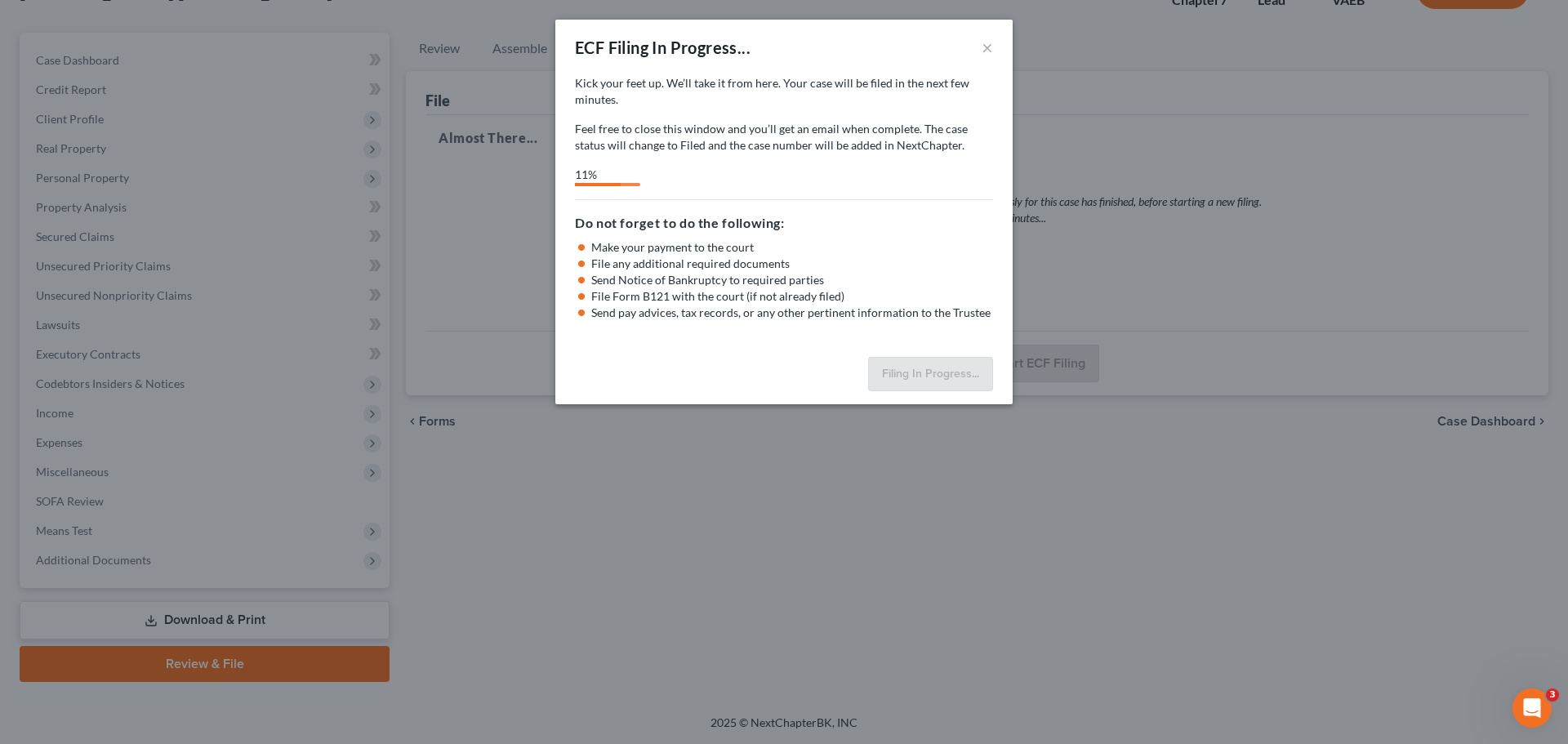
select select "1"
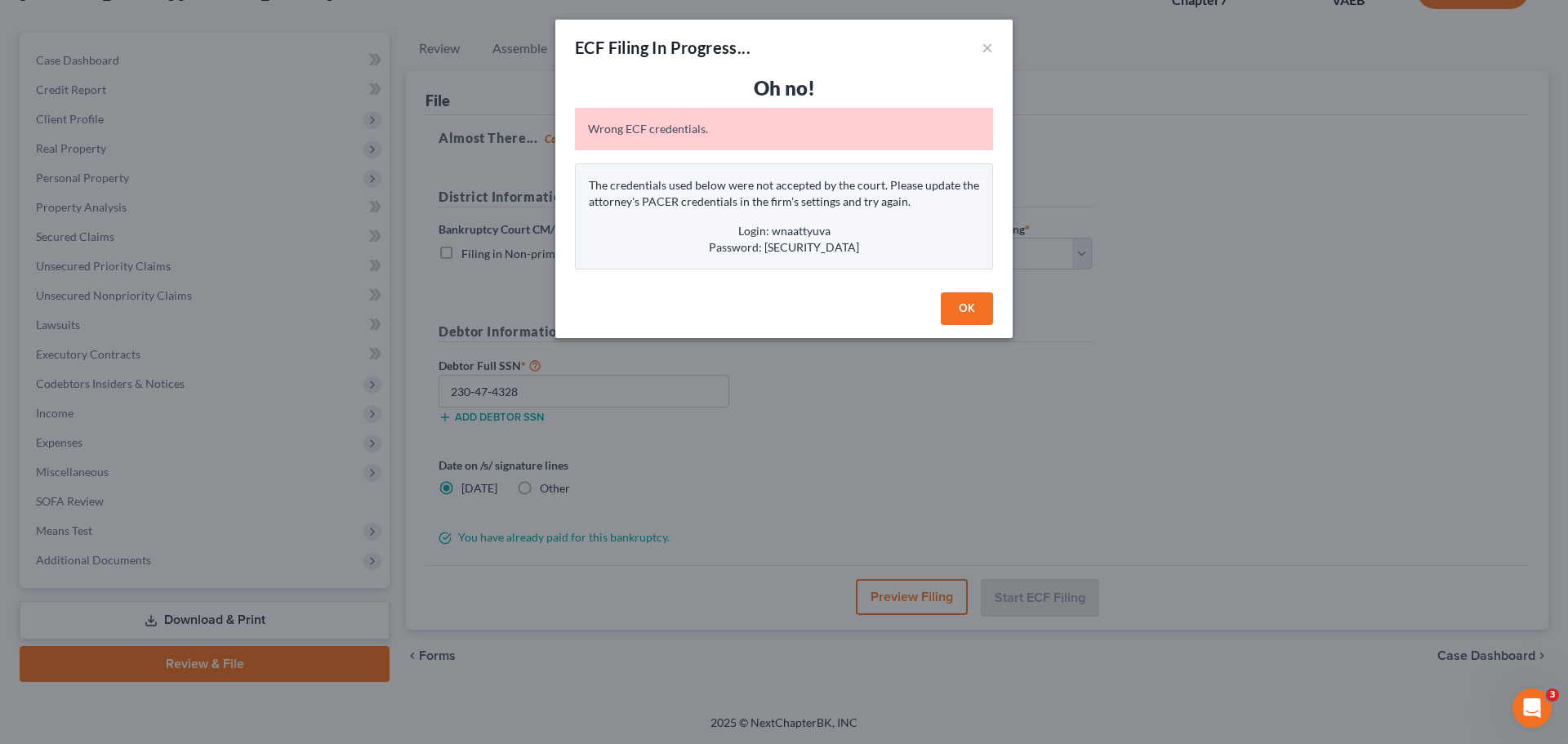
click at [979, 313] on button "OK" at bounding box center [967, 309] width 53 height 33
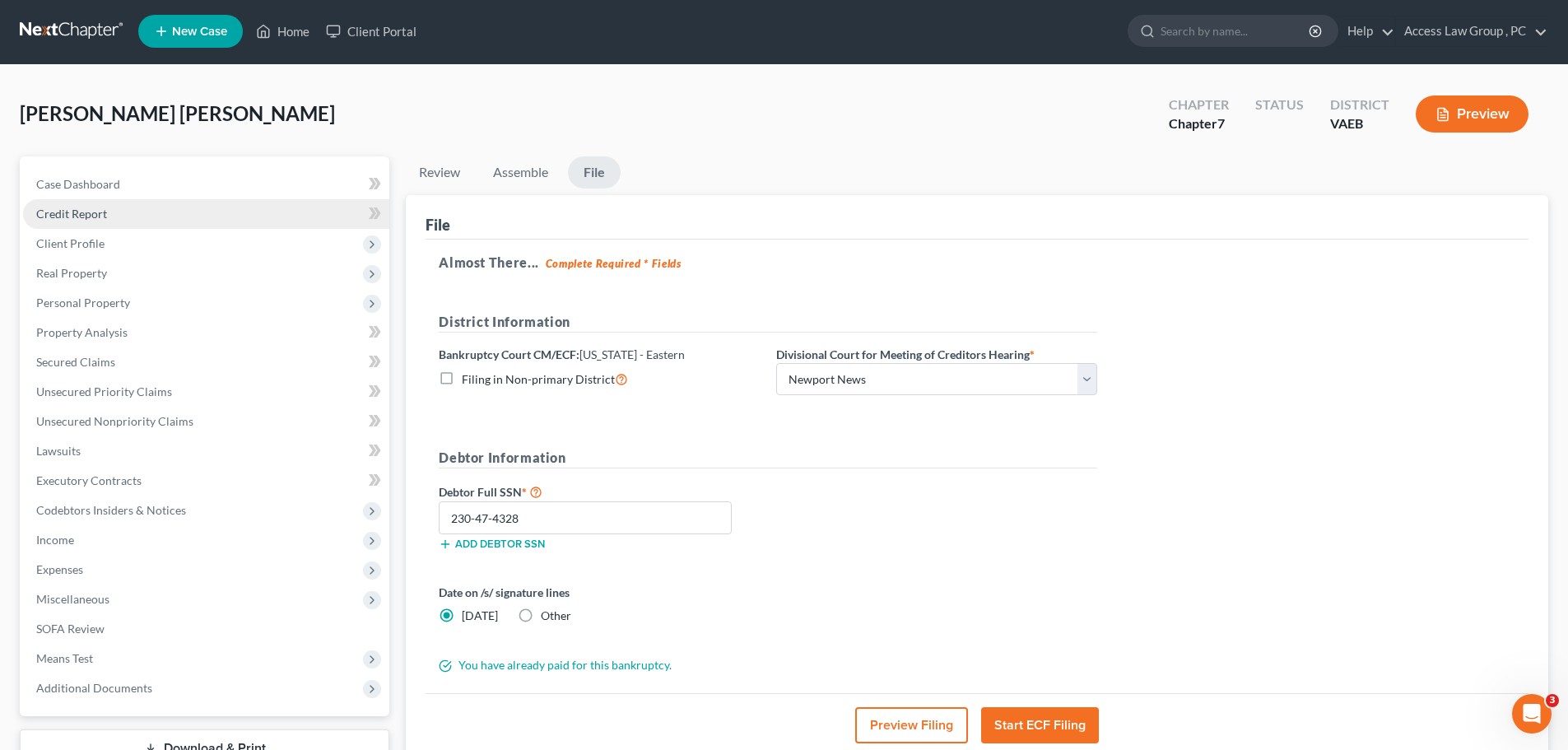
scroll to position [0, 0]
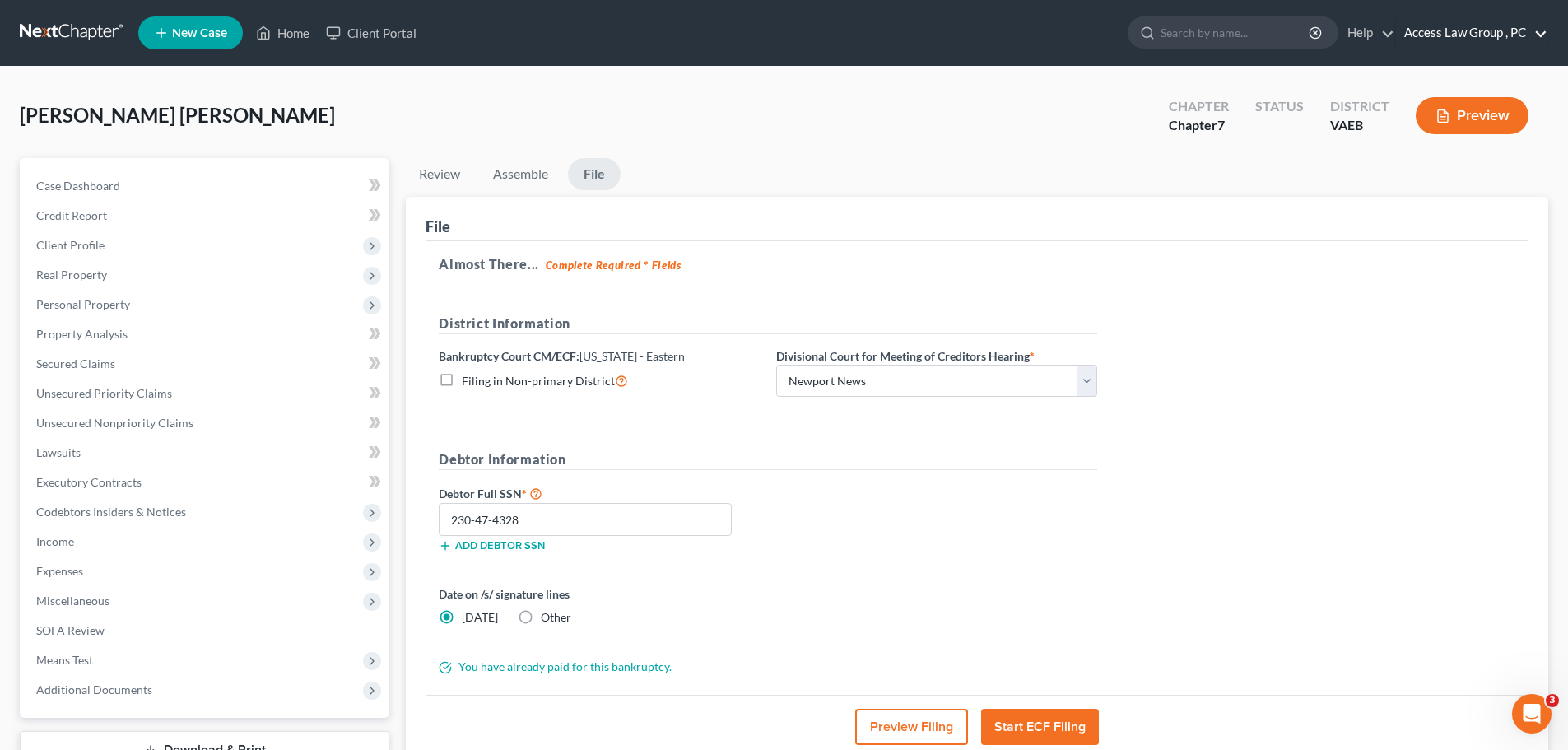
click at [1452, 31] on link "Access Law Group , PC" at bounding box center [1471, 33] width 152 height 30
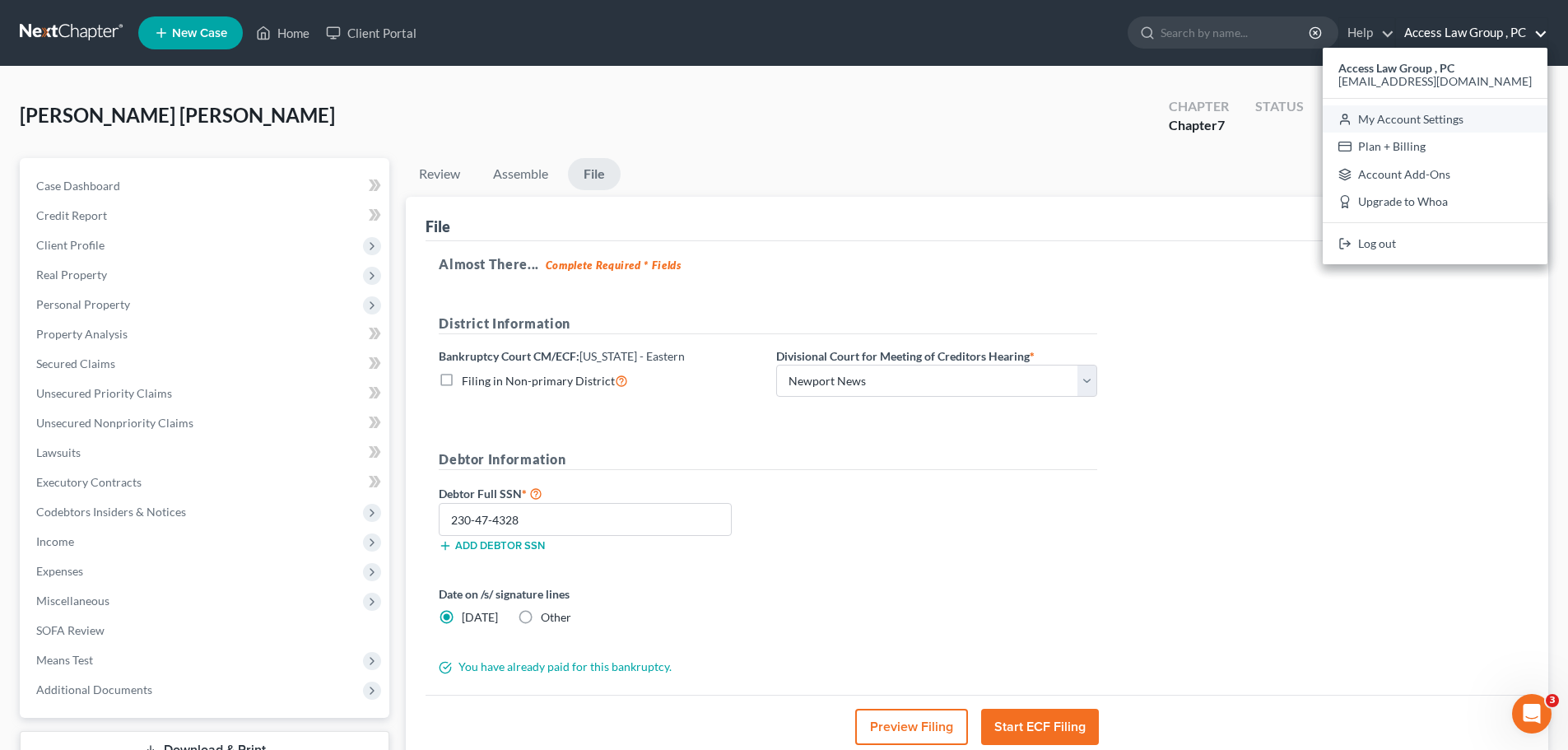
click at [1422, 120] on link "My Account Settings" at bounding box center [1435, 119] width 224 height 28
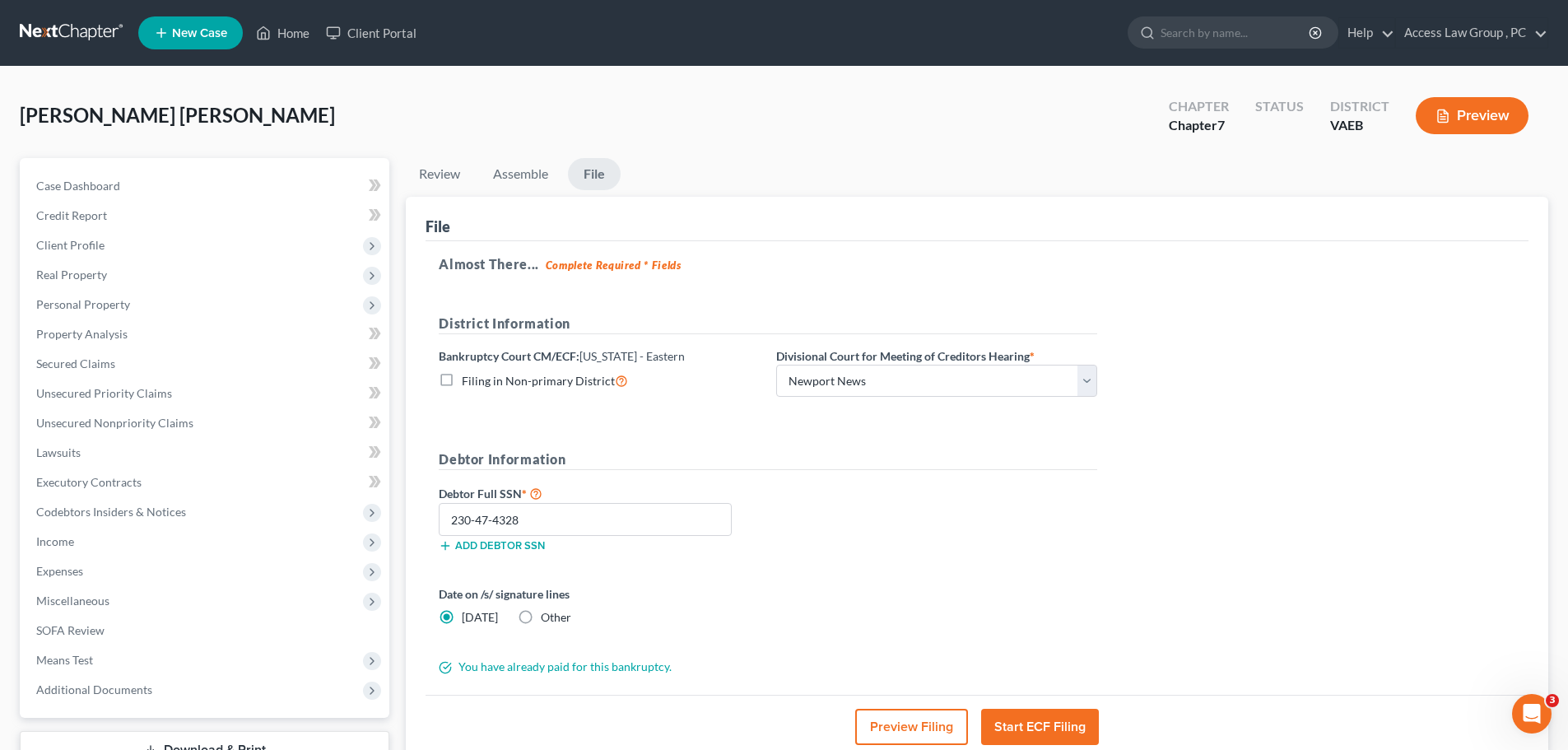
select select "24"
select select "48"
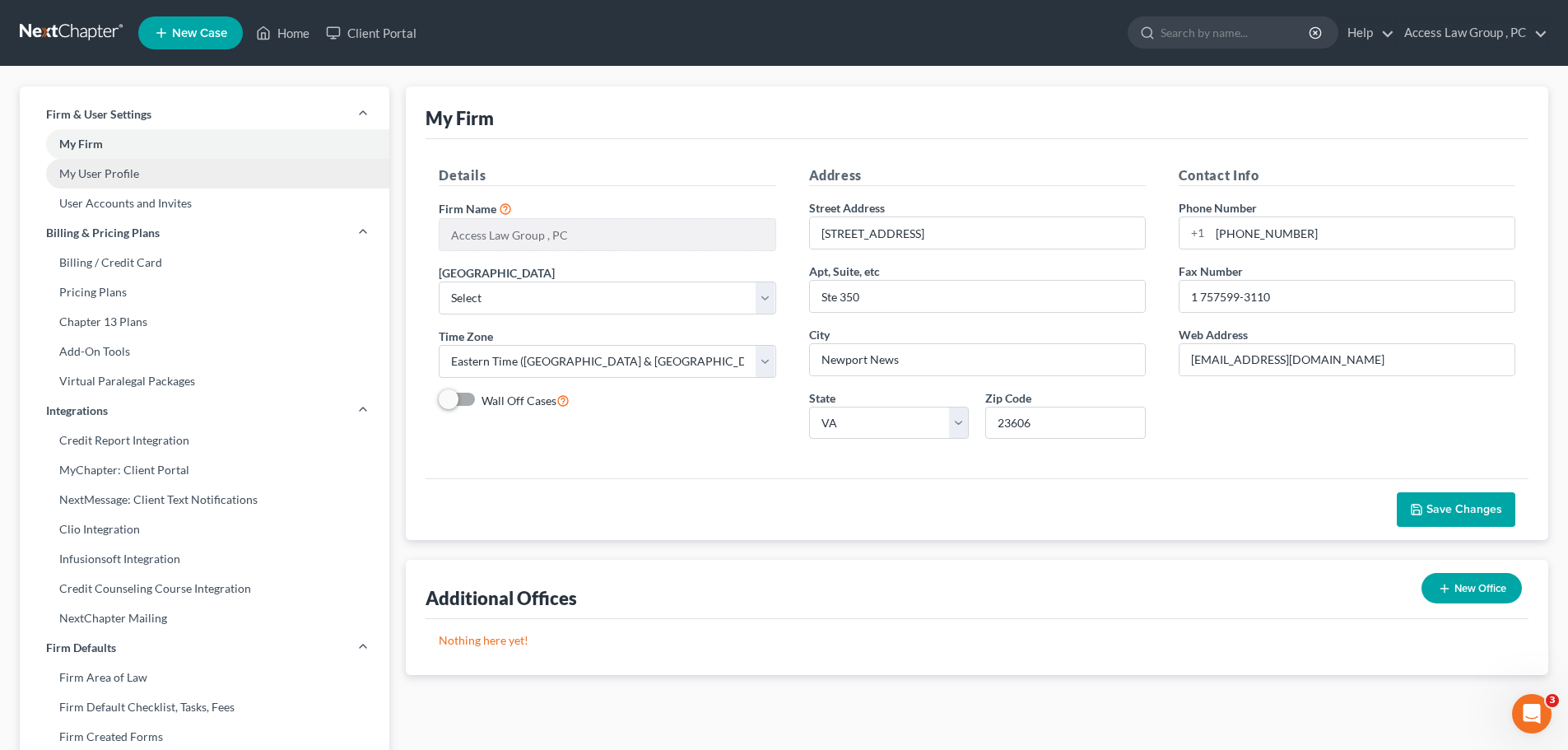
click at [119, 172] on link "My User Profile" at bounding box center [204, 173] width 369 height 30
select select "48"
select select "83"
select select "attorney"
select select "0"
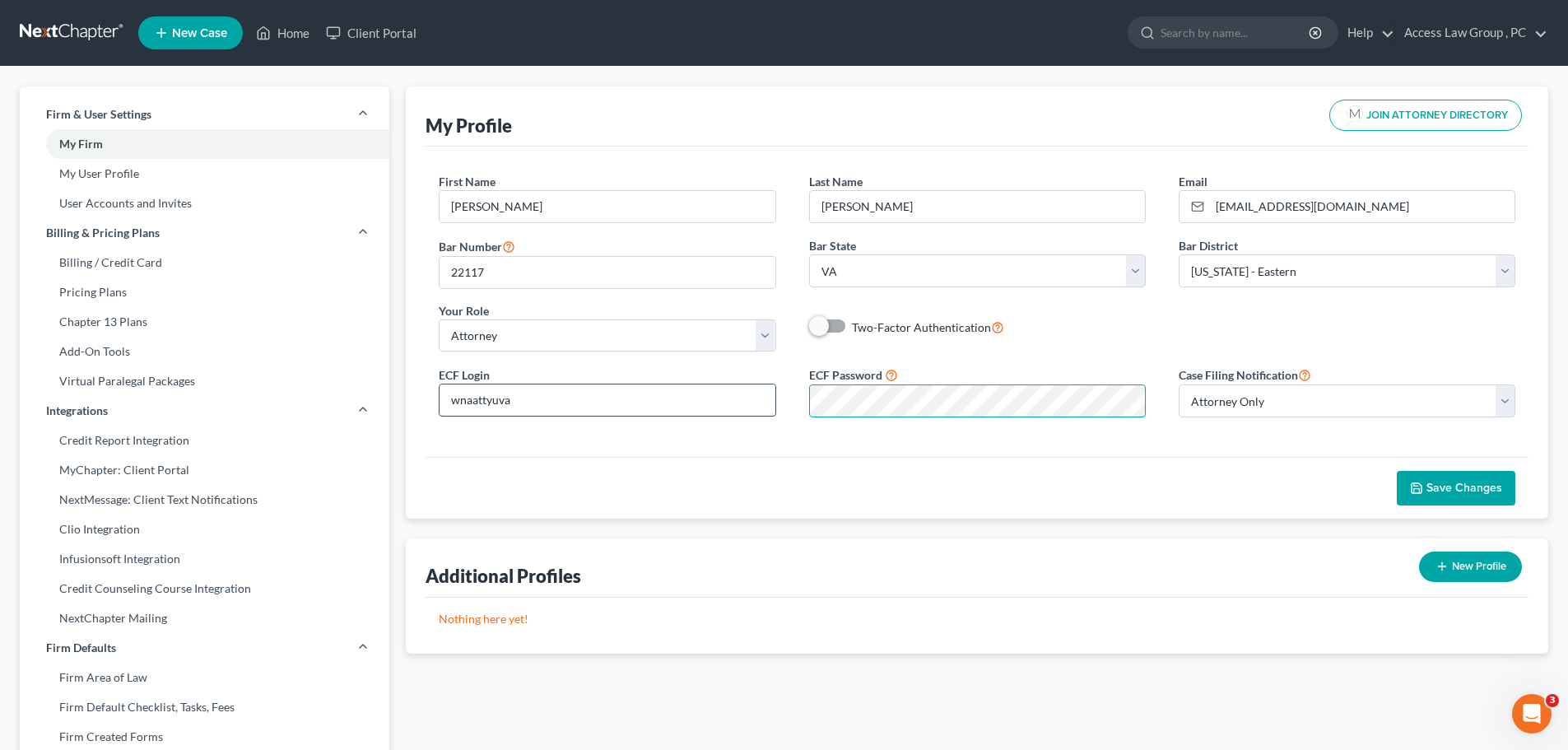
click at [737, 397] on div "ECF Login wnaattyuva ECF Password Case Filing Notification Select Attorney Only…" at bounding box center [977, 397] width 1110 height 66
click at [1471, 483] on span "Save Changes" at bounding box center [1465, 487] width 75 height 14
click at [761, 390] on div "ECF Login wnaattyuva ECF Password Case Filing Notification Select Attorney Only…" at bounding box center [977, 397] width 1110 height 66
click at [1486, 483] on span "Save Changes" at bounding box center [1465, 487] width 75 height 14
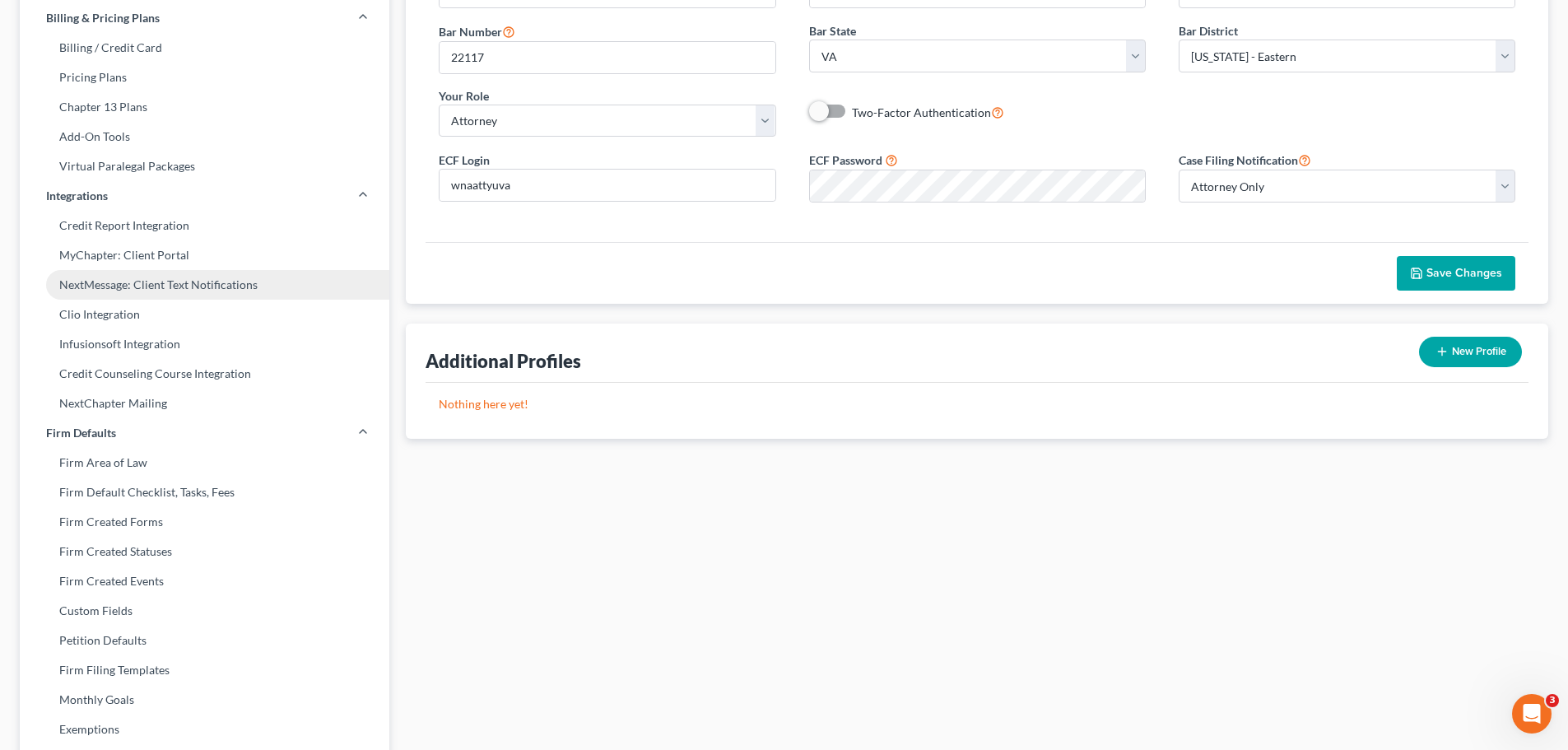
scroll to position [5, 0]
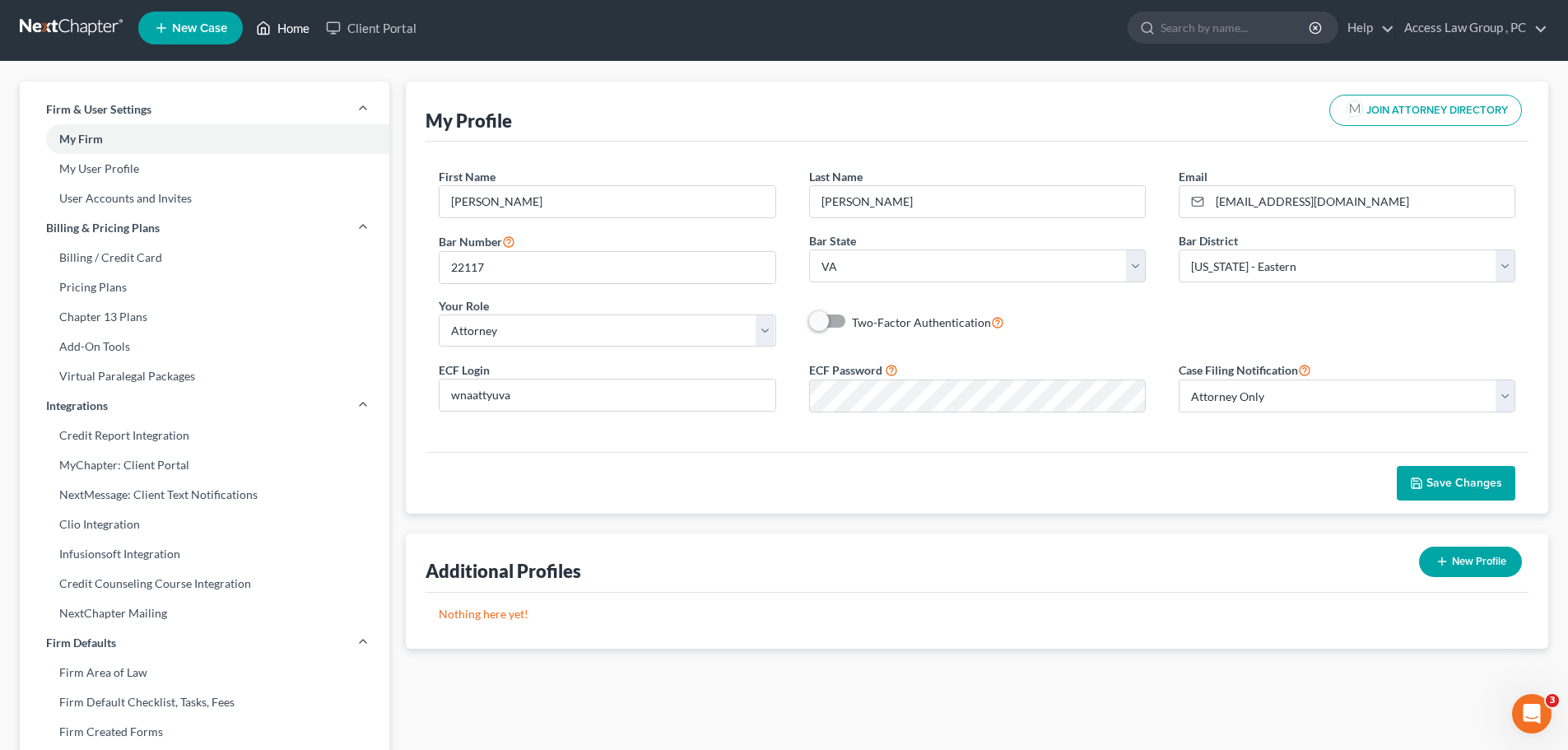
click at [300, 28] on link "Home" at bounding box center [282, 28] width 70 height 30
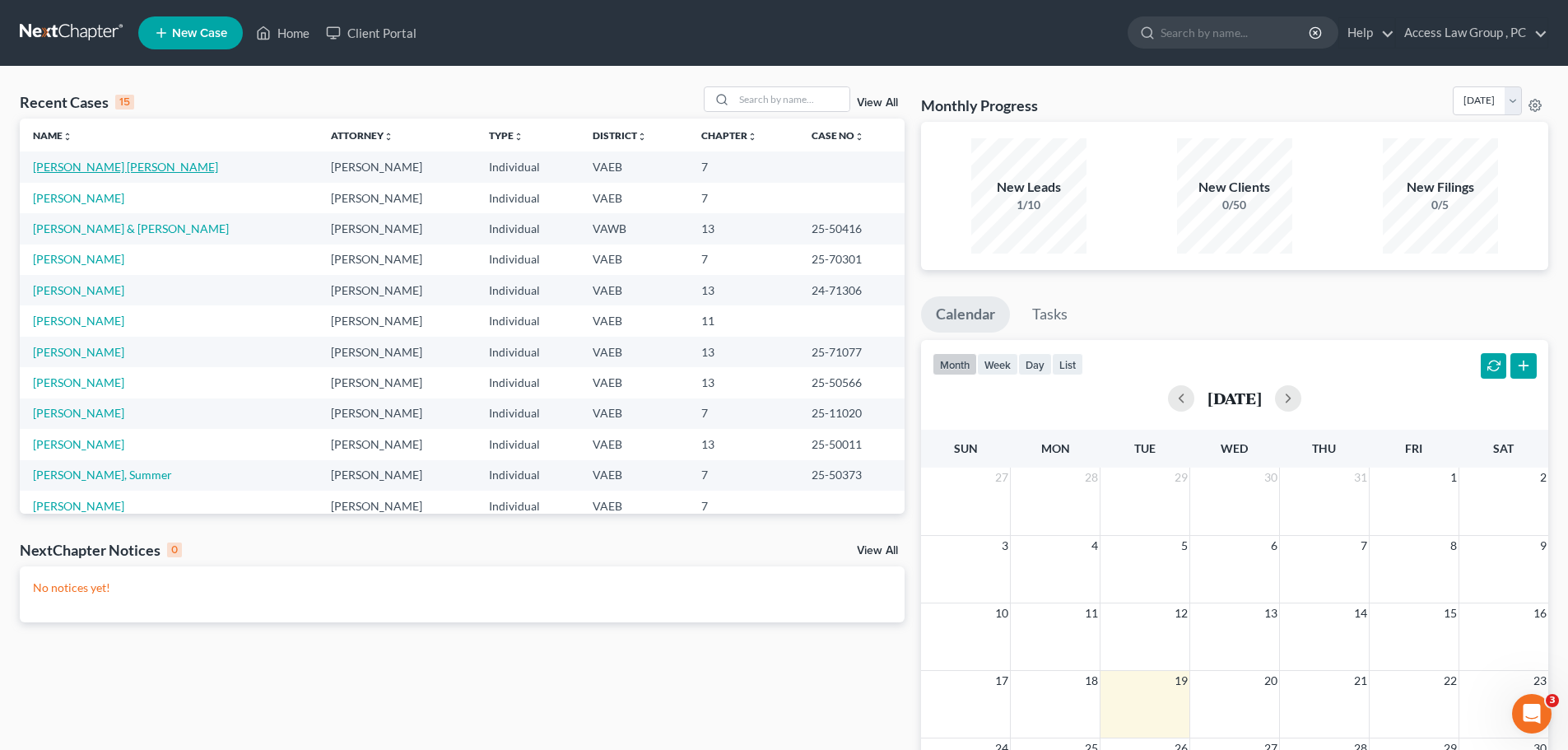
click at [82, 163] on link "[PERSON_NAME] [PERSON_NAME]" at bounding box center [126, 166] width 186 height 14
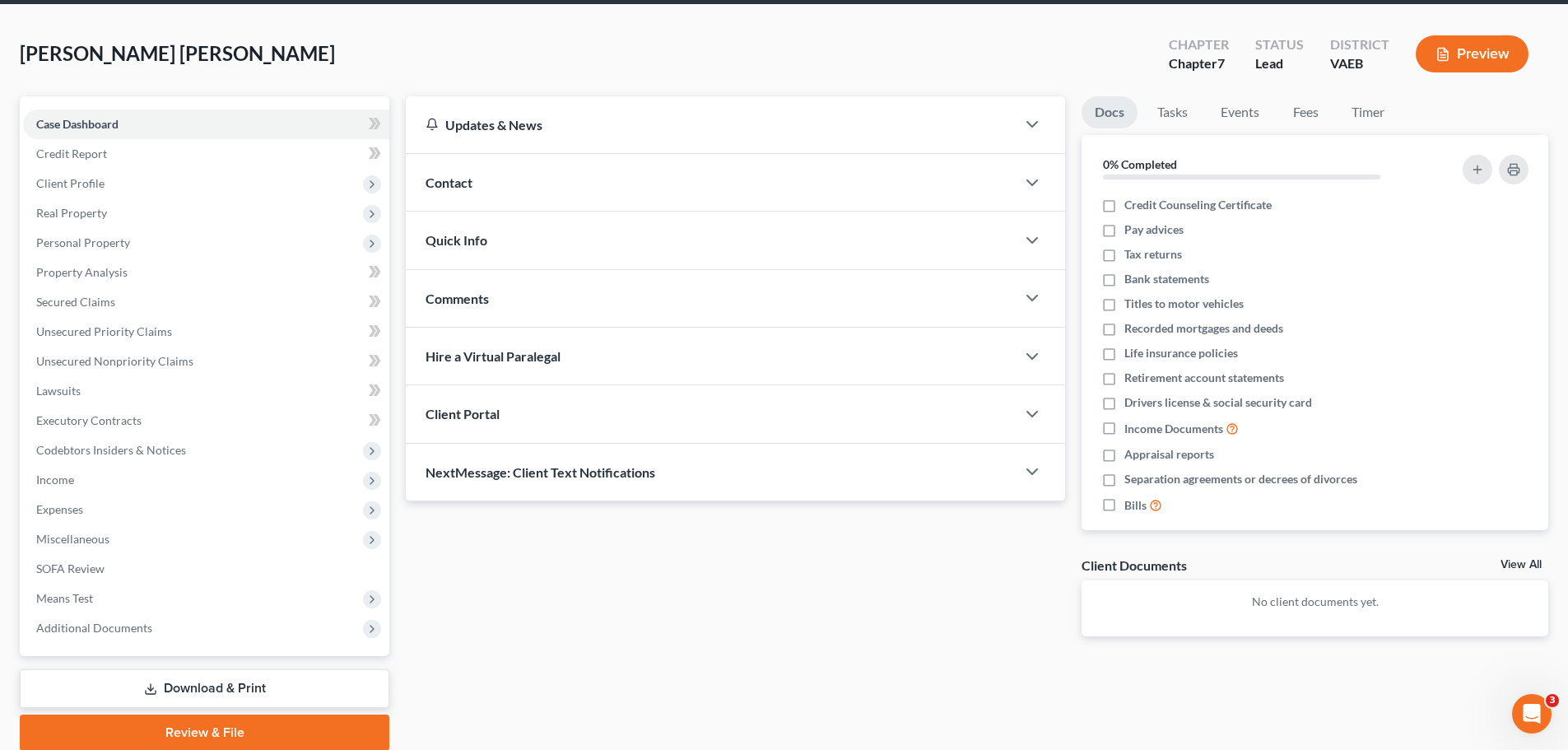
scroll to position [125, 0]
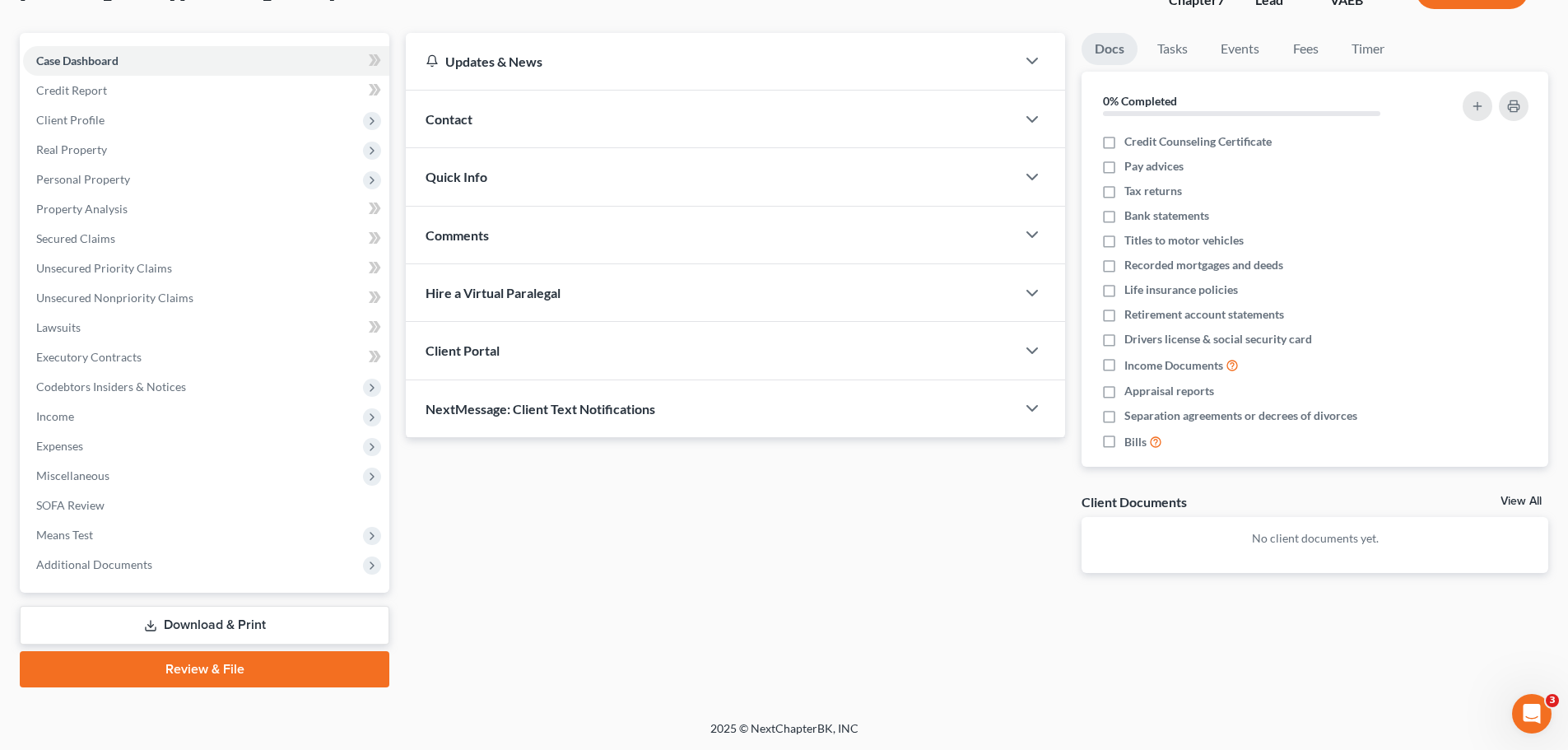
click at [207, 667] on link "Review & File" at bounding box center [204, 669] width 369 height 36
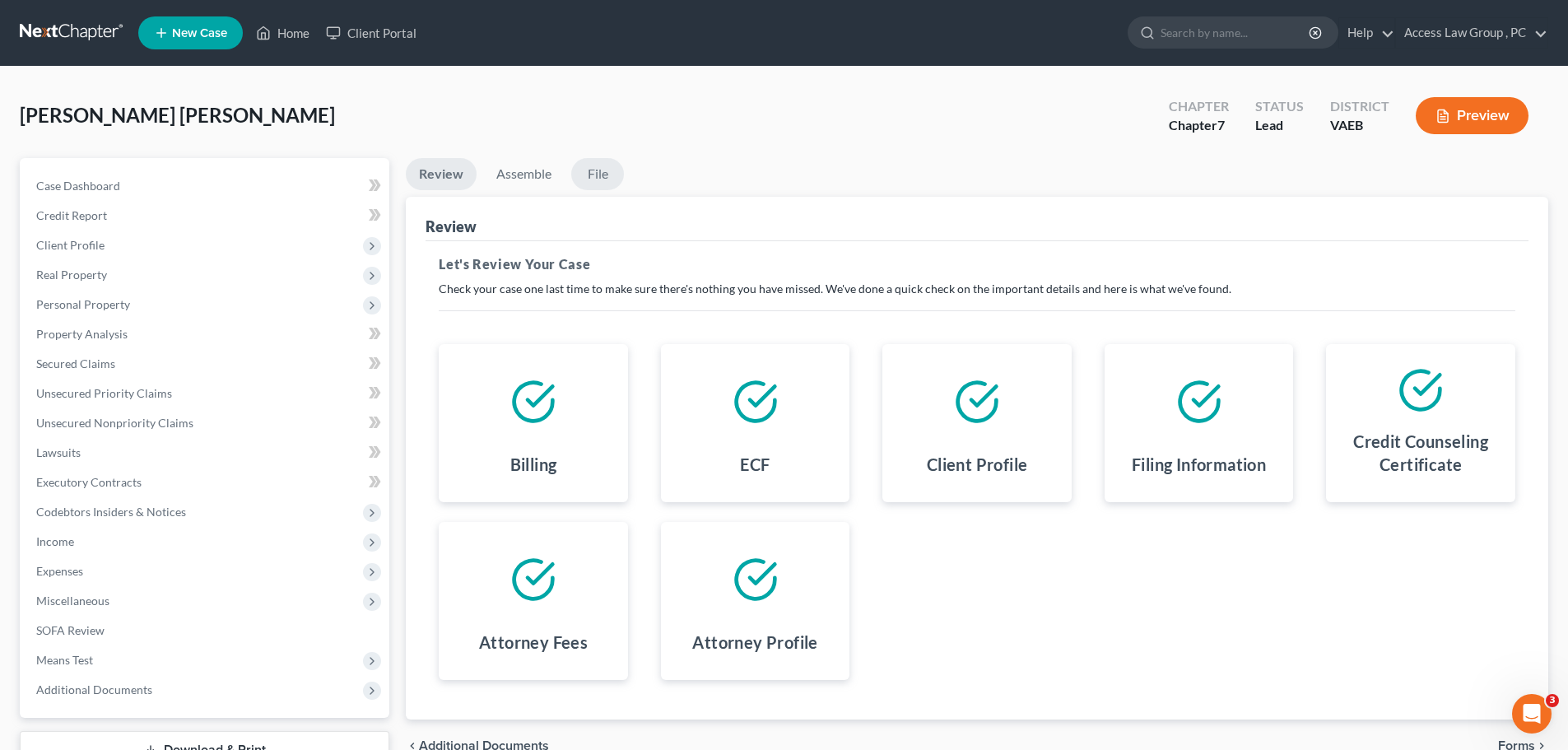
click at [606, 175] on link "File" at bounding box center [597, 174] width 53 height 32
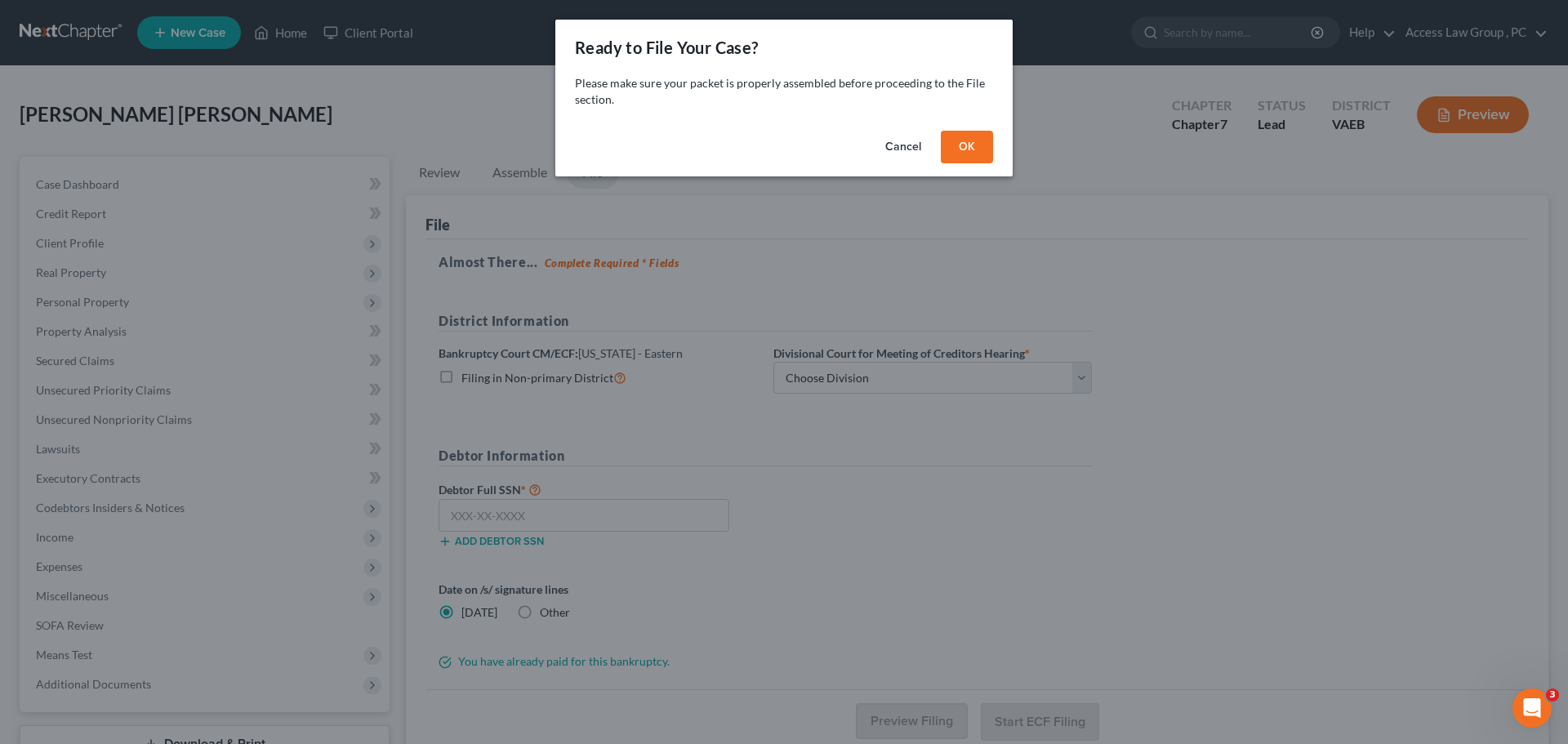
click at [959, 146] on button "OK" at bounding box center [967, 147] width 53 height 33
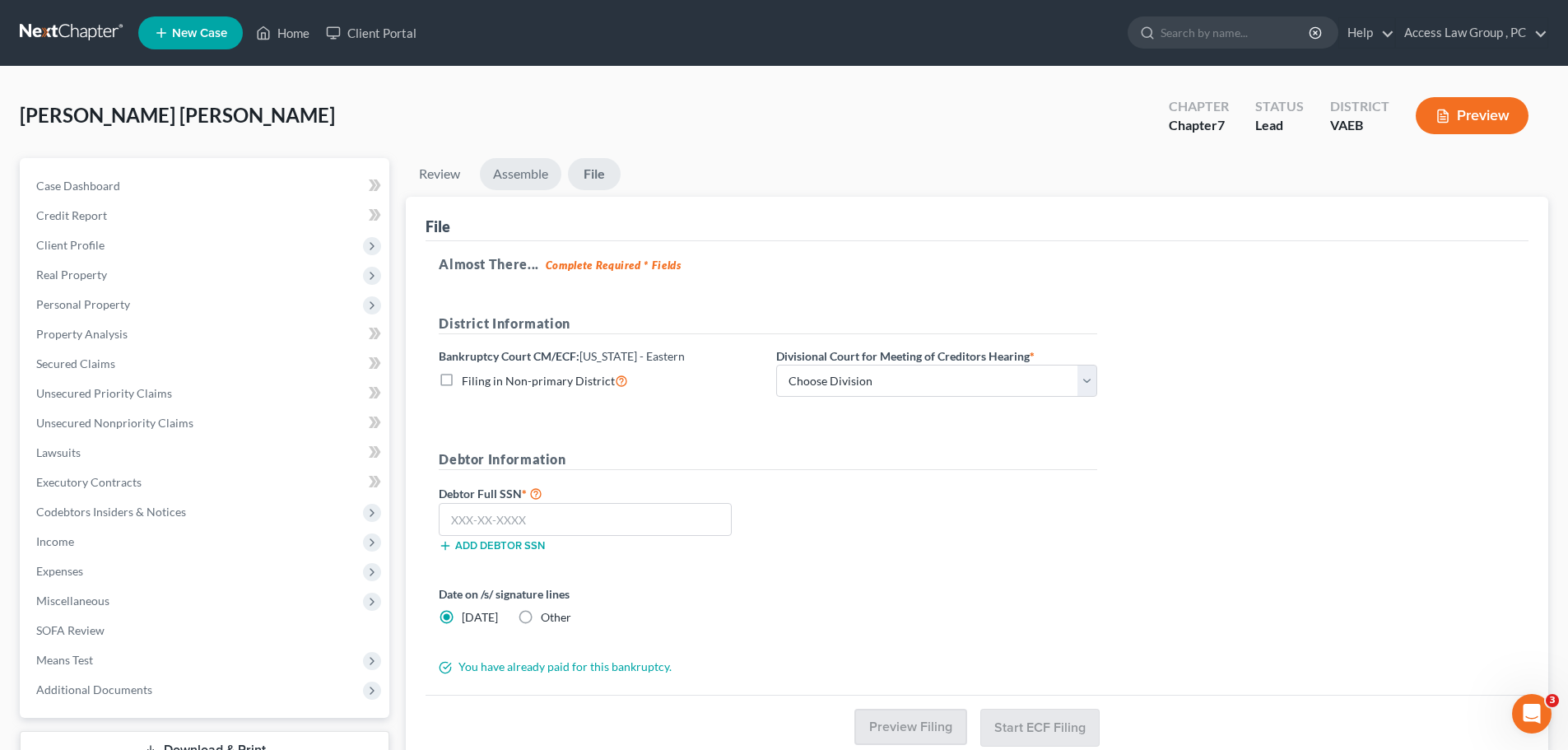
click at [534, 174] on link "Assemble" at bounding box center [520, 174] width 81 height 32
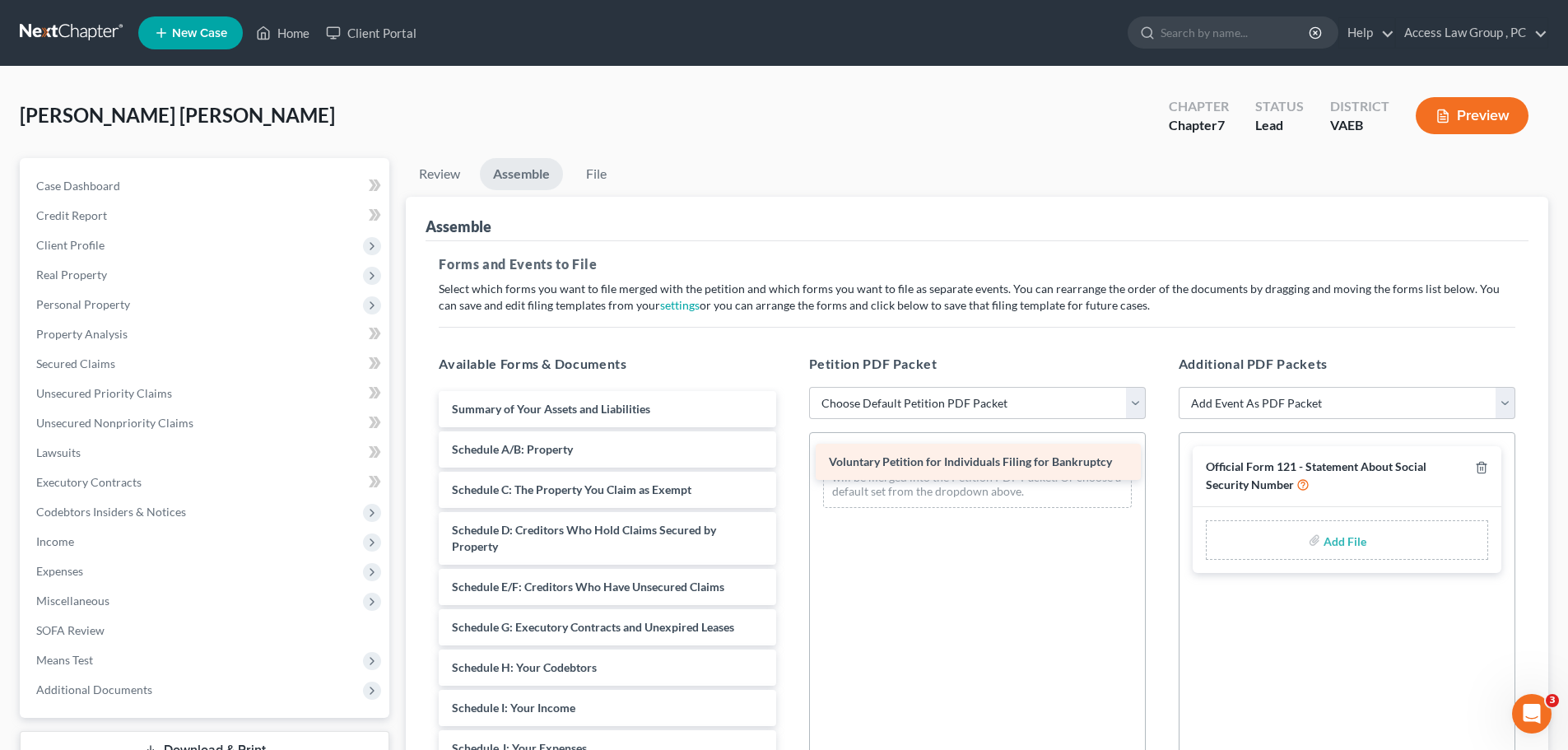
drag, startPoint x: 587, startPoint y: 399, endPoint x: 962, endPoint y: 451, distance: 378.6
click at [789, 451] on div "Voluntary Petition for Individuals Filing for Bankruptcy Voluntary Petition for…" at bounding box center [607, 764] width 363 height 747
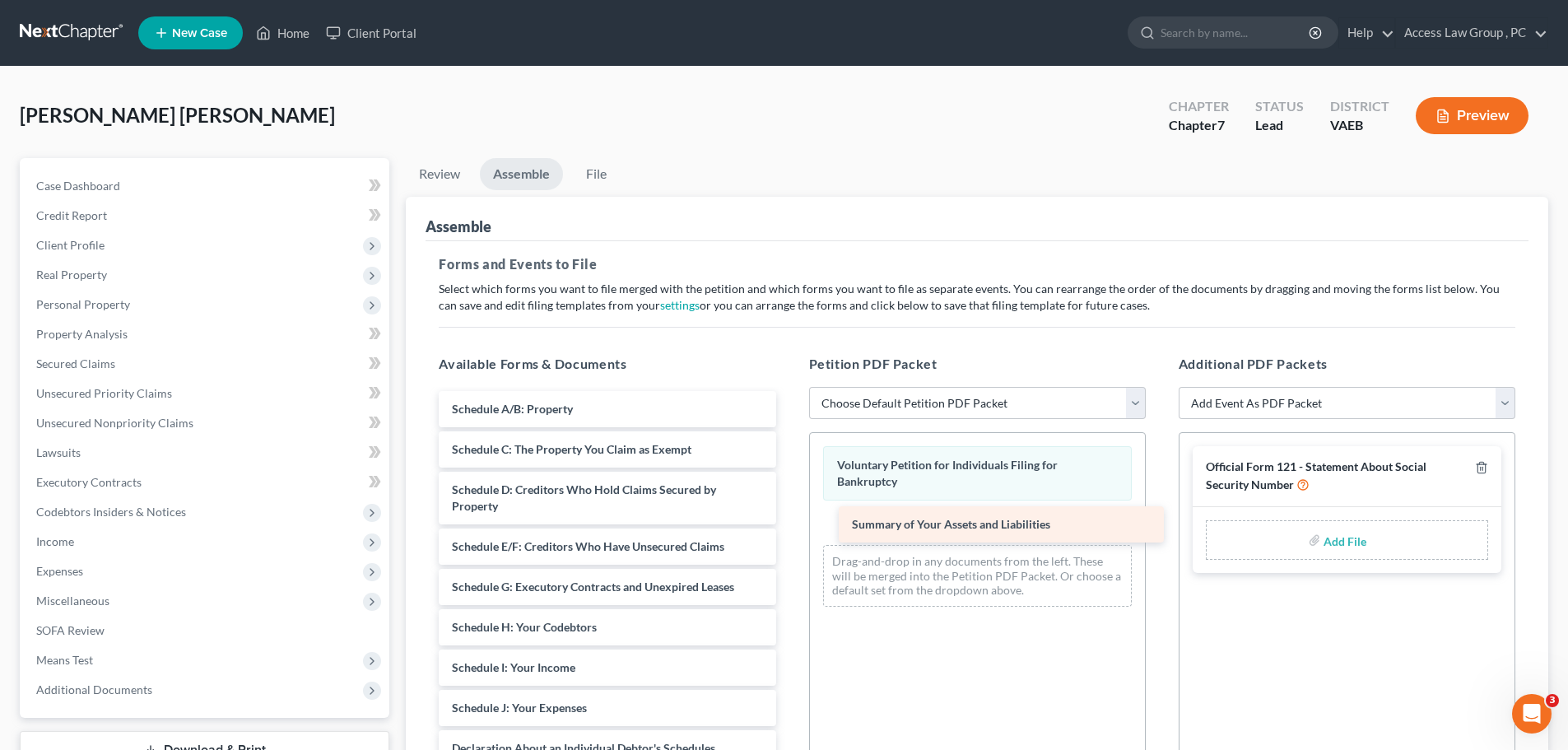
drag, startPoint x: 670, startPoint y: 410, endPoint x: 1070, endPoint y: 525, distance: 416.2
click at [789, 525] on div "Summary of Your Assets and Liabilities Summary of Your Assets and Liabilities S…" at bounding box center [607, 744] width 363 height 707
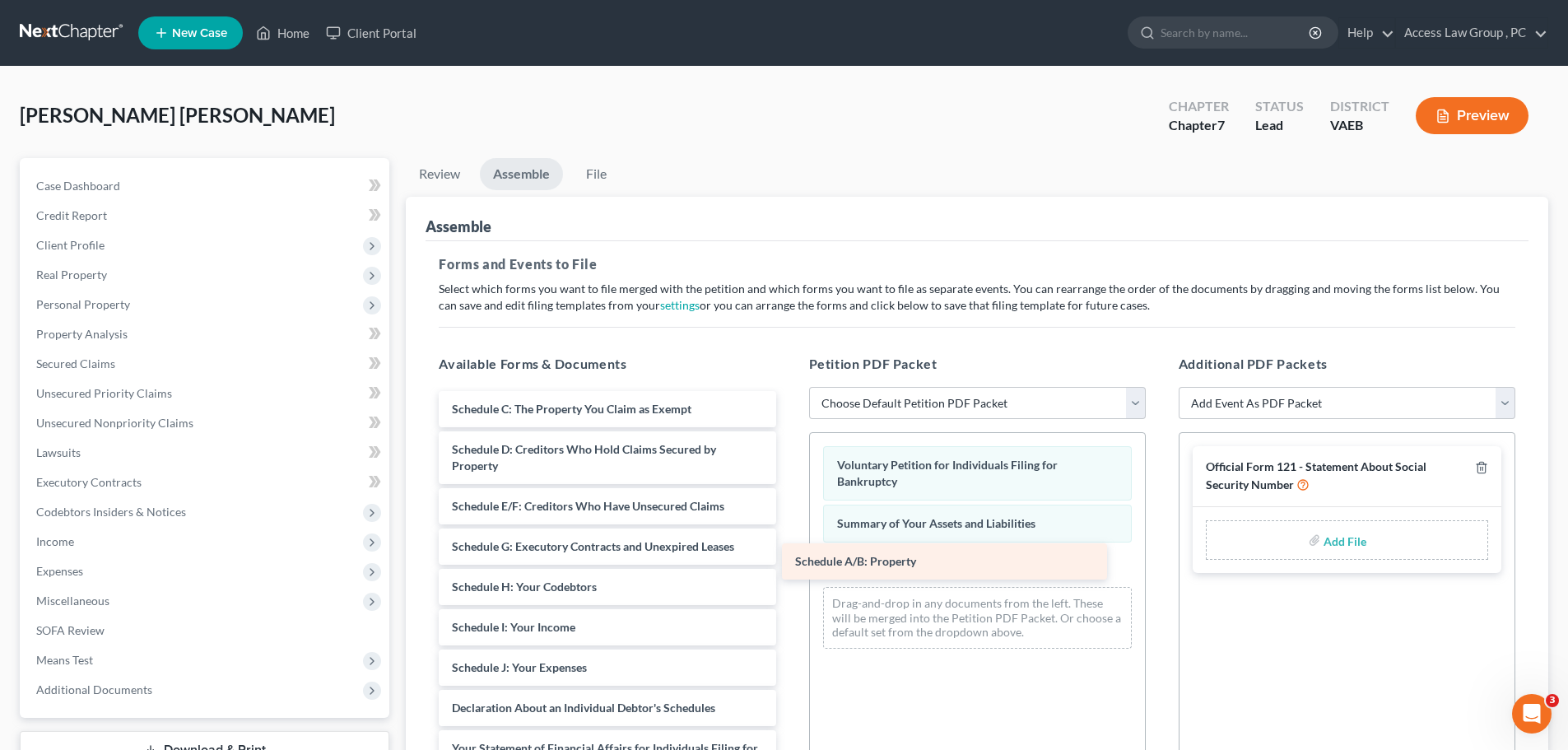
drag, startPoint x: 718, startPoint y: 409, endPoint x: 1071, endPoint y: 562, distance: 384.7
click at [789, 562] on div "Schedule A/B: Property Schedule A/B: Property Schedule C: The Property You Clai…" at bounding box center [607, 724] width 363 height 667
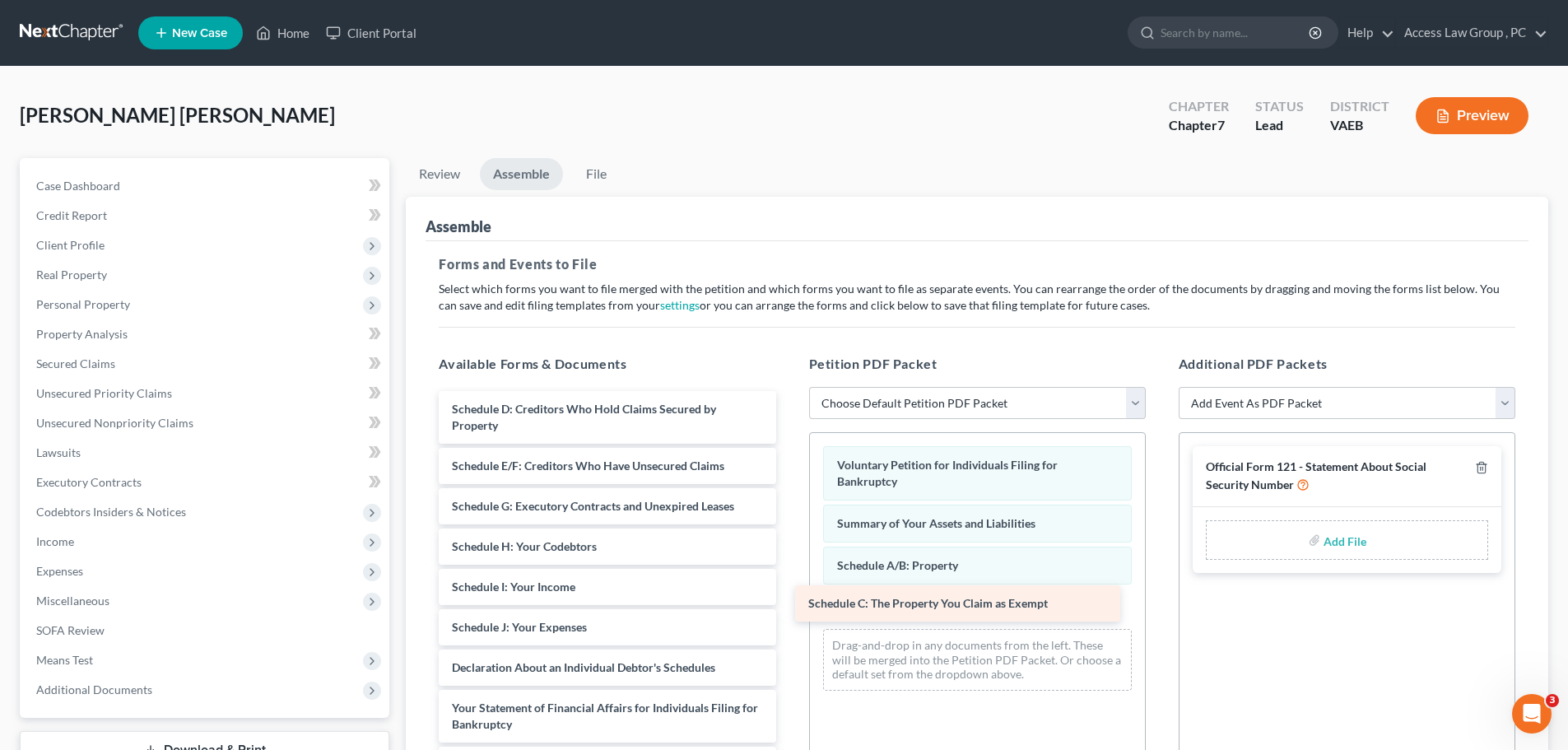
drag, startPoint x: 733, startPoint y: 399, endPoint x: 1089, endPoint y: 592, distance: 405.0
click at [789, 592] on div "Schedule C: The Property You Claim as Exempt Schedule C: The Property You Claim…" at bounding box center [607, 704] width 363 height 626
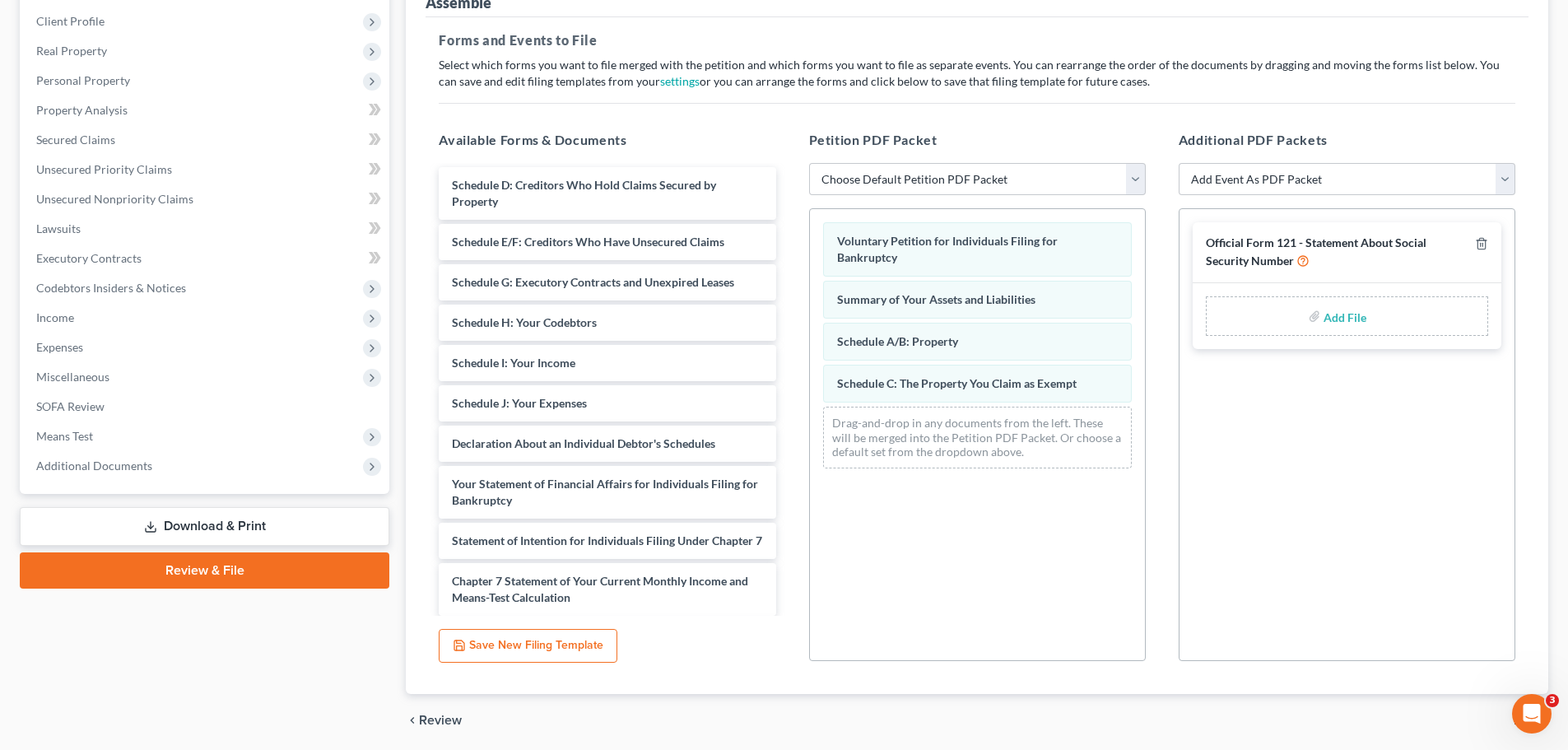
scroll to position [283, 0]
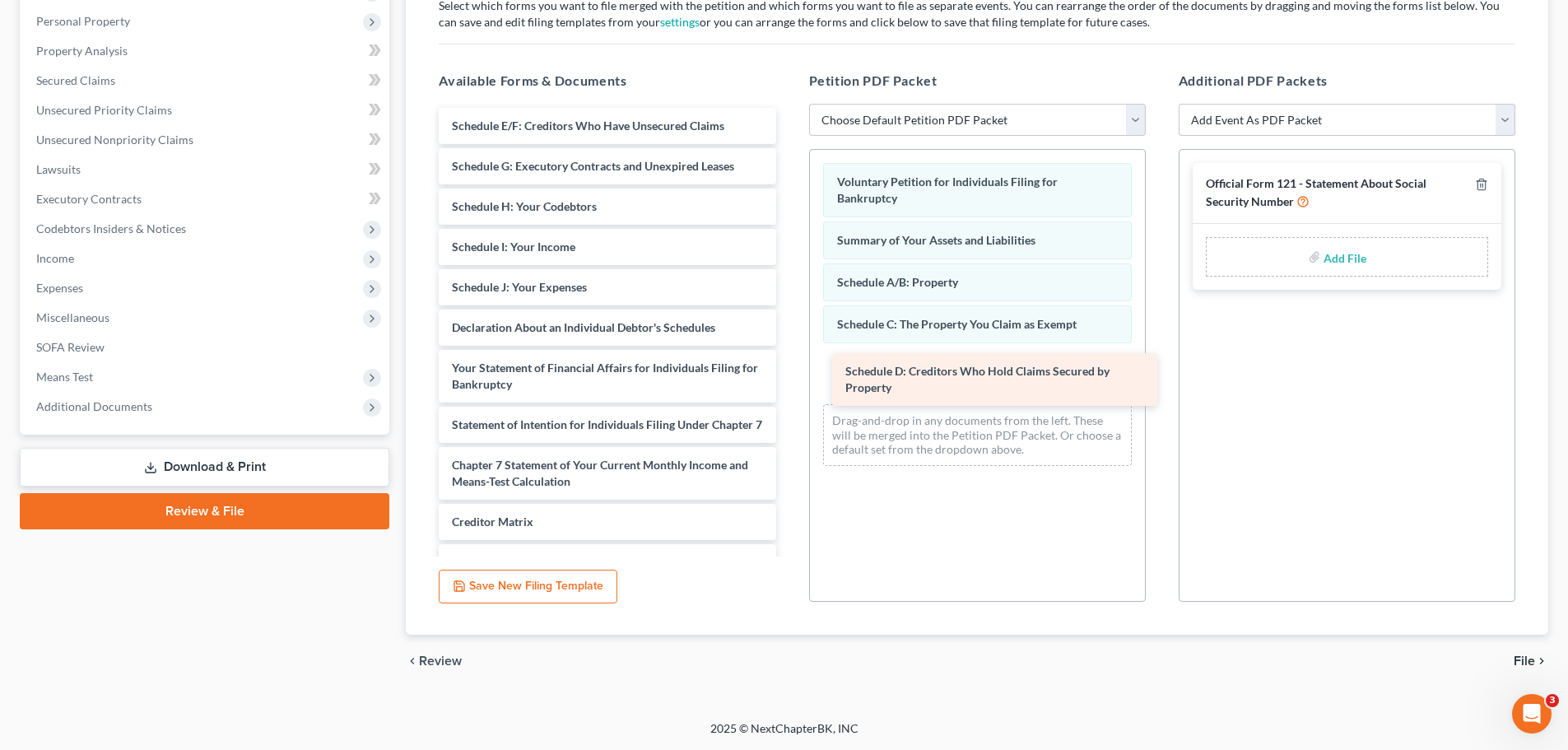
drag, startPoint x: 667, startPoint y: 132, endPoint x: 1060, endPoint y: 378, distance: 463.6
click at [789, 378] on div "Schedule D: Creditors Who Hold Claims Secured by Property Schedule D: Creditors…" at bounding box center [607, 392] width 363 height 569
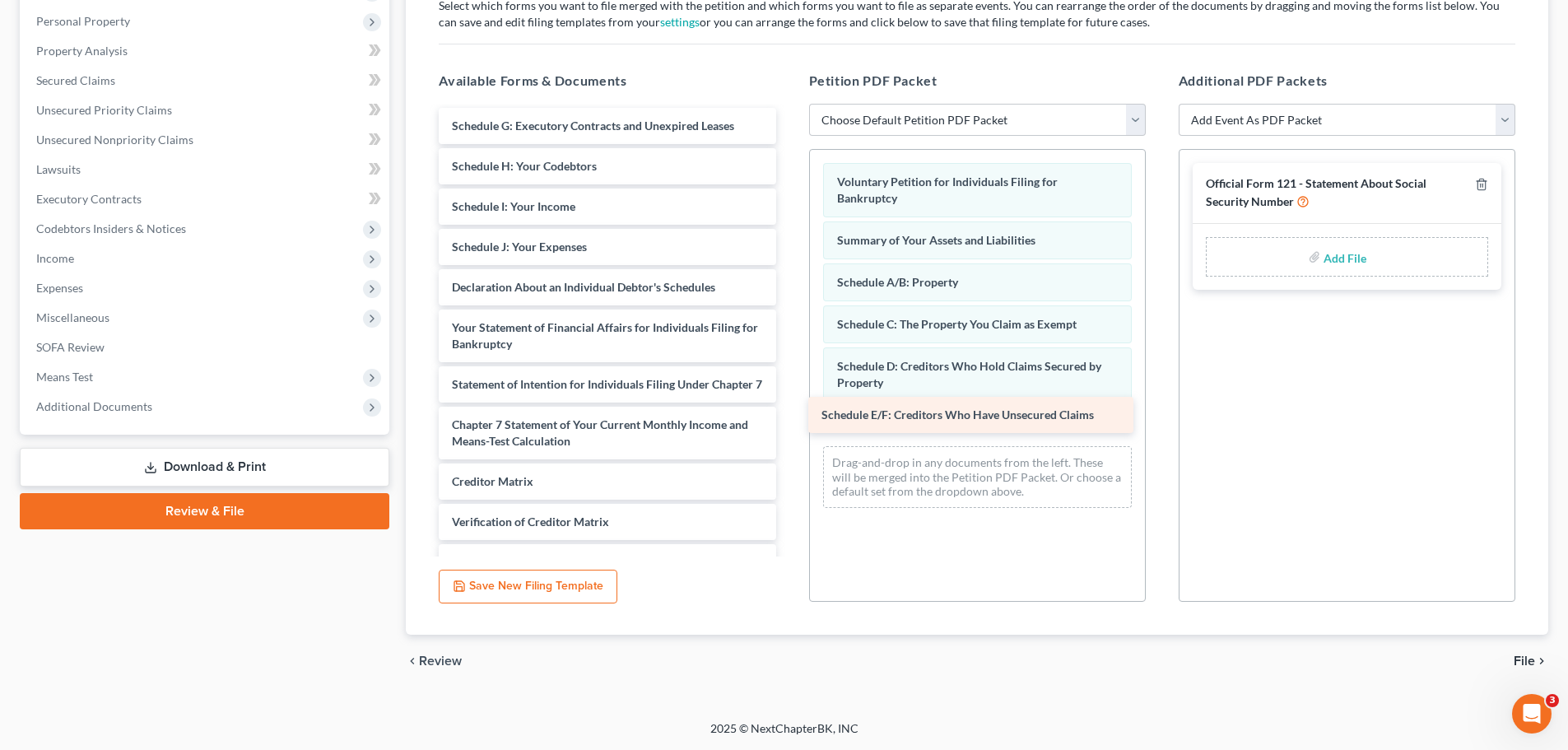
drag, startPoint x: 674, startPoint y: 125, endPoint x: 1042, endPoint y: 414, distance: 467.9
click at [789, 414] on div "Schedule E/F: Creditors Who Have Unsecured Claims Schedule E/F: Creditors Who H…" at bounding box center [607, 373] width 363 height 530
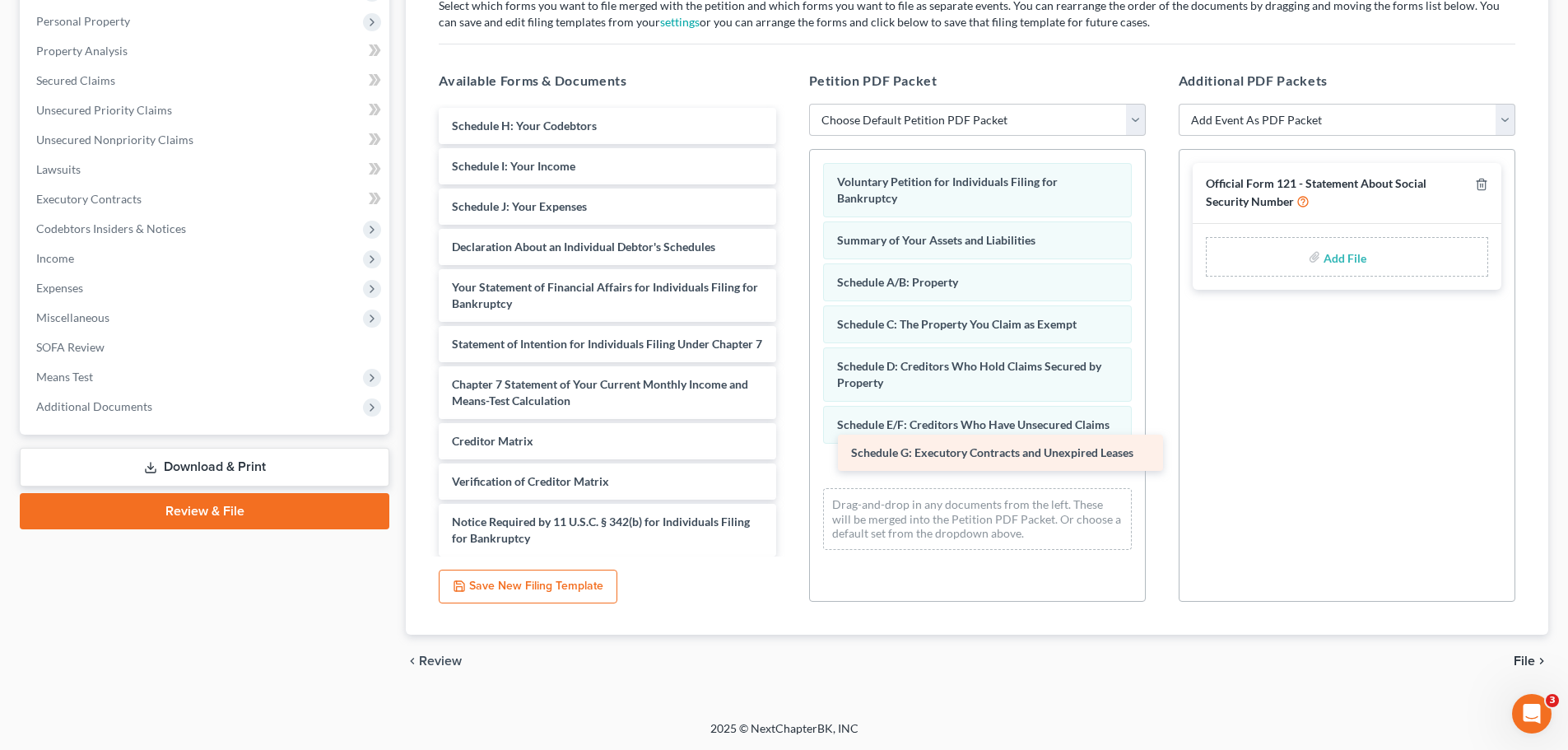
drag, startPoint x: 545, startPoint y: 126, endPoint x: 943, endPoint y: 456, distance: 517.0
click at [789, 456] on div "Schedule G: Executory Contracts and Unexpired Leases Schedule G: Executory Cont…" at bounding box center [607, 353] width 363 height 489
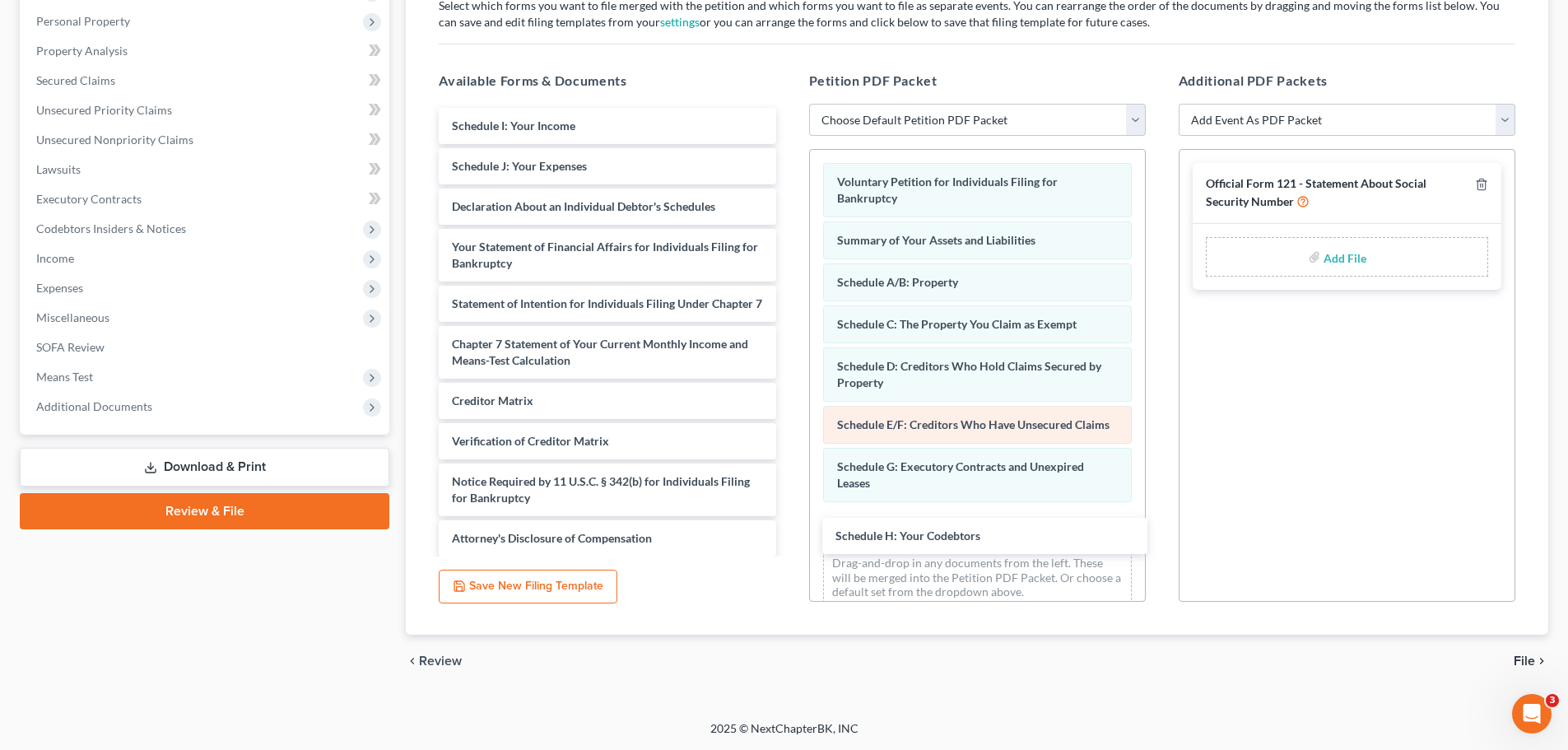
drag, startPoint x: 626, startPoint y: 126, endPoint x: 916, endPoint y: 441, distance: 428.2
click at [789, 535] on div "Schedule H: Your Codebtors Schedule H: Your Codebtors Schedule I: Your Income S…" at bounding box center [607, 332] width 363 height 448
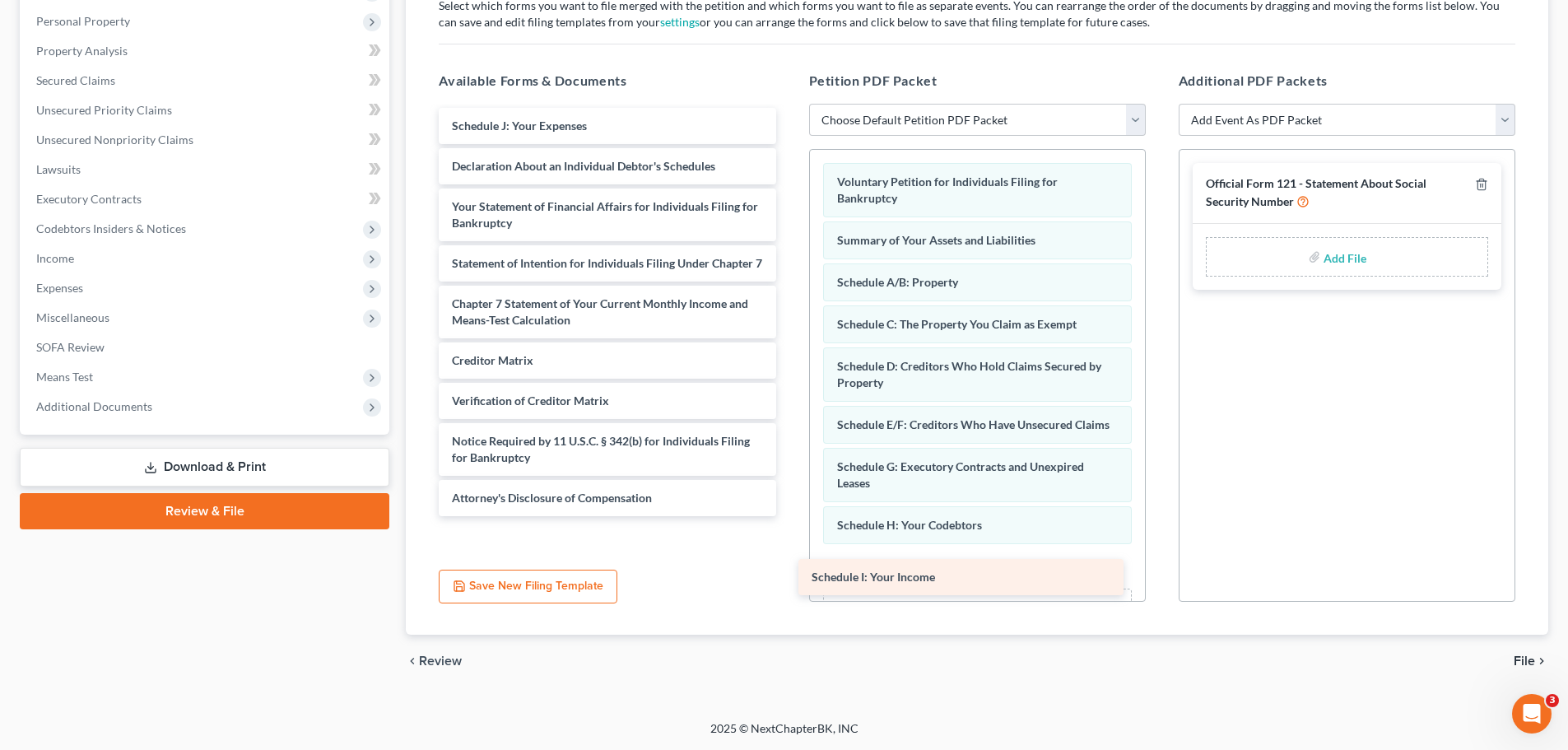
drag, startPoint x: 642, startPoint y: 123, endPoint x: 1005, endPoint y: 568, distance: 574.3
click at [789, 516] on div "Schedule I: Your Income Schedule I: Your Income Schedule J: Your Expenses Decla…" at bounding box center [607, 312] width 363 height 408
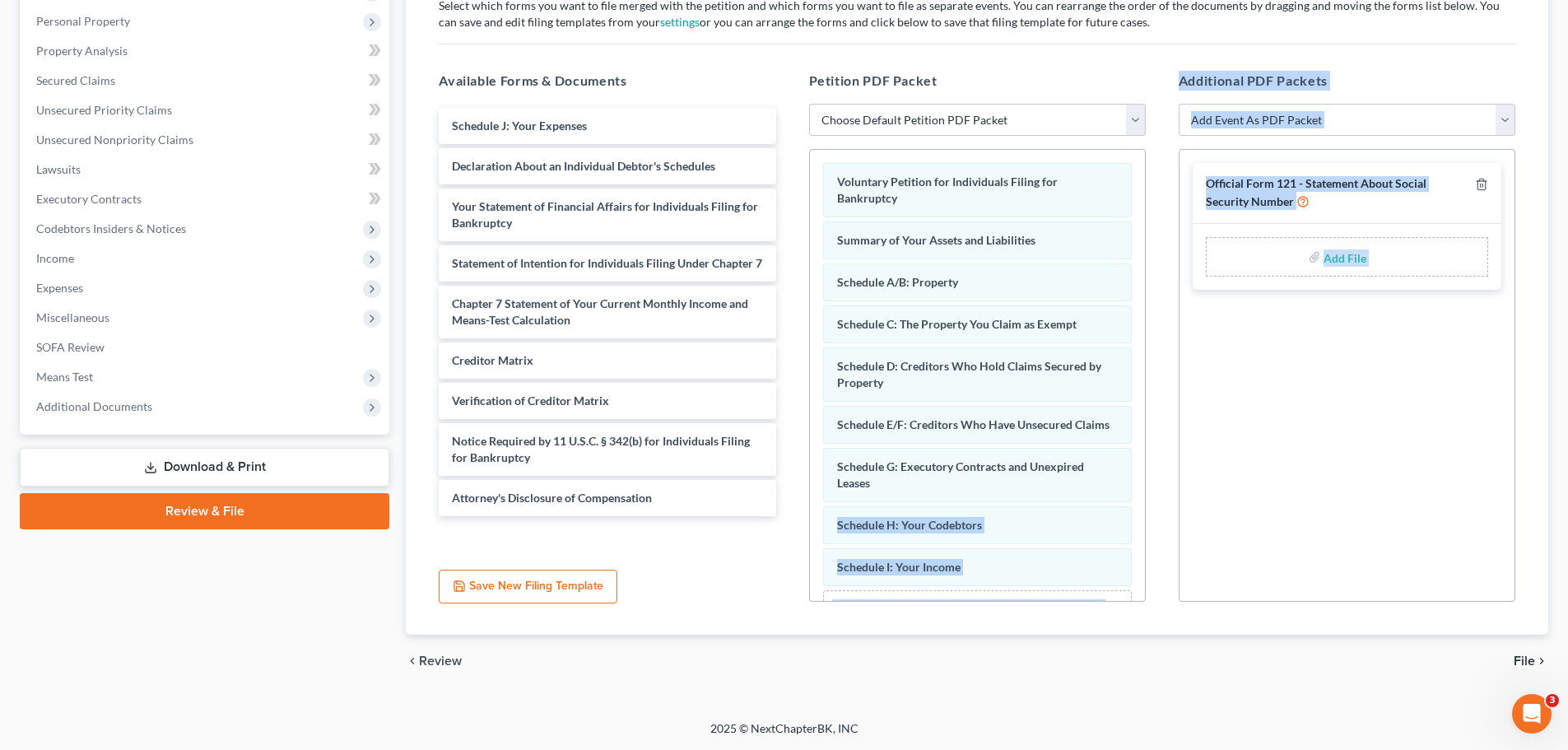
drag, startPoint x: 1147, startPoint y: 511, endPoint x: 1138, endPoint y: 629, distance: 118.3
click at [1137, 631] on div "Forms and Events to File Select which forms you want to file merged with the pe…" at bounding box center [976, 297] width 1103 height 678
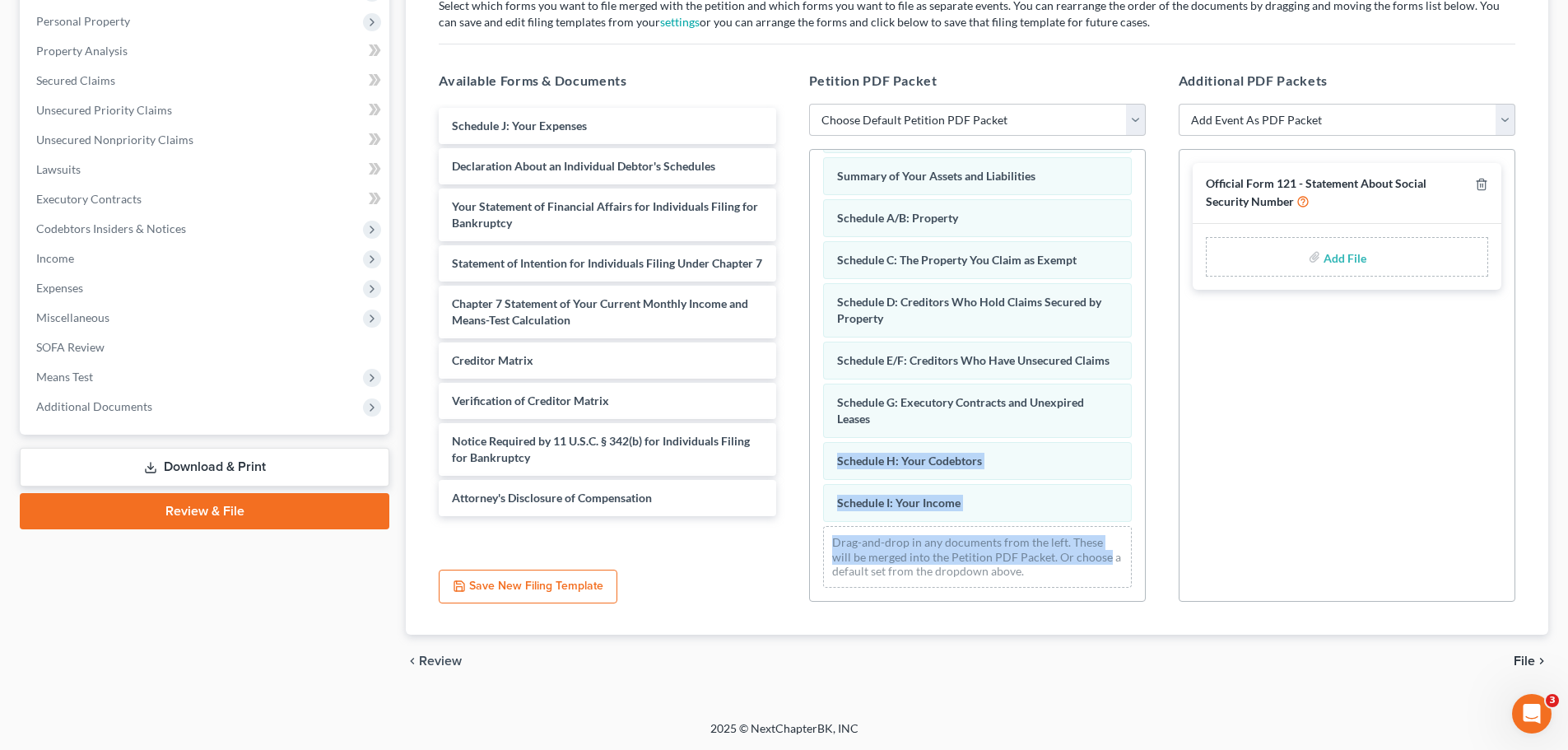
scroll to position [80, 0]
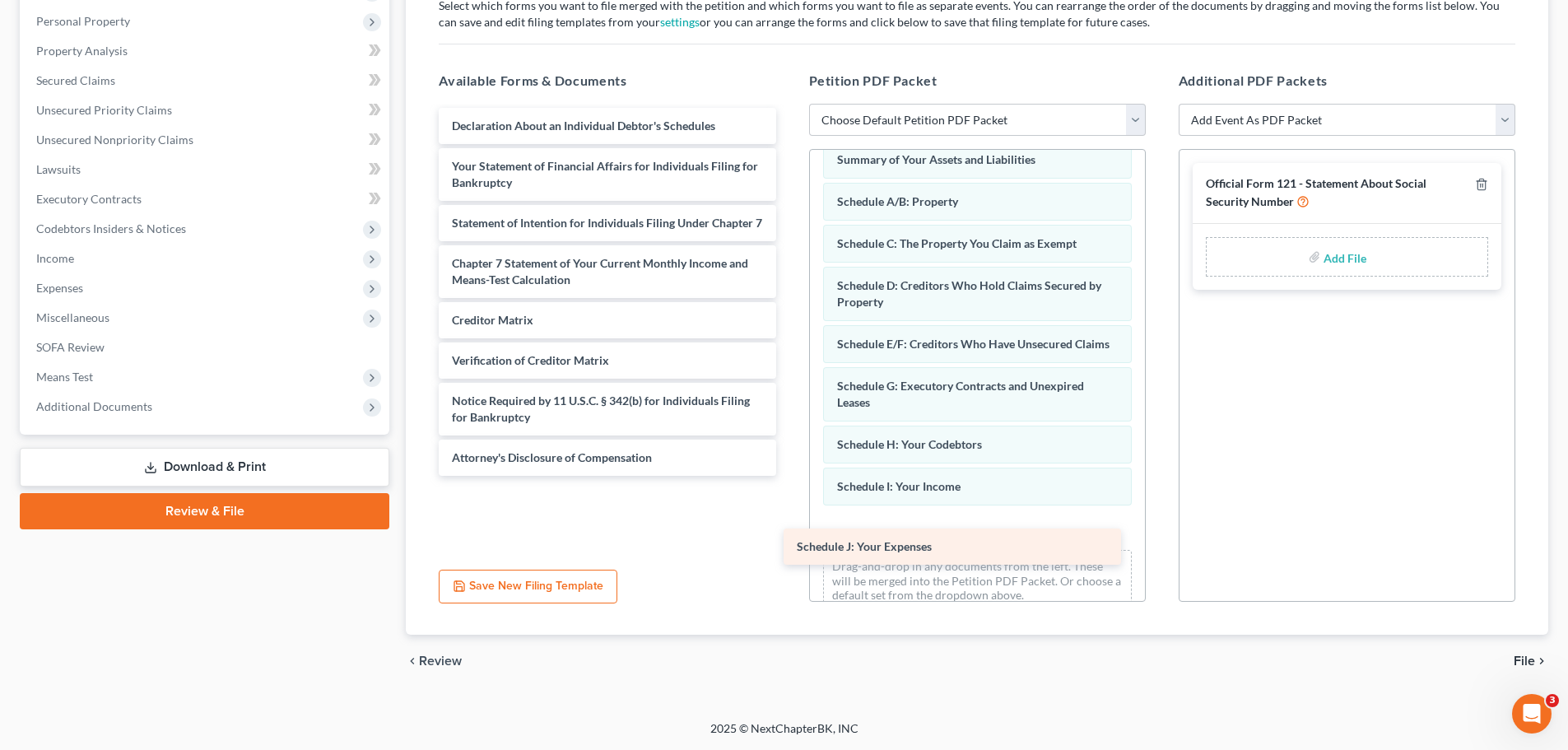
drag, startPoint x: 548, startPoint y: 129, endPoint x: 892, endPoint y: 550, distance: 543.7
click at [789, 476] on div "Schedule J: Your Expenses Schedule J: Your Expenses Declaration About an Indivi…" at bounding box center [607, 292] width 363 height 368
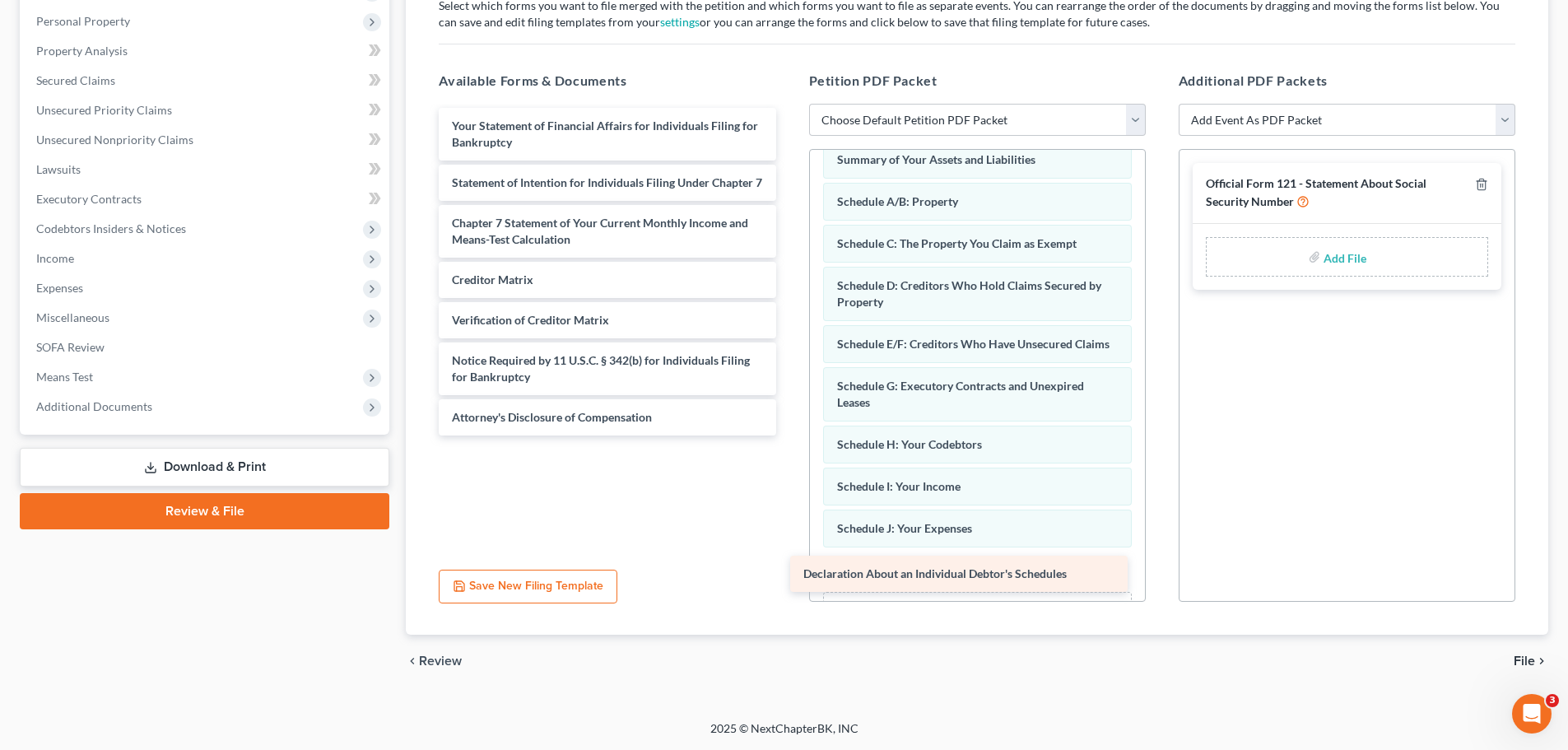
drag, startPoint x: 657, startPoint y: 124, endPoint x: 1009, endPoint y: 571, distance: 569.0
click at [789, 435] on div "Declaration About an Individual Debtor's Schedules Declaration About an Individ…" at bounding box center [607, 272] width 363 height 328
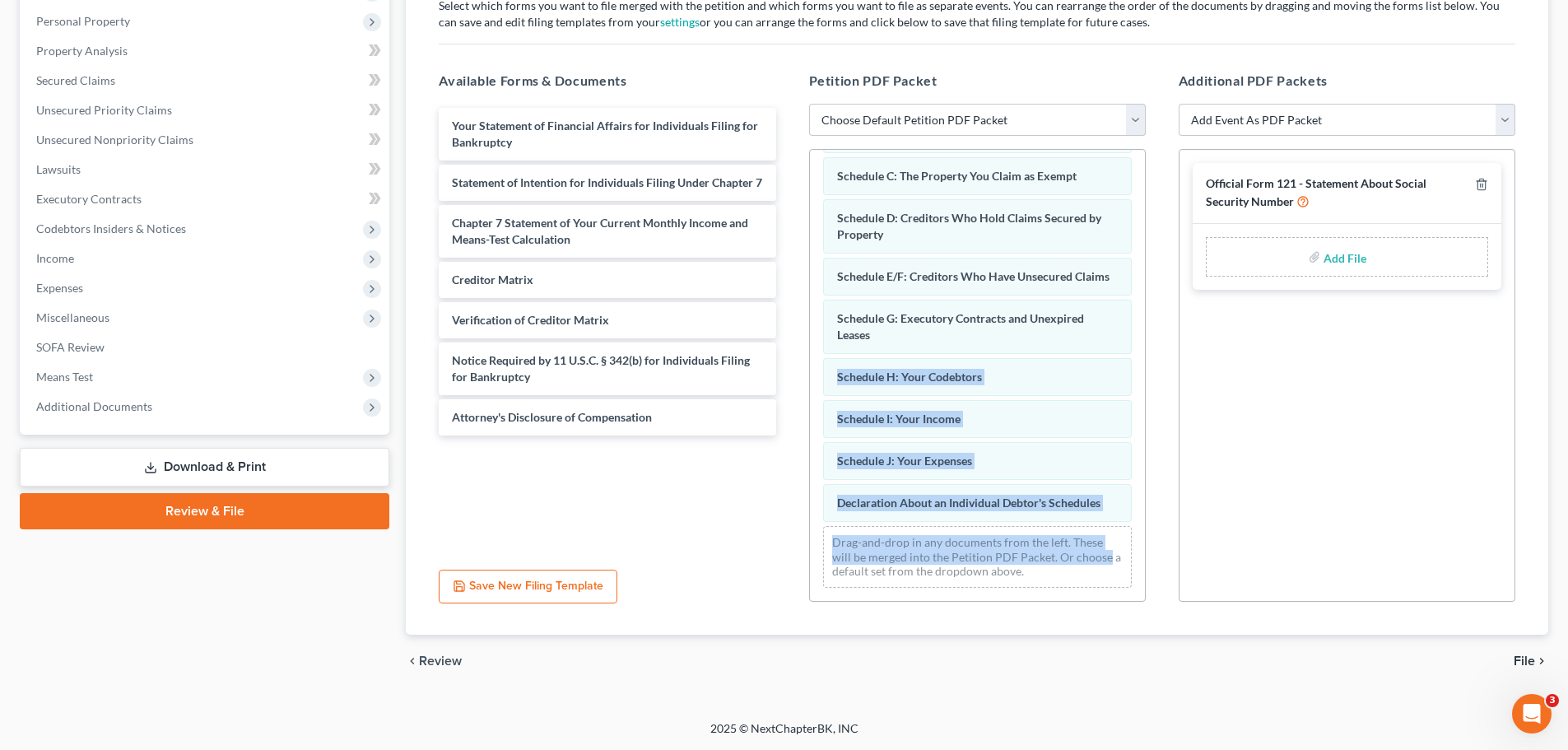
scroll to position [164, 0]
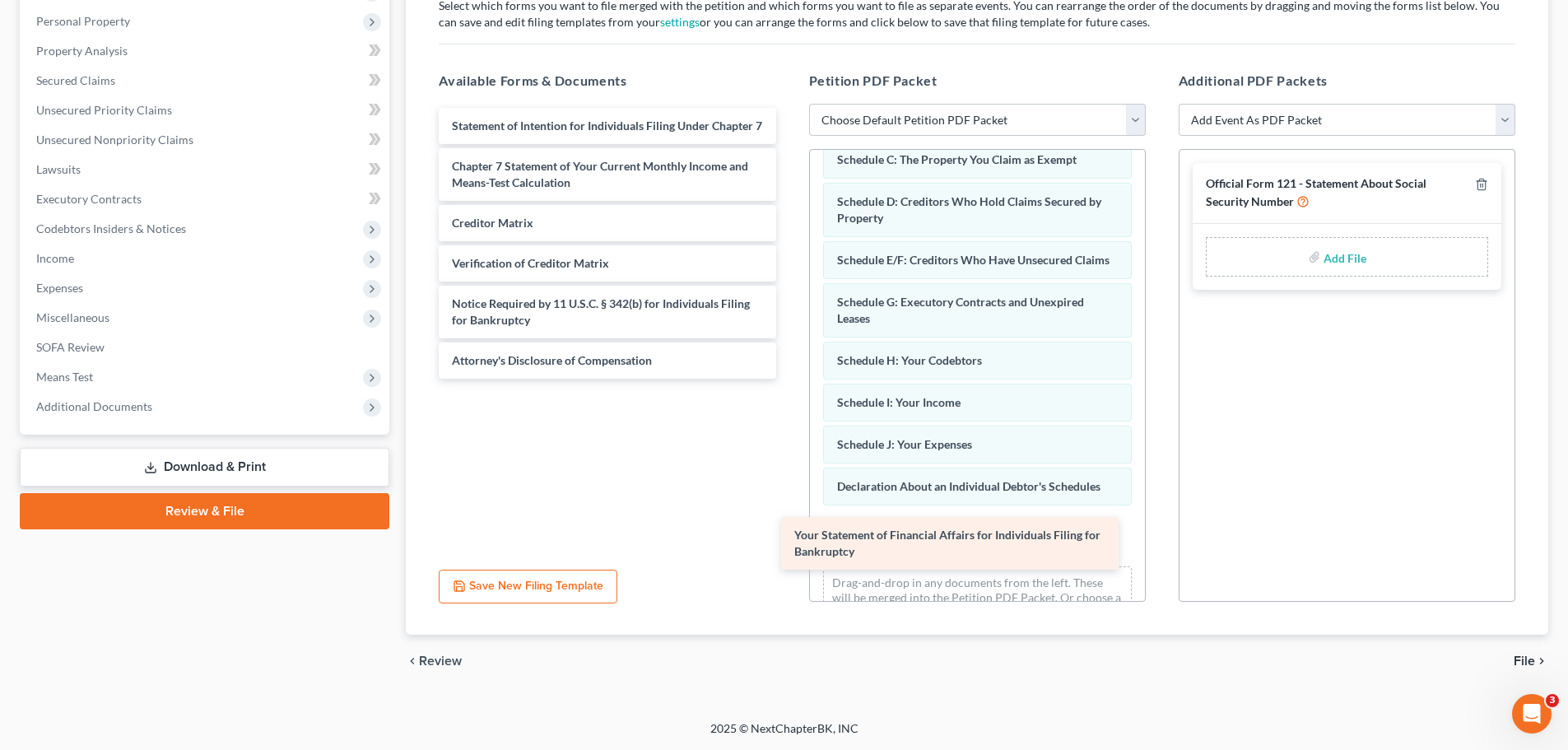
drag, startPoint x: 629, startPoint y: 124, endPoint x: 972, endPoint y: 533, distance: 533.8
click at [789, 379] on div "Your Statement of Financial Affairs for Individuals Filing for Bankruptcy Your …" at bounding box center [607, 244] width 363 height 271
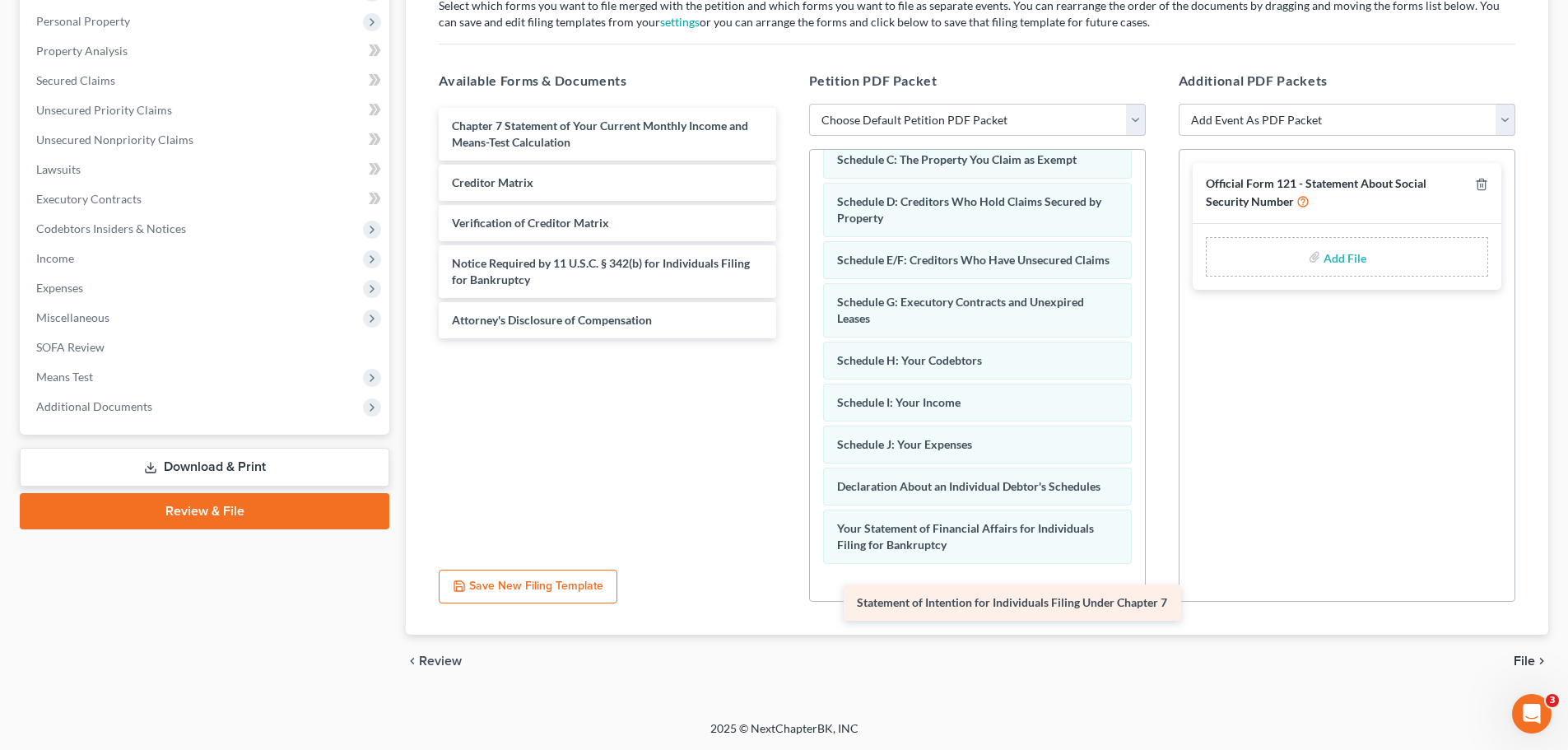
drag, startPoint x: 576, startPoint y: 125, endPoint x: 970, endPoint y: 585, distance: 605.7
click at [789, 338] on div "Statement of Intention for Individuals Filing Under Chapter 7 Statement of Inte…" at bounding box center [607, 223] width 363 height 230
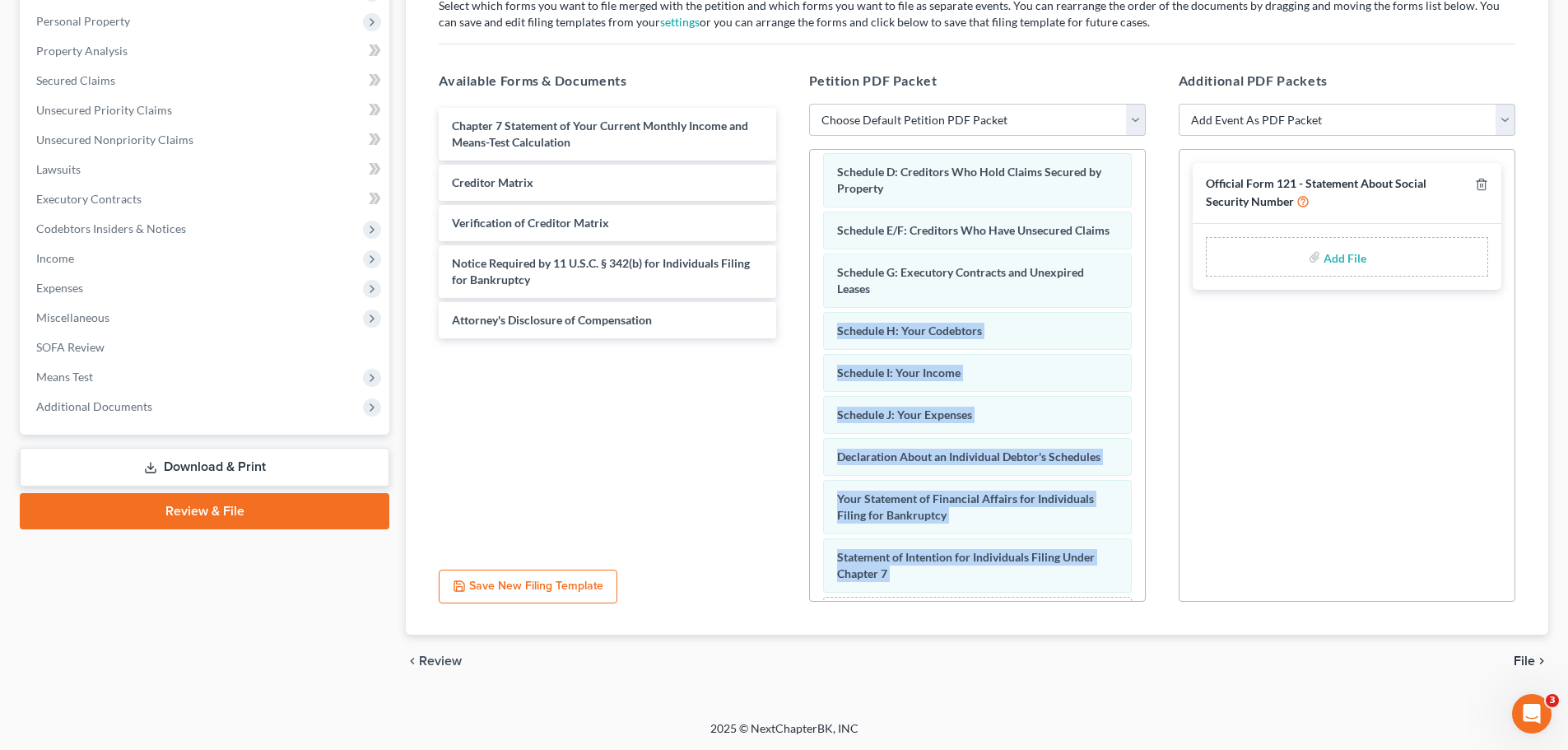
scroll to position [281, 0]
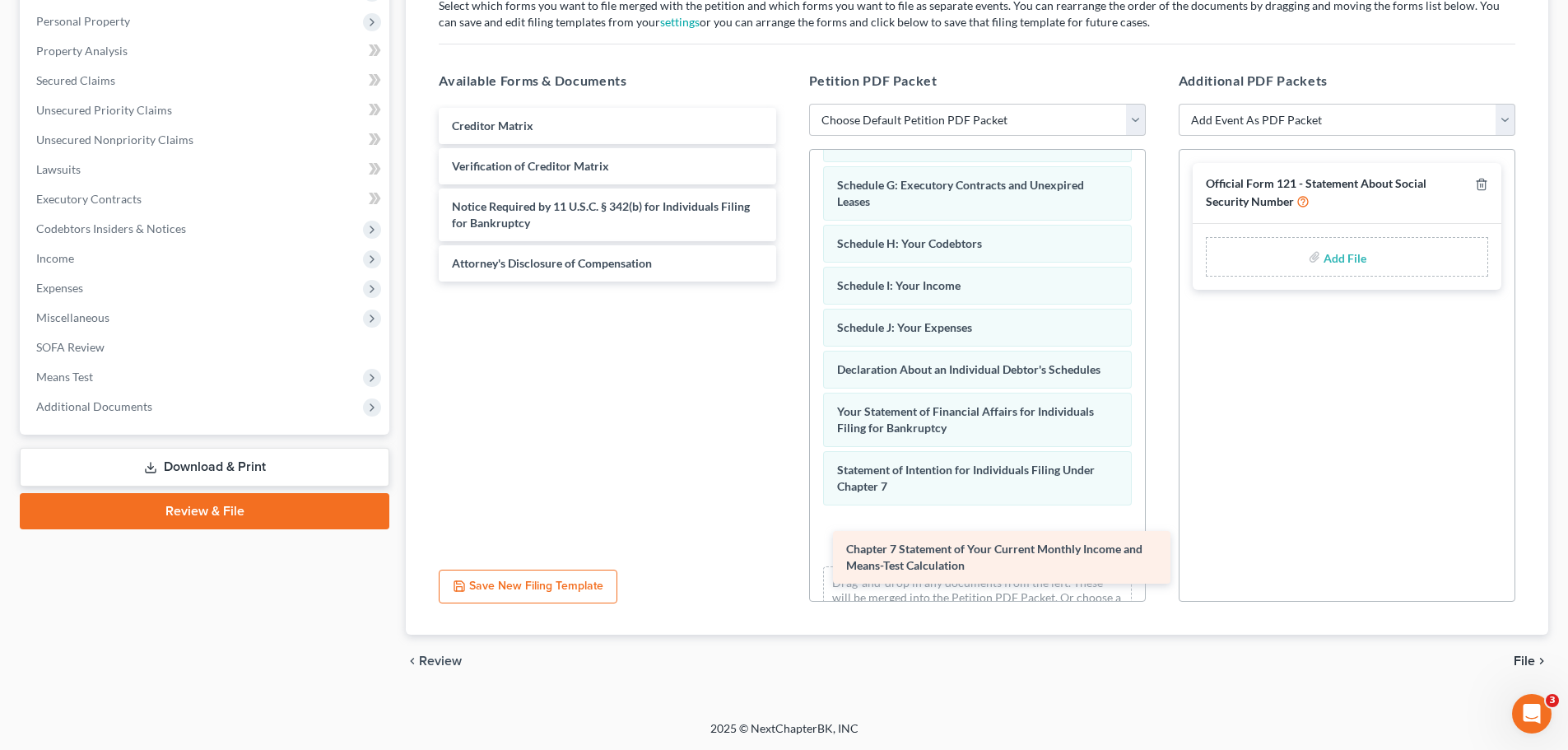
drag, startPoint x: 638, startPoint y: 129, endPoint x: 1029, endPoint y: 541, distance: 568.0
click at [789, 281] on div "Chapter 7 Statement of Your Current Monthly Income and Means-Test Calculation C…" at bounding box center [607, 195] width 363 height 174
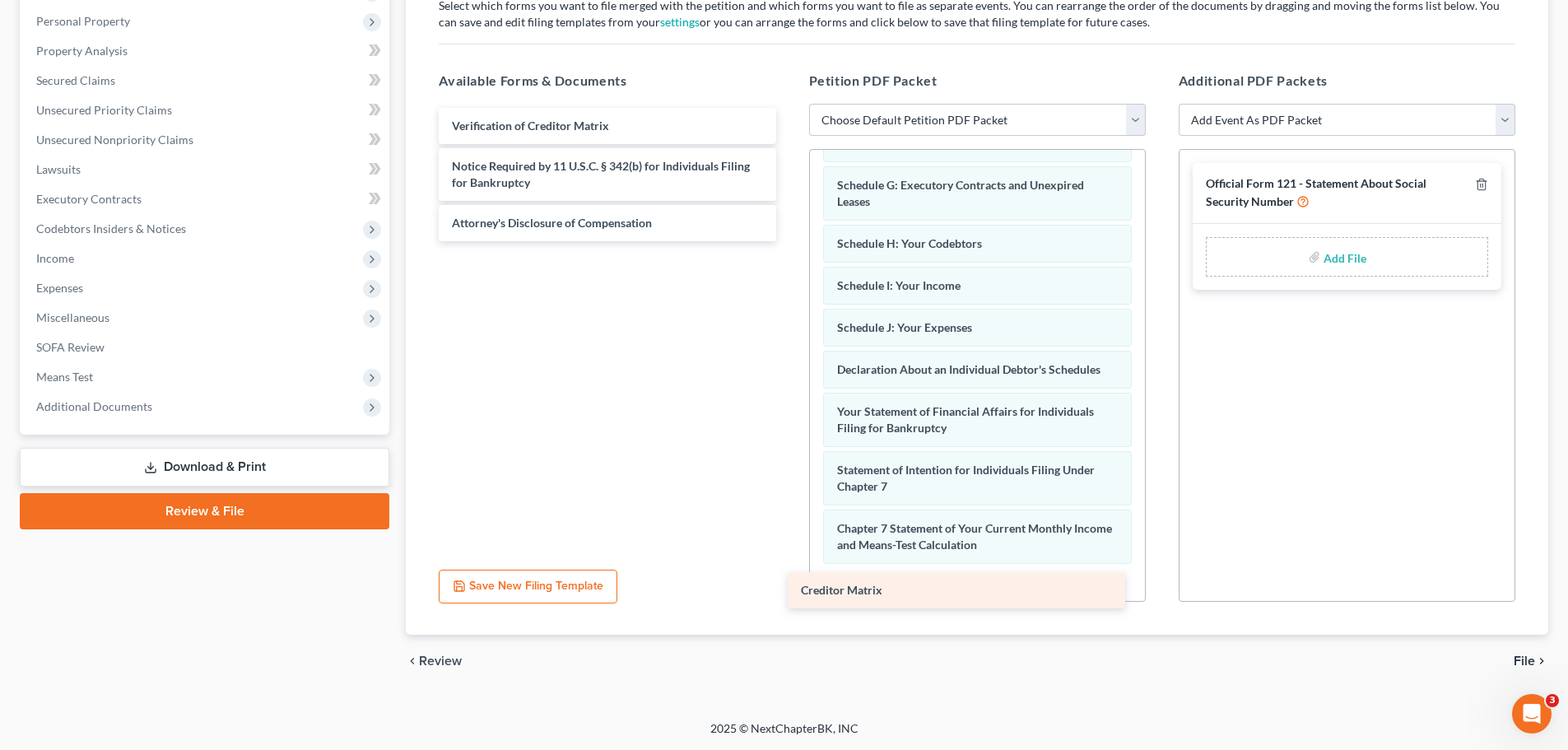
drag, startPoint x: 647, startPoint y: 126, endPoint x: 996, endPoint y: 591, distance: 581.4
click at [789, 242] on div "Creditor Matrix Creditor Matrix Verification of Creditor Matrix Notice Required…" at bounding box center [607, 175] width 363 height 133
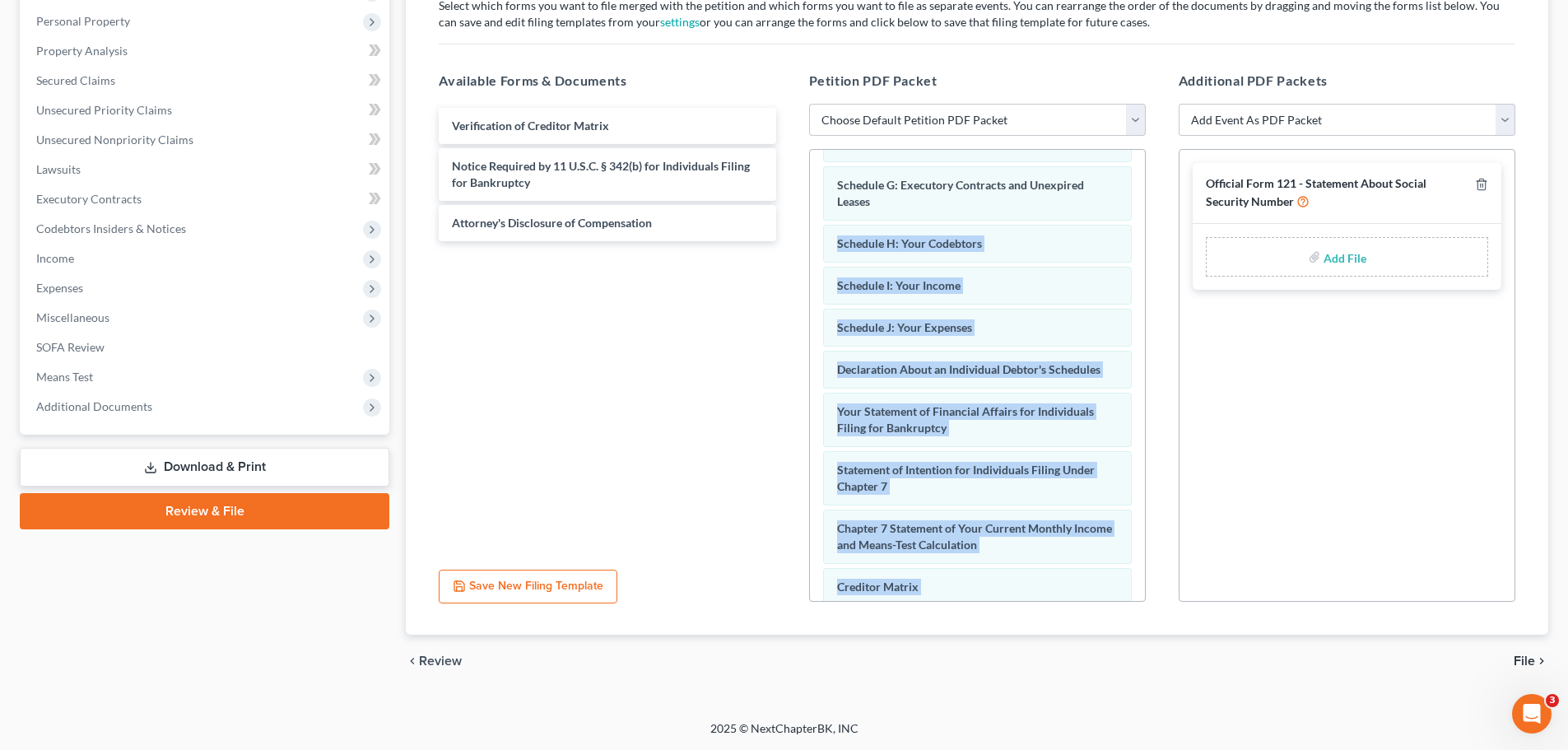
scroll to position [382, 0]
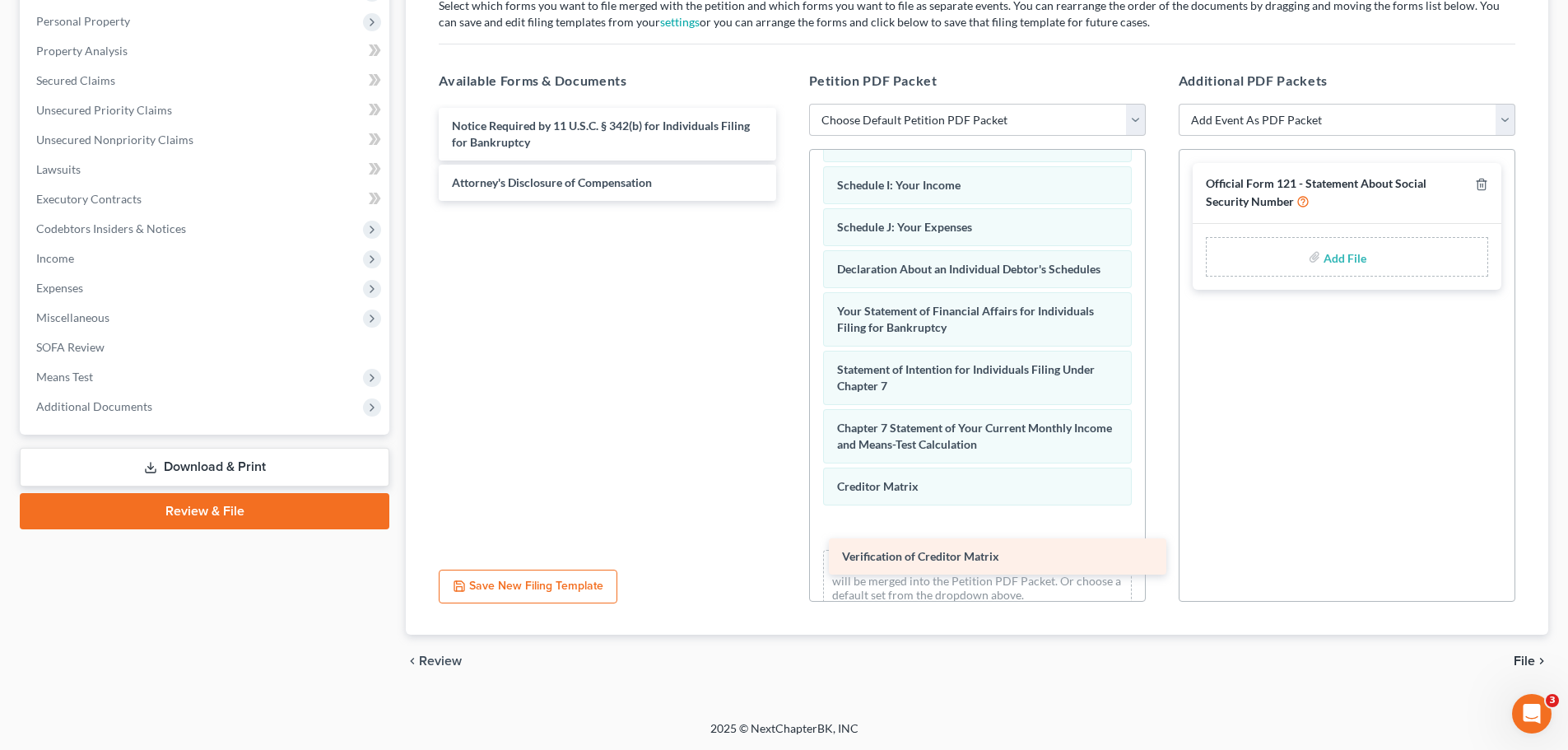
drag, startPoint x: 624, startPoint y: 122, endPoint x: 1012, endPoint y: 544, distance: 573.3
click at [789, 201] on div "Verification of Creditor Matrix Verification of Creditor Matrix Notice Required…" at bounding box center [607, 155] width 363 height 93
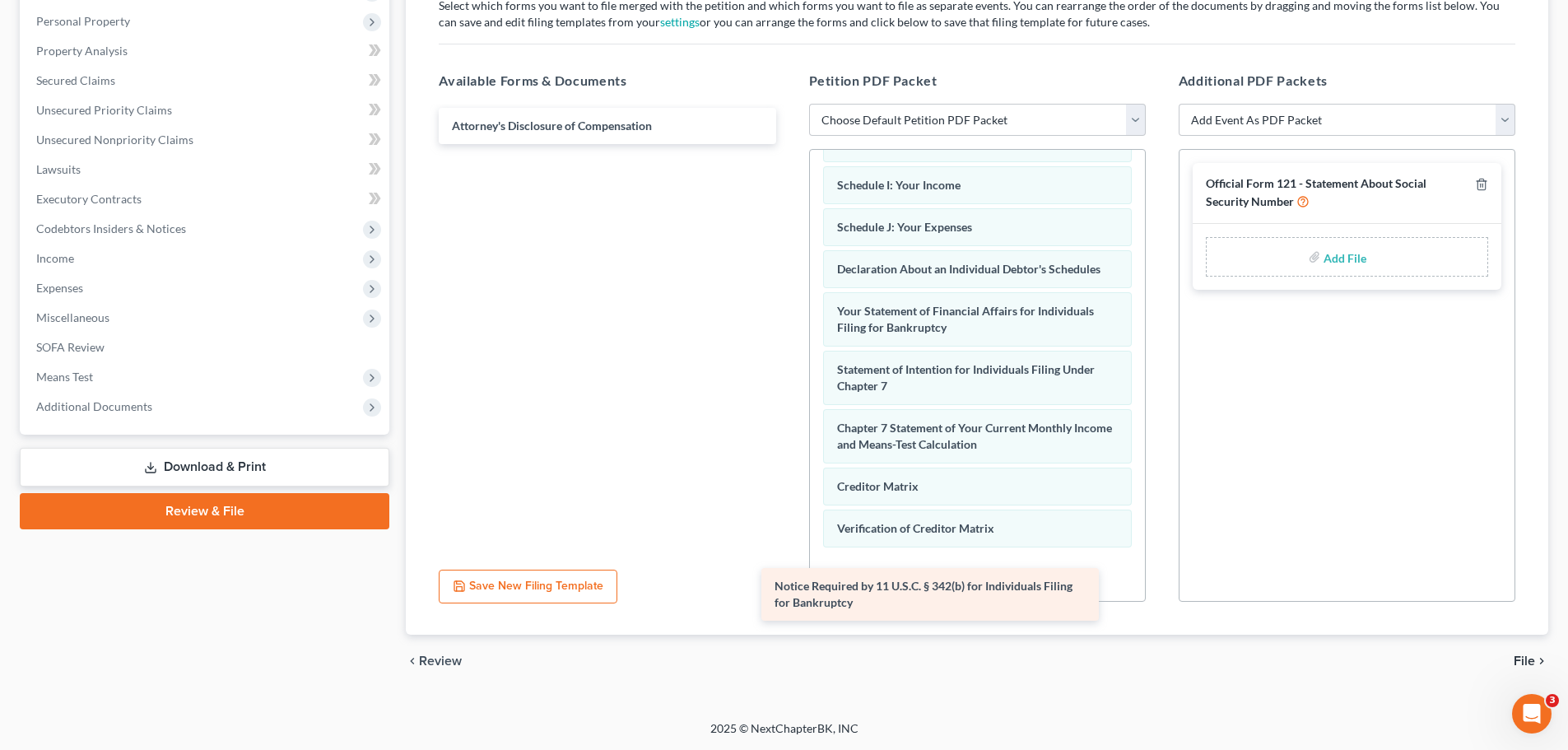
drag, startPoint x: 709, startPoint y: 132, endPoint x: 1043, endPoint y: 585, distance: 562.8
click at [789, 144] on div "Notice Required by 11 U.S.C. § 342(b) for Individuals Filing for Bankruptcy Not…" at bounding box center [607, 126] width 363 height 36
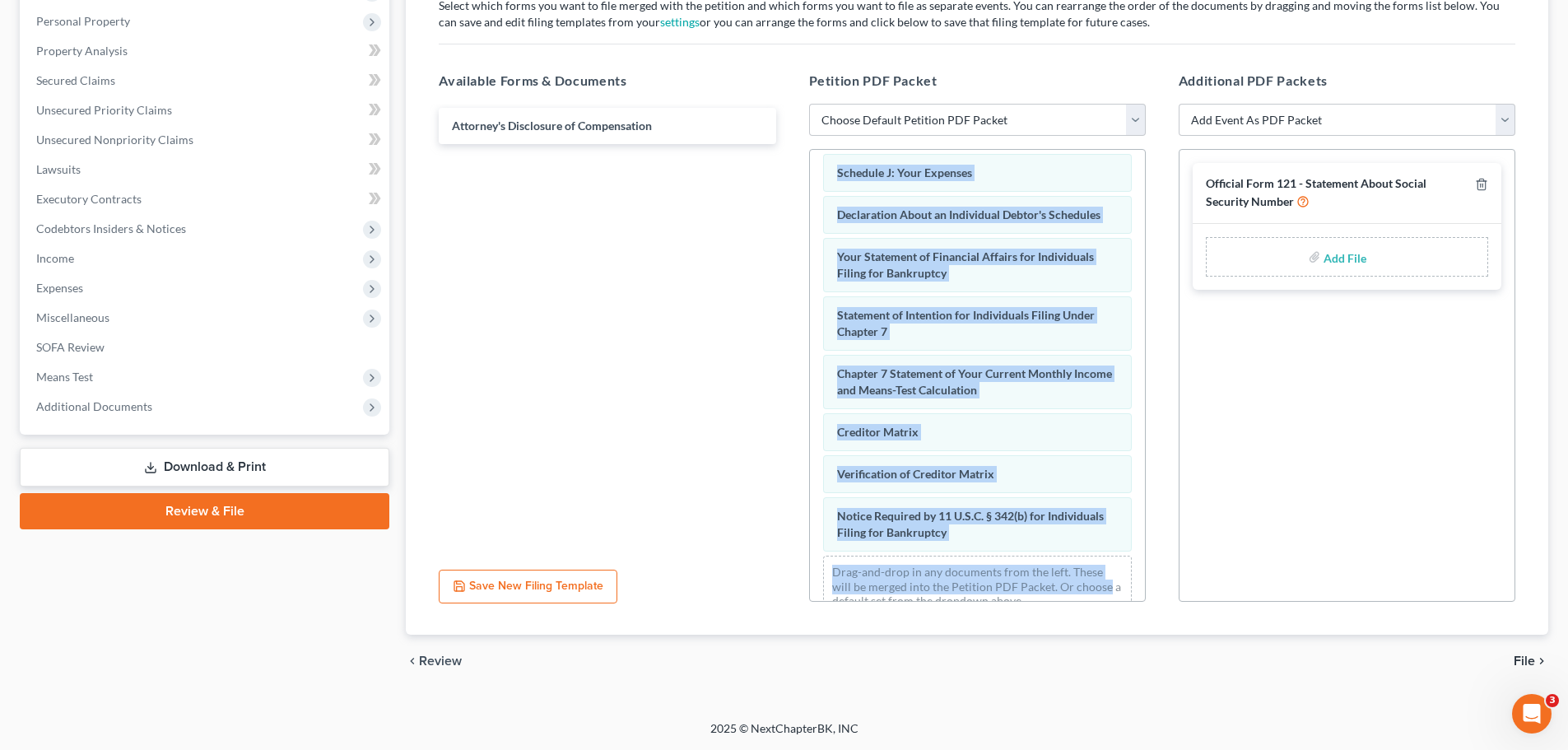
scroll to position [482, 0]
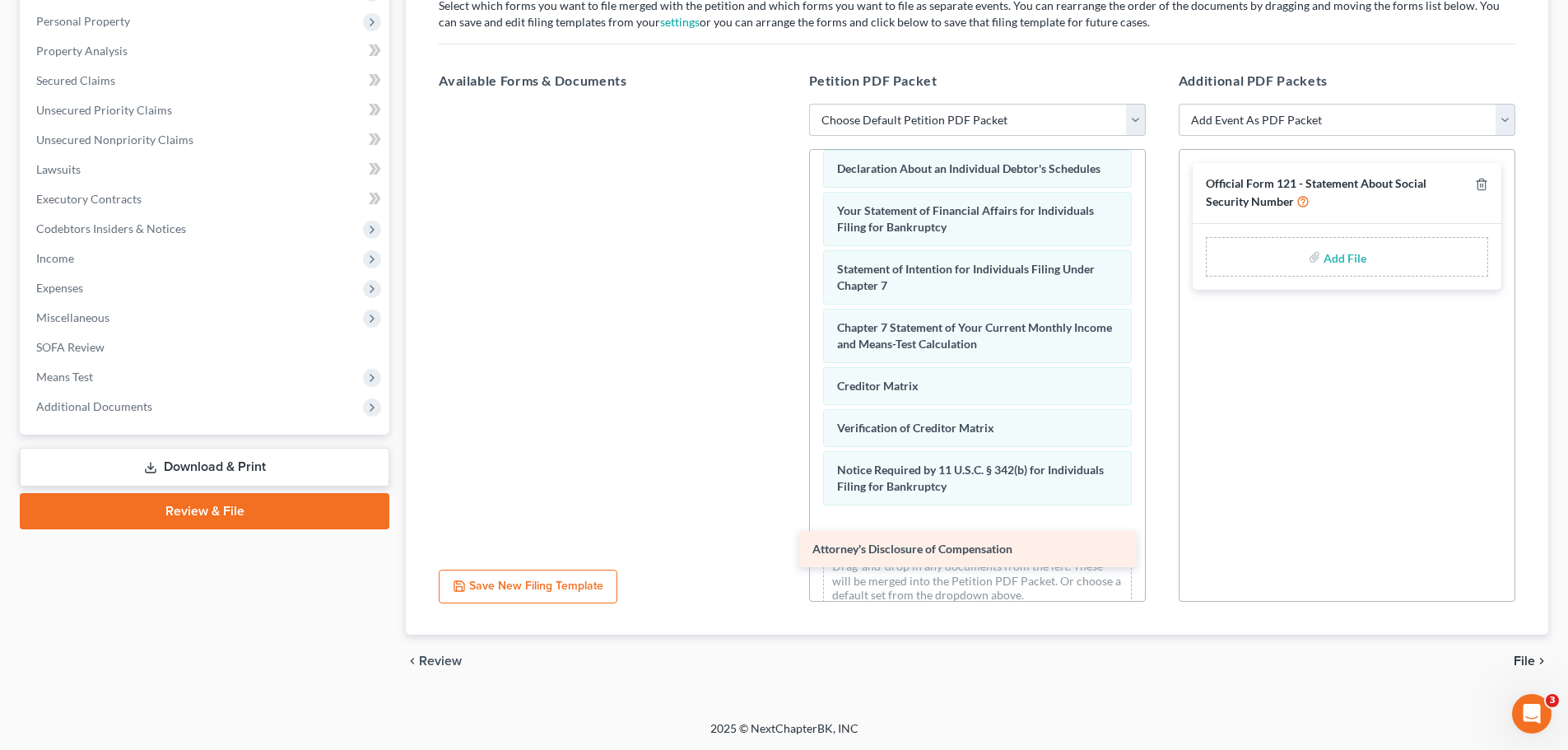
drag, startPoint x: 641, startPoint y: 121, endPoint x: 1002, endPoint y: 544, distance: 556.1
click at [789, 103] on div "Attorney's Disclosure of Compensation Attorney's Disclosure of Compensation" at bounding box center [607, 103] width 363 height 0
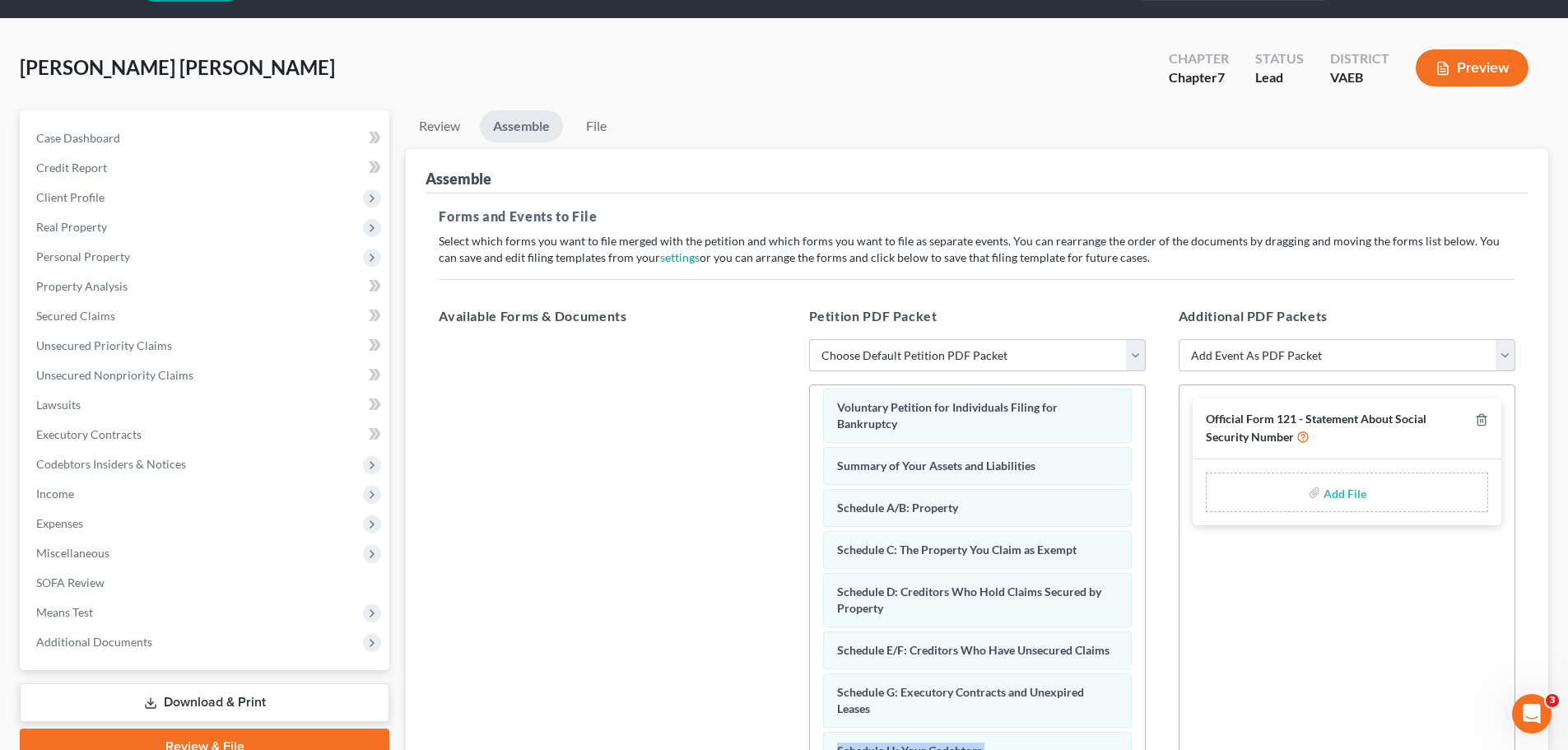
scroll to position [0, 0]
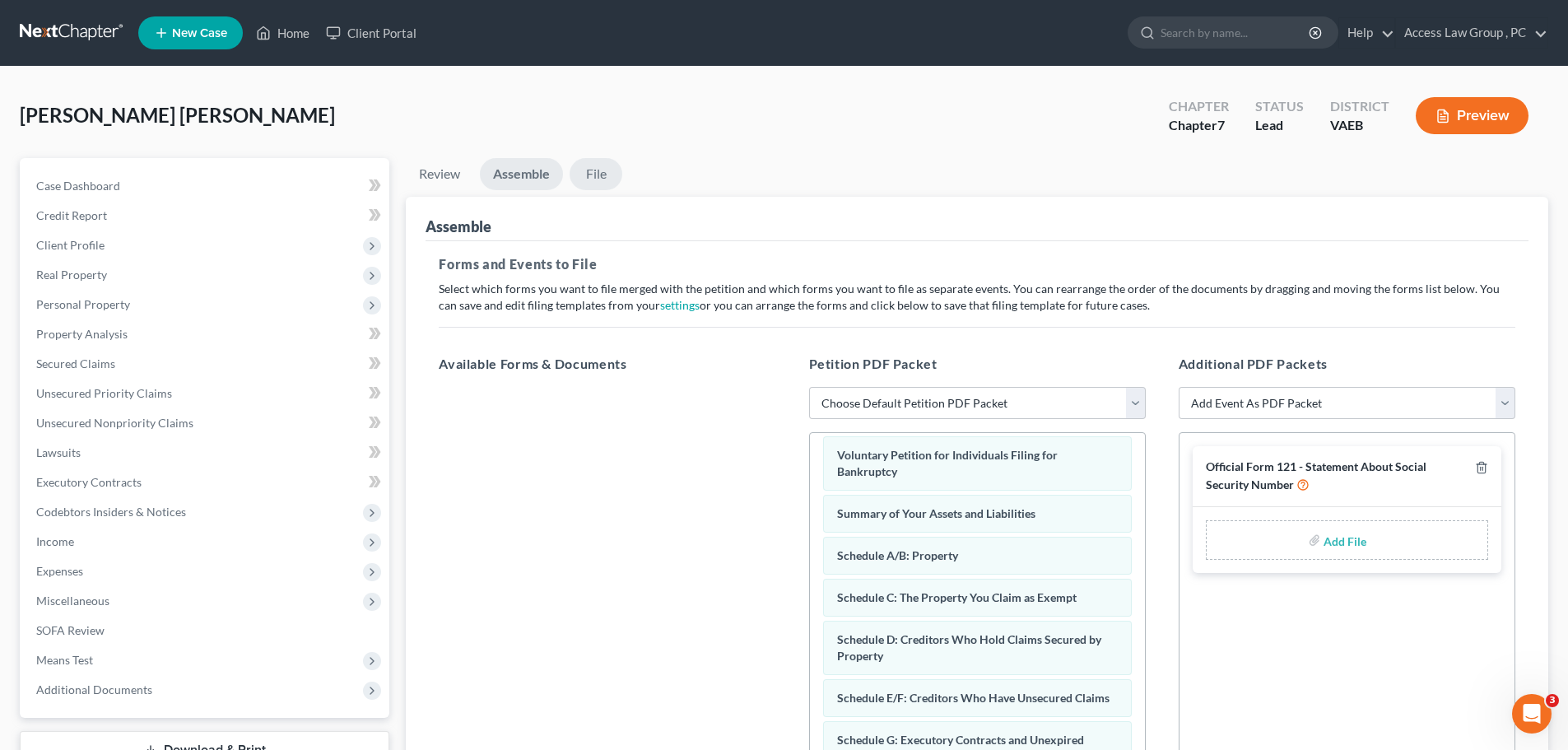
click at [597, 173] on link "File" at bounding box center [595, 174] width 53 height 32
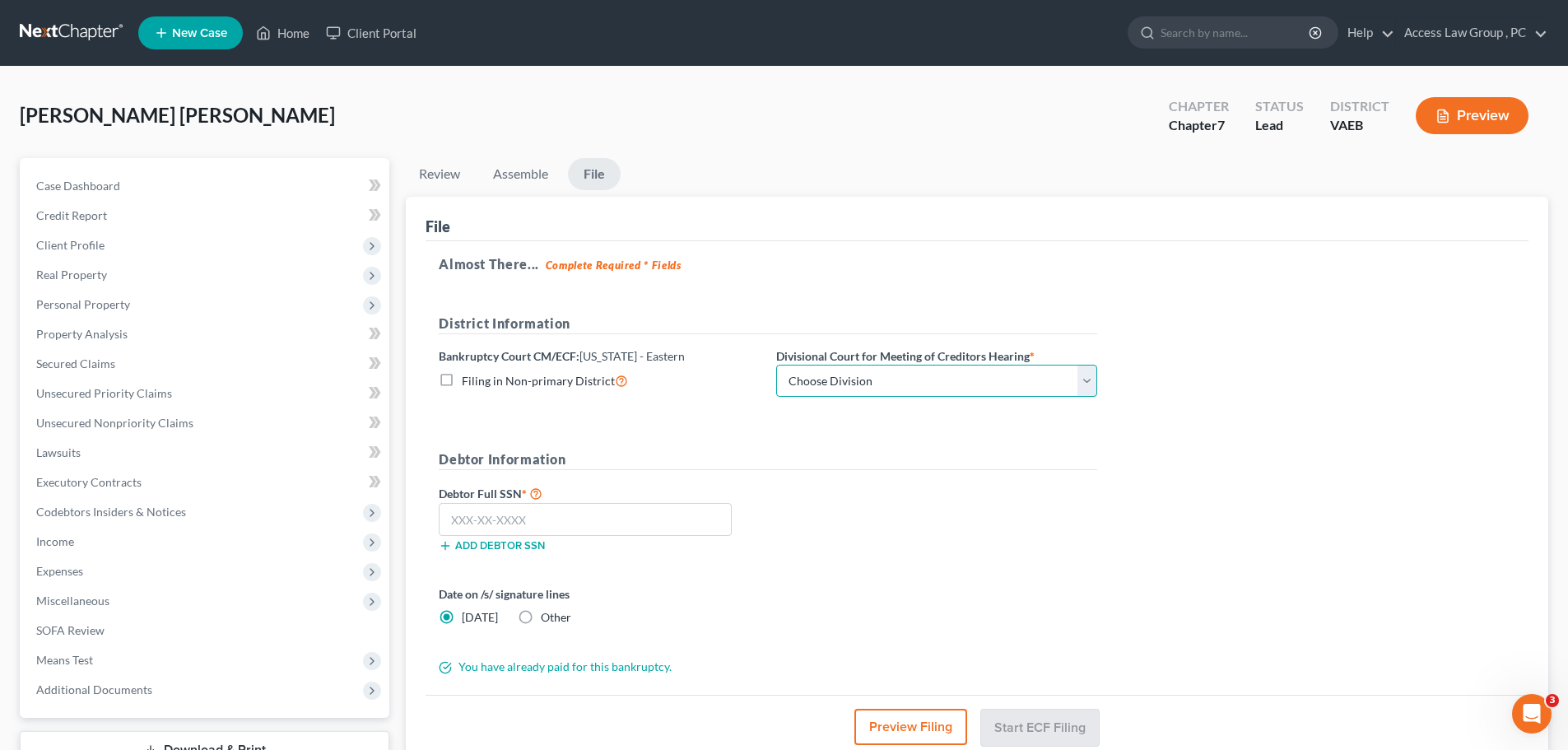
click at [1095, 381] on select "Choose Division Alexandria Newport News Norfolk Richmond" at bounding box center [937, 381] width 321 height 33
select select "1"
click at [776, 364] on select "Choose Division Alexandria Newport News Norfolk Richmond" at bounding box center [937, 381] width 321 height 33
click at [485, 525] on input "text" at bounding box center [585, 519] width 293 height 33
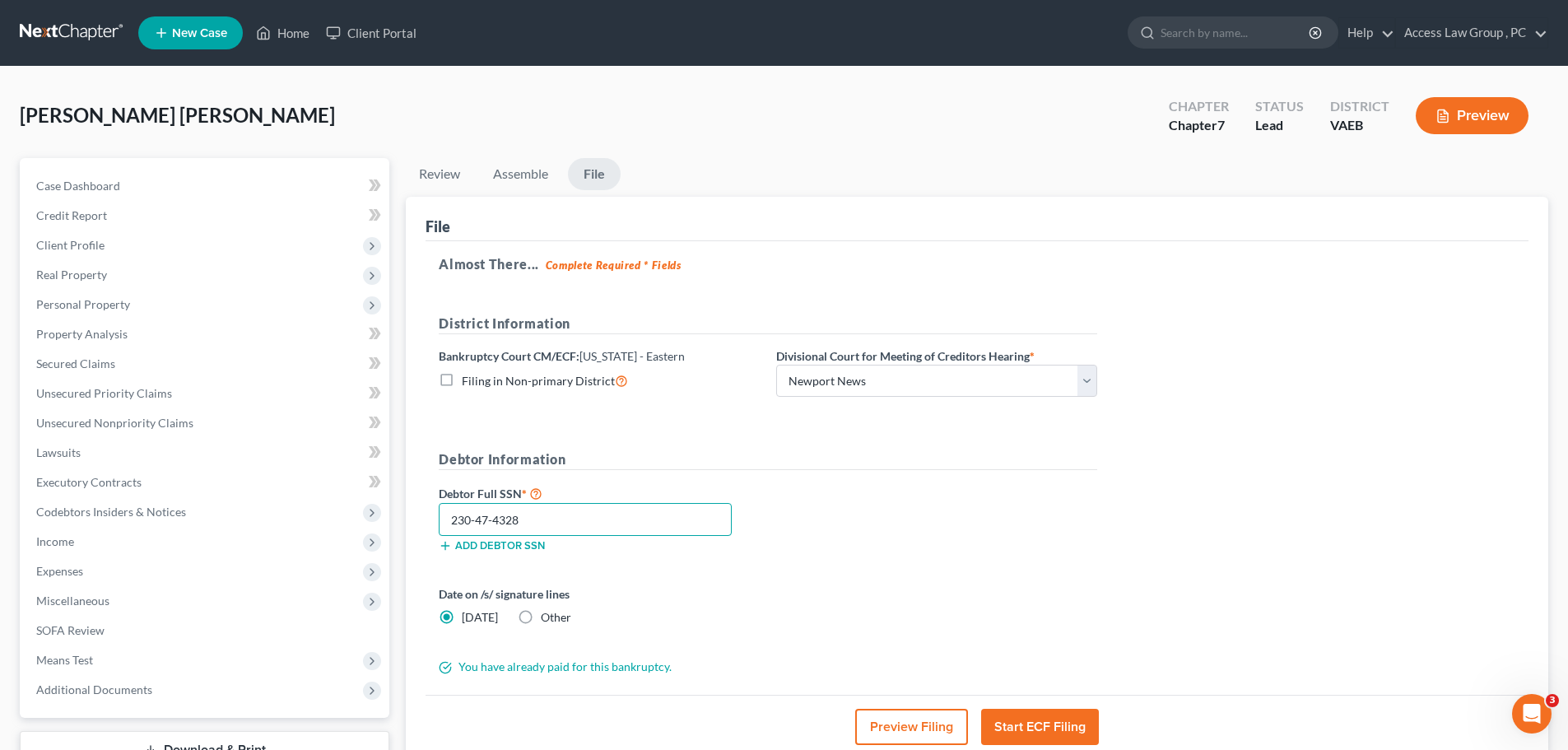
type input "230-47-4328"
click at [1025, 724] on button "Start ECF Filing" at bounding box center [1040, 726] width 118 height 36
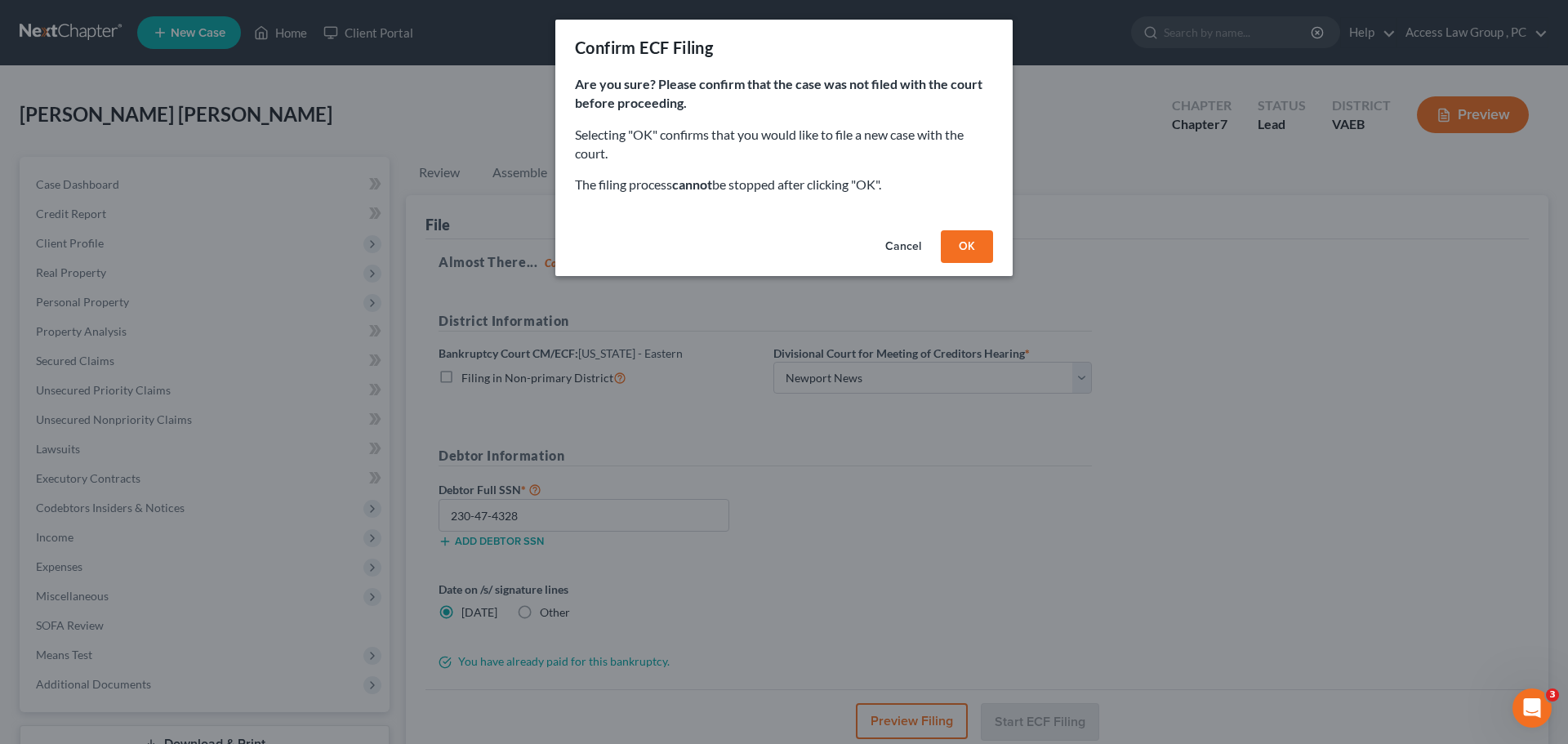
click at [976, 241] on button "OK" at bounding box center [967, 246] width 53 height 33
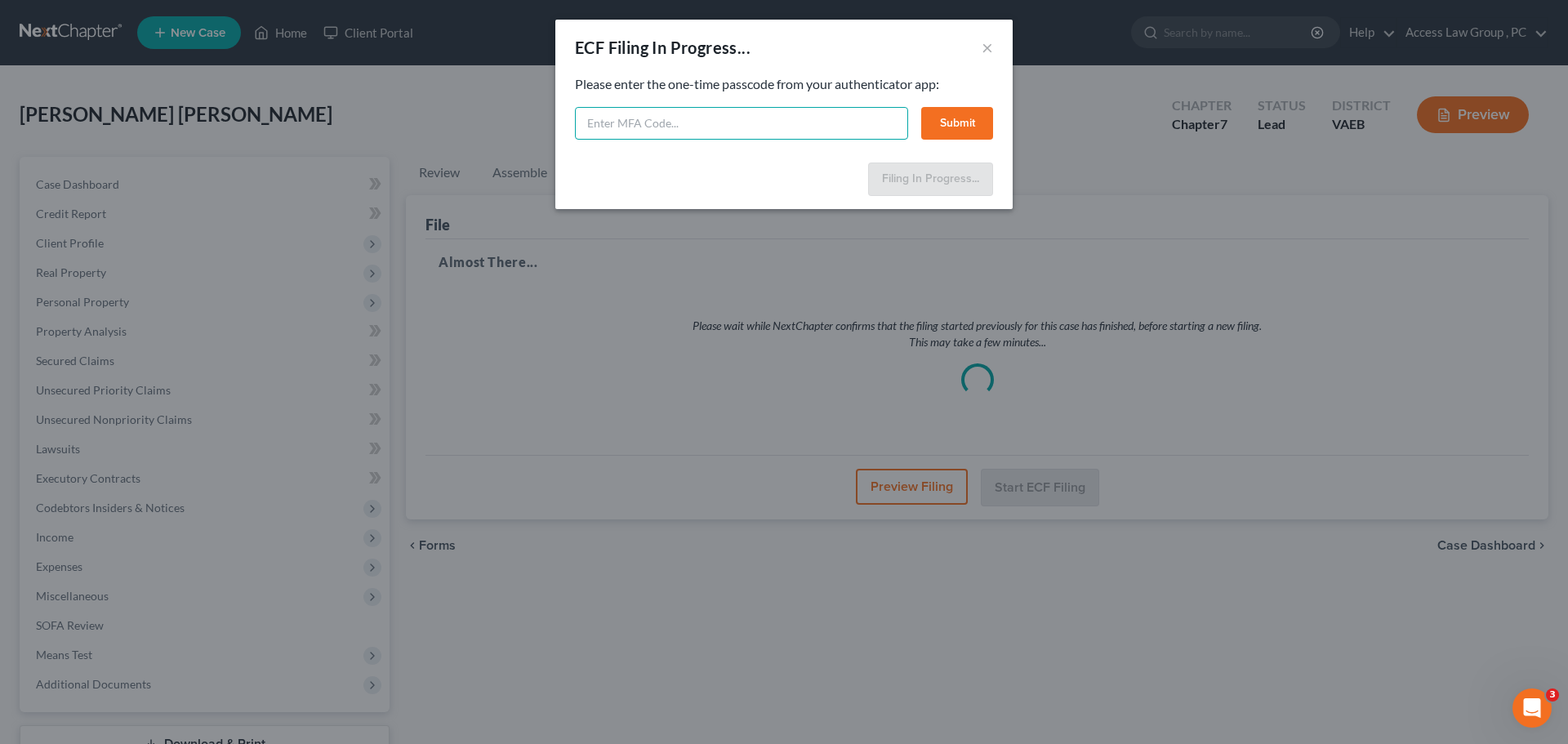
click at [602, 119] on input "text" at bounding box center [741, 124] width 333 height 33
type input "246276"
click at [967, 121] on button "Submit" at bounding box center [957, 124] width 72 height 33
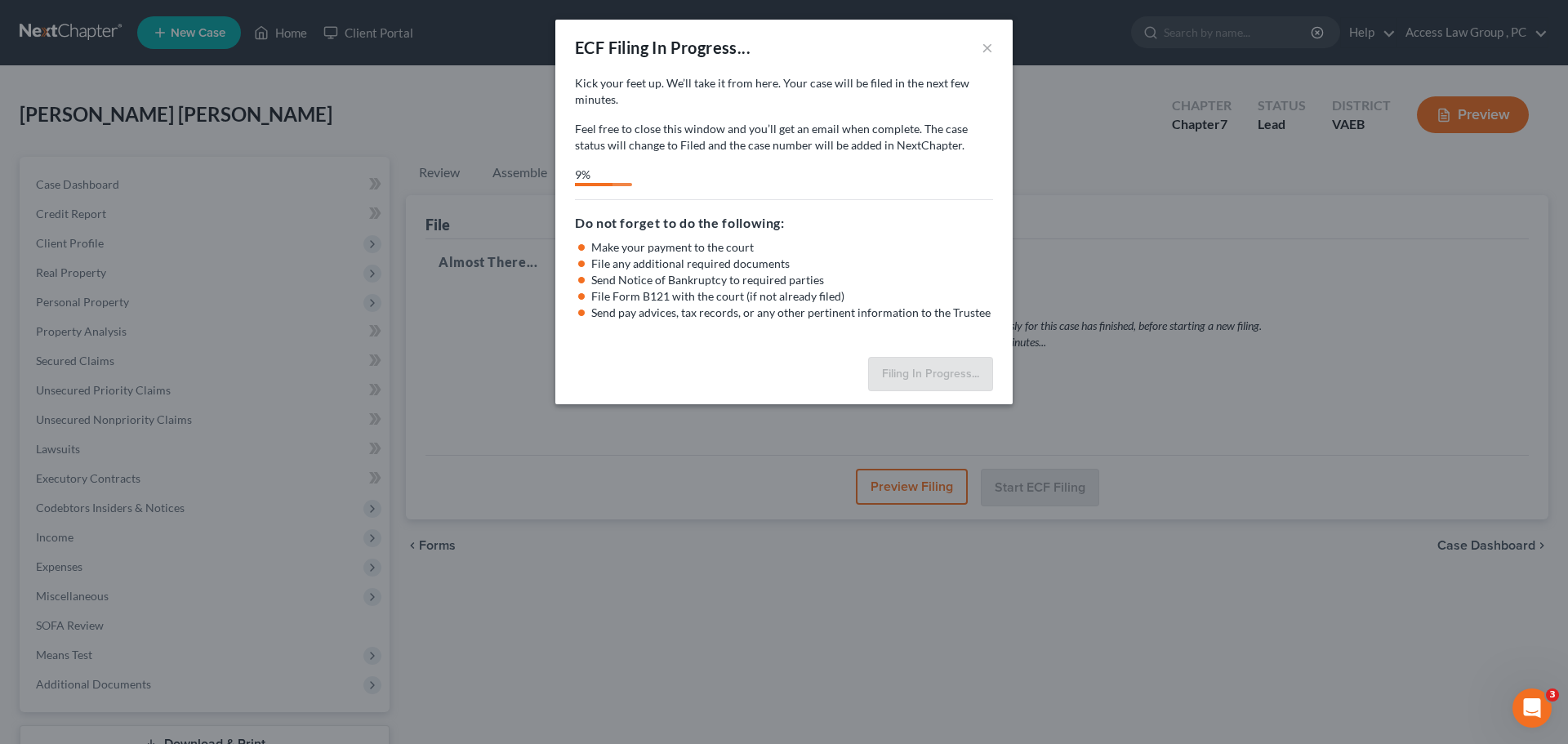
select select "1"
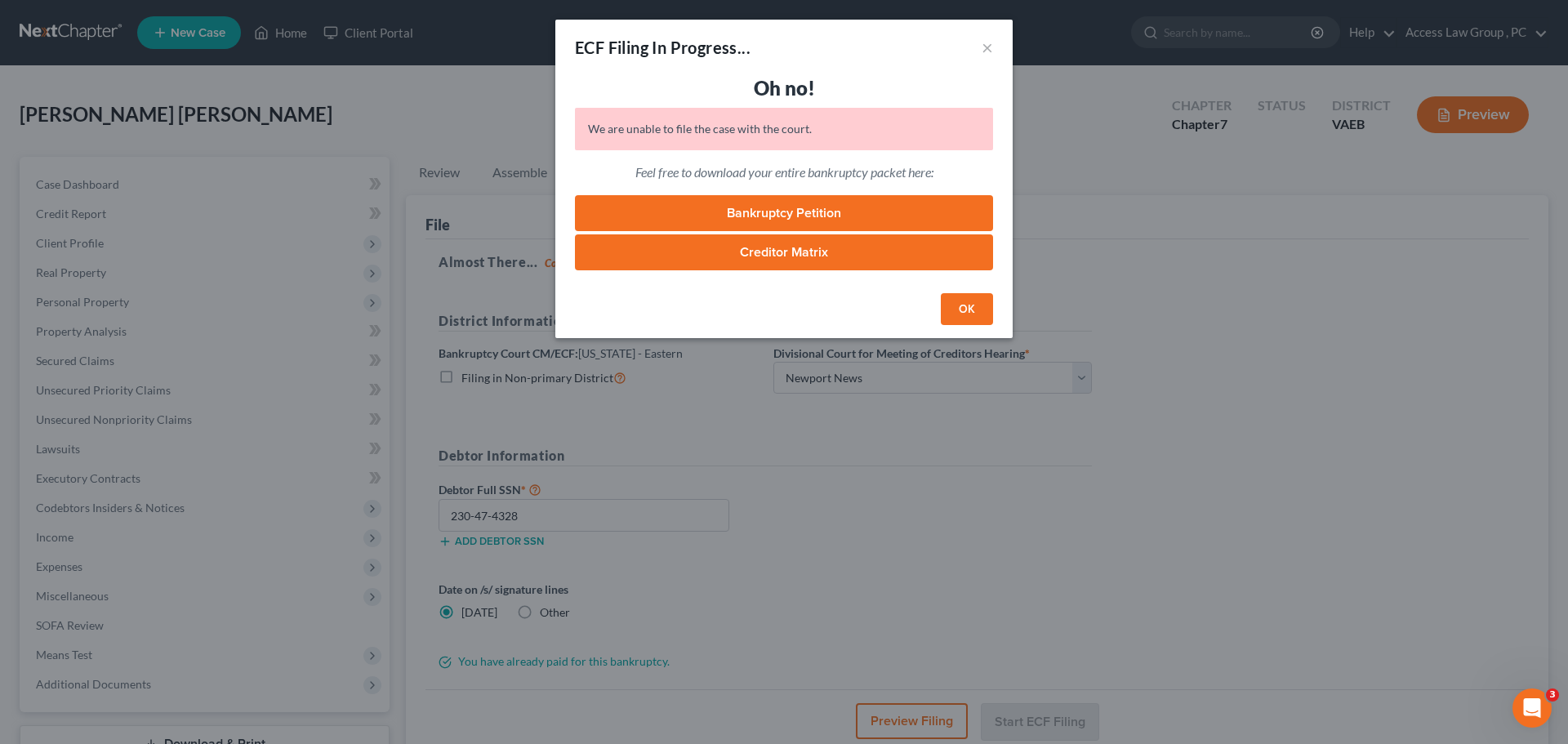
click at [973, 312] on button "OK" at bounding box center [967, 310] width 53 height 33
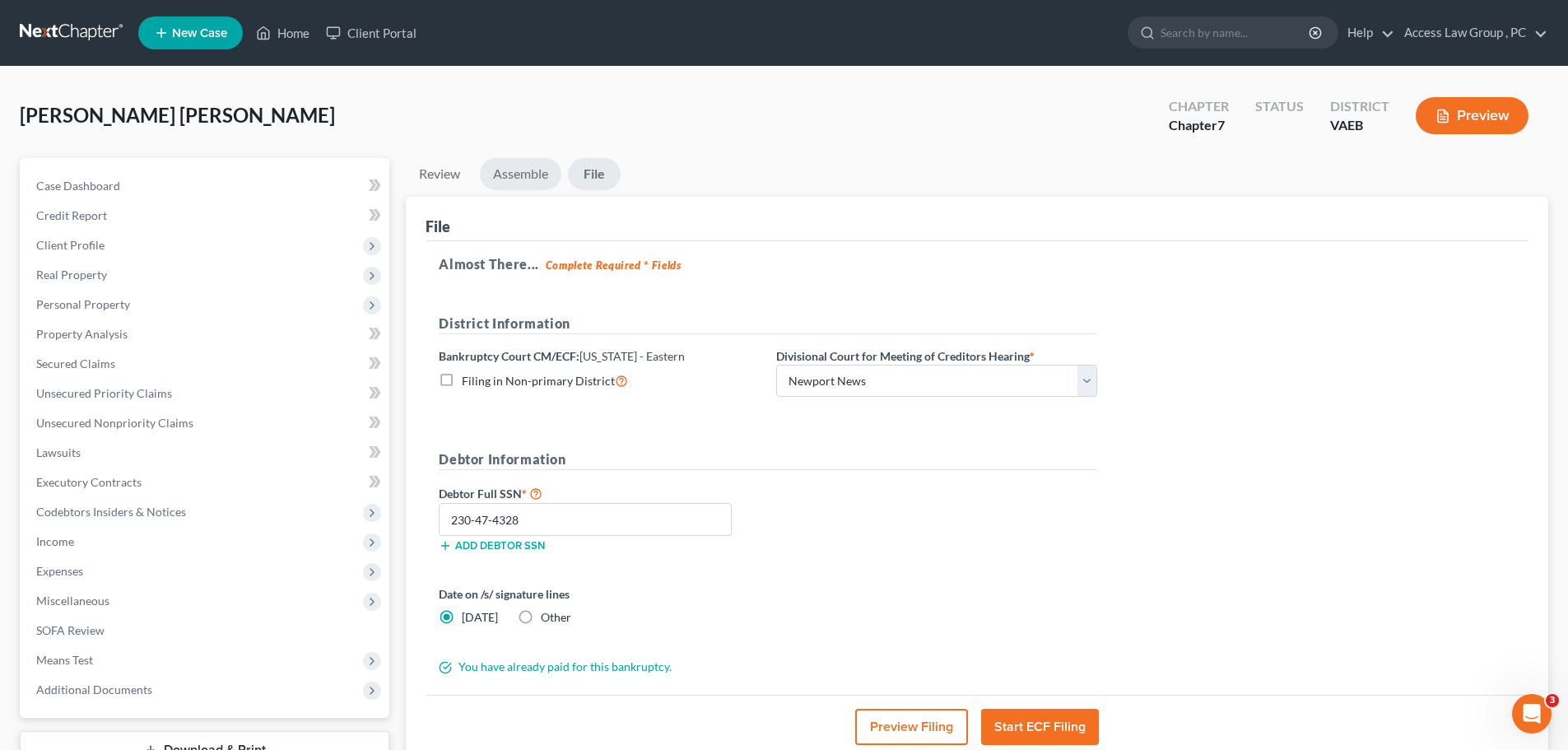
click at [515, 176] on link "Assemble" at bounding box center [520, 174] width 81 height 32
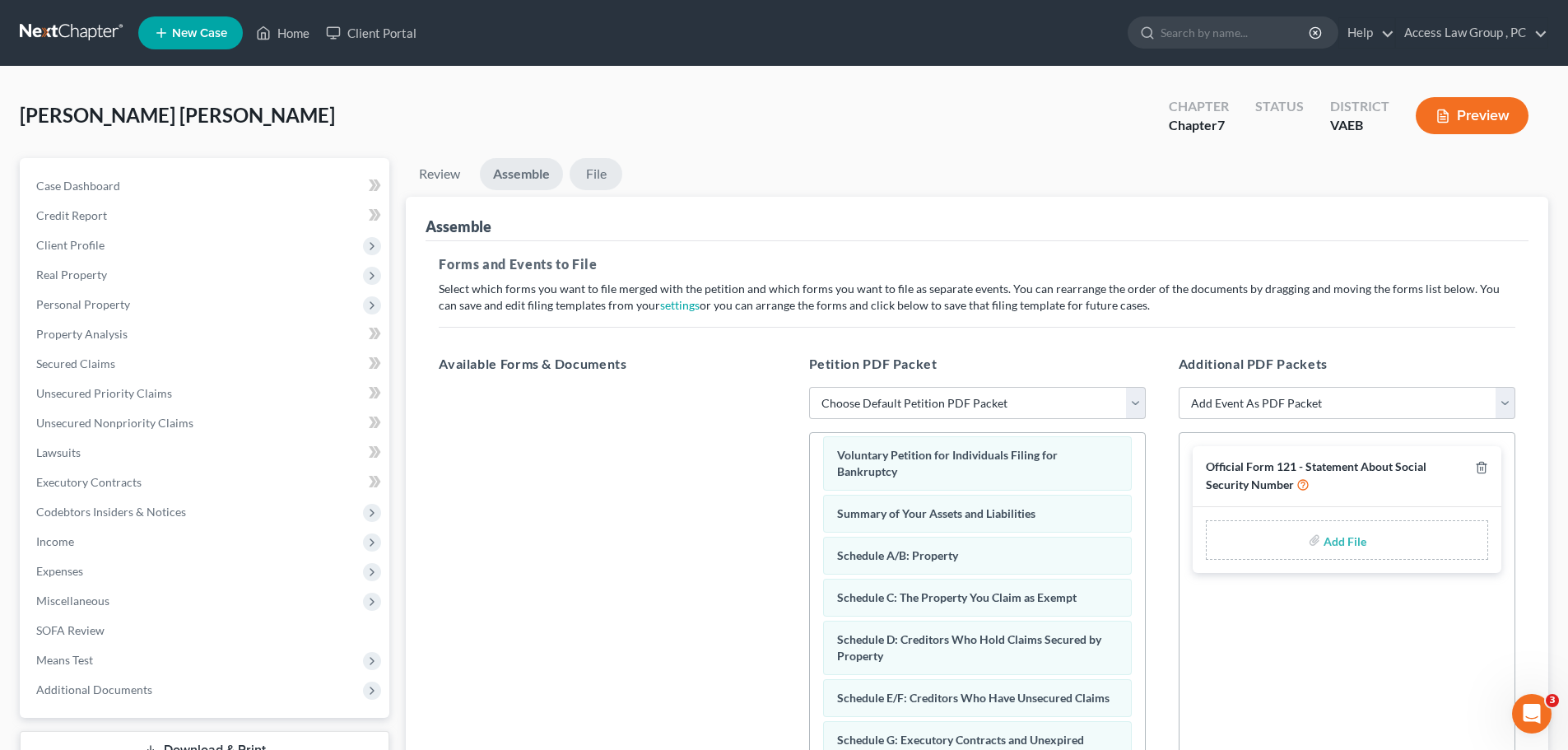
click at [601, 171] on link "File" at bounding box center [595, 174] width 53 height 32
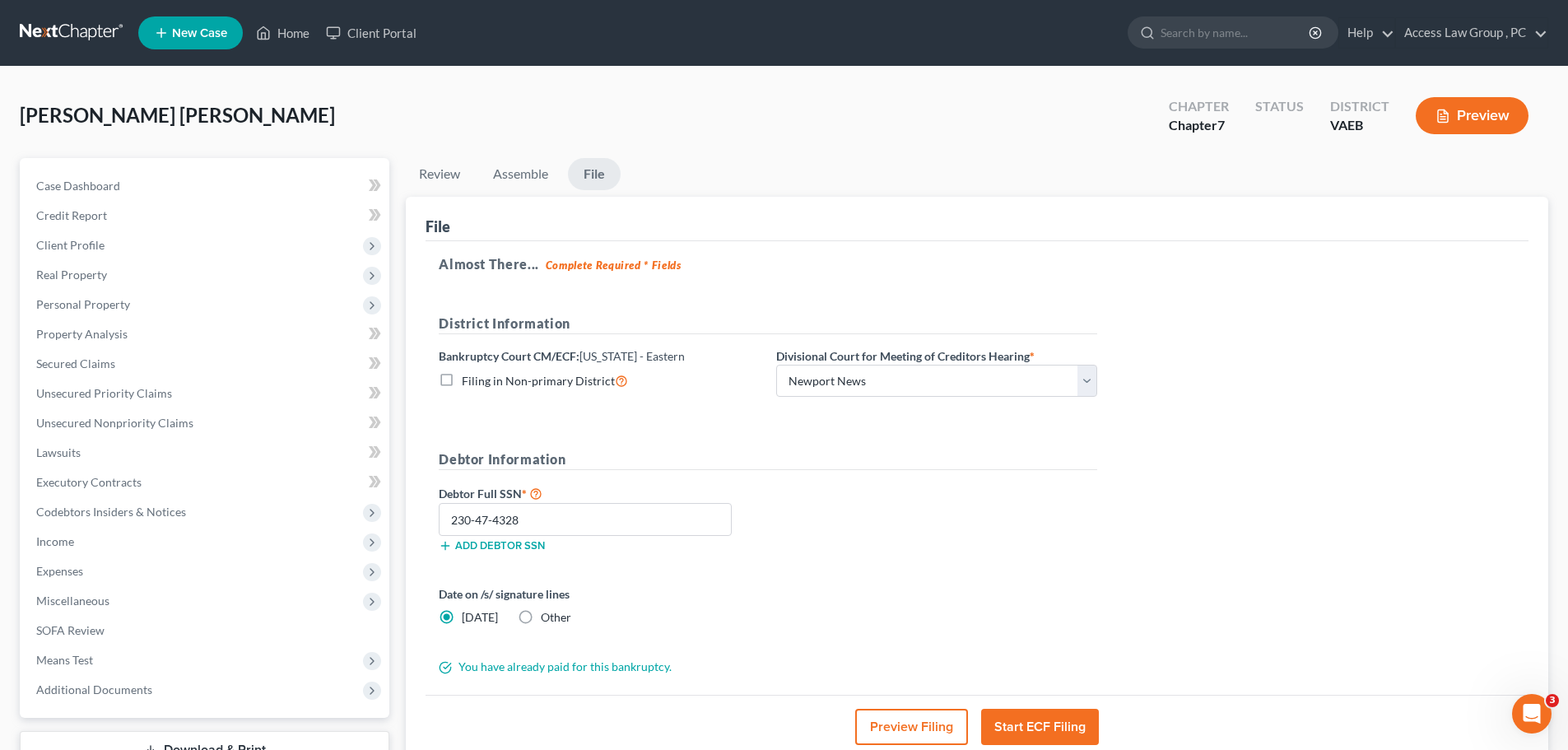
click at [462, 380] on label "Filing in Non-primary District" at bounding box center [545, 381] width 166 height 19
click at [469, 380] on input "Filing in Non-primary District" at bounding box center [474, 376] width 11 height 11
checkbox input "true"
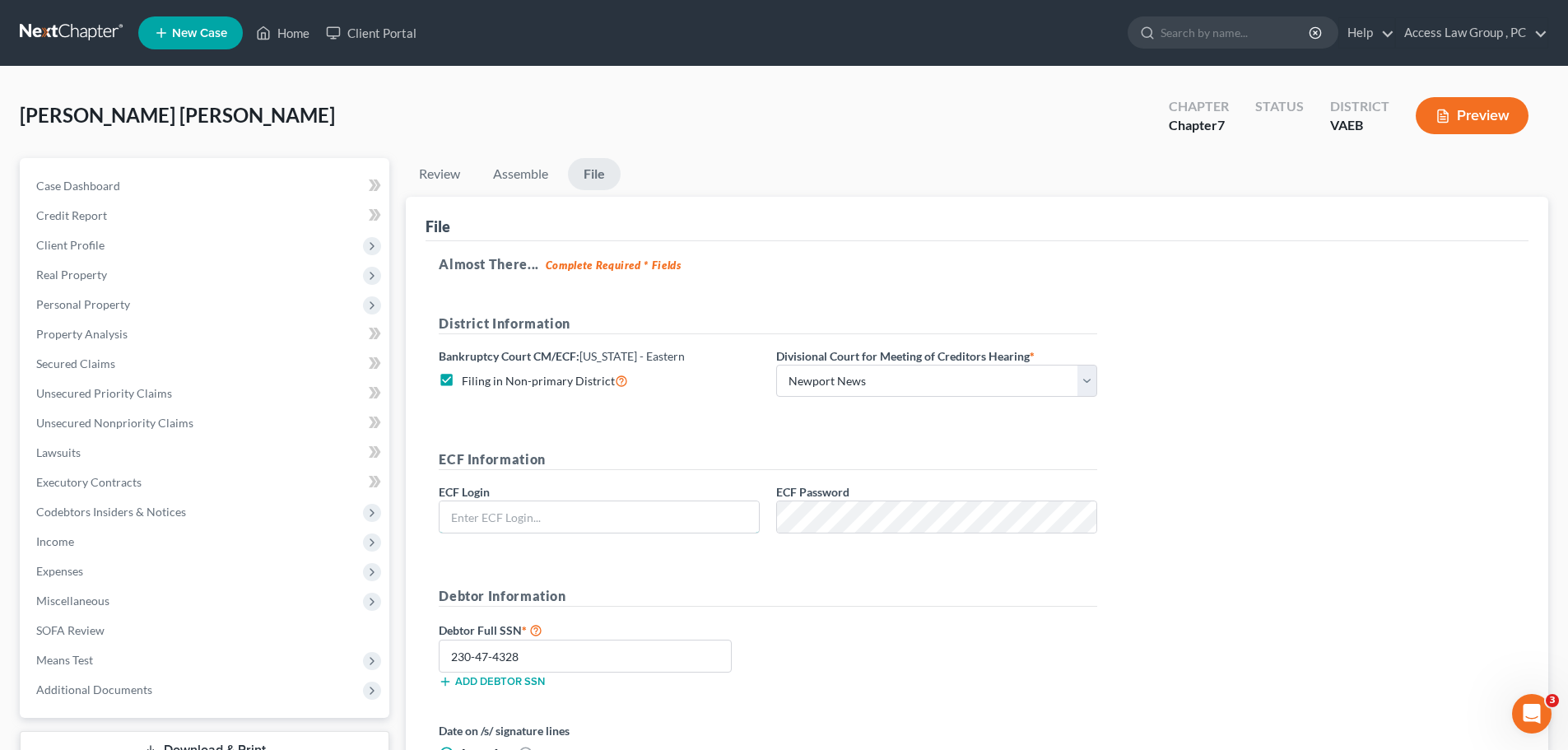
type input "wnaattyuva"
click at [770, 524] on div "ECF Password" at bounding box center [937, 508] width 337 height 50
click at [1197, 555] on div "Almost There... Complete Required * Fields District Information Bankruptcy Cour…" at bounding box center [976, 536] width 1103 height 591
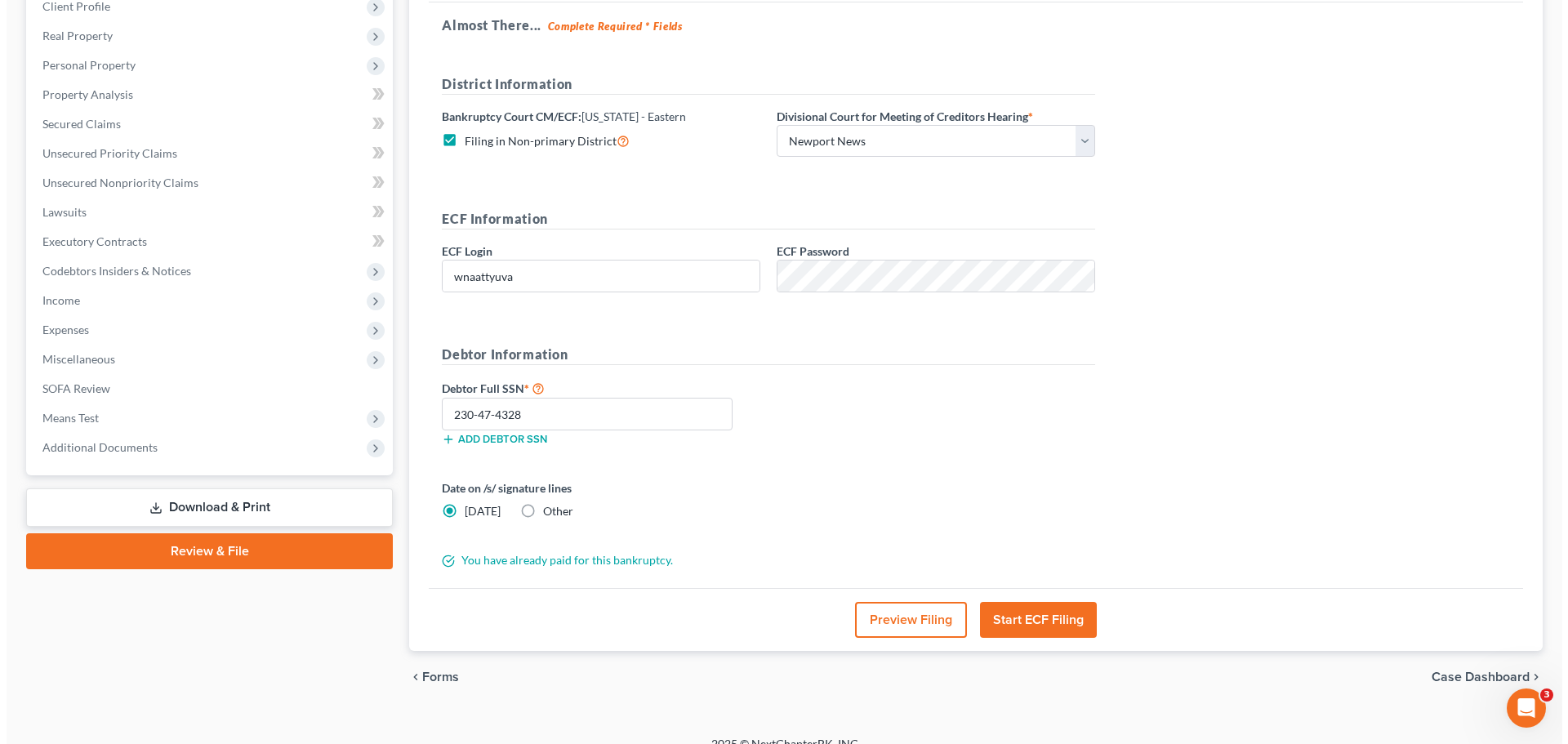
scroll to position [258, 0]
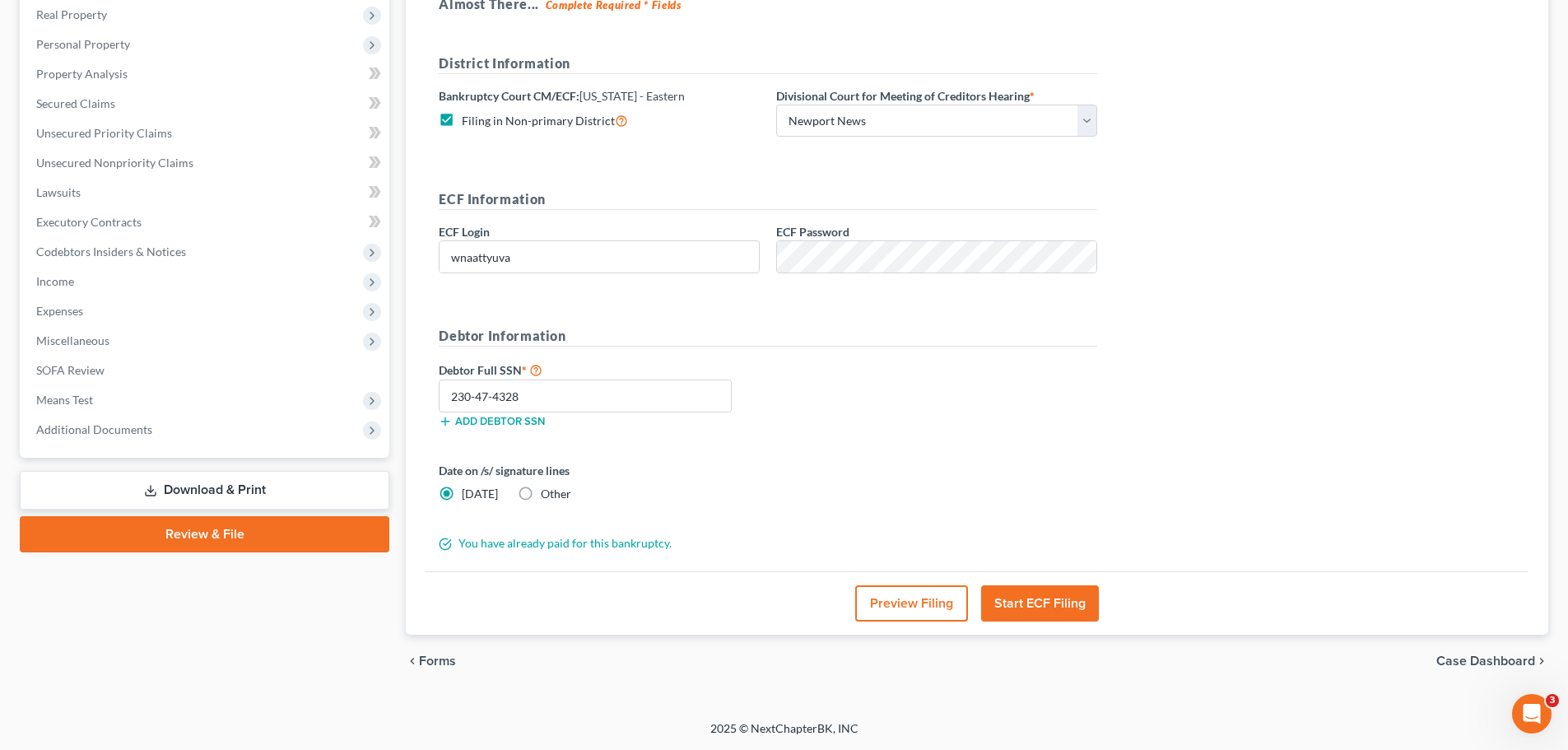
click at [1049, 596] on button "Start ECF Filing" at bounding box center [1040, 602] width 118 height 36
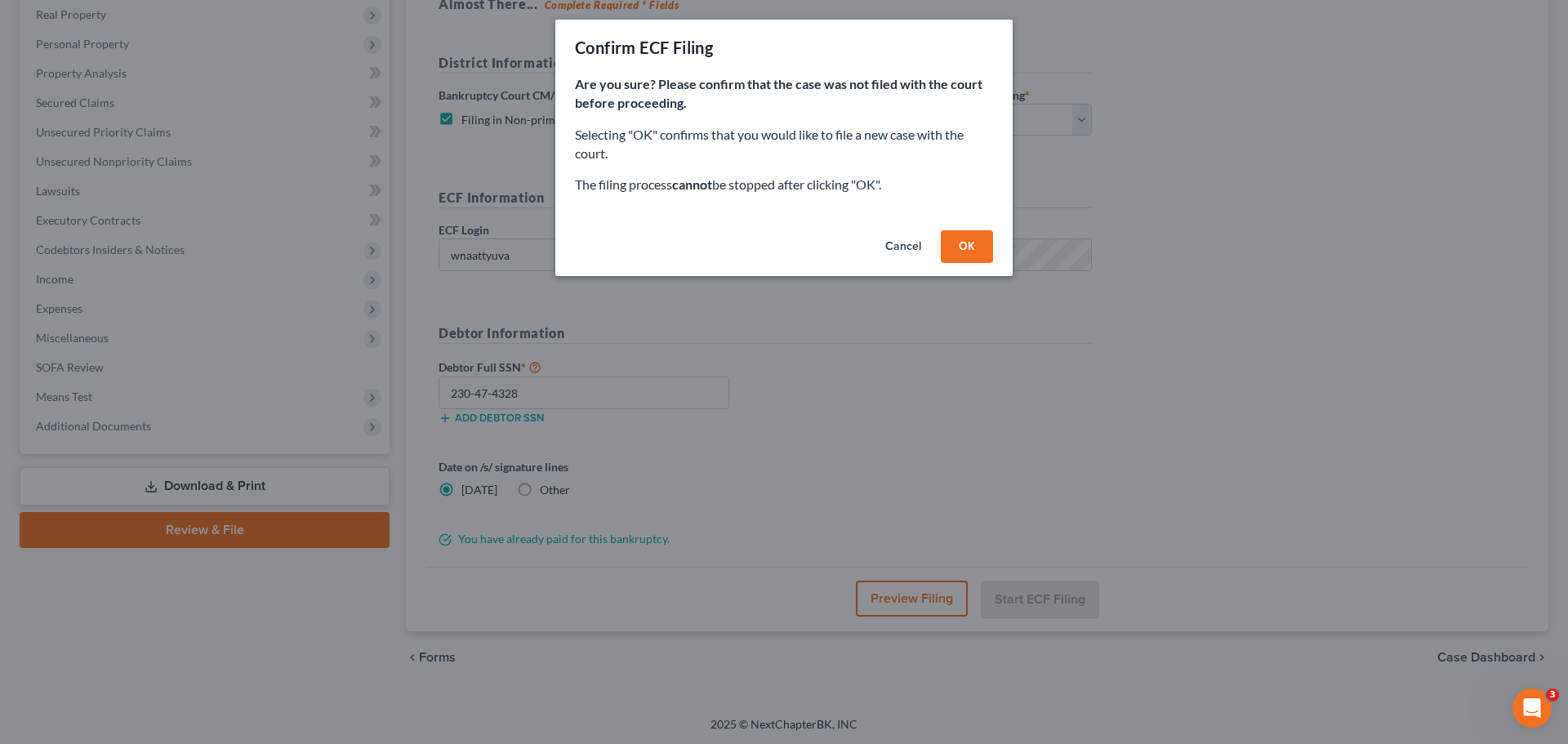
click at [978, 249] on button "OK" at bounding box center [967, 246] width 53 height 33
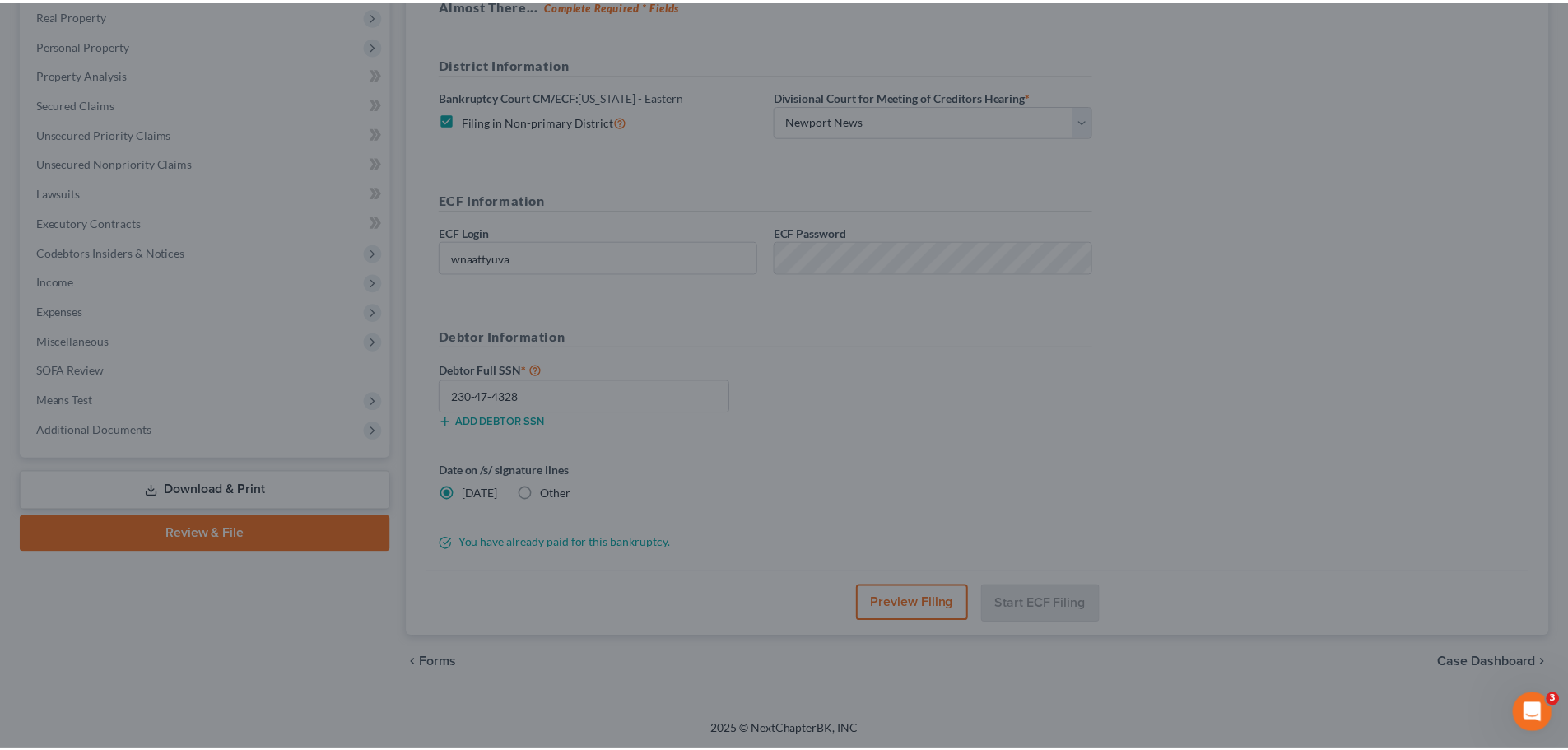
scroll to position [125, 0]
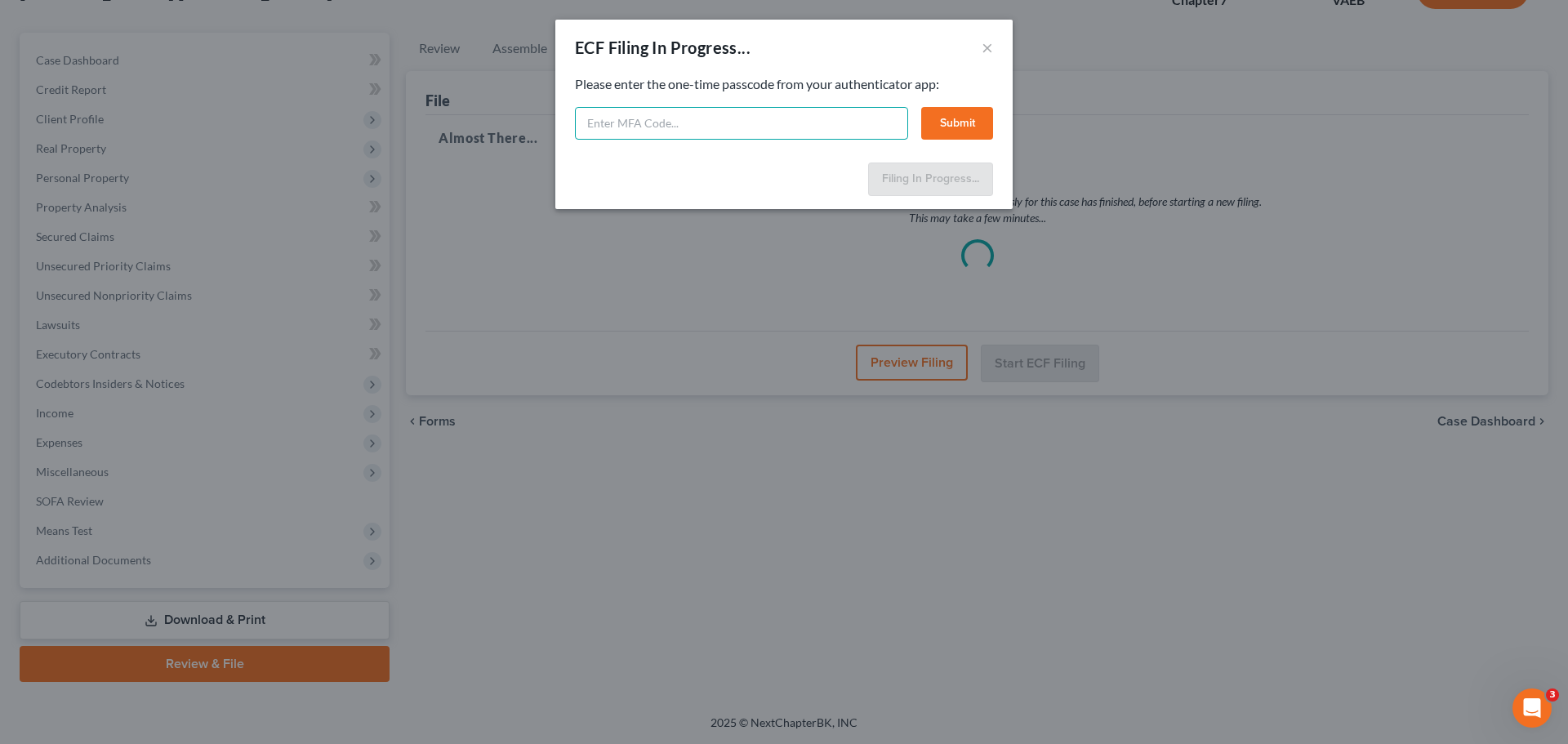
click at [656, 124] on input "text" at bounding box center [741, 124] width 333 height 33
type input "104438"
click at [948, 126] on button "Submit" at bounding box center [957, 124] width 72 height 33
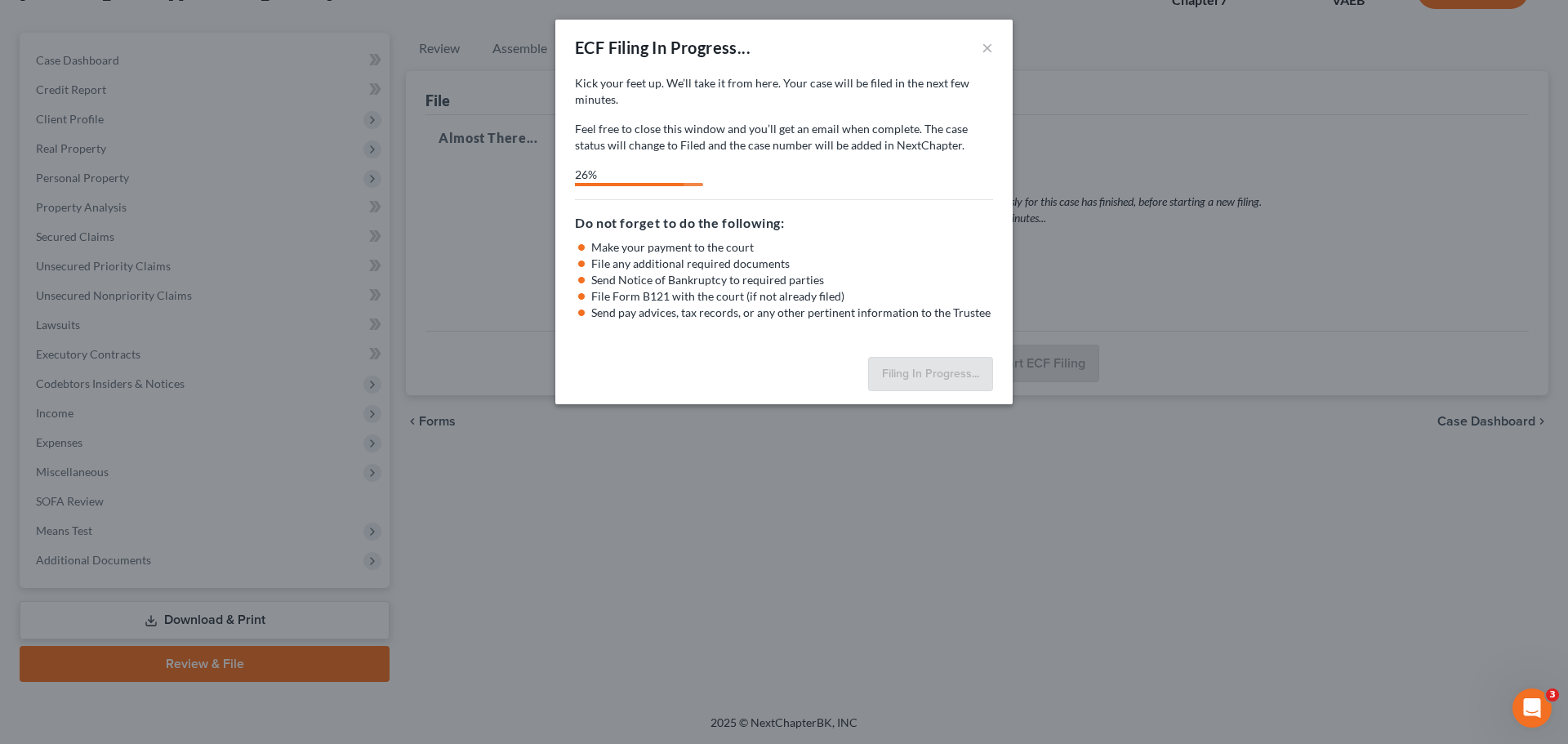
select select "1"
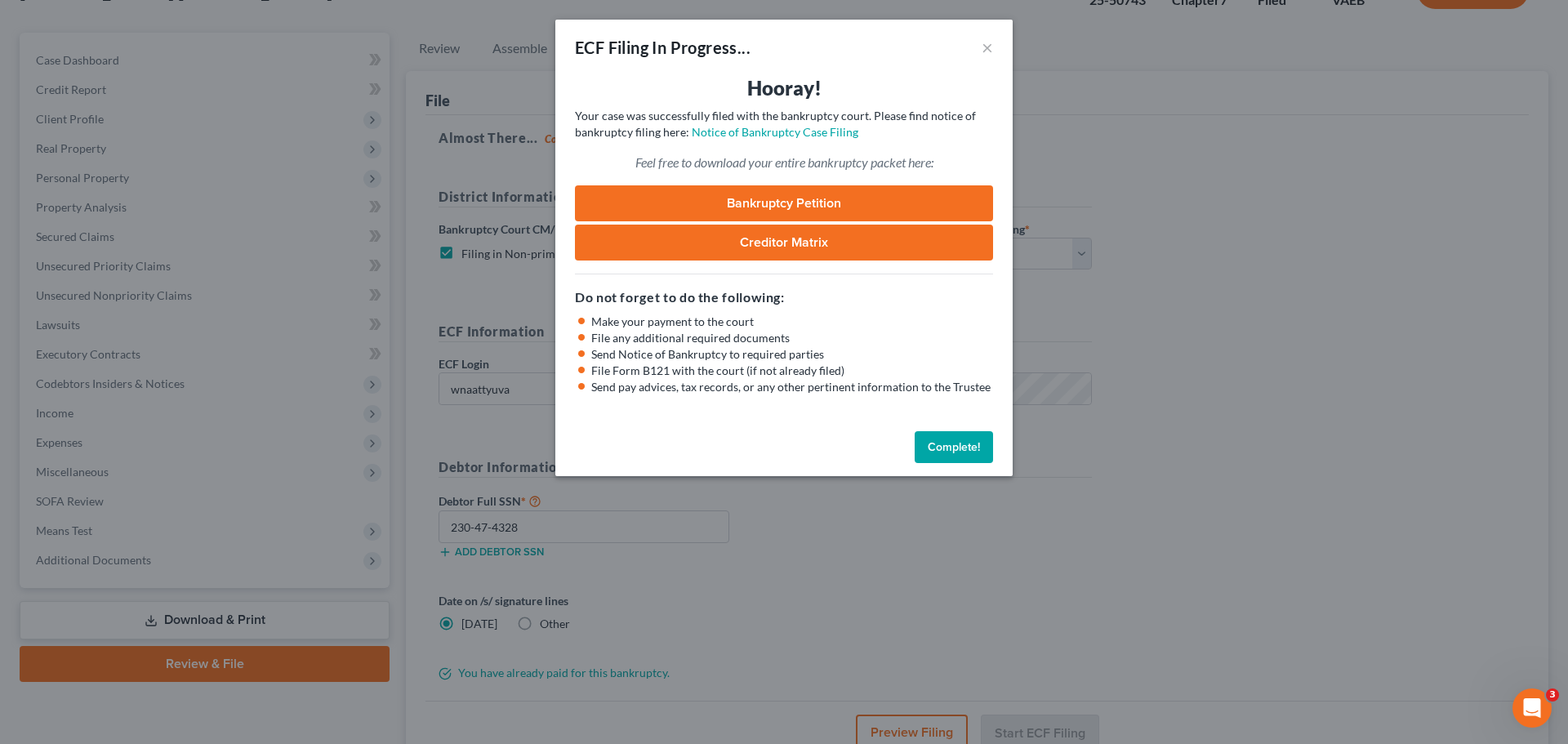
click at [962, 446] on button "Complete!" at bounding box center [954, 448] width 79 height 33
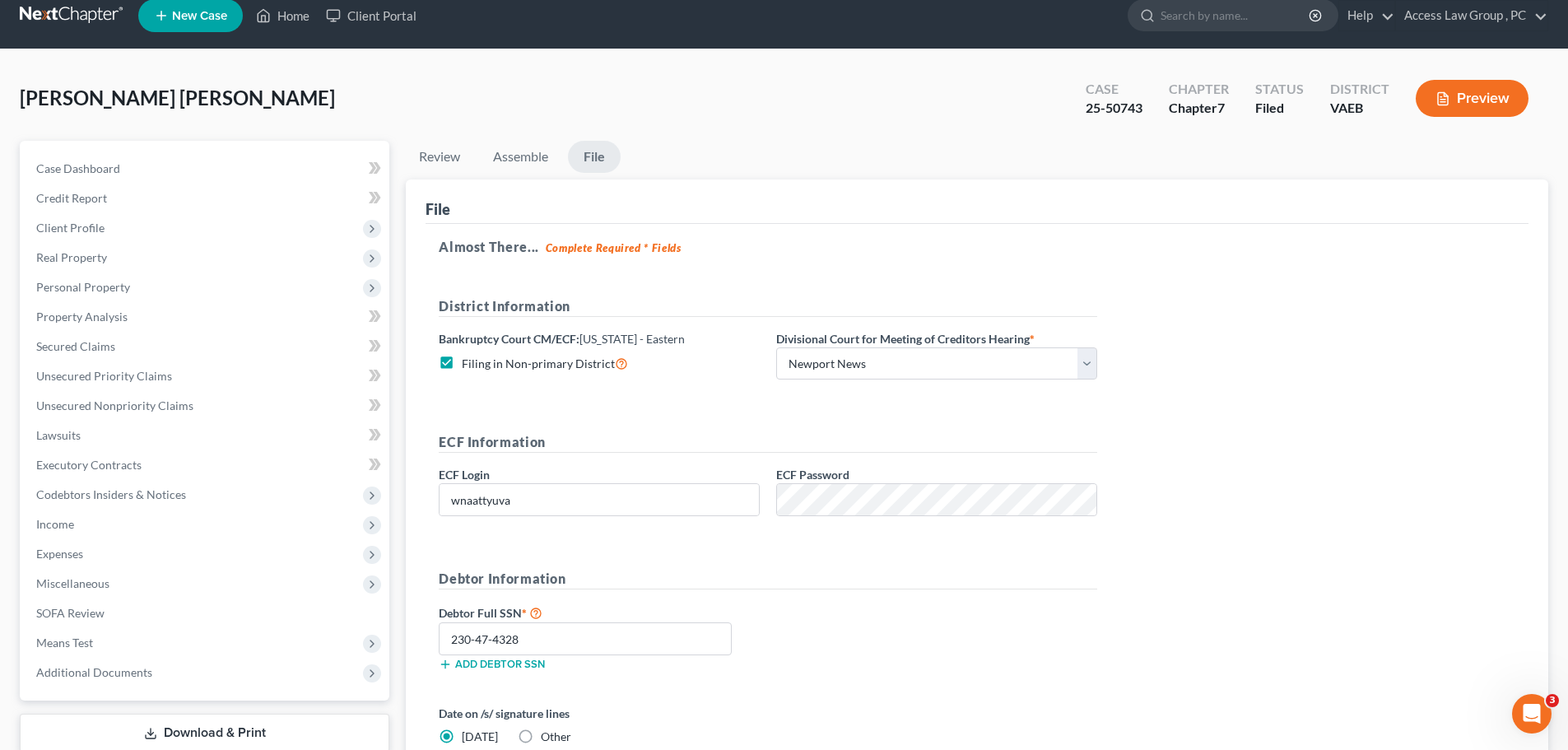
scroll to position [0, 0]
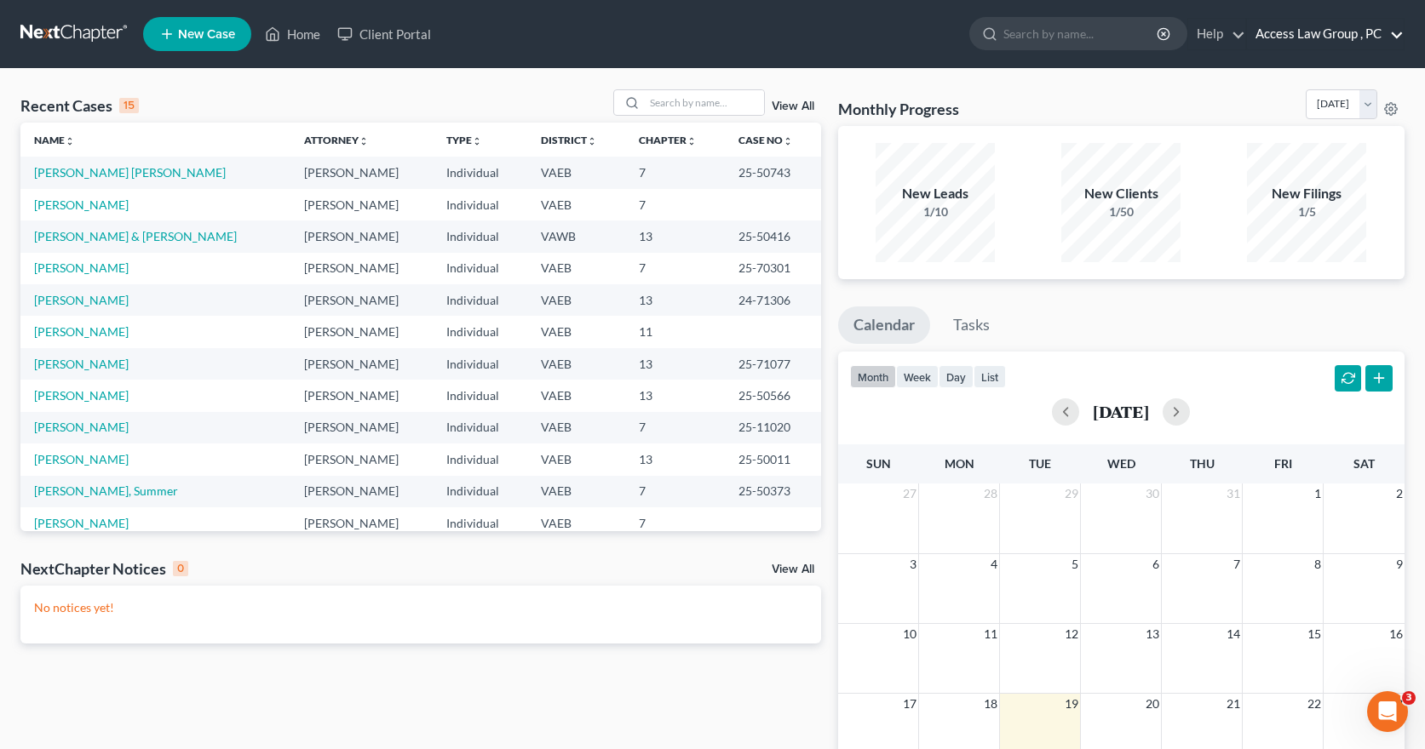
click at [1282, 33] on link "Access Law Group , PC" at bounding box center [1325, 34] width 157 height 31
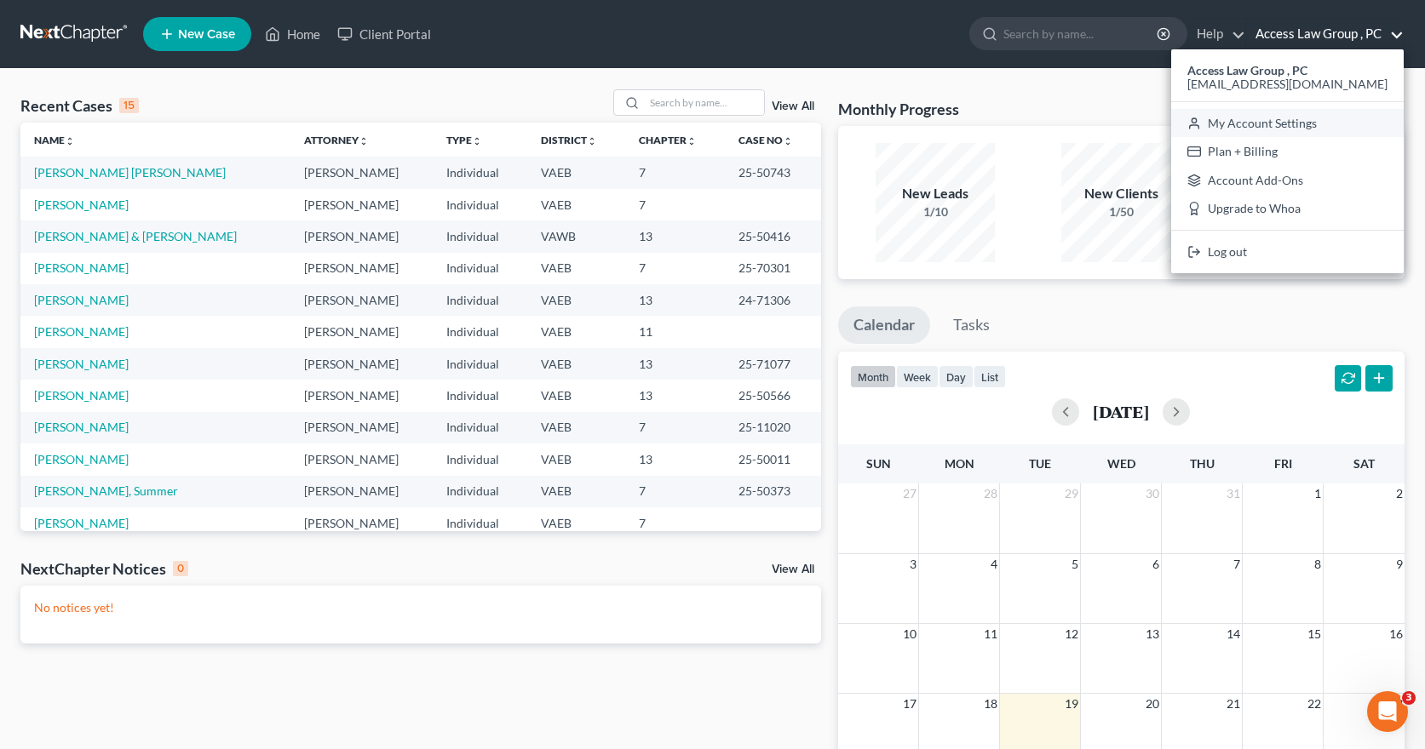
click at [1256, 126] on link "My Account Settings" at bounding box center [1287, 123] width 232 height 29
select select "24"
select select "48"
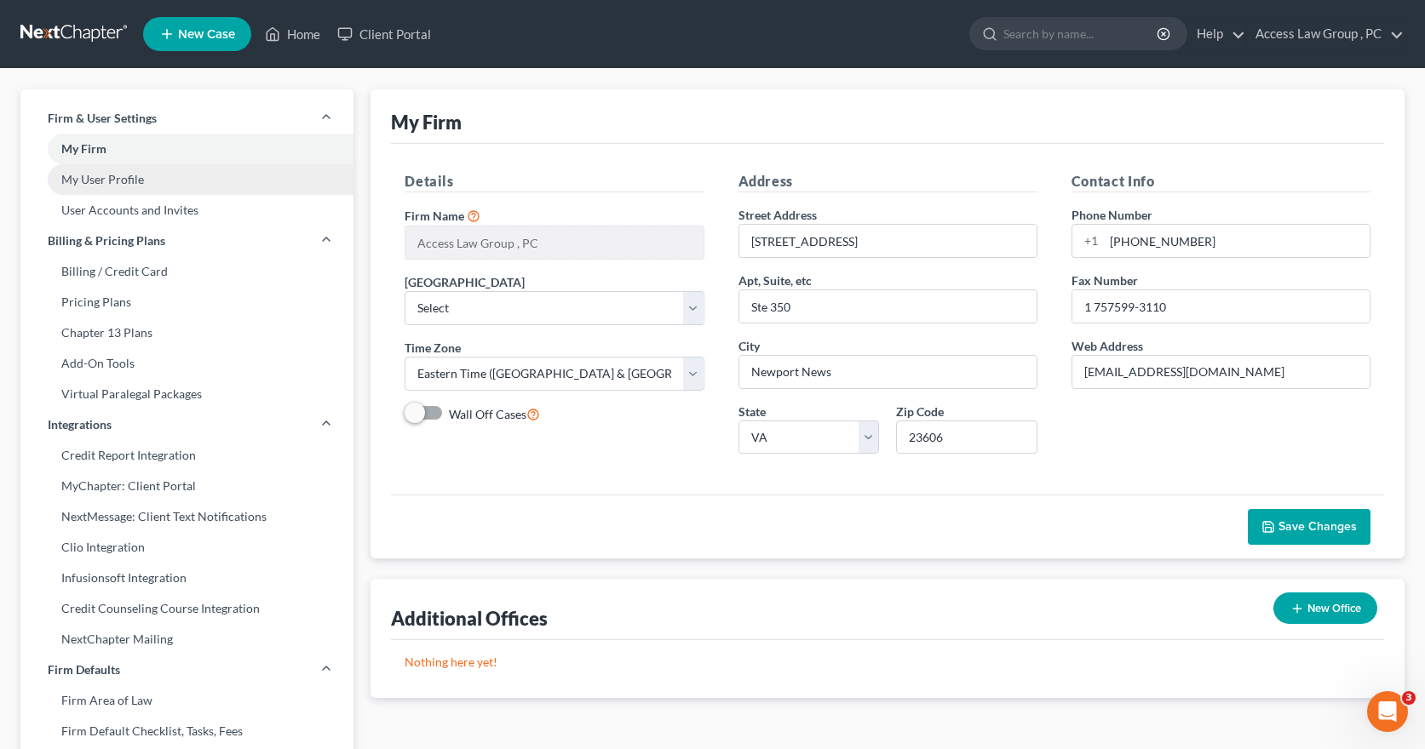
click at [113, 176] on link "My User Profile" at bounding box center [186, 179] width 333 height 31
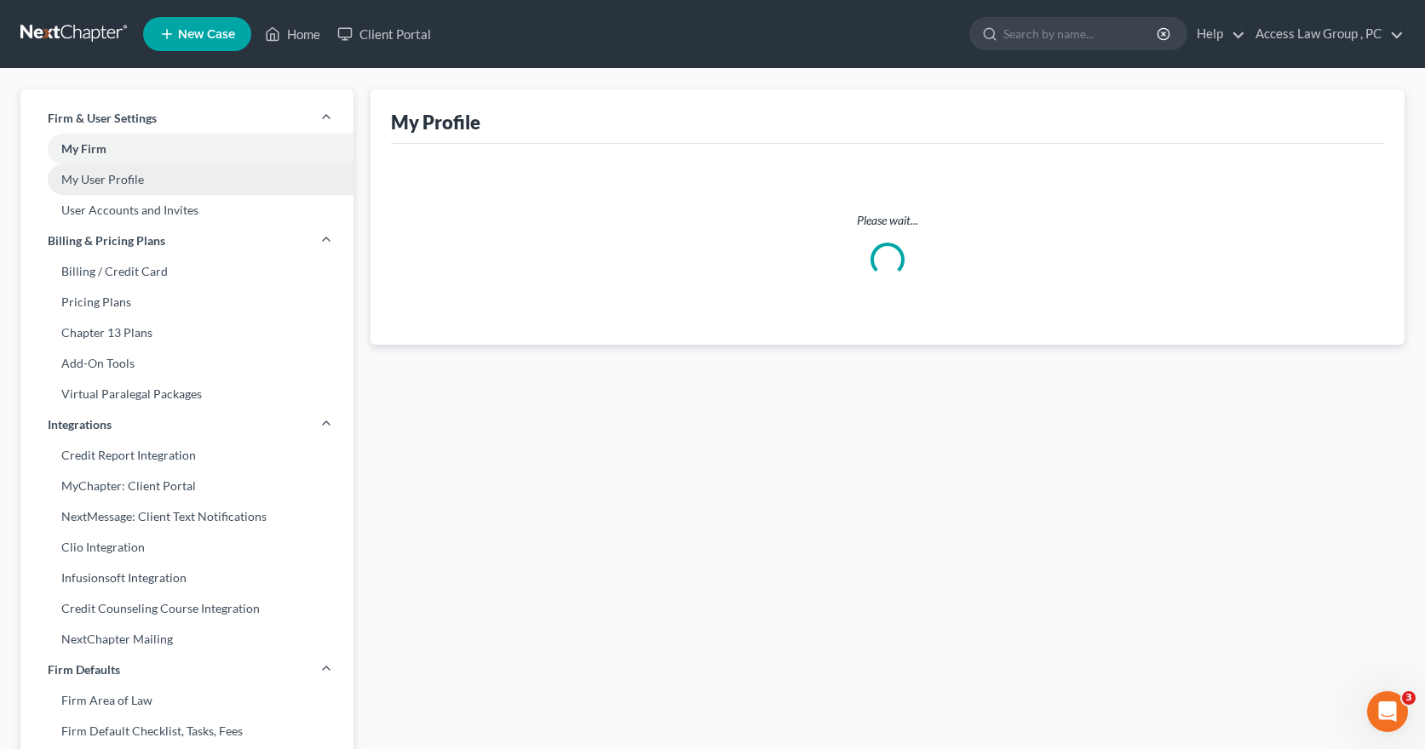
select select "48"
select select "83"
select select "attorney"
select select "0"
